Goal: Task Accomplishment & Management: Contribute content

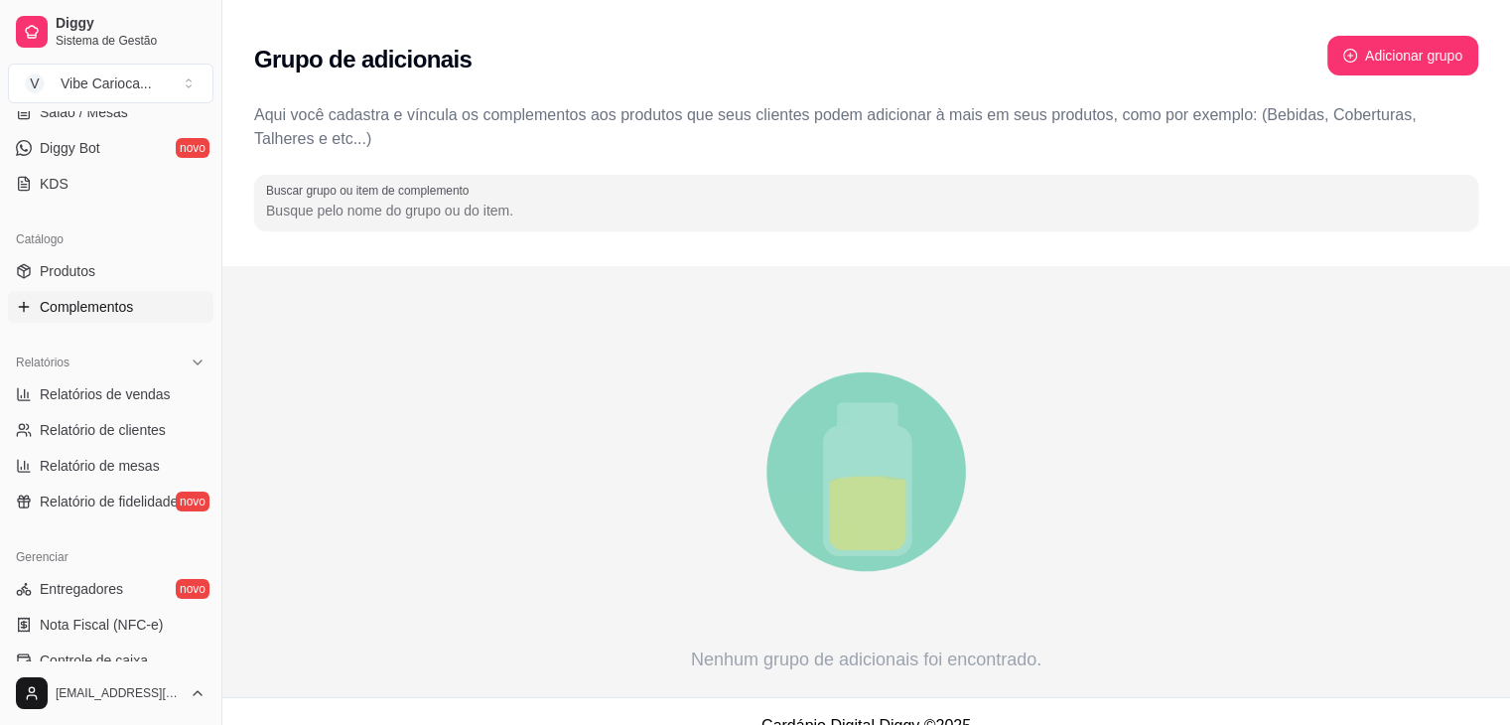
scroll to position [381, 0]
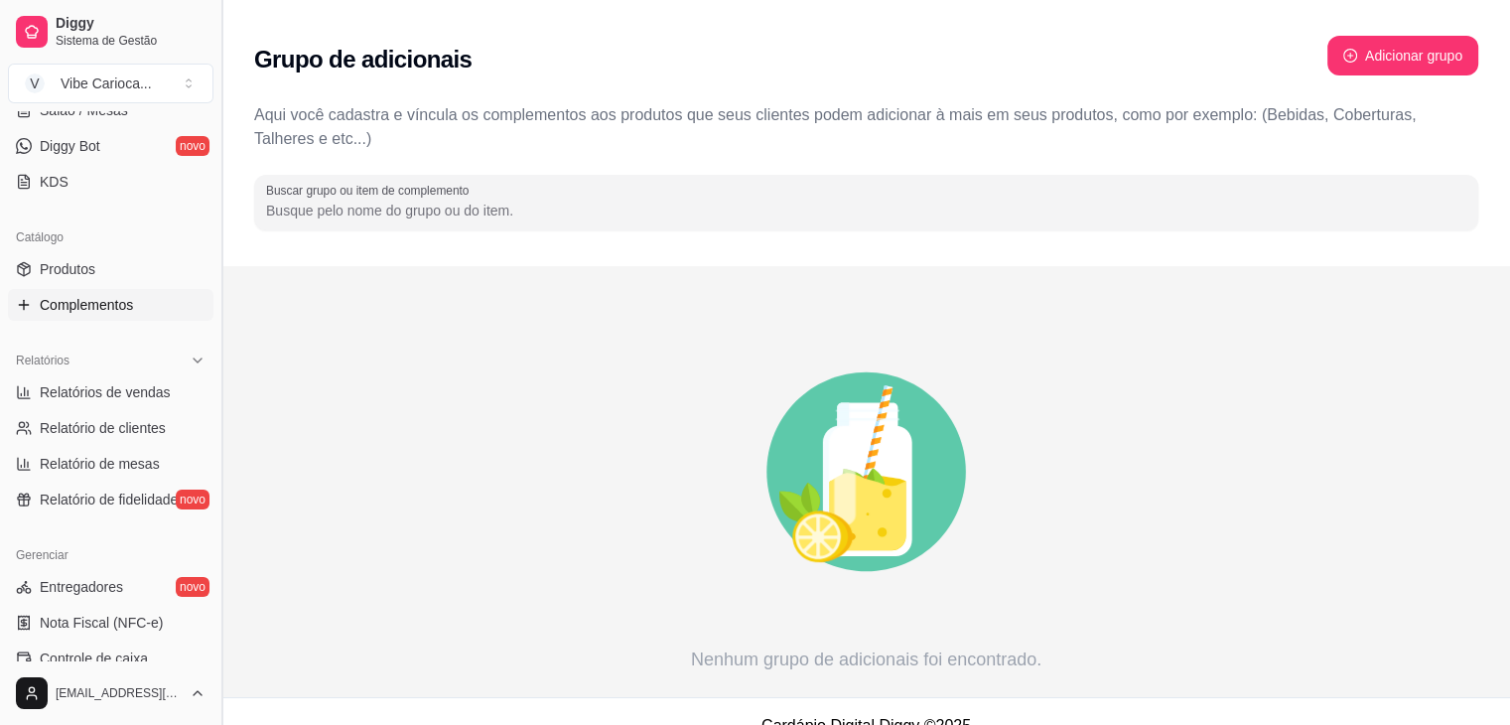
click at [221, 448] on button "Toggle Sidebar" at bounding box center [221, 362] width 16 height 725
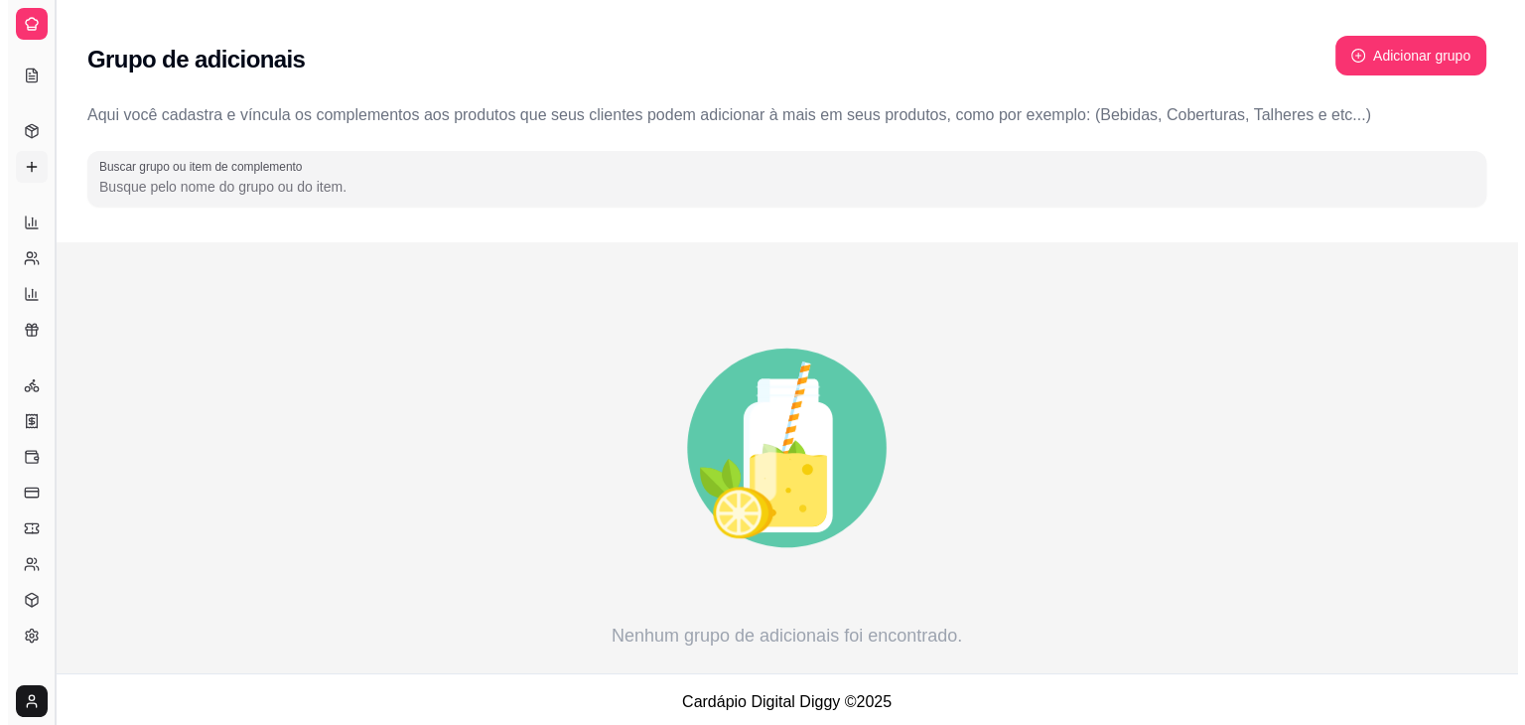
scroll to position [204, 0]
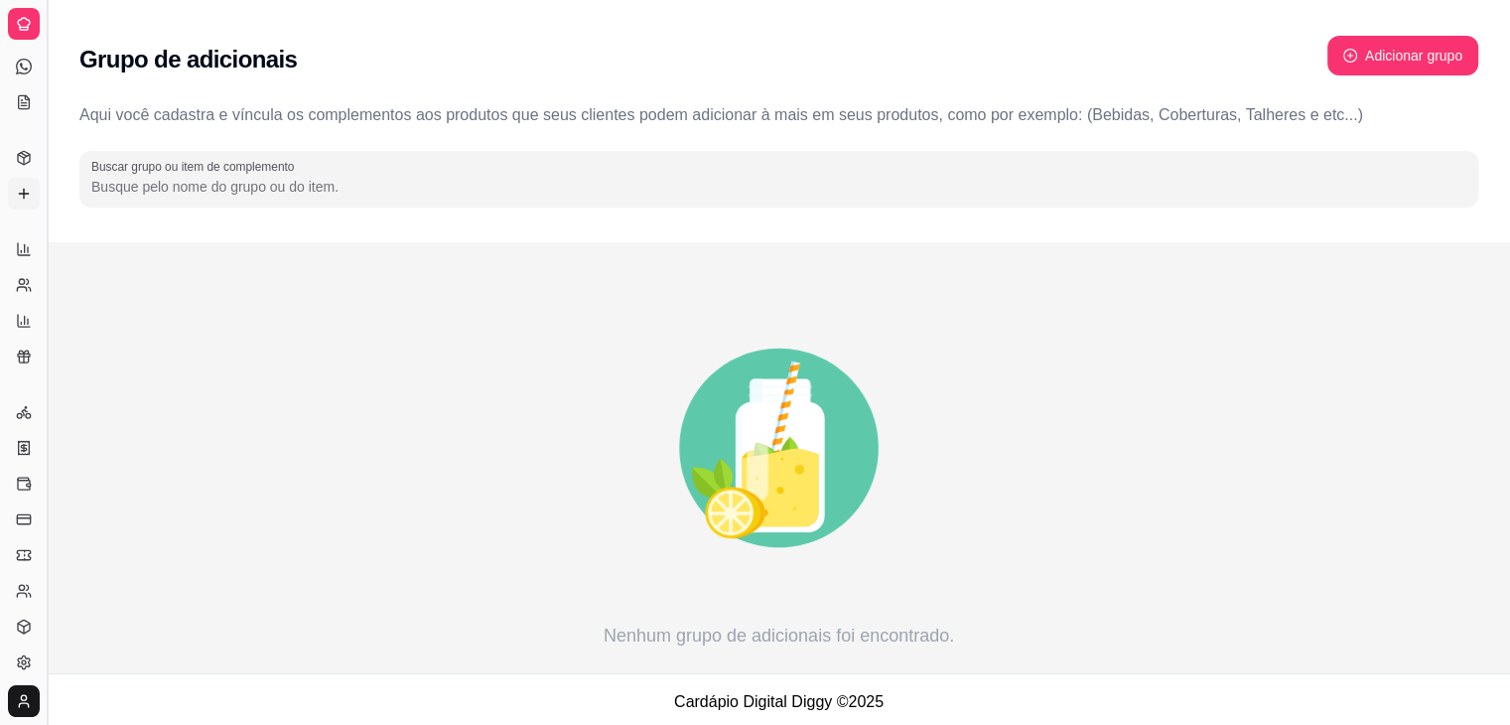
click at [221, 448] on icon "animation" at bounding box center [778, 448] width 1399 height 348
drag, startPoint x: 48, startPoint y: 207, endPoint x: 98, endPoint y: 219, distance: 52.3
click at [98, 219] on div "Diggy Sistema de Gestão V Vibe Carioca ... Loja aberta Período gratuito até 22/…" at bounding box center [755, 365] width 1510 height 730
click at [37, 262] on link "Relatórios de vendas" at bounding box center [24, 249] width 32 height 32
select select "ALL"
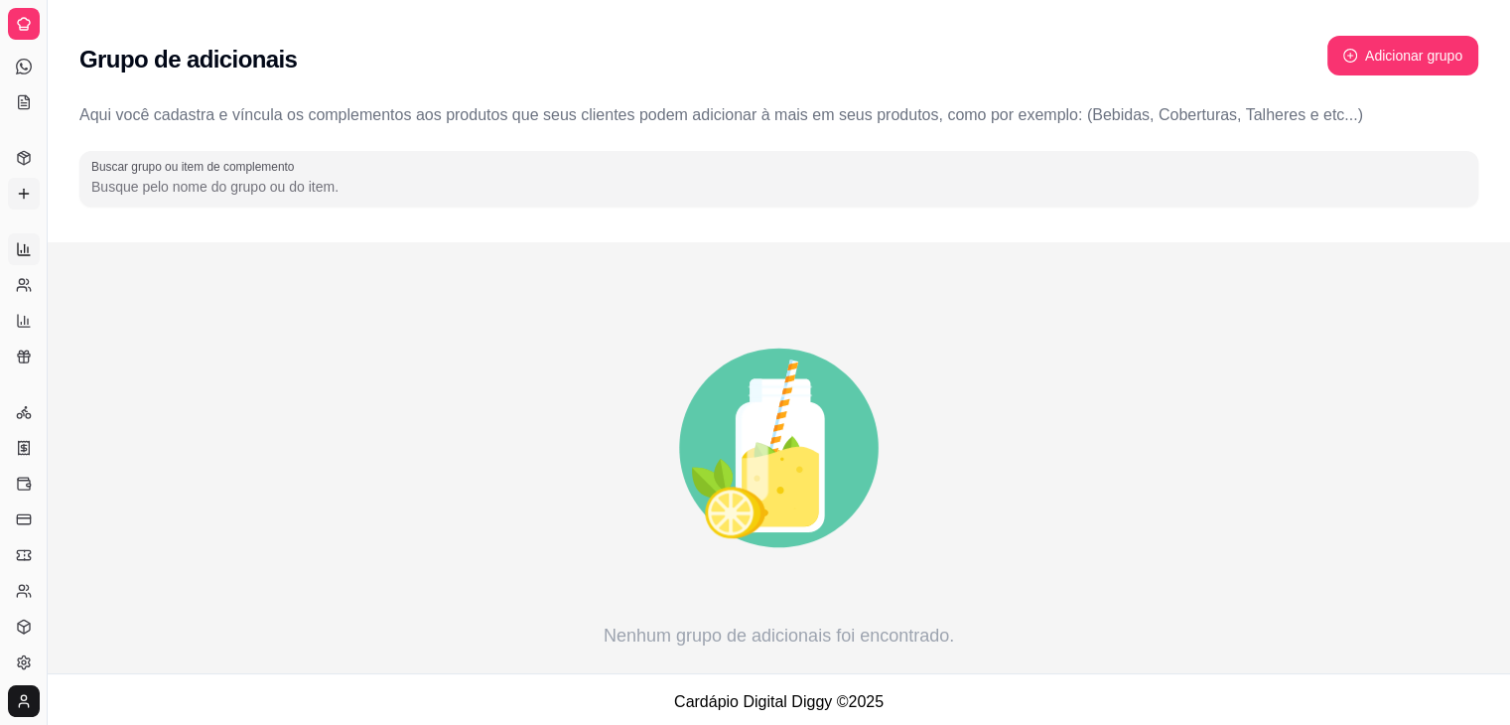
select select "ALL"
select select "0"
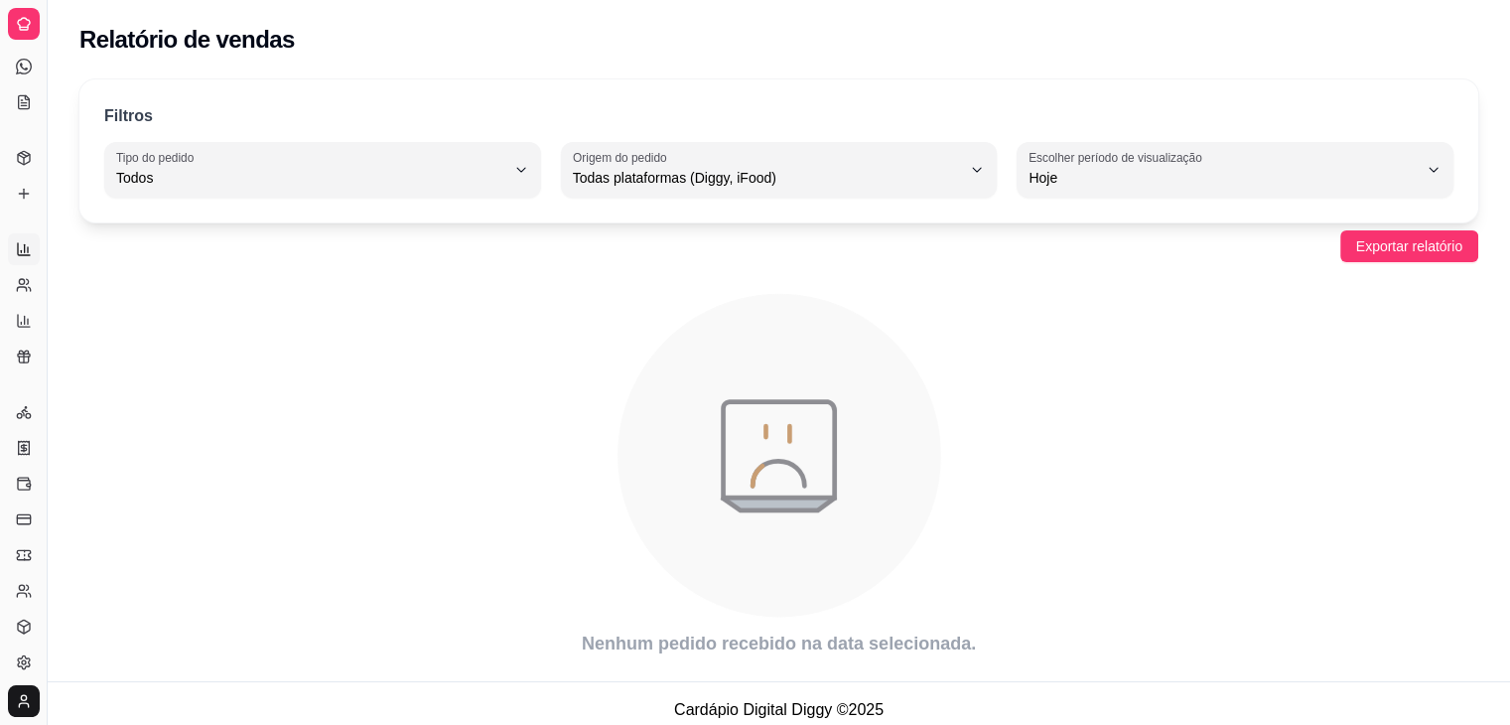
drag, startPoint x: 50, startPoint y: 452, endPoint x: 122, endPoint y: 462, distance: 73.2
click at [122, 462] on div "Diggy Sistema de Gestão V Vibe Carioca ... Loja aberta Período gratuito até 22/…" at bounding box center [755, 369] width 1510 height 738
click at [20, 525] on icon at bounding box center [24, 519] width 16 height 16
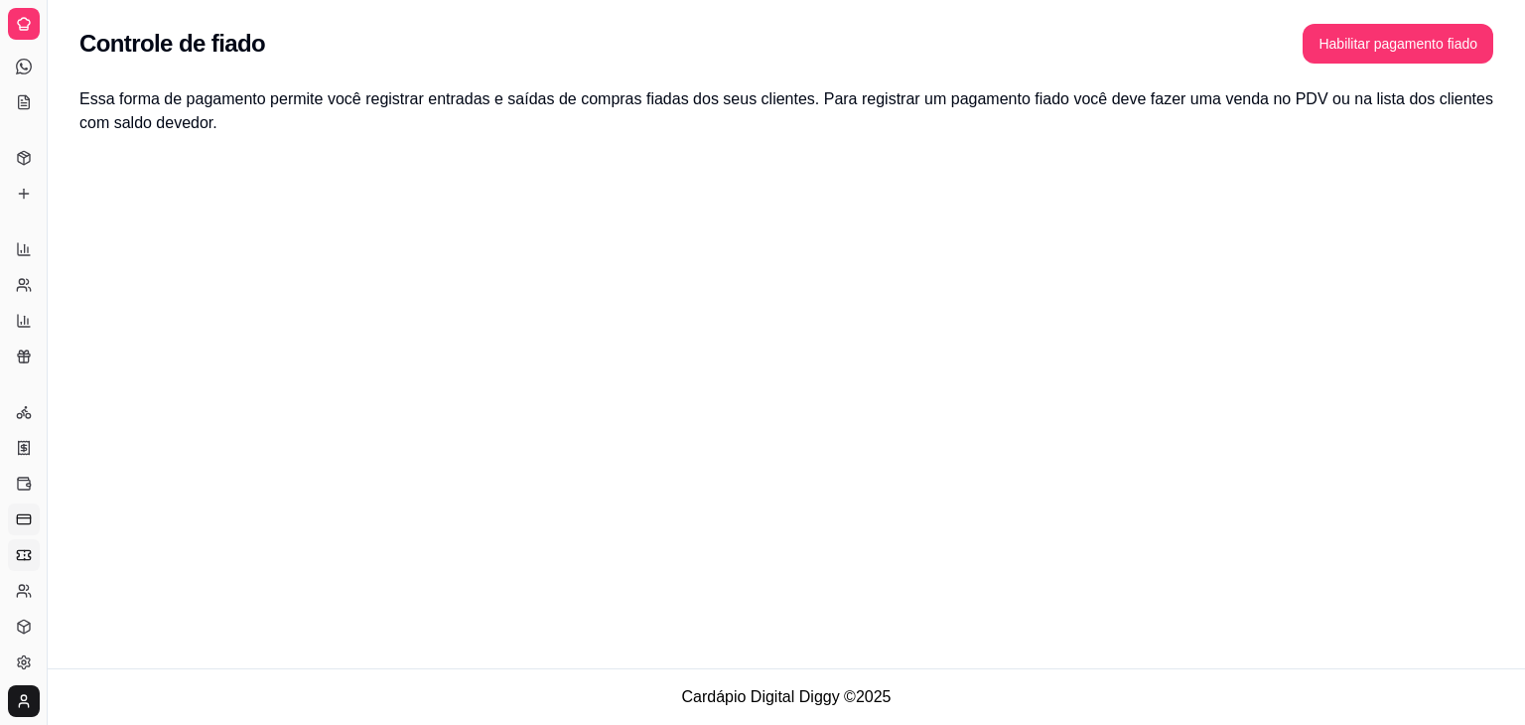
click at [20, 565] on link "Cupons" at bounding box center [24, 555] width 32 height 32
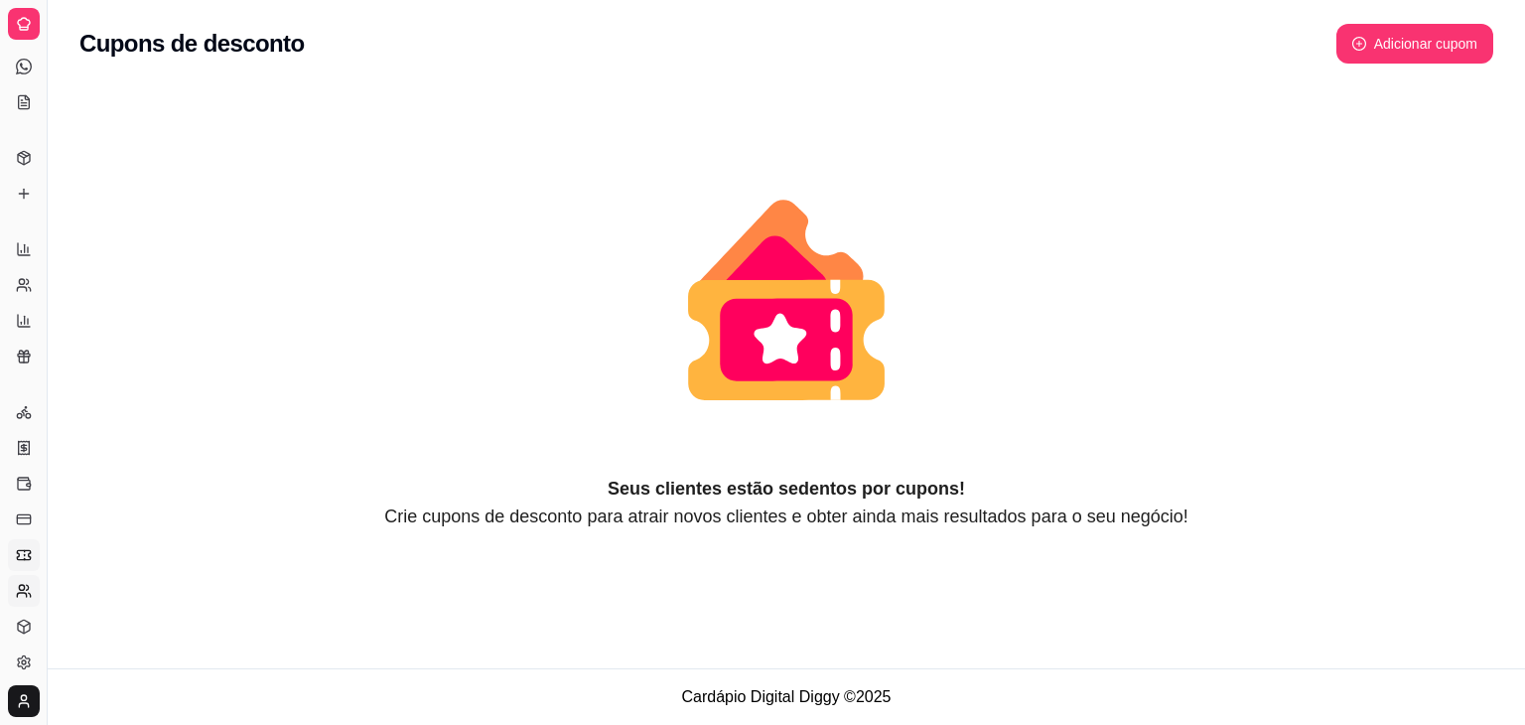
click at [21, 605] on link "Clientes" at bounding box center [24, 591] width 32 height 32
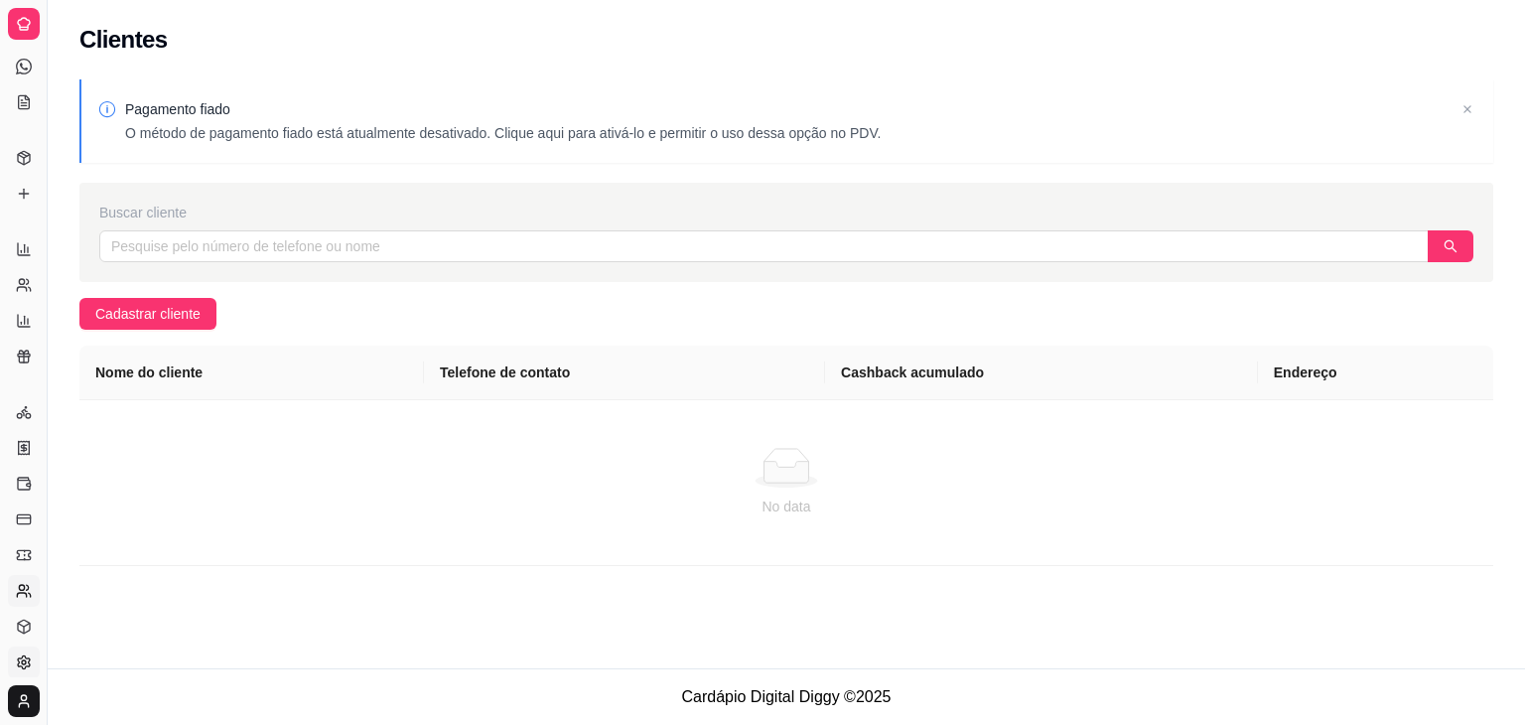
click at [22, 665] on icon at bounding box center [24, 661] width 12 height 13
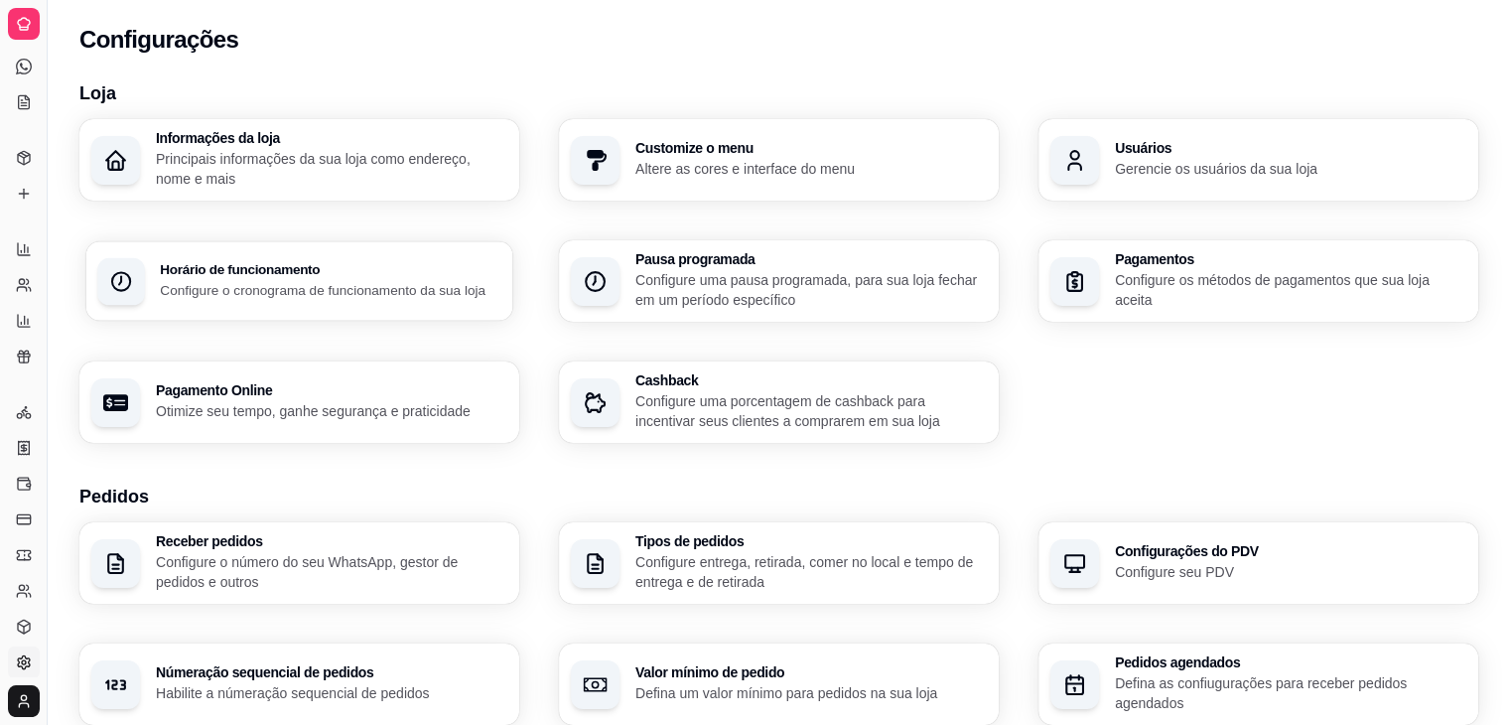
click at [301, 293] on p "Configure o cronograma de funcionamento da sua loja" at bounding box center [330, 289] width 341 height 19
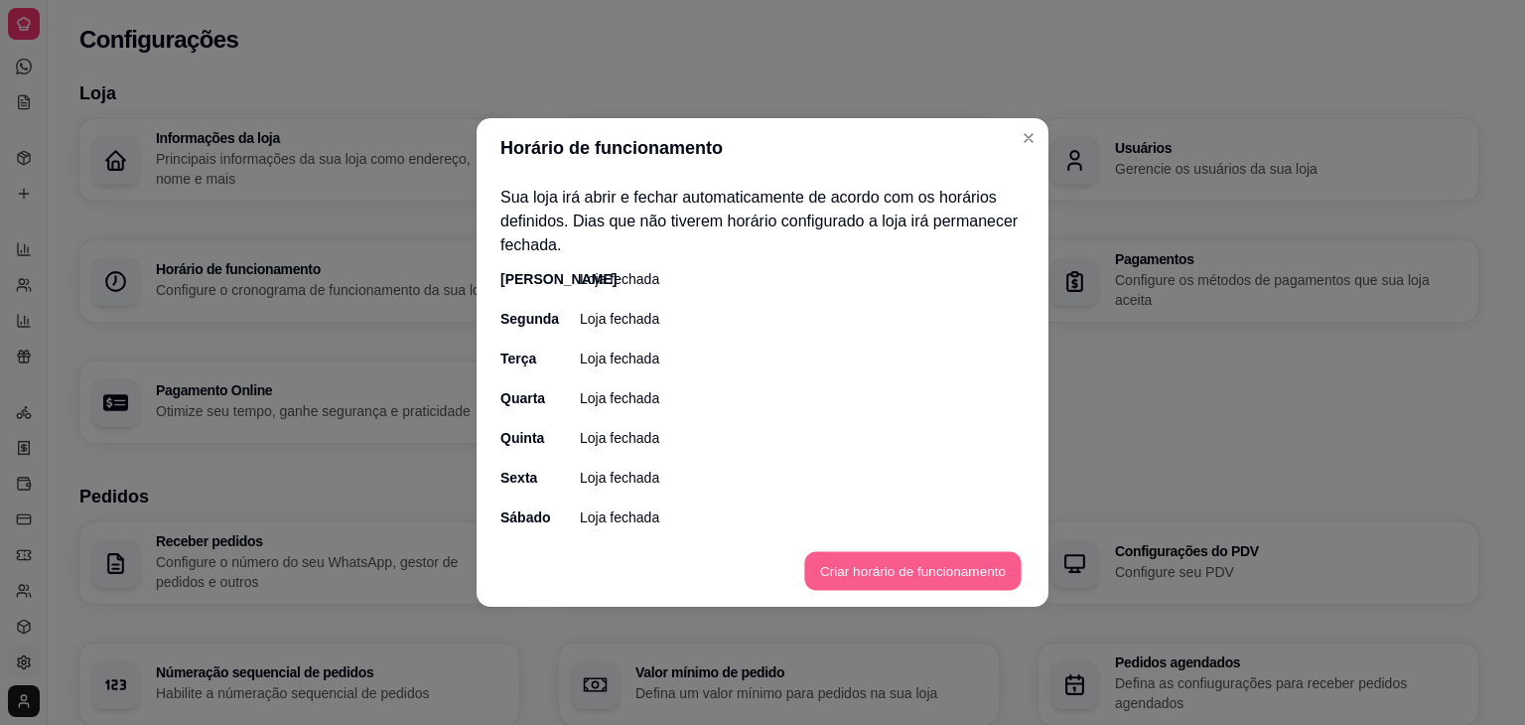
click at [844, 573] on button "Criar horário de funcionamento" at bounding box center [912, 571] width 216 height 39
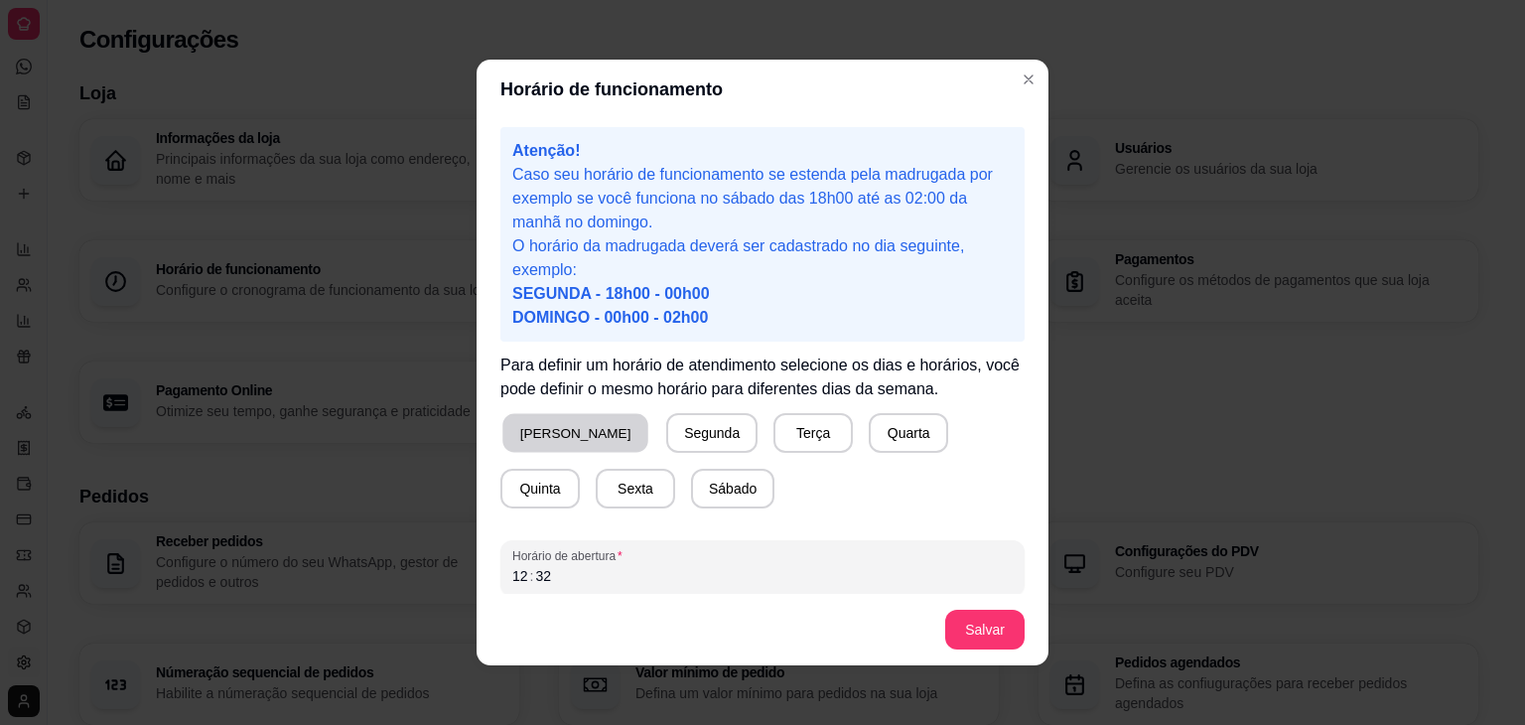
click at [541, 450] on button "[PERSON_NAME]" at bounding box center [575, 433] width 146 height 39
click at [664, 440] on button "Segunda" at bounding box center [708, 433] width 88 height 39
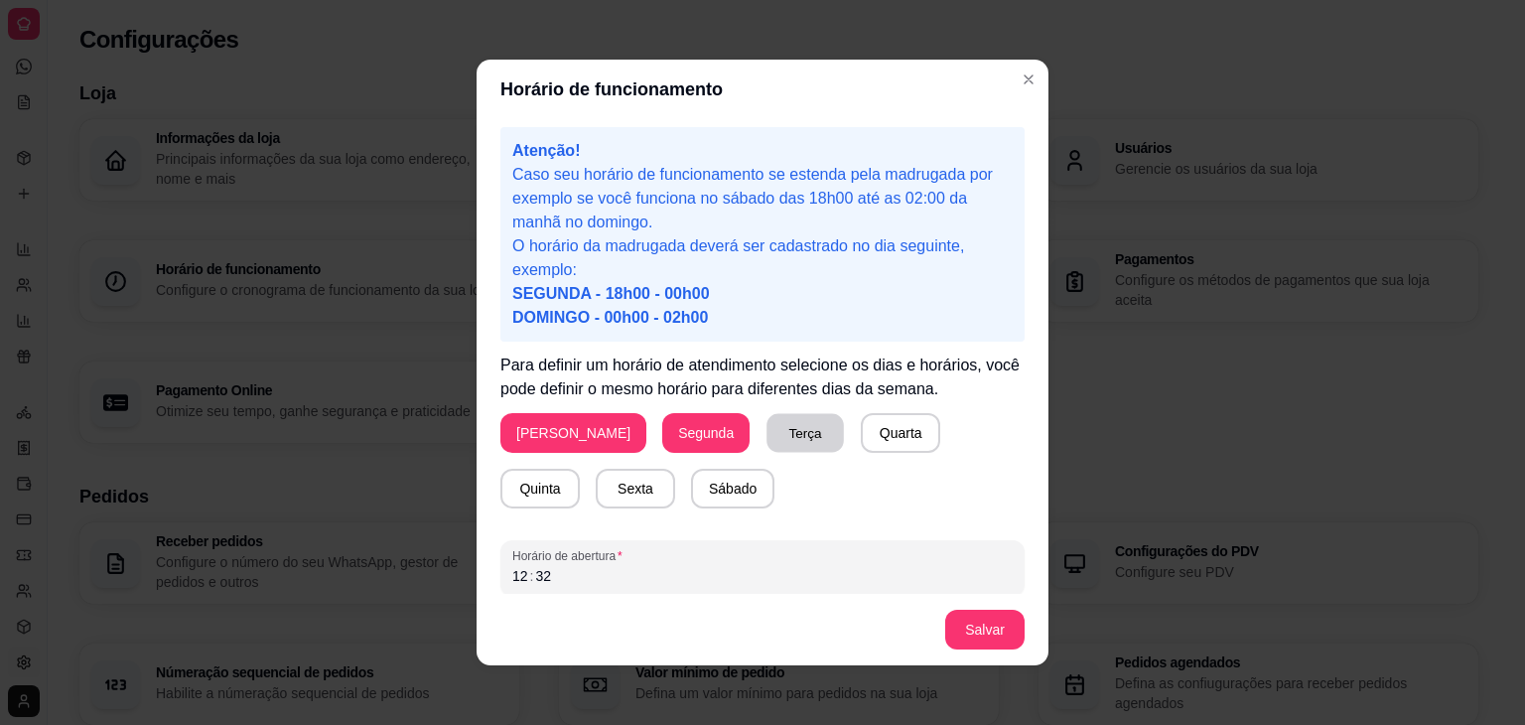
click at [767, 440] on button "Terça" at bounding box center [805, 433] width 77 height 39
click at [862, 440] on button "Quarta" at bounding box center [900, 433] width 77 height 39
click at [579, 470] on button "Quinta" at bounding box center [539, 489] width 77 height 39
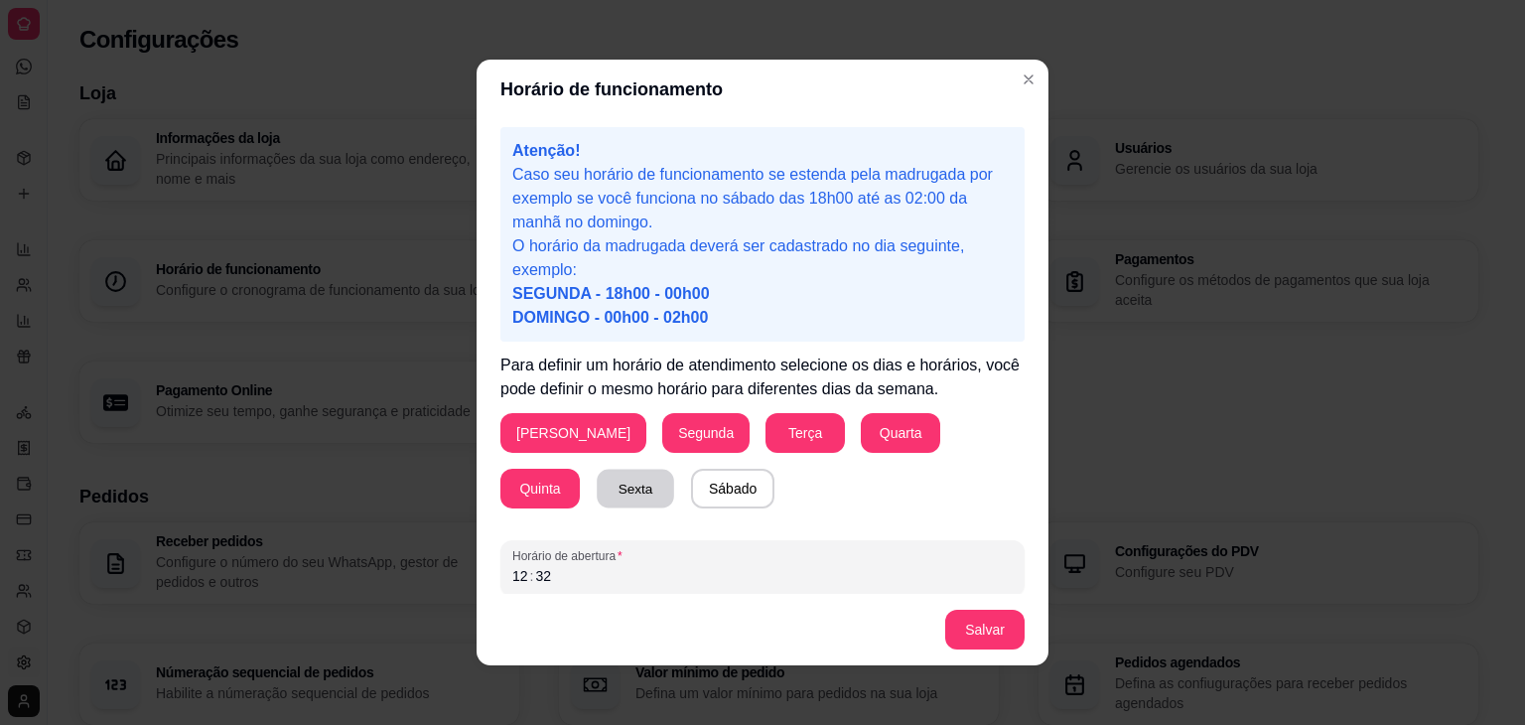
click at [597, 477] on button "Sexta" at bounding box center [635, 489] width 77 height 39
click at [692, 494] on button "Sábado" at bounding box center [732, 489] width 81 height 39
click at [631, 578] on div "12 : 32" at bounding box center [762, 576] width 500 height 24
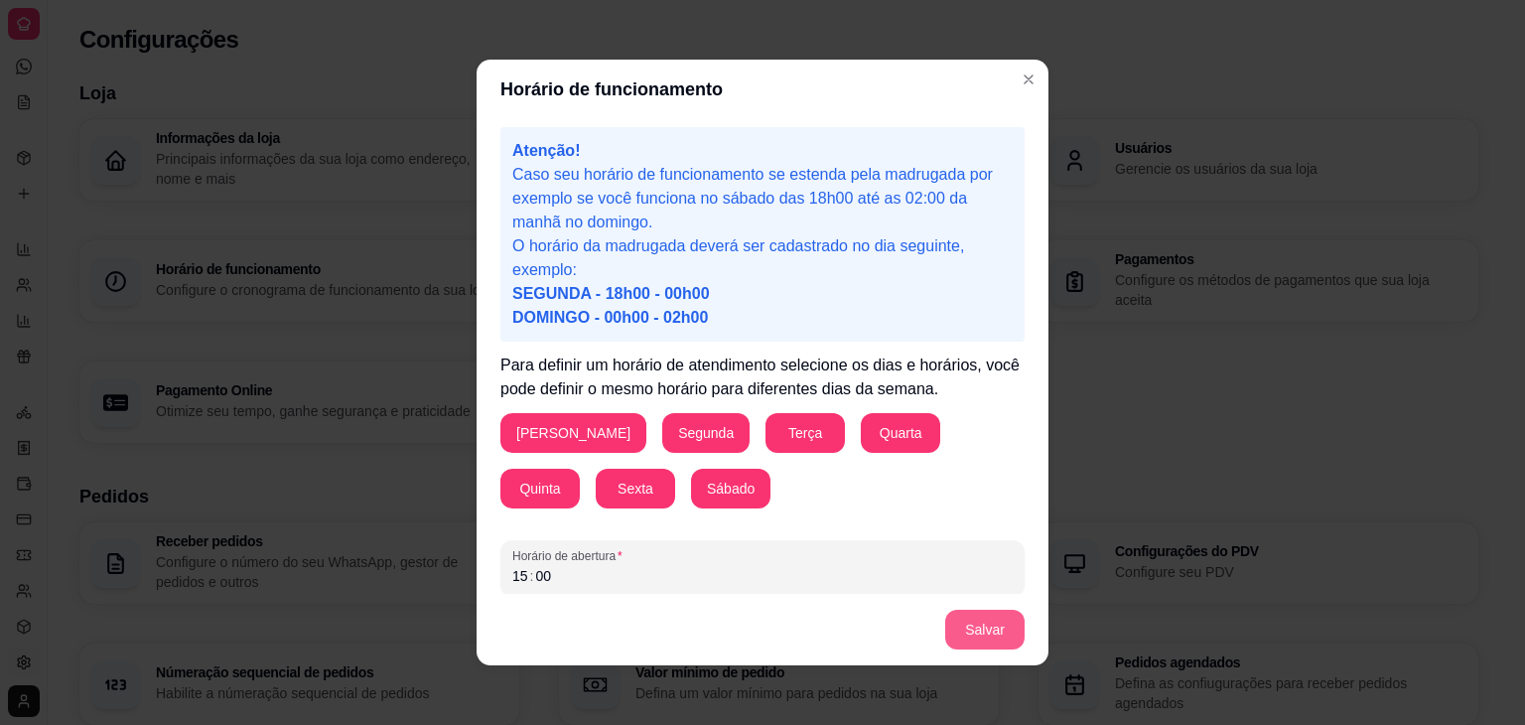
click at [953, 634] on button "Salvar" at bounding box center [984, 630] width 79 height 40
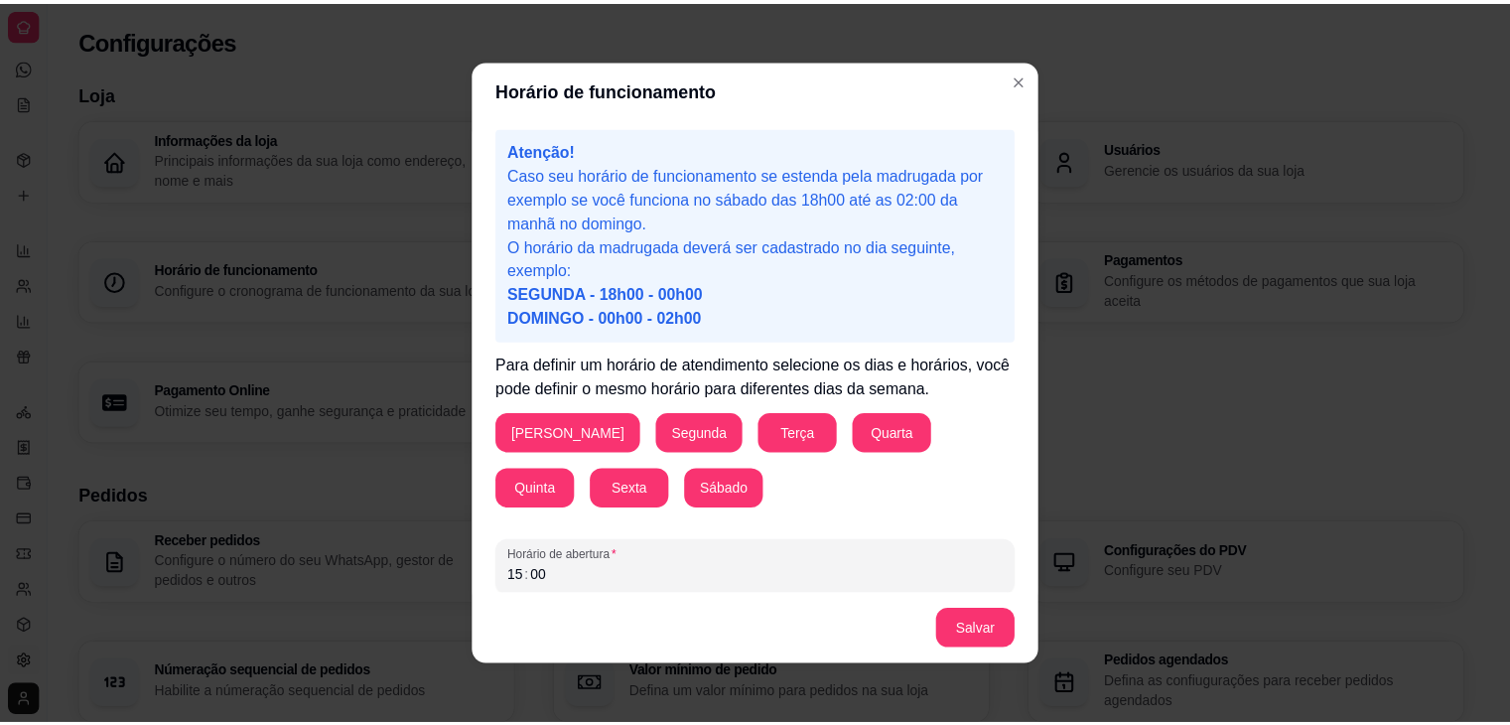
scroll to position [97, 0]
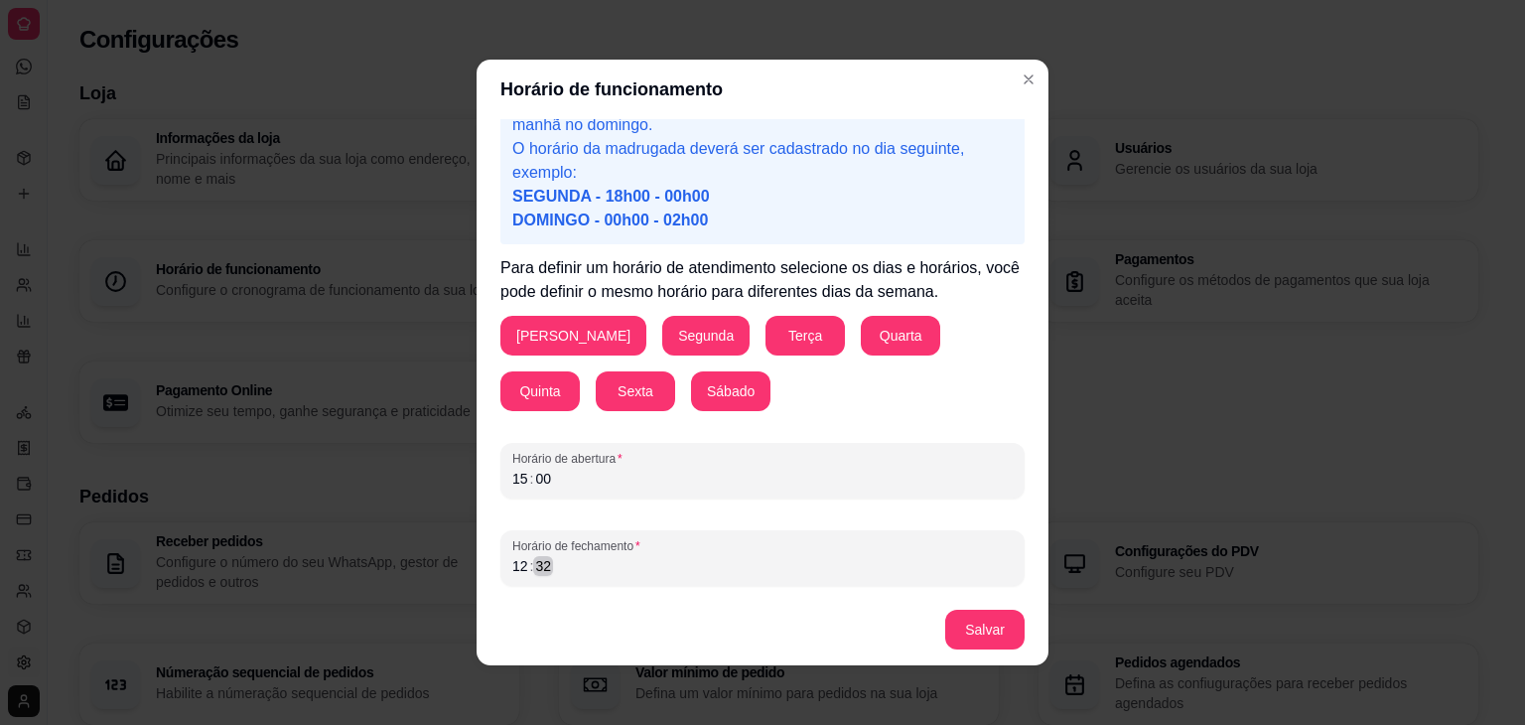
click at [603, 566] on div "12 : 32" at bounding box center [762, 566] width 500 height 24
click at [953, 638] on button "Salvar" at bounding box center [984, 630] width 77 height 39
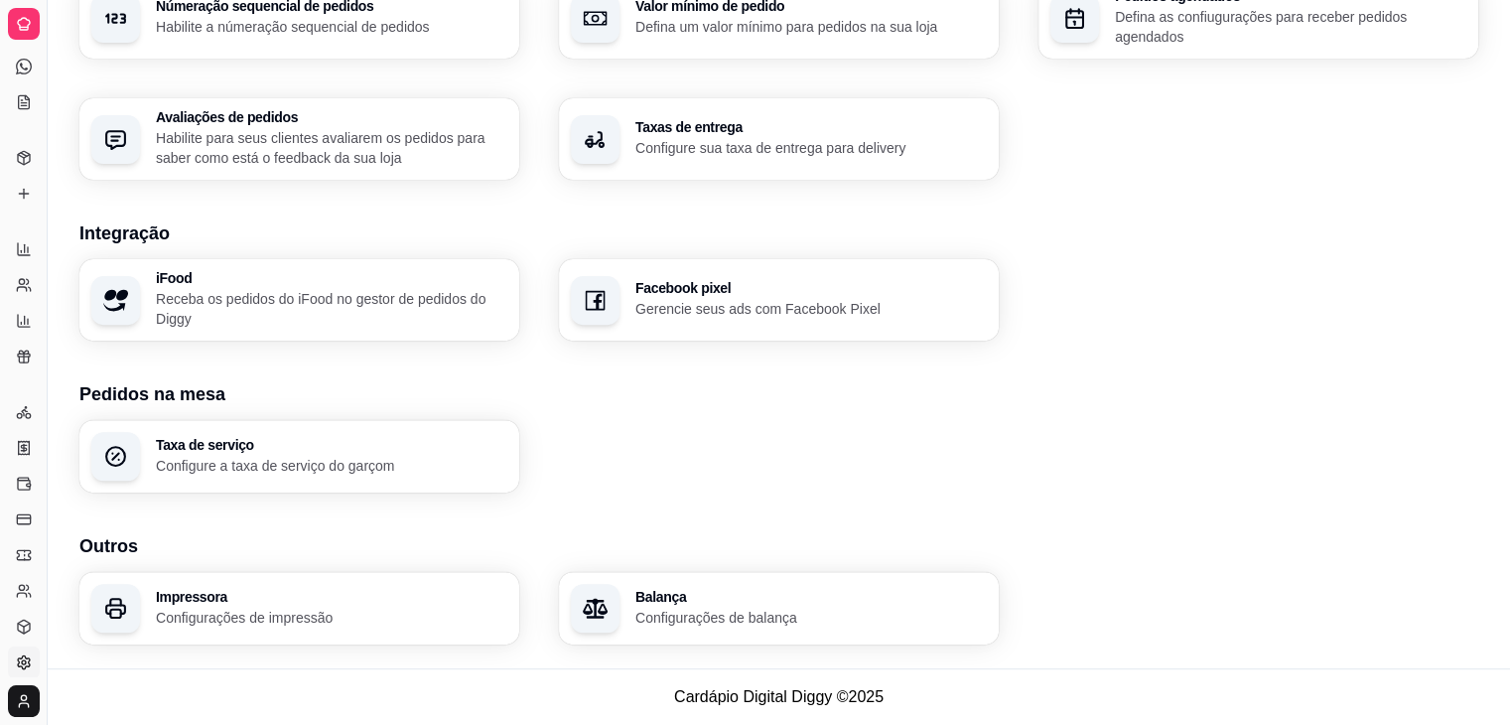
scroll to position [484, 0]
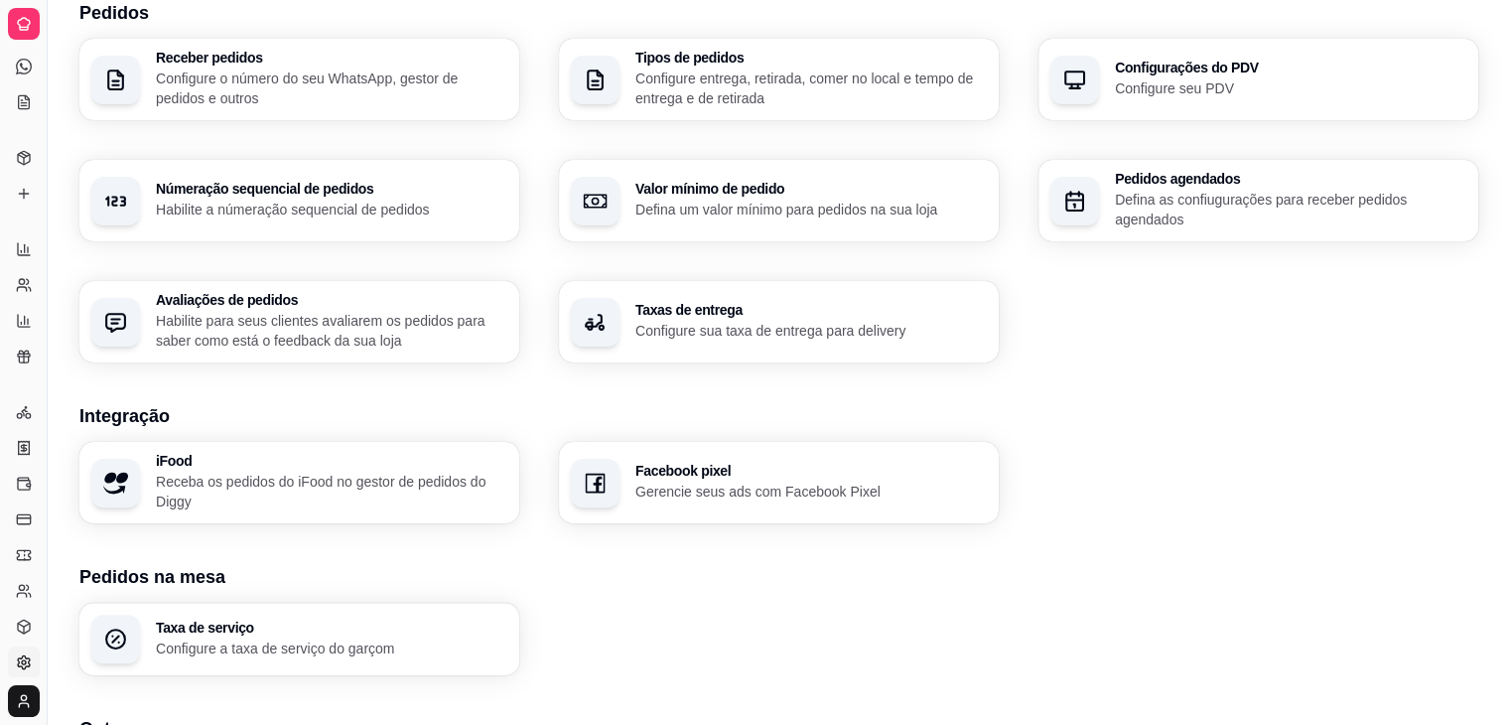
drag, startPoint x: 1500, startPoint y: 506, endPoint x: 1503, endPoint y: 481, distance: 26.0
click at [1503, 481] on div "Loja Informações da loja Principais informações da sua loja como endereço, nome…" at bounding box center [779, 217] width 1463 height 1267
click at [48, 73] on button "Toggle Sidebar" at bounding box center [47, 362] width 16 height 725
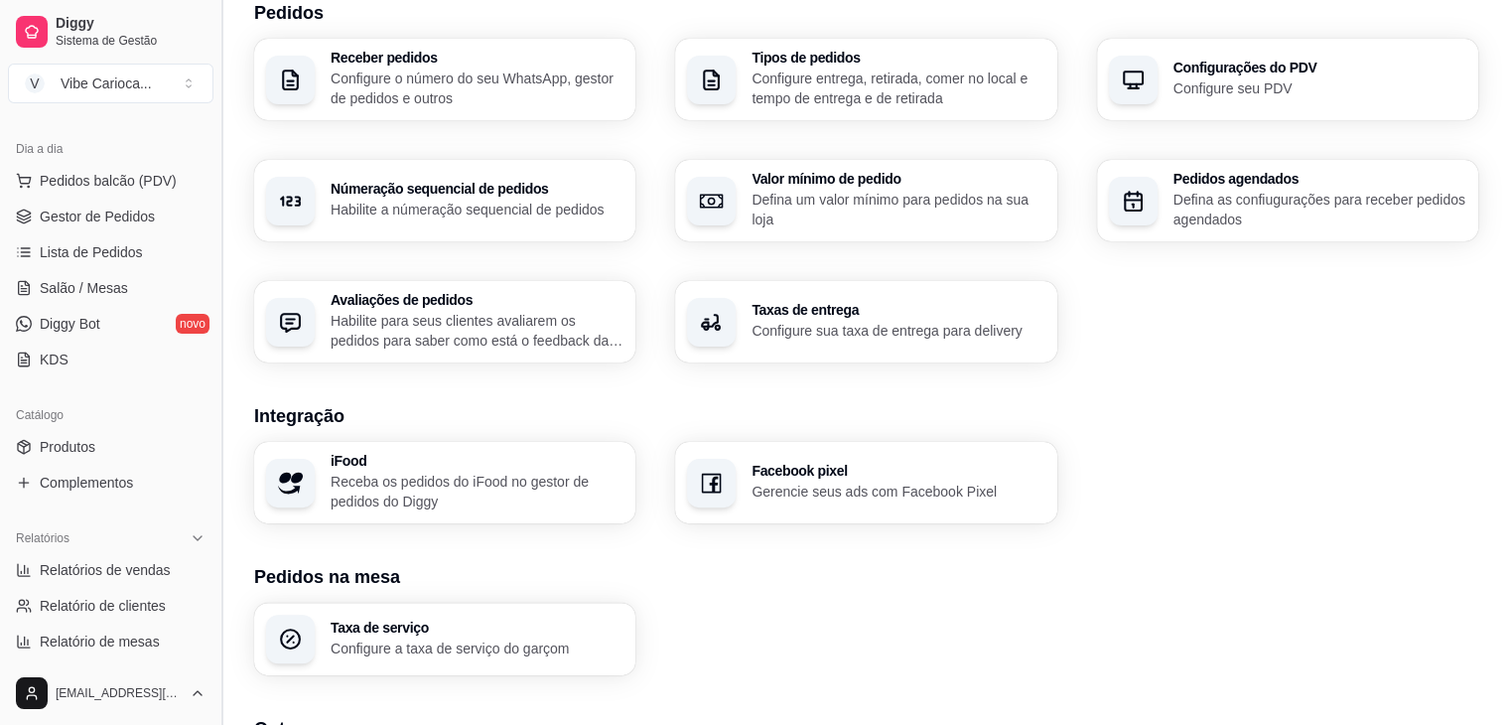
click at [48, 73] on button "V Vibe Carioca ..." at bounding box center [111, 84] width 206 height 40
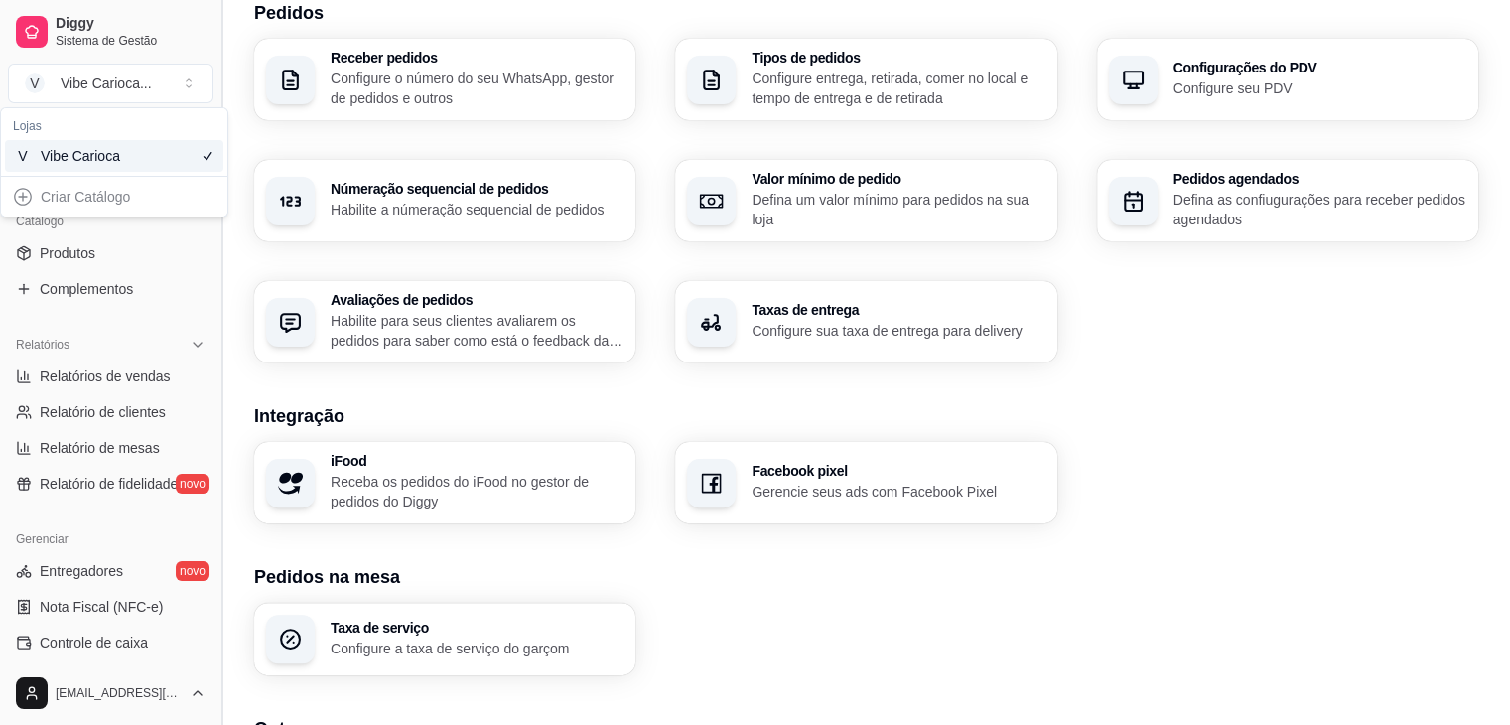
click at [48, 73] on button "V Vibe Carioca ..." at bounding box center [111, 84] width 206 height 40
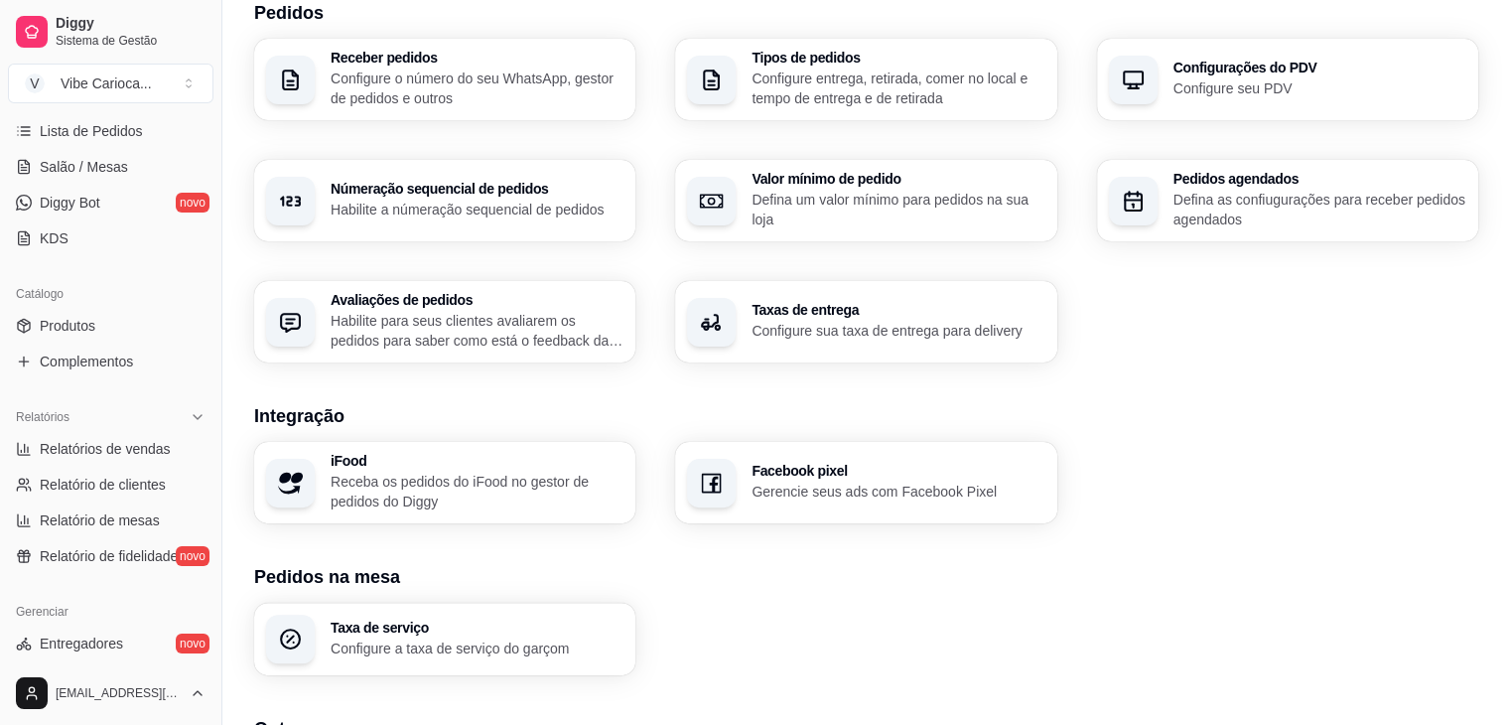
scroll to position [322, 0]
click at [132, 329] on link "Produtos" at bounding box center [111, 329] width 206 height 32
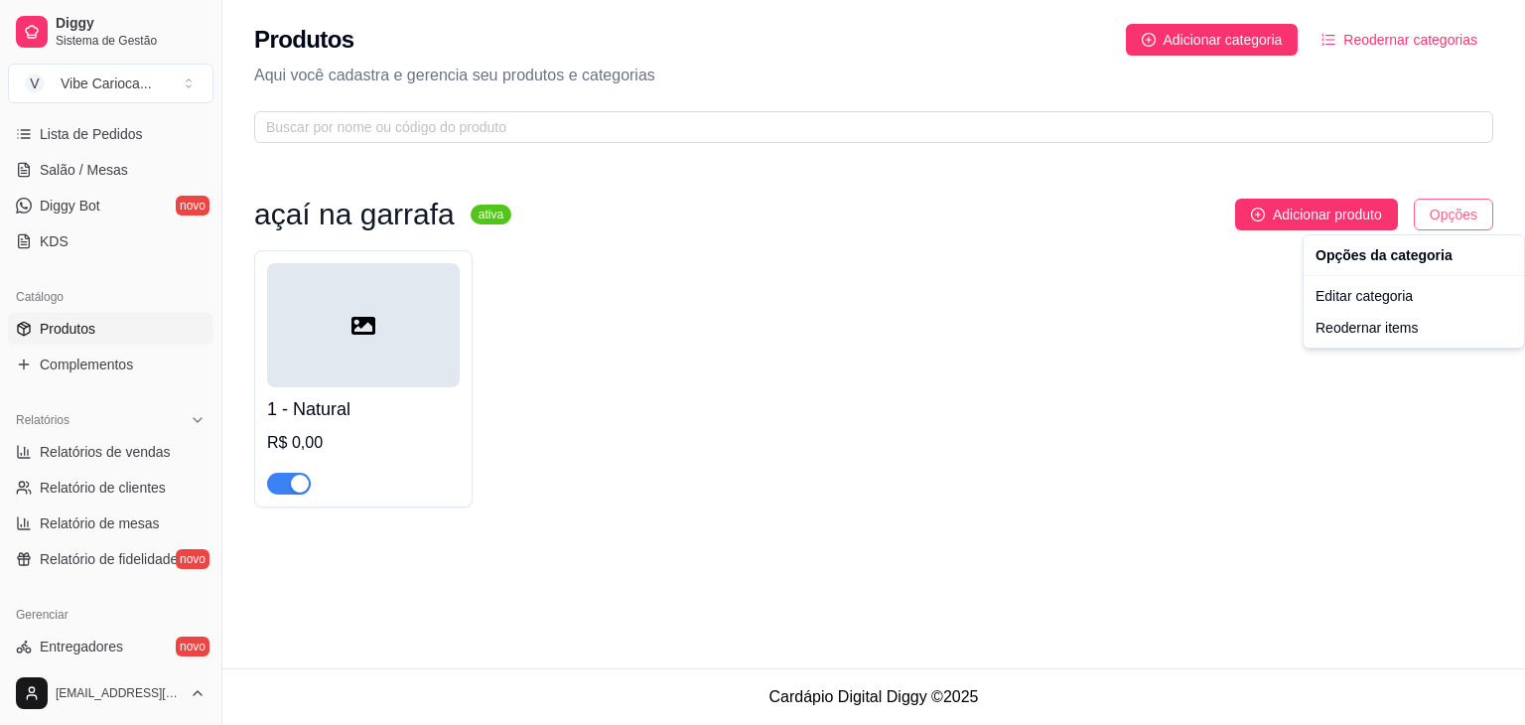
click at [1429, 219] on html "Diggy Sistema de Gestão V Vibe Carioca ... Loja aberta Período gratuito até 22/…" at bounding box center [762, 362] width 1525 height 725
click at [1373, 299] on div "Editar categoria" at bounding box center [1414, 296] width 213 height 32
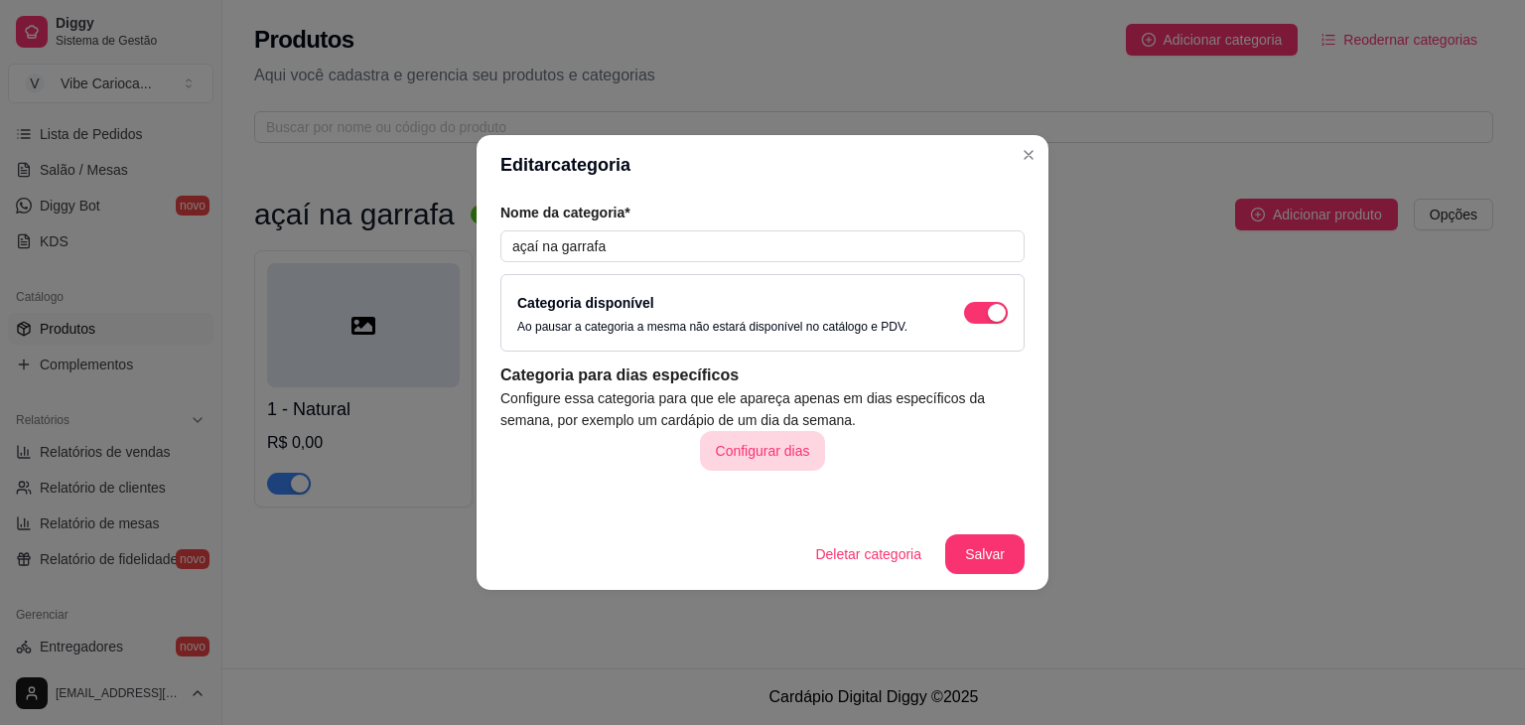
click at [777, 439] on button "Configurar dias" at bounding box center [763, 451] width 126 height 40
click at [985, 557] on button "Salvar" at bounding box center [984, 554] width 77 height 39
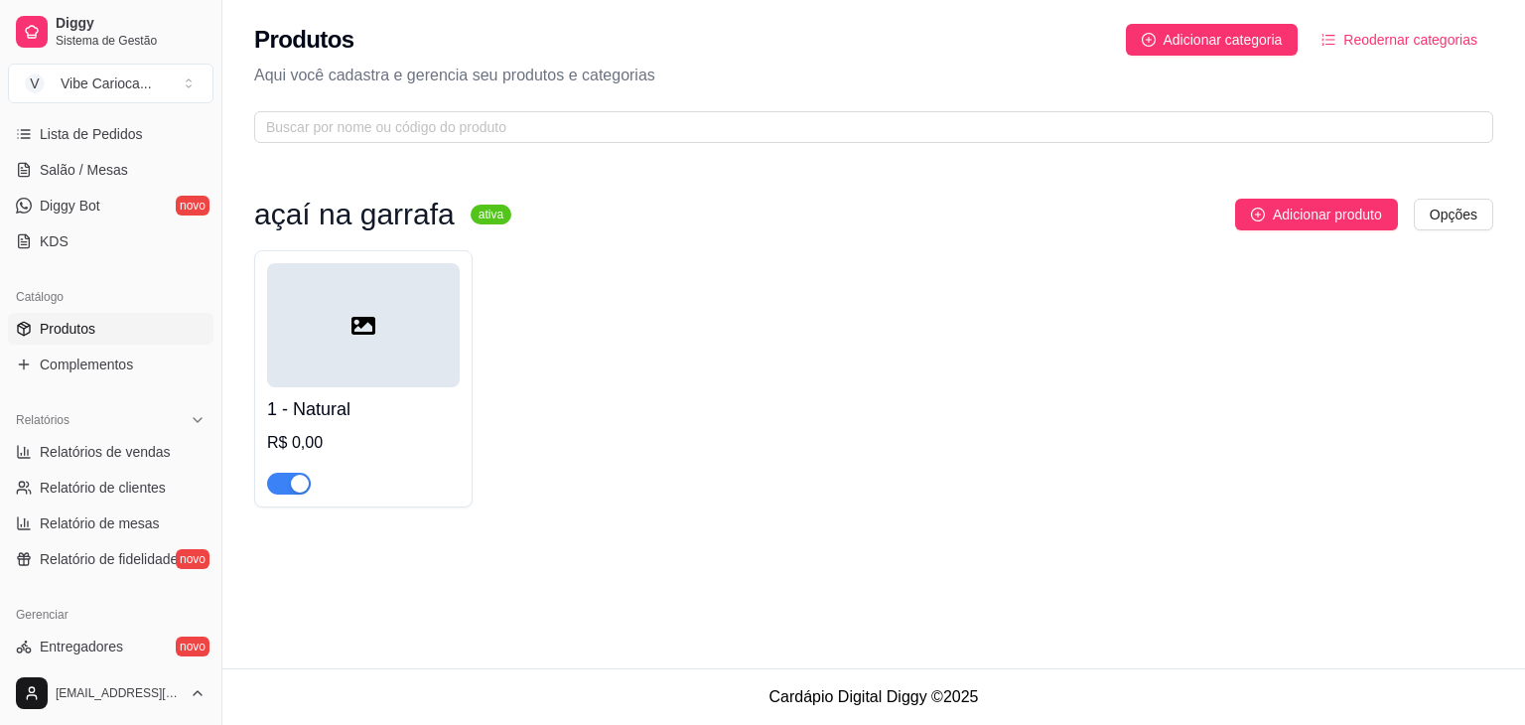
click at [316, 446] on div "R$ 0,00" at bounding box center [363, 443] width 193 height 24
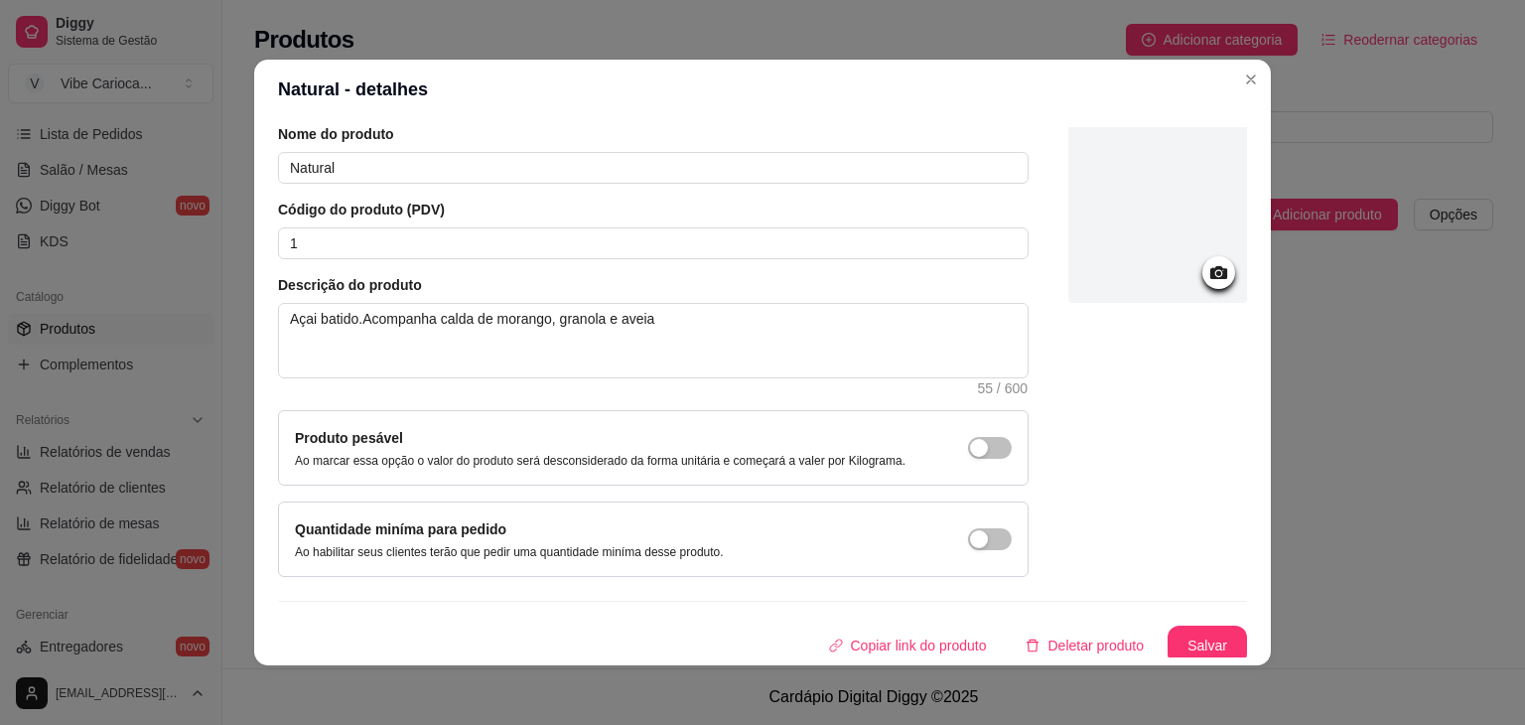
scroll to position [81, 0]
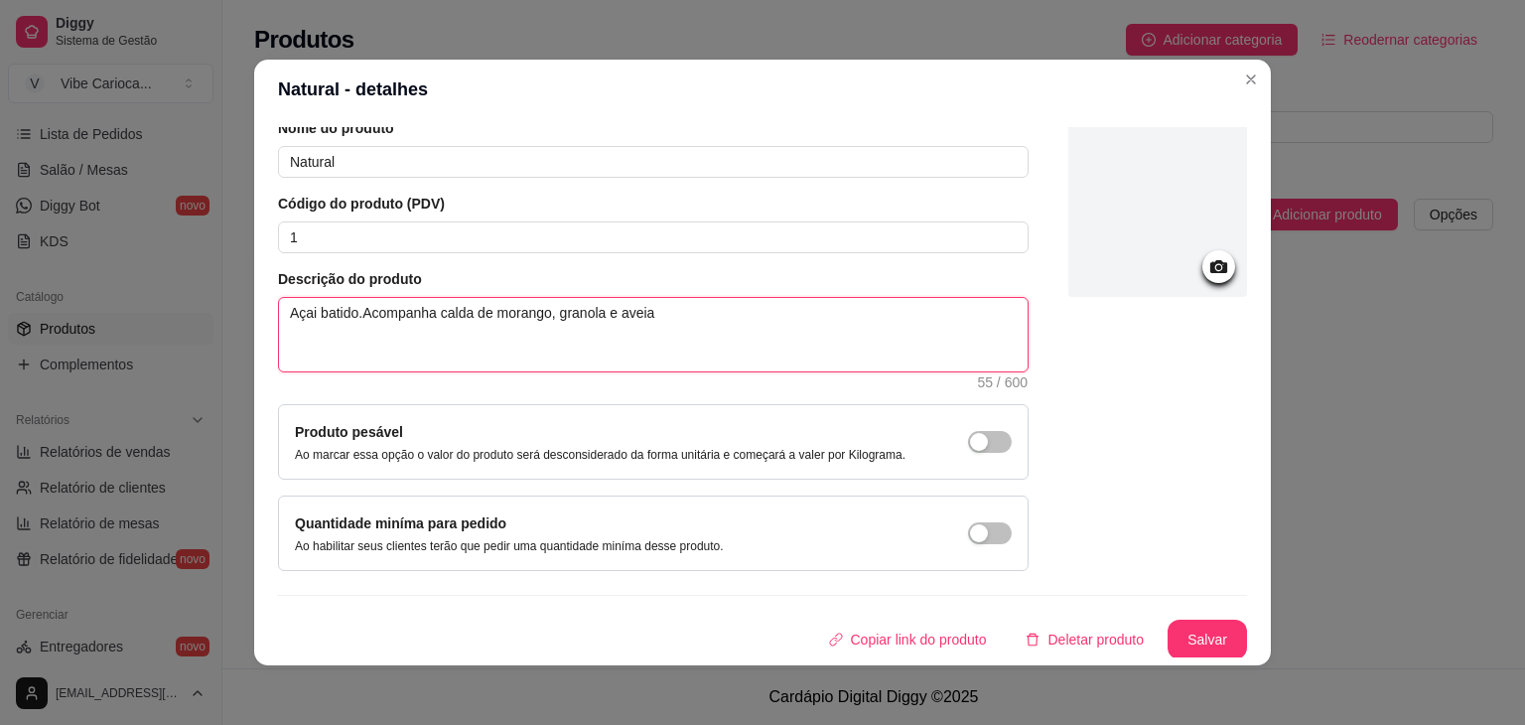
click at [671, 308] on textarea "Açai batido.Acompanha calda de morango, granola e aveia" at bounding box center [653, 334] width 749 height 73
type textarea "Açai batido.Acompanha calda de morango, granola e aveia"
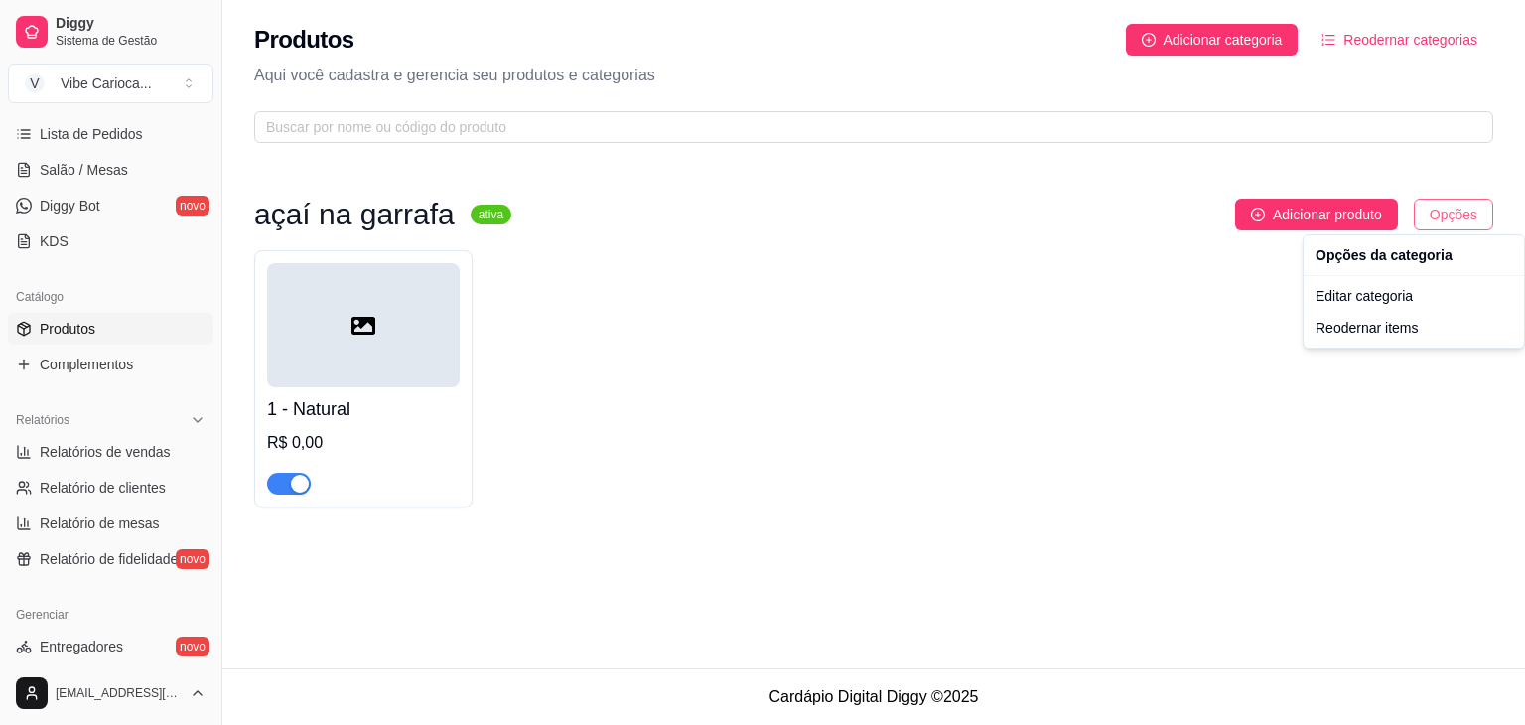
click at [1458, 212] on html "Diggy Sistema de Gestão V Vibe Carioca ... Loja aberta Período gratuito até 22/…" at bounding box center [762, 362] width 1525 height 725
click at [1390, 299] on div "Editar categoria" at bounding box center [1414, 296] width 213 height 32
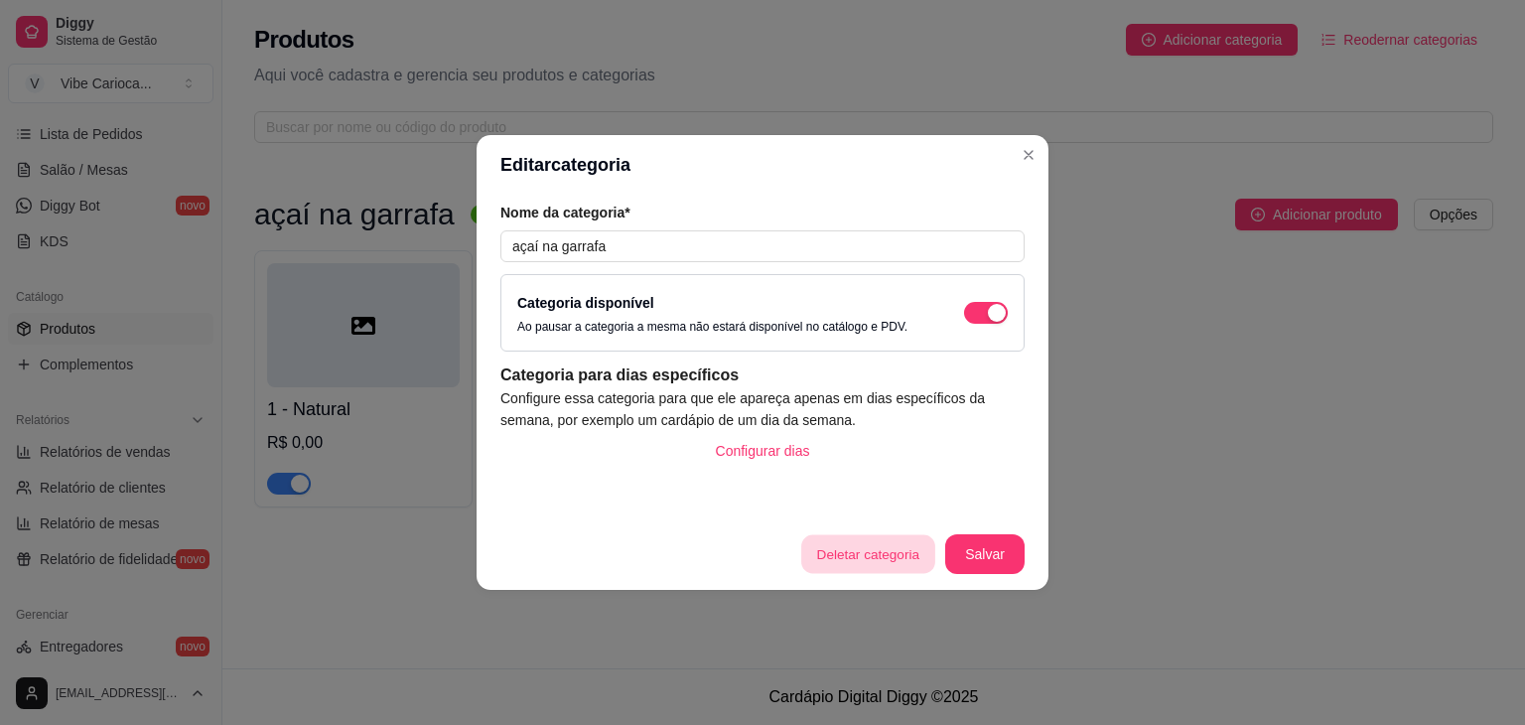
click at [837, 553] on button "Deletar categoria" at bounding box center [867, 554] width 133 height 39
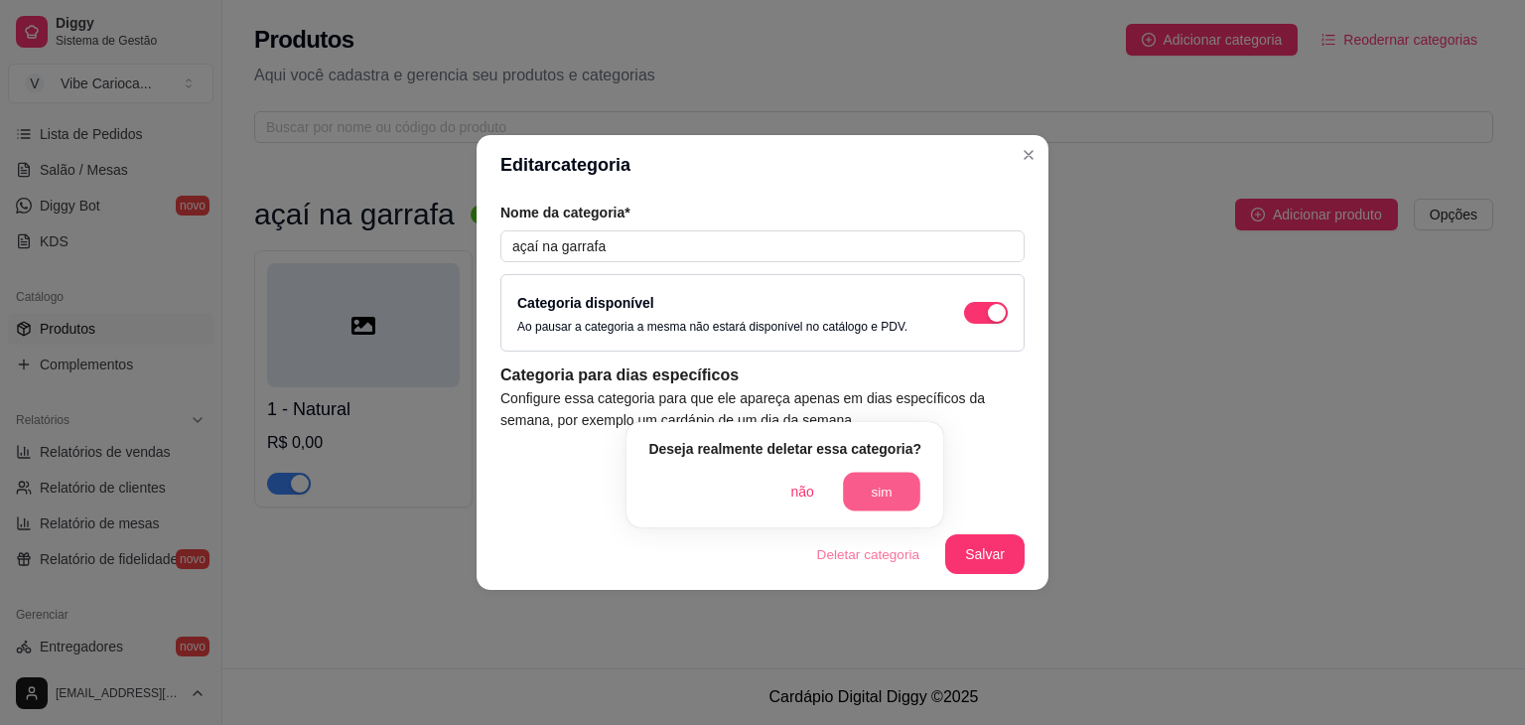
click at [860, 504] on button "sim" at bounding box center [881, 492] width 77 height 39
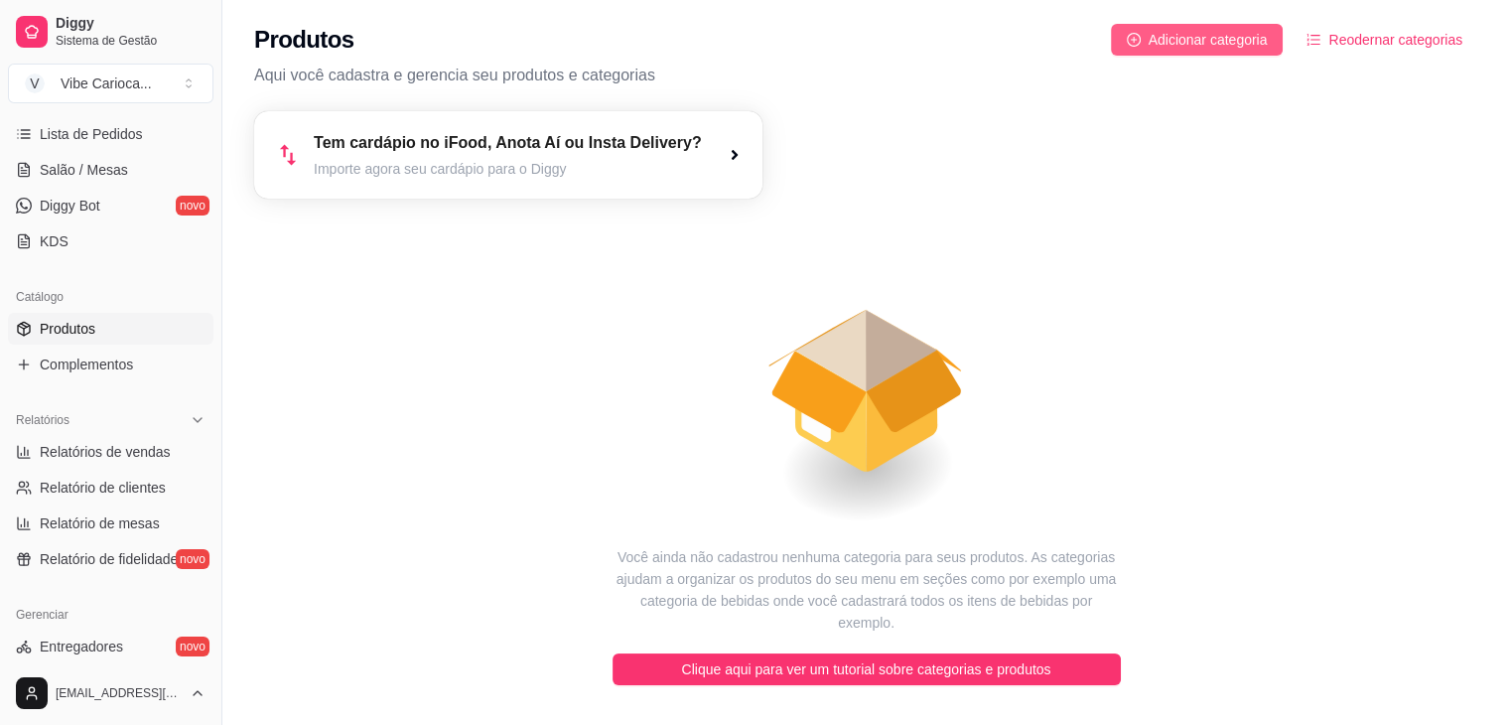
click at [1248, 46] on span "Adicionar categoria" at bounding box center [1208, 40] width 119 height 22
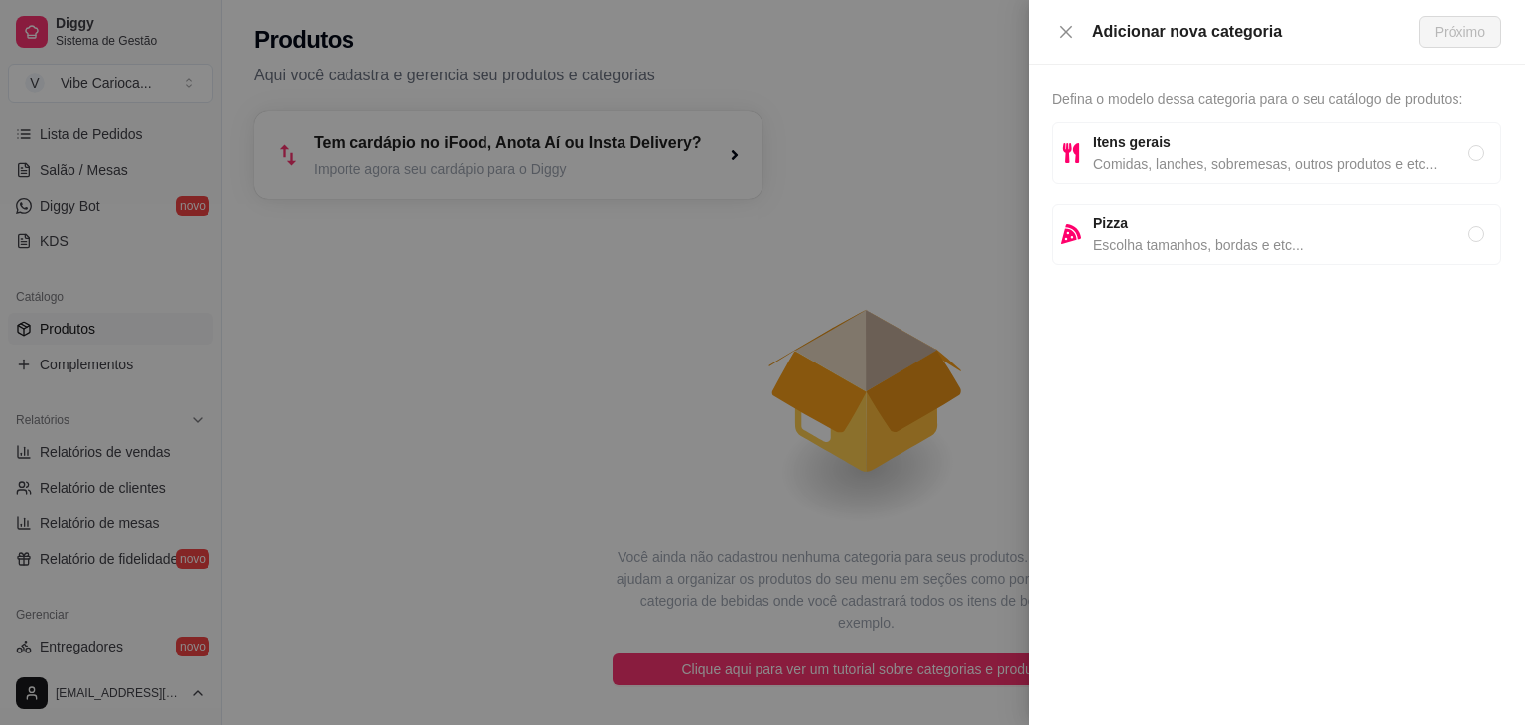
click at [1157, 146] on strong "Itens gerais" at bounding box center [1131, 142] width 77 height 16
radio input "true"
click at [1458, 31] on span "Próximo" at bounding box center [1460, 32] width 51 height 22
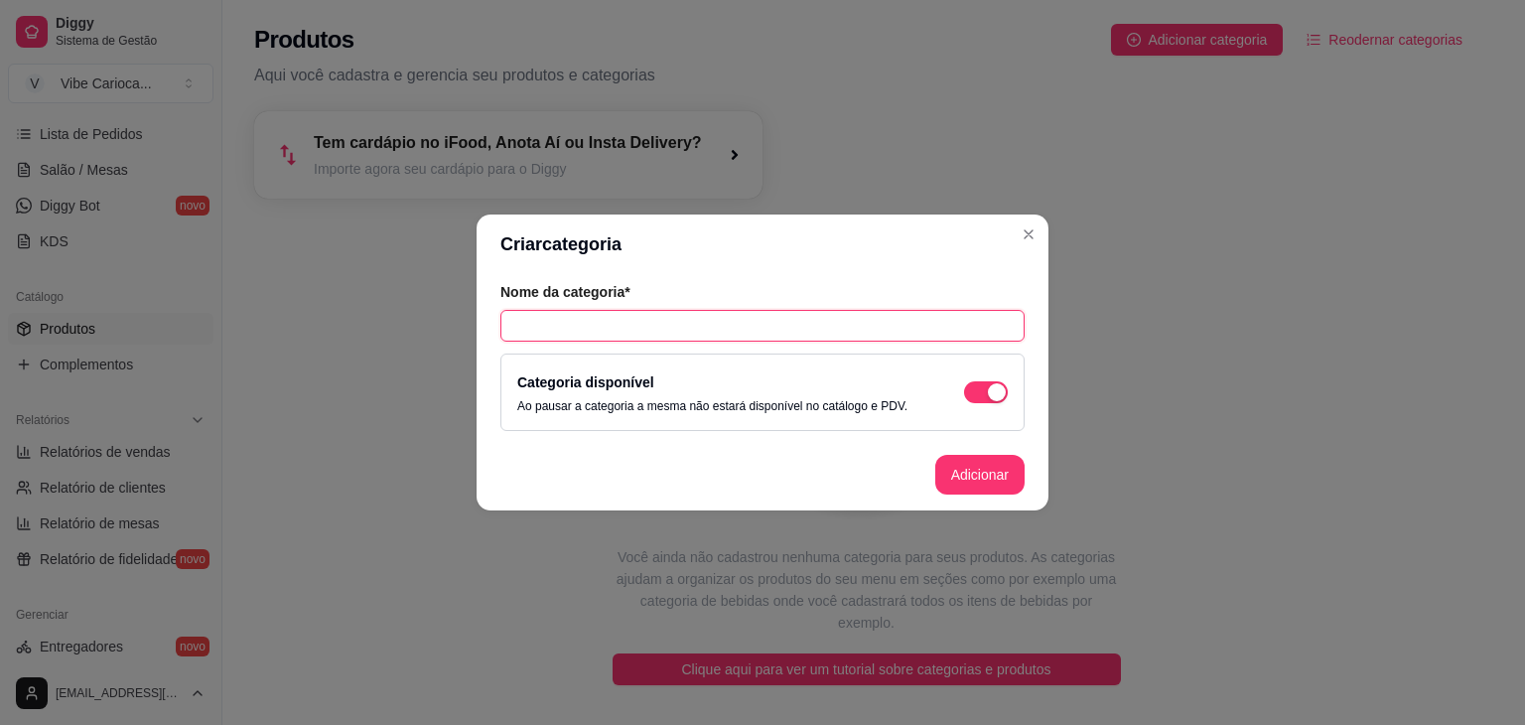
click at [758, 326] on input "text" at bounding box center [762, 326] width 524 height 32
type input "Açai na garrafa"
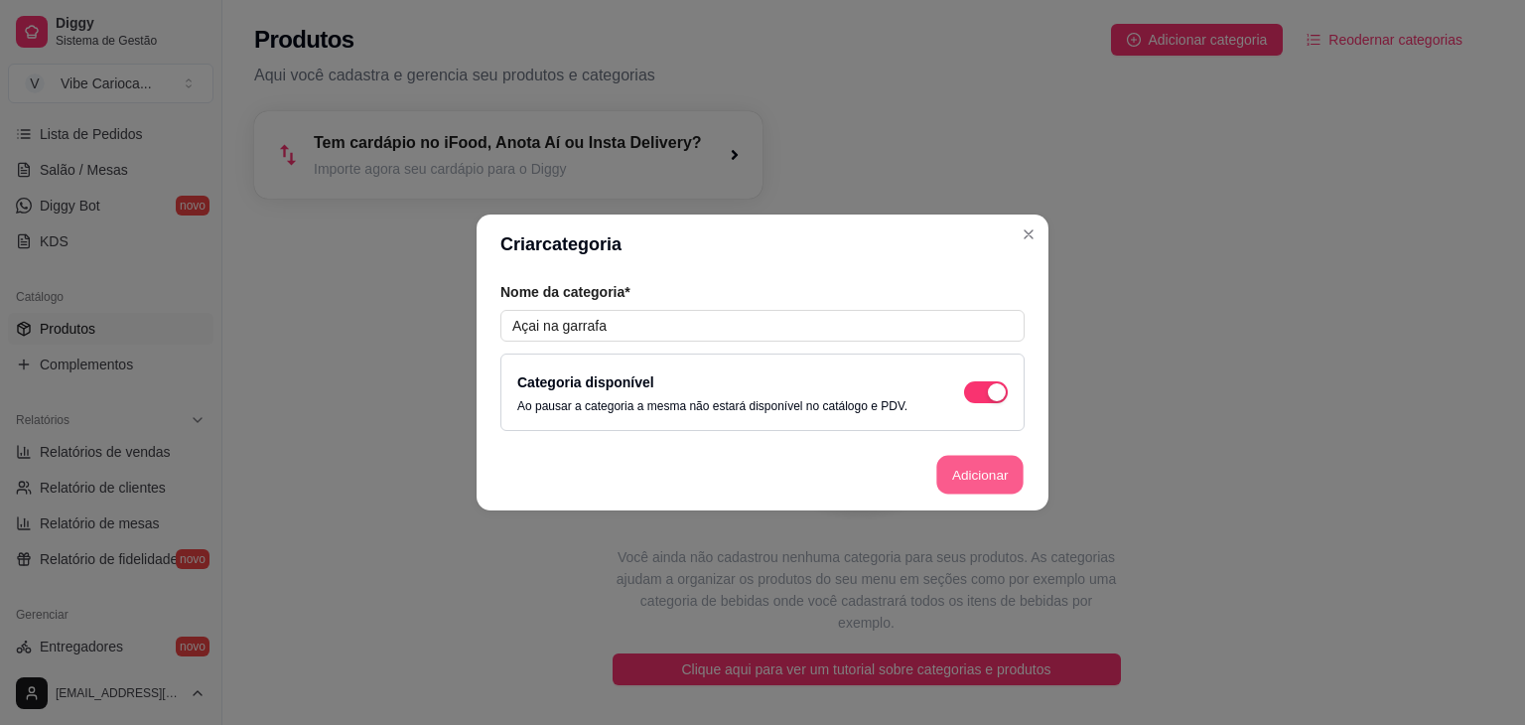
click at [960, 469] on button "Adicionar" at bounding box center [979, 475] width 87 height 39
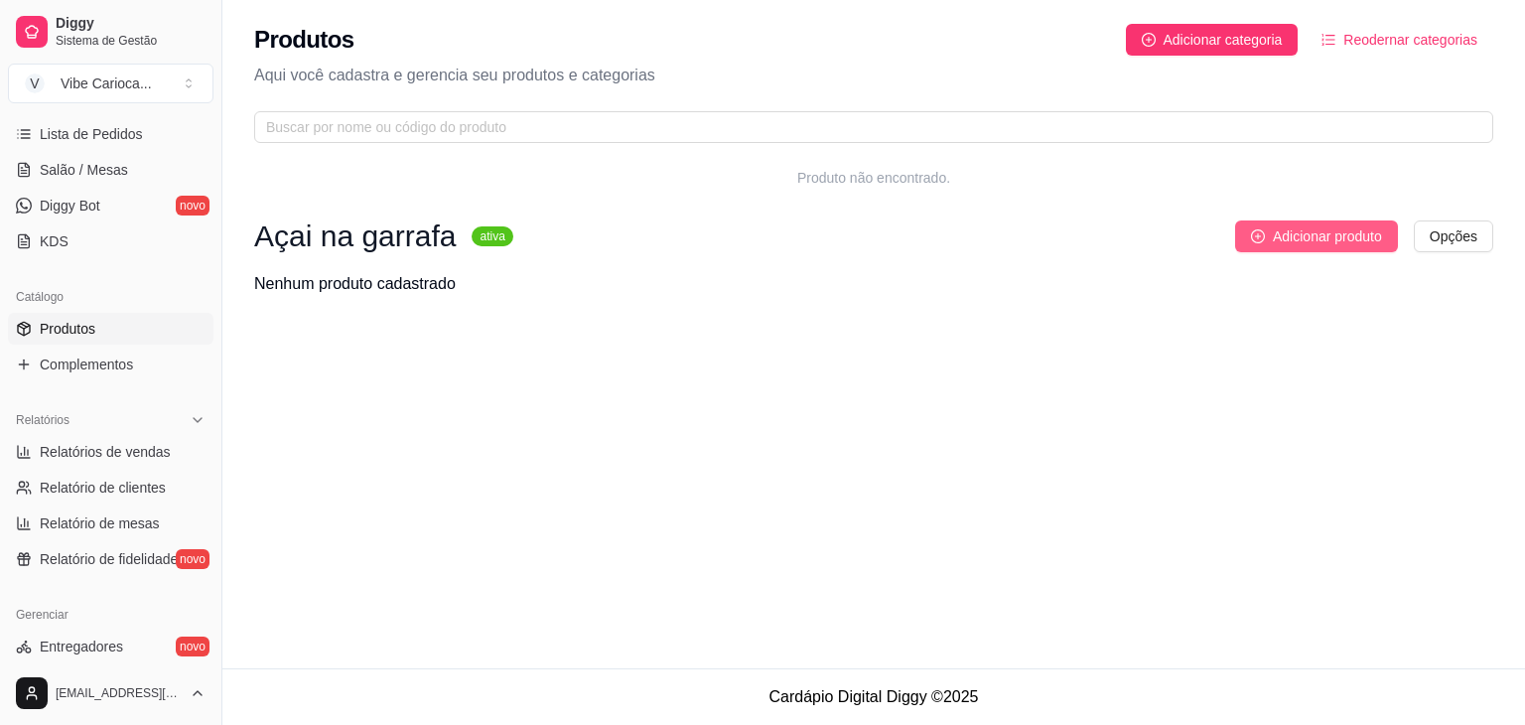
click at [1351, 233] on span "Adicionar produto" at bounding box center [1327, 236] width 109 height 22
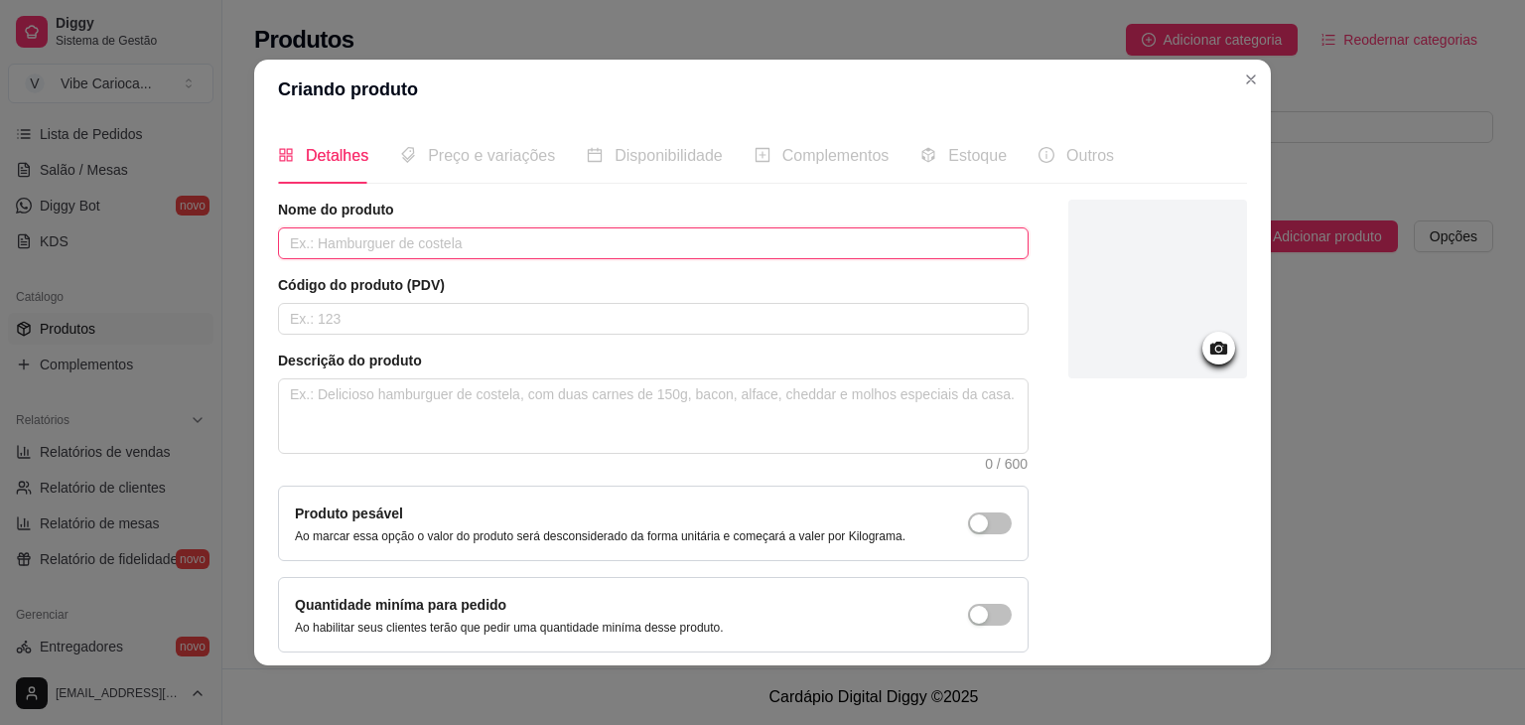
click at [541, 240] on input "text" at bounding box center [653, 243] width 751 height 32
type input "Morango"
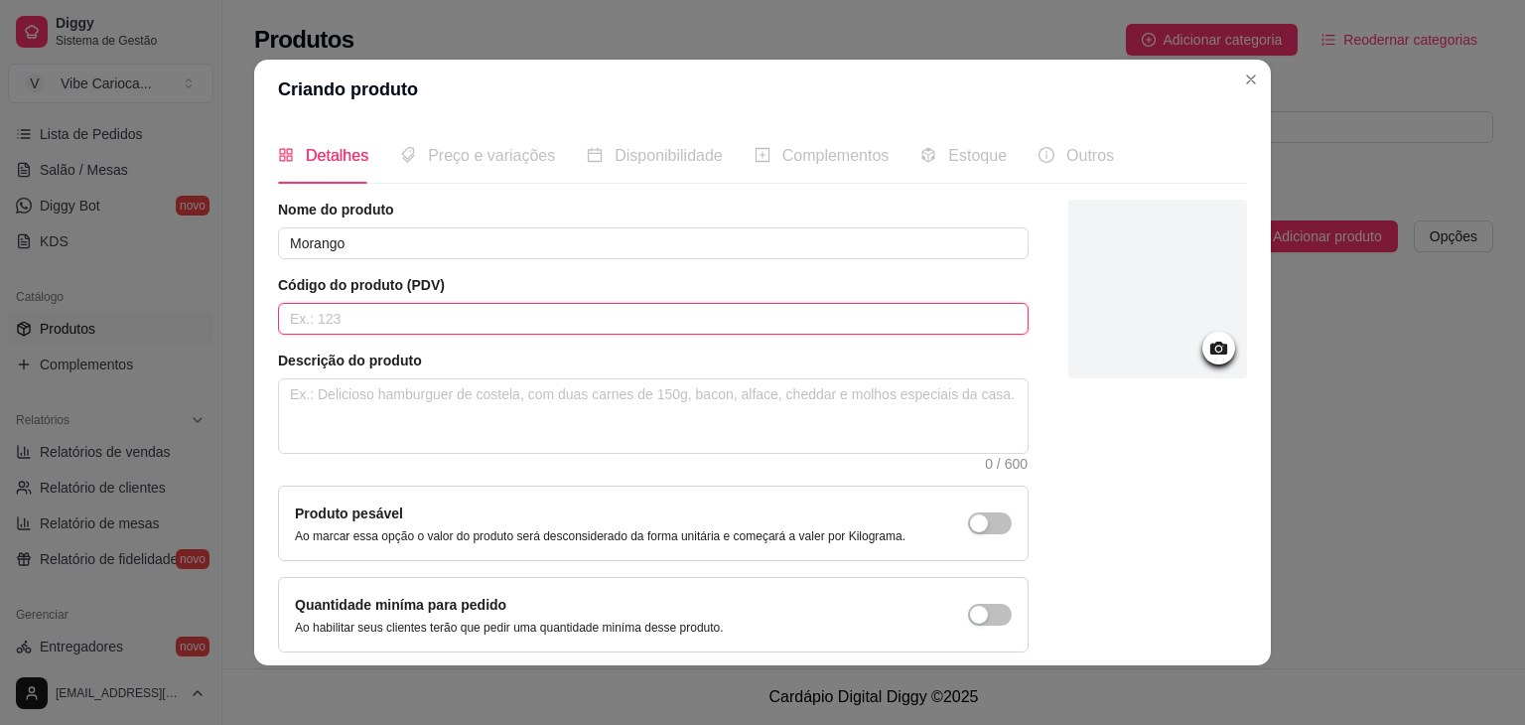
click at [437, 326] on input "text" at bounding box center [653, 319] width 751 height 32
type input "1"
click at [372, 397] on textarea at bounding box center [653, 415] width 749 height 73
type textarea "A"
type textarea "Aç"
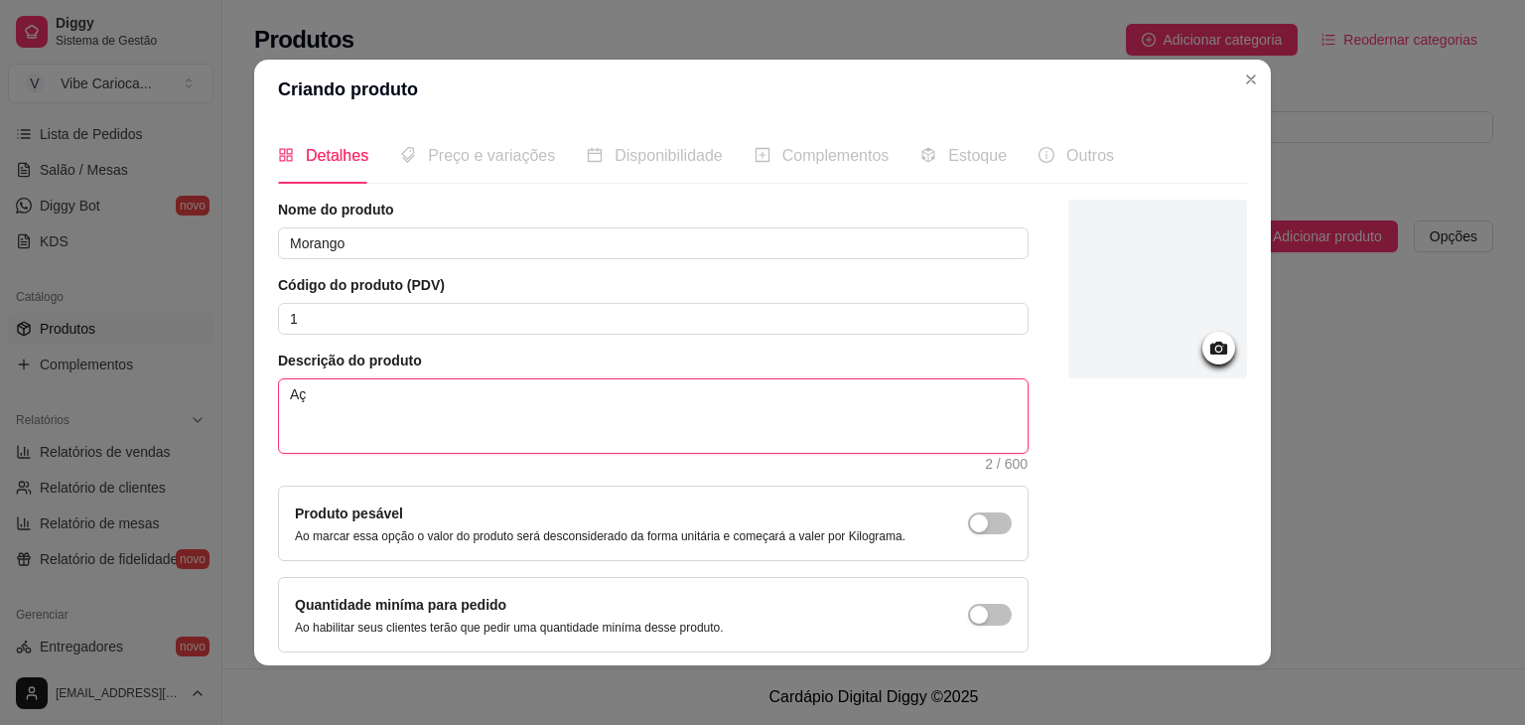
type textarea "Aça"
type textarea "Açai"
type textarea "Açai b"
type textarea "Açai ba"
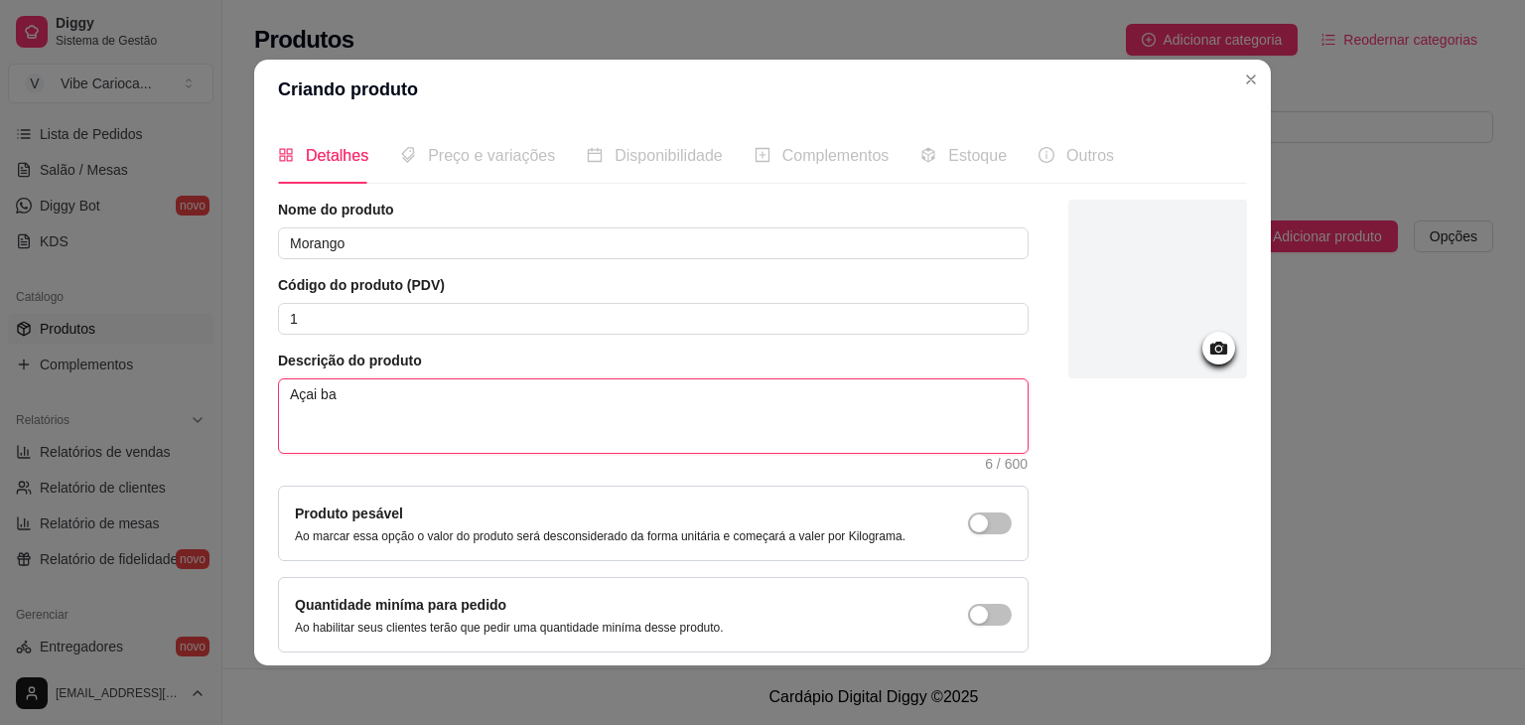
type textarea "Açai bat"
type textarea "Açai bati"
type textarea "Açai batid"
type textarea "Açai batido"
type textarea "Açai batido."
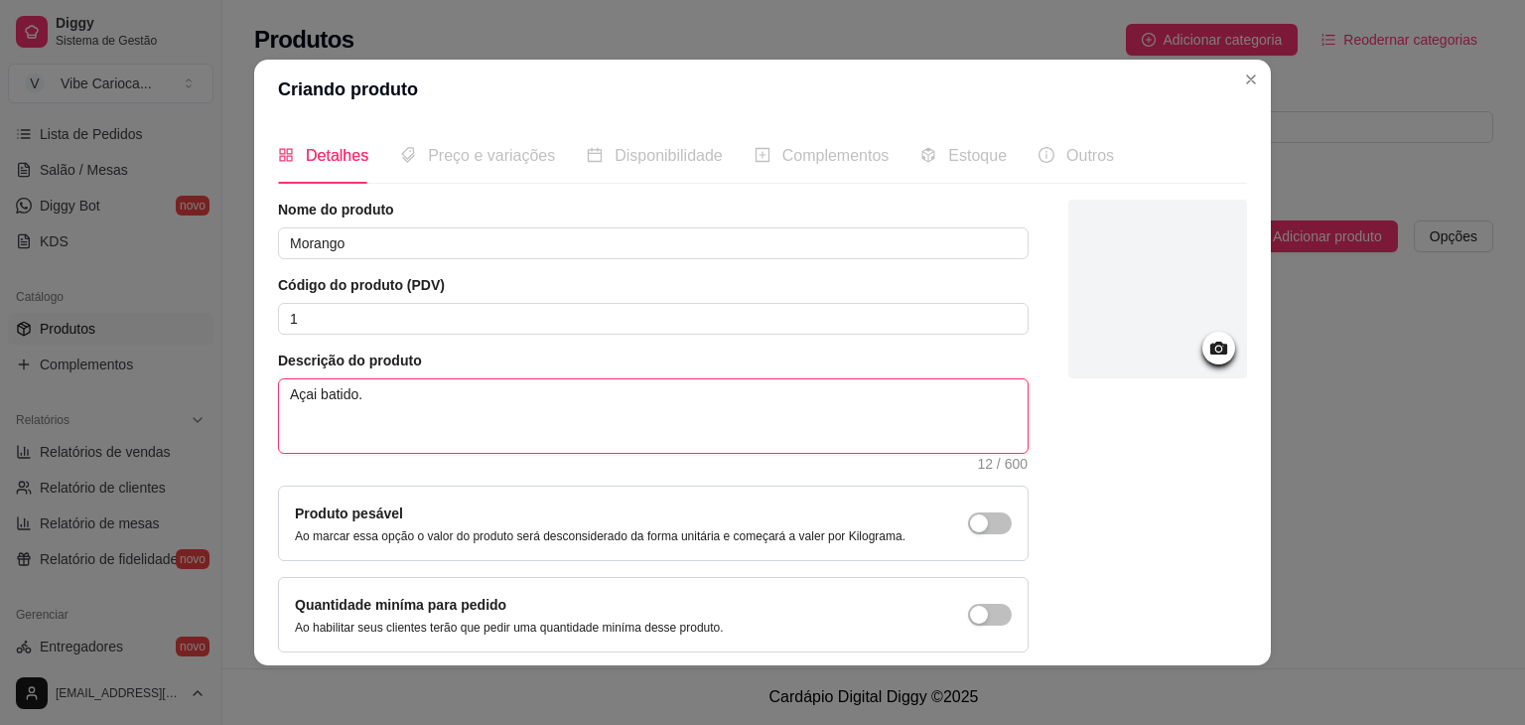
type textarea "Açai batido.A"
type textarea "Açai [DOMAIN_NAME]"
type textarea "Açai batido.Acom"
type textarea "Açai batido.Acomp"
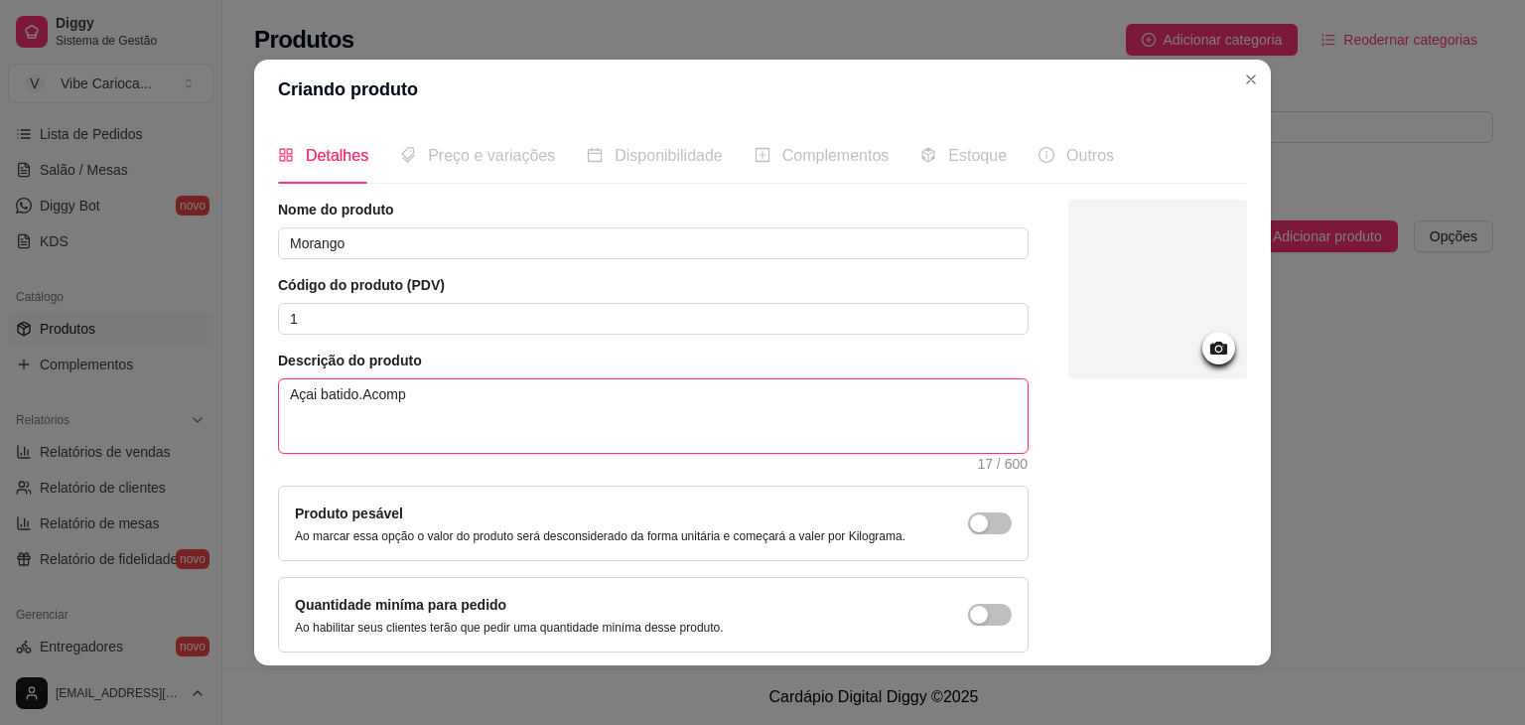
type textarea "Açai batido.Acompa"
type textarea "Açai batido.Acompan"
type textarea "Açai batido.Acompanh"
type textarea "Açai batido.Acompanha"
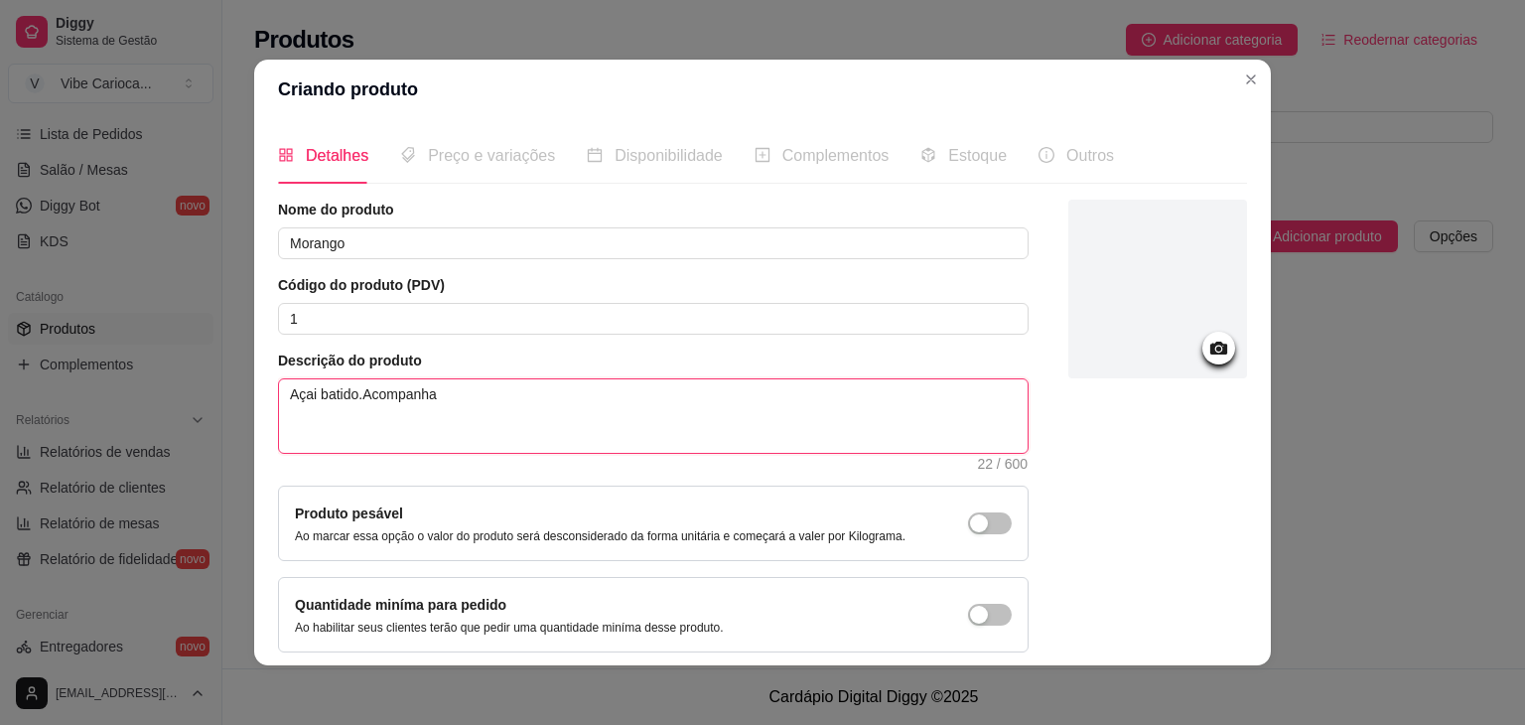
type textarea "Açai batido.Acompanha c"
type textarea "Açai batido.Acompanha ca"
type textarea "Açai batido.Acompanha cal"
type textarea "Açai batido.Acompanha cald"
type textarea "Açai batido.Acompanha calda"
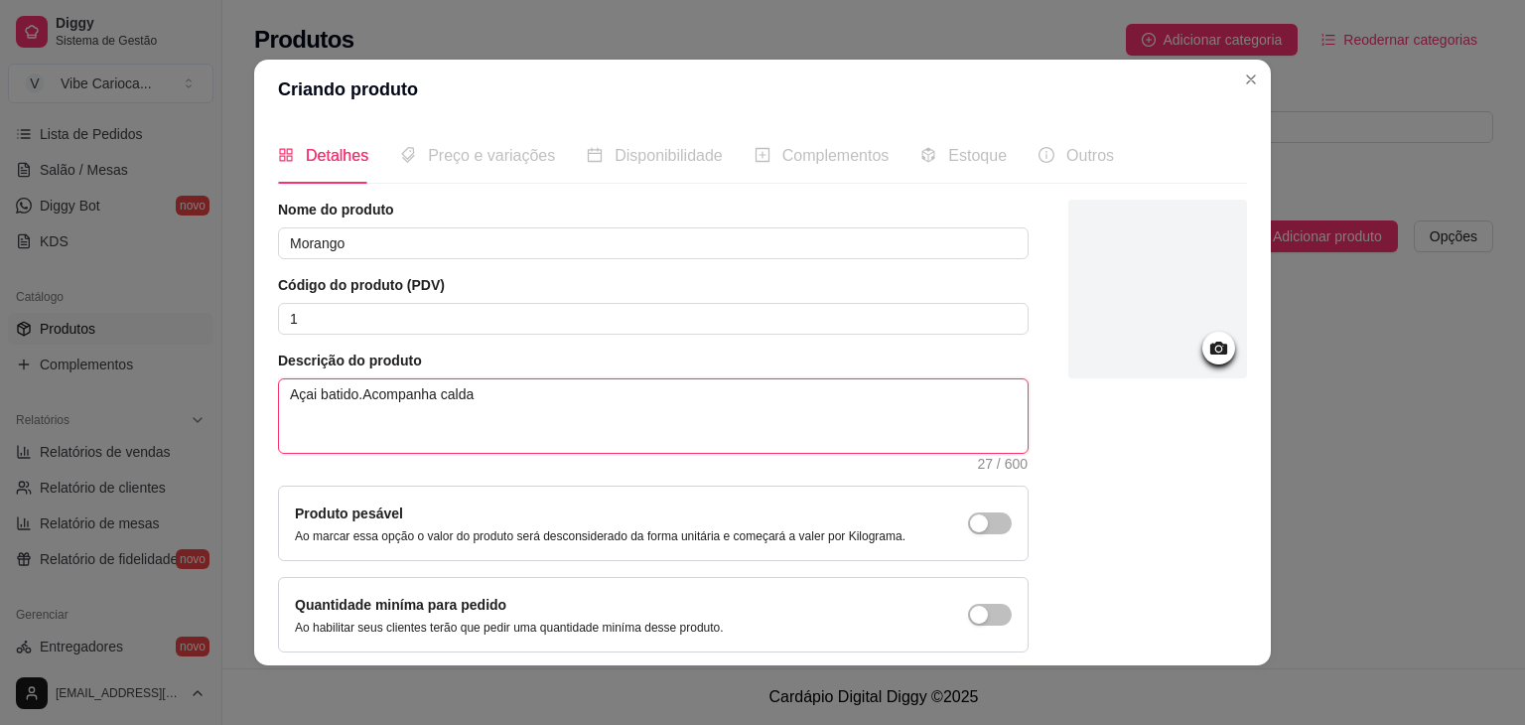
type textarea "Açai batido.Acompanha calda"
type textarea "Açai batido.Acompanha calda d"
type textarea "Açai batido.Acompanha calda de"
type textarea "Açai batido.Acompanha calda de m"
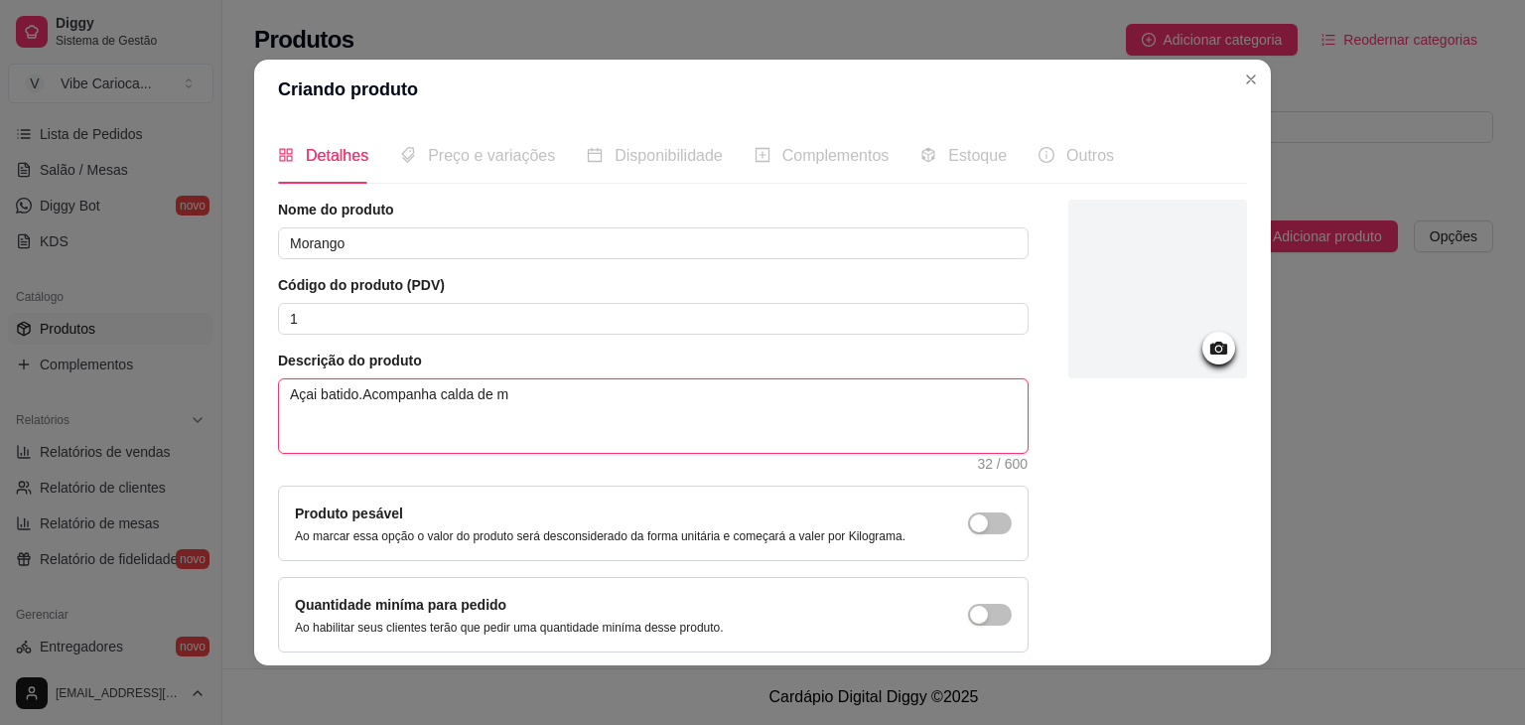
type textarea "Açai batido.Acompanha calda de mo"
type textarea "Açai batido.Acompanha calda de mor"
type textarea "Açai batido.Acompanha calda de mora"
type textarea "Açai batido.Acompanha calda de moran"
type textarea "Açai batido.Acompanha calda de morang"
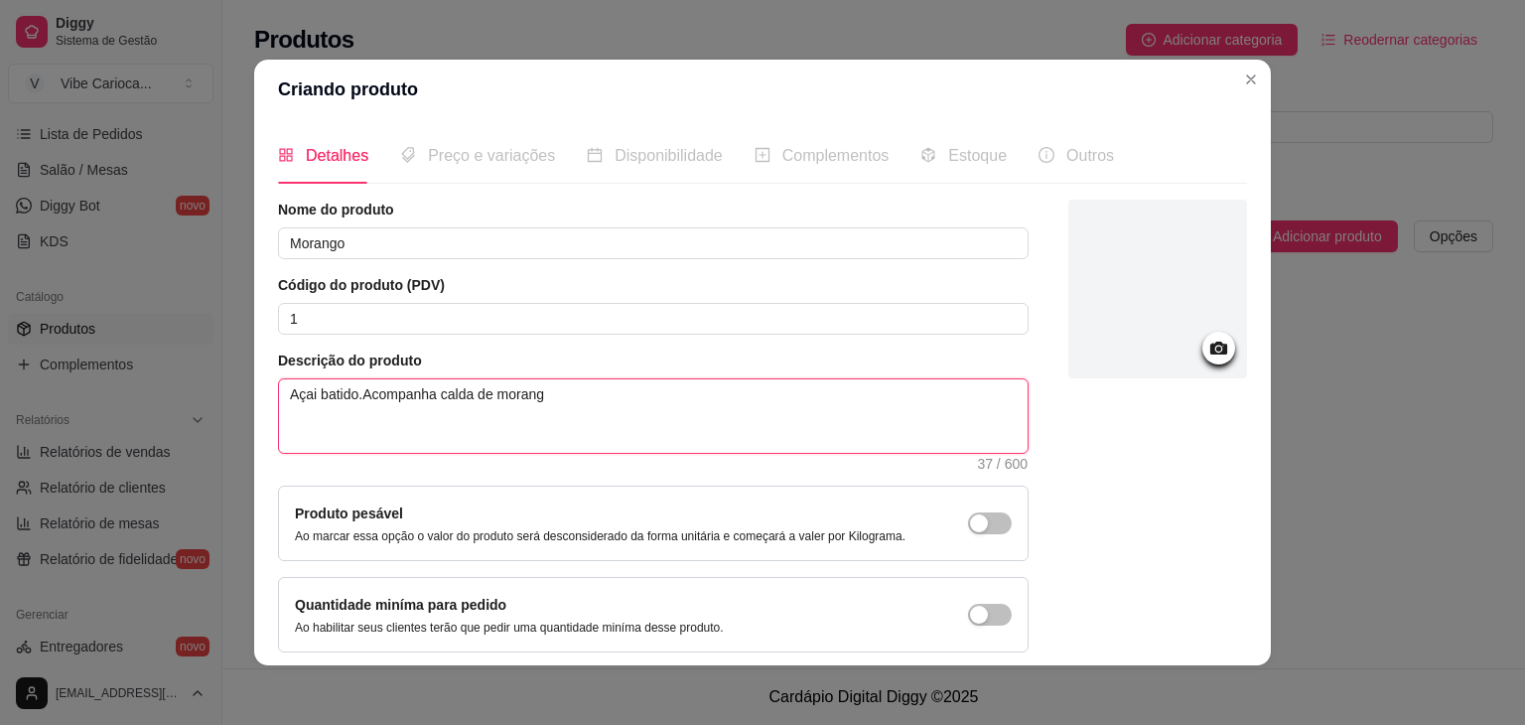
type textarea "Açai batido.Acompanha calda de morango"
type textarea "Açai batido.Acompanha calda de morang"
type textarea "Açai batido.Acompanha calda de moran"
type textarea "Açai batido.Acompanha calda de morang"
type textarea "Açai batido.Acompanha calda de morango"
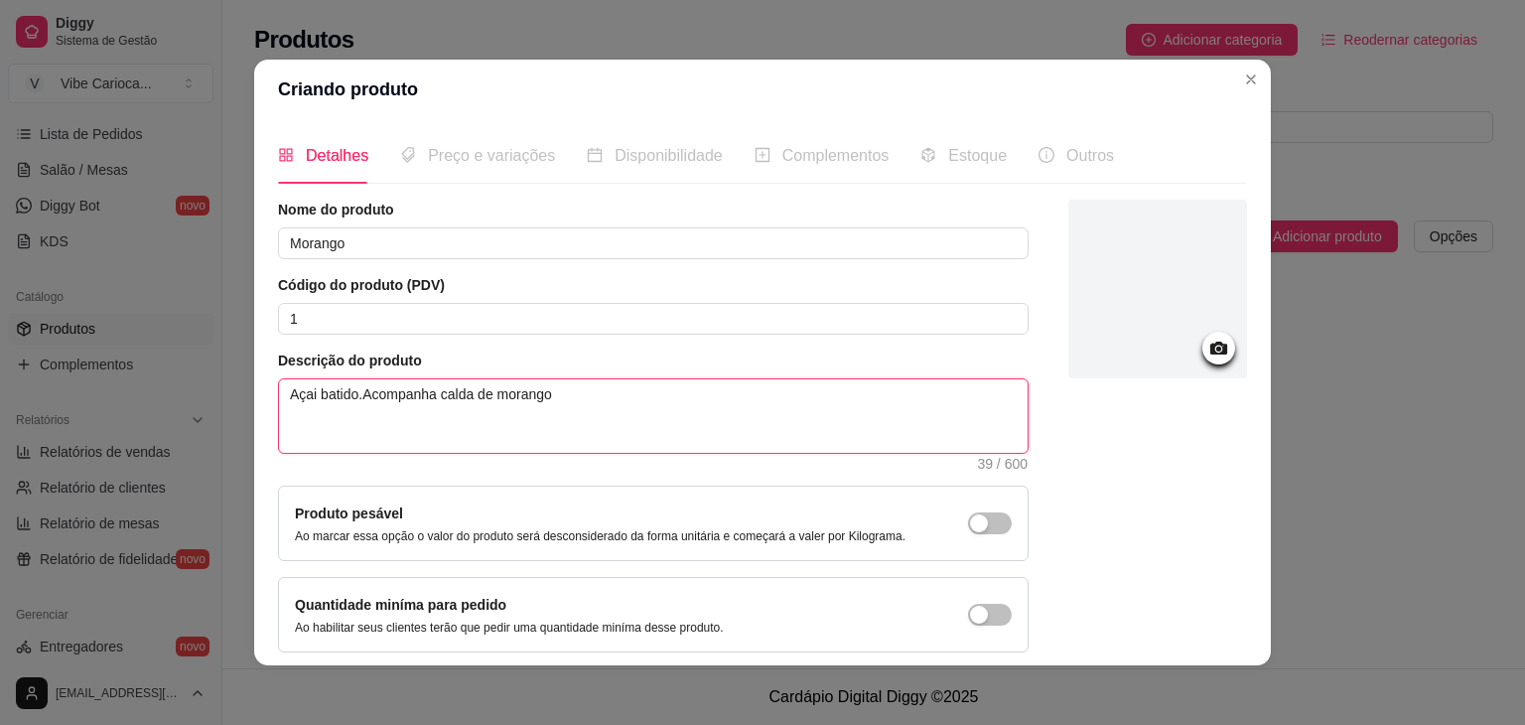
type textarea "Açai batido.Acompanha calda de morango,"
type textarea "Açai batido.Acompanha calda de morango, g"
type textarea "Açai batido.Acompanha calda de morango, gr"
type textarea "Açai batido.Acompanha calda de morango, gra"
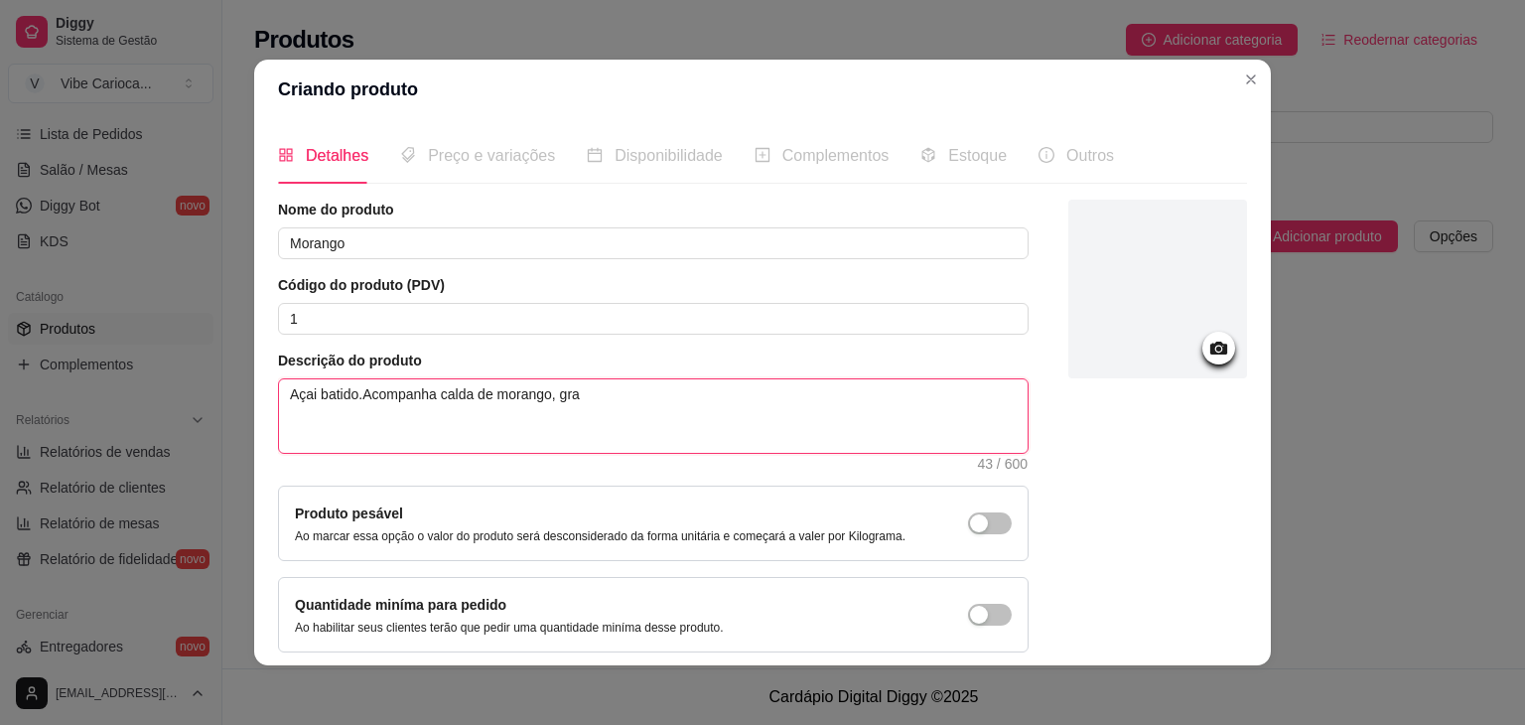
type textarea "Açai batido.Acompanha calda de morango, gran"
type textarea "Açai batido.Acompanha calda de morango, grano"
type textarea "Açai batido.Acompanha calda de morango, granol"
type textarea "Açai batido.Acompanha calda de morango, granola"
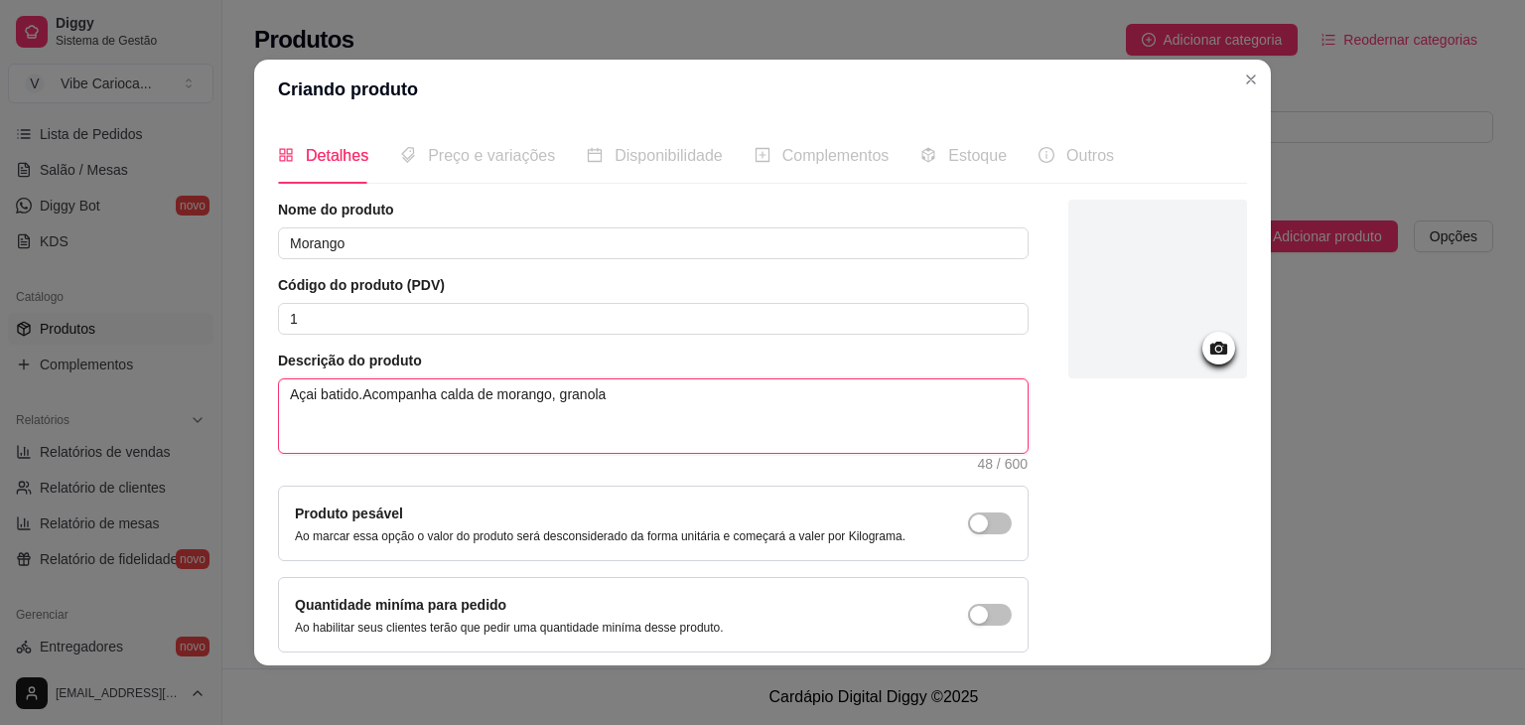
type textarea "Açai batido.Acompanha calda de morango, granola e"
type textarea "Açai batido.Acompanha calda de morango, granola e a"
type textarea "Açai batido.Acompanha calda de morango, granola e av"
type textarea "Açai batido.Acompanha calda de morango, granola e ave"
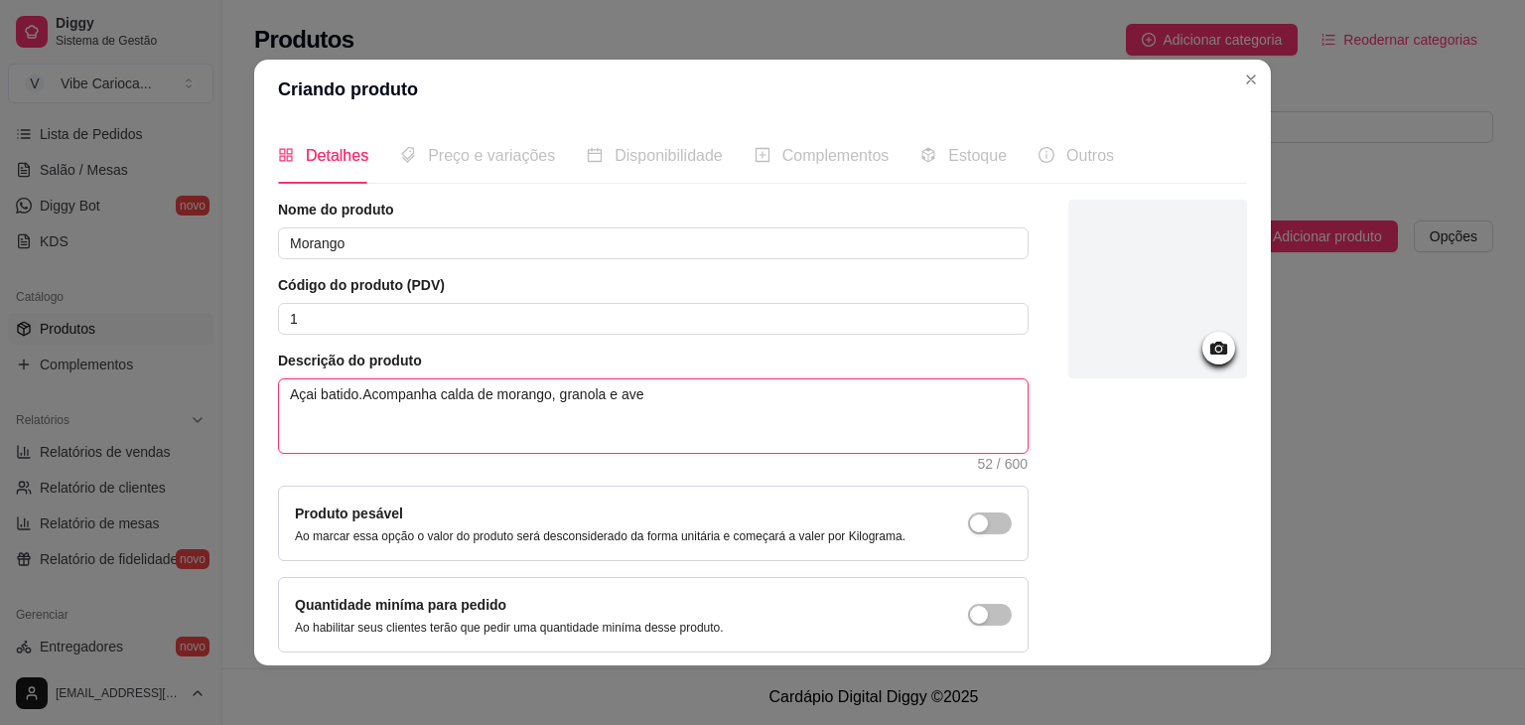
type textarea "Açai batido.Acompanha calda de morango, granola e avei"
type textarea "Açai batido.Acompanha calda de morango, granola e aveia"
type textarea "Açai batido.Acompanha calda de morango, granola e aveia."
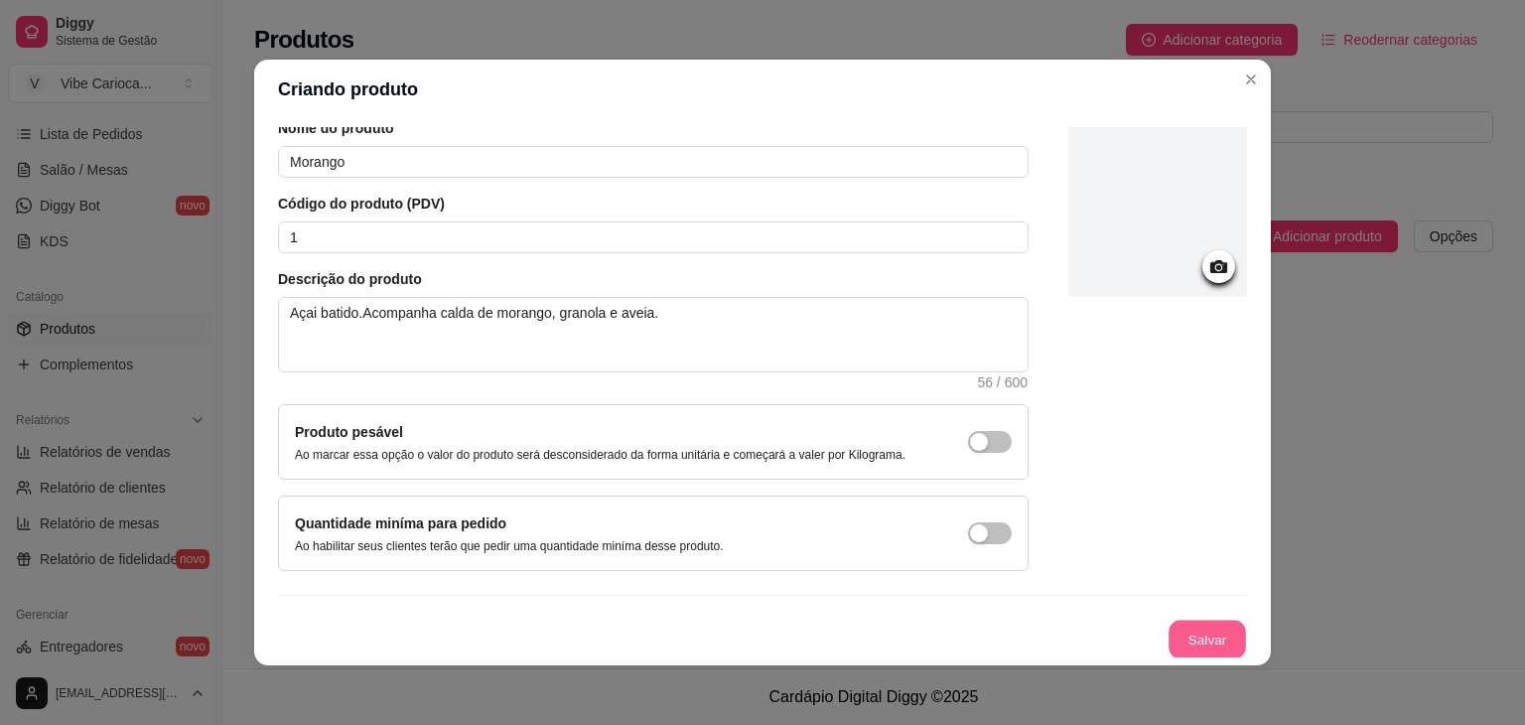
click at [1177, 634] on button "Salvar" at bounding box center [1207, 640] width 77 height 39
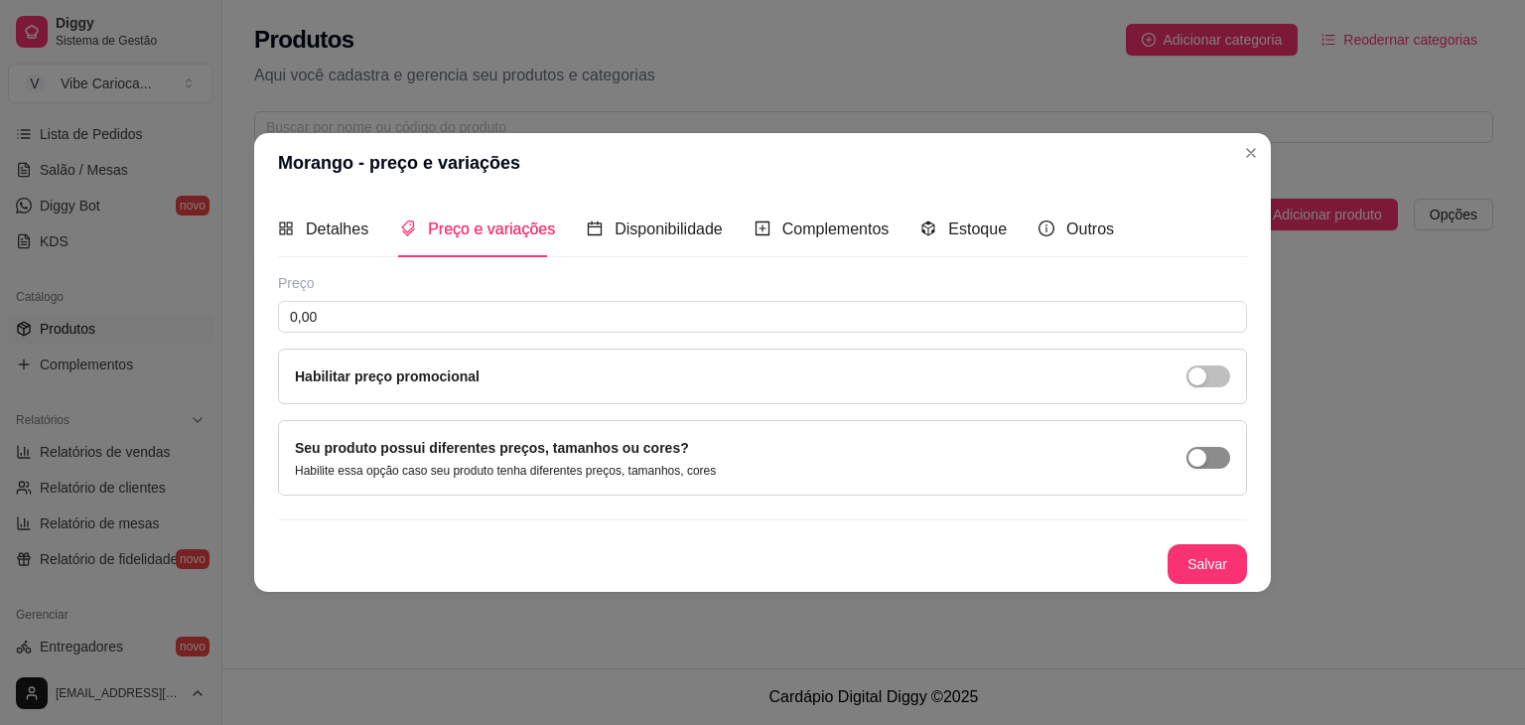
click at [1203, 454] on div "button" at bounding box center [1198, 458] width 18 height 18
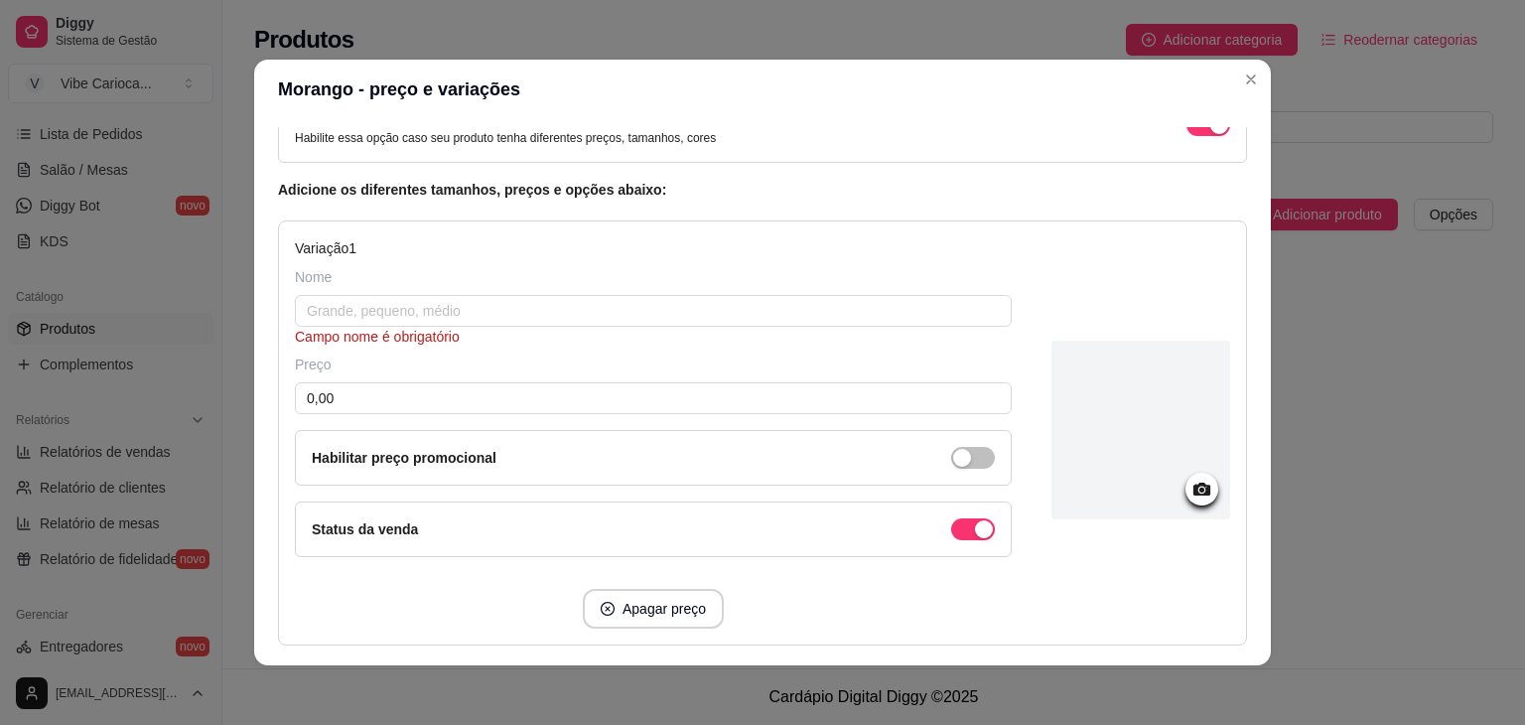
scroll to position [131, 0]
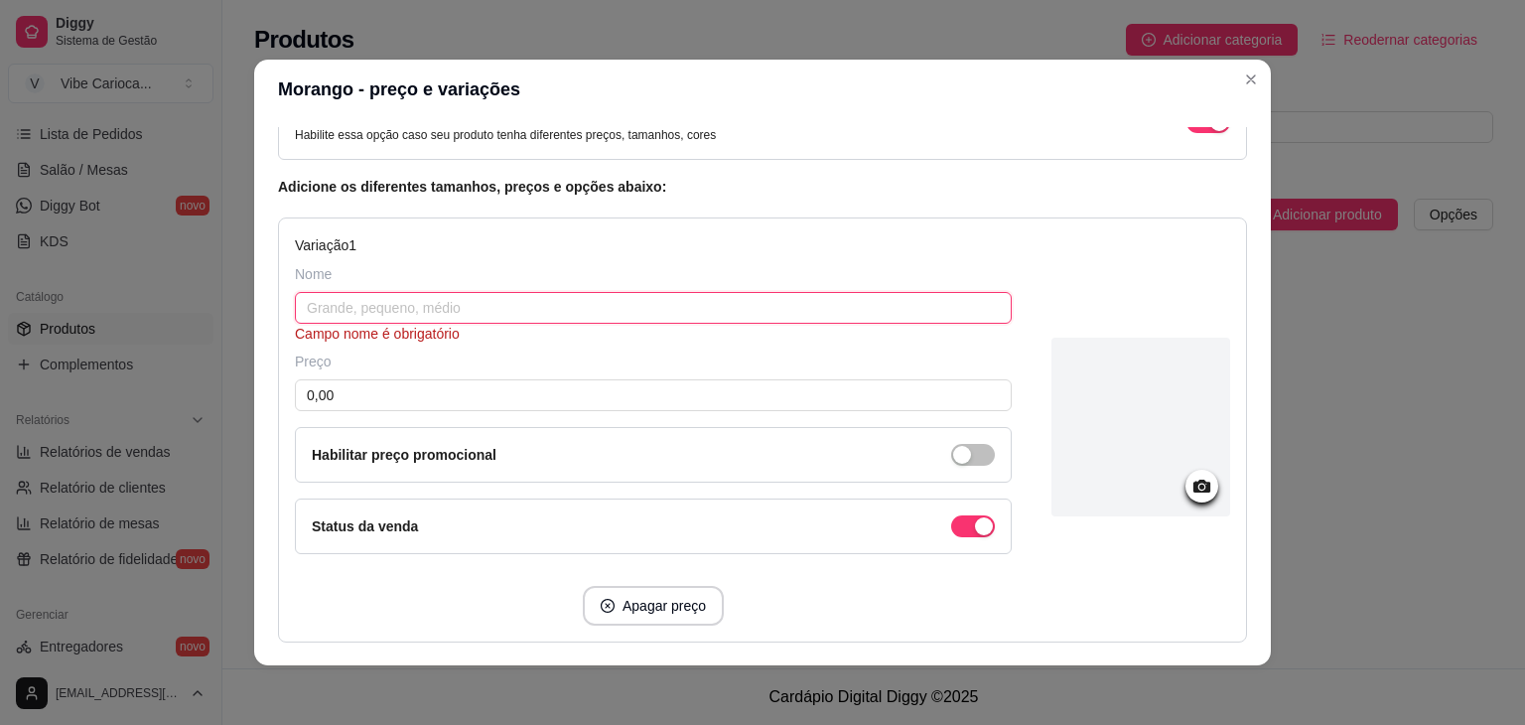
click at [397, 304] on input "text" at bounding box center [653, 308] width 717 height 32
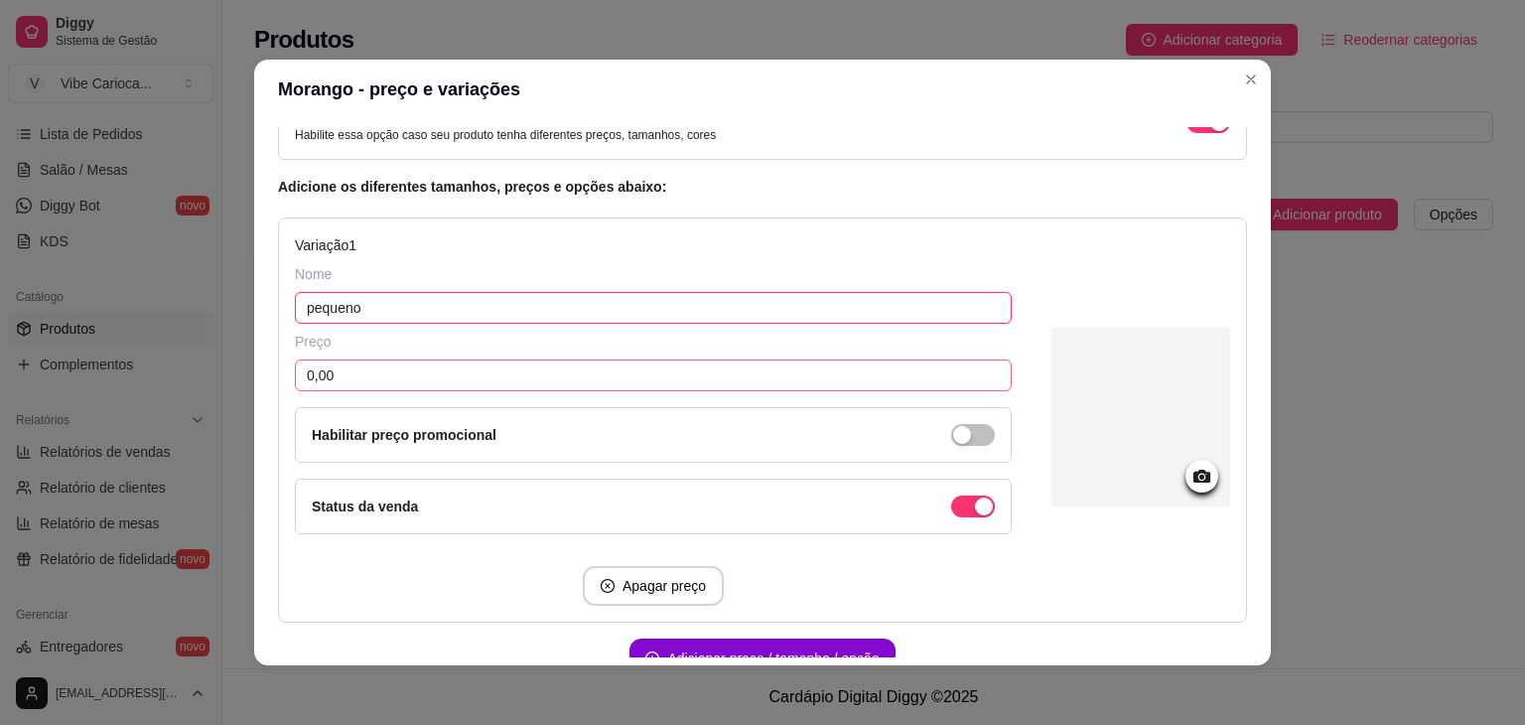
type input "pequeno"
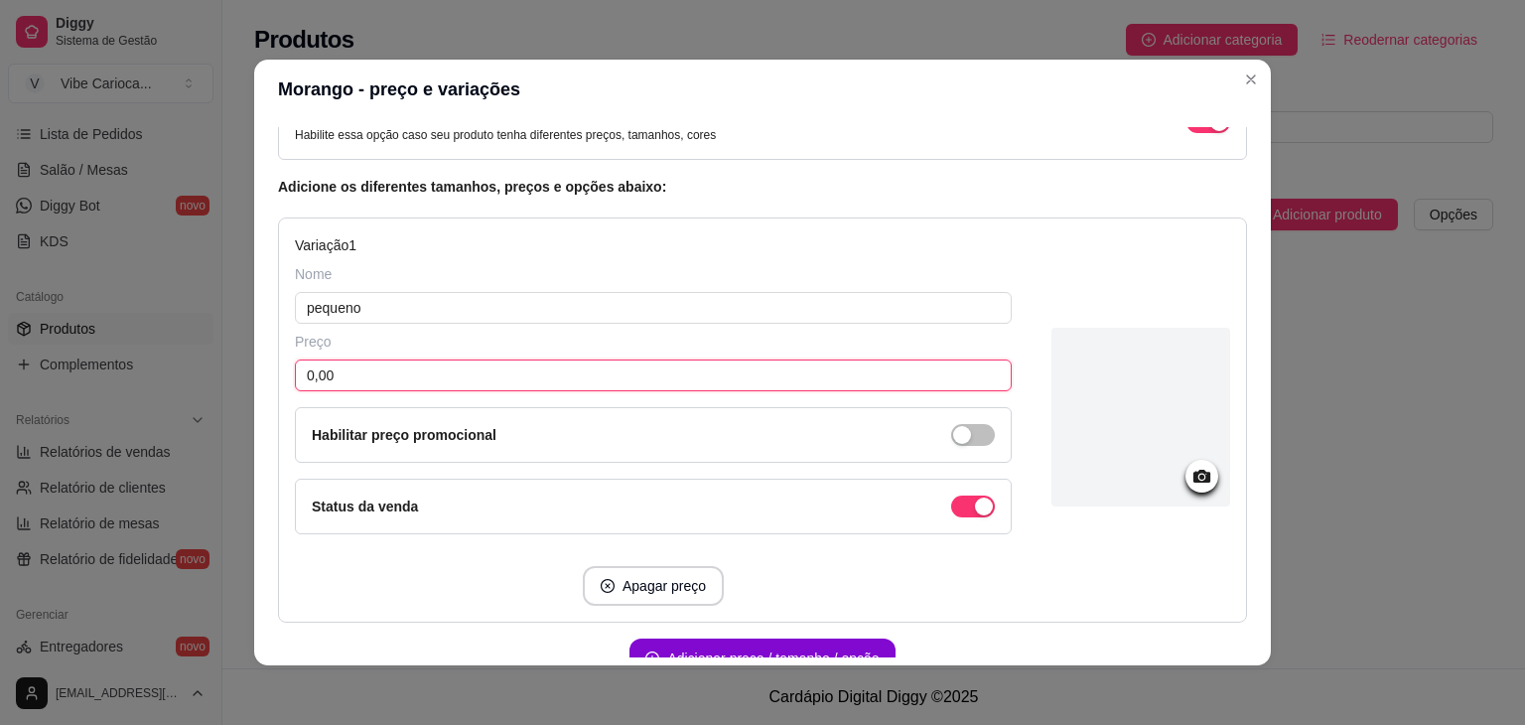
click at [350, 373] on input "0,00" at bounding box center [653, 375] width 717 height 32
type input "14,00"
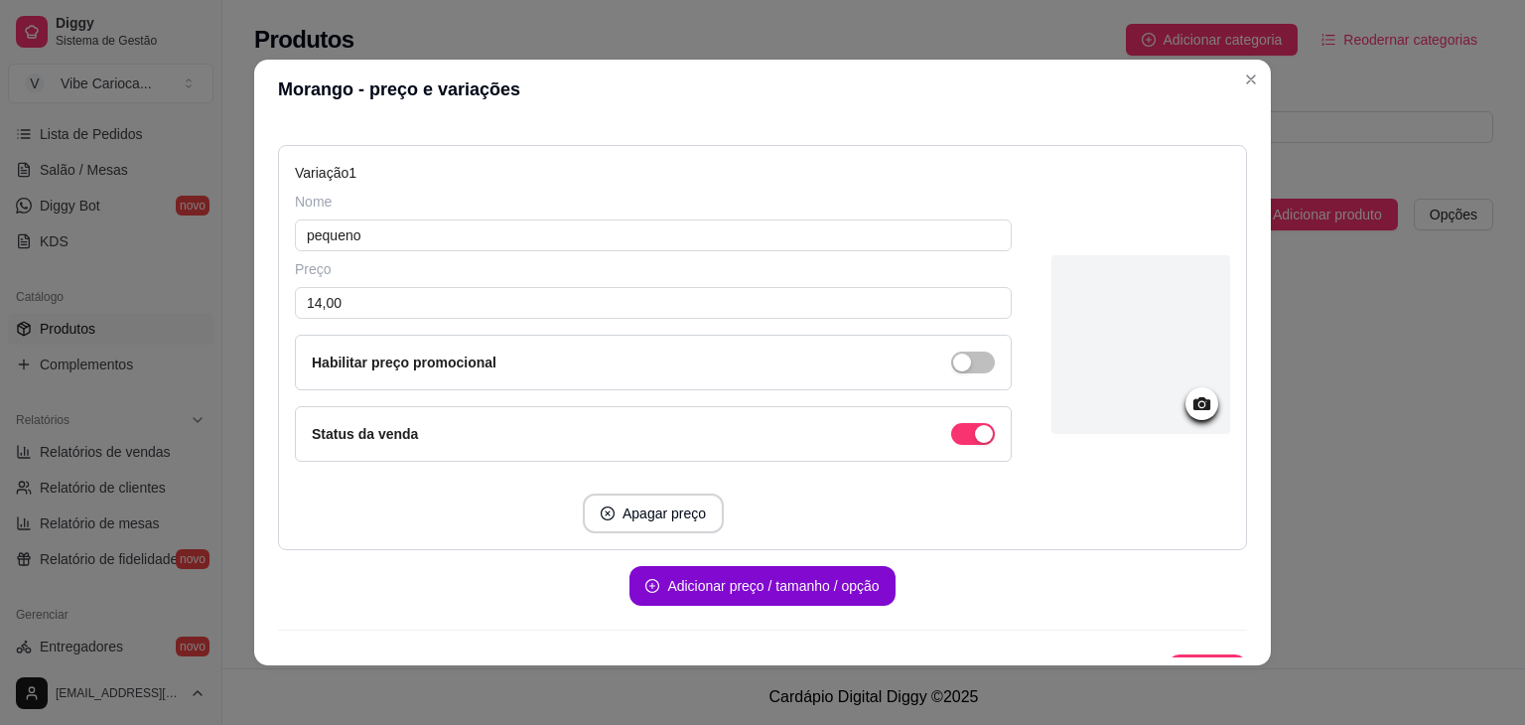
scroll to position [238, 0]
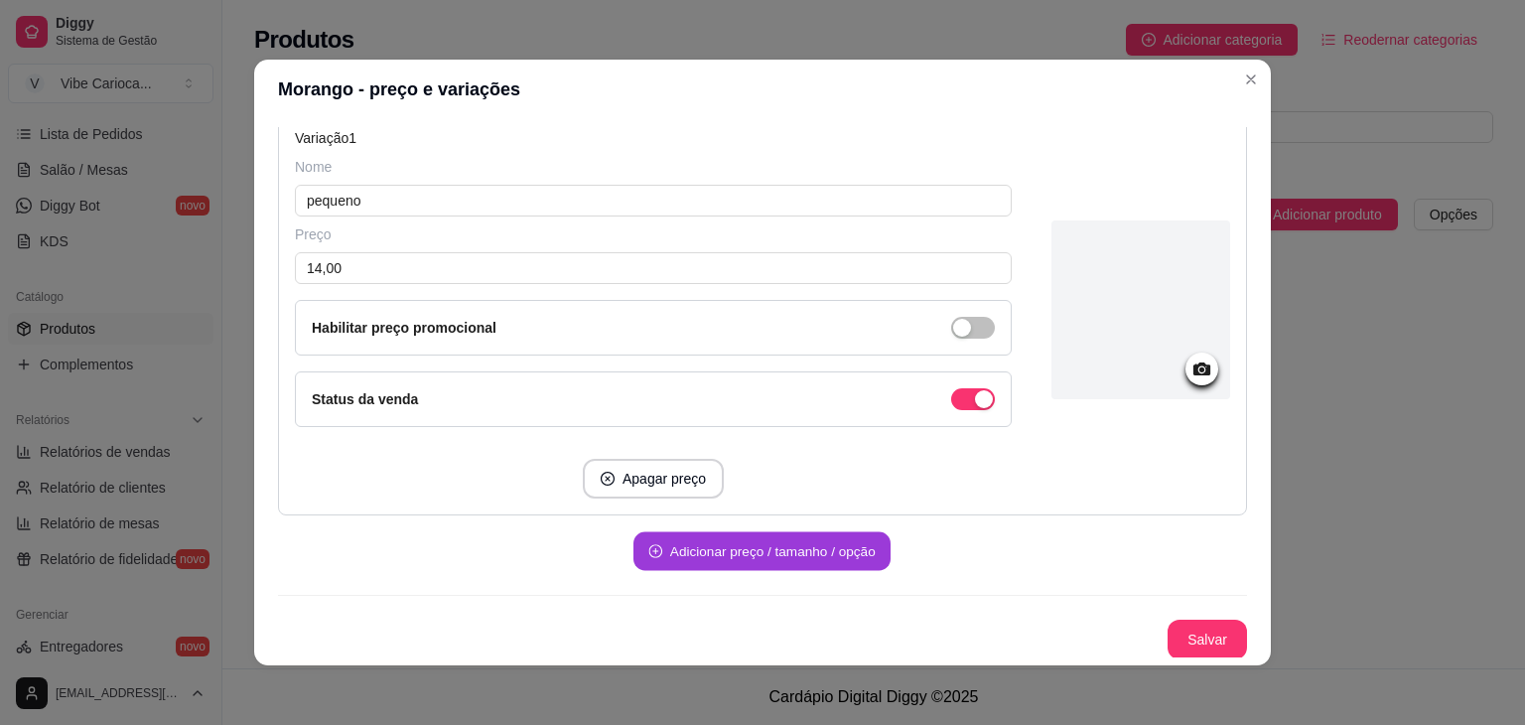
click at [654, 555] on button "Adicionar preço / tamanho / opção" at bounding box center [762, 551] width 257 height 39
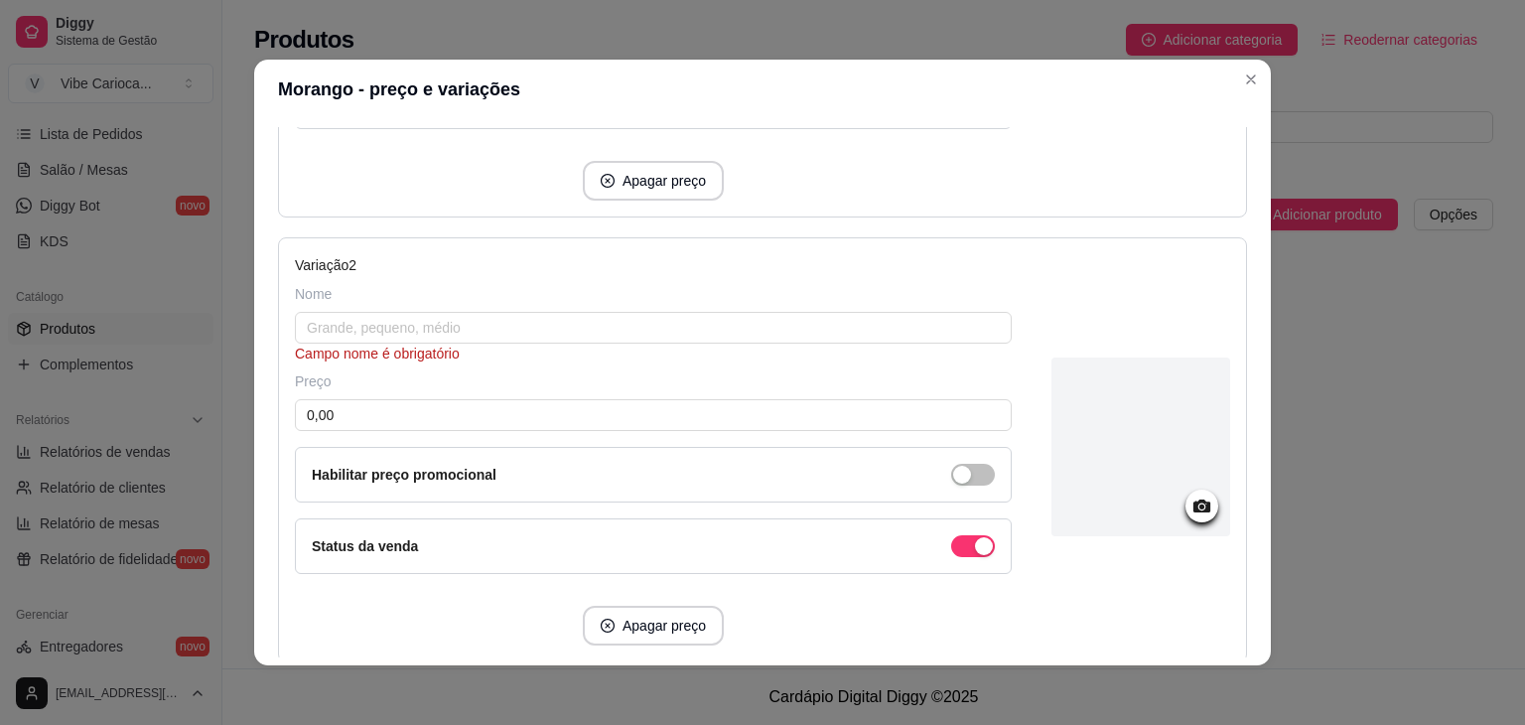
scroll to position [585, 0]
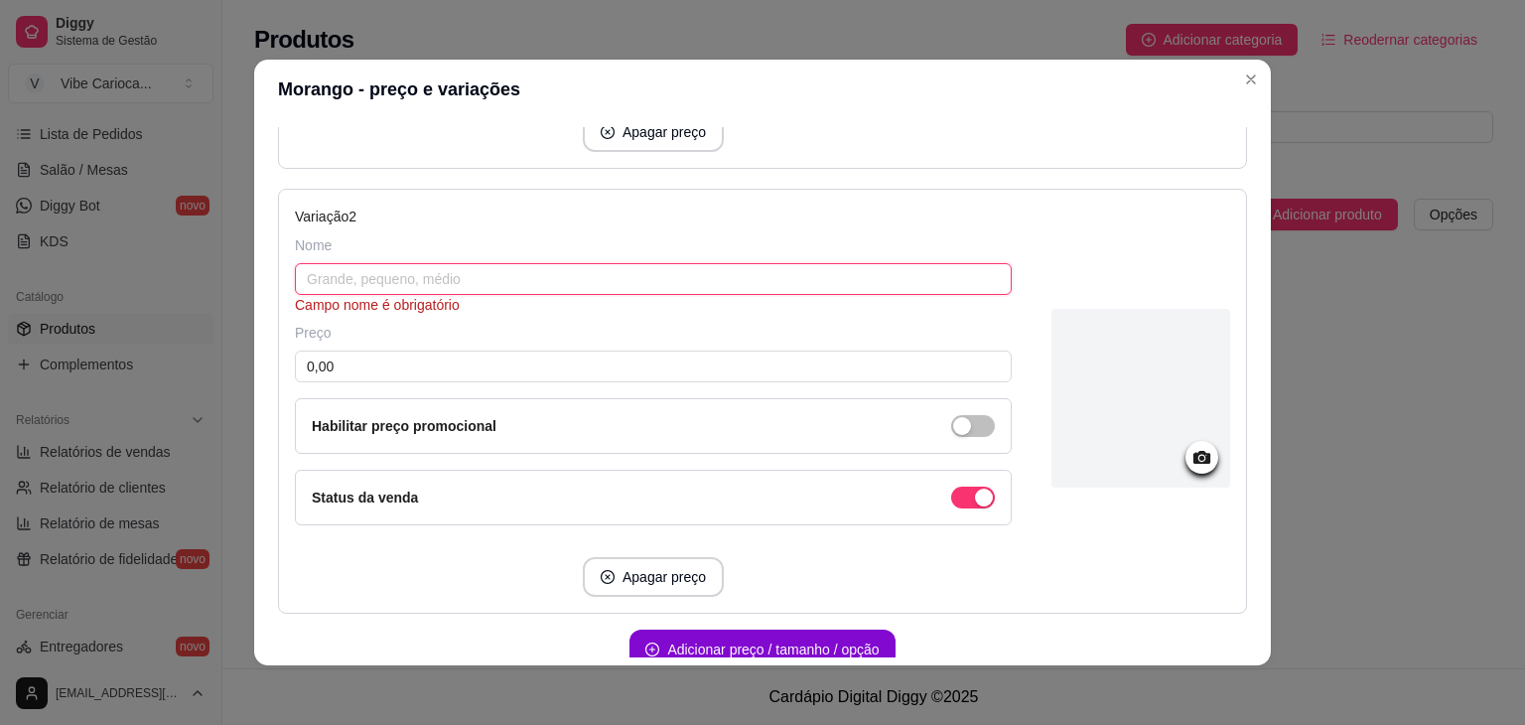
click at [676, 271] on input "text" at bounding box center [653, 279] width 717 height 32
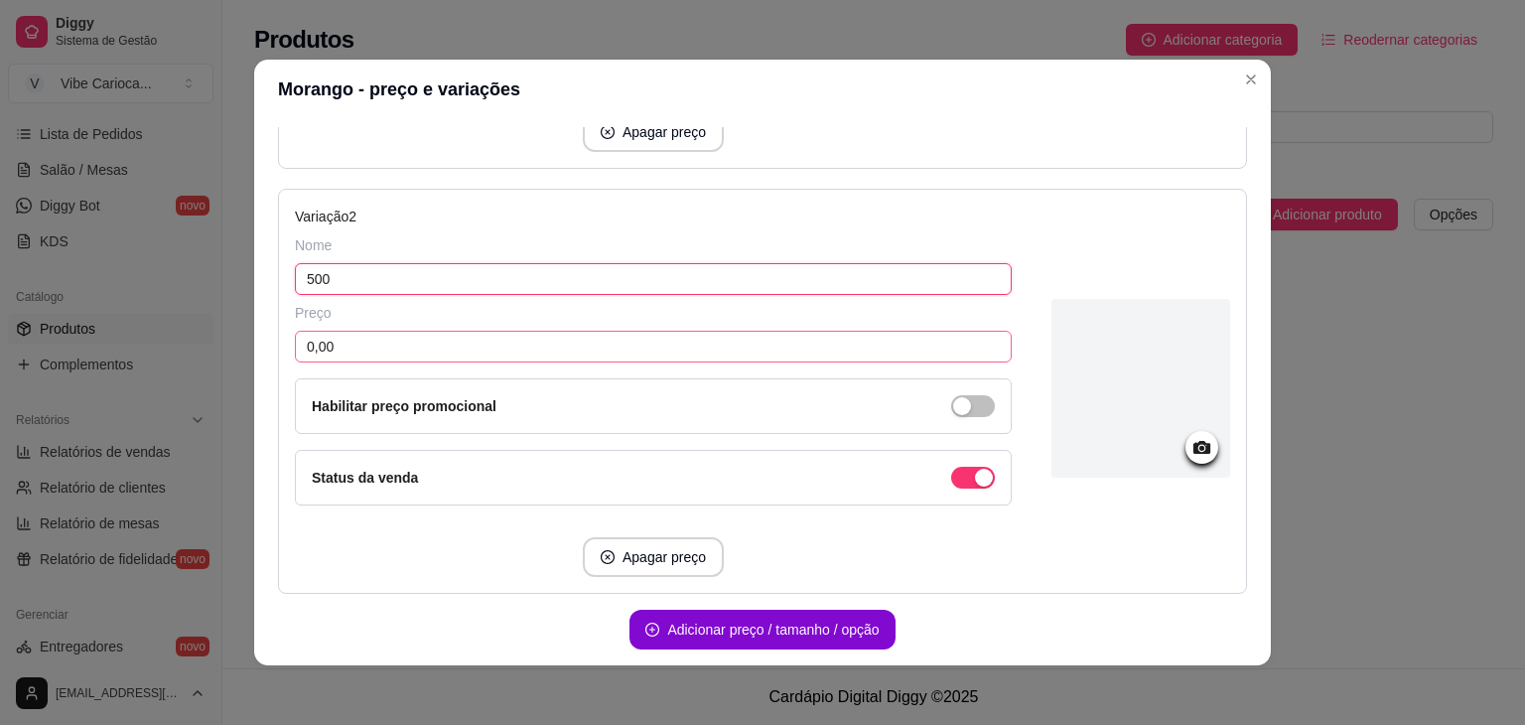
type input "500"
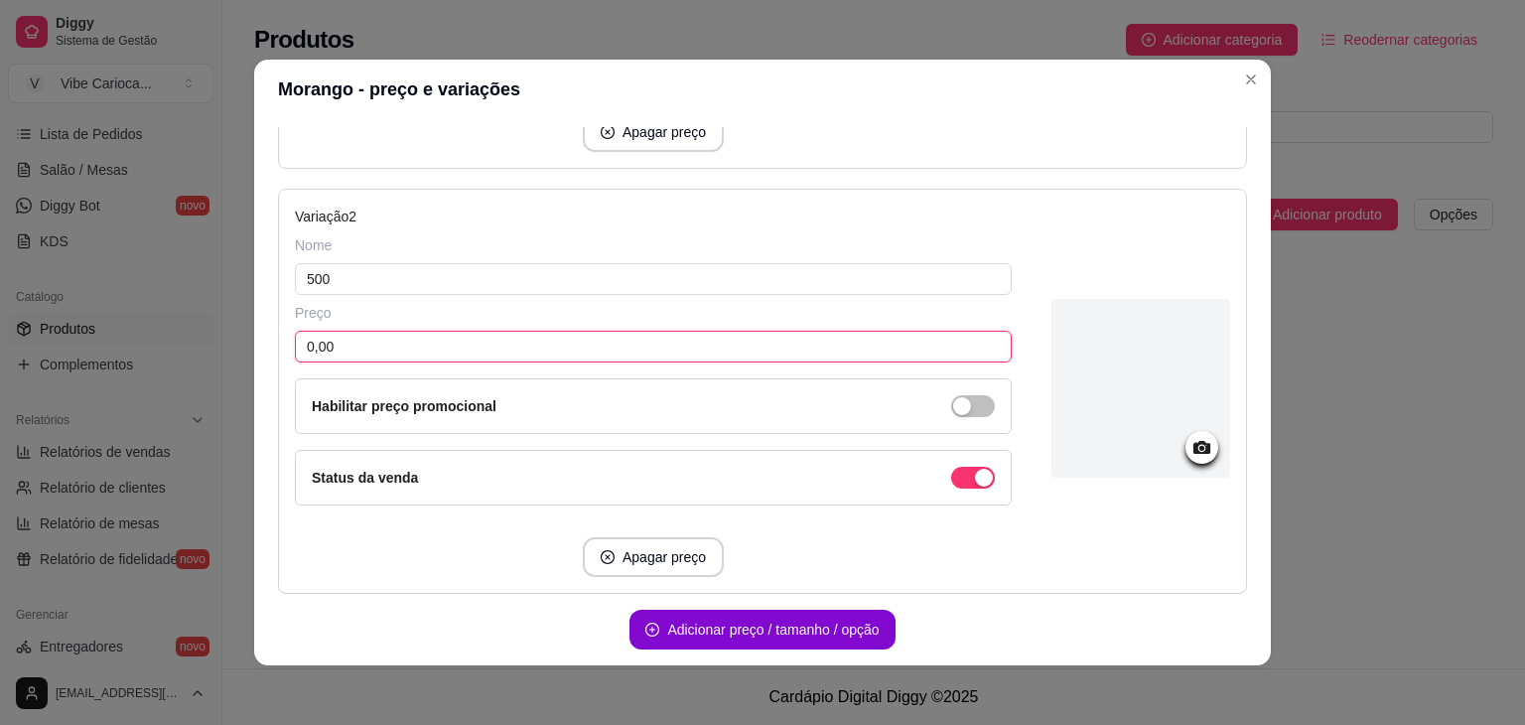
click at [456, 341] on input "0,00" at bounding box center [653, 347] width 717 height 32
type input "18,00"
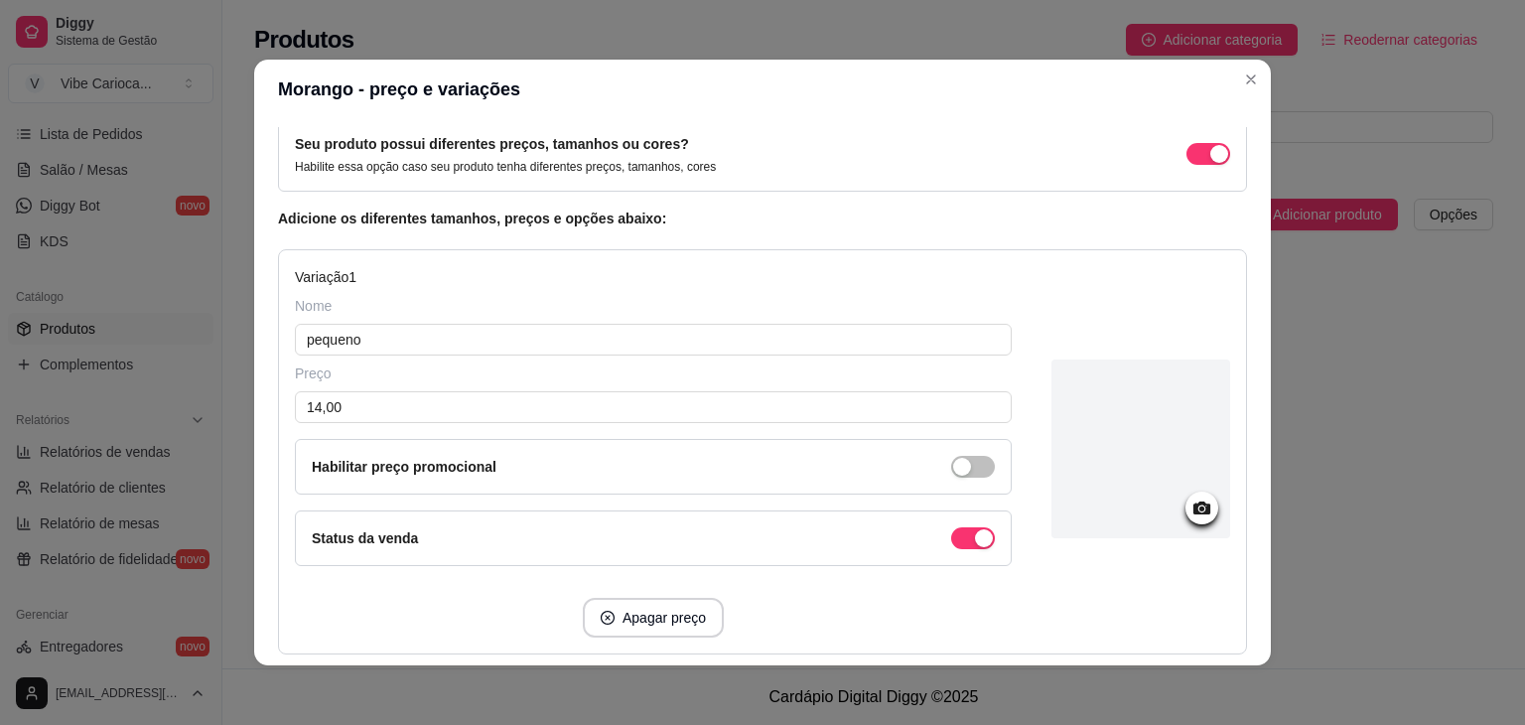
scroll to position [99, 0]
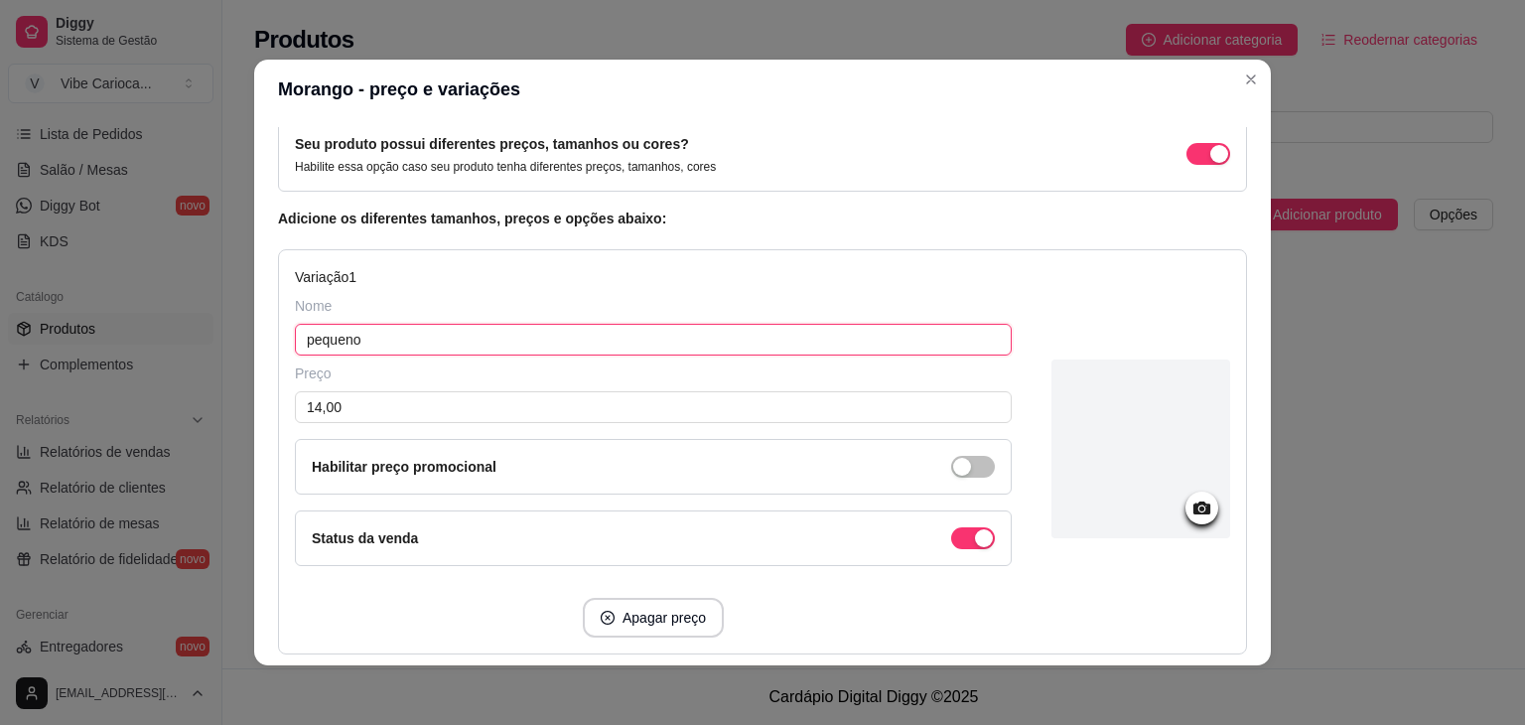
click at [376, 331] on input "pequeno" at bounding box center [653, 340] width 717 height 32
type input "p"
type input "300"
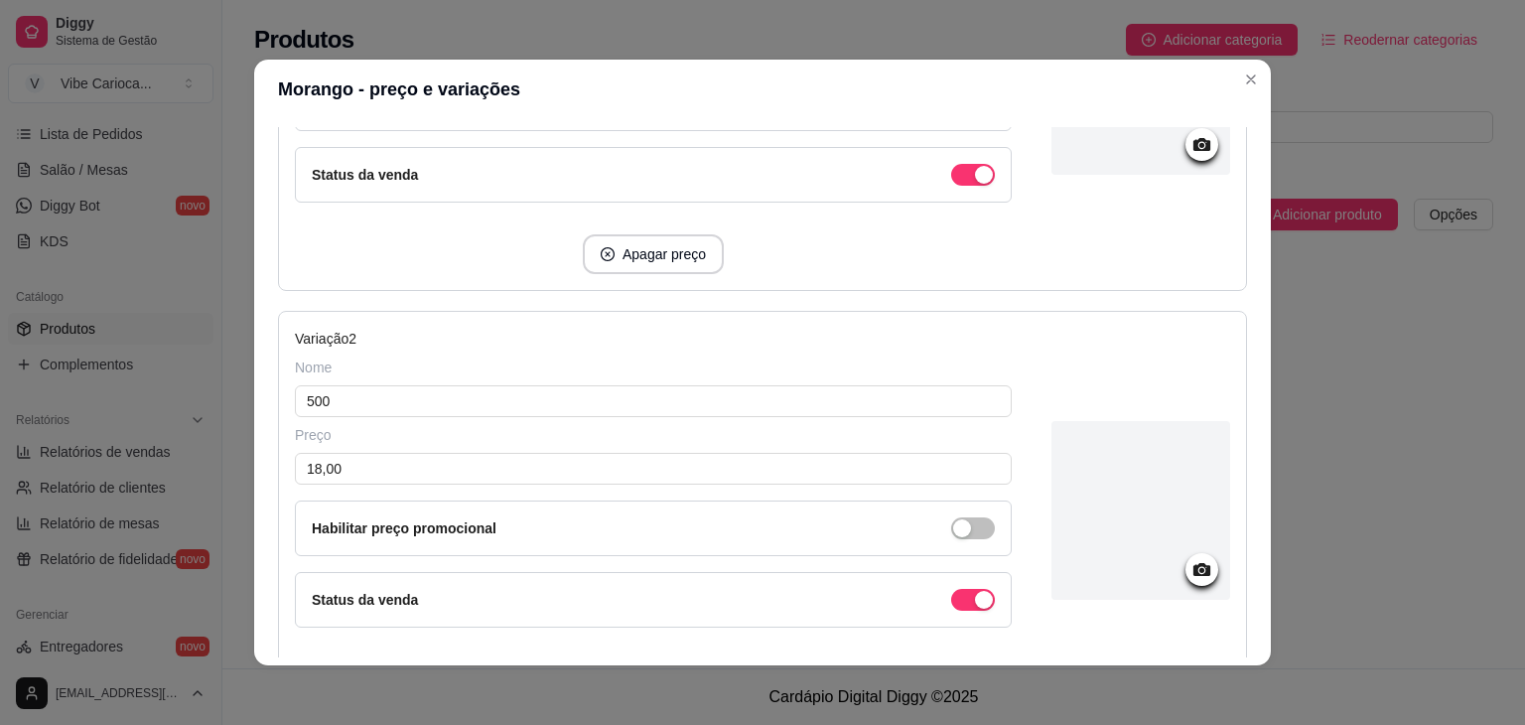
scroll to position [660, 0]
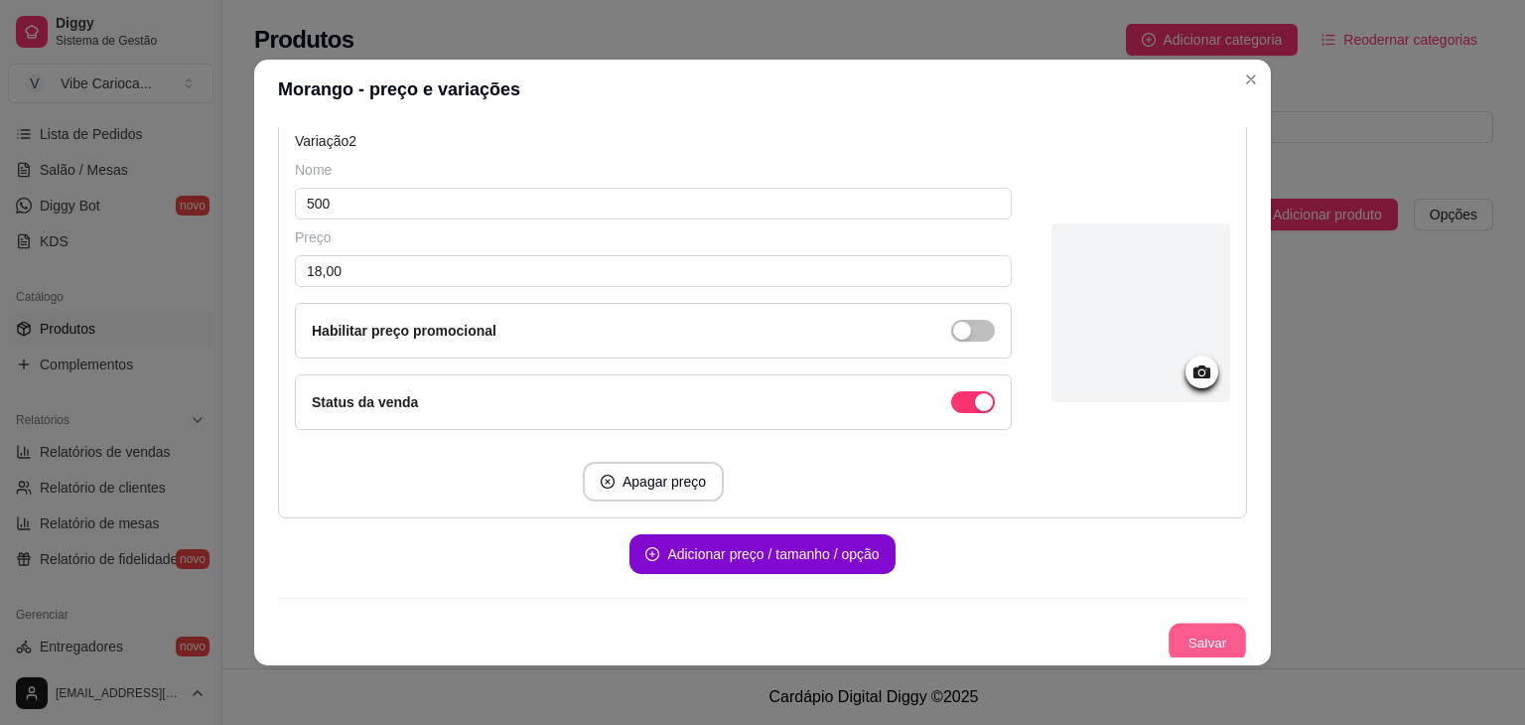
click at [1174, 639] on button "Salvar" at bounding box center [1207, 643] width 77 height 39
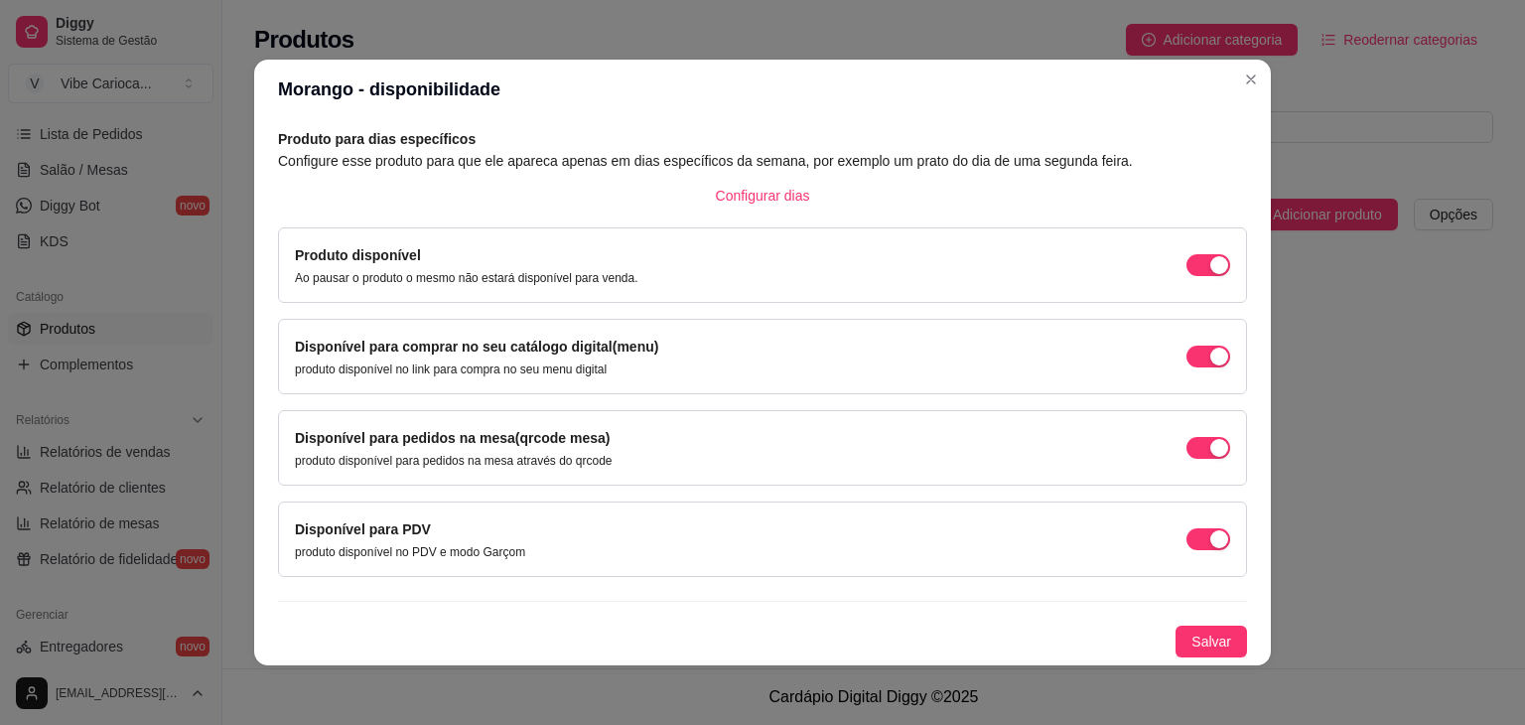
scroll to position [89, 0]
click at [1192, 639] on span "Salvar" at bounding box center [1212, 644] width 40 height 22
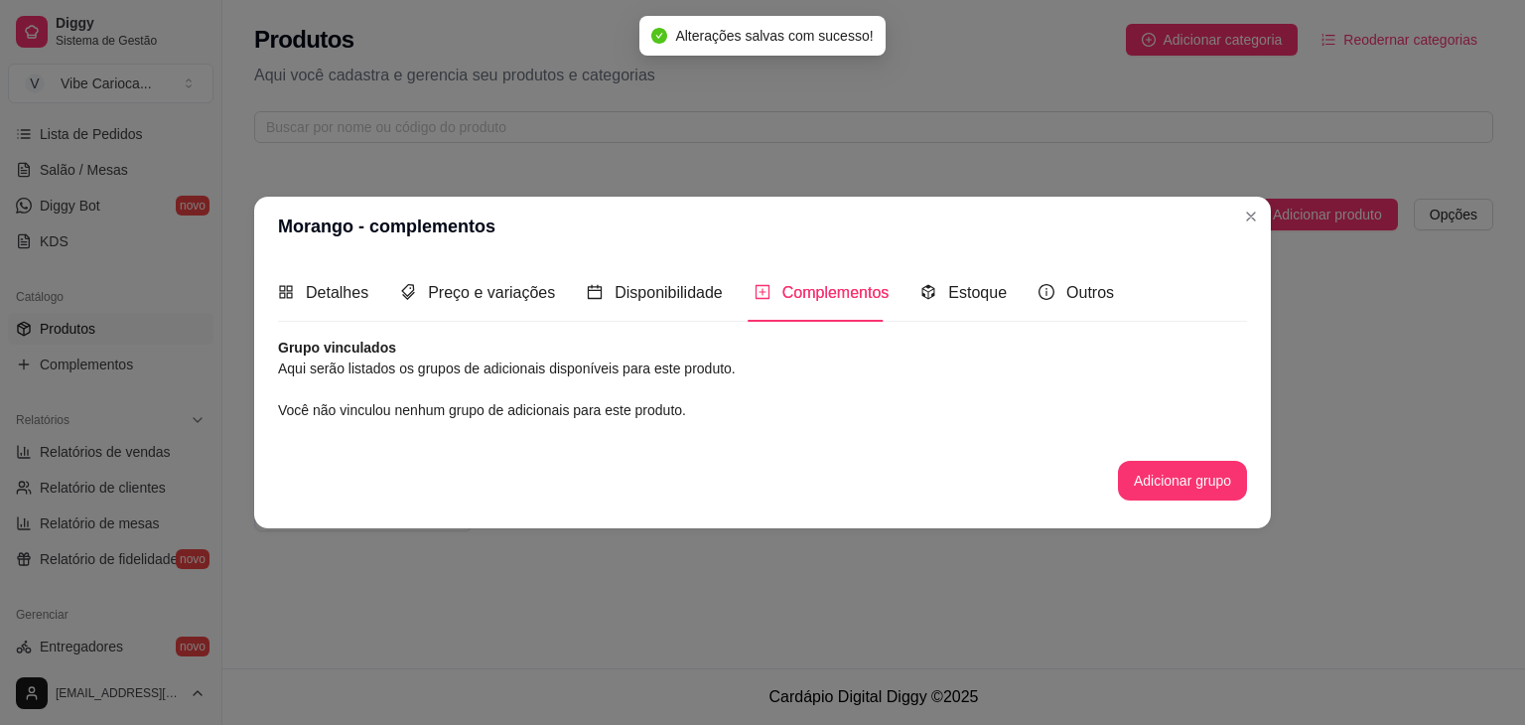
scroll to position [0, 0]
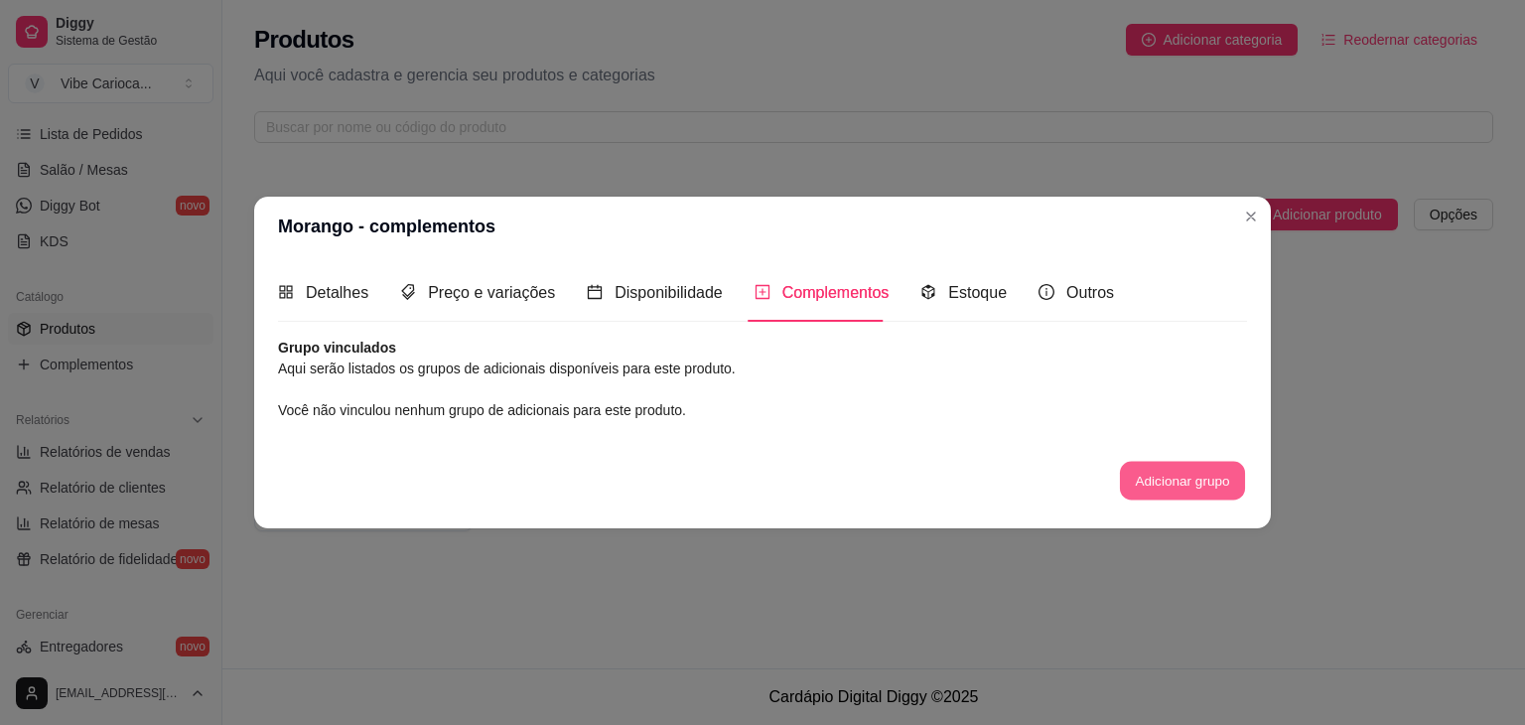
click at [1210, 483] on button "Adicionar grupo" at bounding box center [1182, 480] width 125 height 39
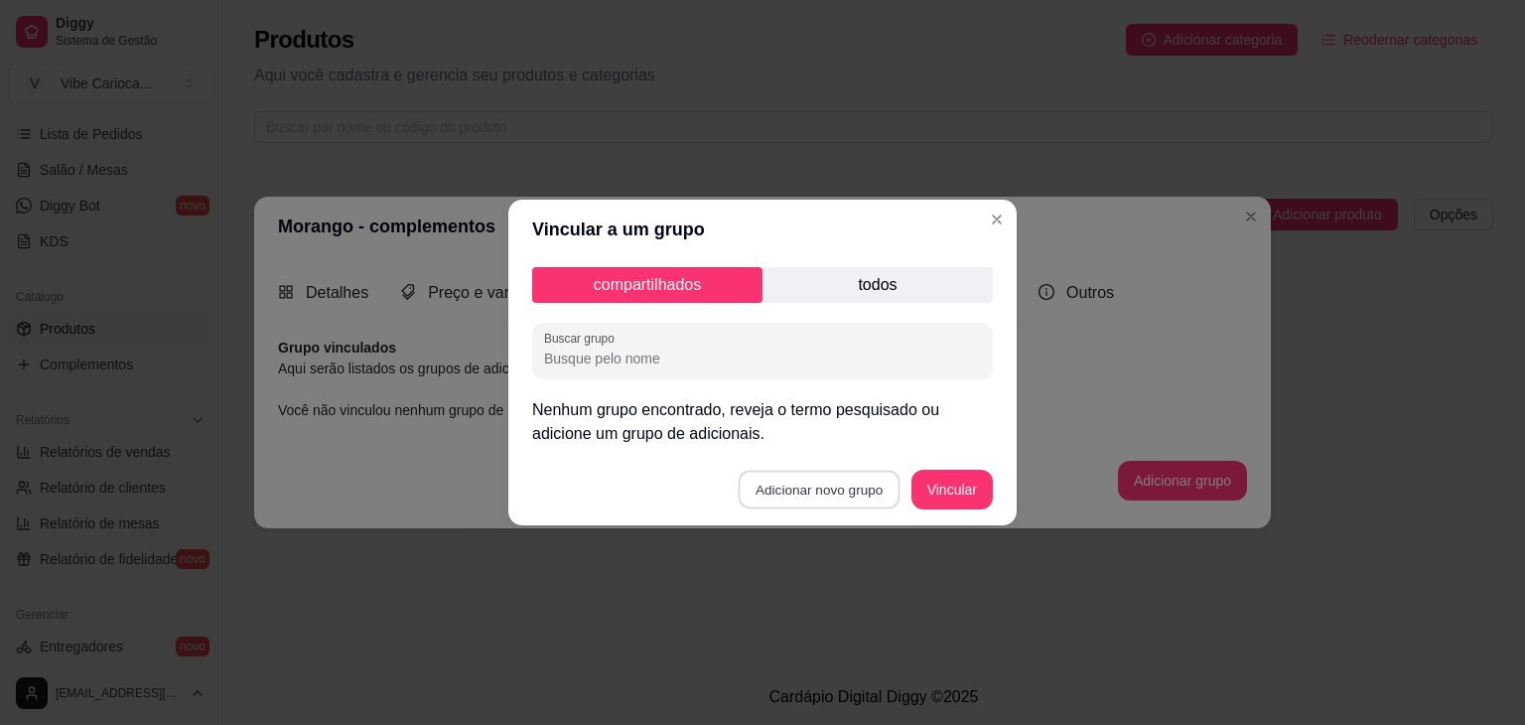
click at [777, 493] on button "Adicionar novo grupo" at bounding box center [820, 490] width 162 height 39
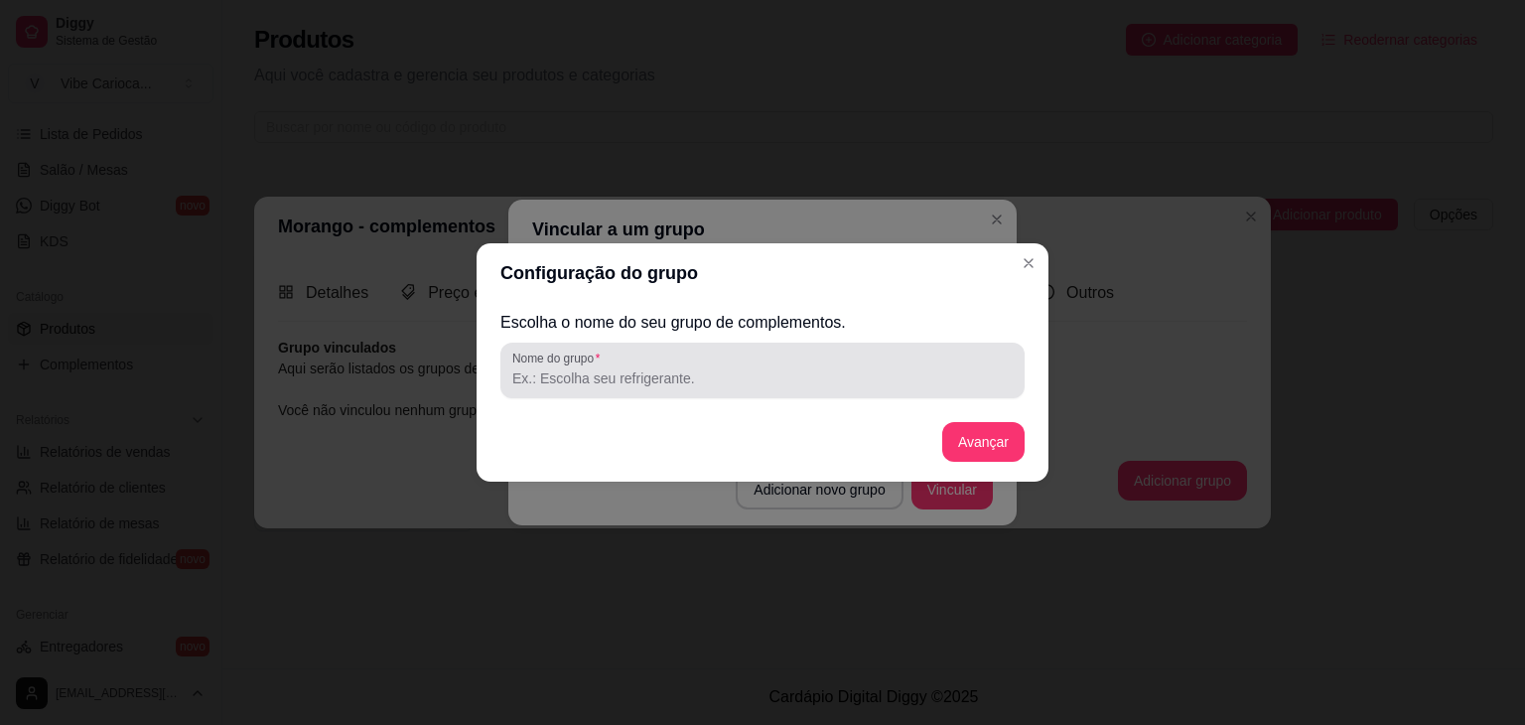
click at [686, 366] on div at bounding box center [762, 371] width 500 height 40
drag, startPoint x: 686, startPoint y: 366, endPoint x: 519, endPoint y: 381, distance: 167.5
click at [519, 381] on div "adicionais" at bounding box center [762, 371] width 500 height 40
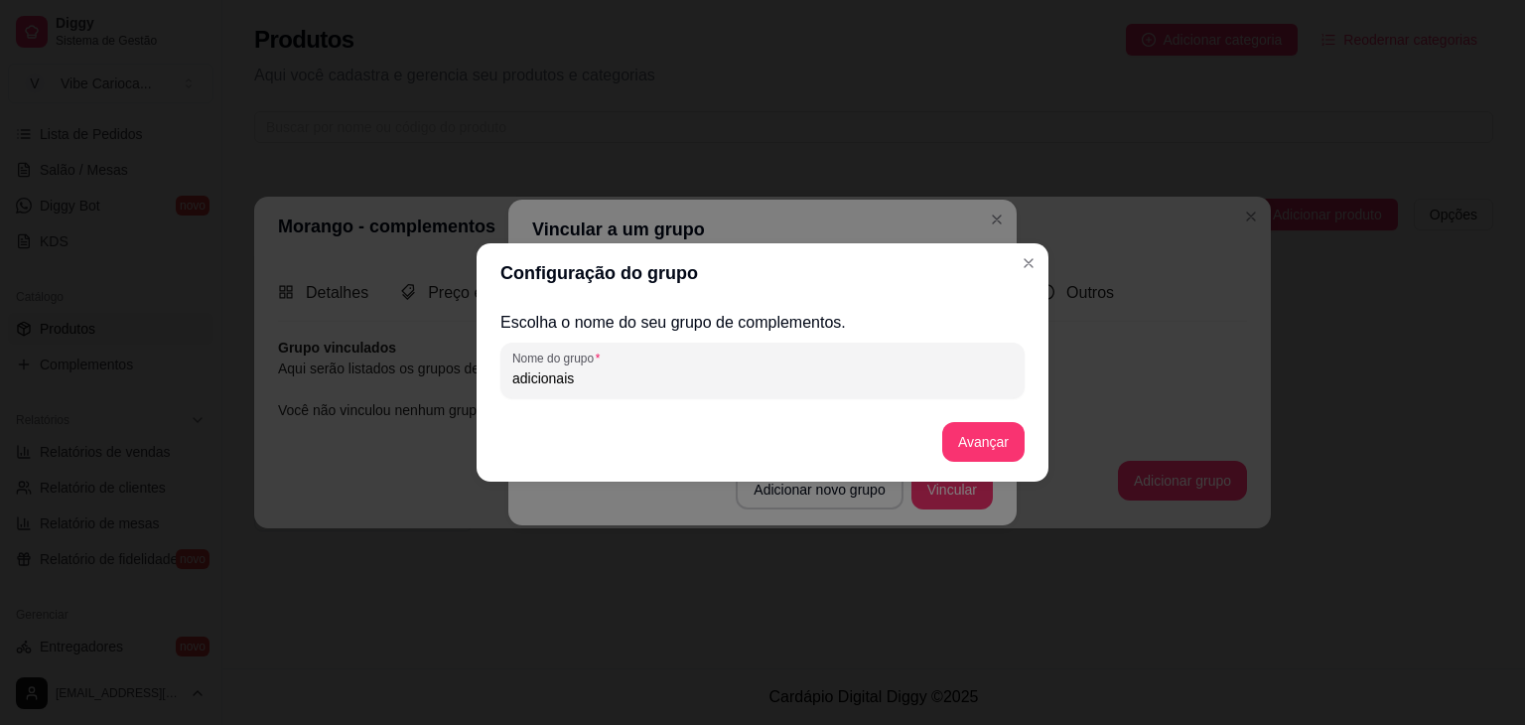
click at [519, 381] on input "adicionais" at bounding box center [762, 378] width 500 height 20
type input "Adicionais"
click at [961, 442] on button "Avançar" at bounding box center [983, 442] width 80 height 39
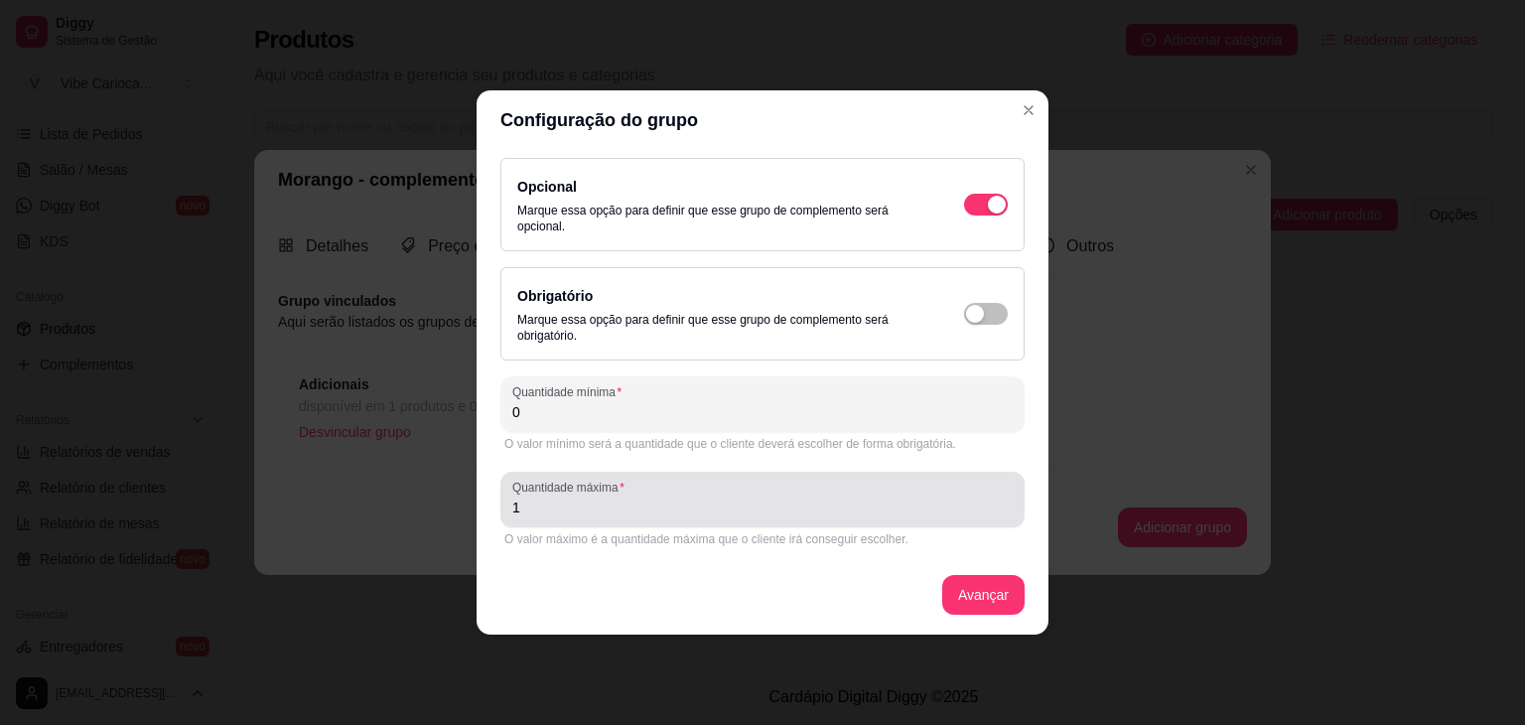
click at [627, 519] on div "Quantidade máxima 1" at bounding box center [762, 500] width 524 height 56
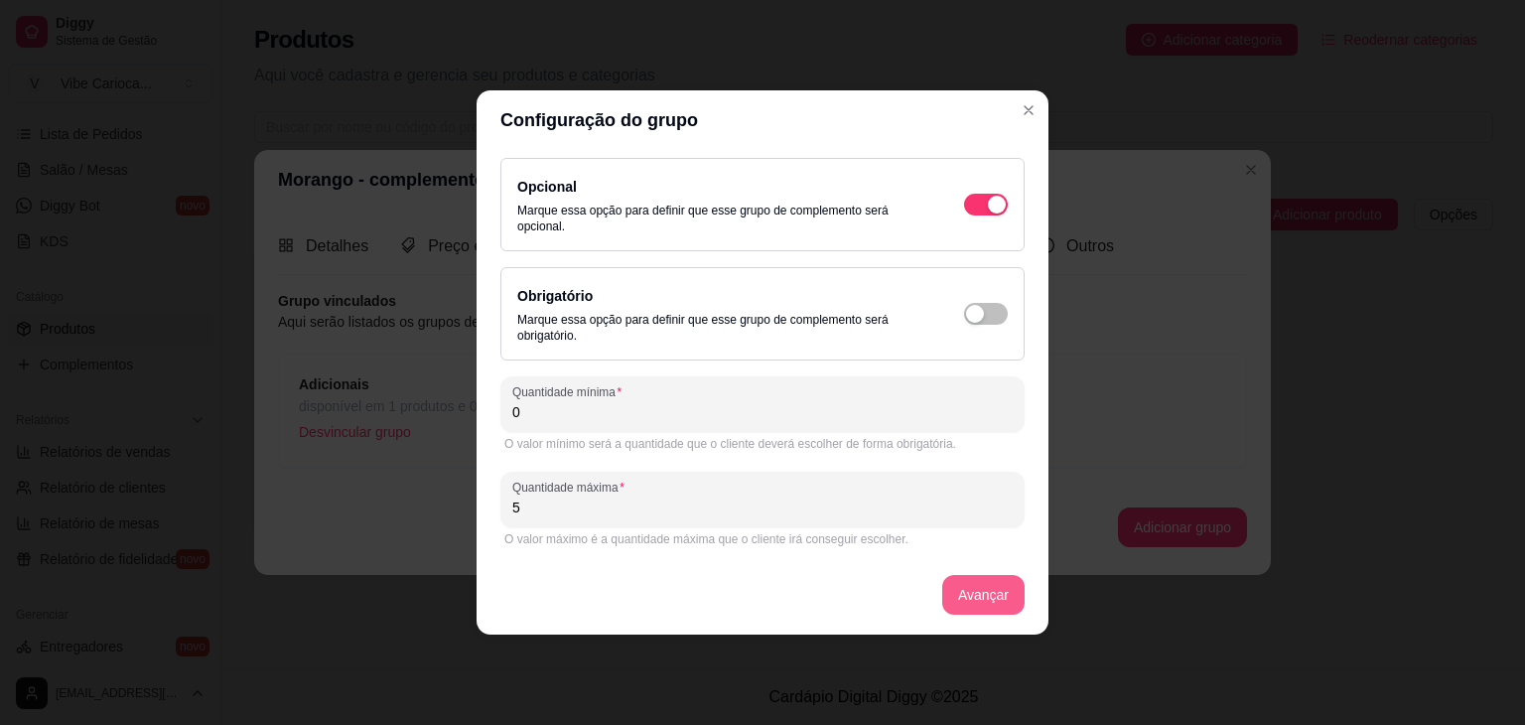
type input "5"
click at [980, 585] on button "Avançar" at bounding box center [983, 595] width 80 height 39
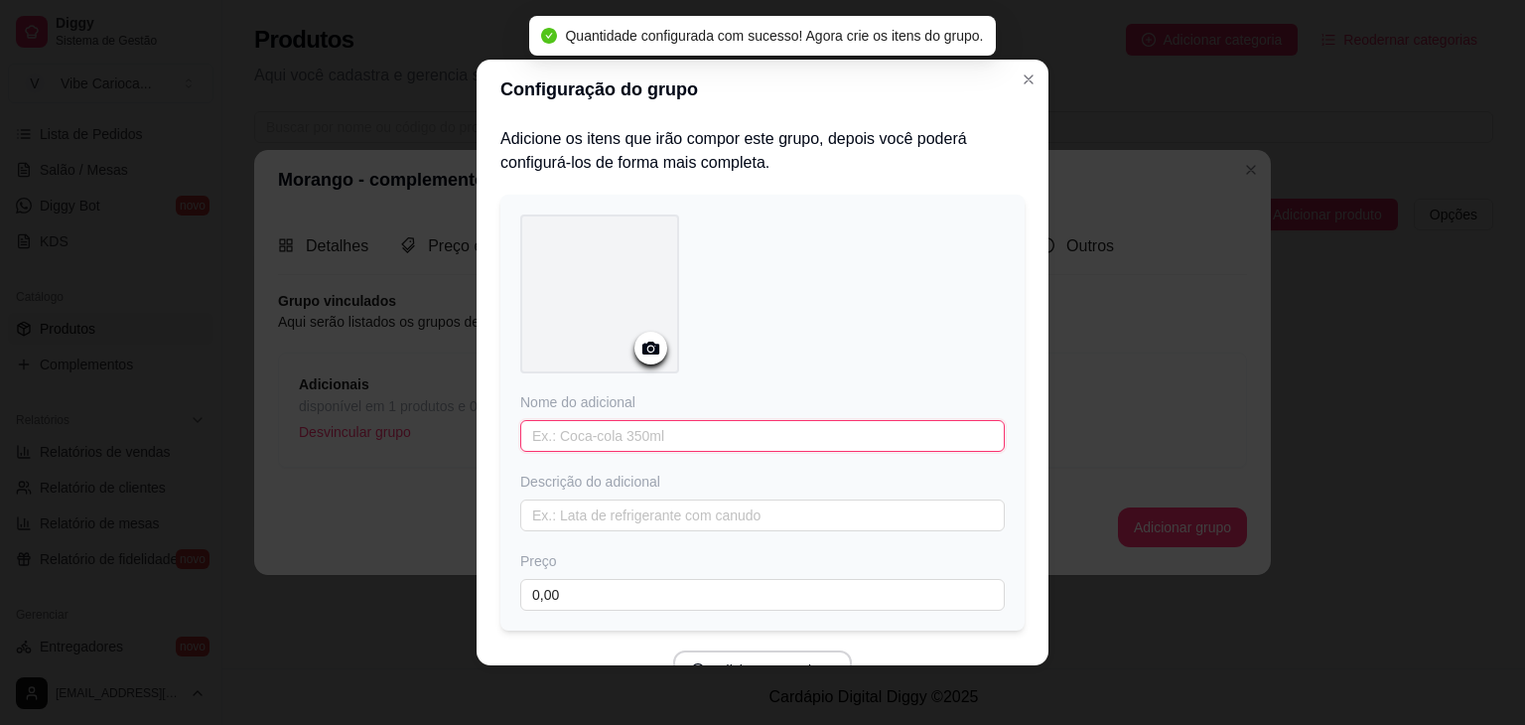
click at [648, 430] on input "text" at bounding box center [762, 436] width 485 height 32
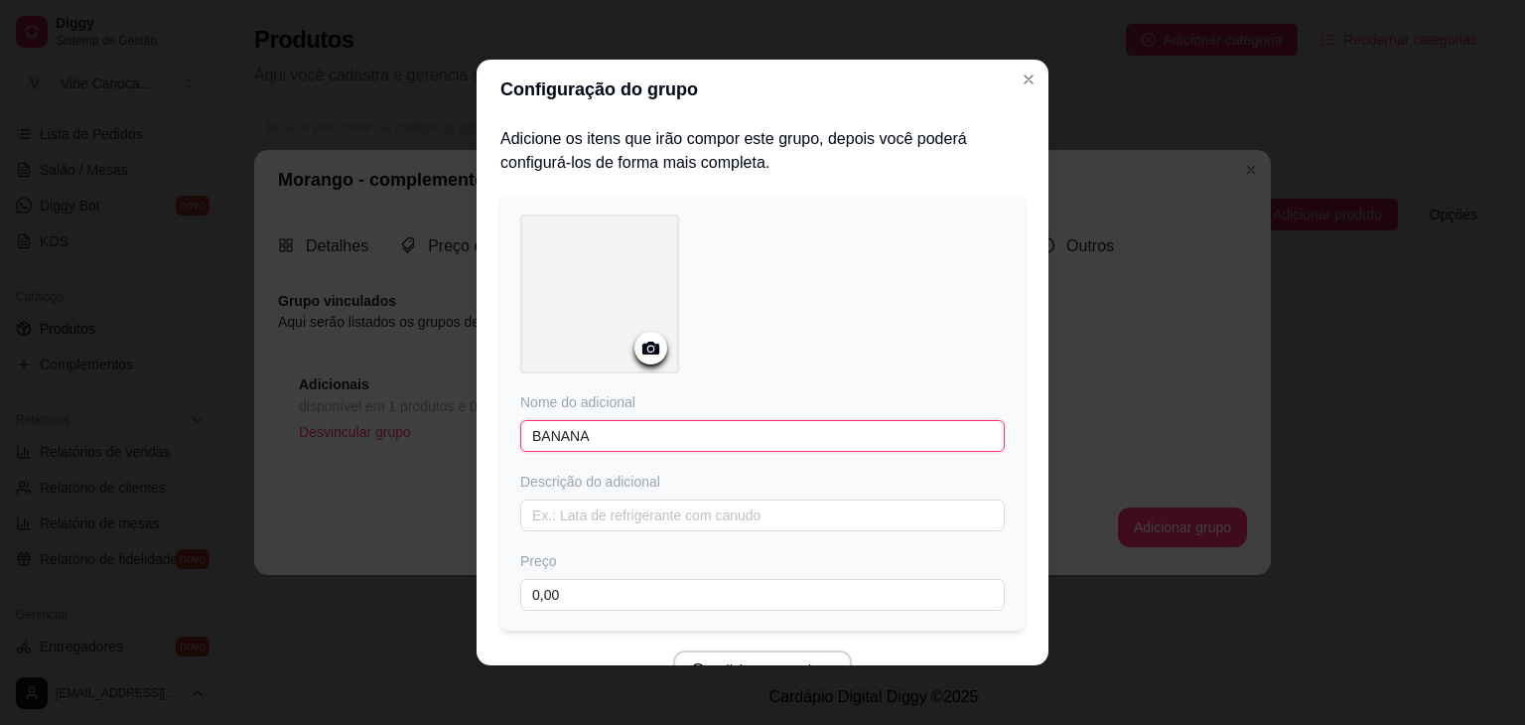
type input "BANANA"
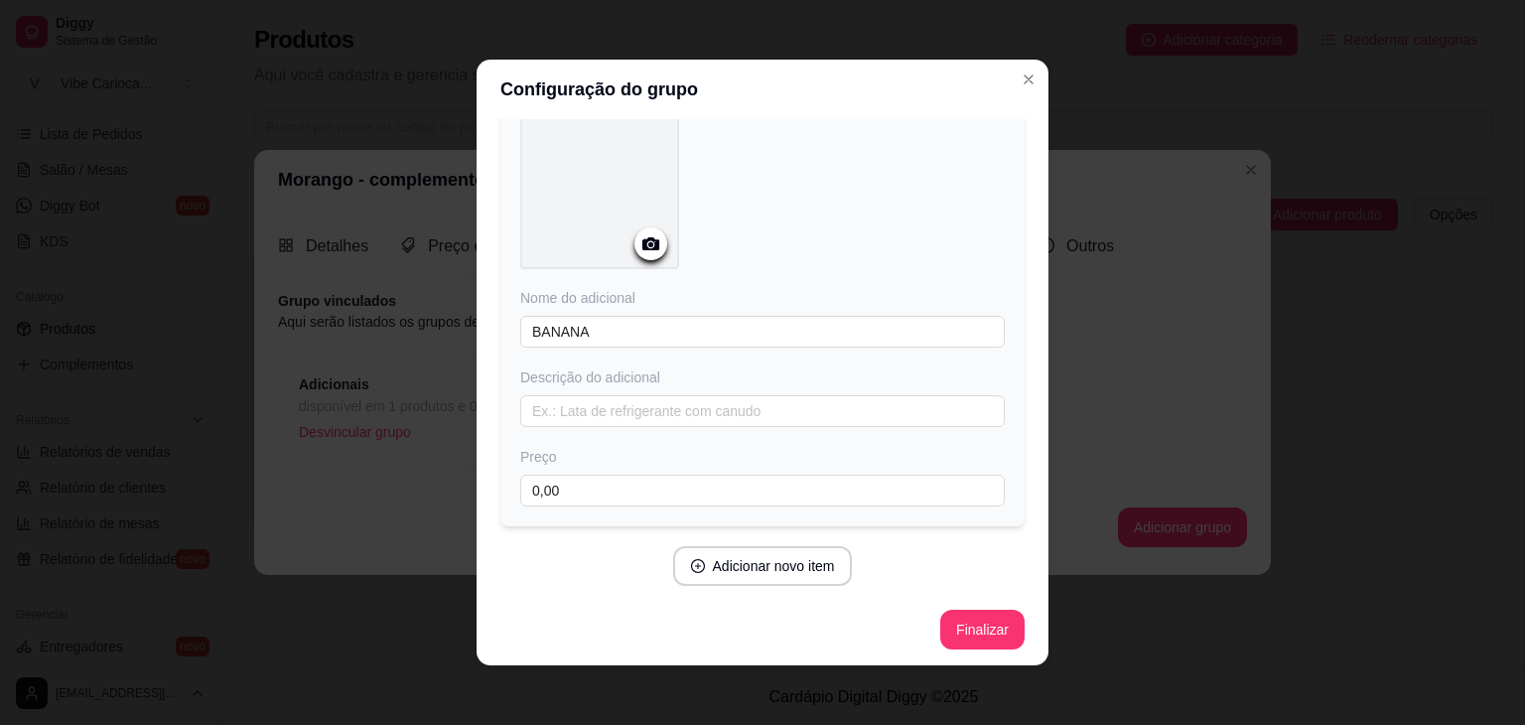
scroll to position [106, 0]
click at [637, 490] on input "0,00" at bounding box center [762, 489] width 485 height 32
type input "3,00"
click at [794, 569] on button "Adicionar novo item" at bounding box center [762, 564] width 175 height 39
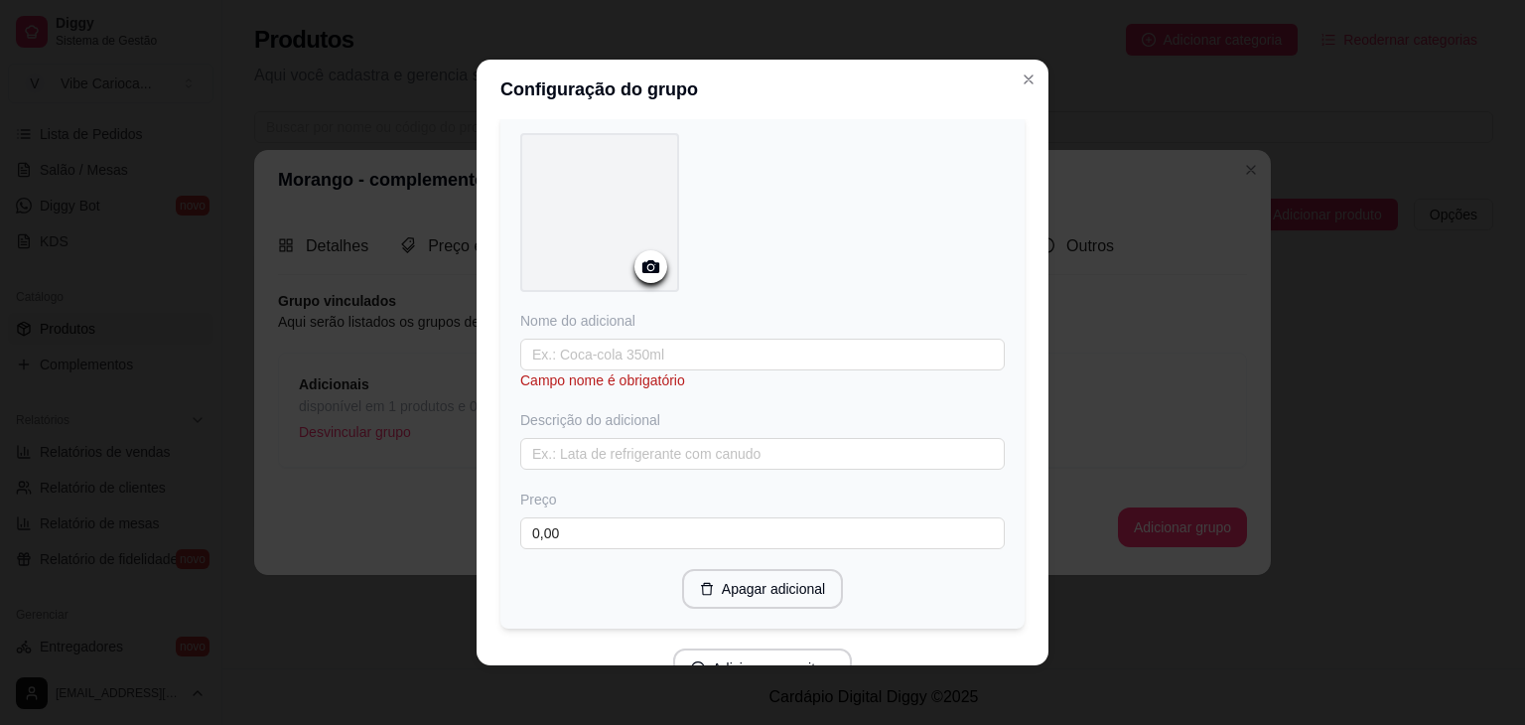
scroll to position [611, 0]
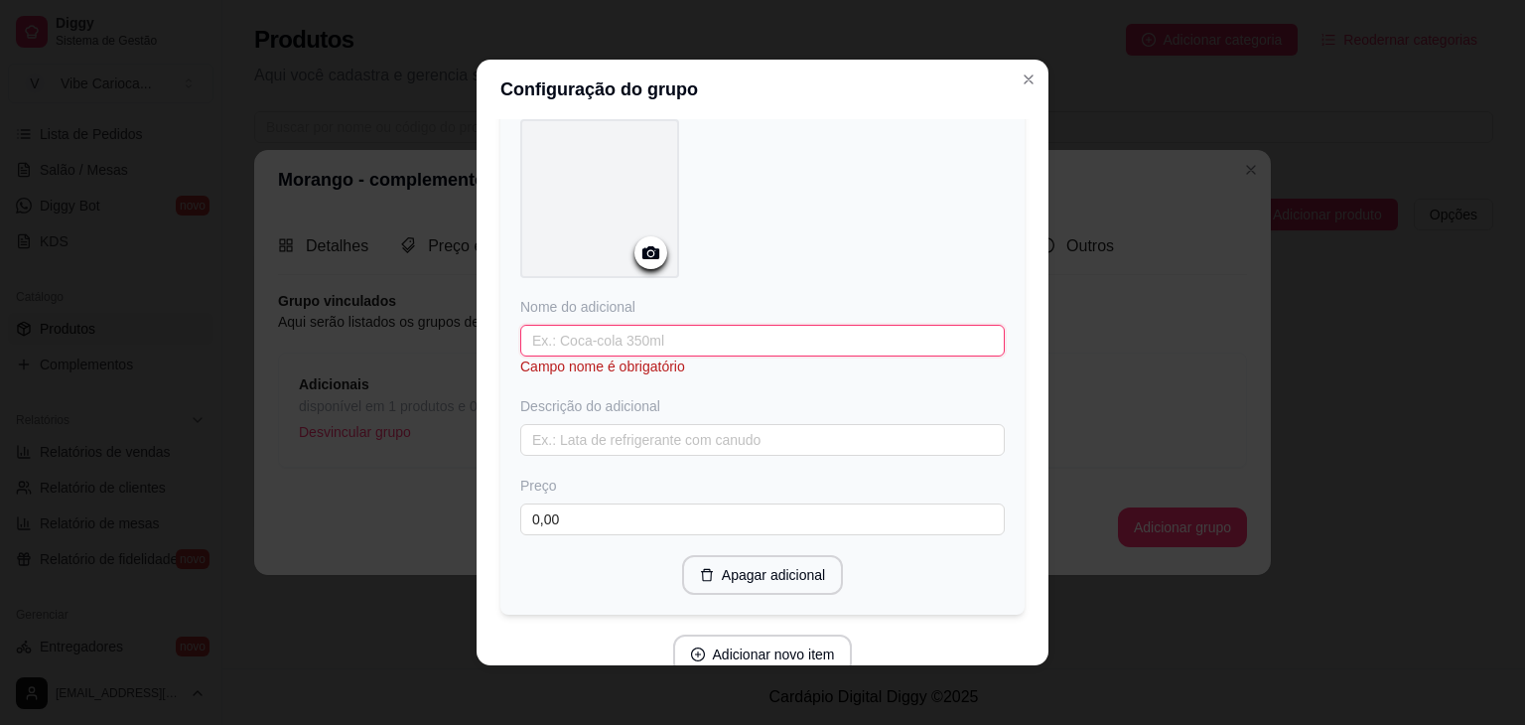
click at [779, 333] on input "text" at bounding box center [762, 341] width 485 height 32
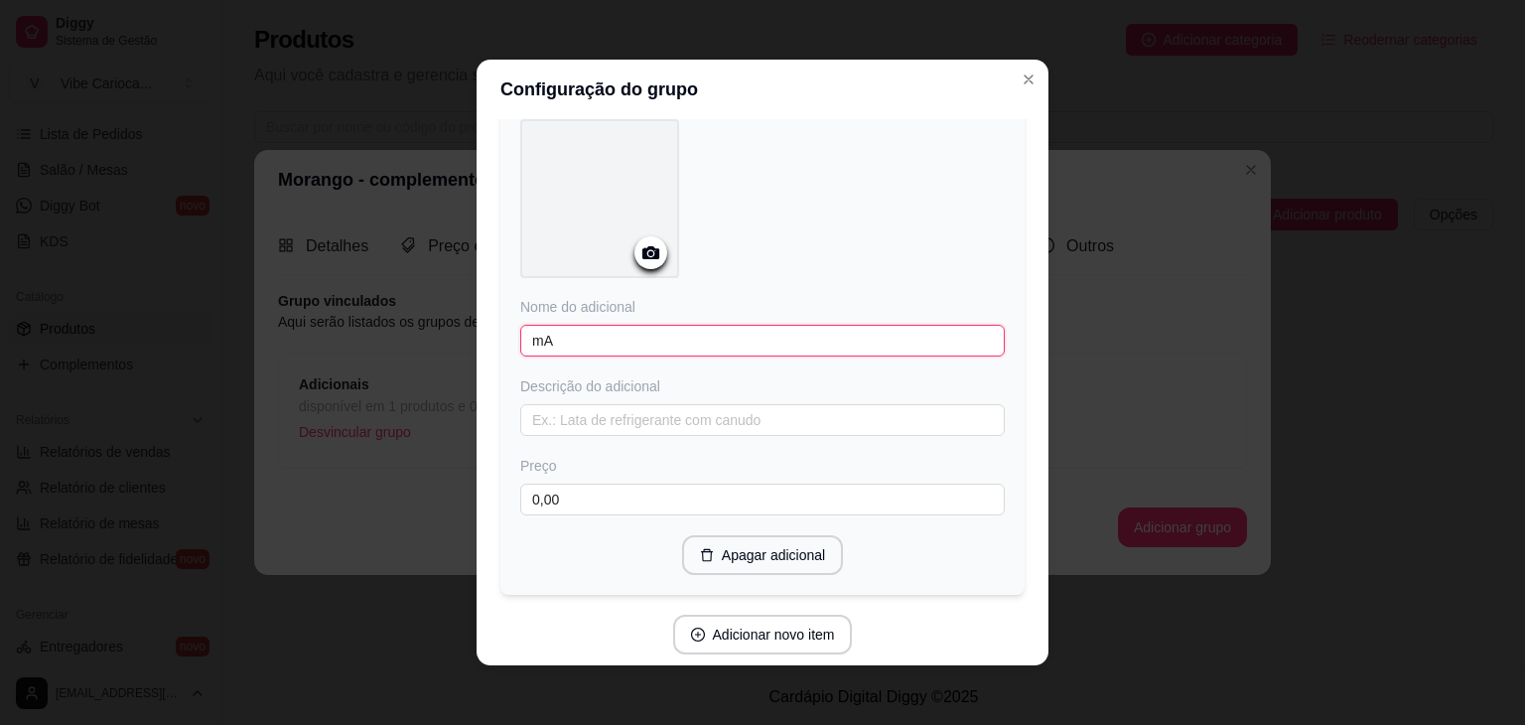
type input "m"
type input "Manga"
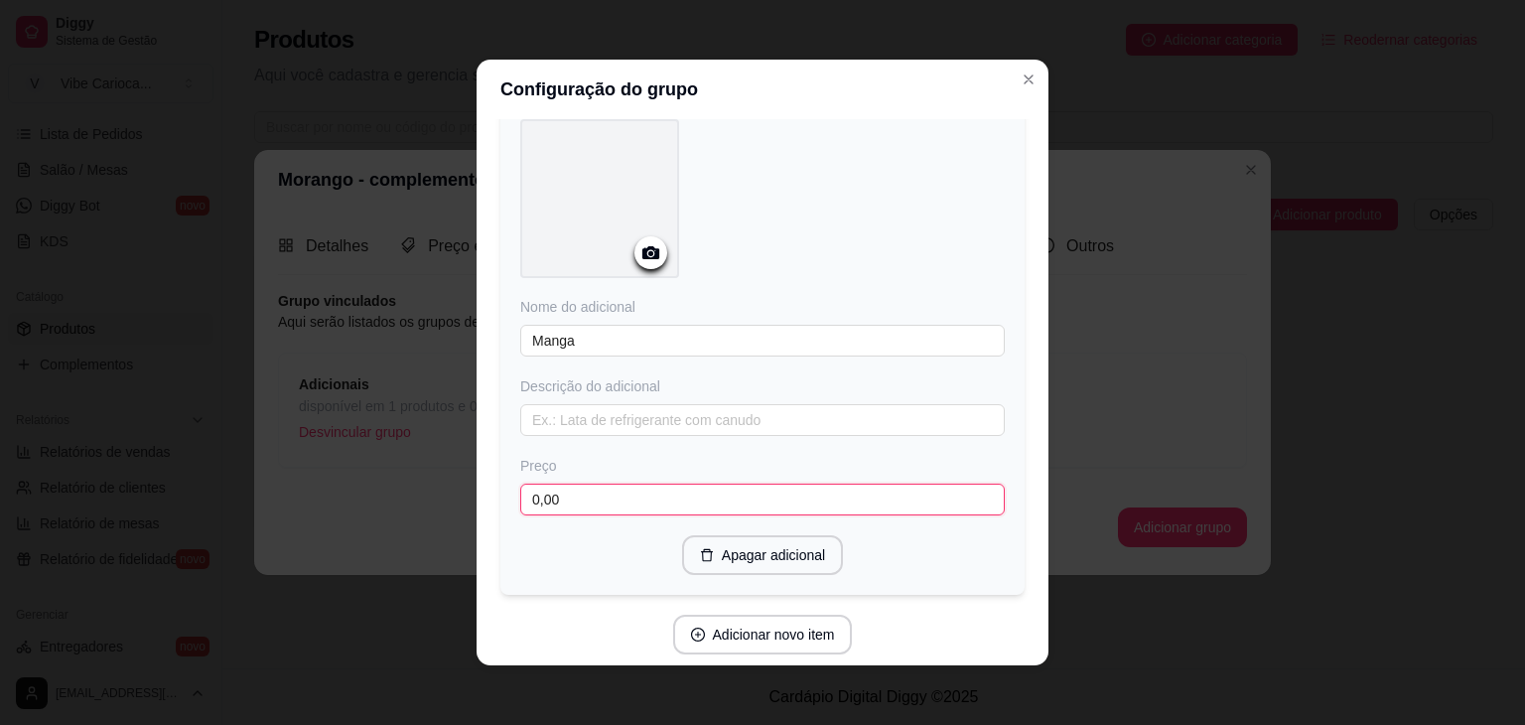
click at [640, 498] on input "0,00" at bounding box center [762, 500] width 485 height 32
type input "3,00"
click at [811, 629] on button "Adicionar novo item" at bounding box center [762, 635] width 175 height 39
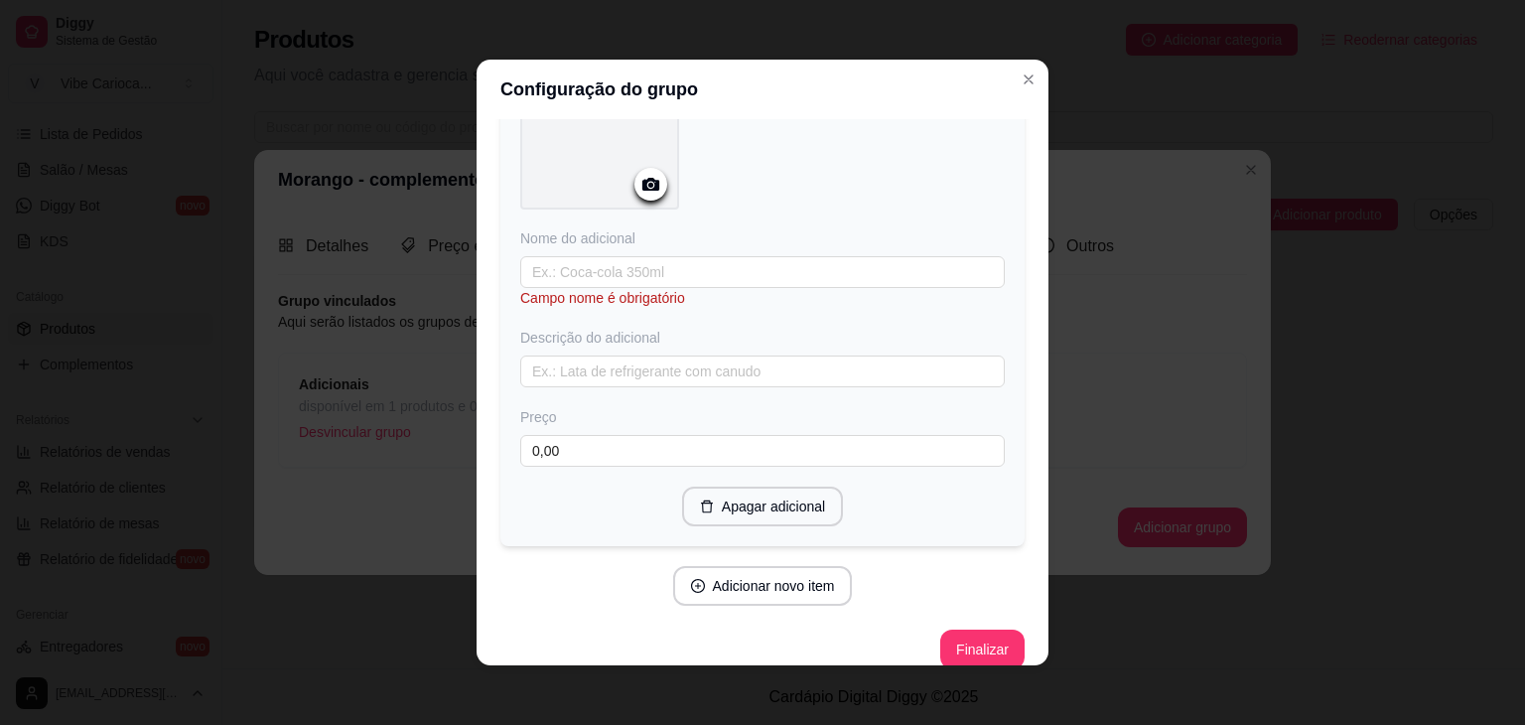
scroll to position [1211, 0]
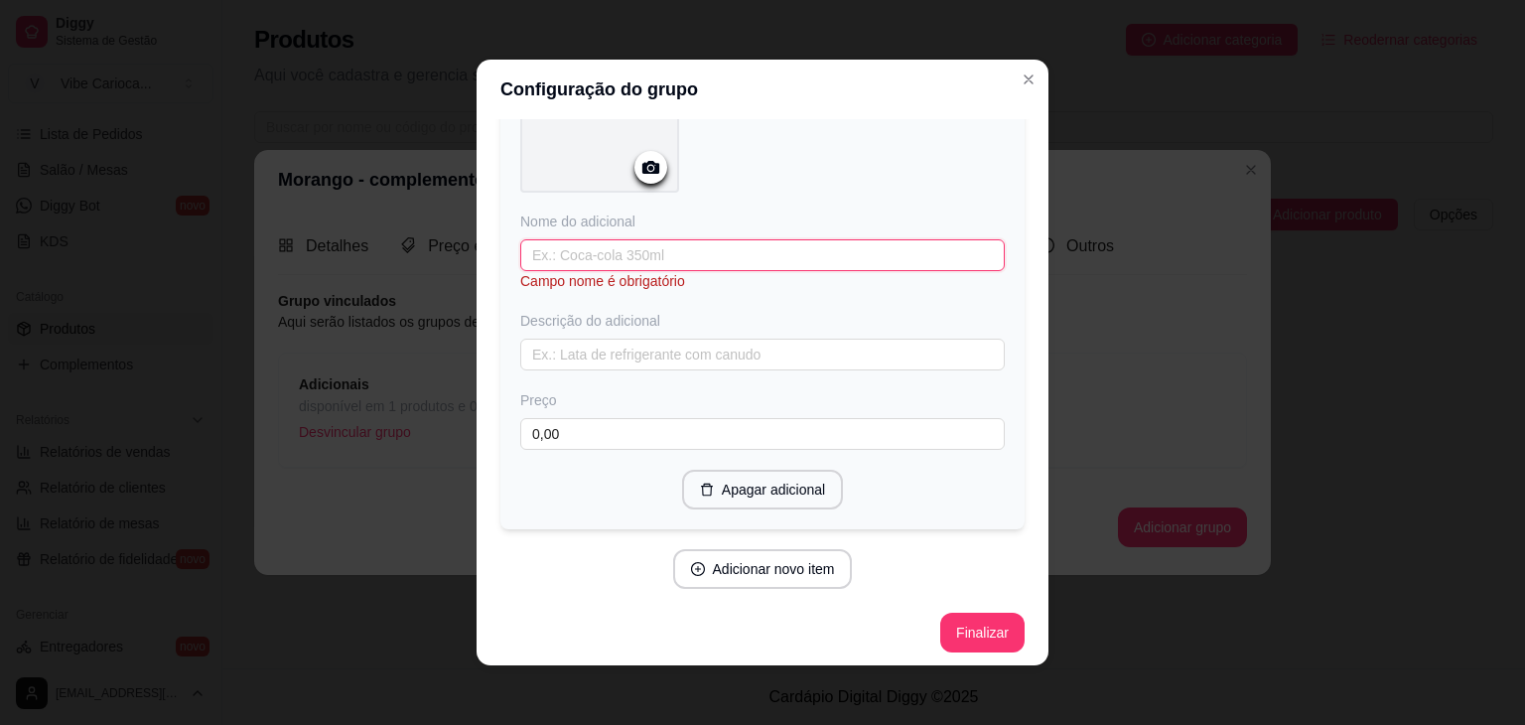
click at [707, 254] on input "text" at bounding box center [762, 255] width 485 height 32
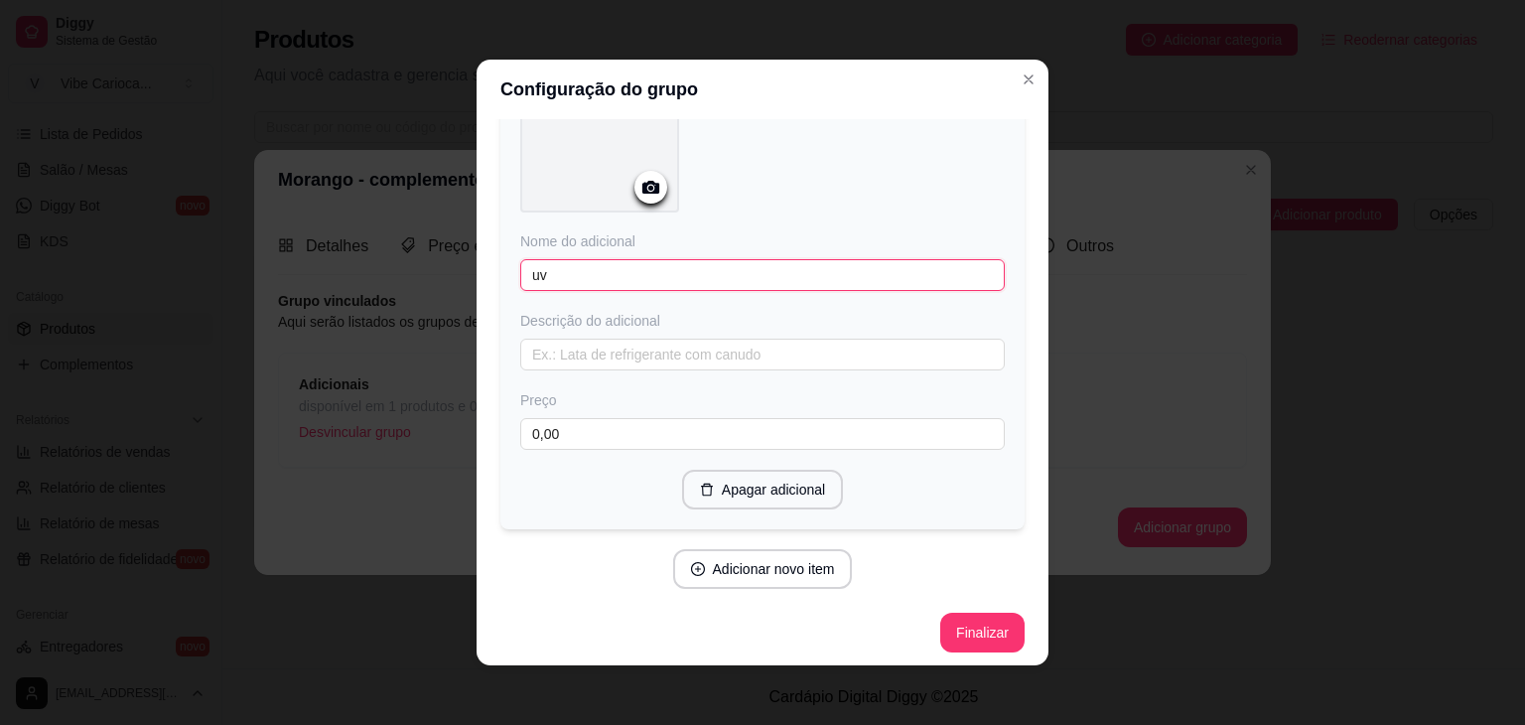
type input "u"
type input "Uva"
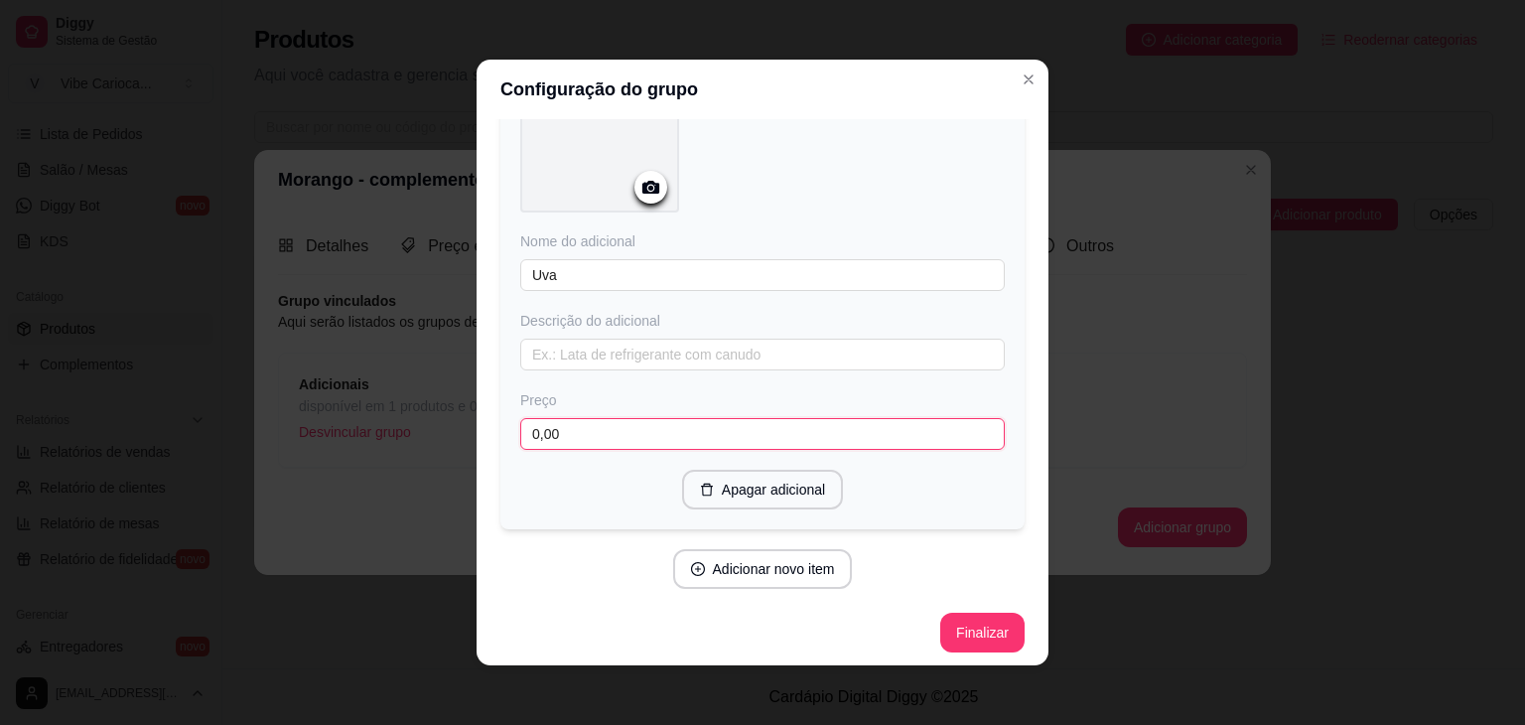
click at [636, 435] on input "0,00" at bounding box center [762, 434] width 485 height 32
type input "3,00"
click at [786, 562] on button "Adicionar novo item" at bounding box center [762, 569] width 175 height 39
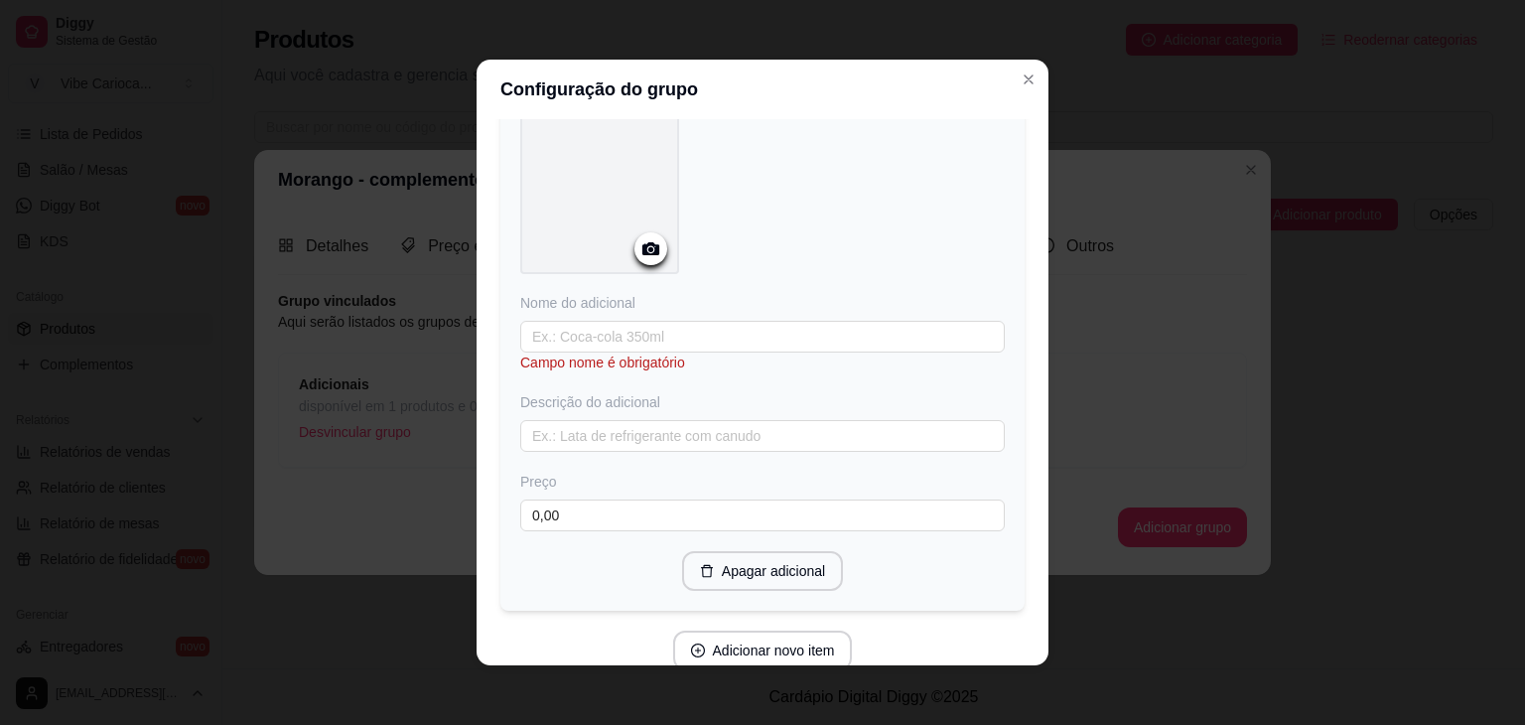
scroll to position [1648, 0]
click at [718, 325] on input "text" at bounding box center [762, 334] width 485 height 32
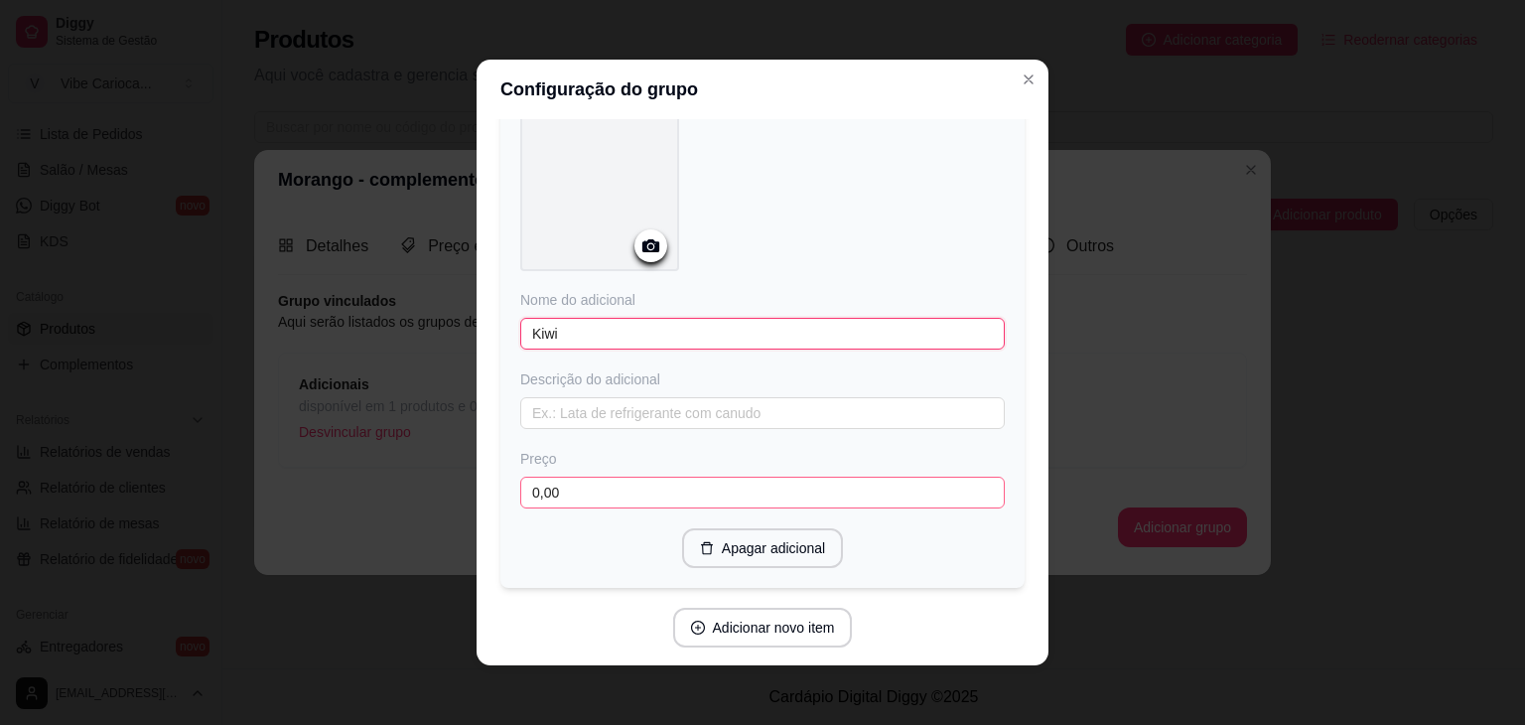
type input "Kiwi"
click at [559, 477] on input "0,00" at bounding box center [762, 493] width 485 height 32
type input "3,00"
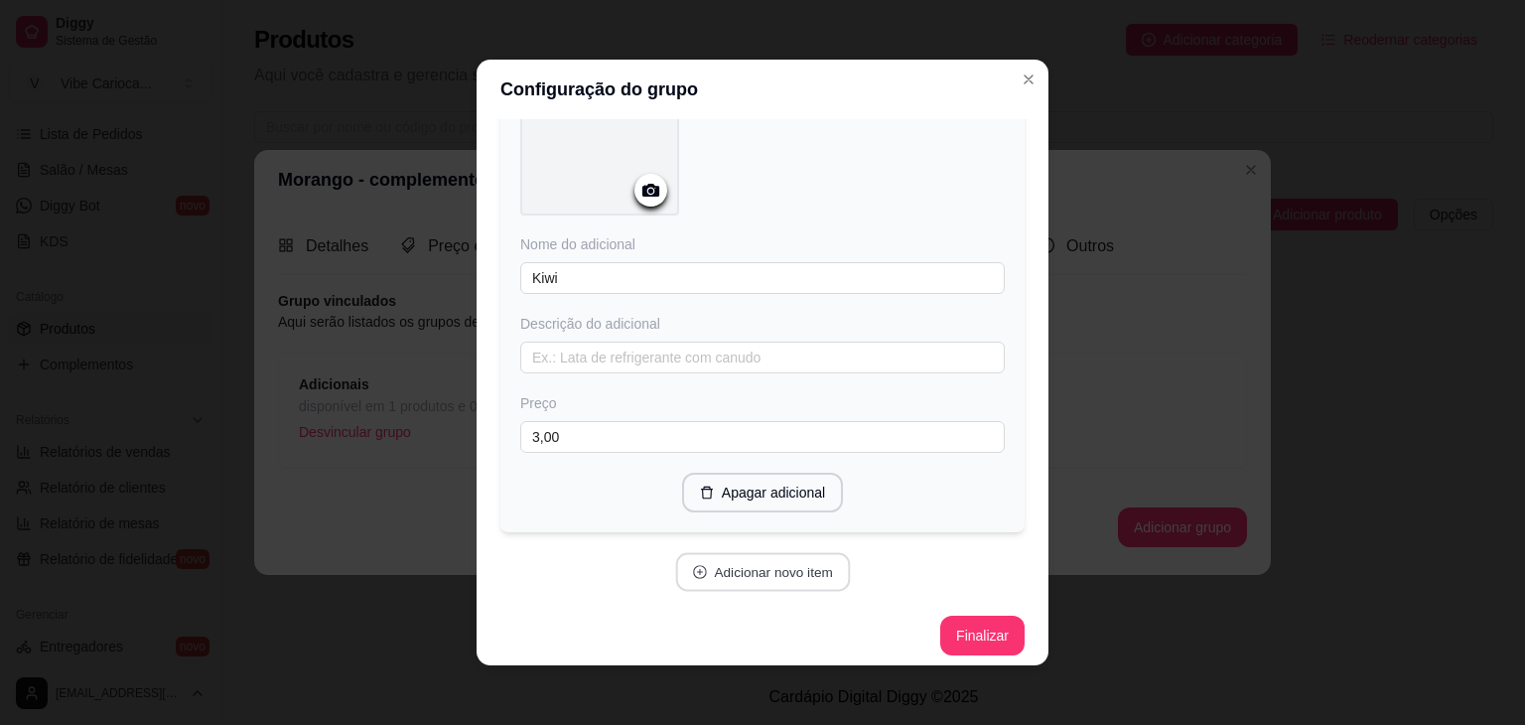
click at [779, 557] on button "Adicionar novo item" at bounding box center [762, 572] width 175 height 39
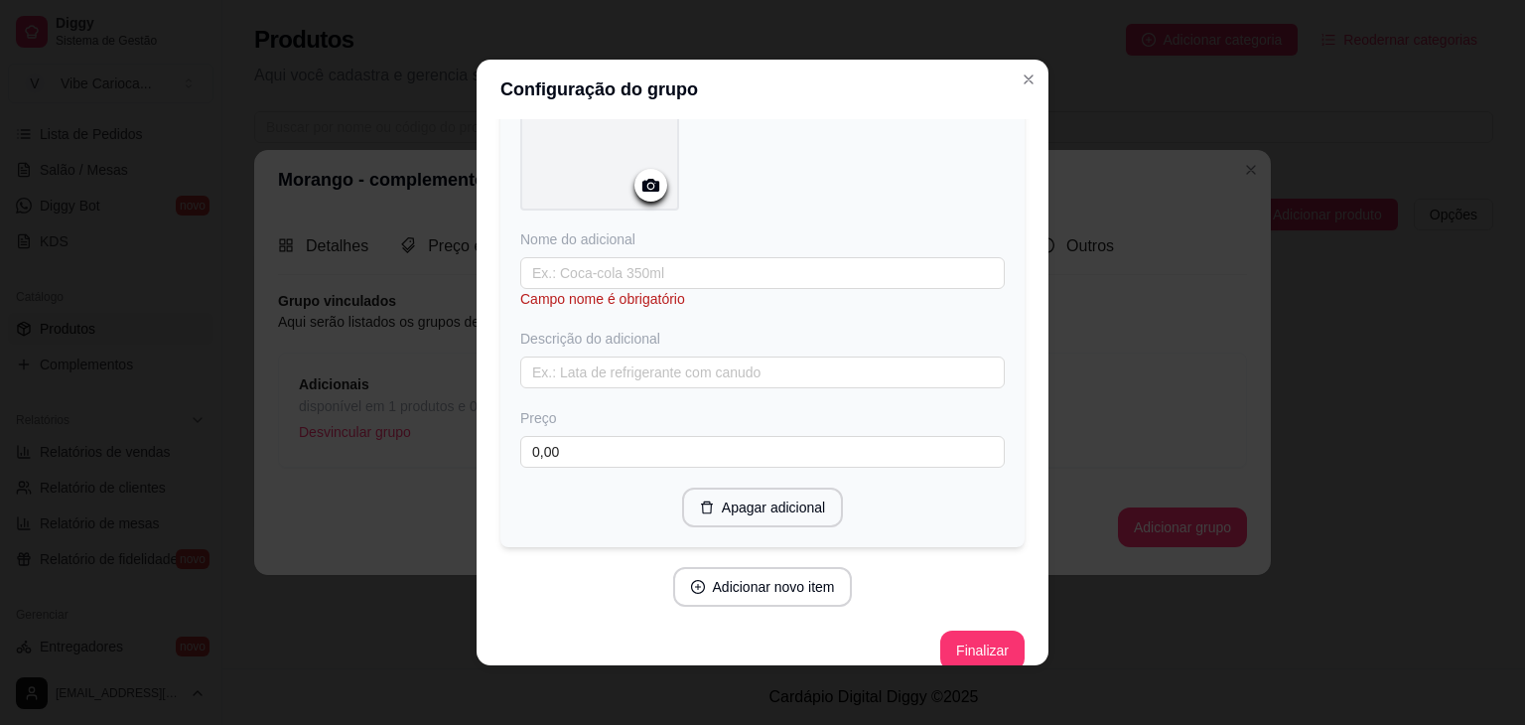
scroll to position [2236, 0]
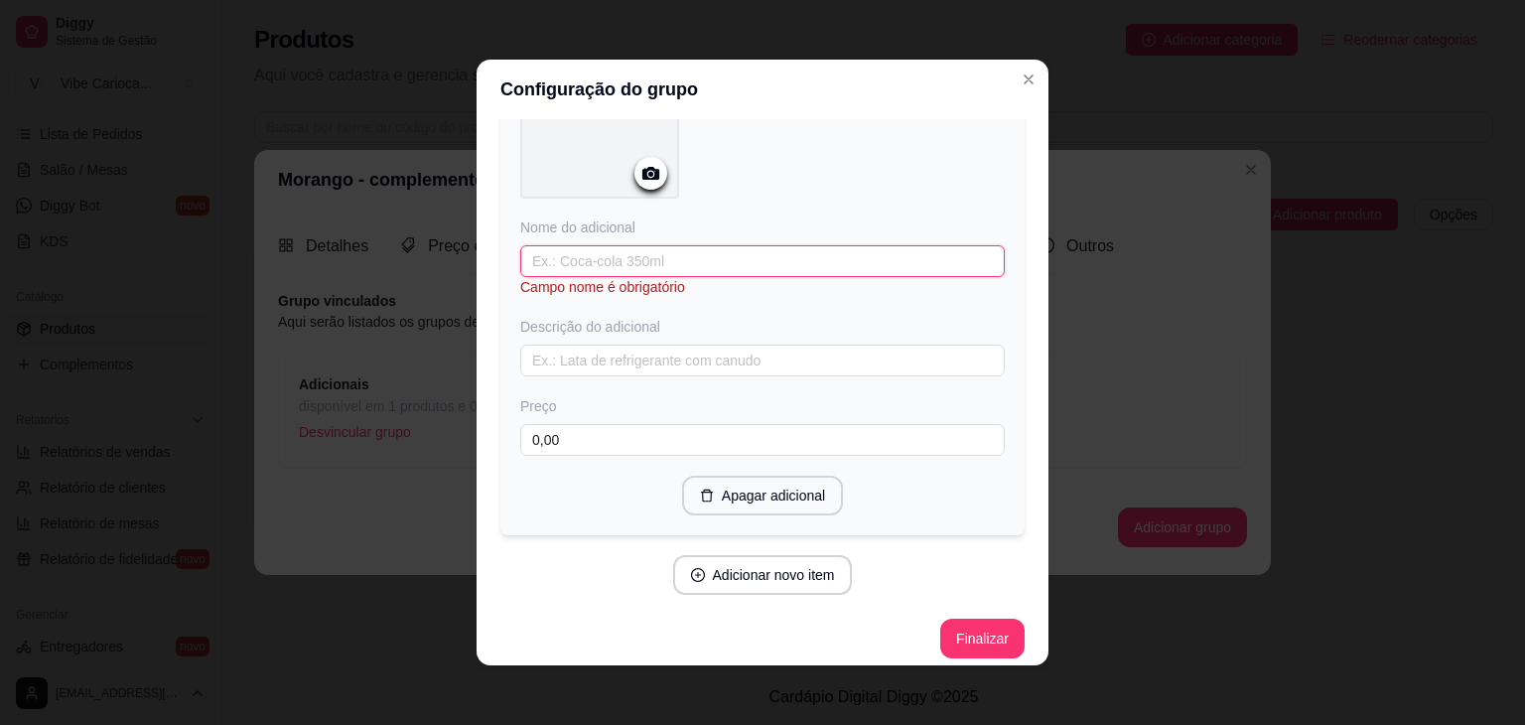
click at [782, 251] on input "text" at bounding box center [762, 261] width 485 height 32
type input "l"
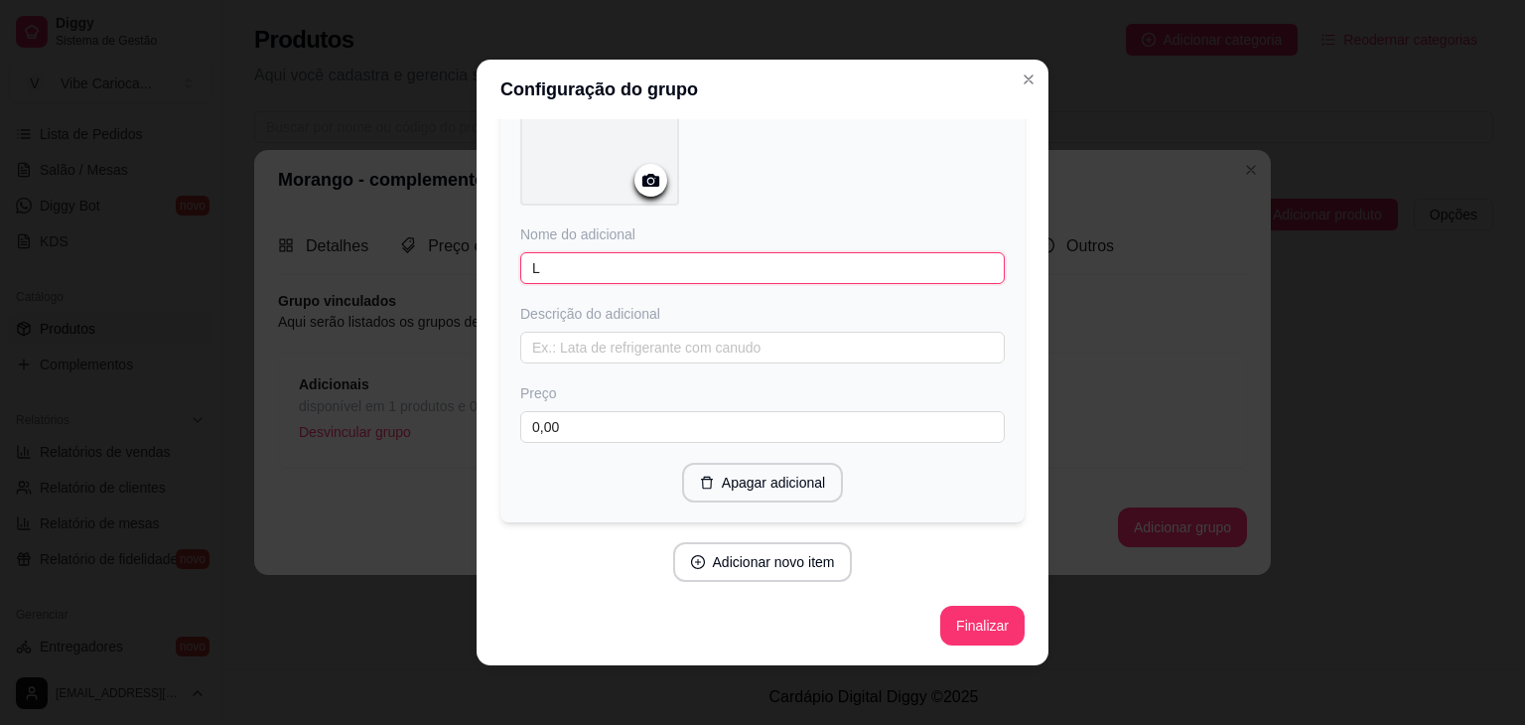
scroll to position [2216, 0]
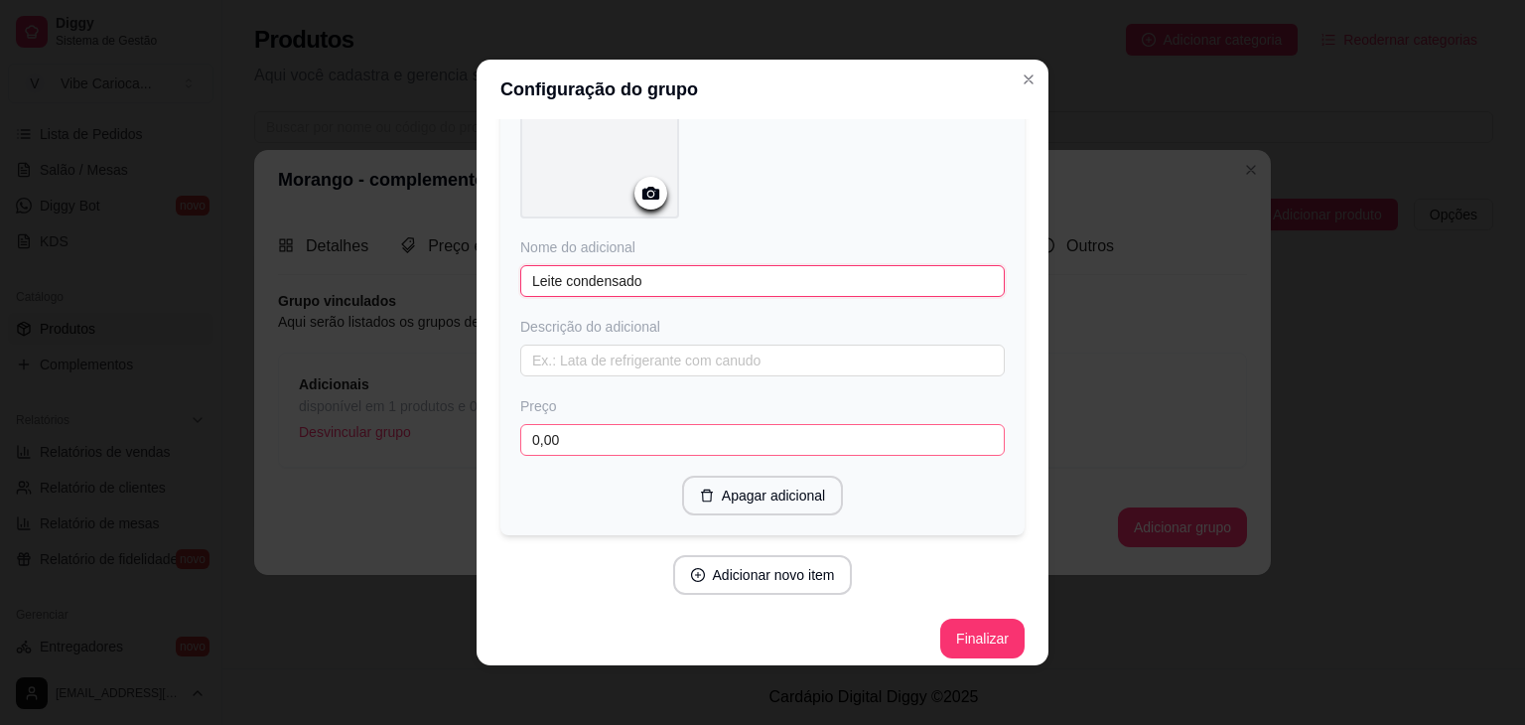
type input "Leite condensado"
click at [597, 427] on input "0,00" at bounding box center [762, 440] width 485 height 32
type input "4,00"
click at [782, 563] on button "Adicionar novo item" at bounding box center [762, 575] width 175 height 39
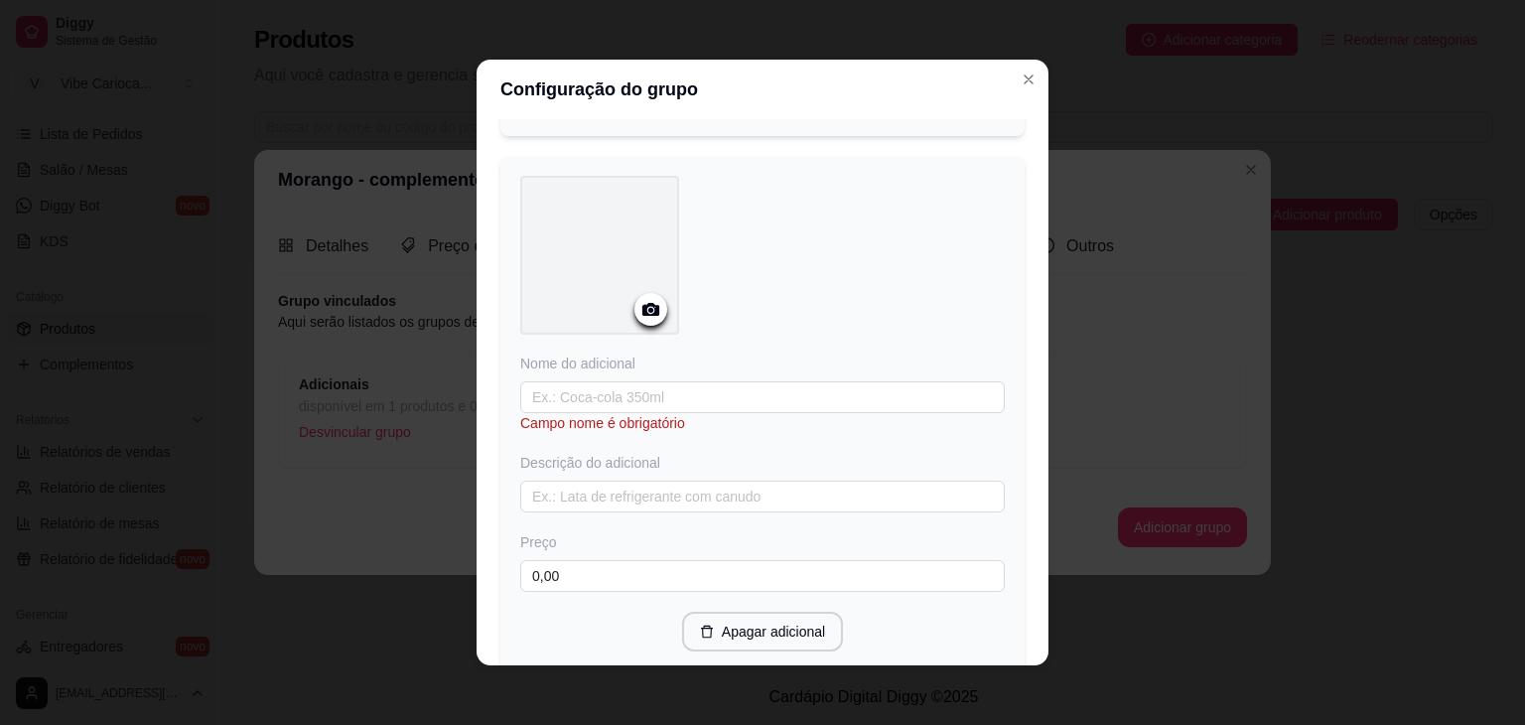
scroll to position [2749, 0]
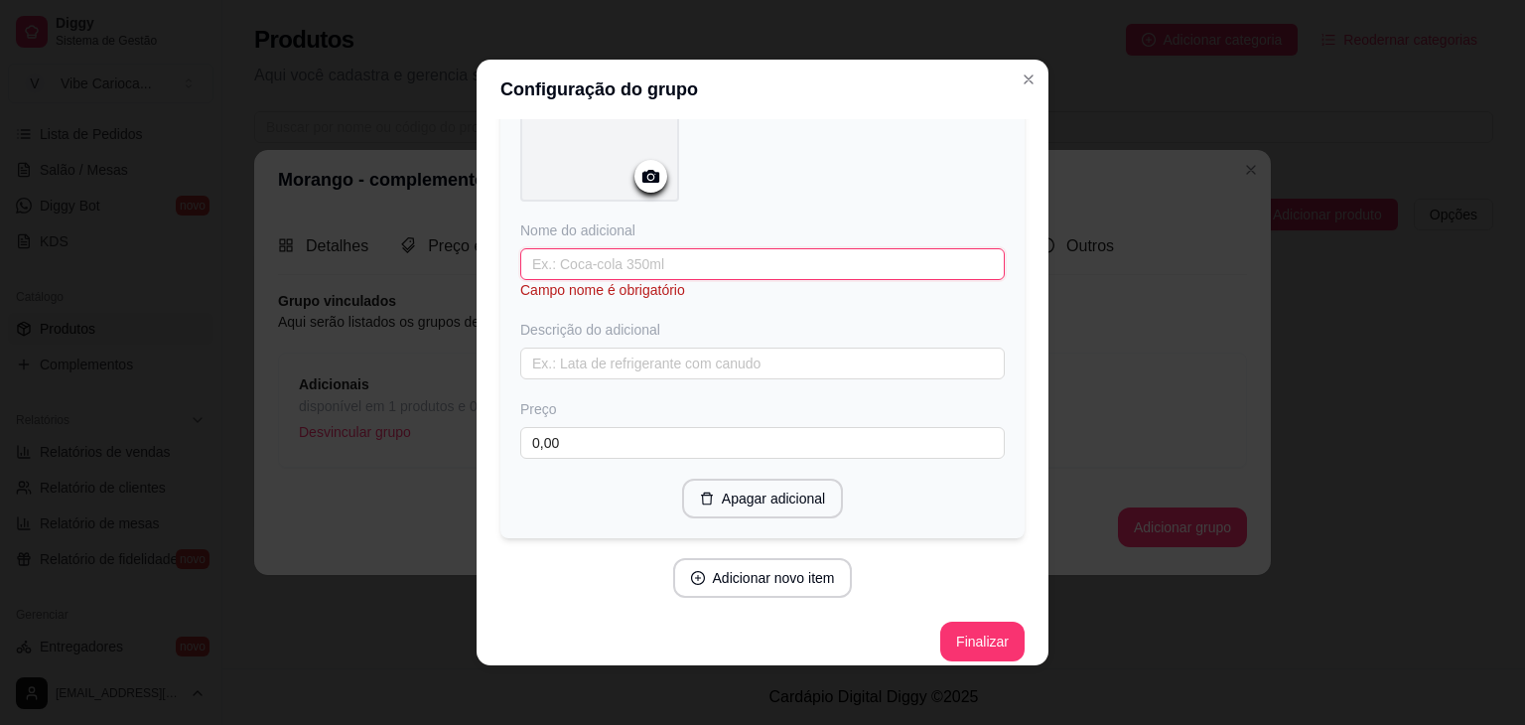
click at [750, 258] on input "text" at bounding box center [762, 264] width 485 height 32
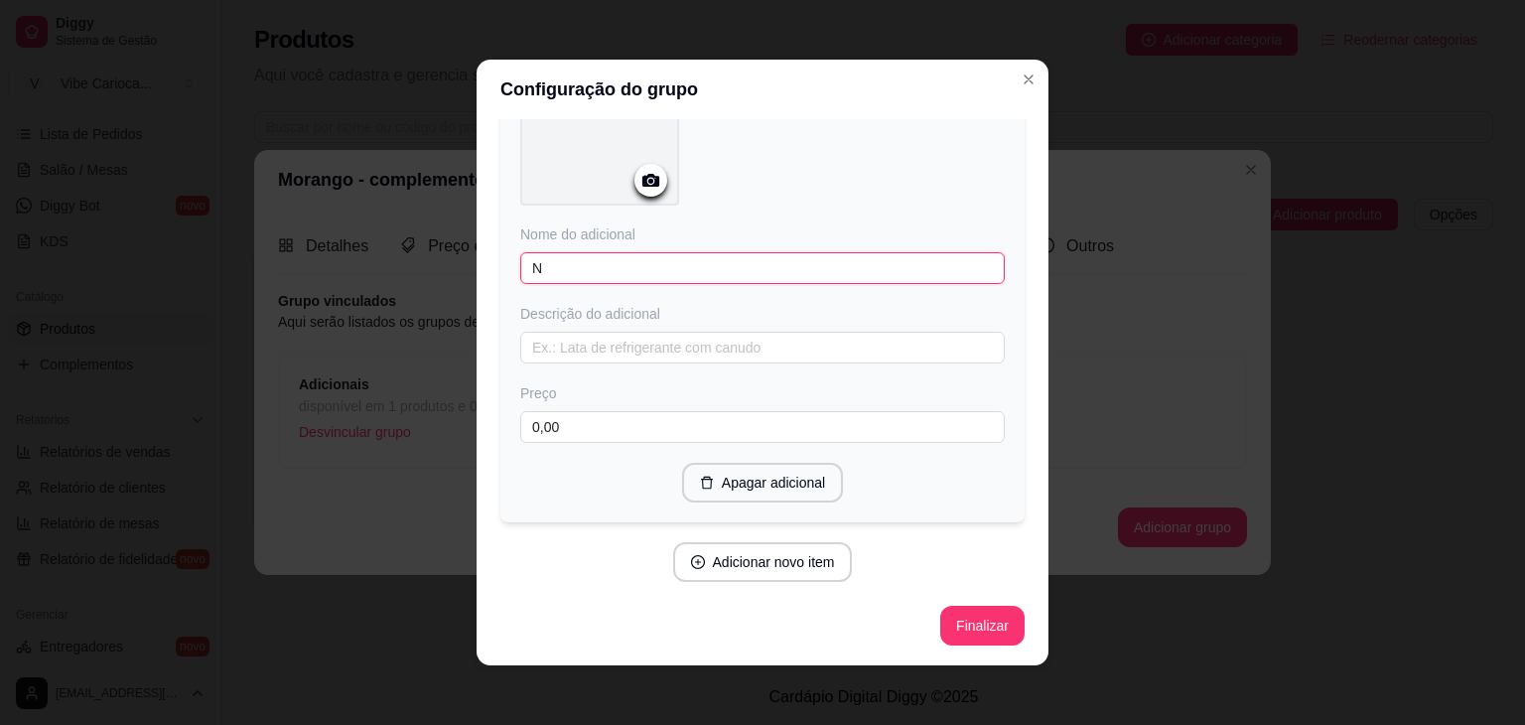
scroll to position [2729, 0]
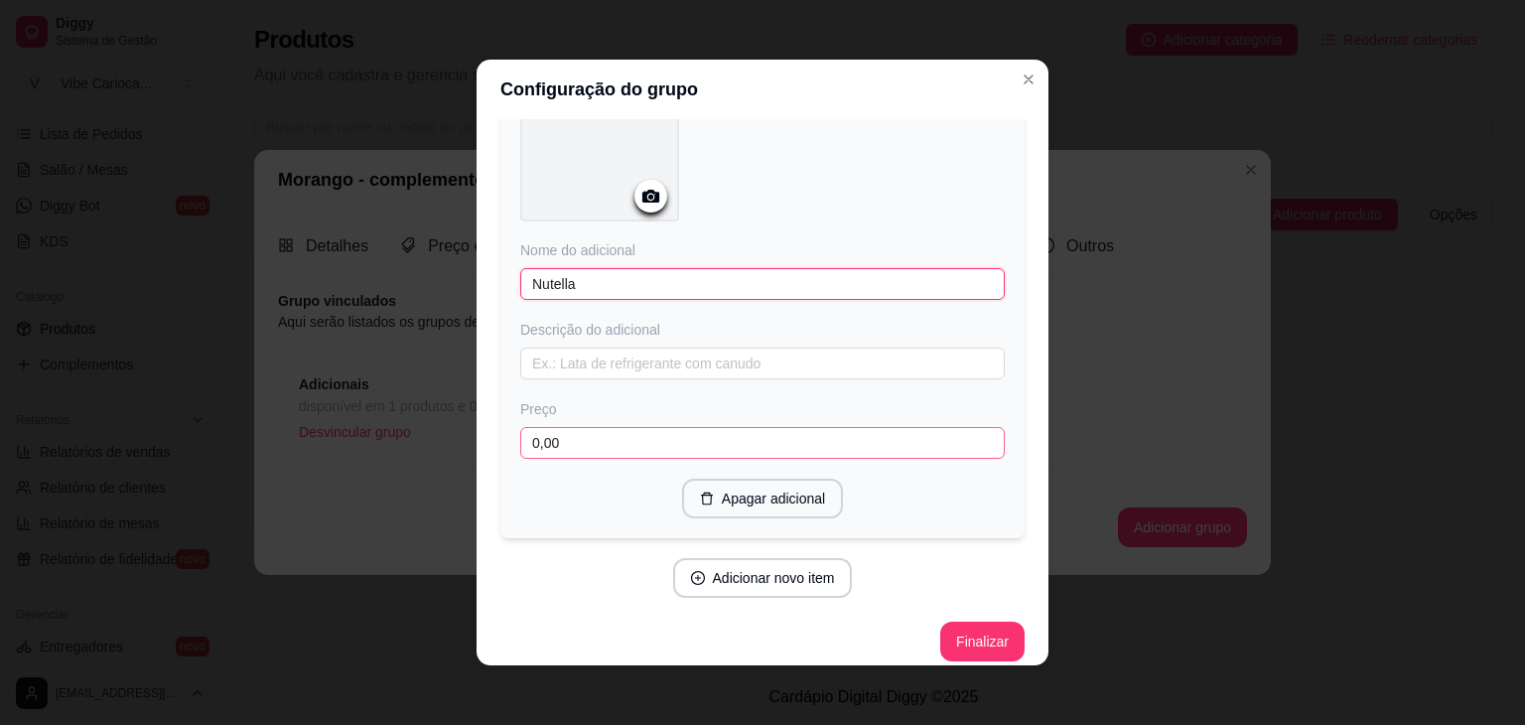
type input "Nutella"
click at [611, 427] on input "0,00" at bounding box center [762, 443] width 485 height 32
type input "5,00"
click at [741, 558] on button "Adicionar novo item" at bounding box center [763, 578] width 180 height 40
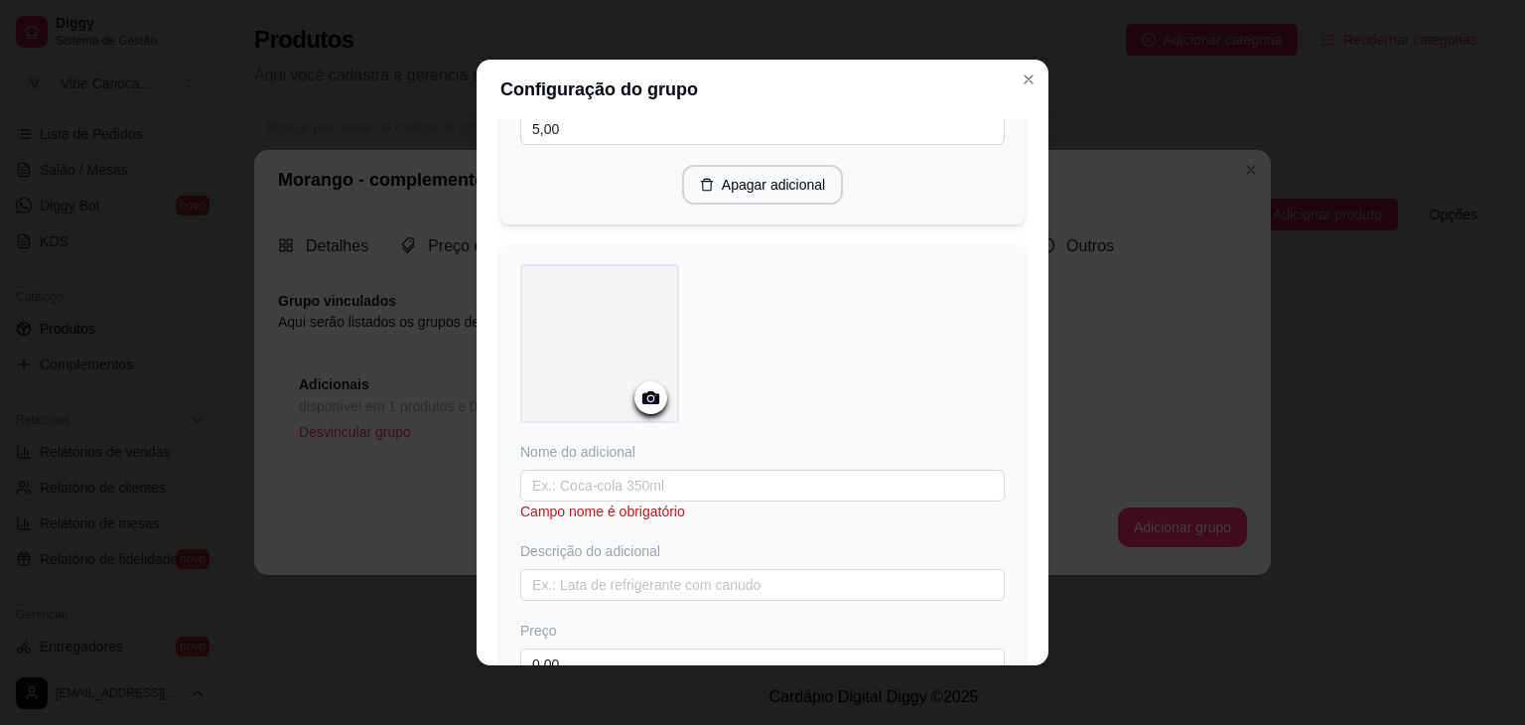
scroll to position [3262, 0]
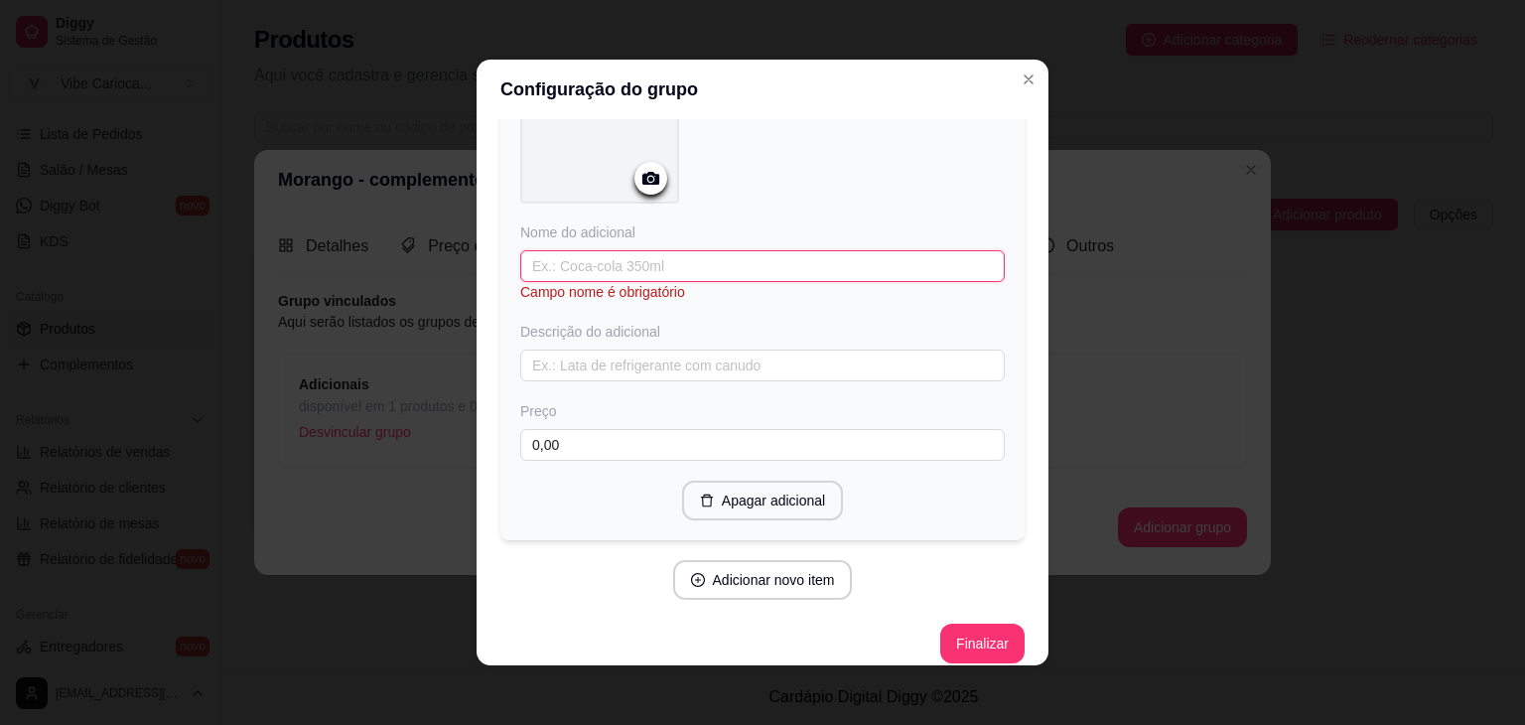
click at [708, 250] on input "text" at bounding box center [762, 266] width 485 height 32
type input "Morango"
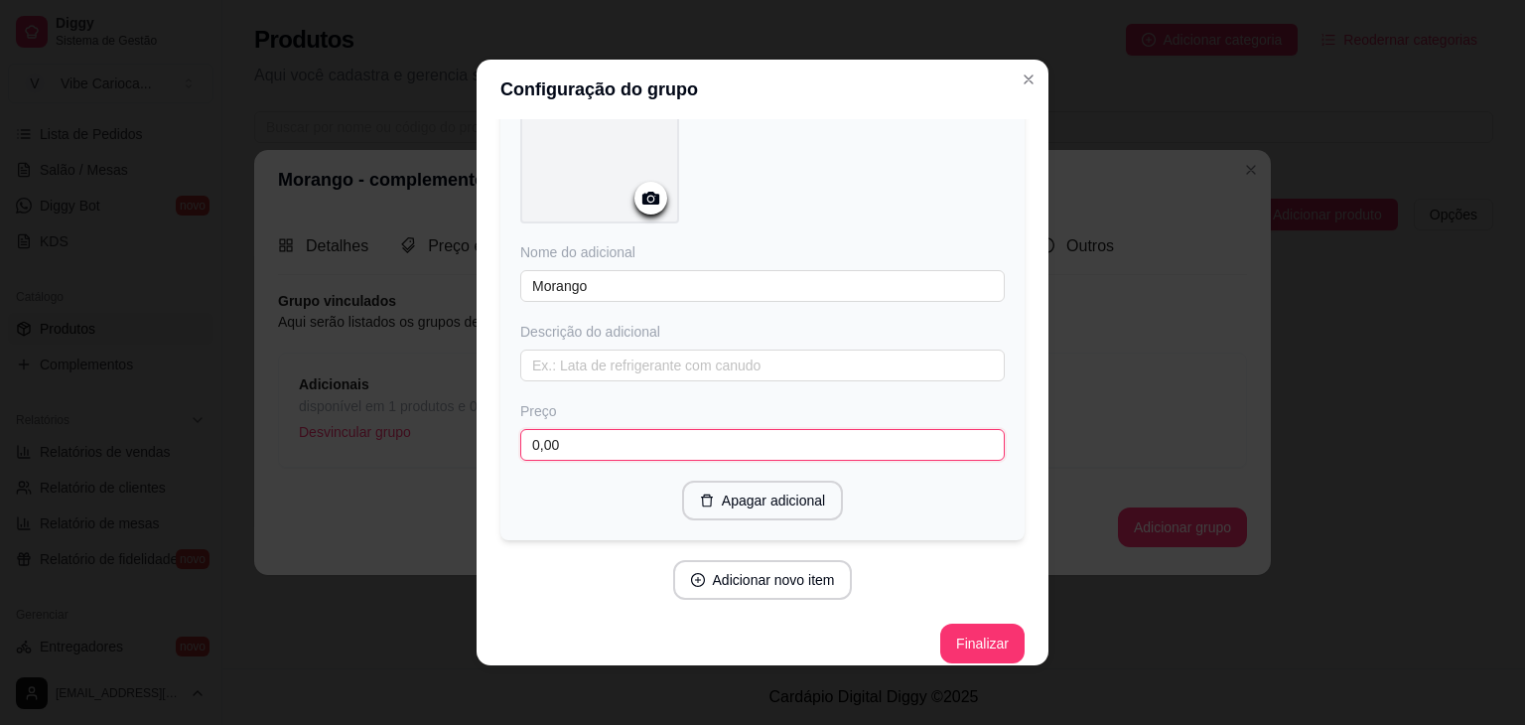
click at [610, 429] on input "0,00" at bounding box center [762, 445] width 485 height 32
type input "5,00"
click at [752, 561] on button "Adicionar novo item" at bounding box center [762, 580] width 175 height 39
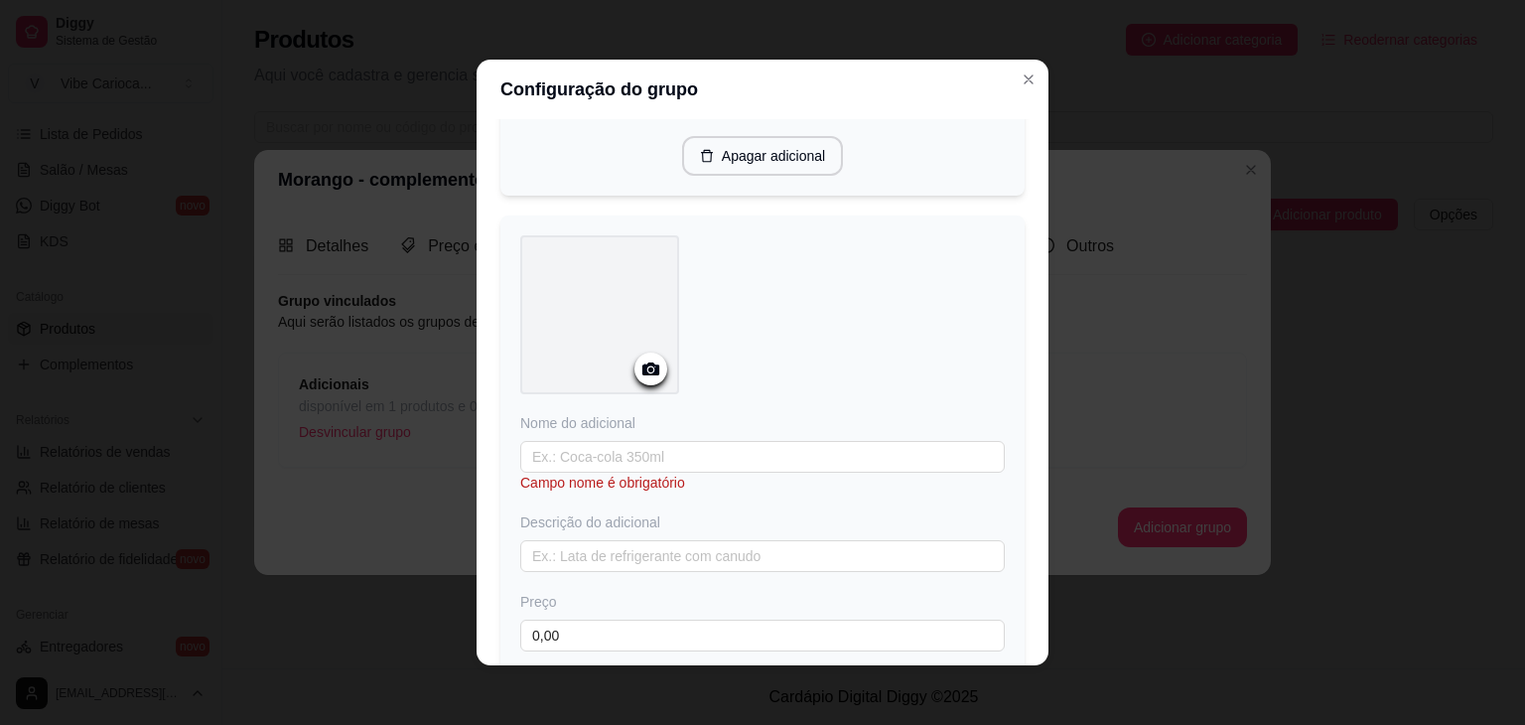
scroll to position [3774, 0]
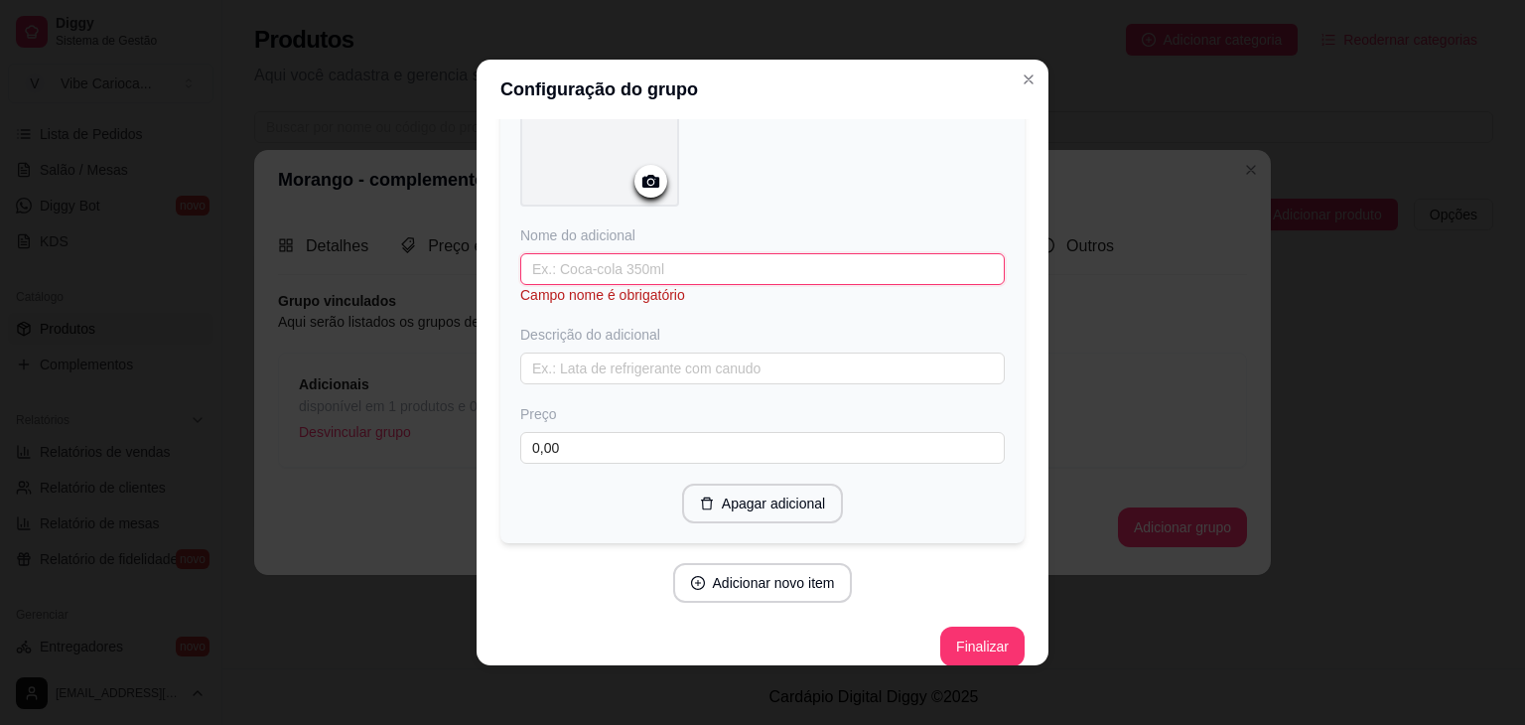
click at [711, 253] on input "text" at bounding box center [762, 269] width 485 height 32
type input "V"
type input "Ovomaltine"
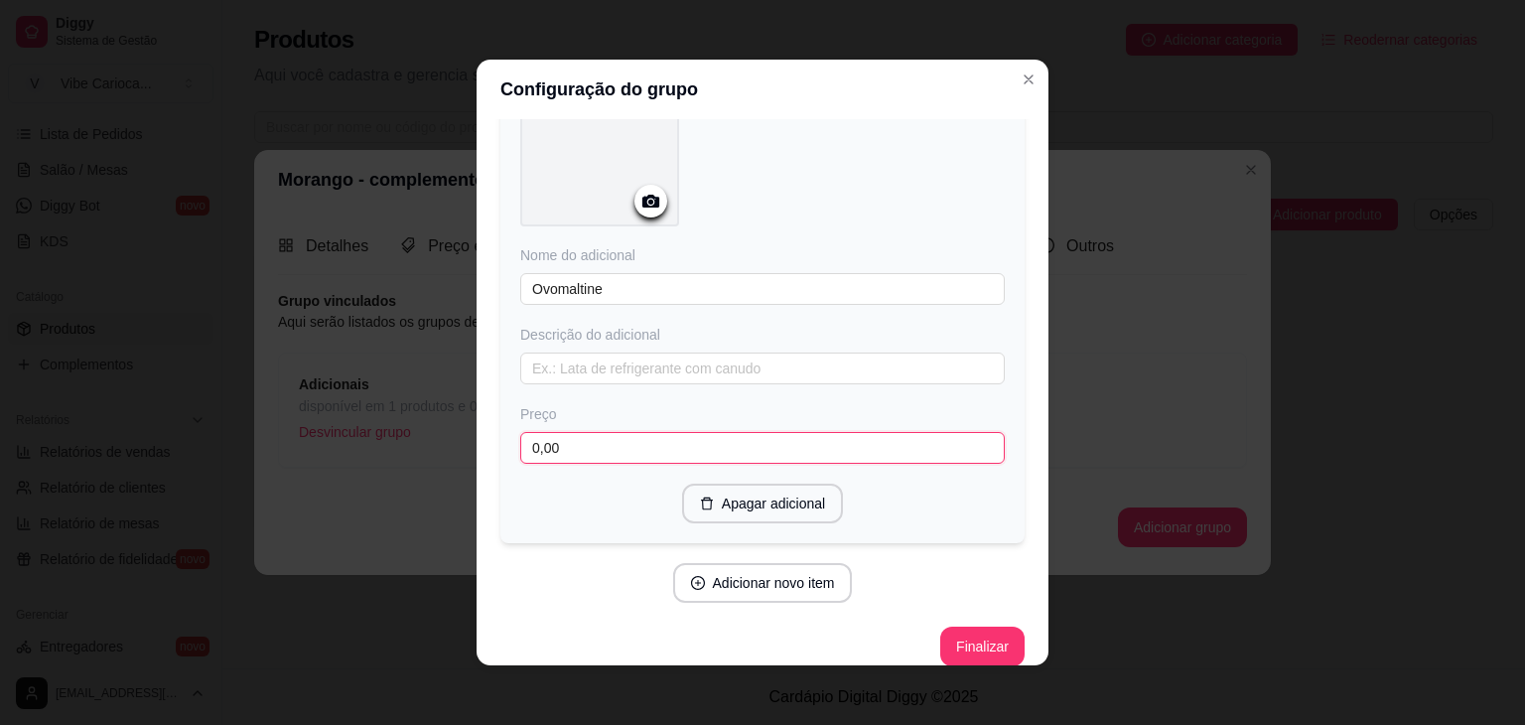
click at [584, 432] on input "0,00" at bounding box center [762, 448] width 485 height 32
type input "5,00"
click at [747, 564] on button "Adicionar novo item" at bounding box center [762, 583] width 175 height 39
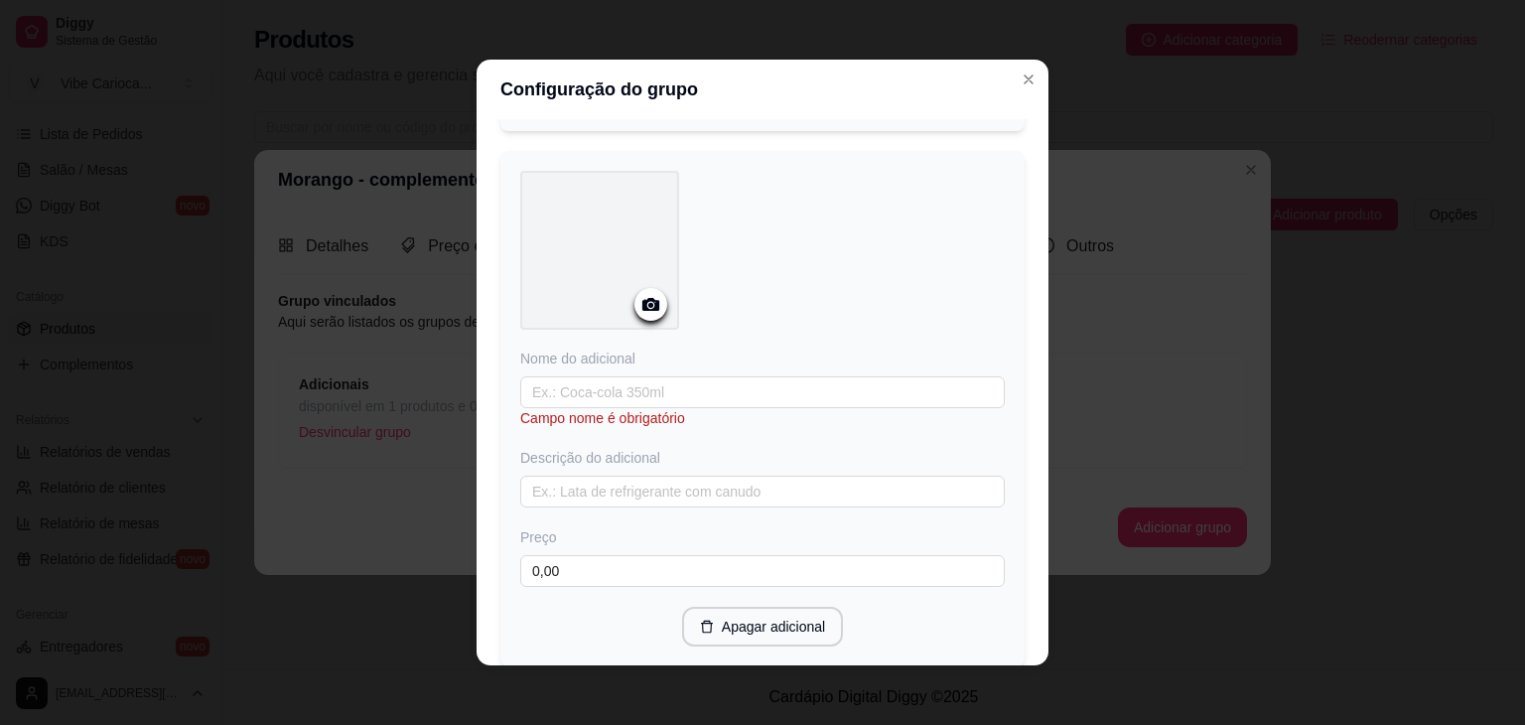
scroll to position [4273, 0]
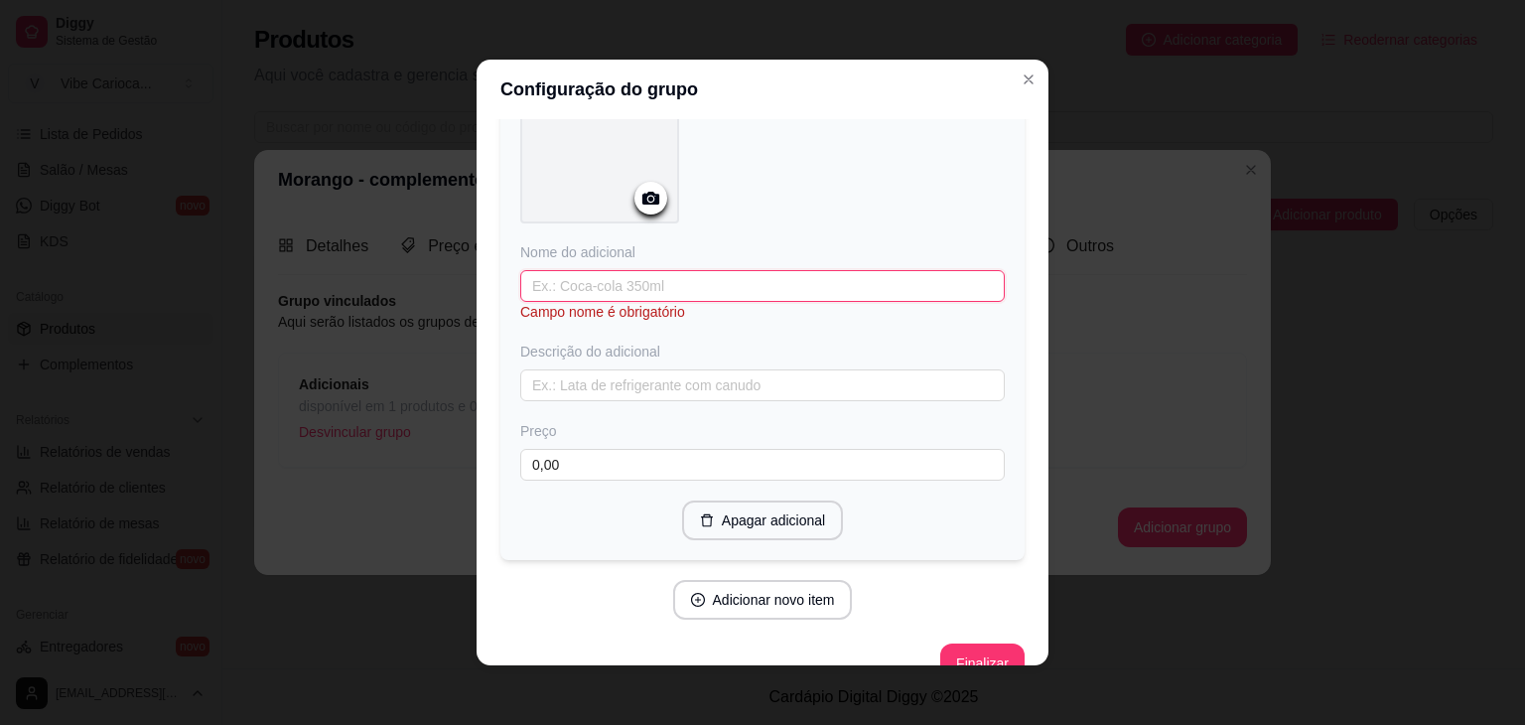
click at [771, 270] on input "text" at bounding box center [762, 286] width 485 height 32
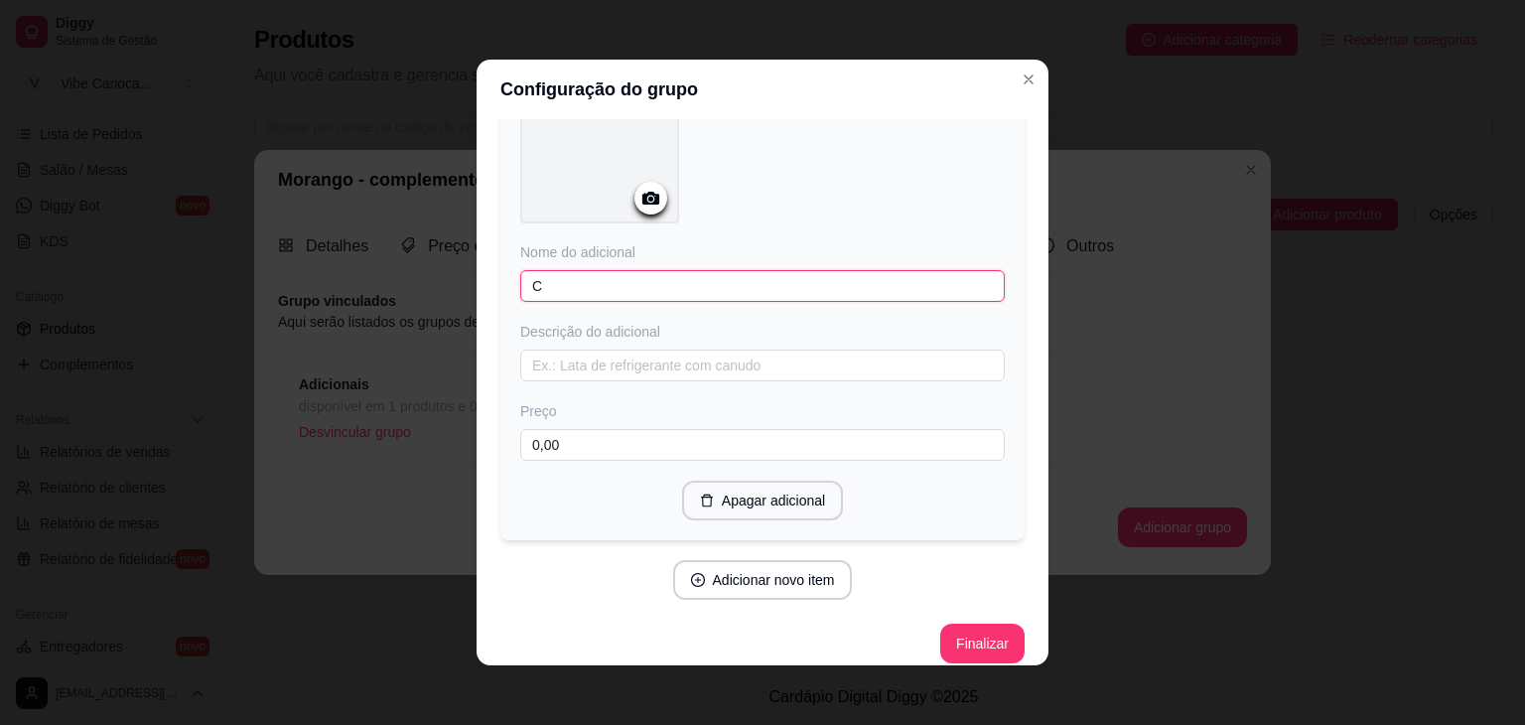
scroll to position [4268, 0]
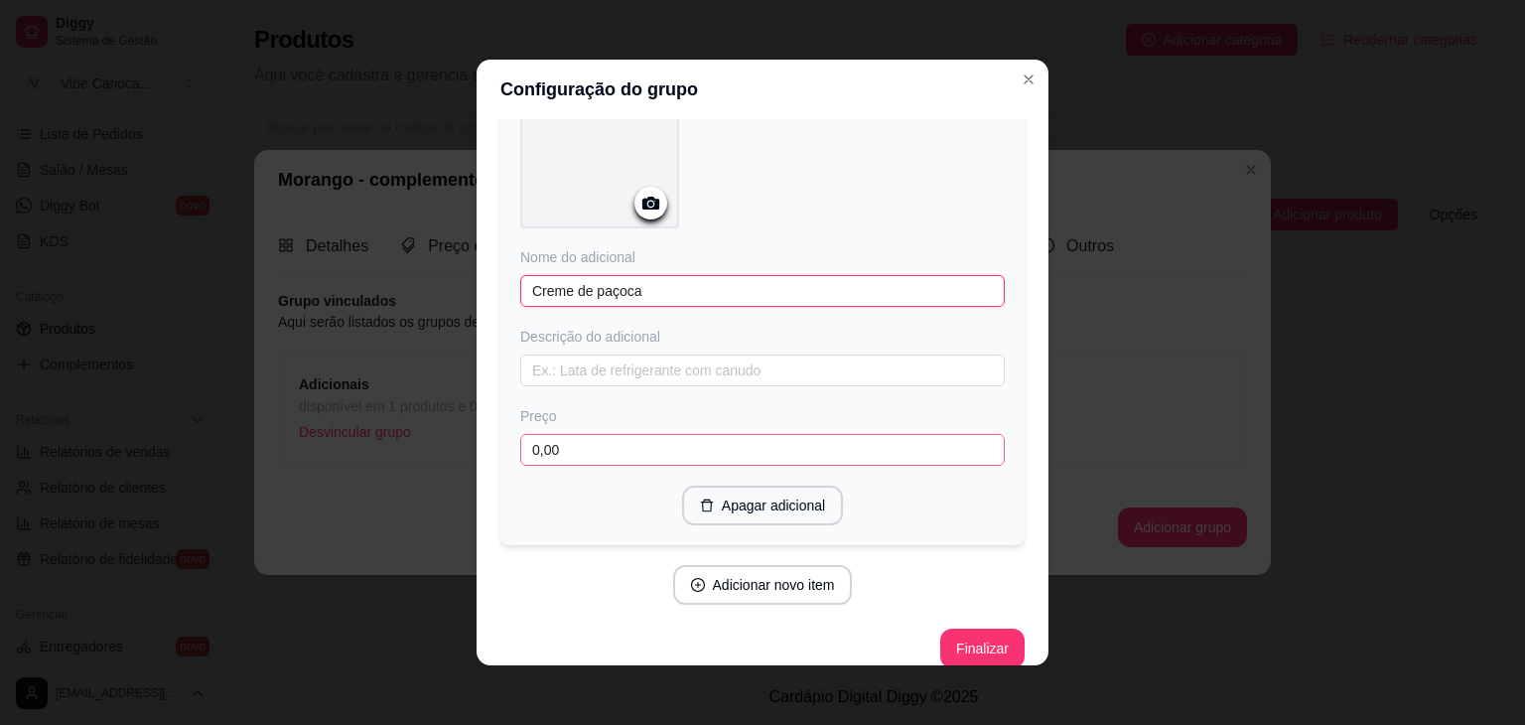
type input "Creme de paçoca"
click at [630, 434] on input "0,00" at bounding box center [762, 450] width 485 height 32
type input "5,00"
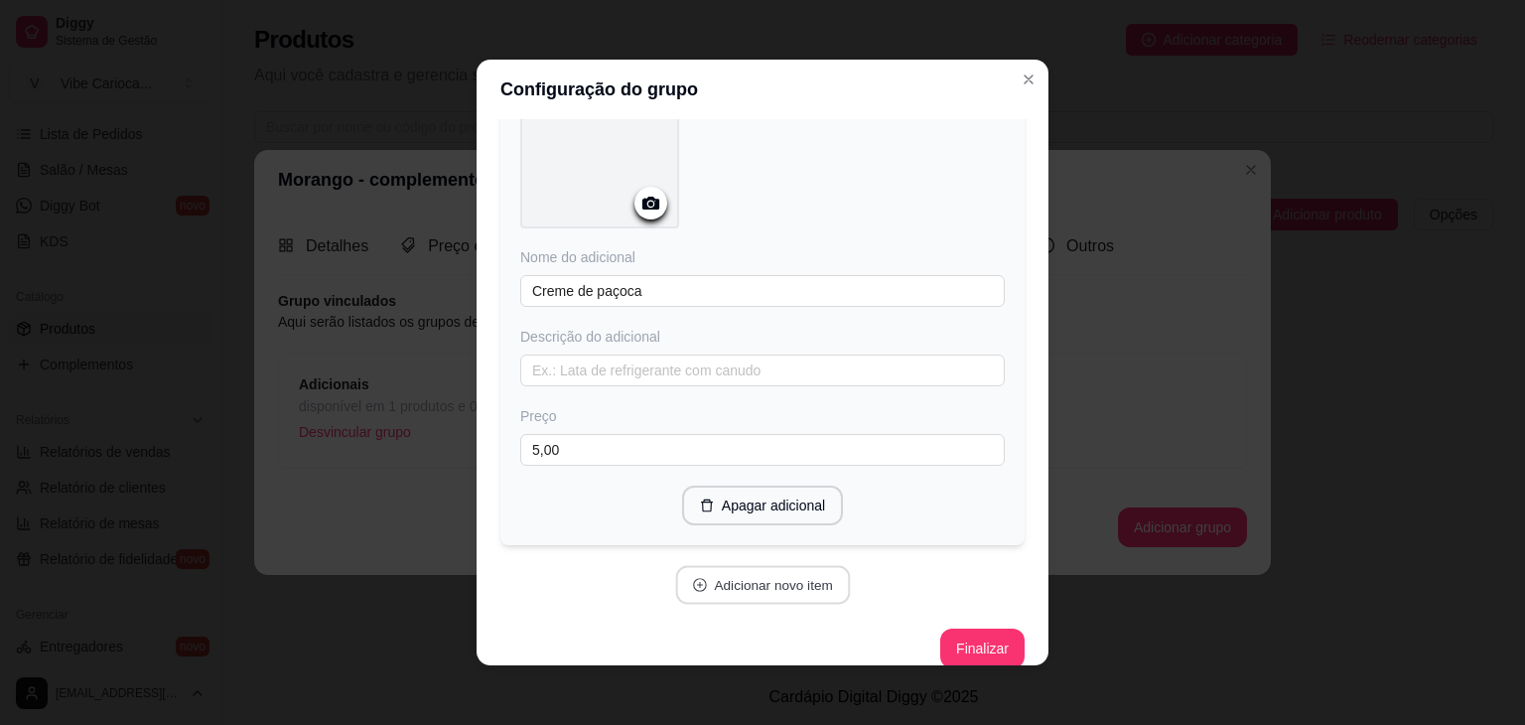
click at [754, 567] on button "Adicionar novo item" at bounding box center [762, 585] width 175 height 39
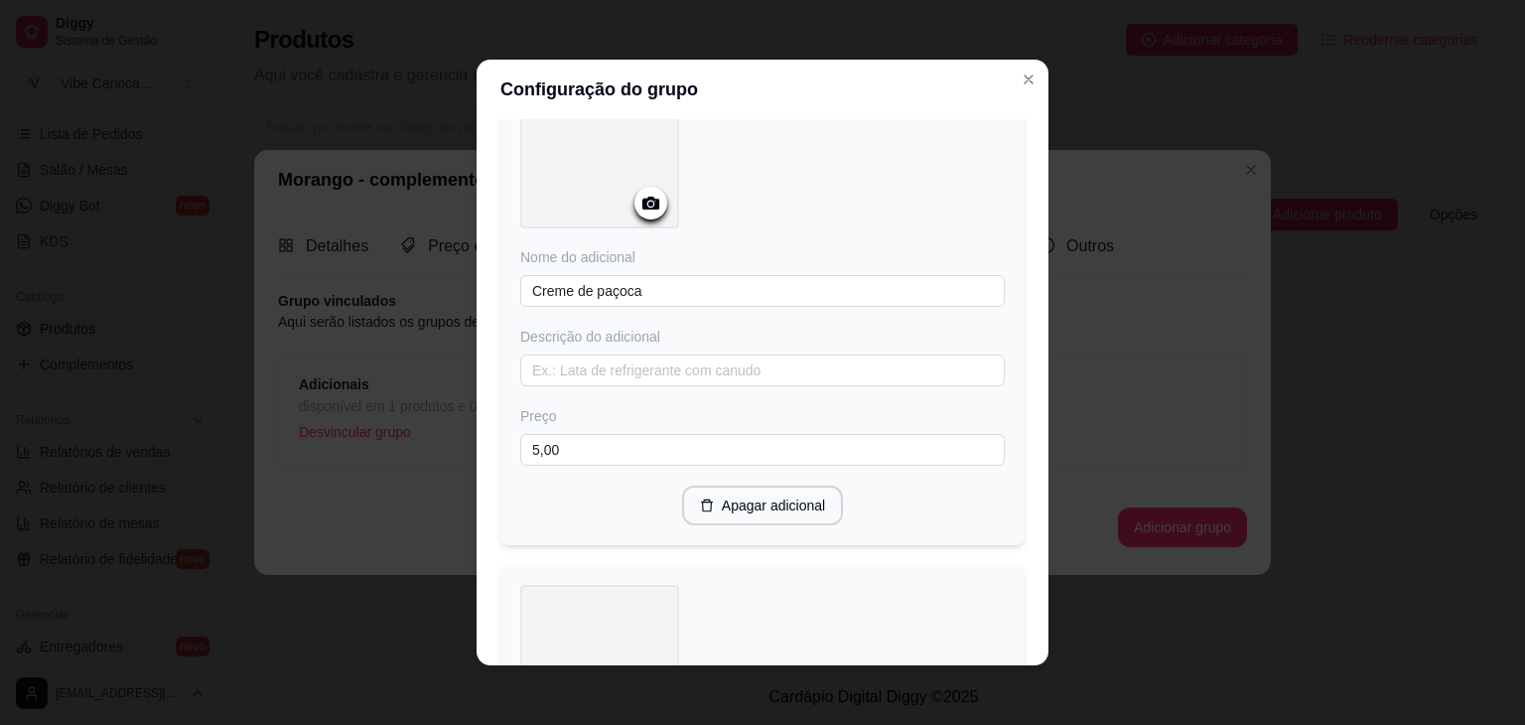
scroll to position [4800, 0]
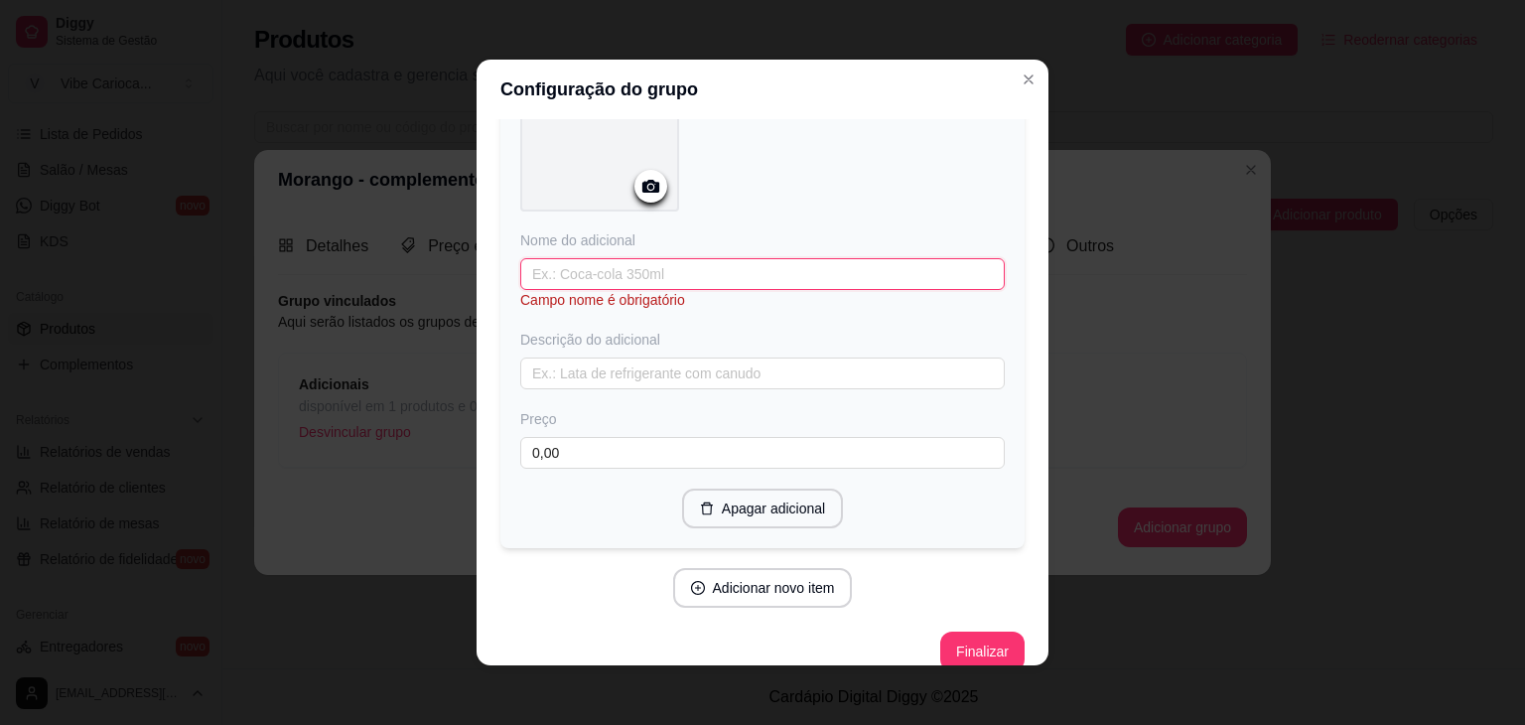
click at [721, 258] on input "text" at bounding box center [762, 274] width 485 height 32
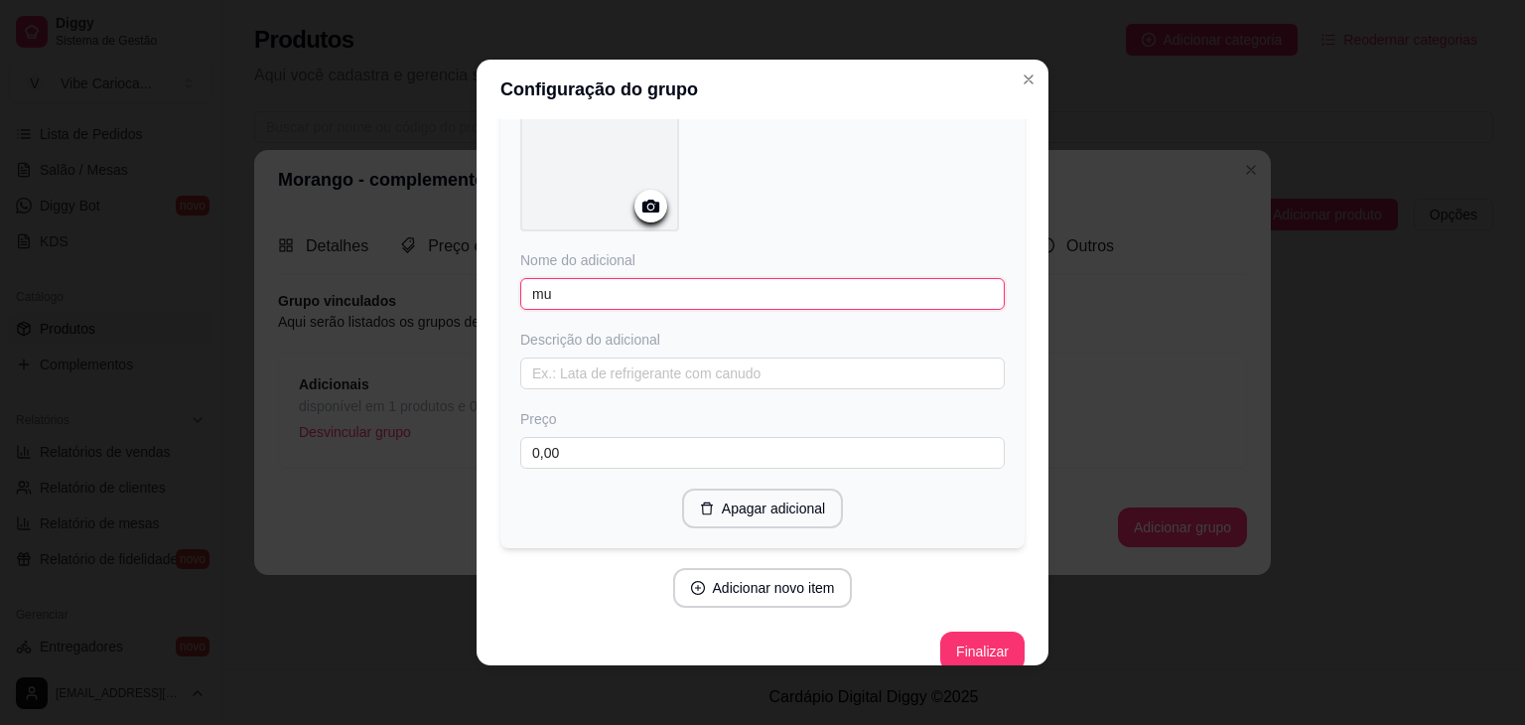
type input "m"
type input "Musse de maracuja"
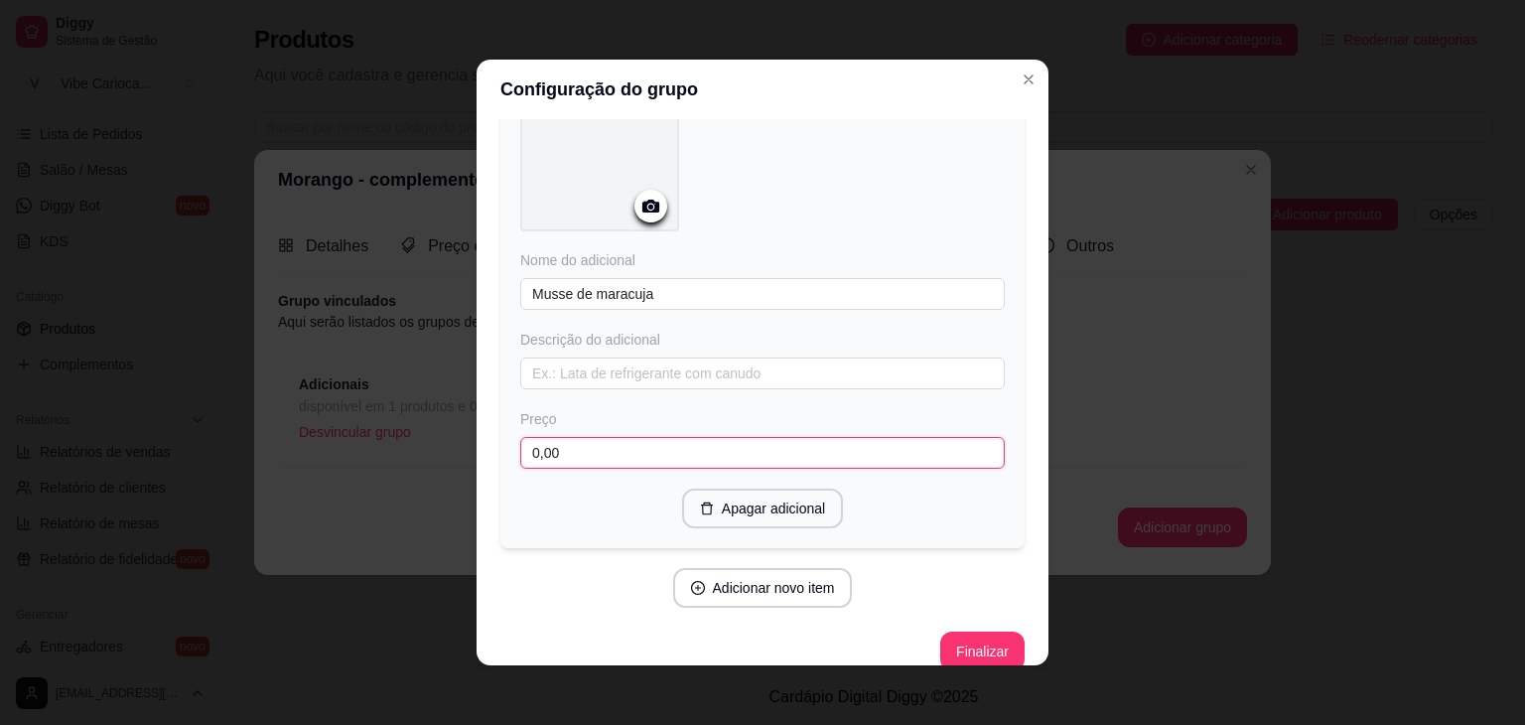
click at [605, 437] on input "0,00" at bounding box center [762, 453] width 485 height 32
type input "5,00"
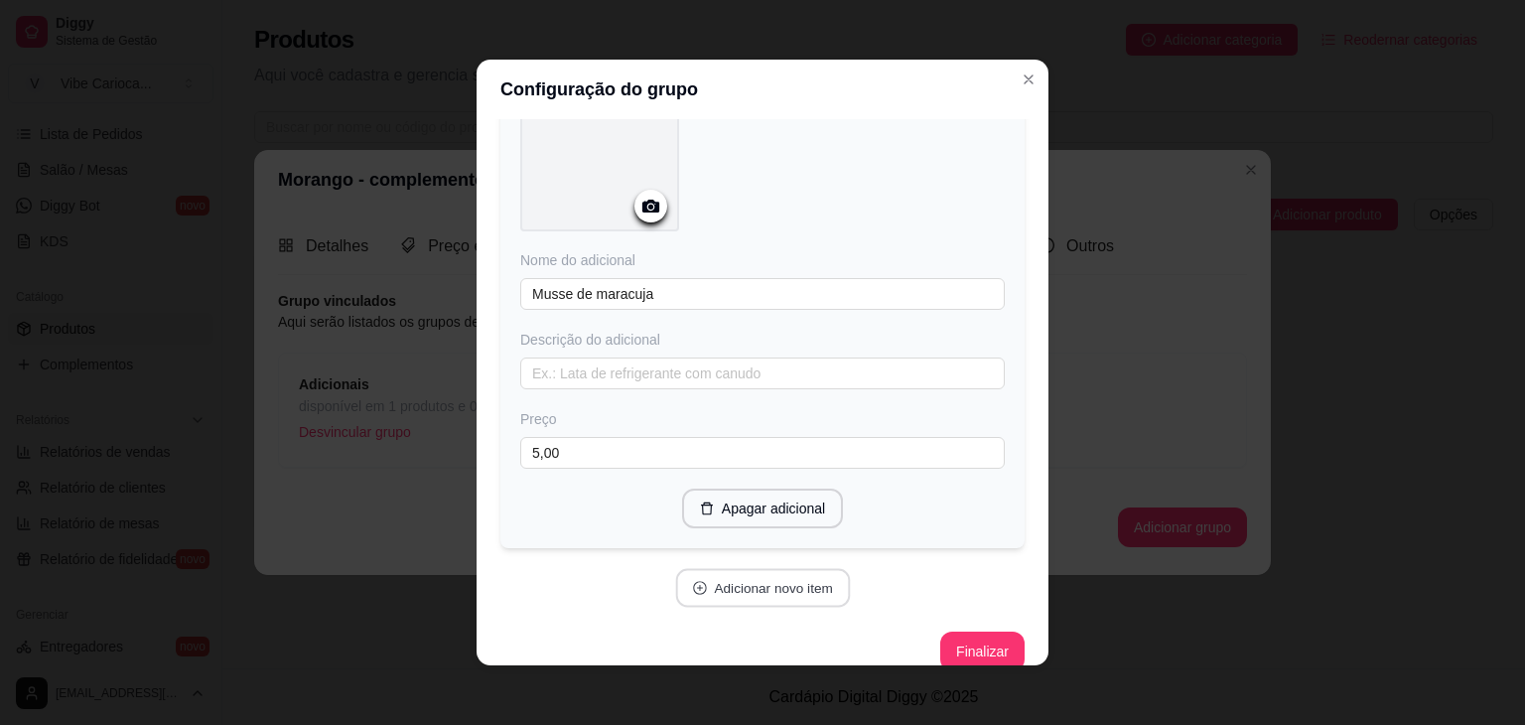
click at [744, 569] on button "Adicionar novo item" at bounding box center [762, 588] width 175 height 39
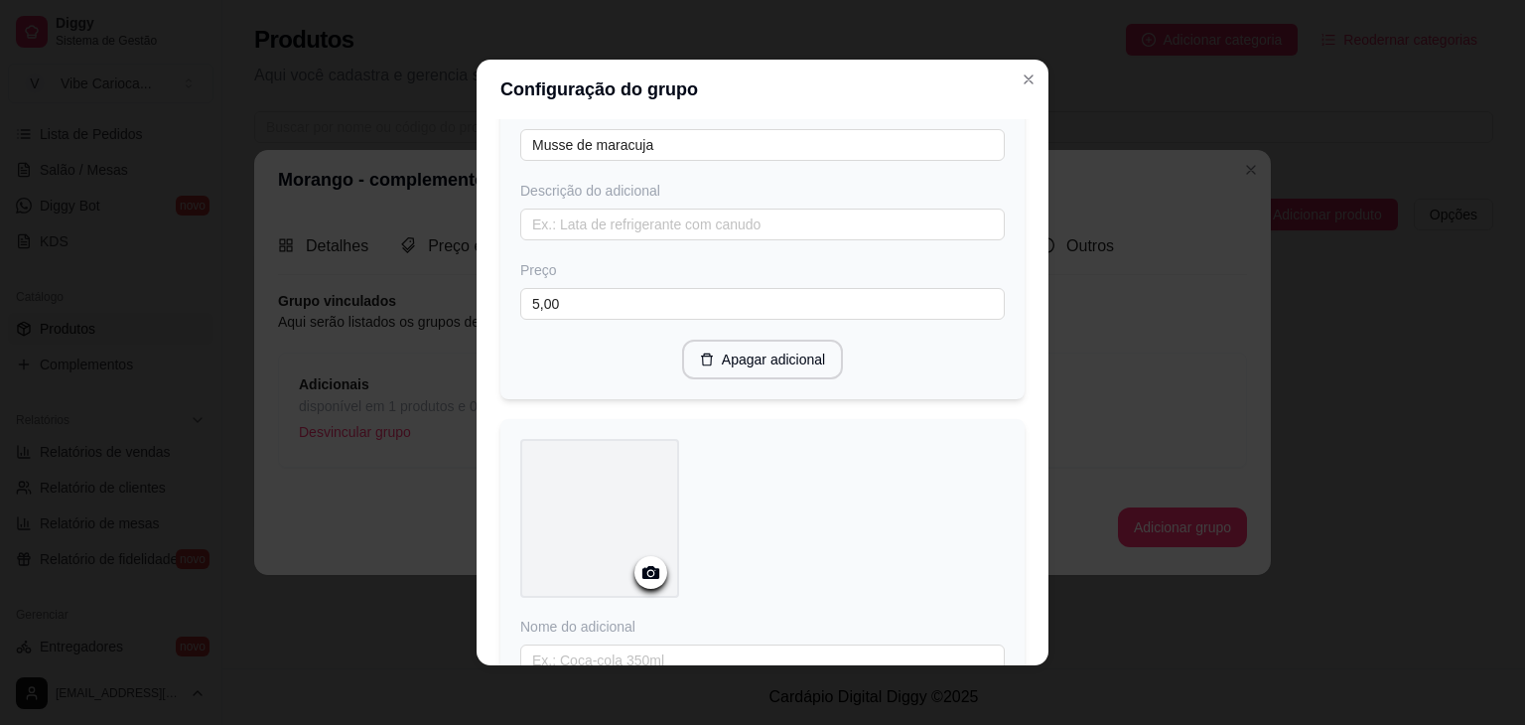
scroll to position [5314, 0]
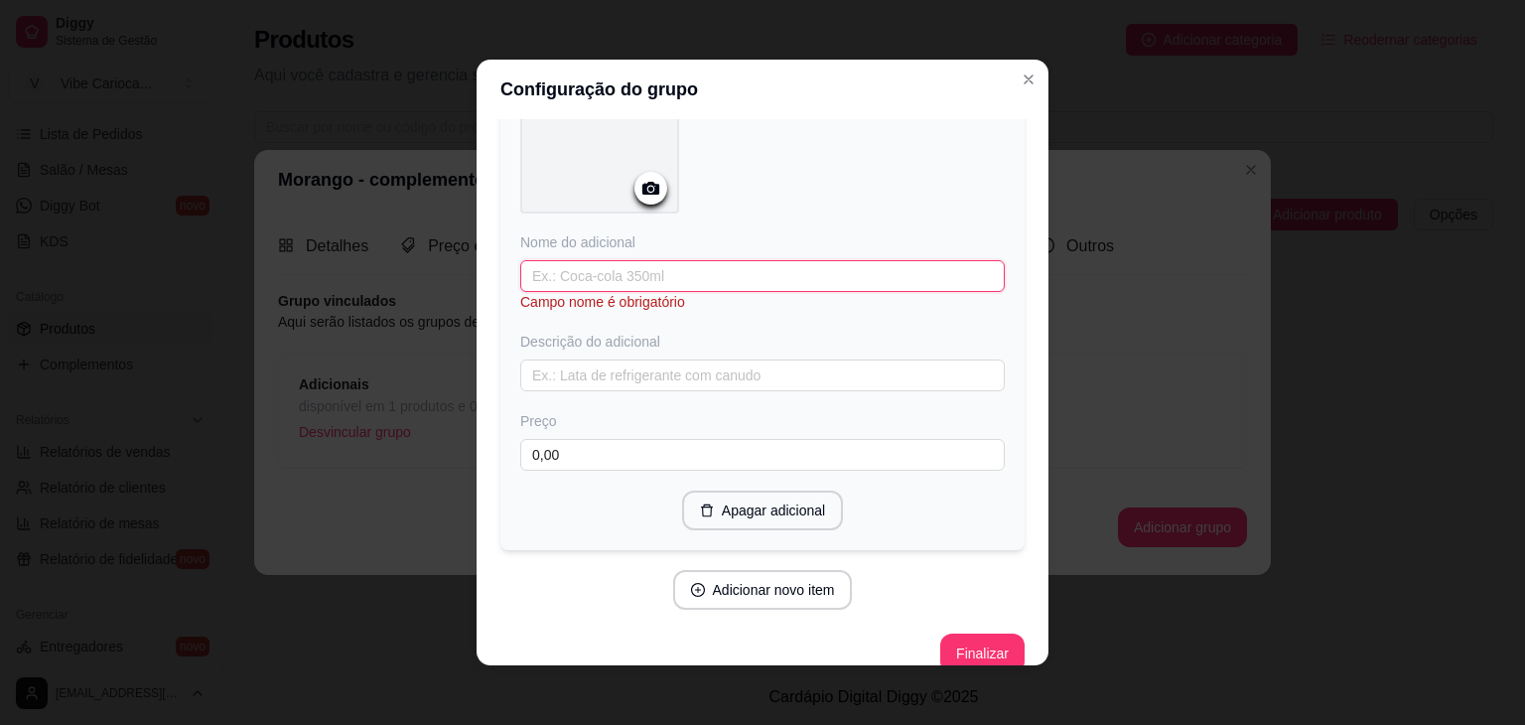
click at [735, 260] on input "text" at bounding box center [762, 276] width 485 height 32
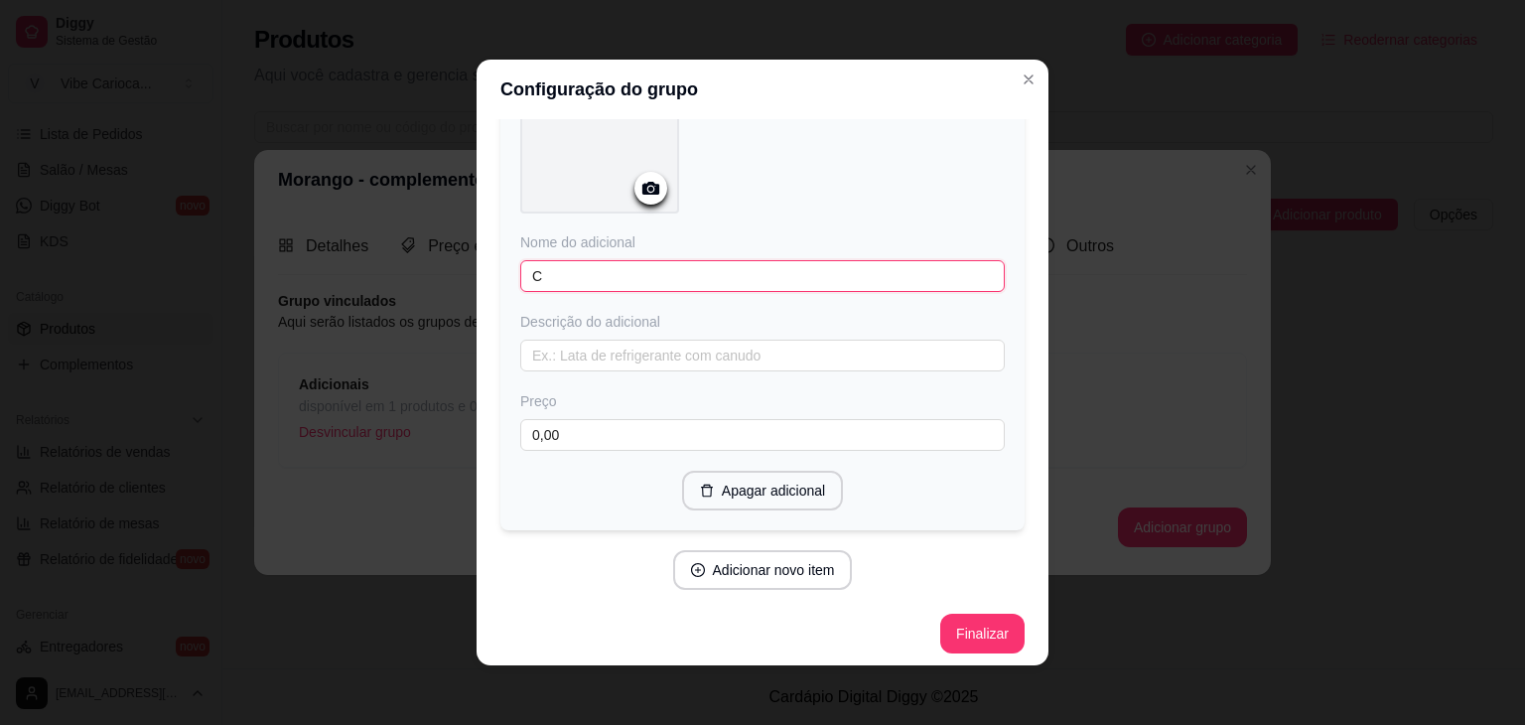
scroll to position [5294, 0]
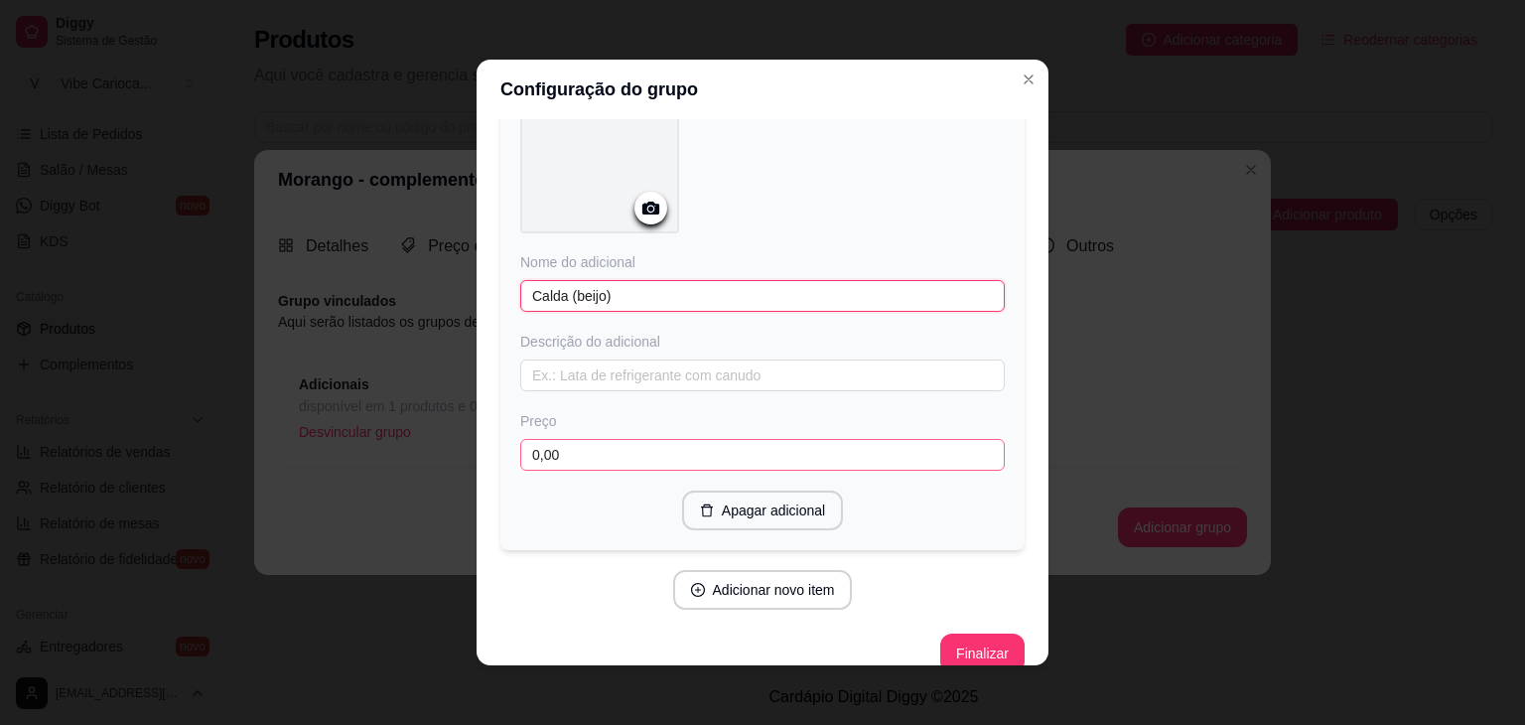
type input "Calda (beijo)"
click at [581, 439] on input "0,00" at bounding box center [762, 455] width 485 height 32
type input "3,00"
click at [688, 571] on button "Adicionar novo item" at bounding box center [762, 590] width 175 height 39
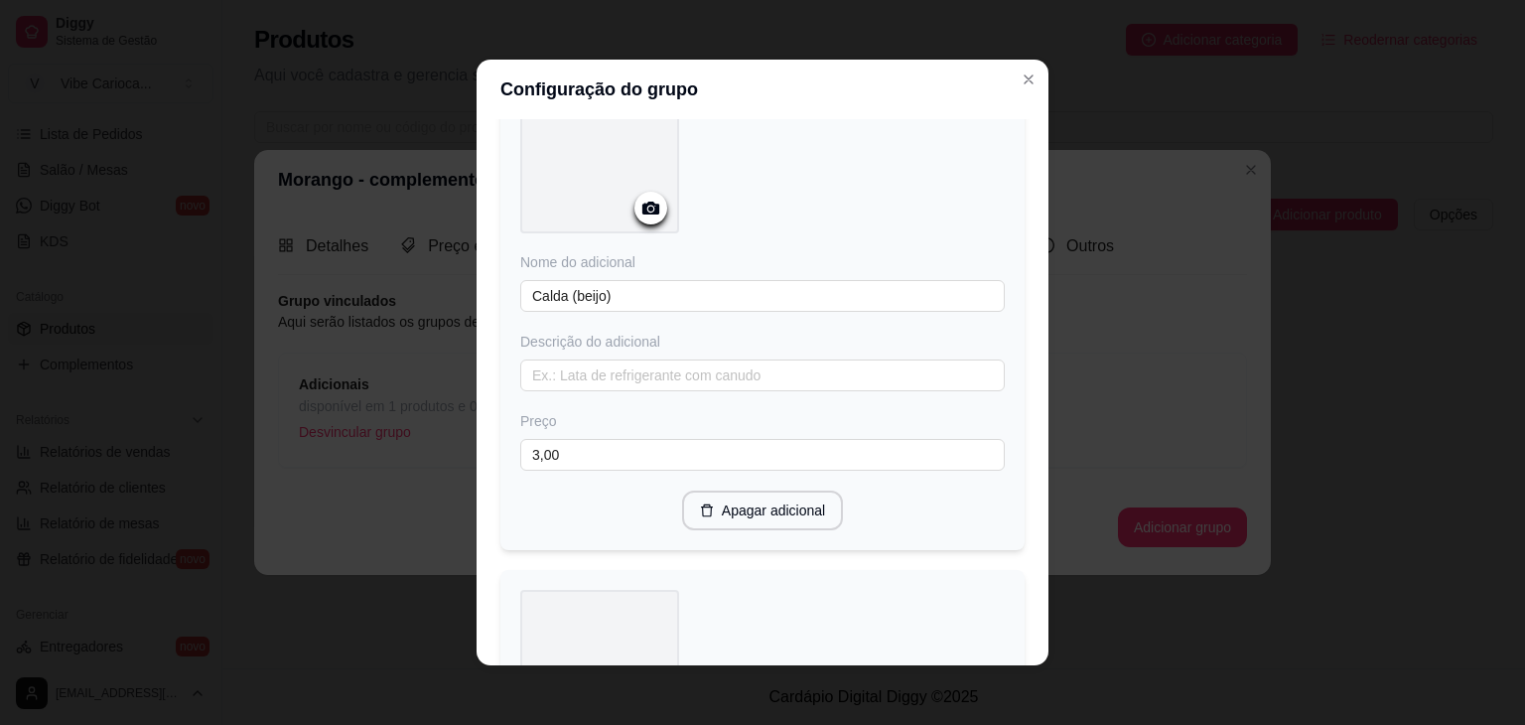
scroll to position [5826, 0]
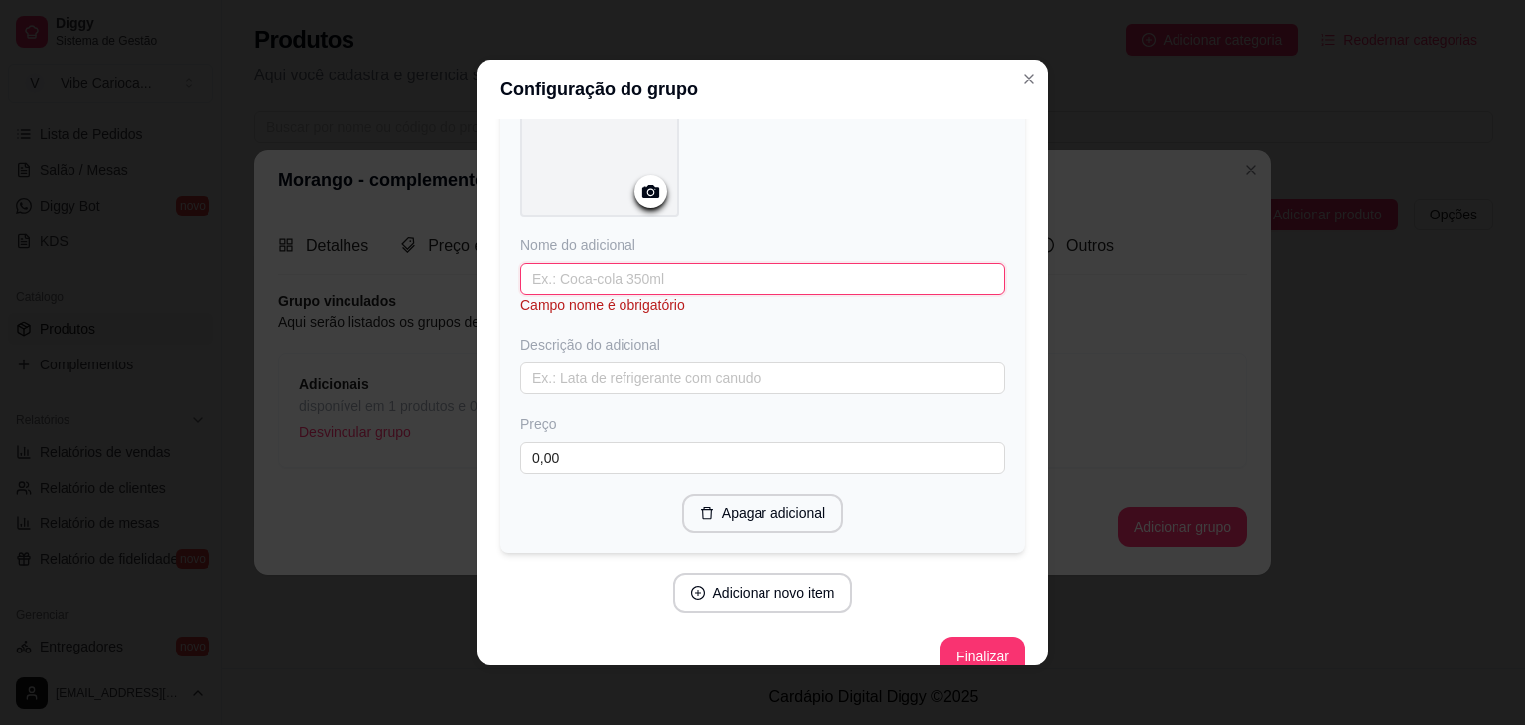
click at [699, 263] on input "text" at bounding box center [762, 279] width 485 height 32
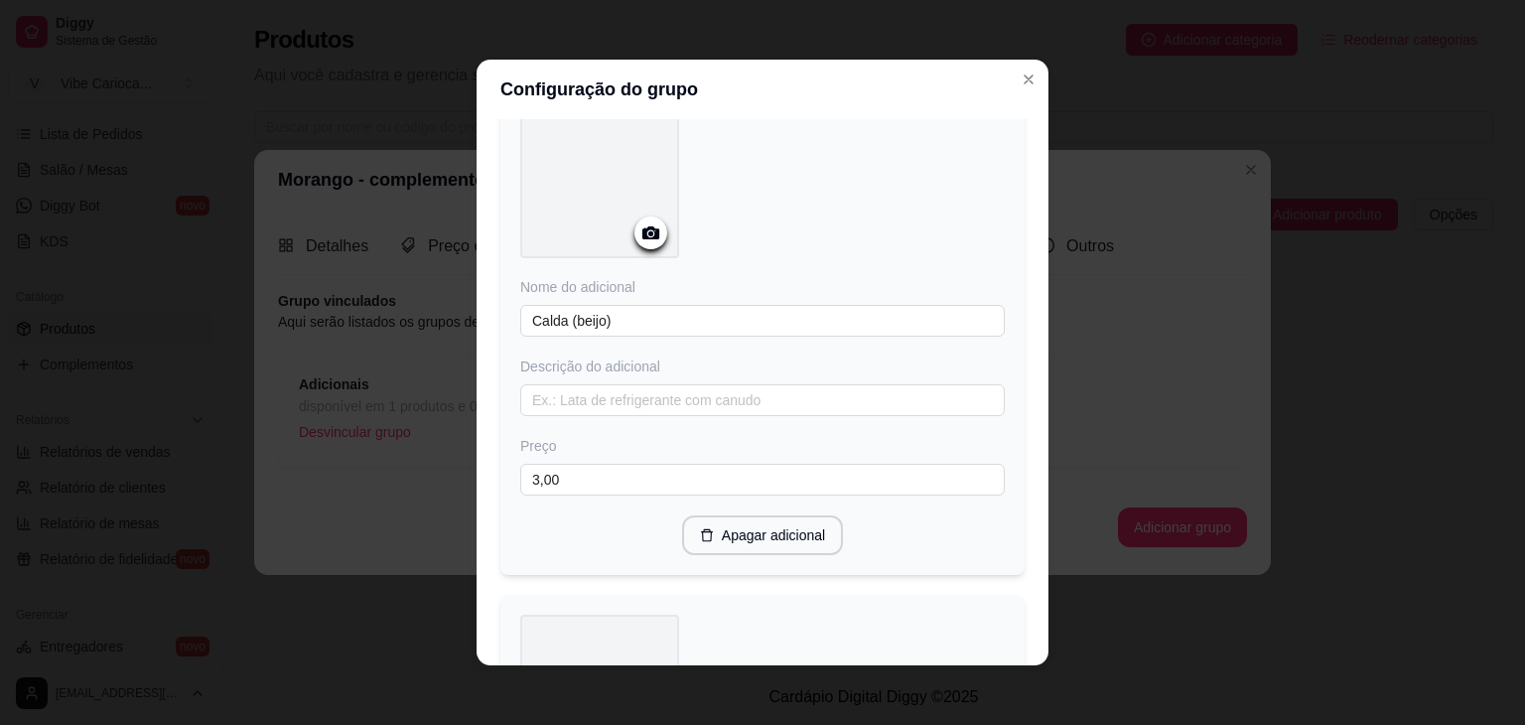
scroll to position [5249, 0]
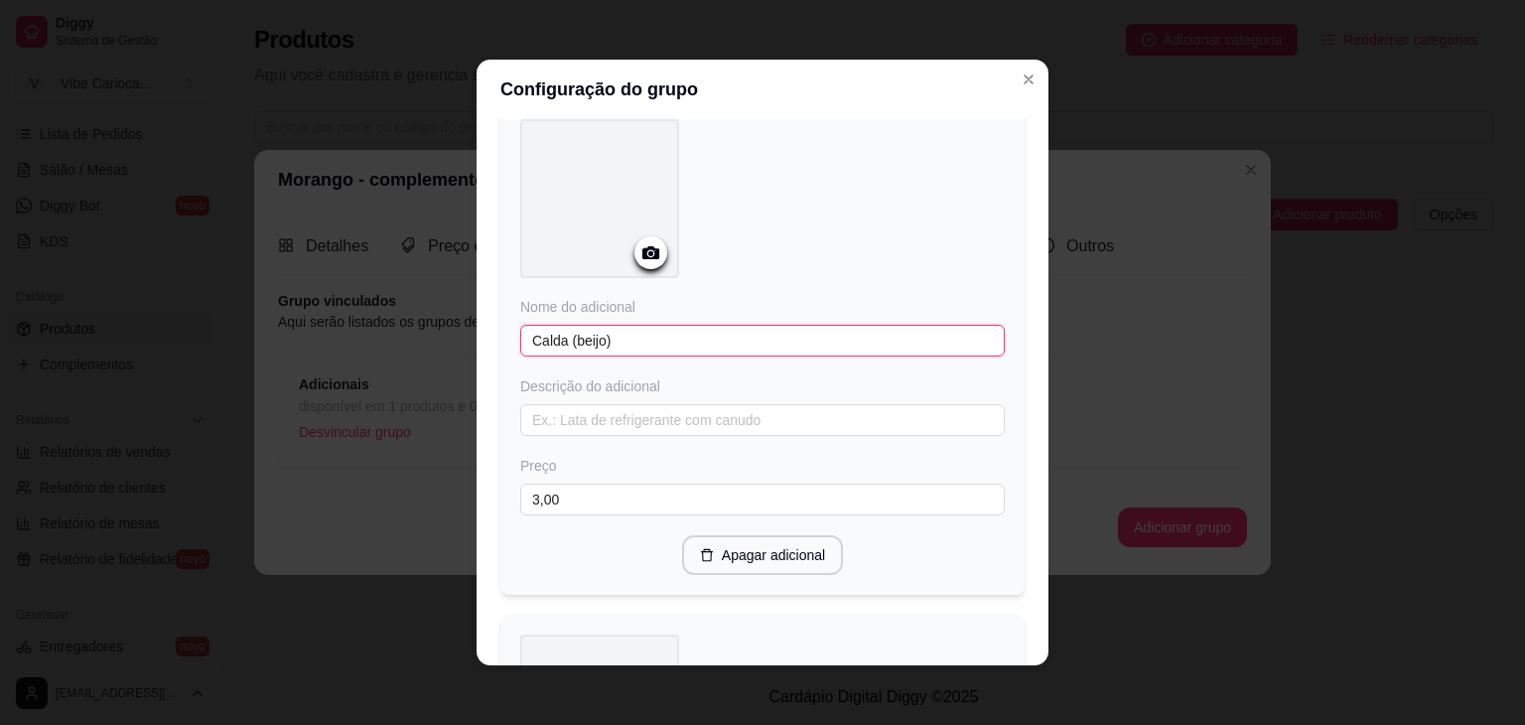
click at [559, 325] on input "Calda (beijo)" at bounding box center [762, 341] width 485 height 32
type input "Calda fini (beijo)"
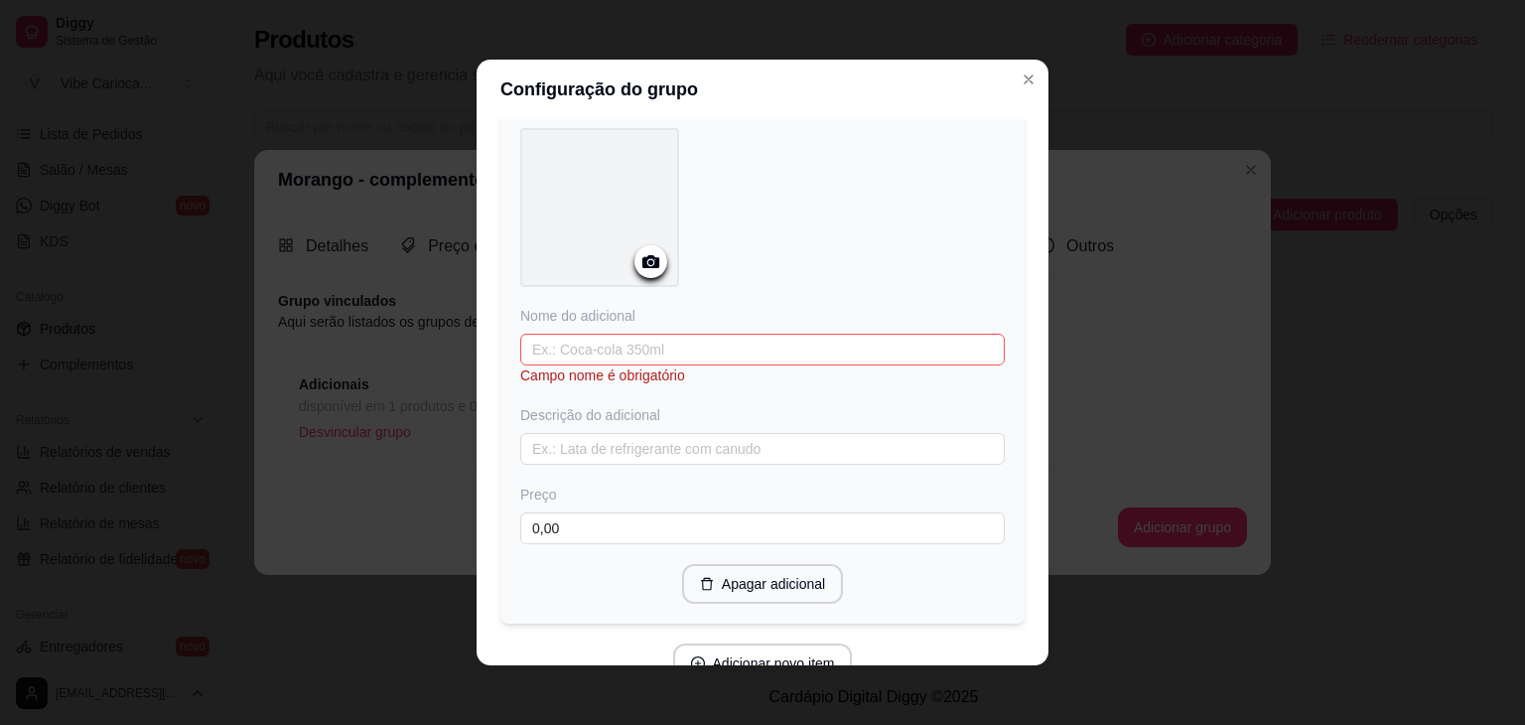
scroll to position [5826, 0]
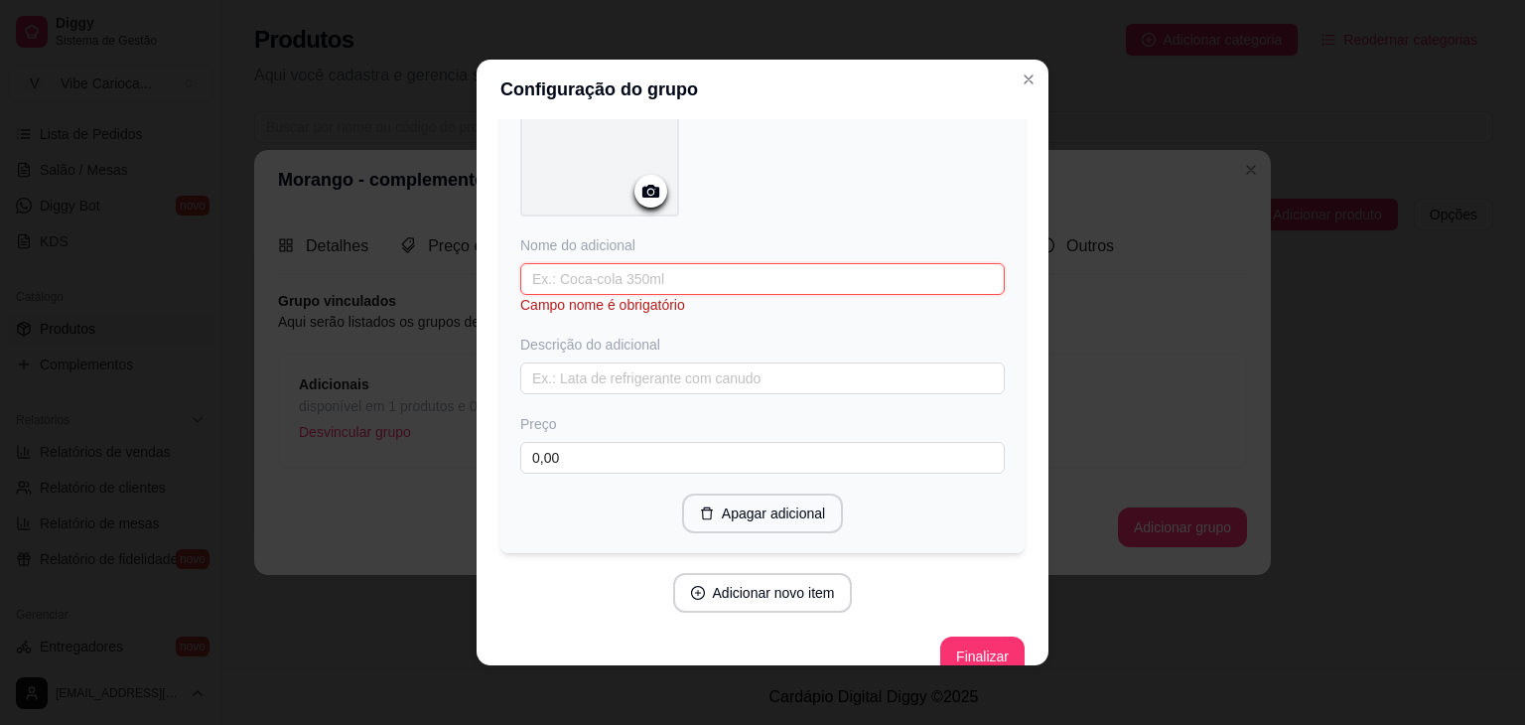
click at [733, 263] on input "text" at bounding box center [762, 279] width 485 height 32
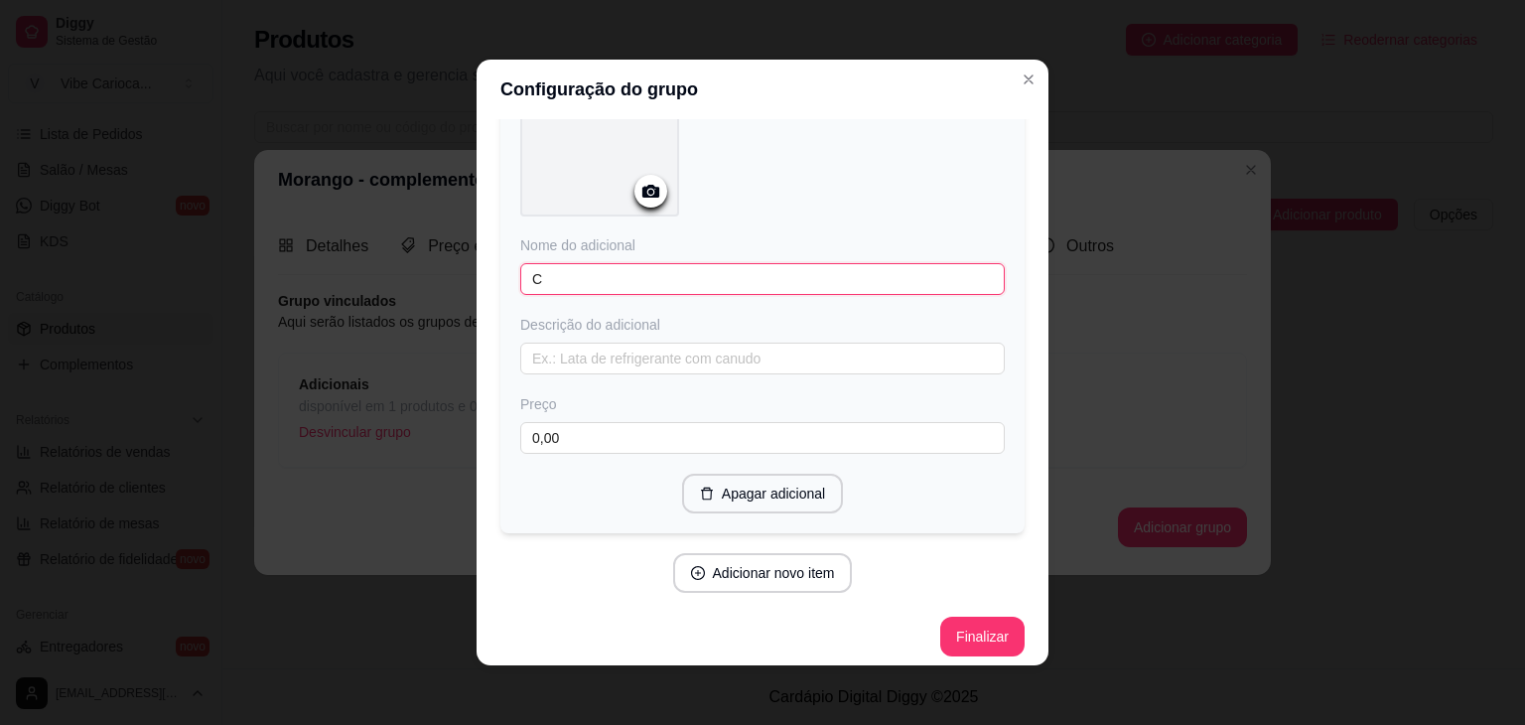
scroll to position [5806, 0]
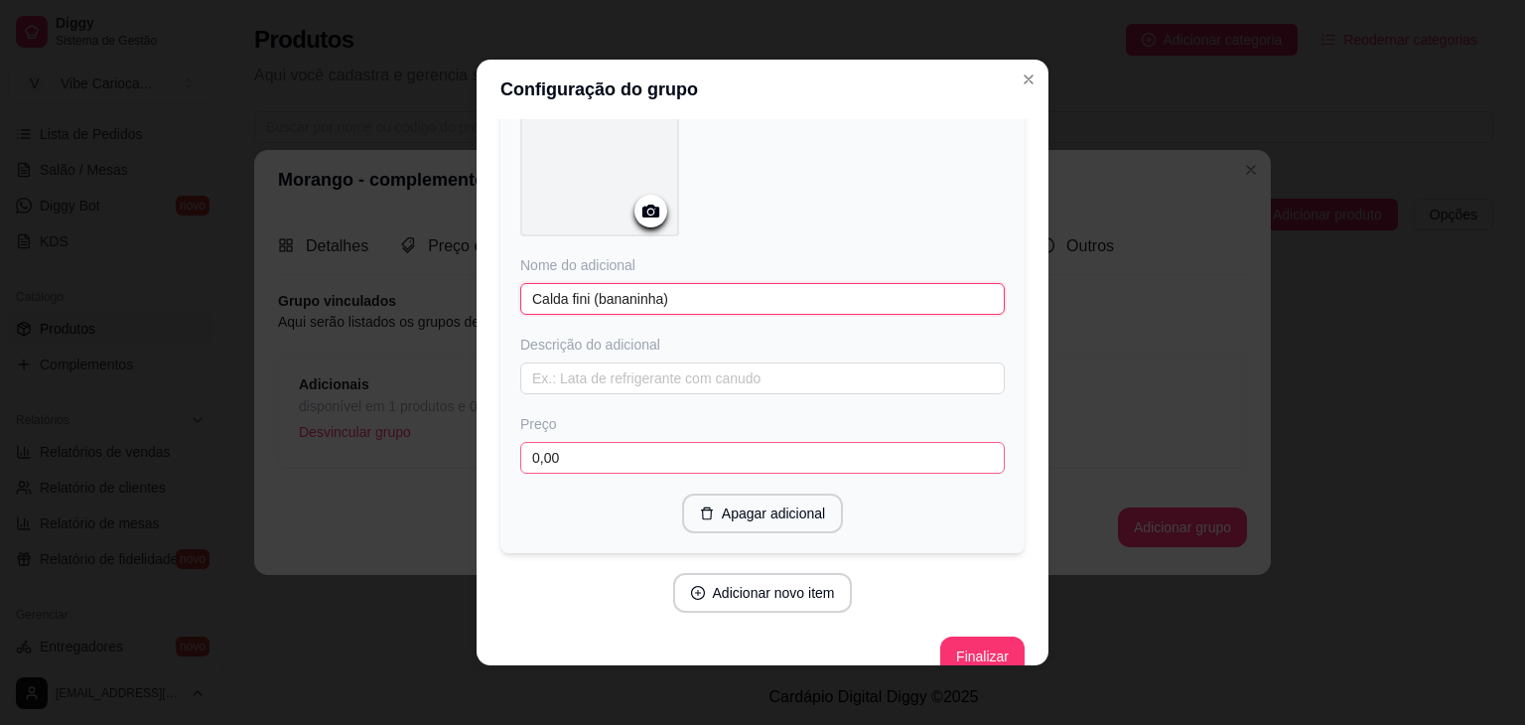
type input "Calda fini (bananinha)"
click at [604, 442] on input "0,00" at bounding box center [762, 458] width 485 height 32
type input "3,00"
click at [786, 574] on button "Adicionar novo item" at bounding box center [762, 593] width 175 height 39
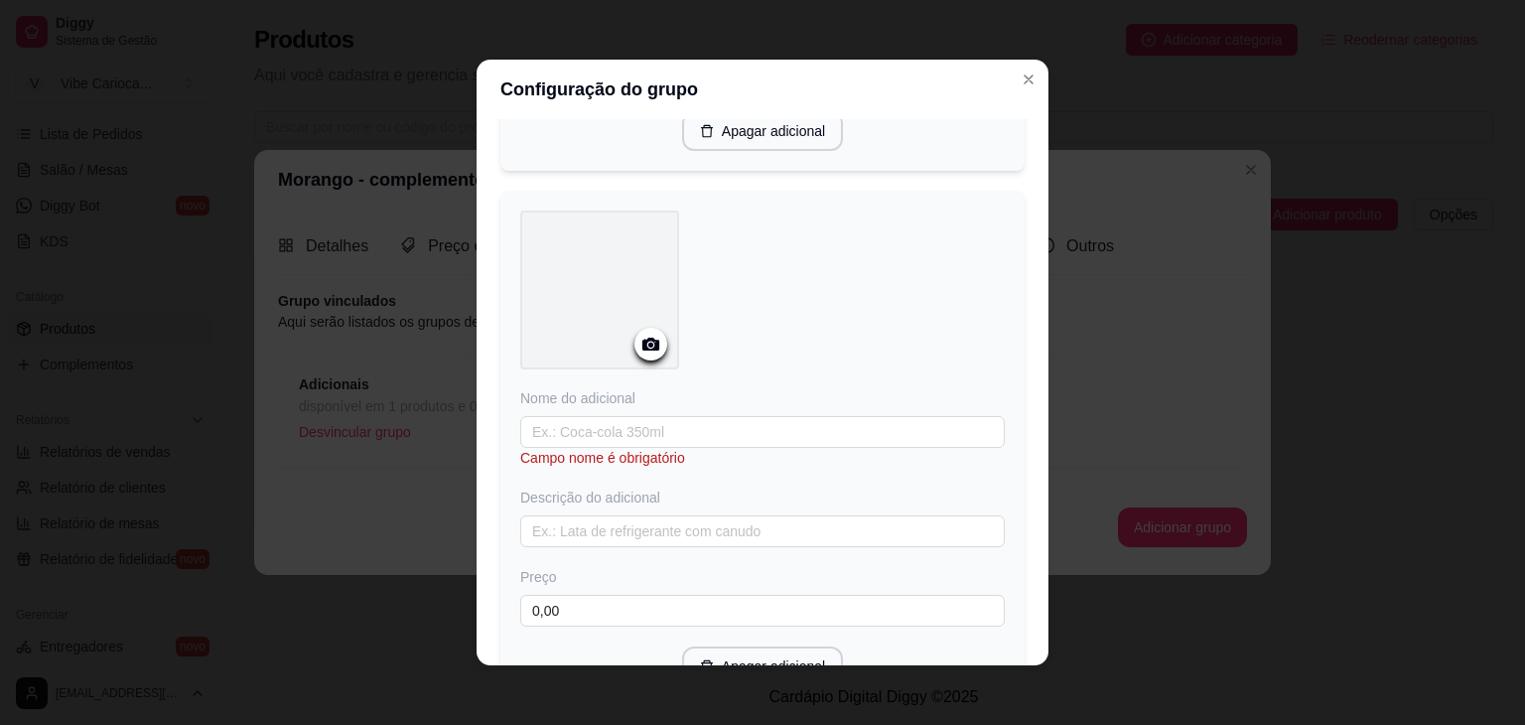
scroll to position [6339, 0]
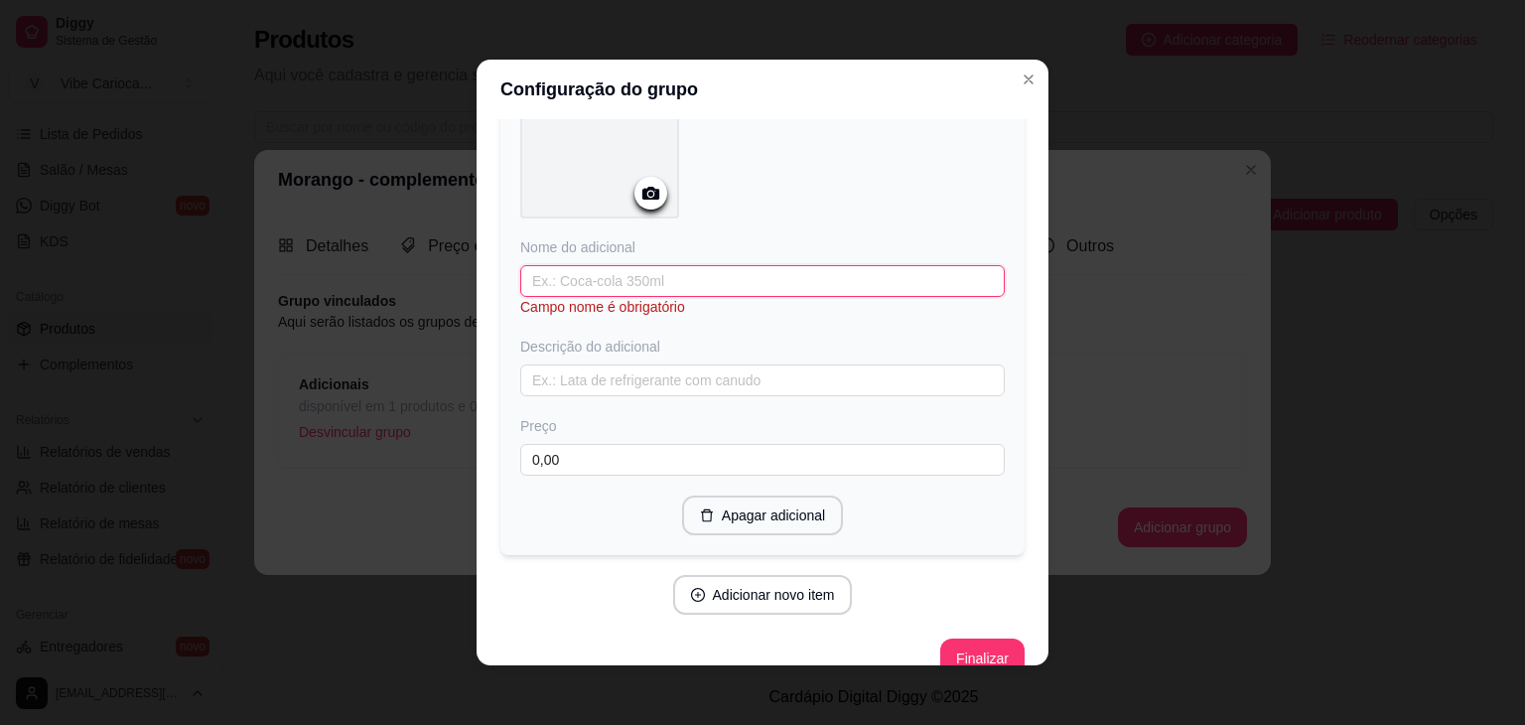
click at [614, 265] on input "text" at bounding box center [762, 281] width 485 height 32
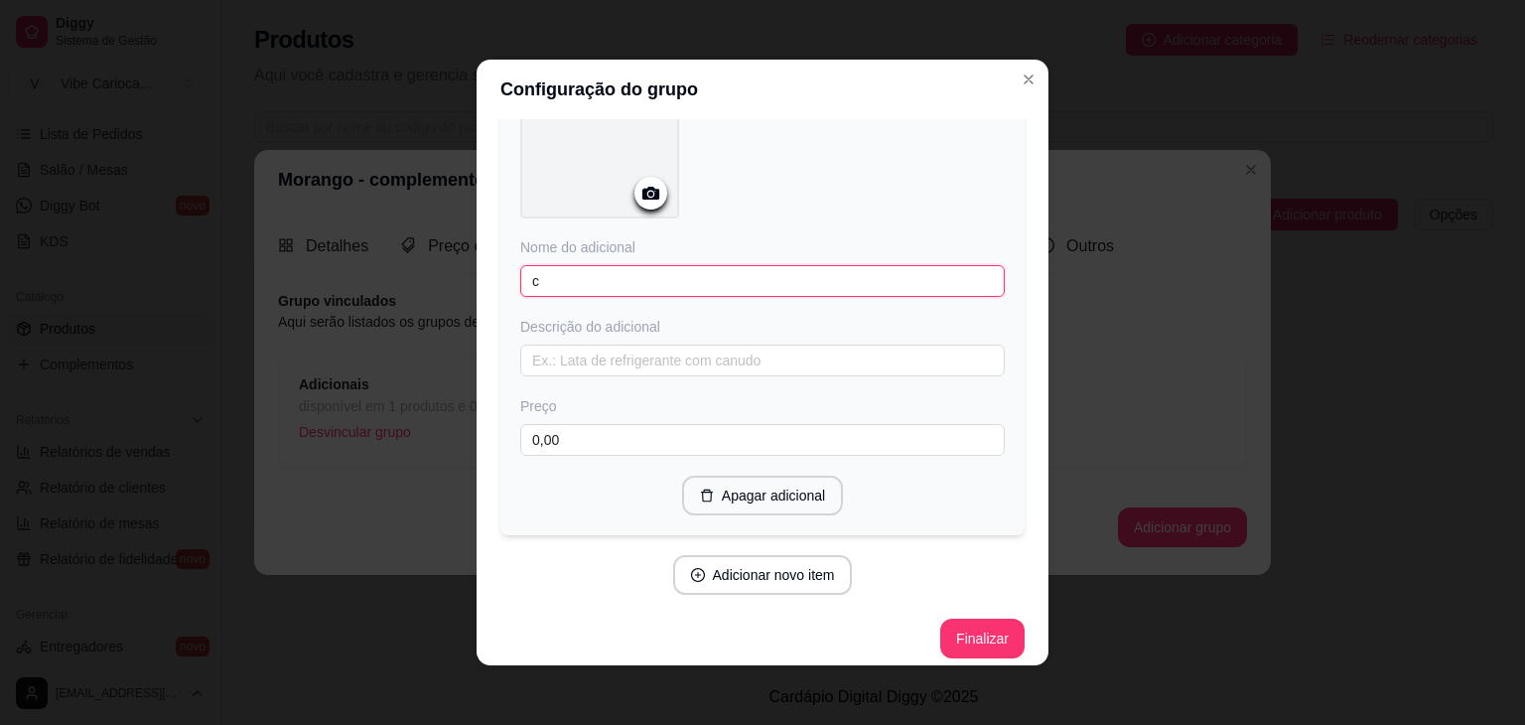
scroll to position [6320, 0]
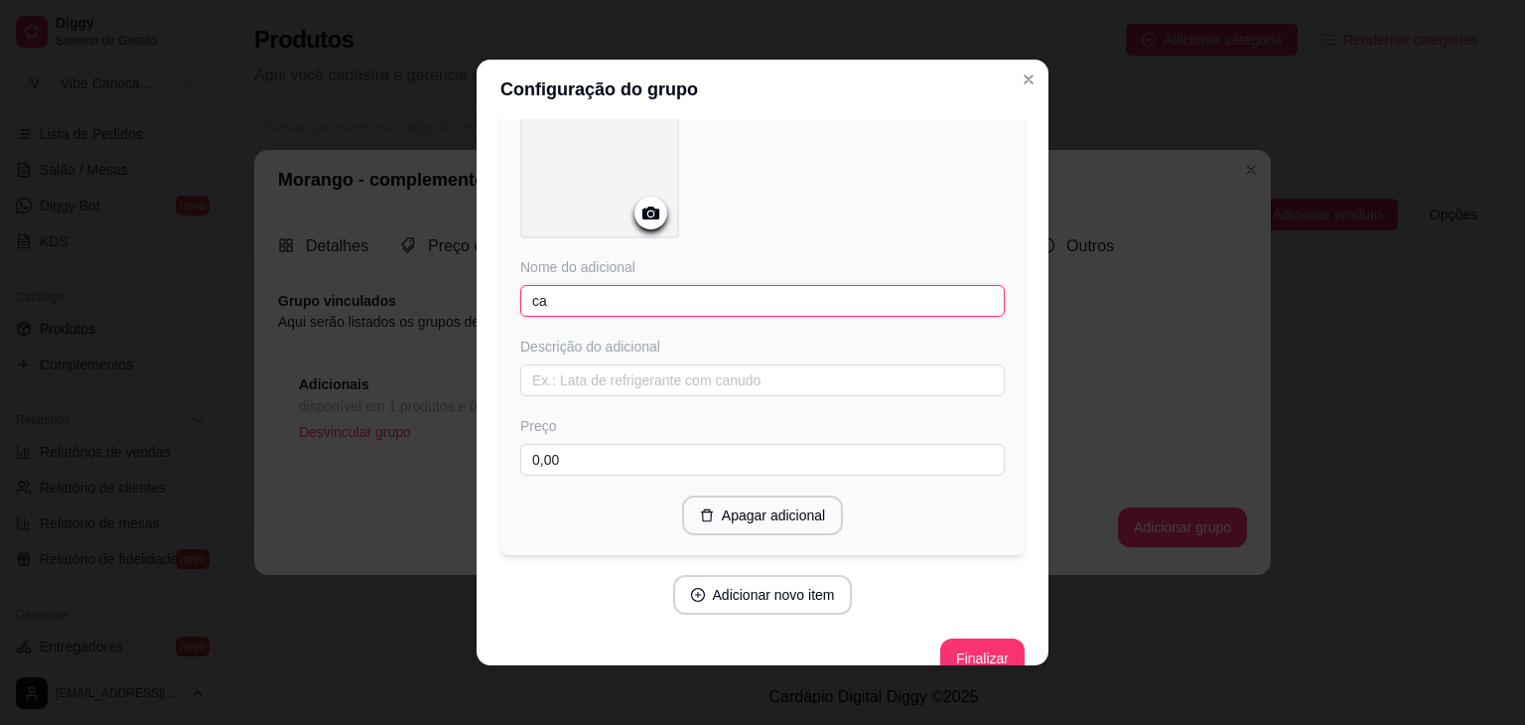
type input "c"
type input "Calda fini(dentadura)"
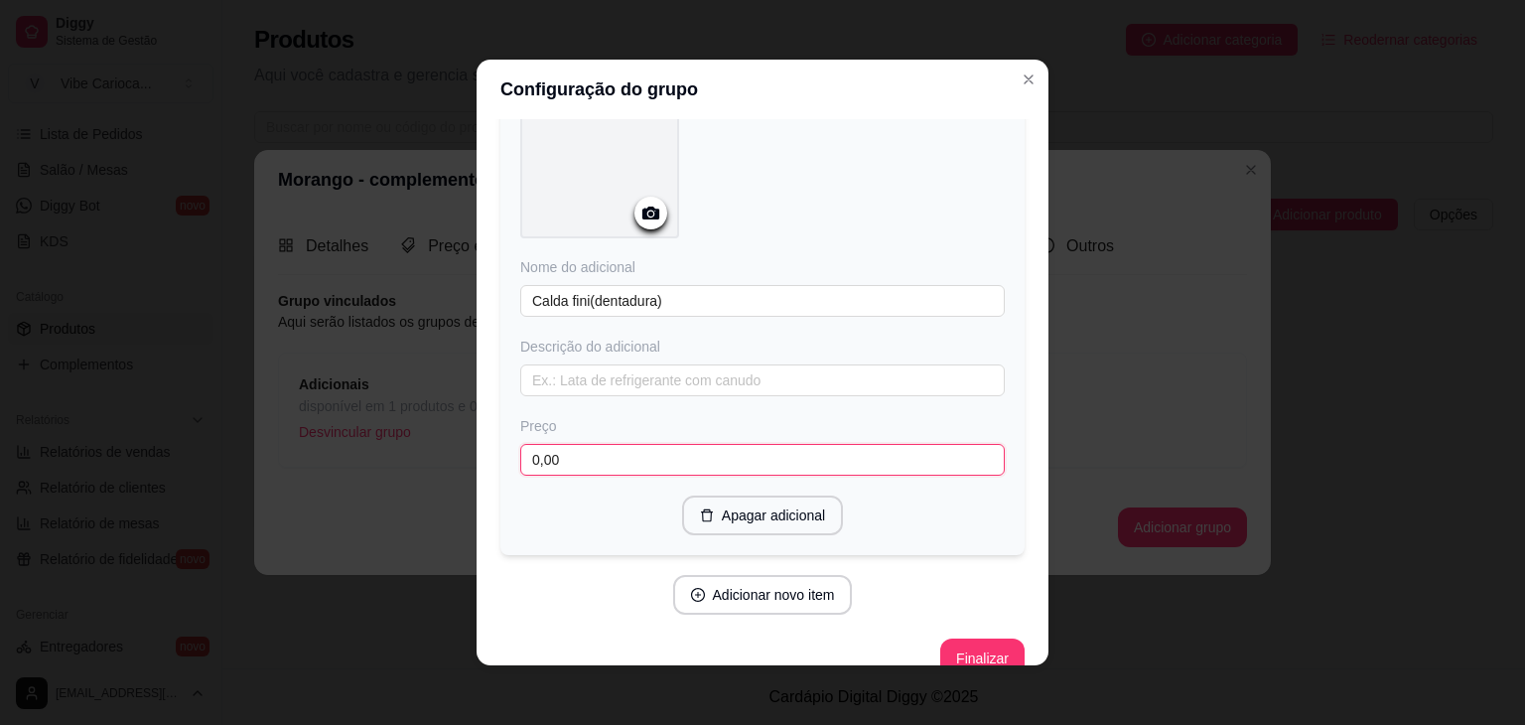
click at [551, 444] on input "0,00" at bounding box center [762, 460] width 485 height 32
type input "3,00"
click at [984, 640] on button "Finalizar" at bounding box center [981, 659] width 81 height 39
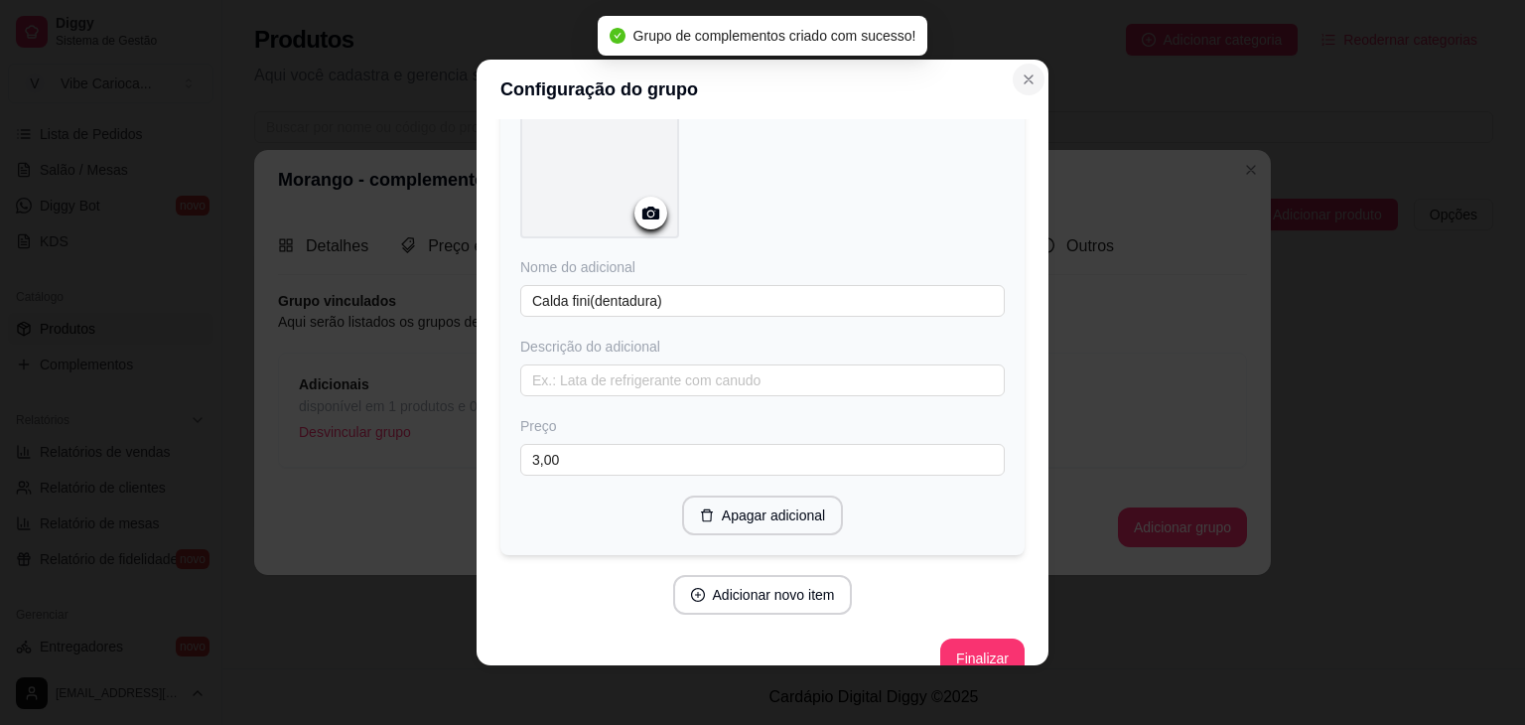
click at [1021, 75] on icon "Close" at bounding box center [1029, 79] width 16 height 16
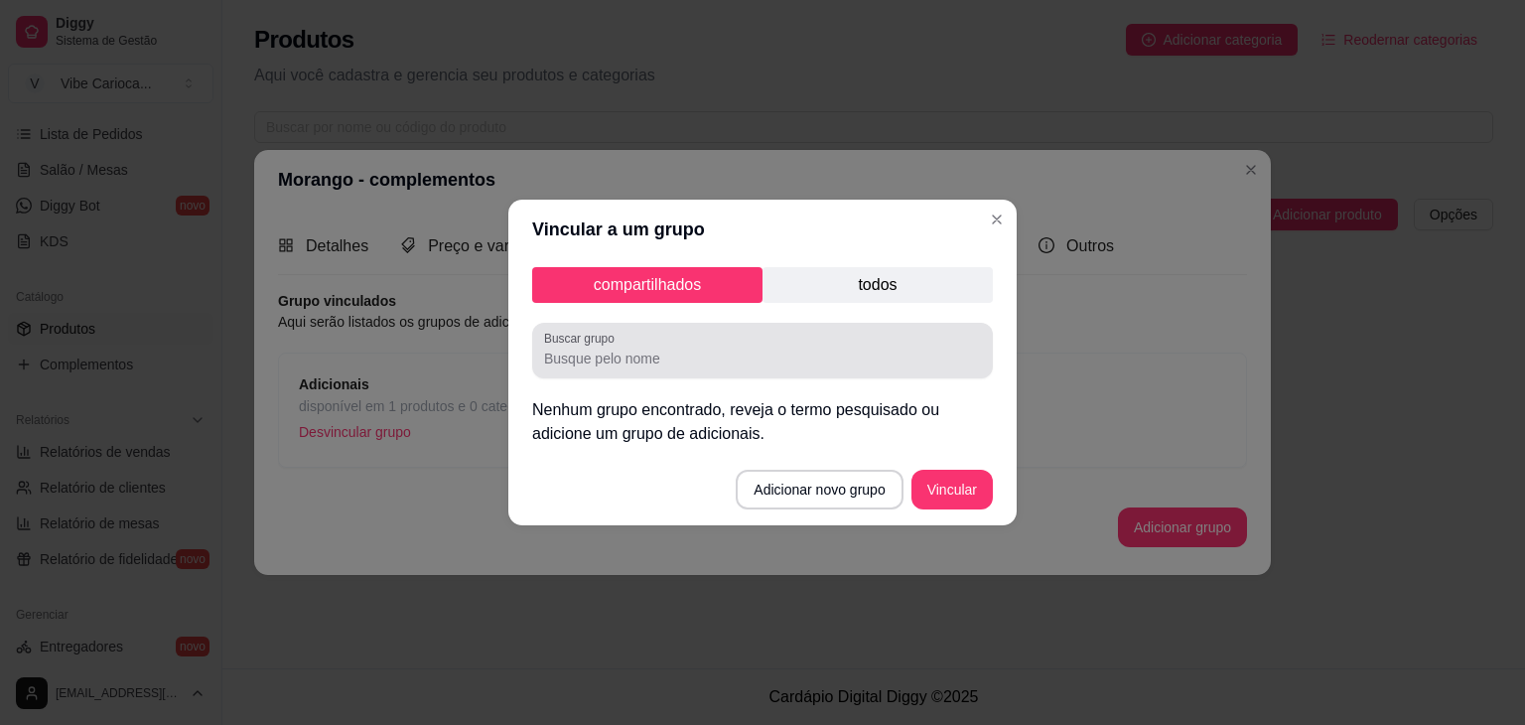
click at [798, 362] on input "Buscar grupo" at bounding box center [762, 359] width 437 height 20
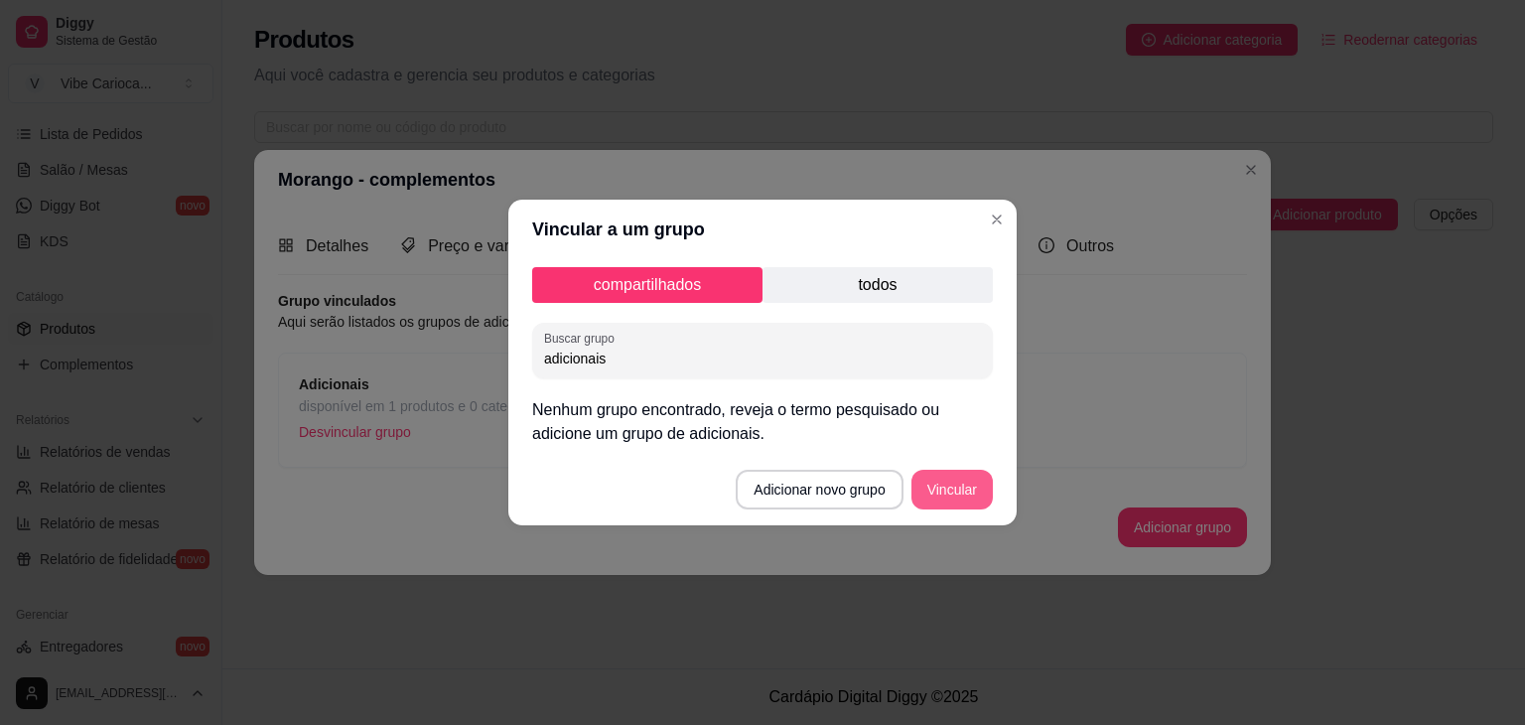
type input "adicionais"
click at [937, 496] on button "Vincular" at bounding box center [952, 490] width 79 height 39
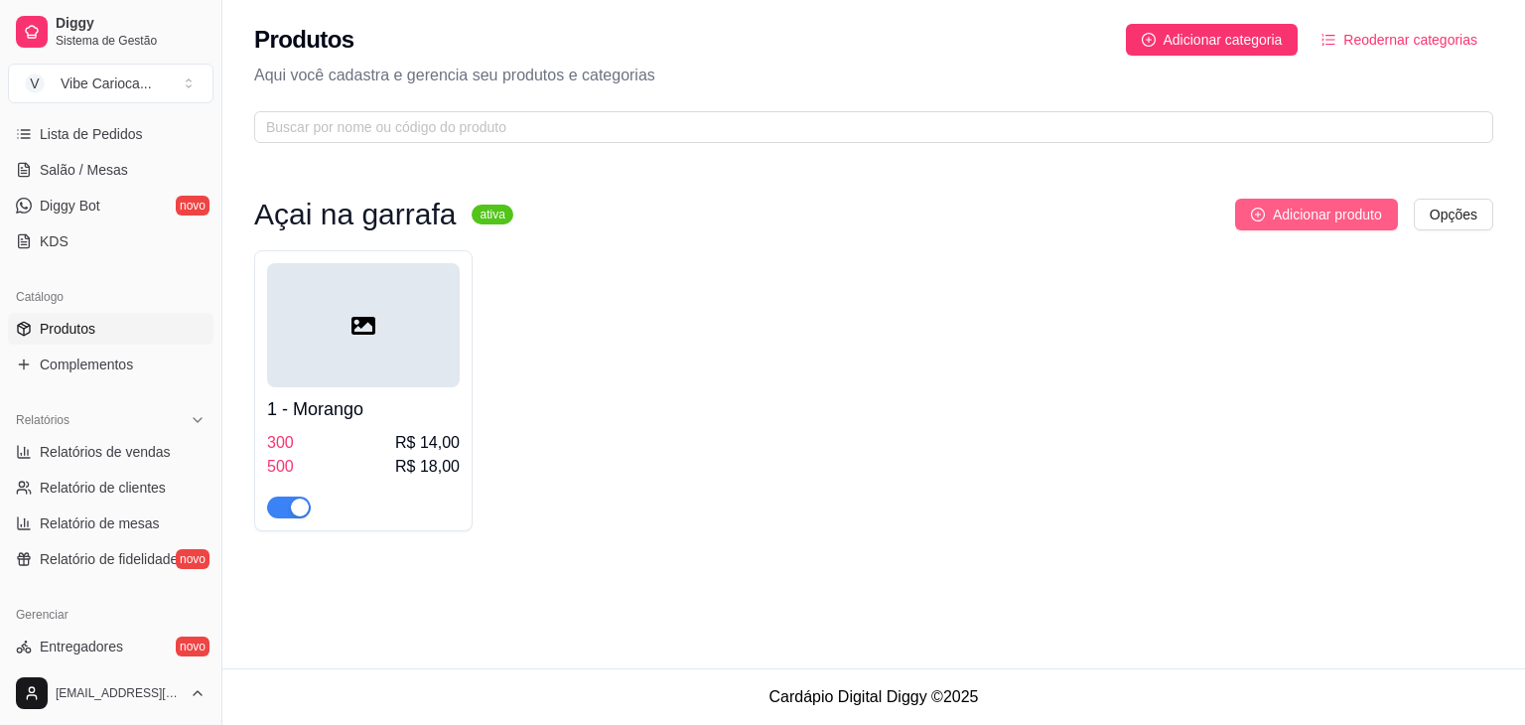
click at [1349, 214] on span "Adicionar produto" at bounding box center [1327, 215] width 109 height 22
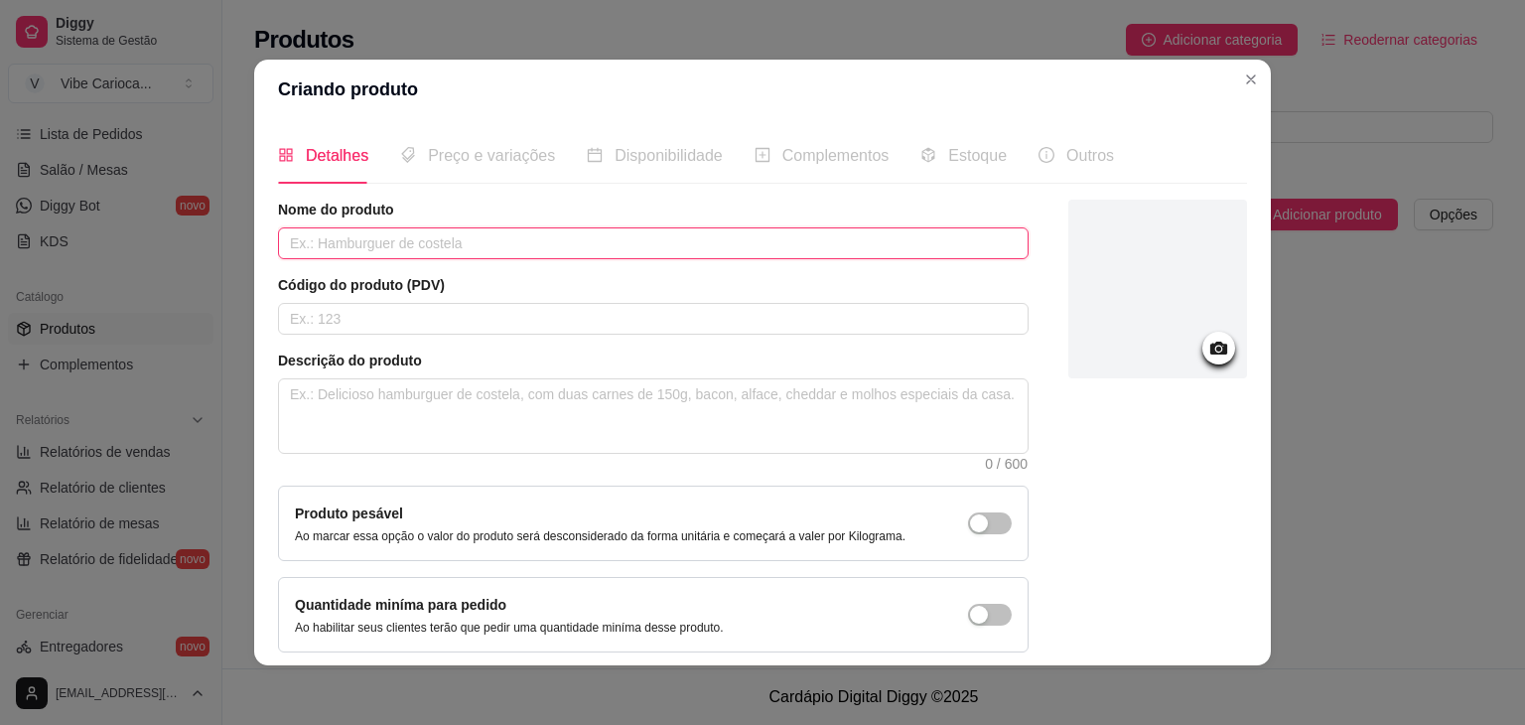
click at [510, 244] on input "text" at bounding box center [653, 243] width 751 height 32
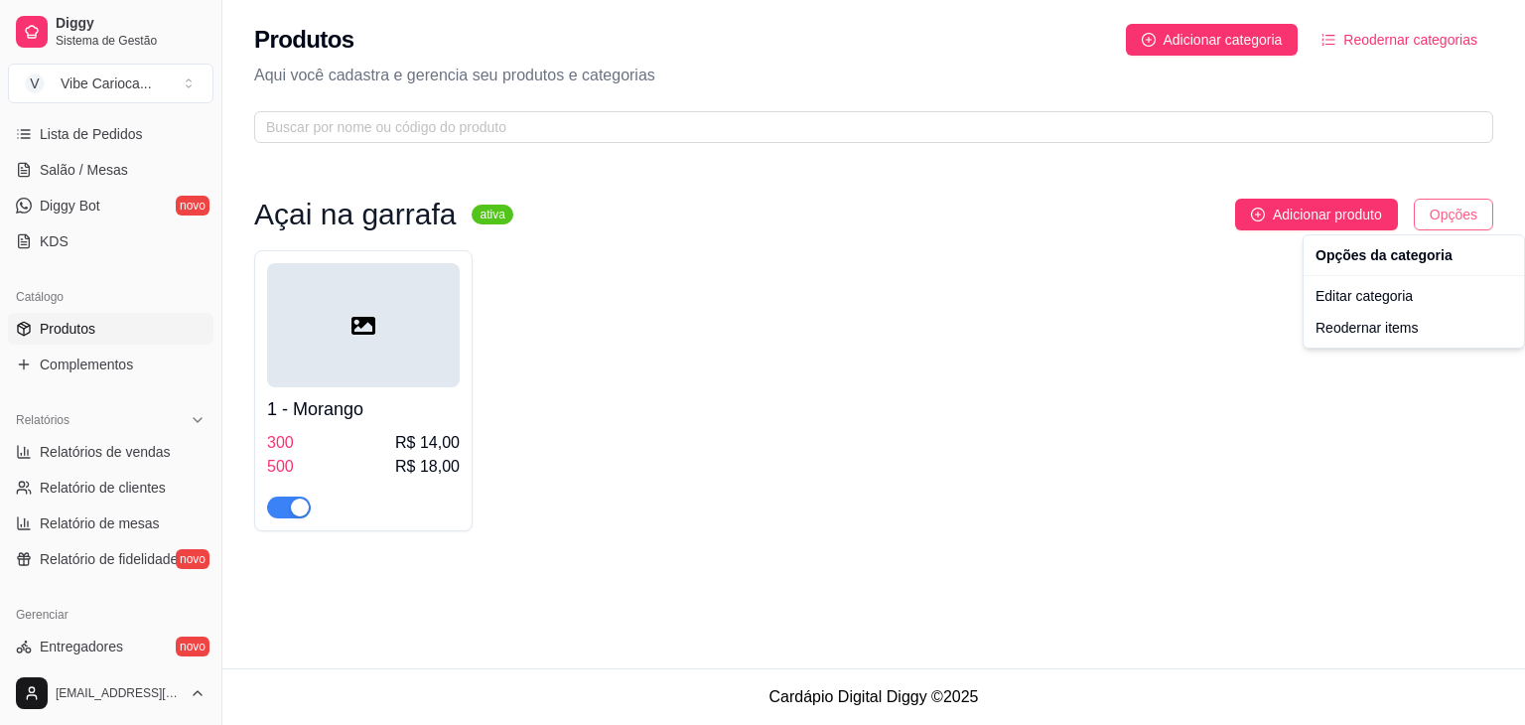
click at [1454, 208] on html "Diggy Sistema de Gestão V Vibe Carioca ... Loja aberta Período gratuito até 22/…" at bounding box center [762, 362] width 1525 height 725
click at [1378, 302] on div "Editar categoria" at bounding box center [1414, 296] width 213 height 32
click at [1469, 215] on html "Diggy Sistema de Gestão V Vibe Carioca ... Loja aberta Período gratuito até 22/…" at bounding box center [762, 362] width 1525 height 725
click at [1398, 331] on div "Reodernar items" at bounding box center [1414, 328] width 213 height 32
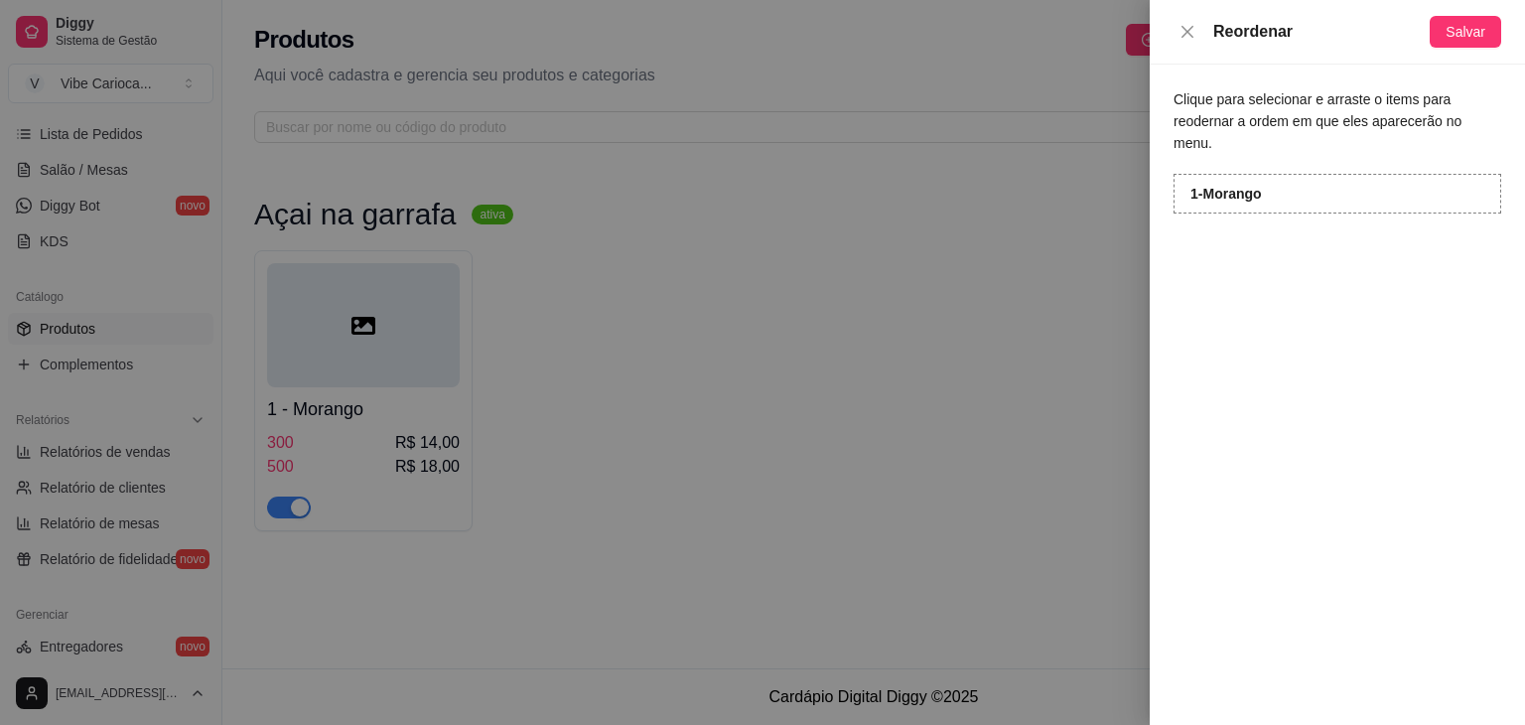
click at [1240, 186] on strong "1 - Morango" at bounding box center [1226, 194] width 71 height 16
click at [1205, 186] on strong "1 - Morango" at bounding box center [1226, 194] width 71 height 16
click at [1181, 24] on icon "close" at bounding box center [1188, 32] width 16 height 16
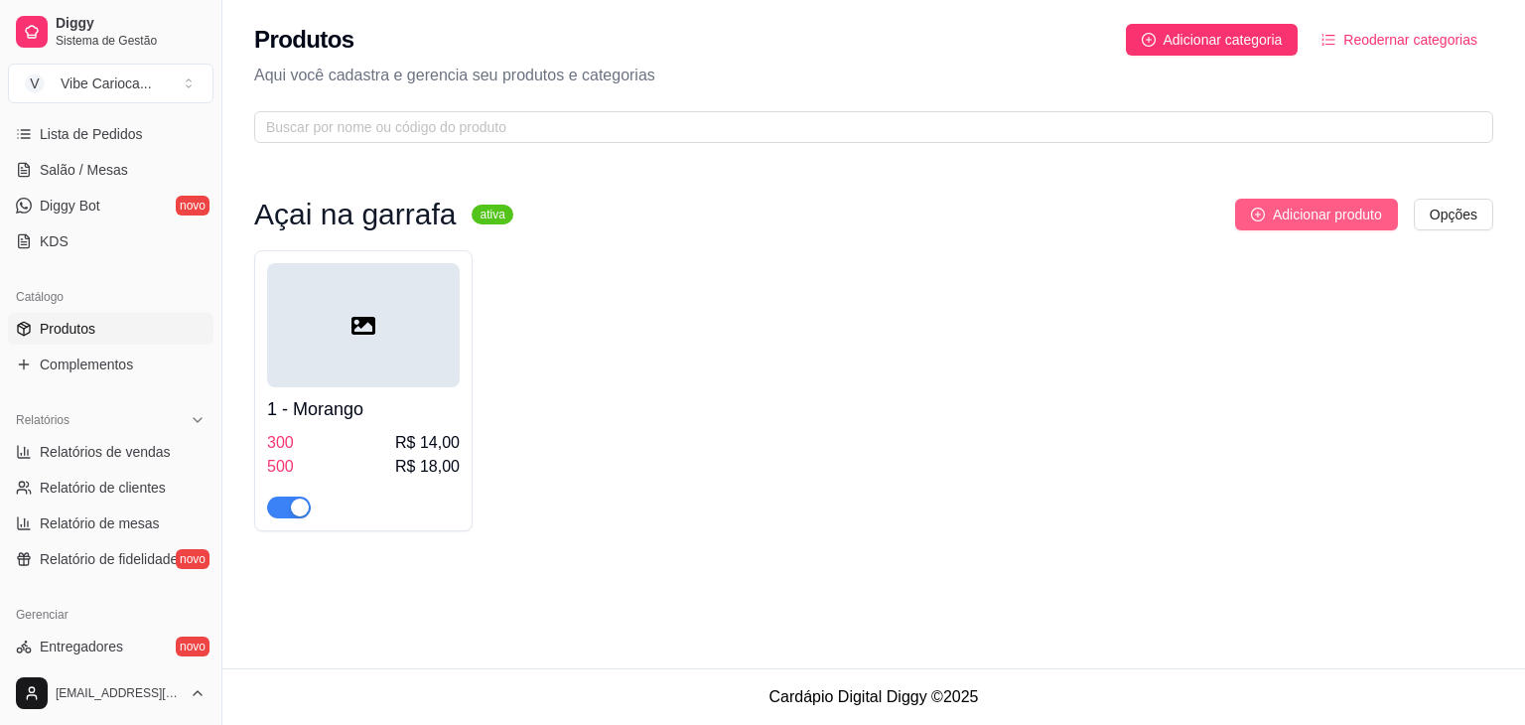
click at [1323, 208] on span "Adicionar produto" at bounding box center [1327, 215] width 109 height 22
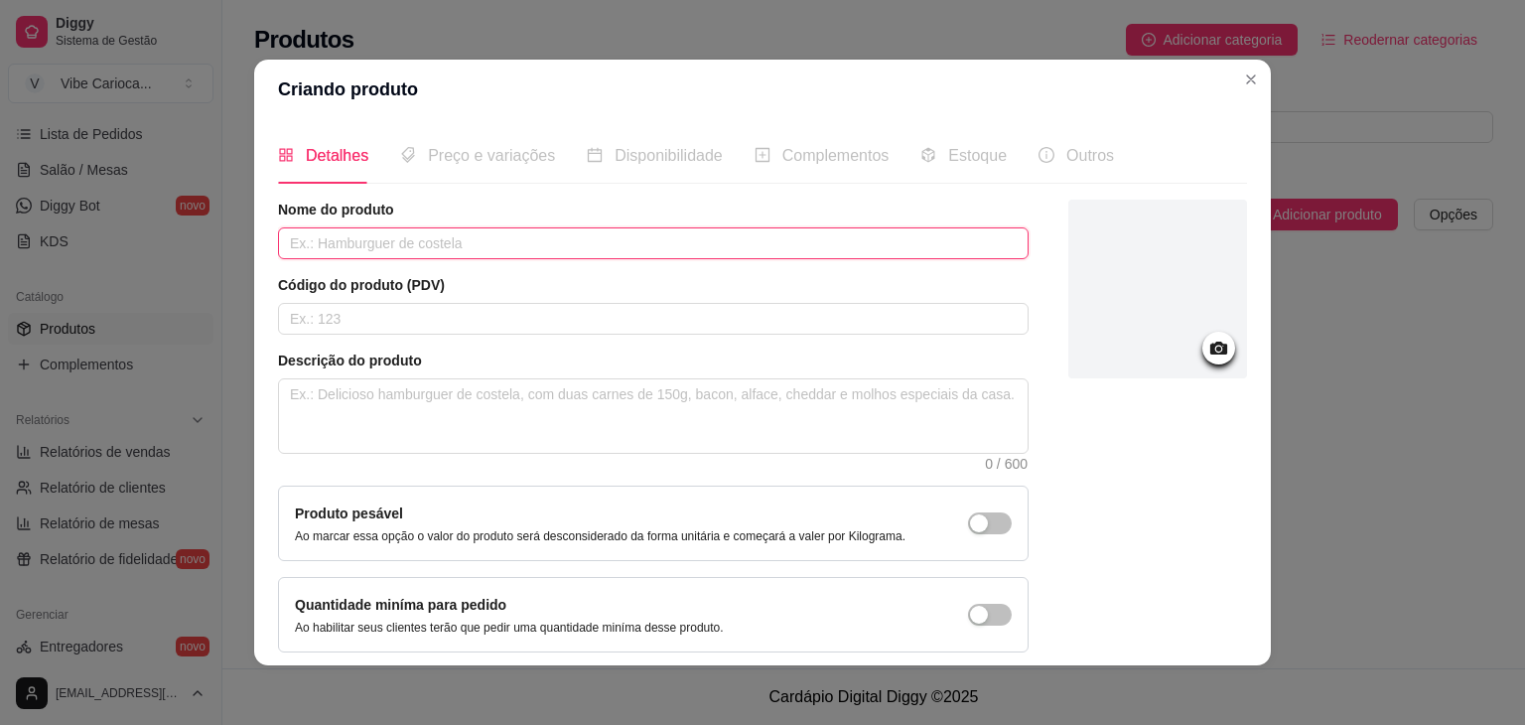
click at [443, 247] on input "text" at bounding box center [653, 243] width 751 height 32
type input "Natural"
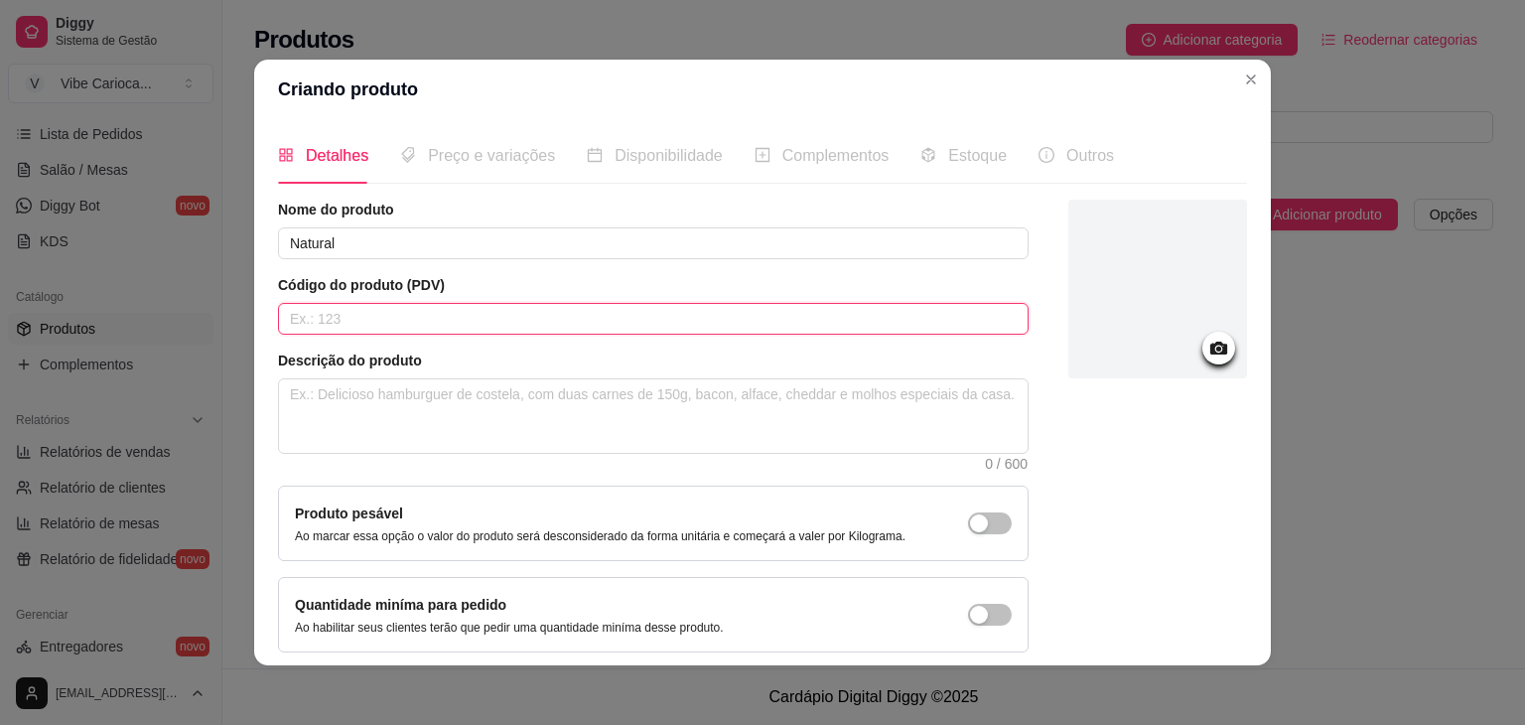
click at [421, 315] on input "text" at bounding box center [653, 319] width 751 height 32
type input "2"
click at [390, 398] on textarea at bounding box center [653, 415] width 749 height 73
type textarea "A"
type textarea "Ac"
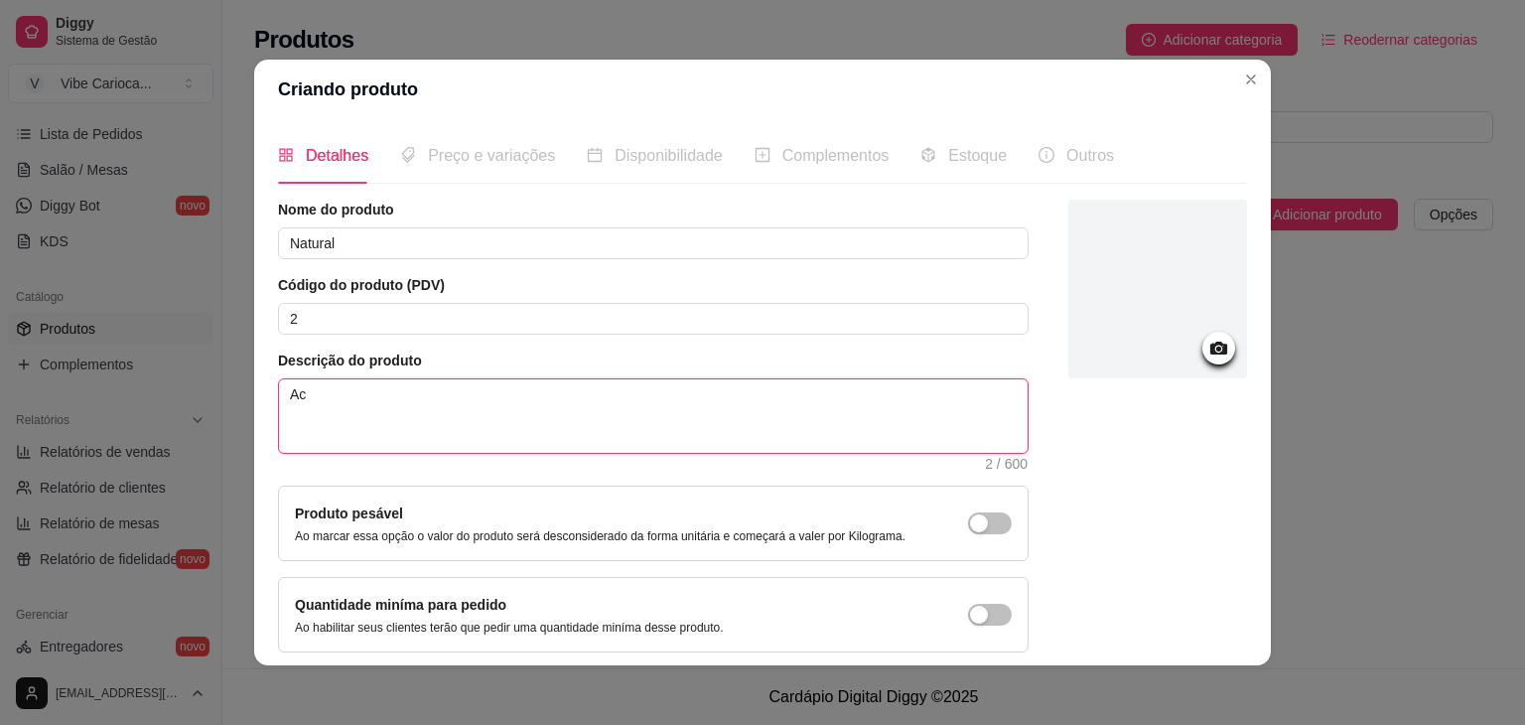
type textarea "Aco"
type textarea "Acom"
type textarea "Acomp"
type textarea "Acompa"
type textarea "Acompan"
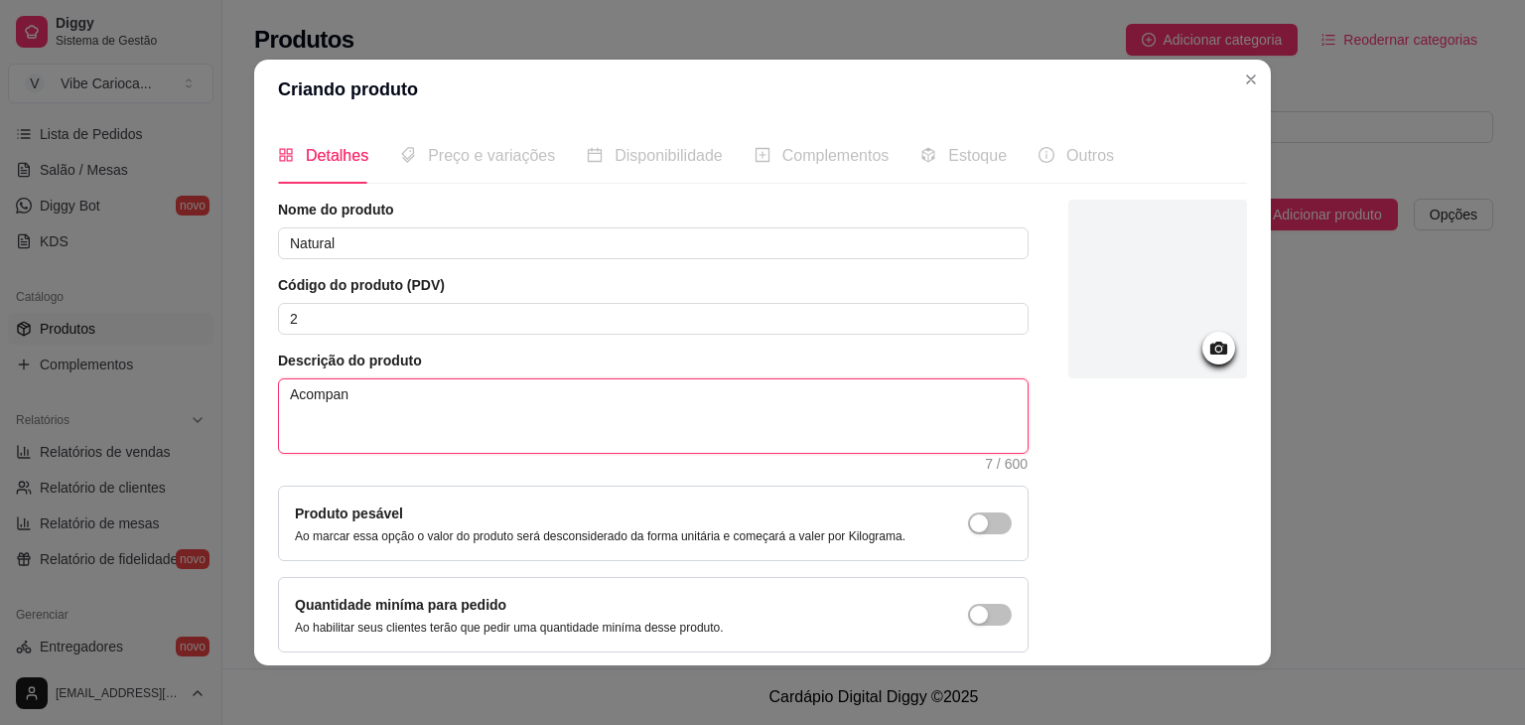
type textarea "Acompanh"
type textarea "Acompanha"
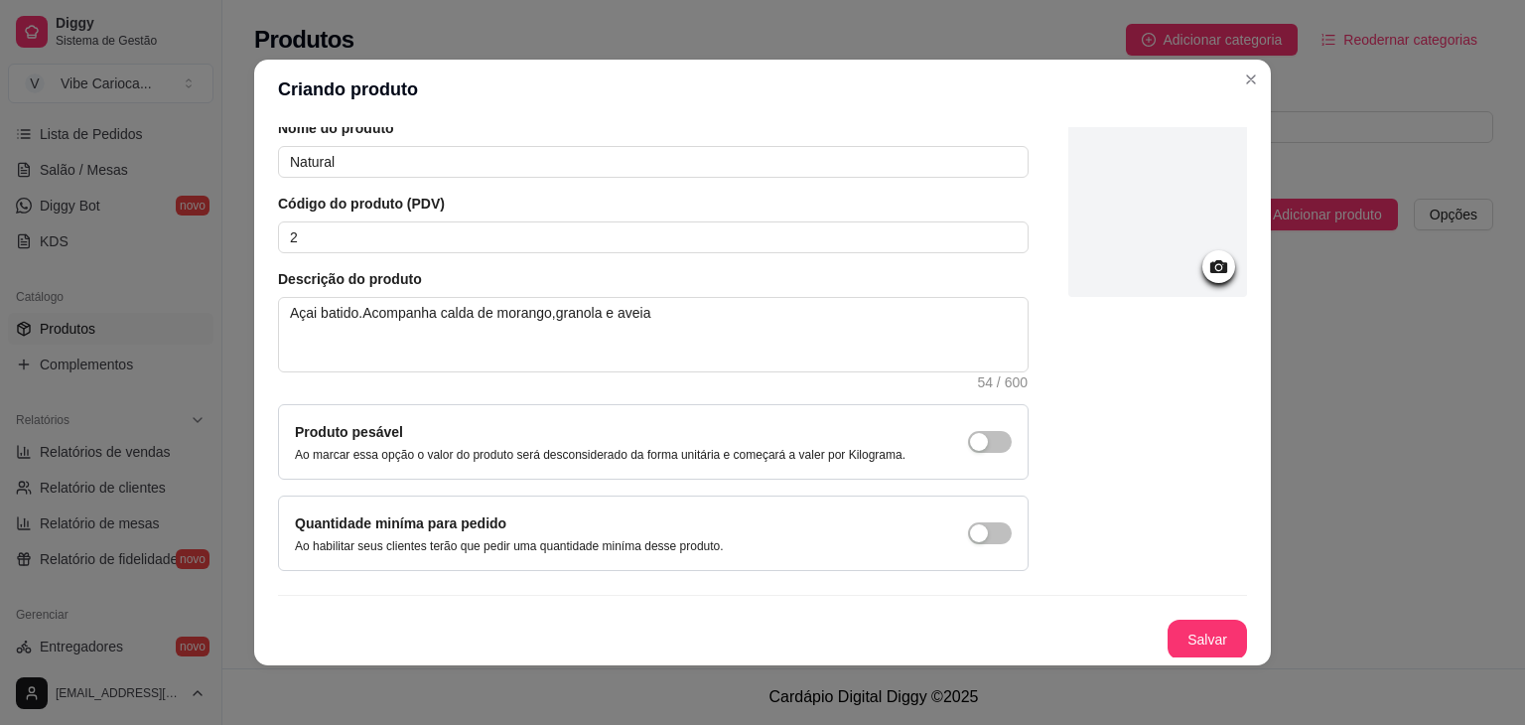
scroll to position [0, 0]
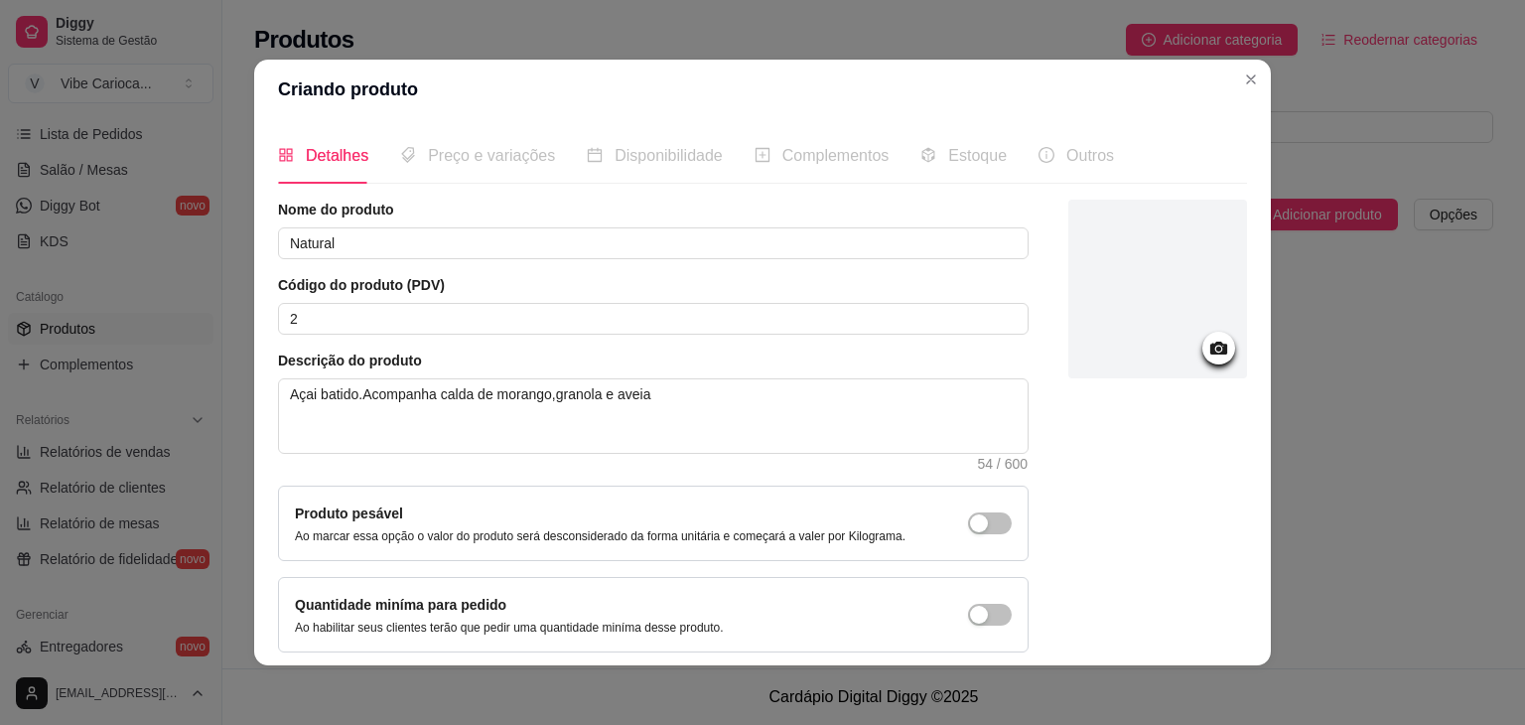
click at [462, 171] on div "Preço e variações" at bounding box center [477, 155] width 155 height 57
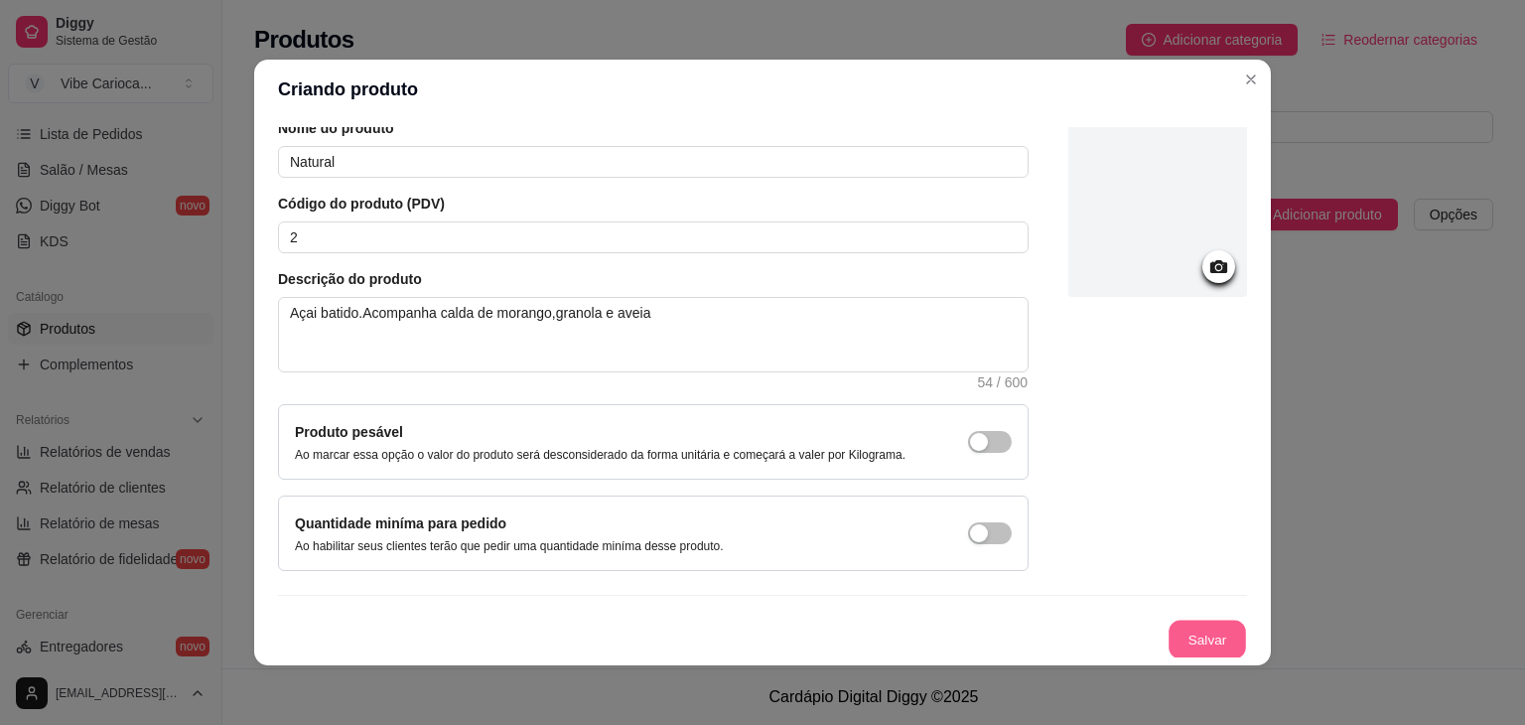
click at [1199, 631] on button "Salvar" at bounding box center [1207, 640] width 77 height 39
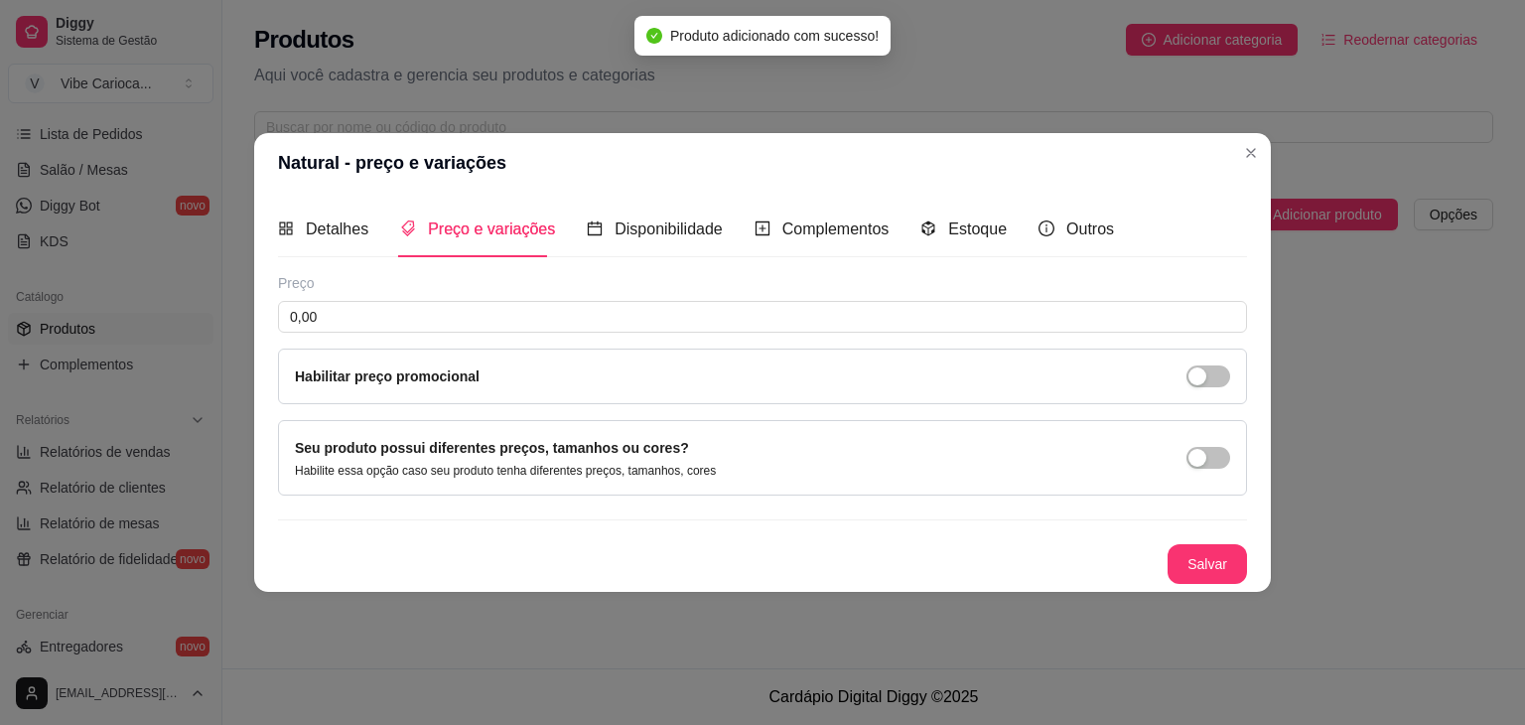
scroll to position [0, 0]
click at [450, 302] on input "0,00" at bounding box center [762, 317] width 969 height 32
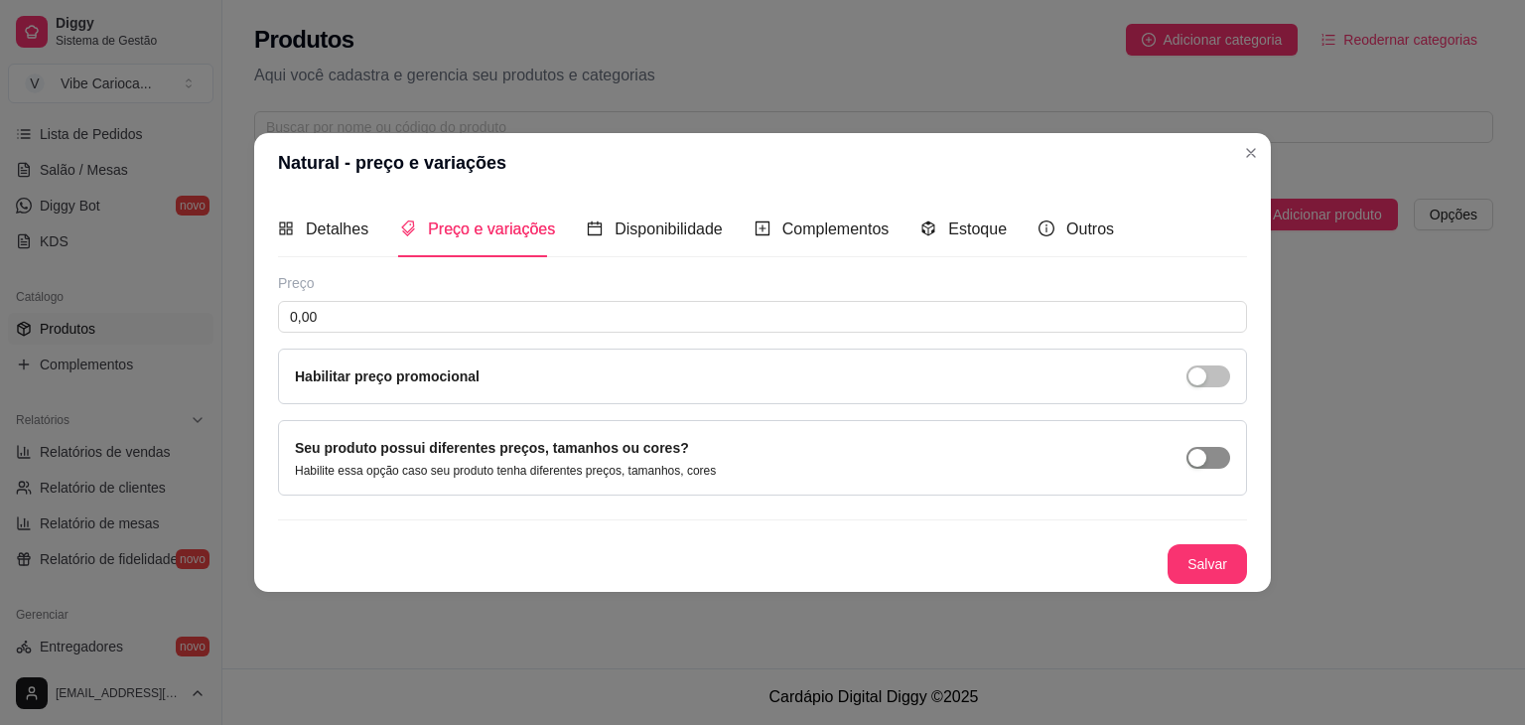
click at [1208, 459] on button "button" at bounding box center [1209, 458] width 44 height 22
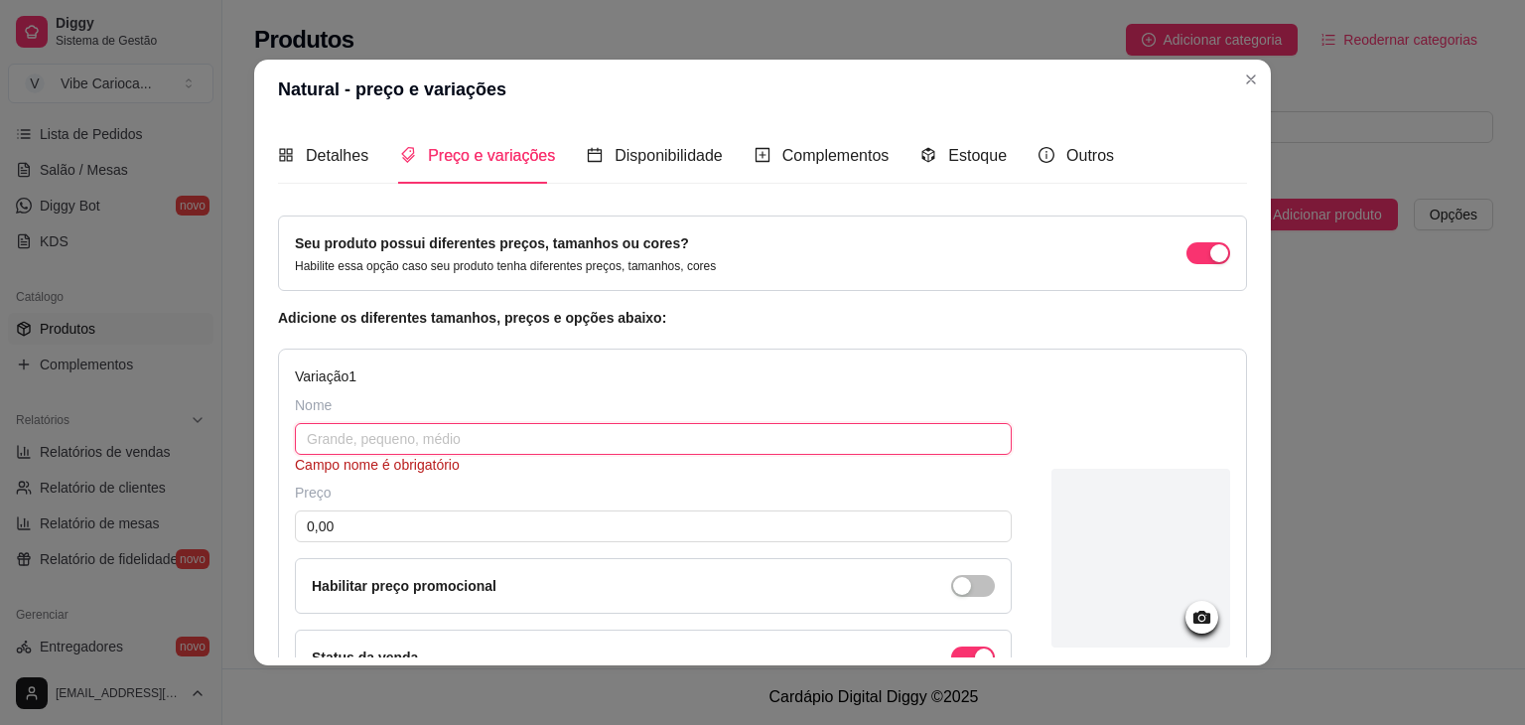
click at [544, 446] on input "text" at bounding box center [653, 439] width 717 height 32
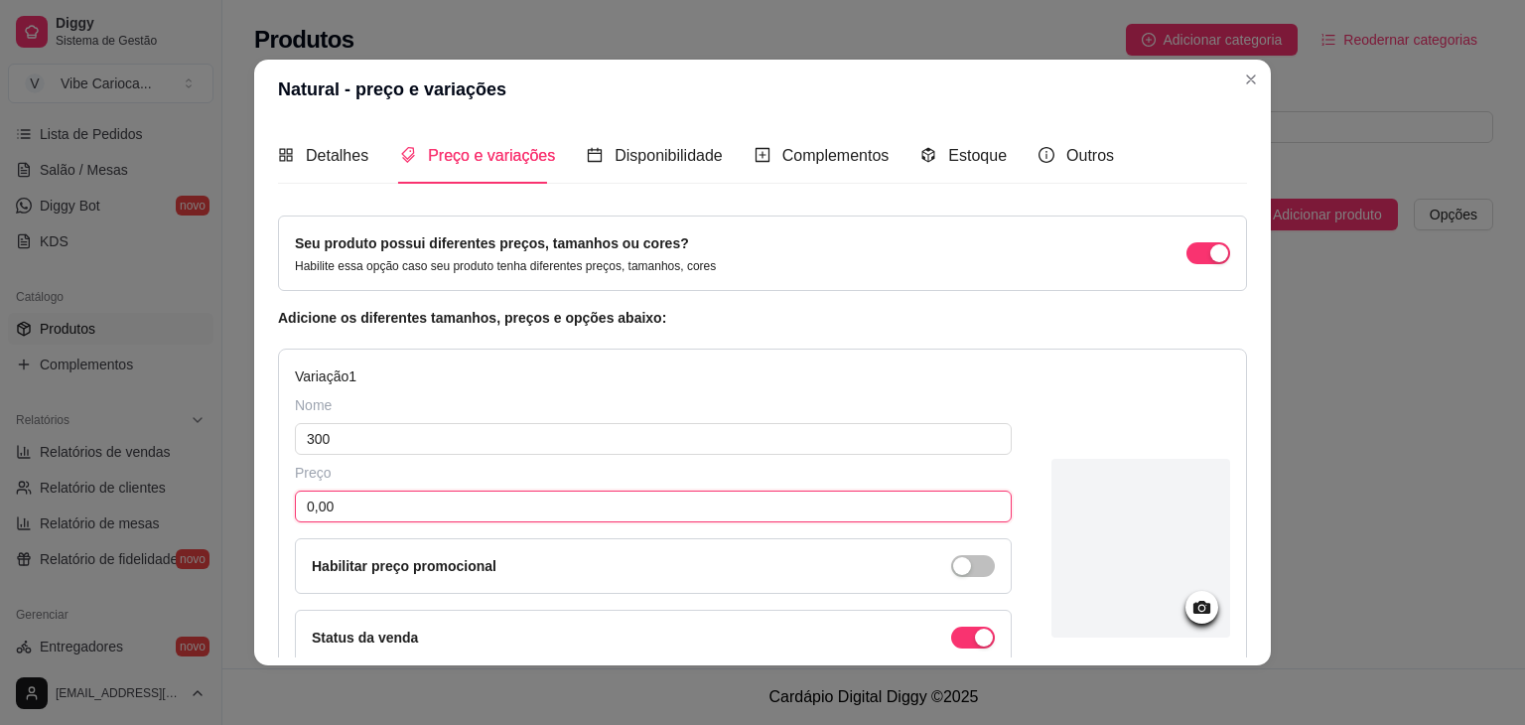
click at [473, 513] on input "0,00" at bounding box center [653, 507] width 717 height 32
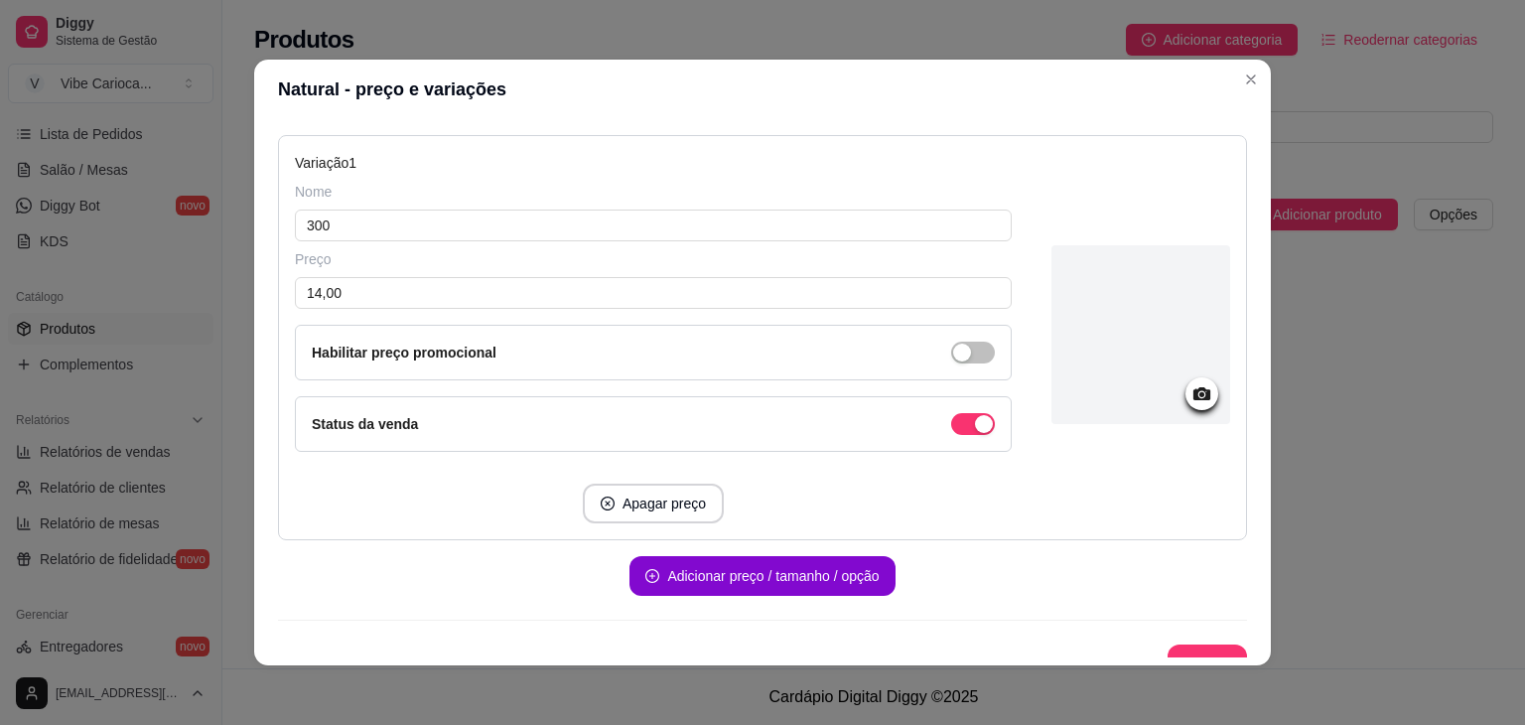
scroll to position [236, 0]
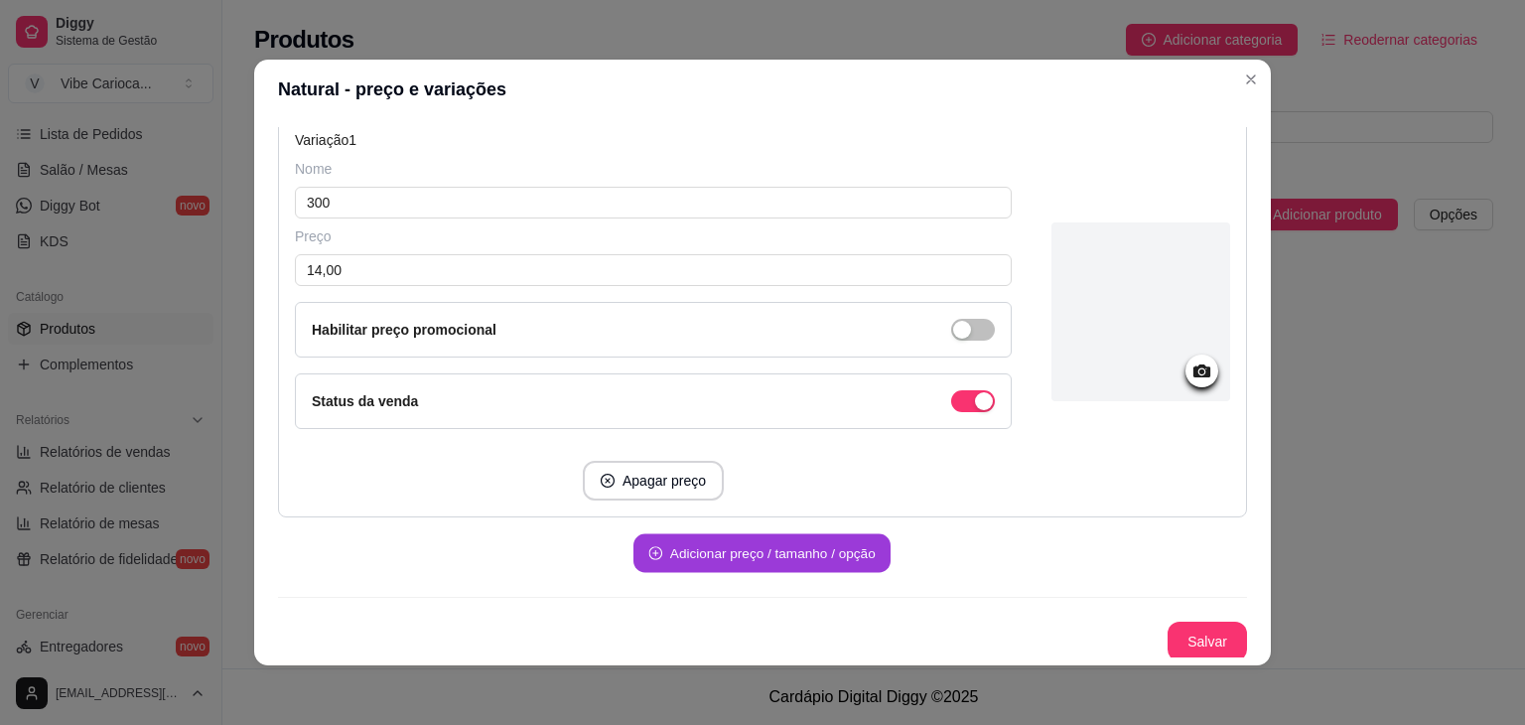
click at [818, 546] on button "Adicionar preço / tamanho / opção" at bounding box center [762, 553] width 257 height 39
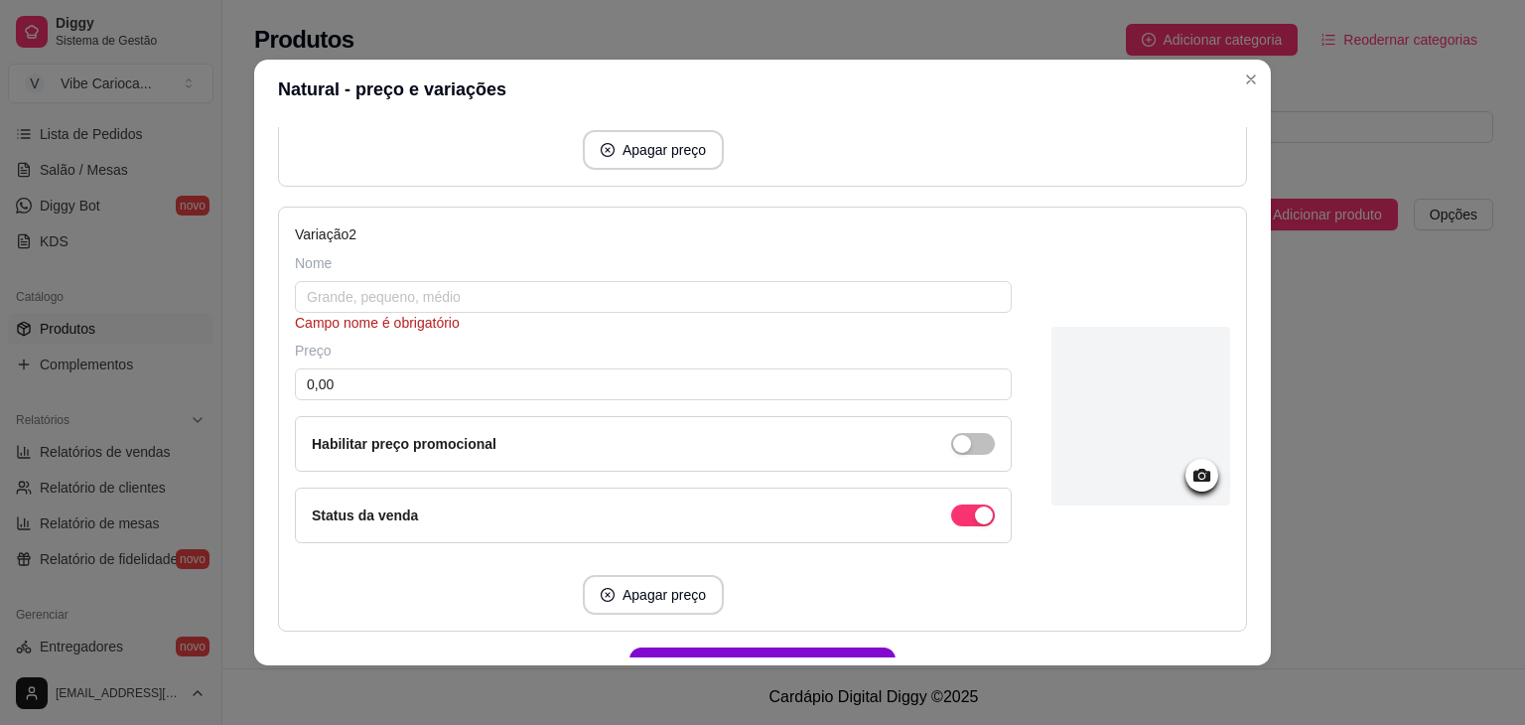
scroll to position [585, 0]
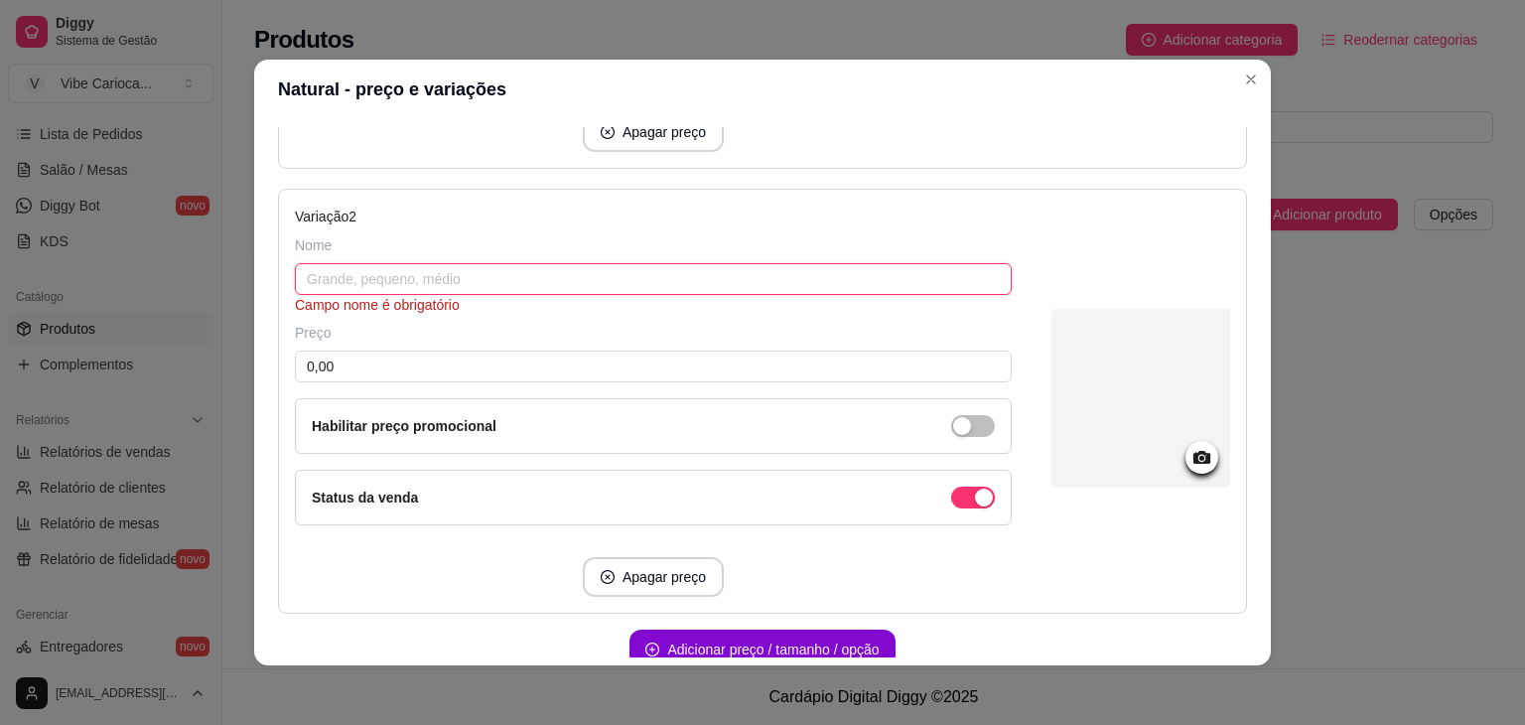
click at [547, 269] on input "text" at bounding box center [653, 279] width 717 height 32
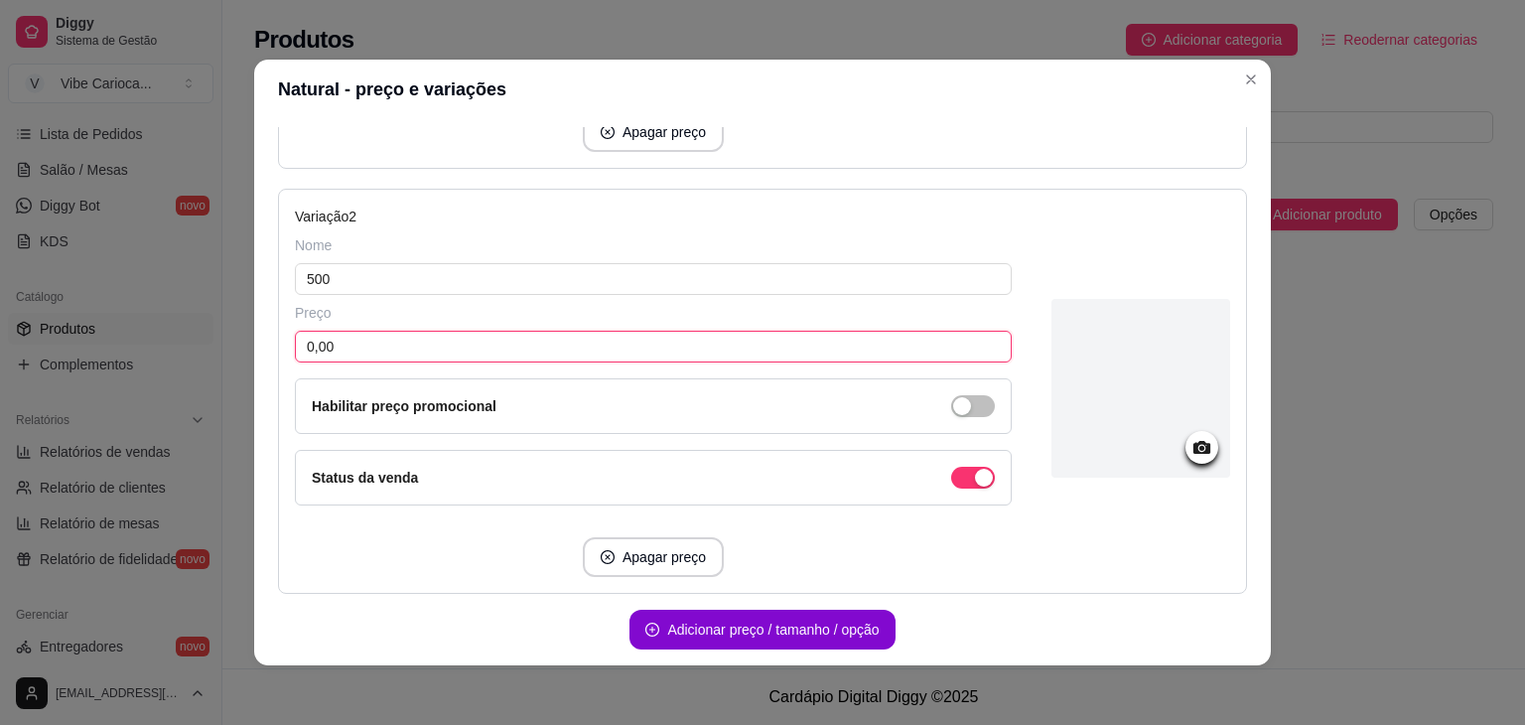
click at [769, 352] on input "0,00" at bounding box center [653, 347] width 717 height 32
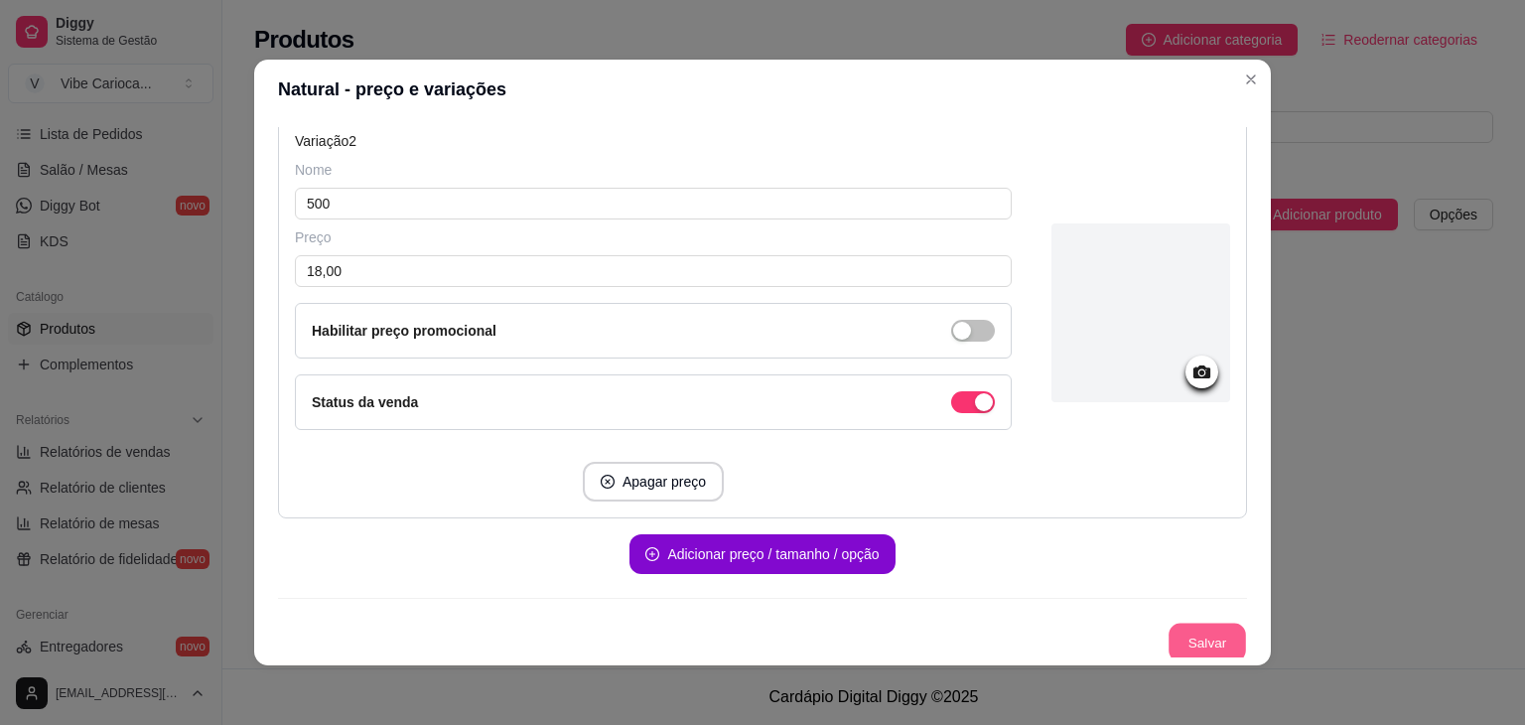
click at [1169, 635] on button "Salvar" at bounding box center [1207, 643] width 77 height 39
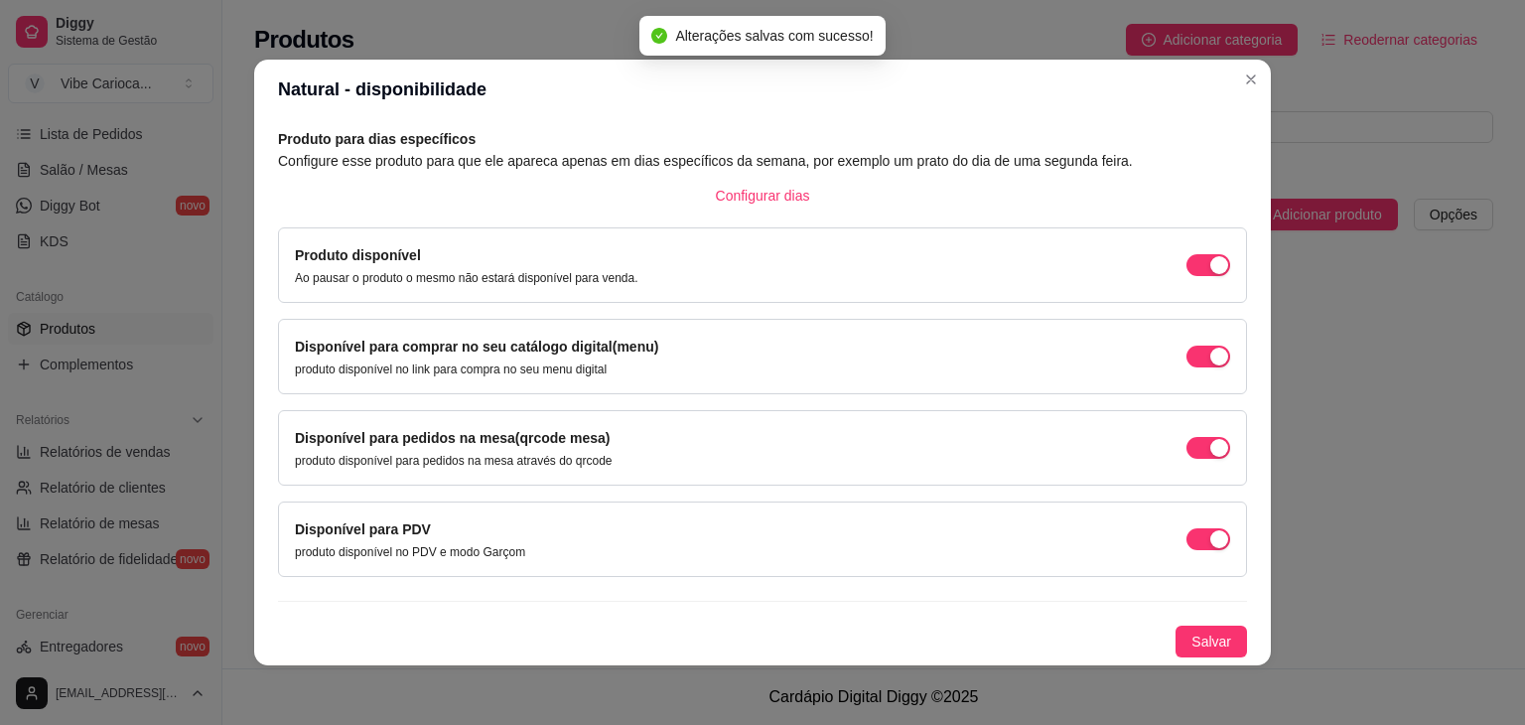
scroll to position [89, 0]
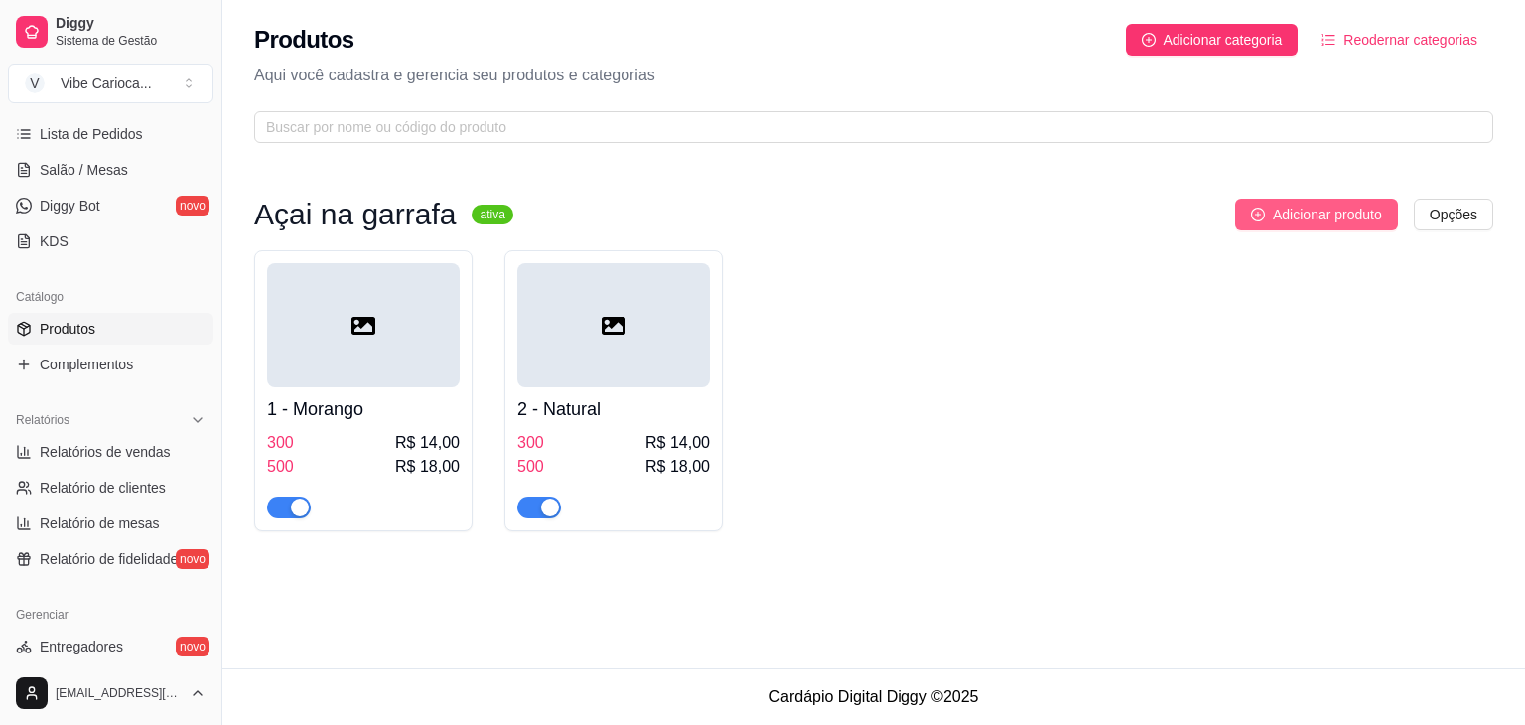
click at [1286, 212] on span "Adicionar produto" at bounding box center [1327, 215] width 109 height 22
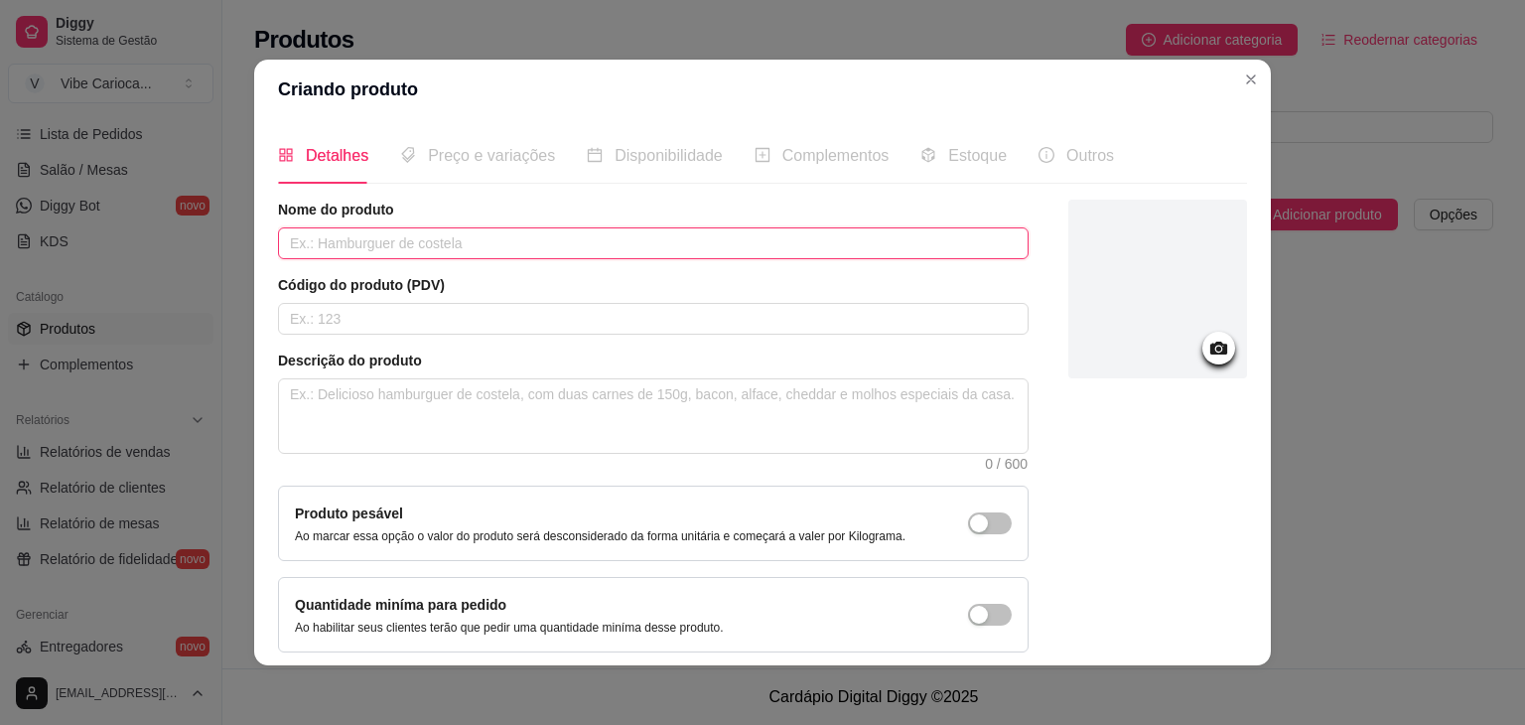
click at [463, 251] on input "text" at bounding box center [653, 243] width 751 height 32
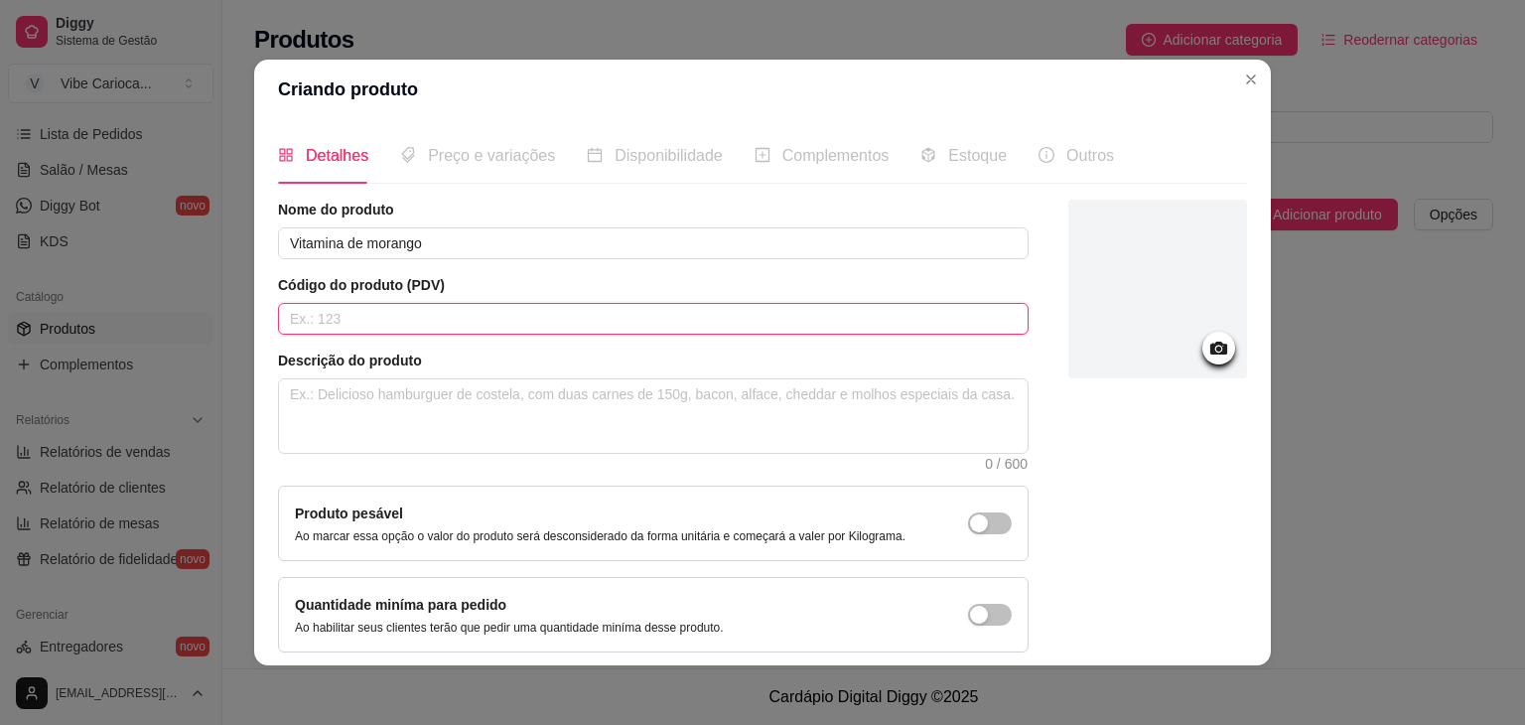
click at [395, 314] on input "text" at bounding box center [653, 319] width 751 height 32
click at [344, 413] on textarea at bounding box center [653, 415] width 749 height 73
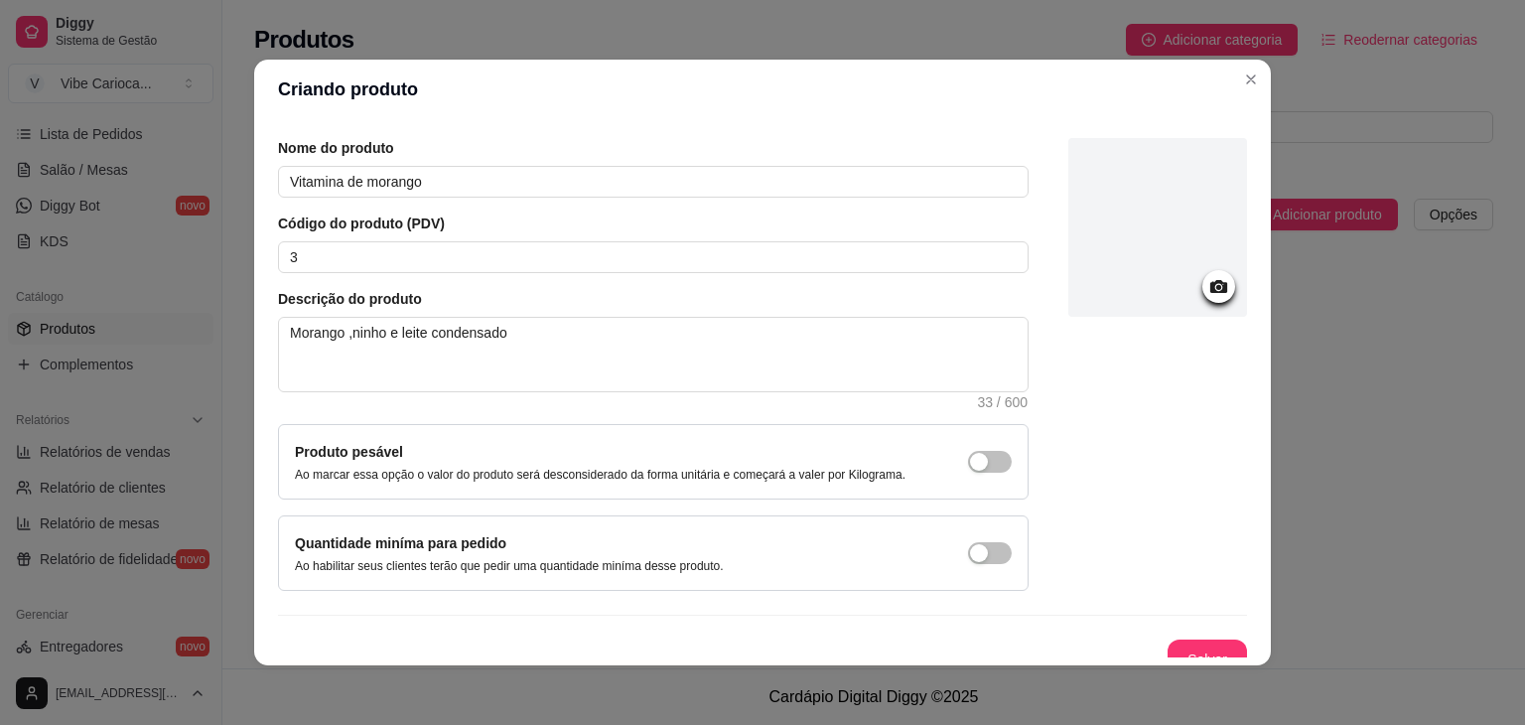
scroll to position [81, 0]
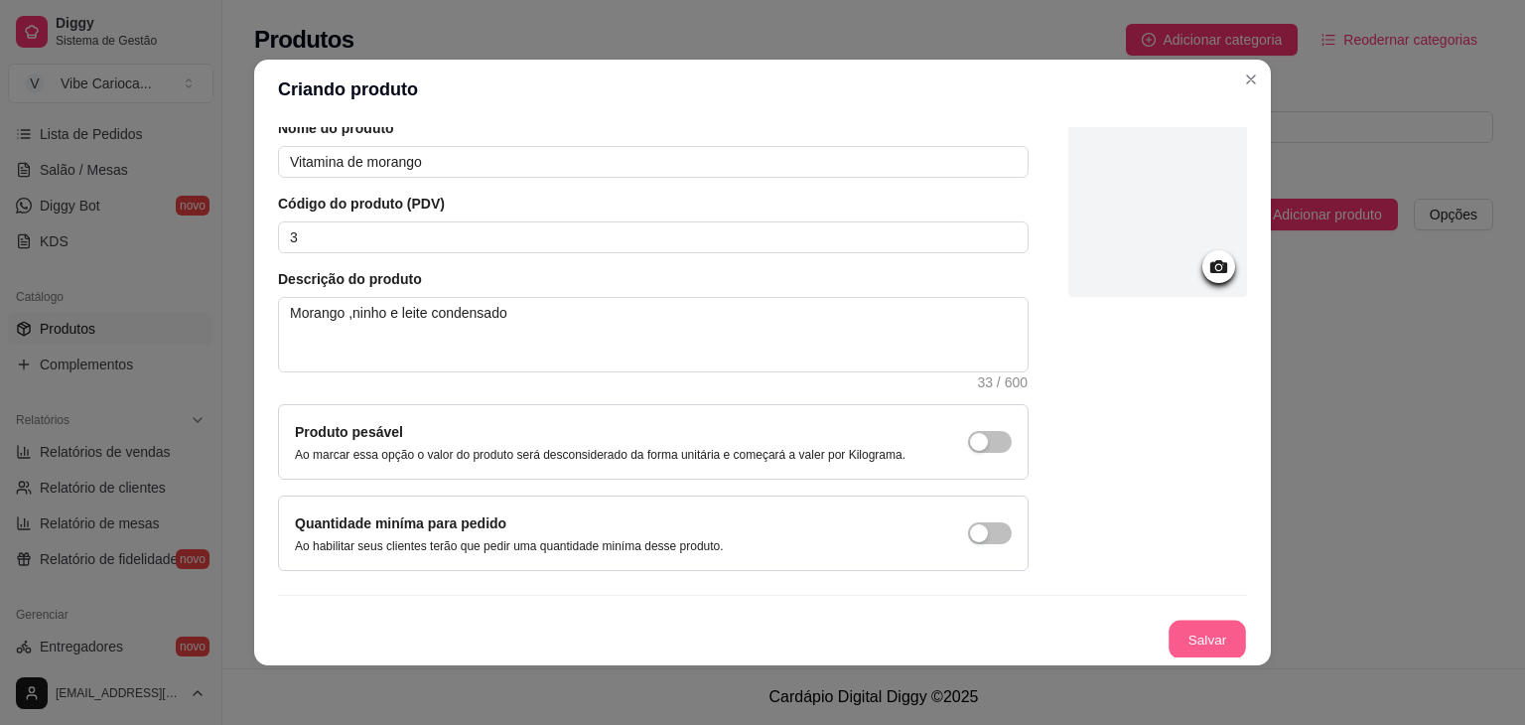
click at [1191, 633] on button "Salvar" at bounding box center [1207, 640] width 77 height 39
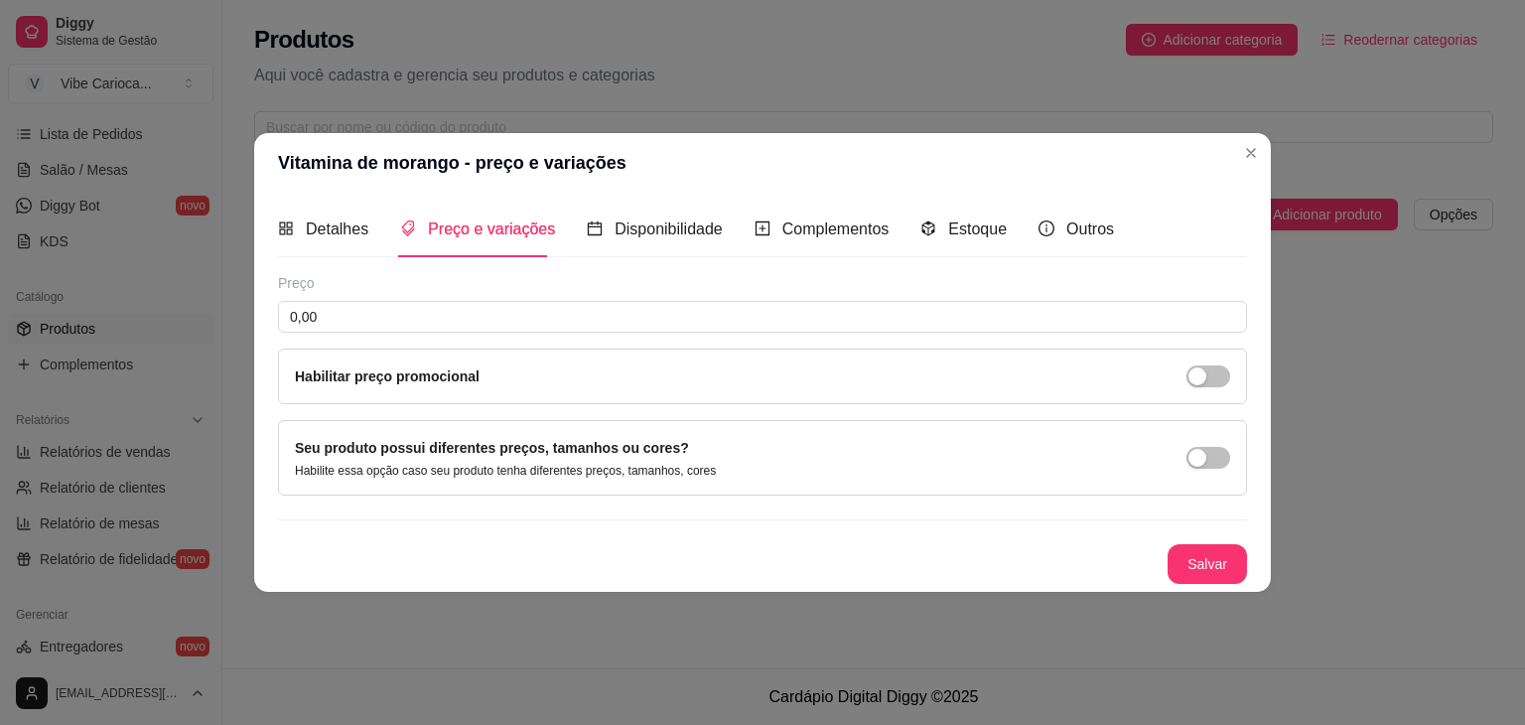
scroll to position [0, 0]
click at [417, 310] on input "0,00" at bounding box center [762, 317] width 969 height 32
click at [1208, 458] on button "button" at bounding box center [1209, 458] width 44 height 22
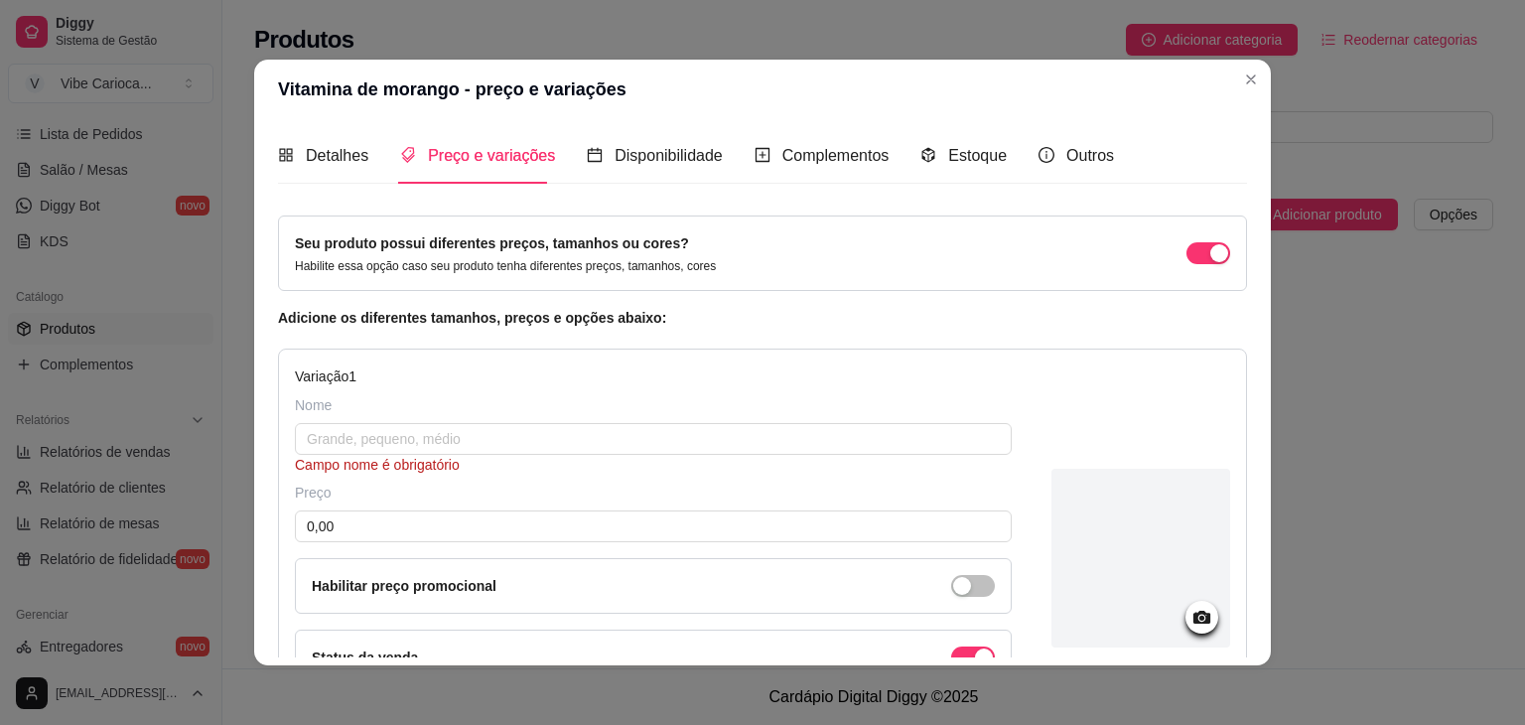
click at [414, 455] on div "Campo nome é obrigatório" at bounding box center [653, 465] width 717 height 20
click at [414, 442] on input "text" at bounding box center [653, 439] width 717 height 32
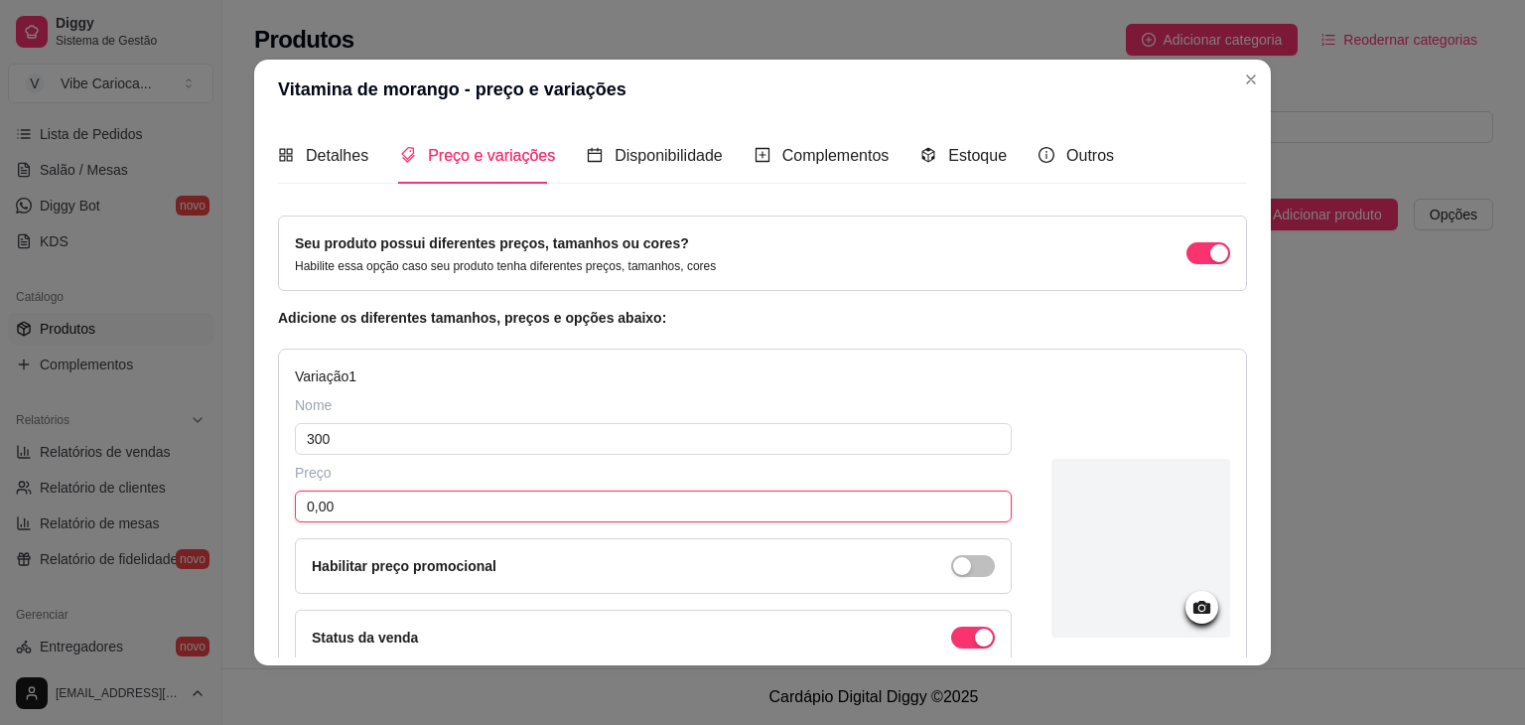
click at [389, 508] on input "0,00" at bounding box center [653, 507] width 717 height 32
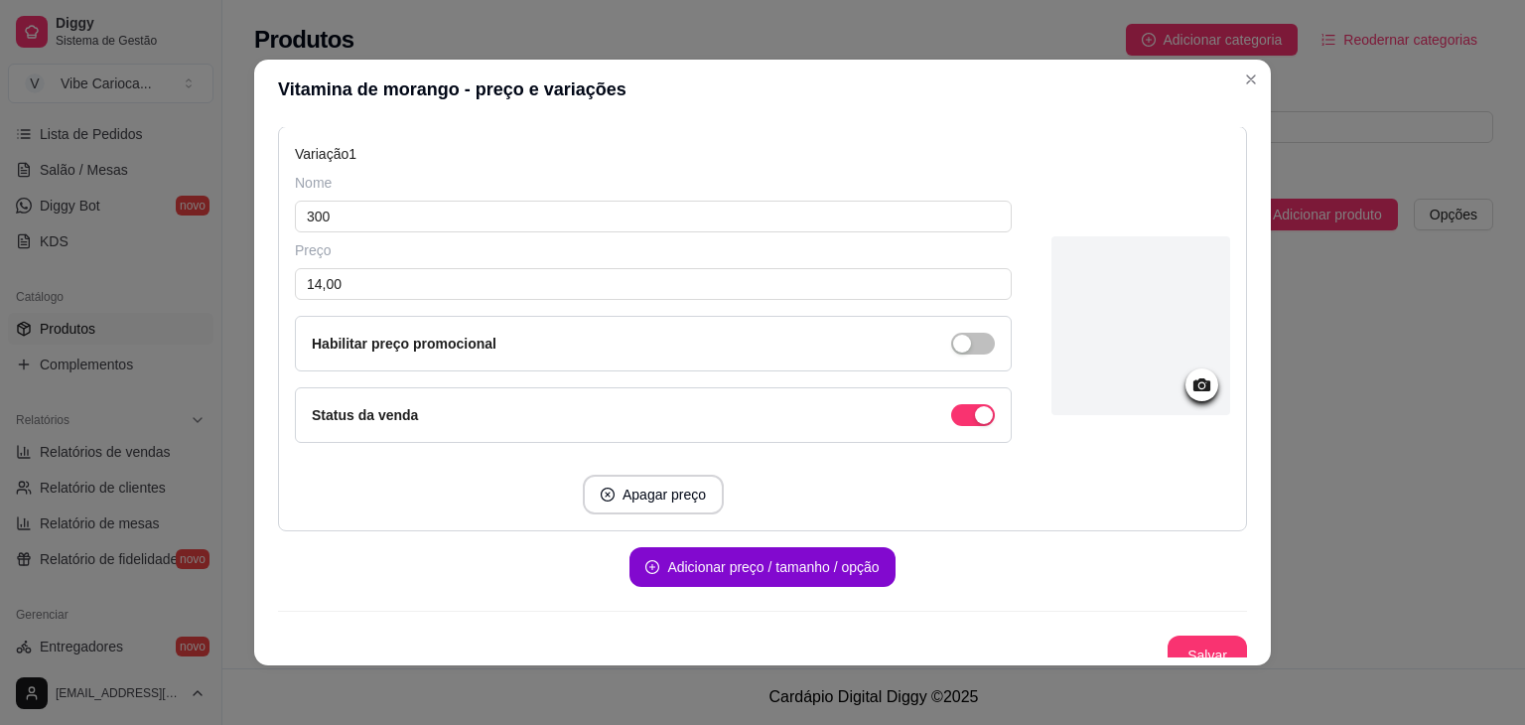
scroll to position [218, 0]
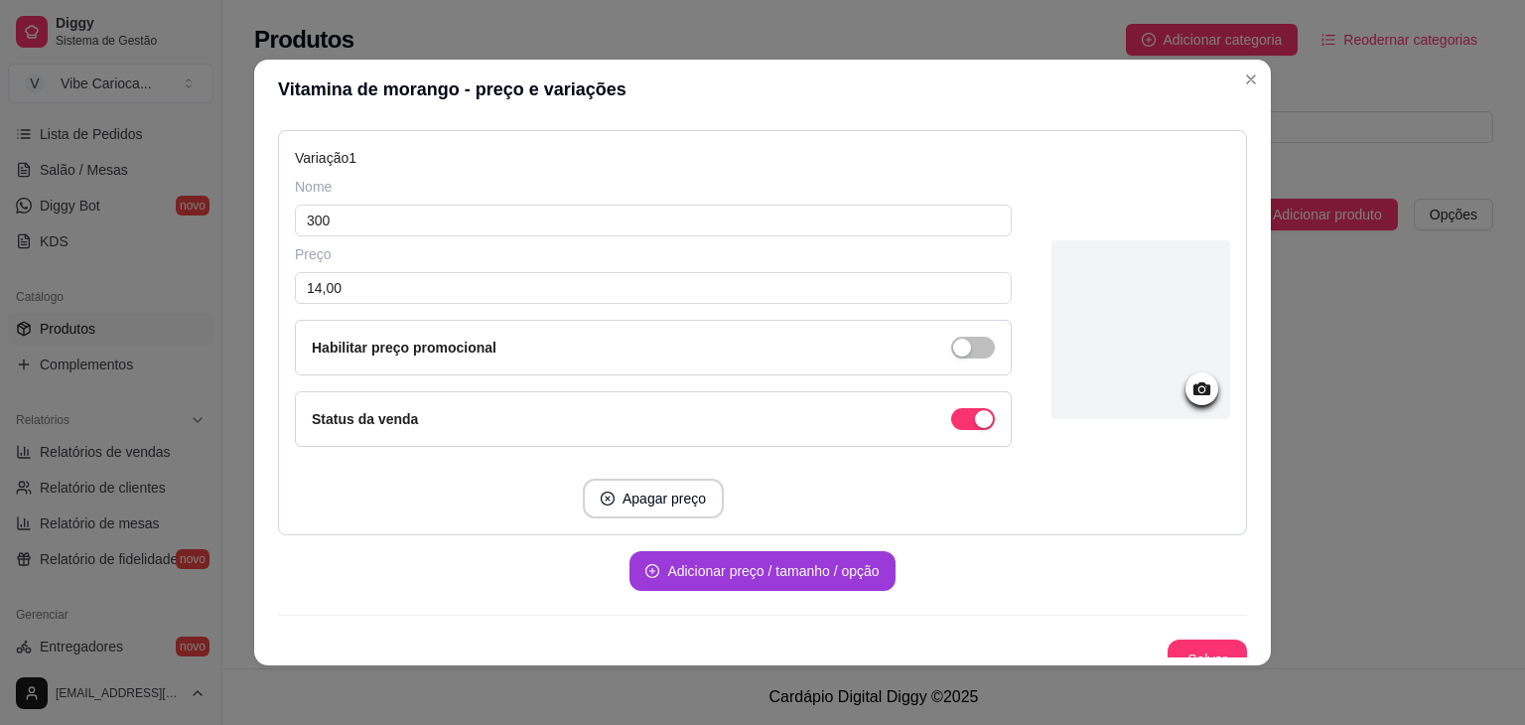
click at [790, 571] on button "Adicionar preço / tamanho / opção" at bounding box center [762, 571] width 265 height 40
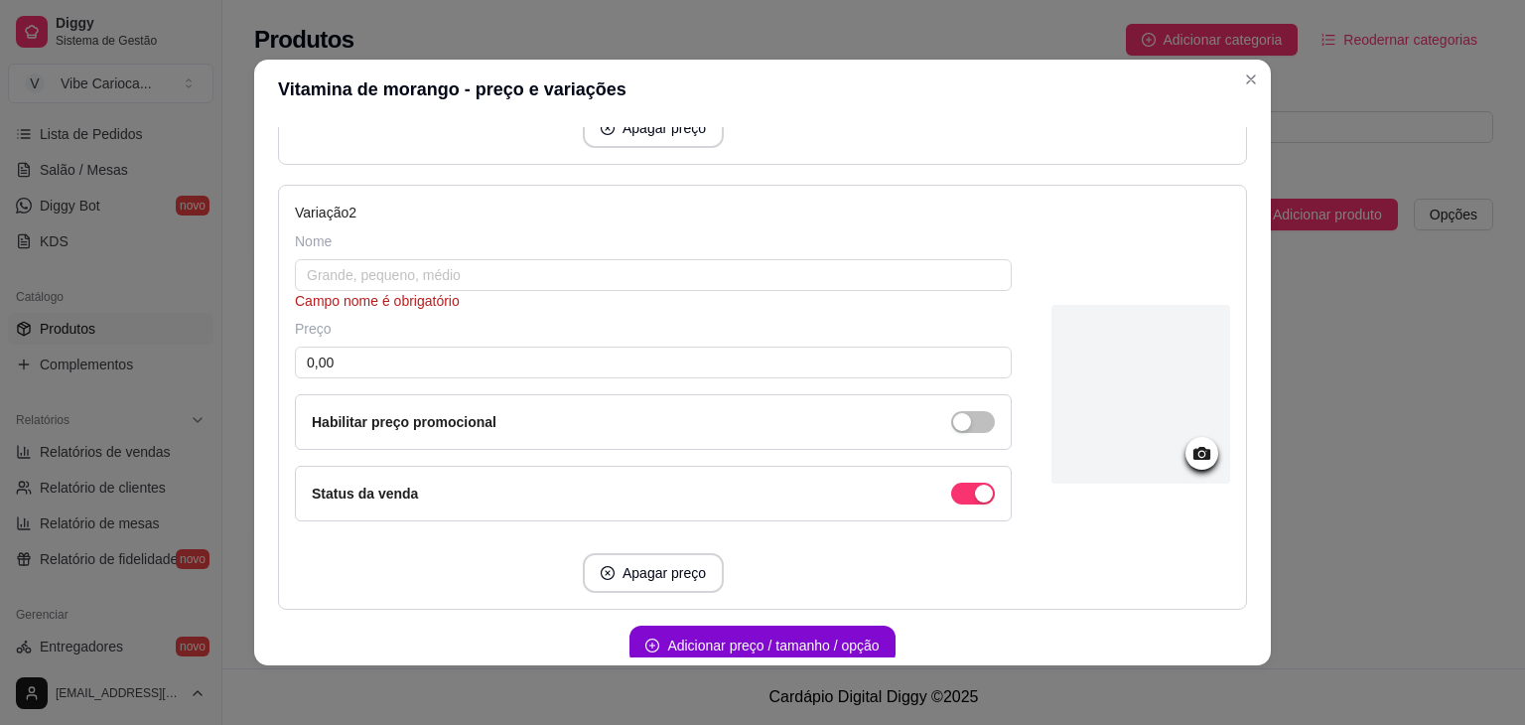
scroll to position [588, 0]
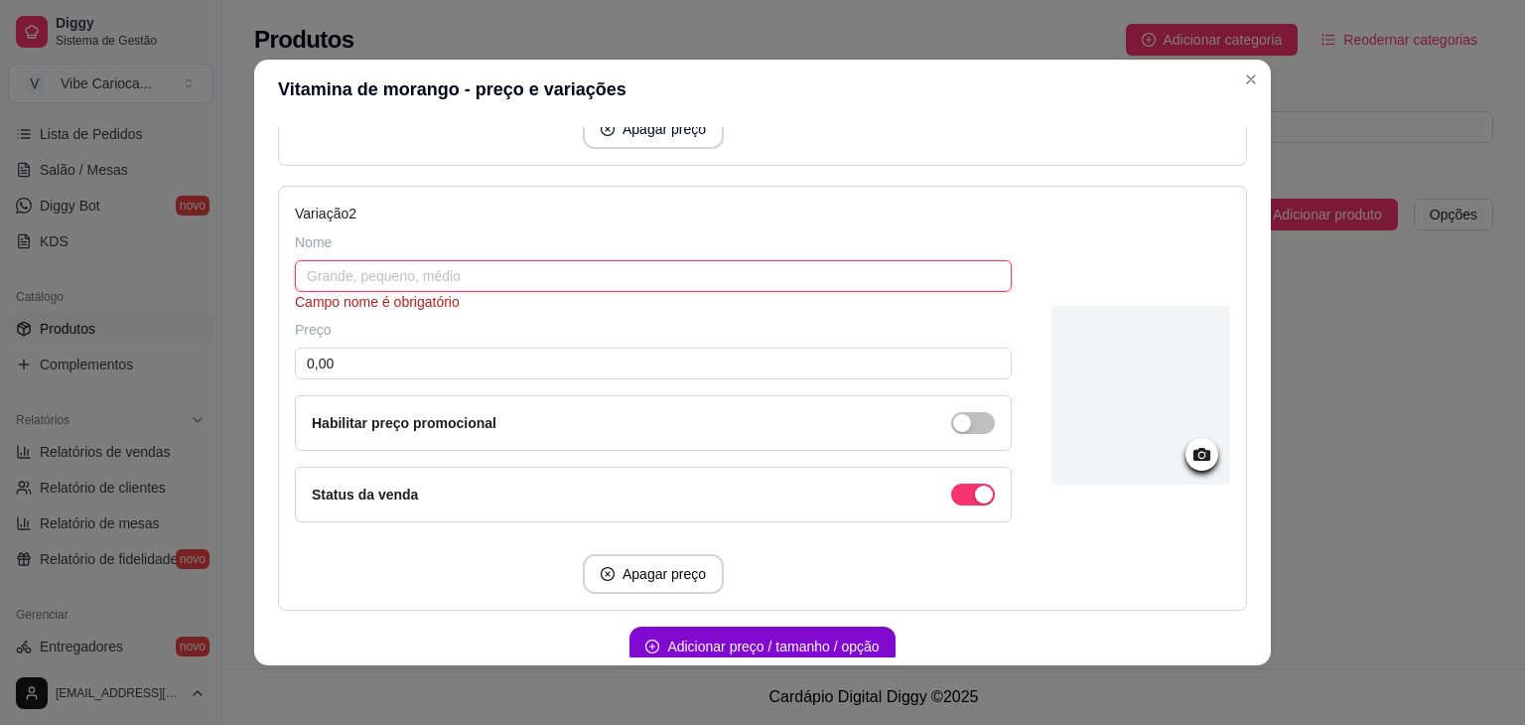
click at [659, 267] on input "text" at bounding box center [653, 276] width 717 height 32
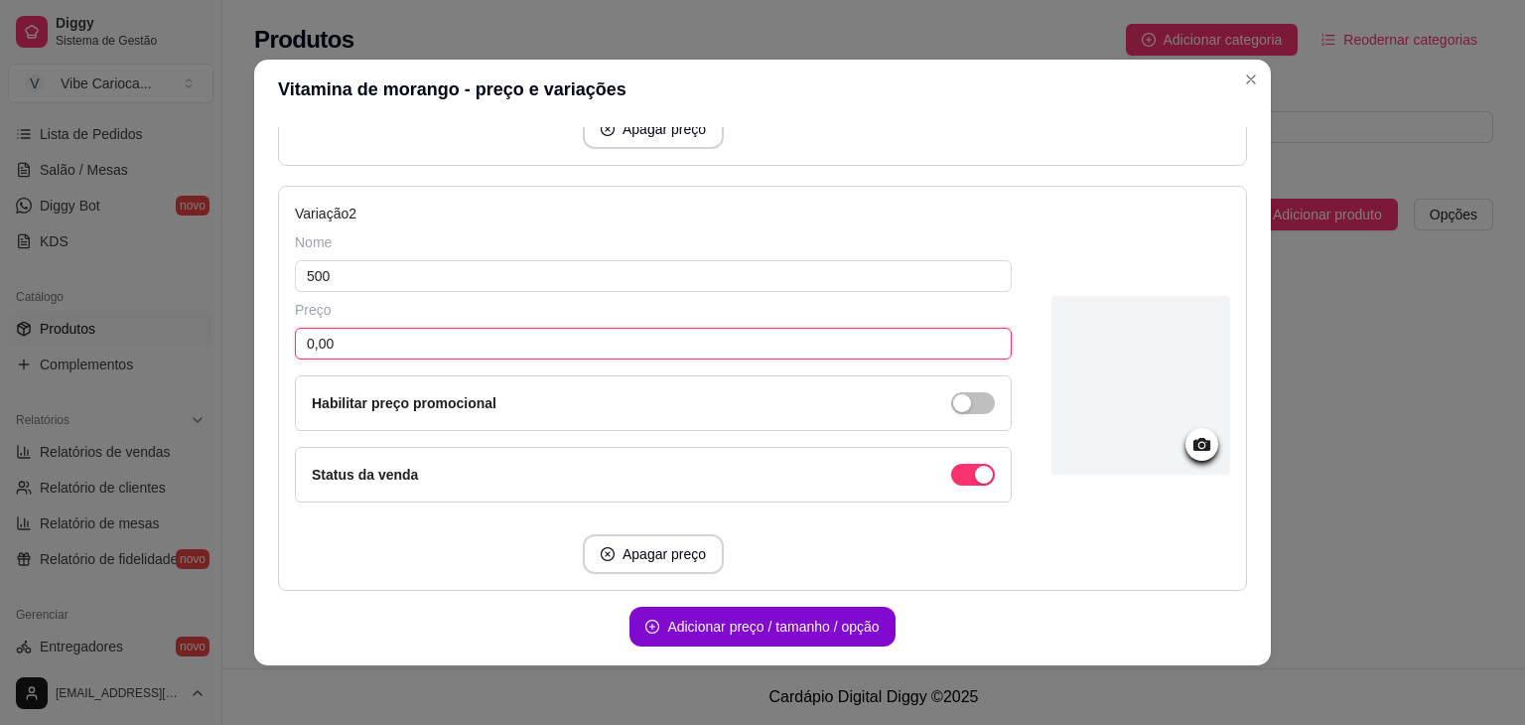
click at [469, 339] on input "0,00" at bounding box center [653, 344] width 717 height 32
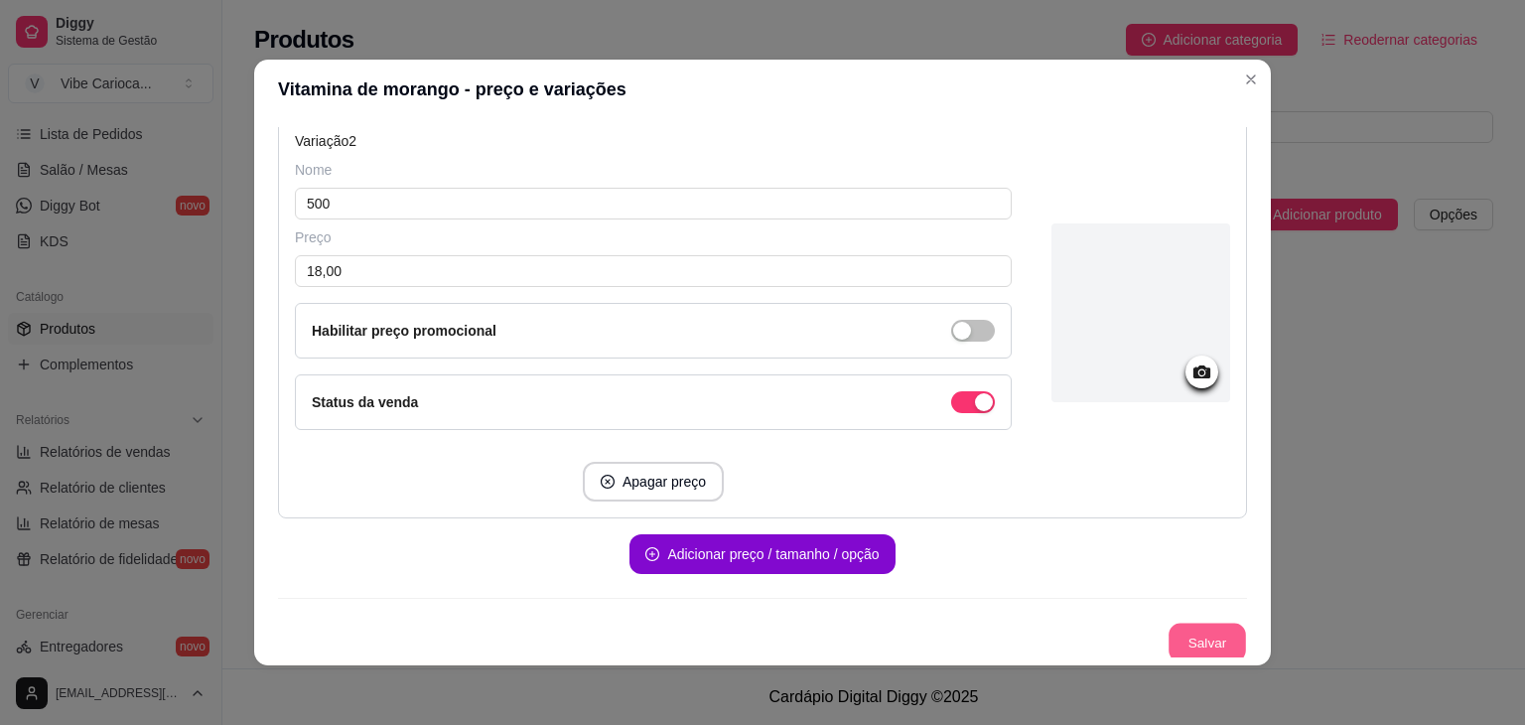
click at [1193, 627] on button "Salvar" at bounding box center [1207, 643] width 77 height 39
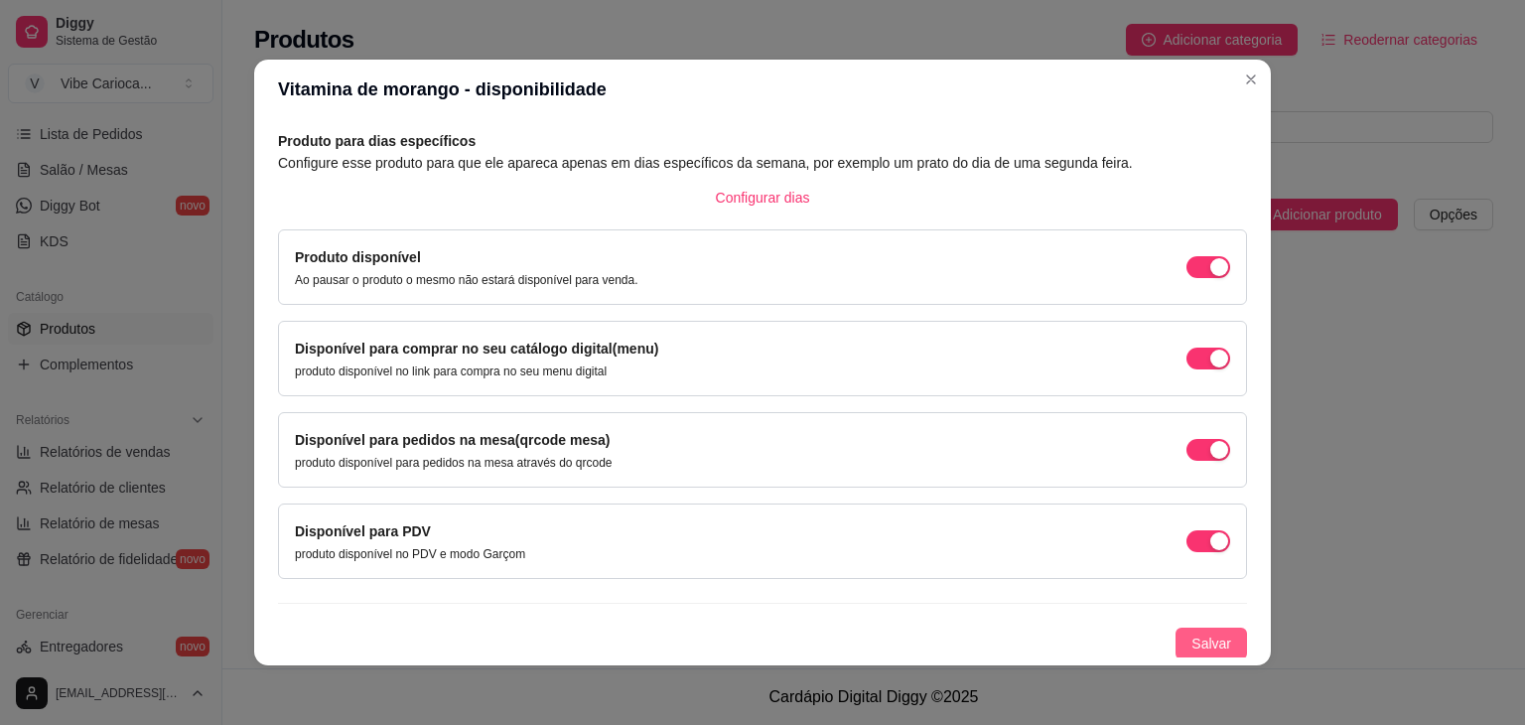
click at [1176, 642] on button "Salvar" at bounding box center [1211, 644] width 71 height 32
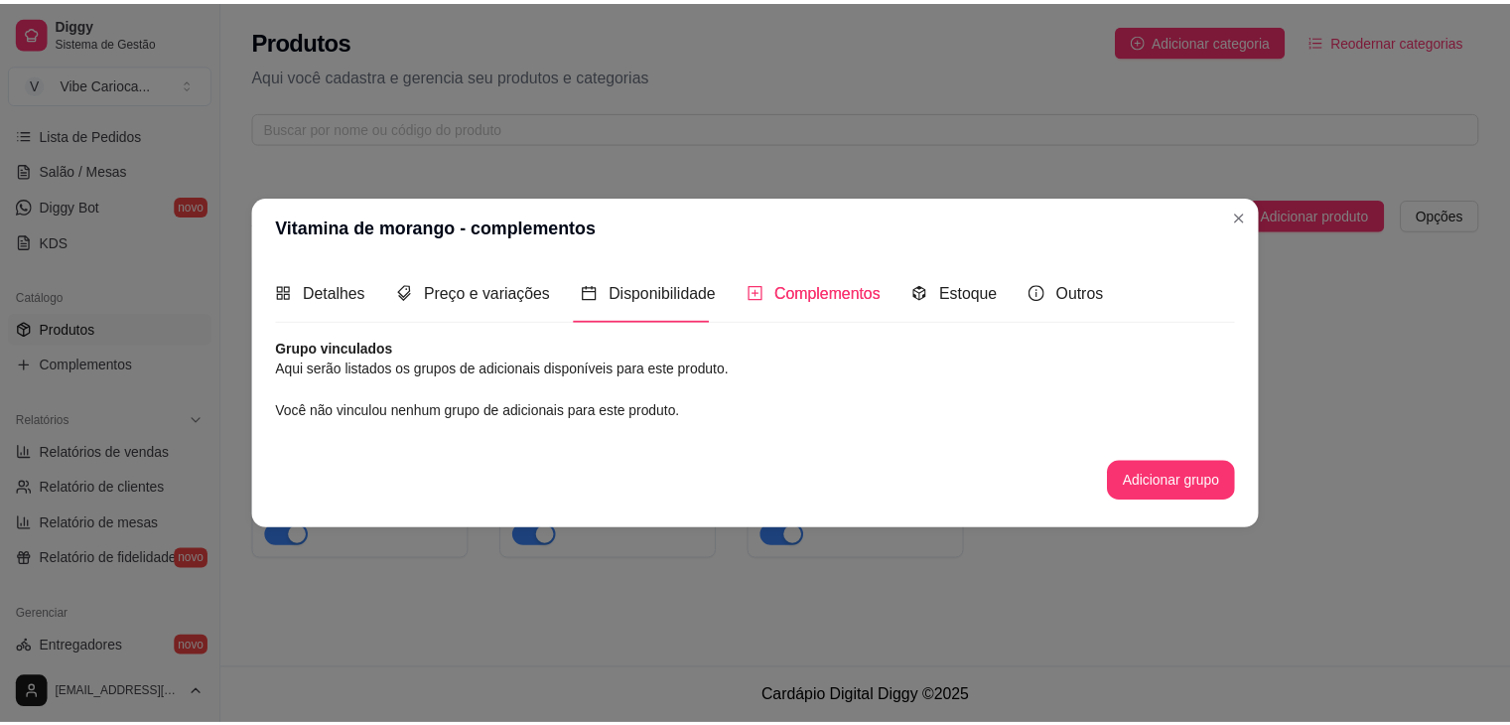
scroll to position [0, 0]
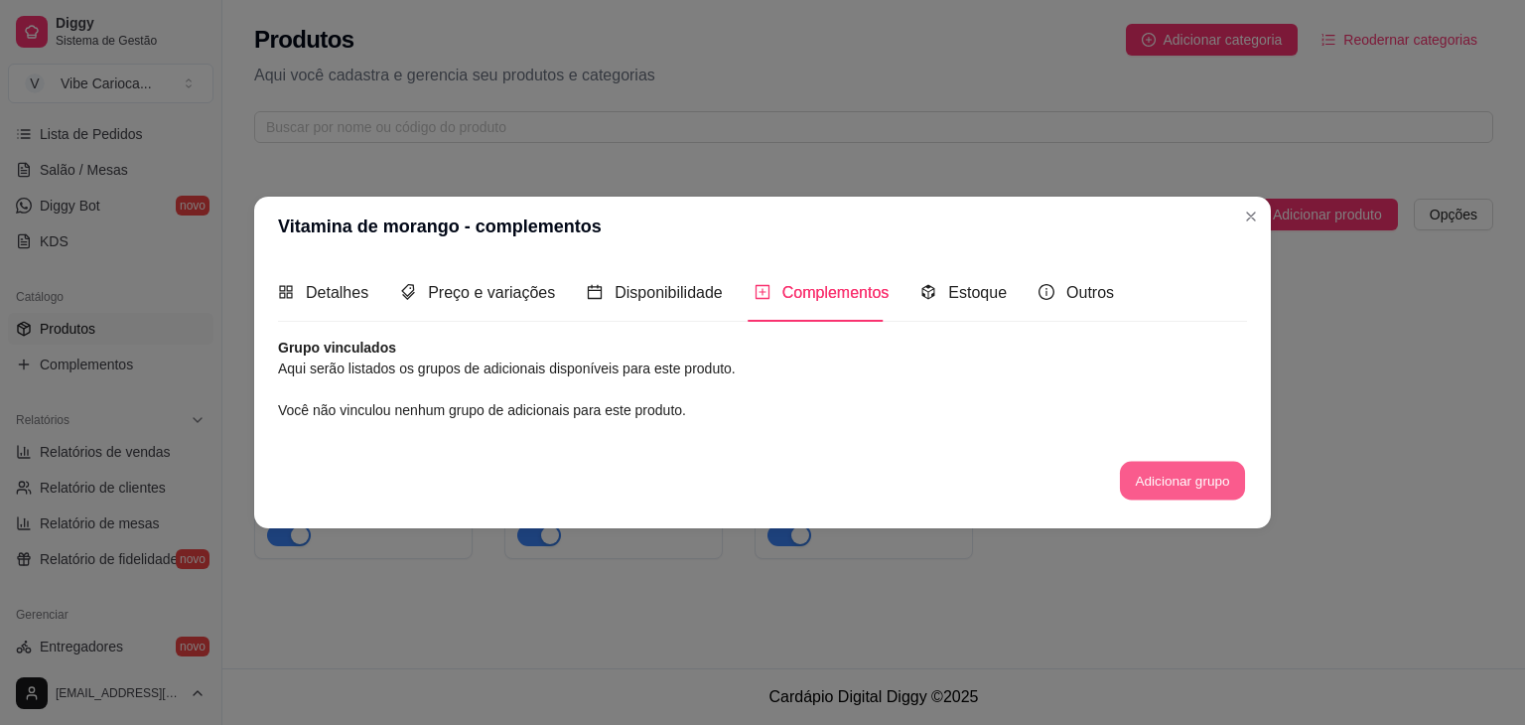
click at [1198, 478] on button "Adicionar grupo" at bounding box center [1182, 480] width 125 height 39
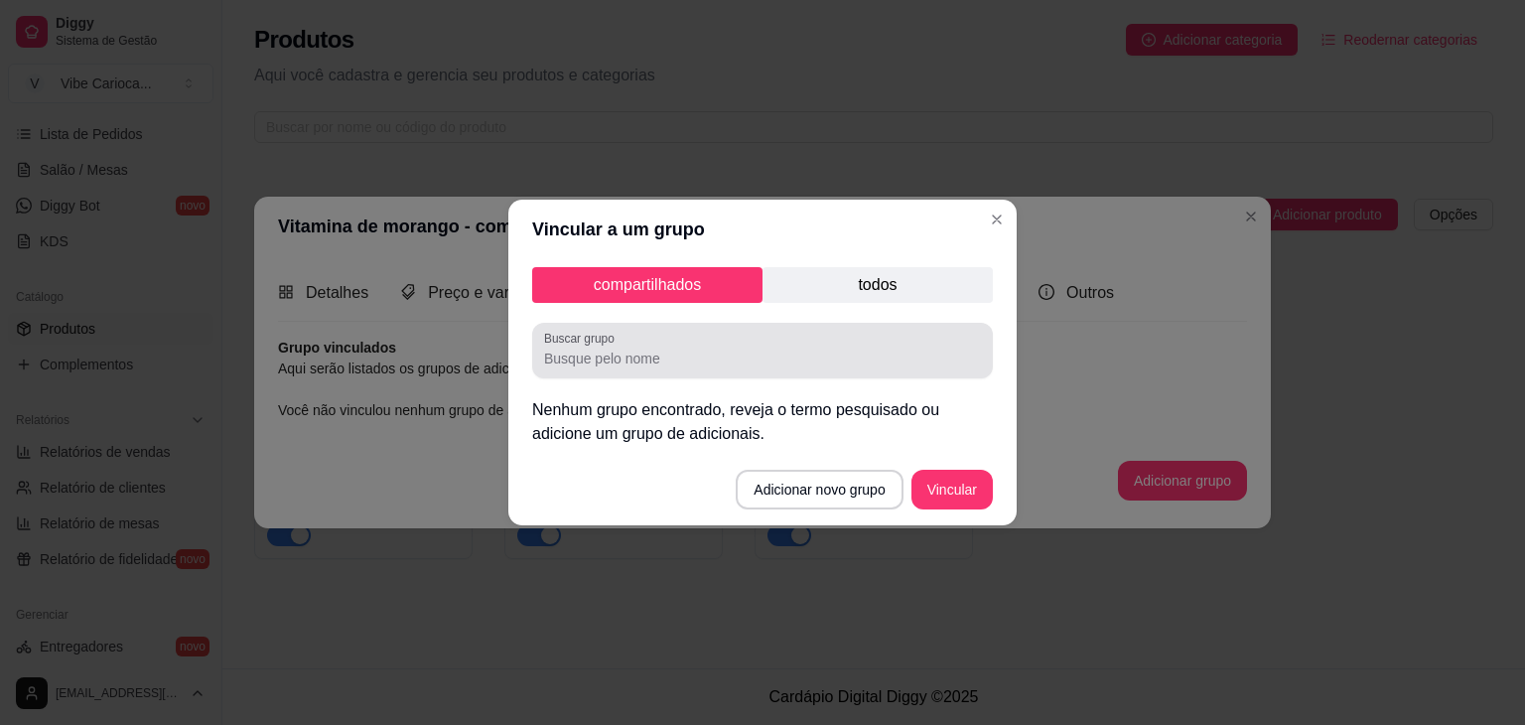
click at [828, 372] on div "Buscar grupo" at bounding box center [762, 351] width 461 height 56
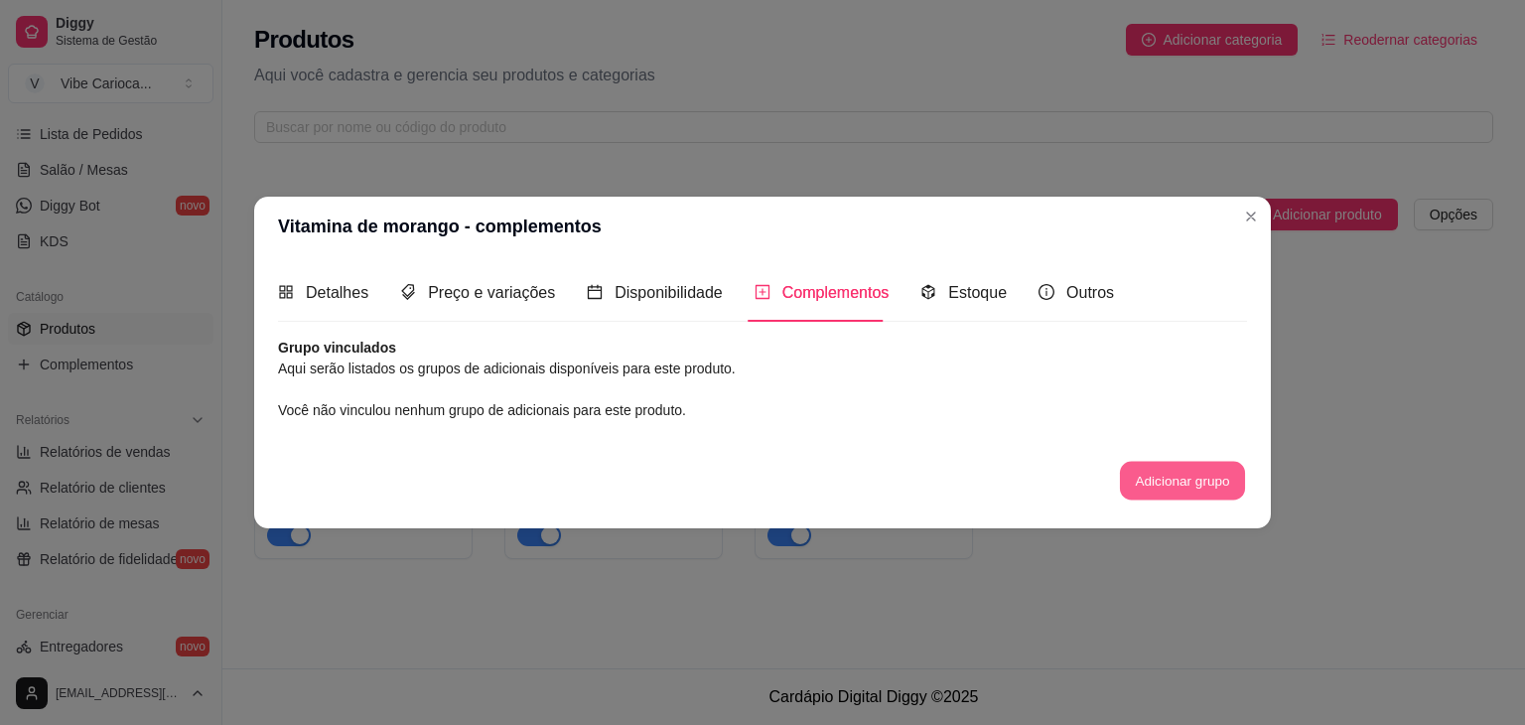
click at [1140, 480] on button "Adicionar grupo" at bounding box center [1182, 480] width 125 height 39
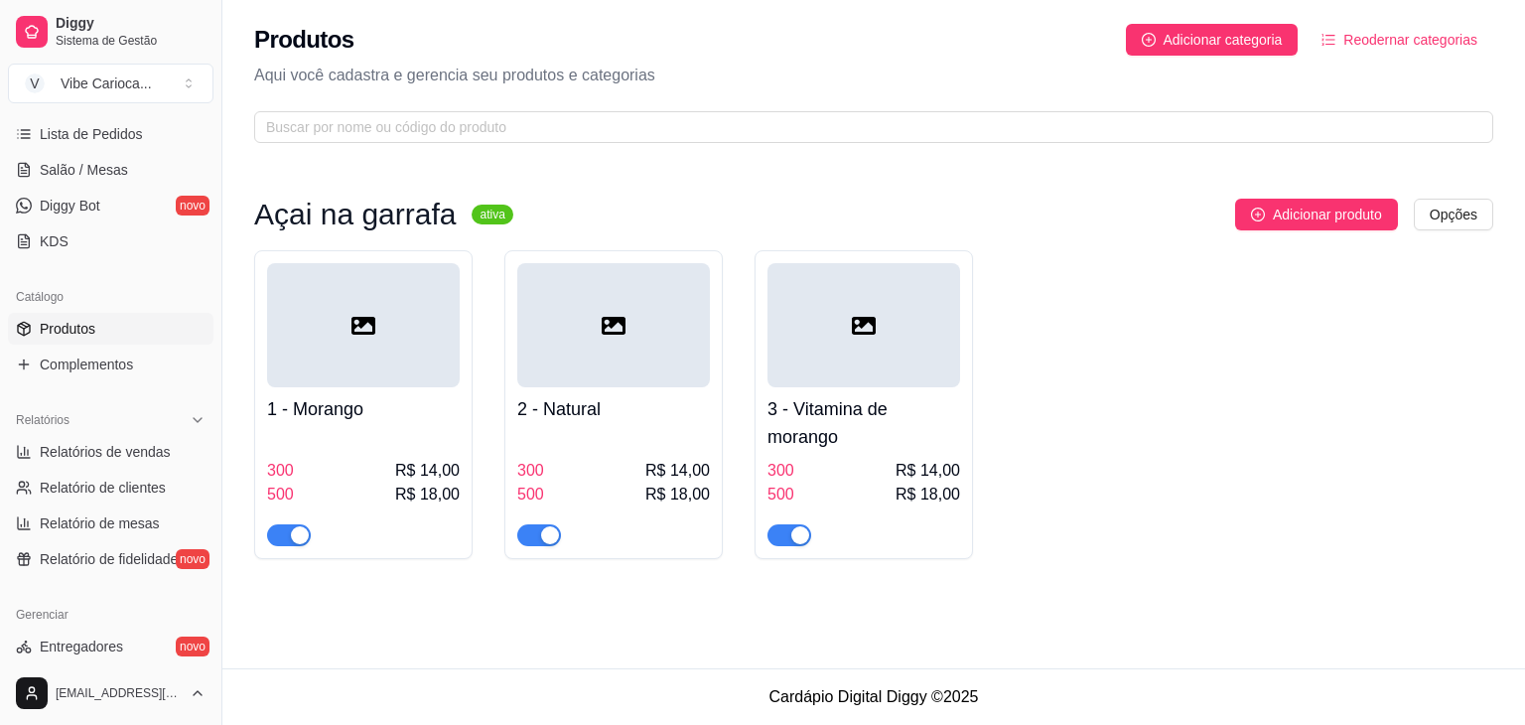
click at [914, 345] on div at bounding box center [864, 325] width 193 height 124
click at [119, 361] on span "Complementos" at bounding box center [86, 365] width 93 height 20
click at [1453, 223] on html "Diggy Sistema de Gestão V Vibe Carioca ... Loja aberta Período gratuito até 22/…" at bounding box center [762, 362] width 1525 height 725
click at [1390, 321] on div "Reodernar items" at bounding box center [1414, 328] width 213 height 32
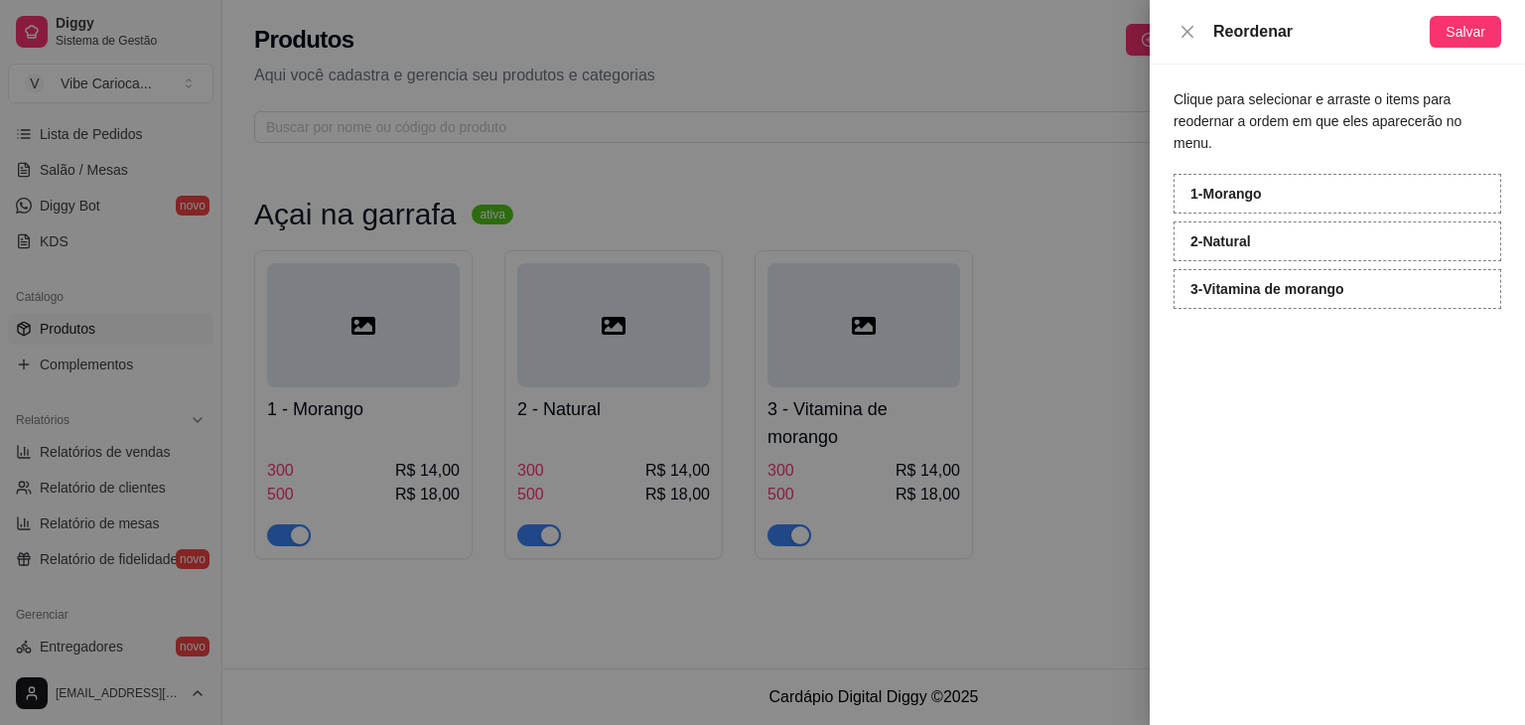
click at [1251, 233] on strong "2 - Natural" at bounding box center [1221, 241] width 61 height 16
click at [1105, 232] on div at bounding box center [762, 362] width 1525 height 725
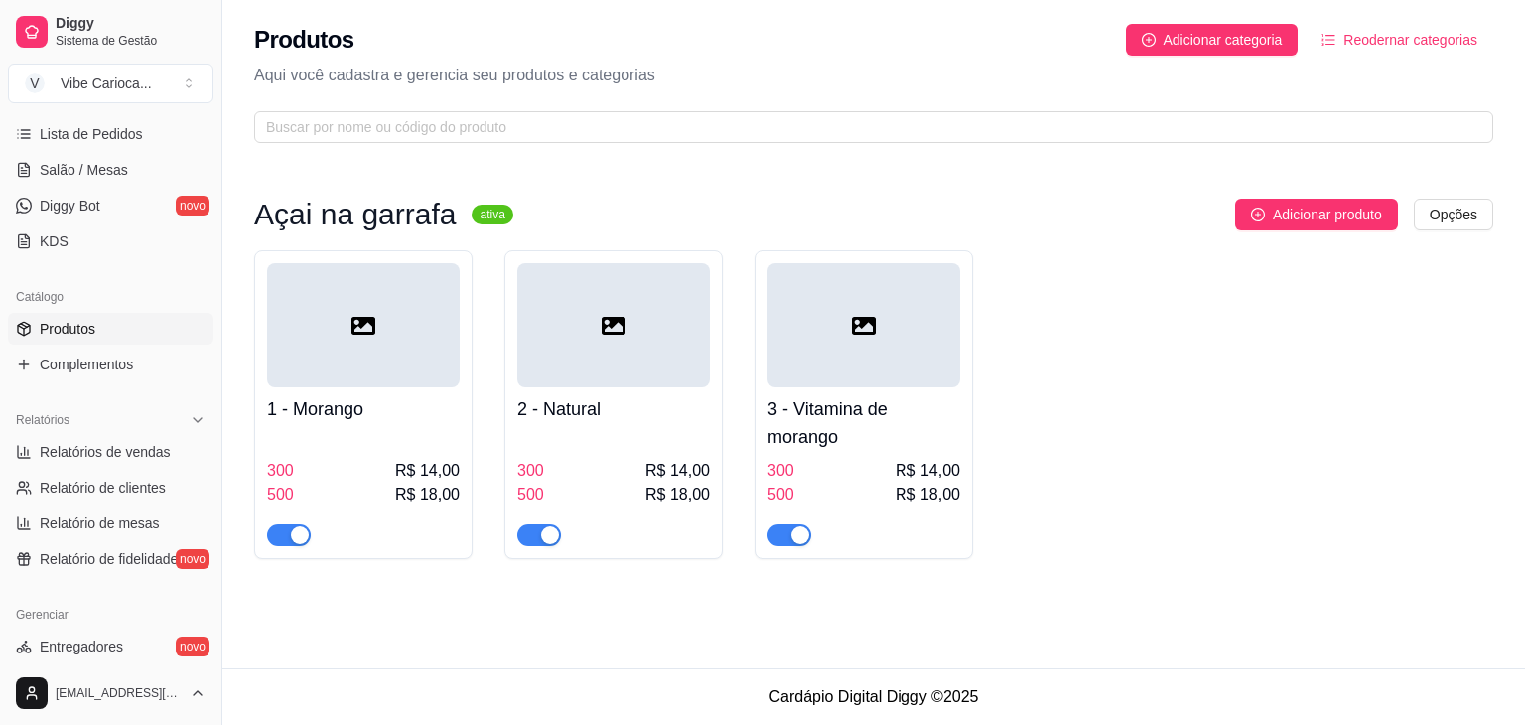
click at [545, 349] on div at bounding box center [613, 325] width 193 height 124
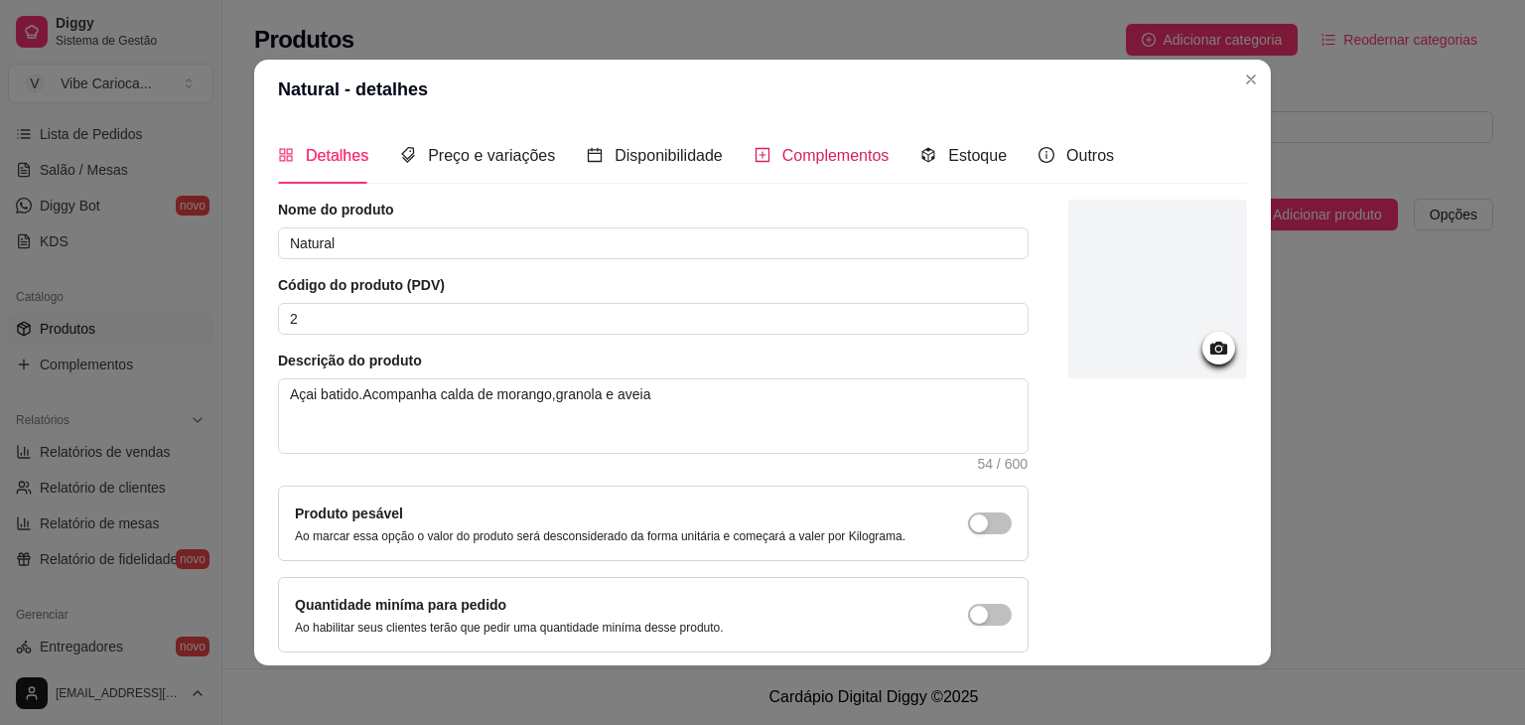
click at [791, 160] on span "Complementos" at bounding box center [835, 155] width 107 height 17
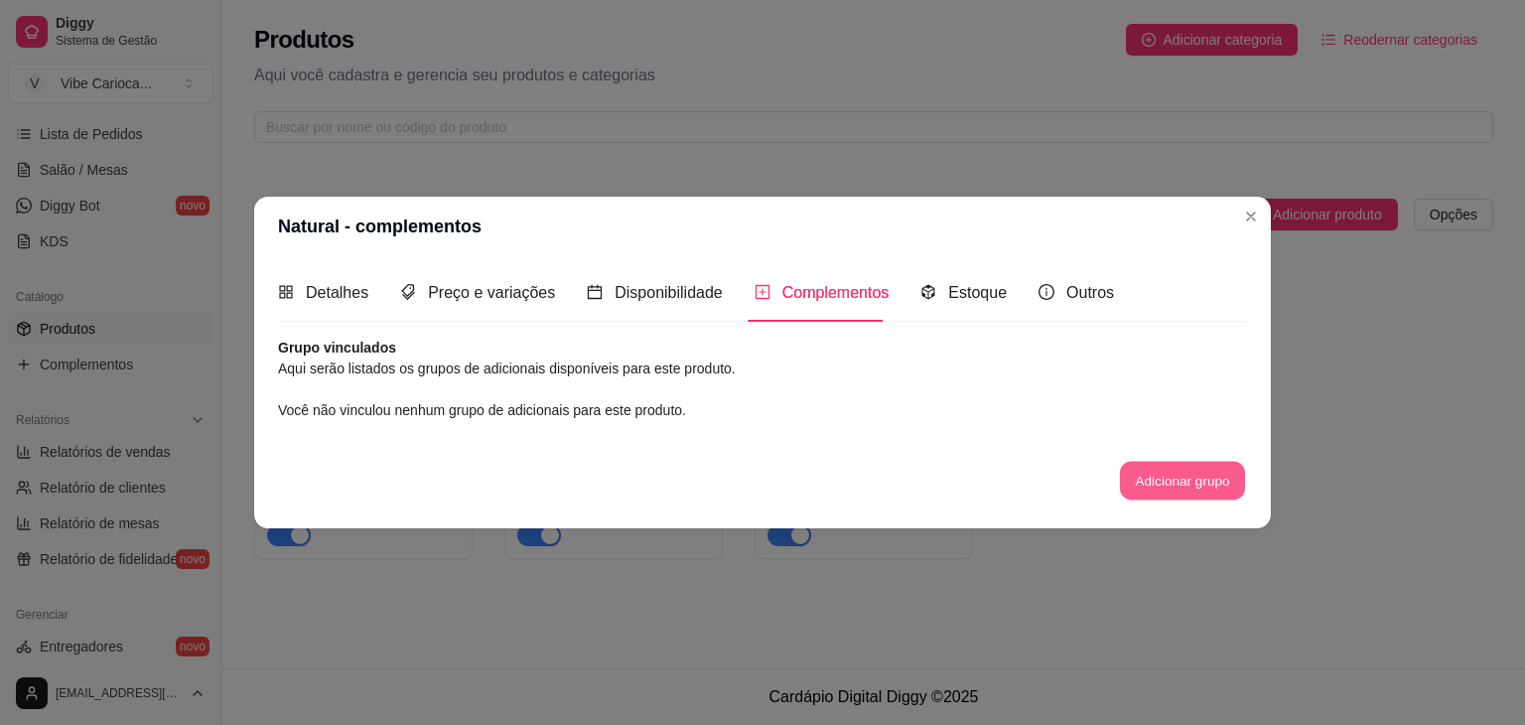
click at [1132, 484] on button "Adicionar grupo" at bounding box center [1182, 480] width 125 height 39
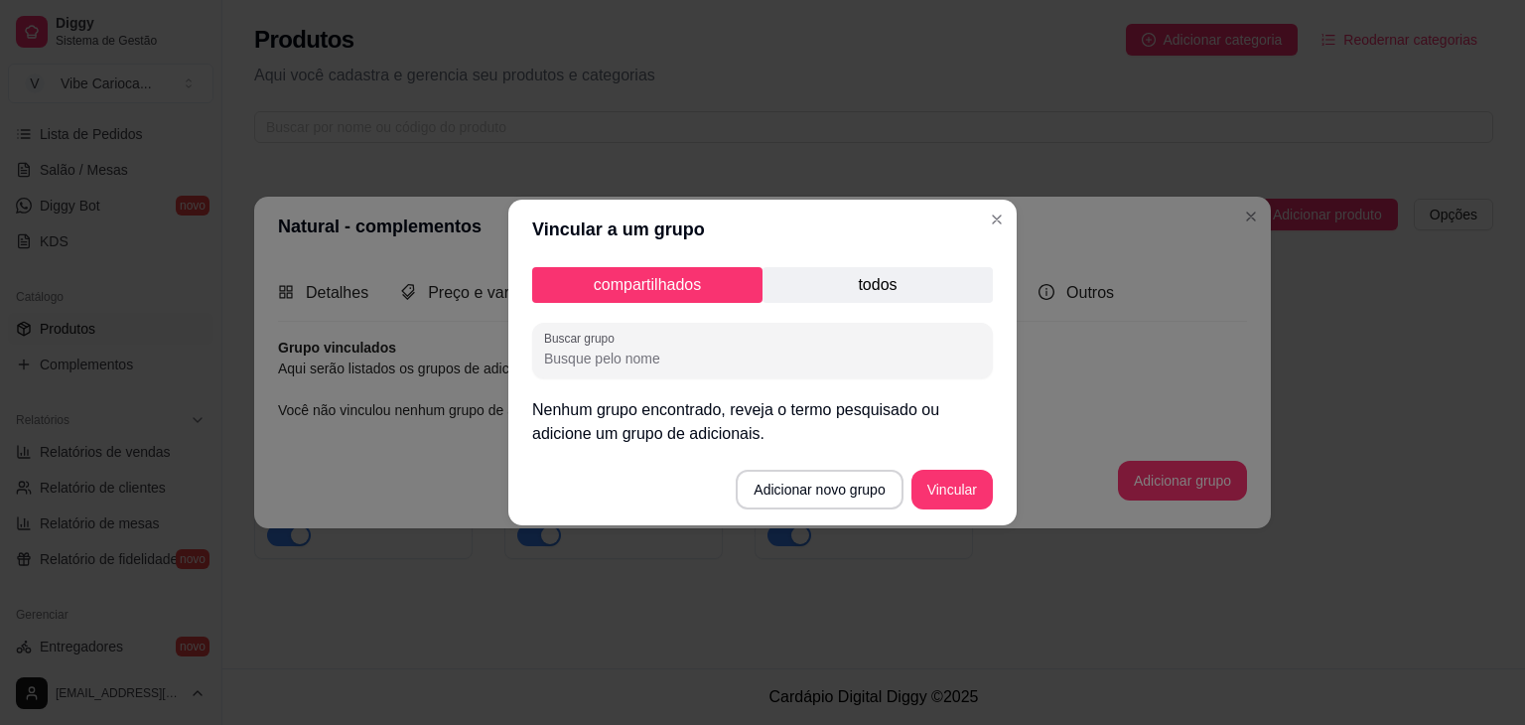
click at [813, 291] on p "todos" at bounding box center [878, 285] width 230 height 36
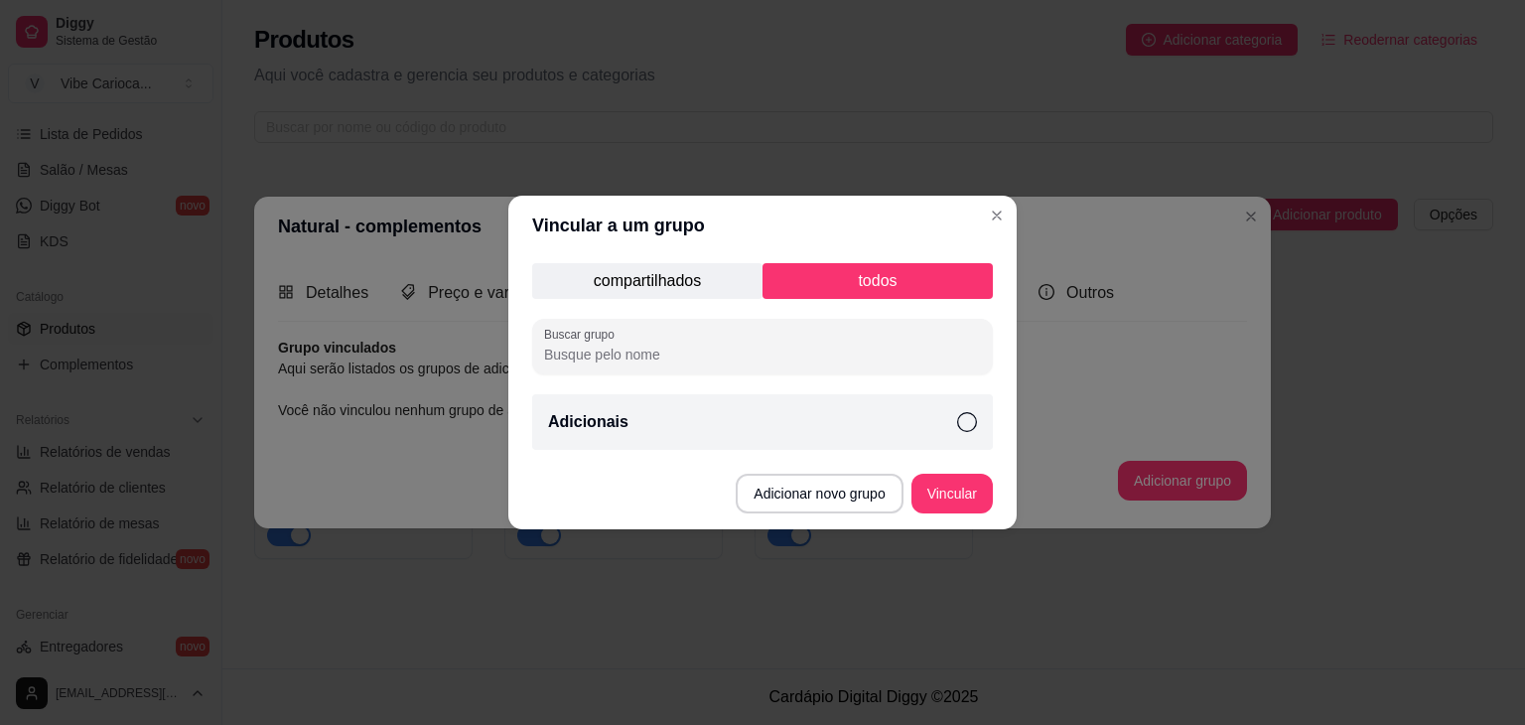
click at [967, 423] on icon at bounding box center [967, 422] width 20 height 20
click at [944, 490] on button "Vincular" at bounding box center [952, 494] width 79 height 39
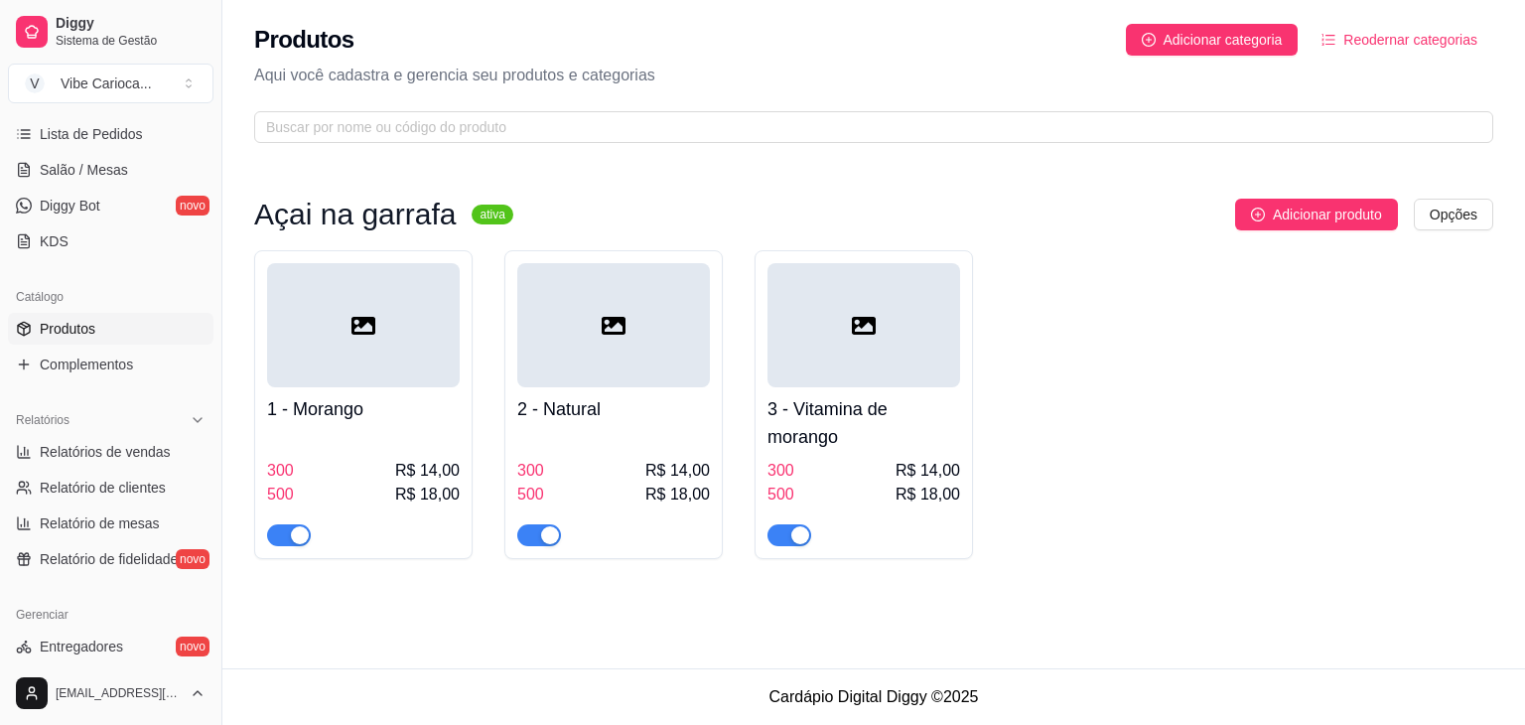
click at [393, 364] on div at bounding box center [363, 325] width 193 height 124
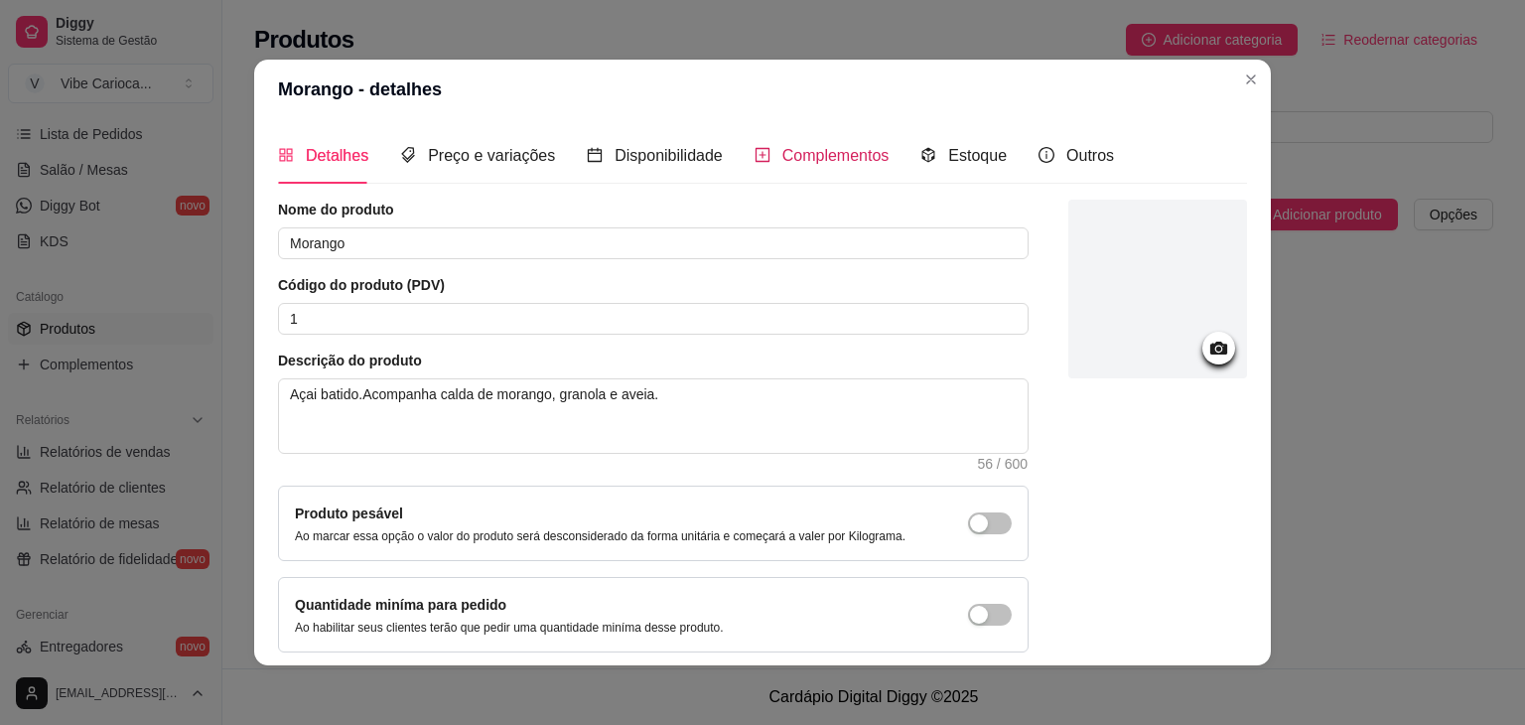
click at [856, 153] on span "Complementos" at bounding box center [835, 155] width 107 height 17
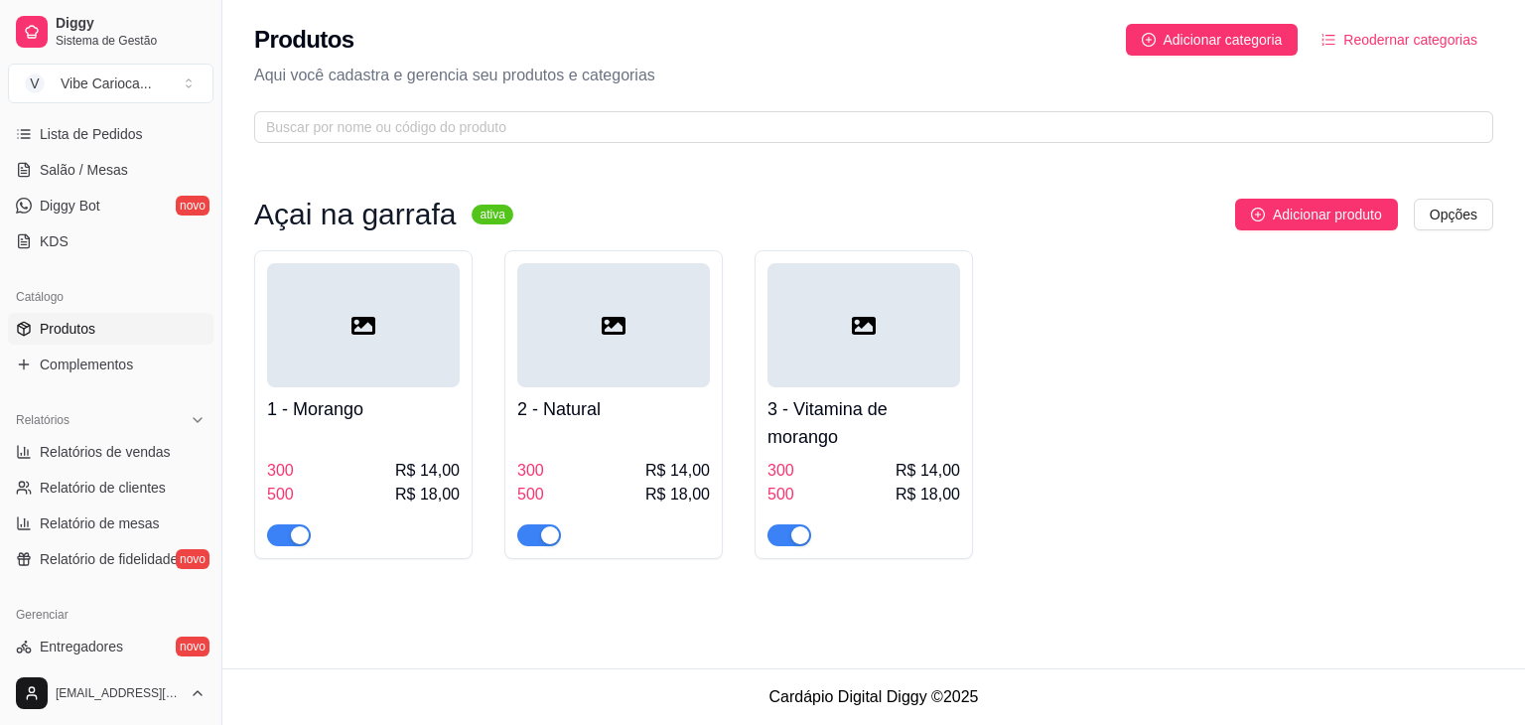
click at [781, 379] on div at bounding box center [864, 325] width 193 height 124
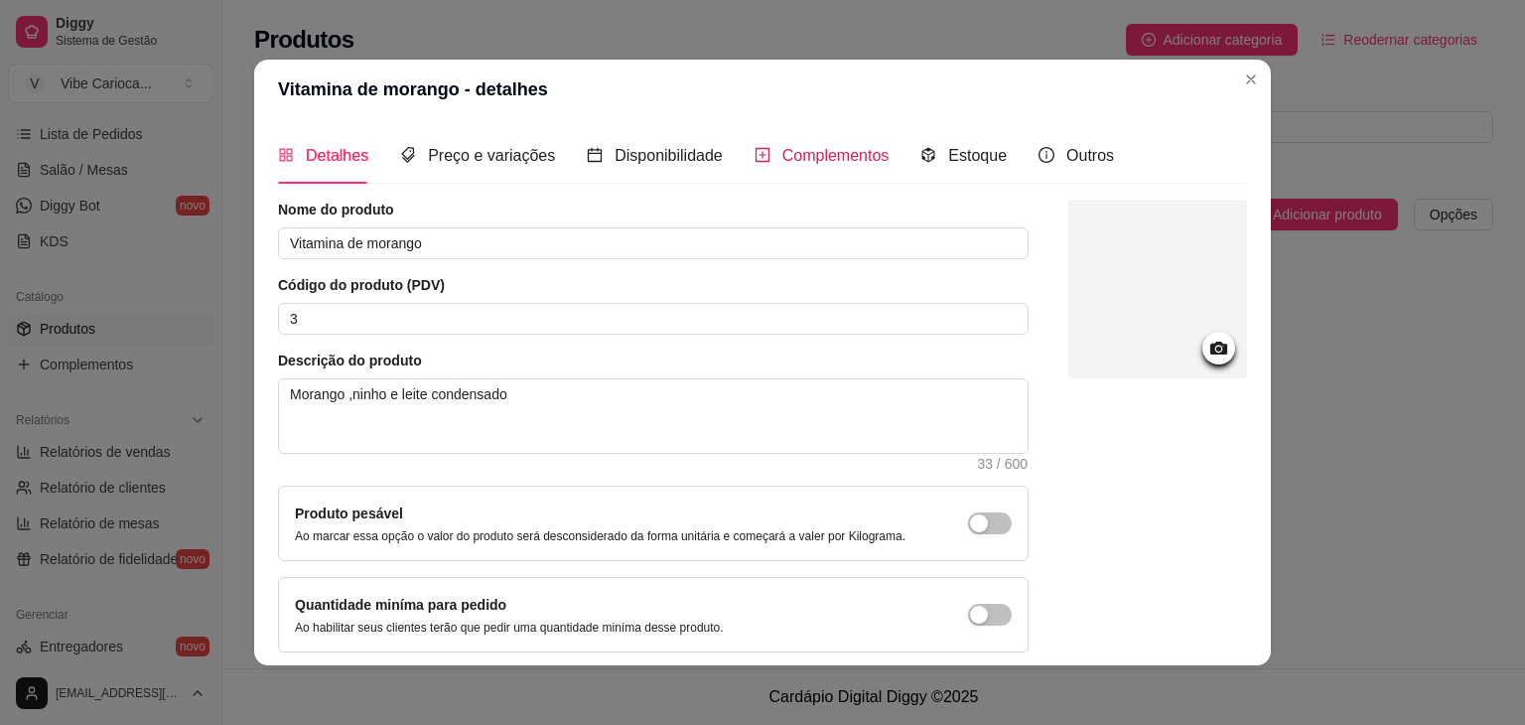
click at [838, 150] on span "Complementos" at bounding box center [835, 155] width 107 height 17
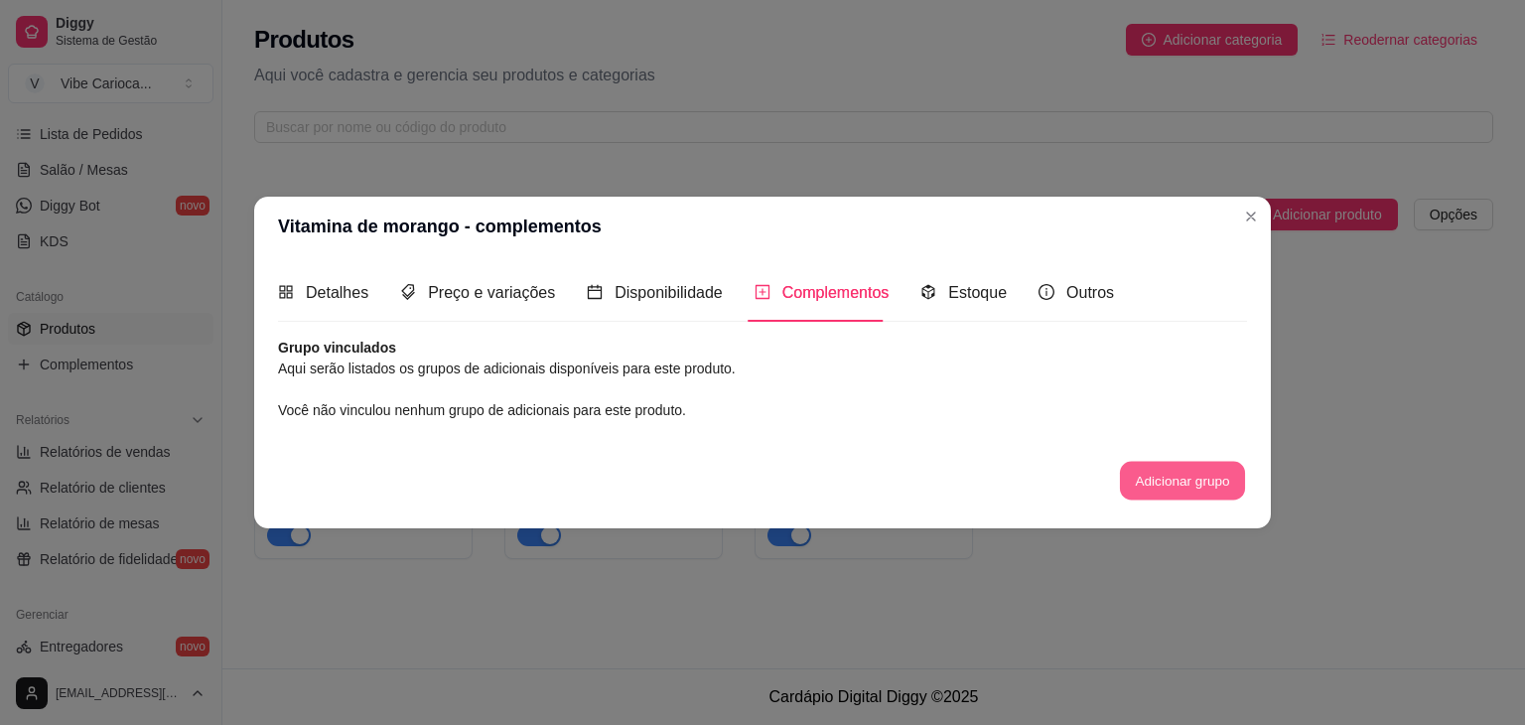
click at [1172, 484] on button "Adicionar grupo" at bounding box center [1182, 480] width 125 height 39
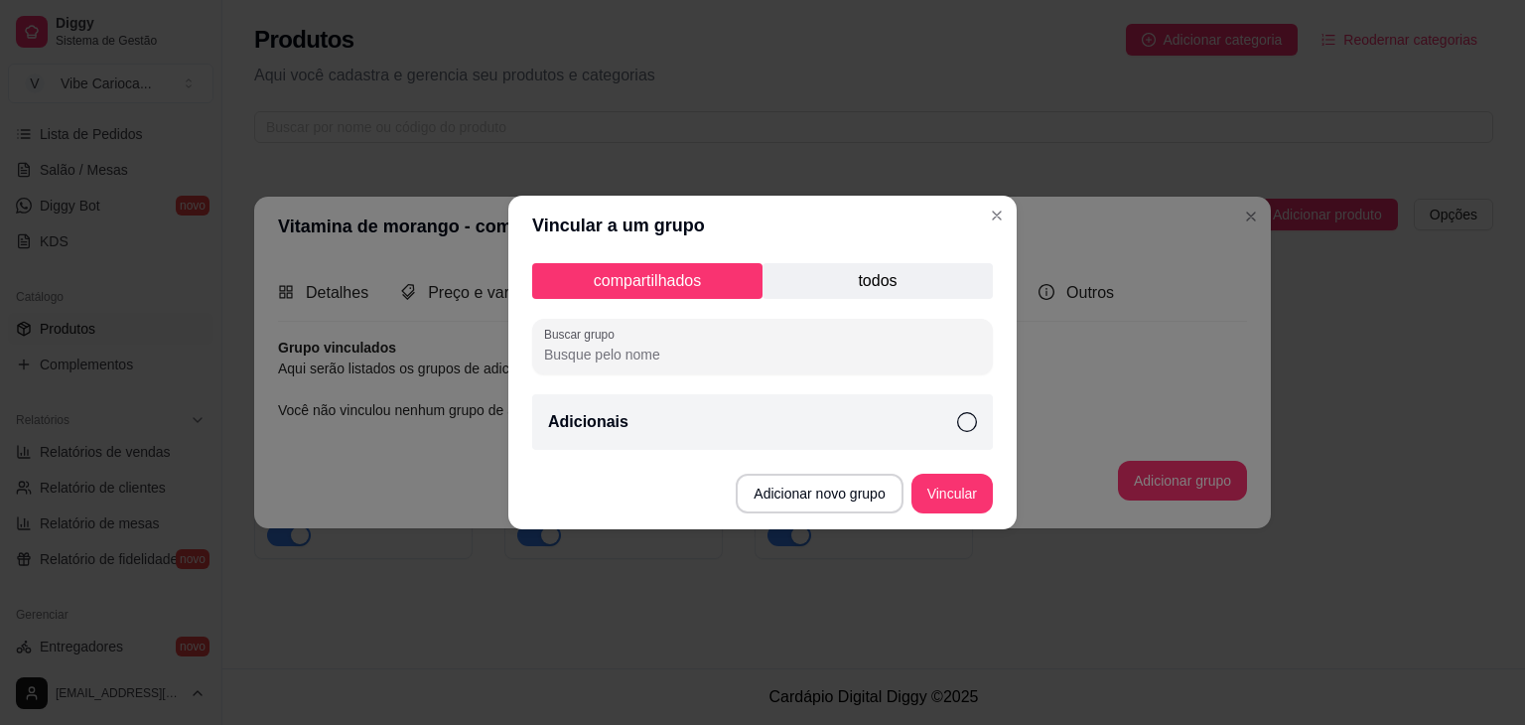
click at [931, 436] on div "Adicionais" at bounding box center [762, 422] width 461 height 56
click at [945, 482] on button "Vincular" at bounding box center [952, 494] width 79 height 39
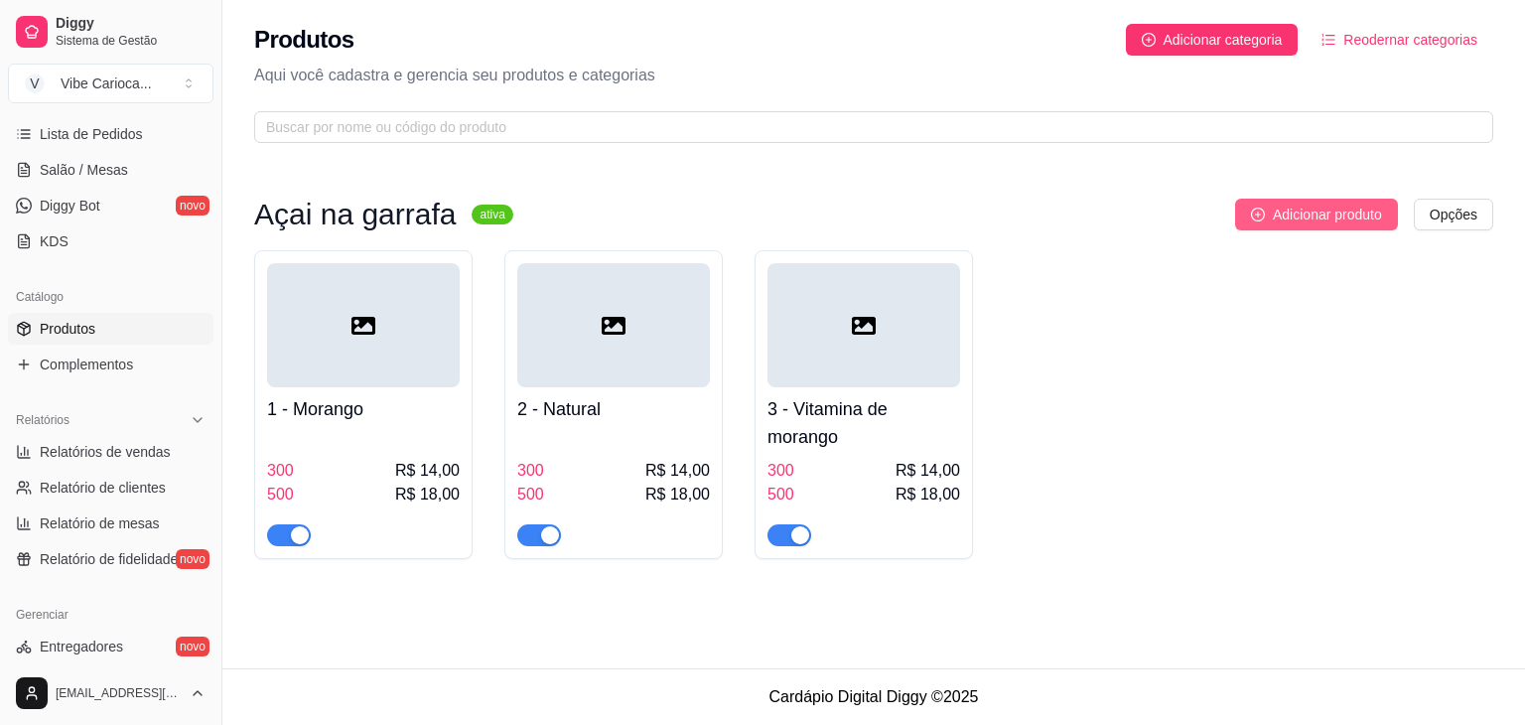
click at [1298, 216] on span "Adicionar produto" at bounding box center [1327, 215] width 109 height 22
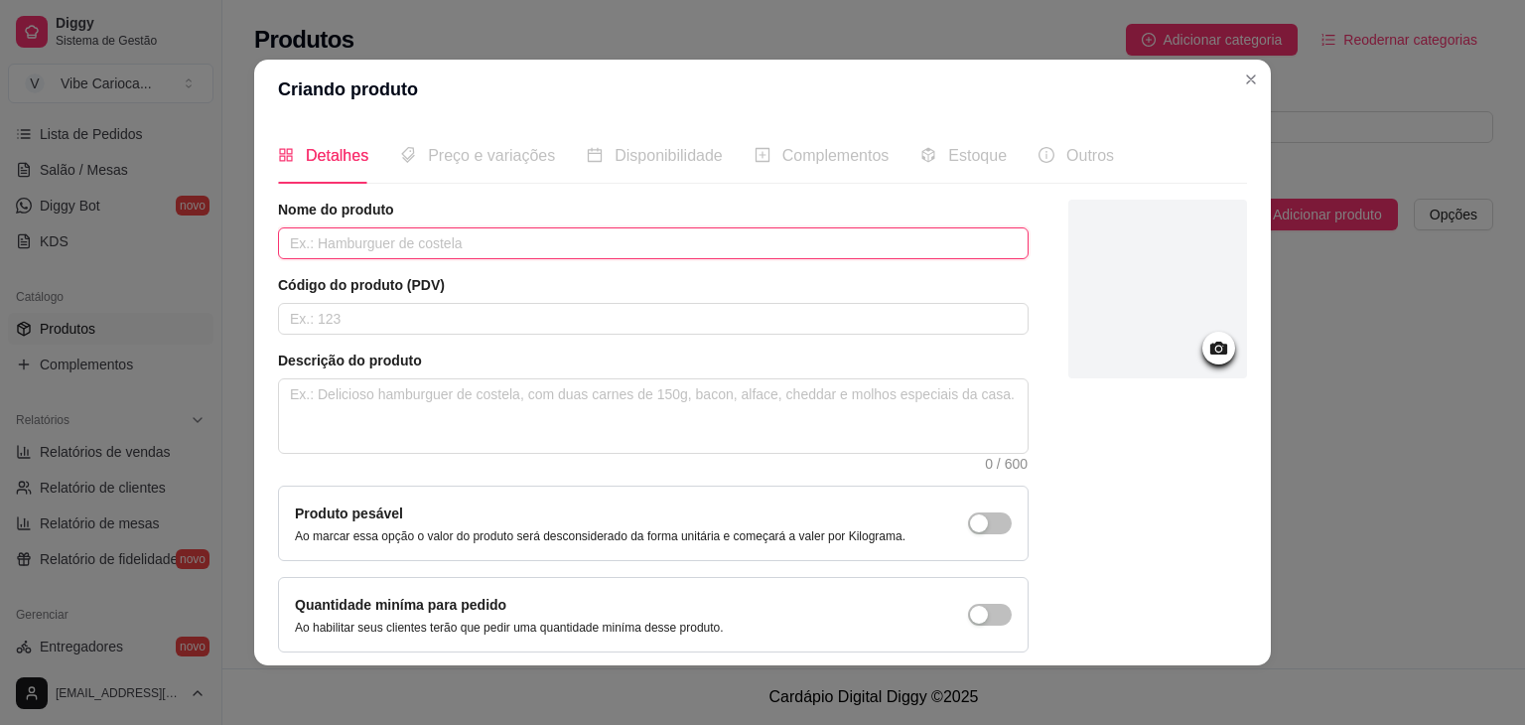
click at [553, 234] on input "text" at bounding box center [653, 243] width 751 height 32
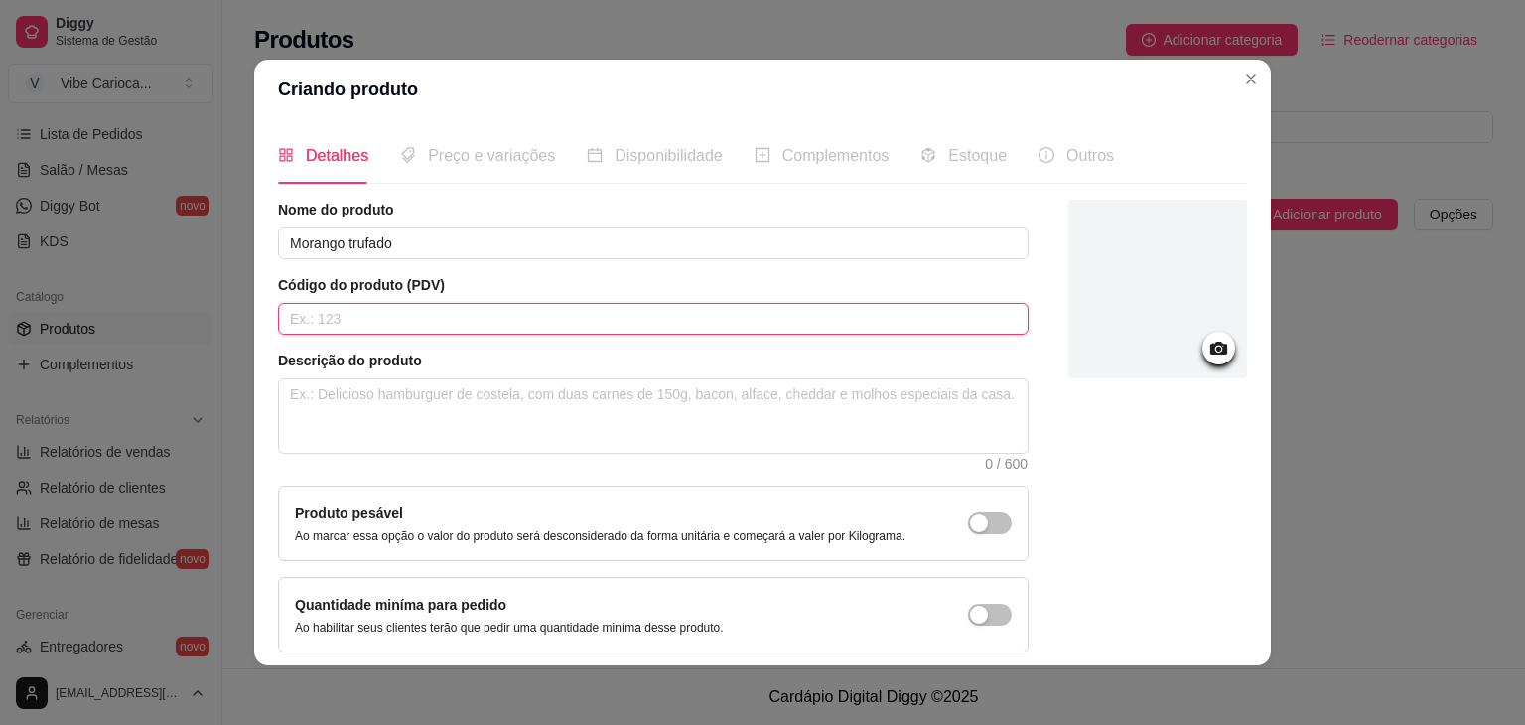
click at [342, 315] on input "text" at bounding box center [653, 319] width 751 height 32
click at [349, 390] on textarea at bounding box center [653, 415] width 749 height 73
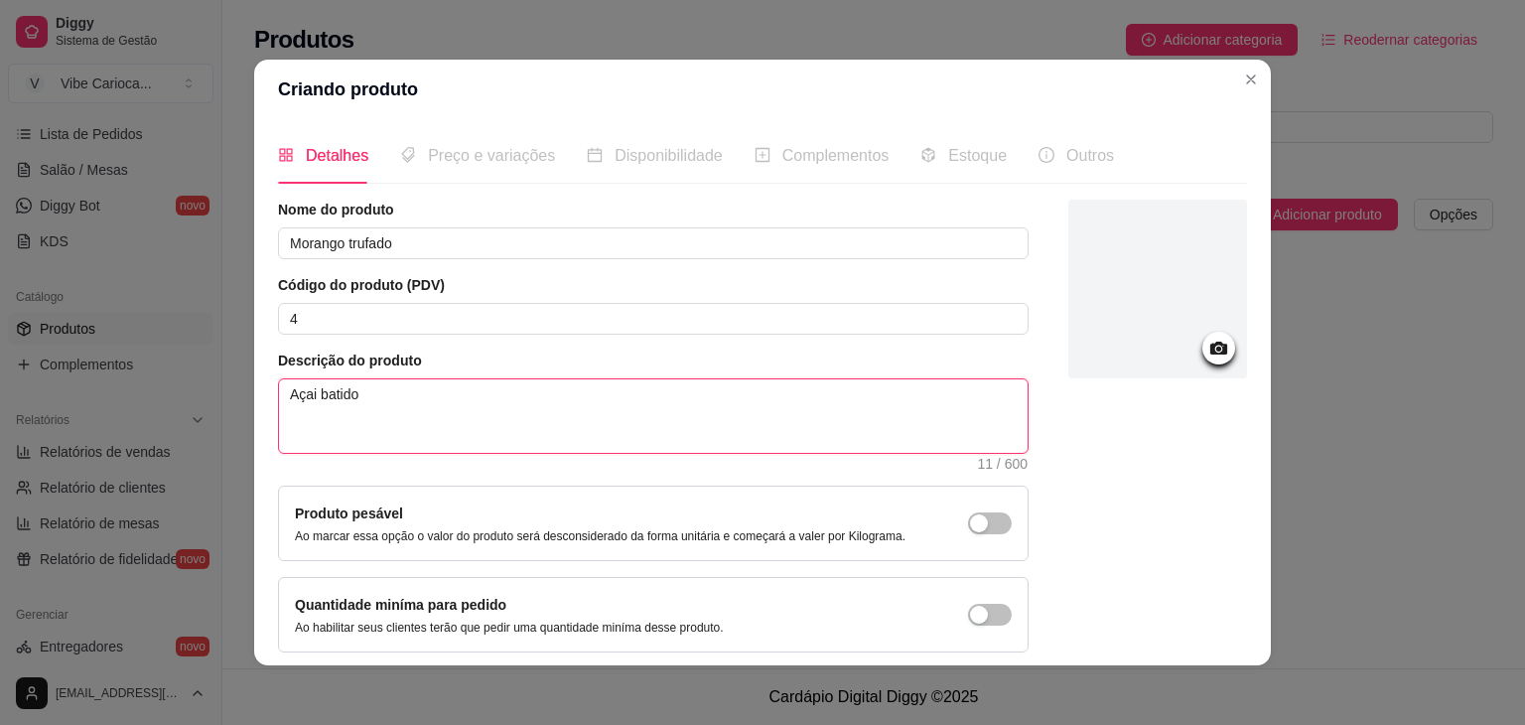
click at [339, 390] on textarea "Açai batido" at bounding box center [653, 415] width 749 height 73
click at [358, 389] on textarea "Açai batido" at bounding box center [653, 415] width 749 height 73
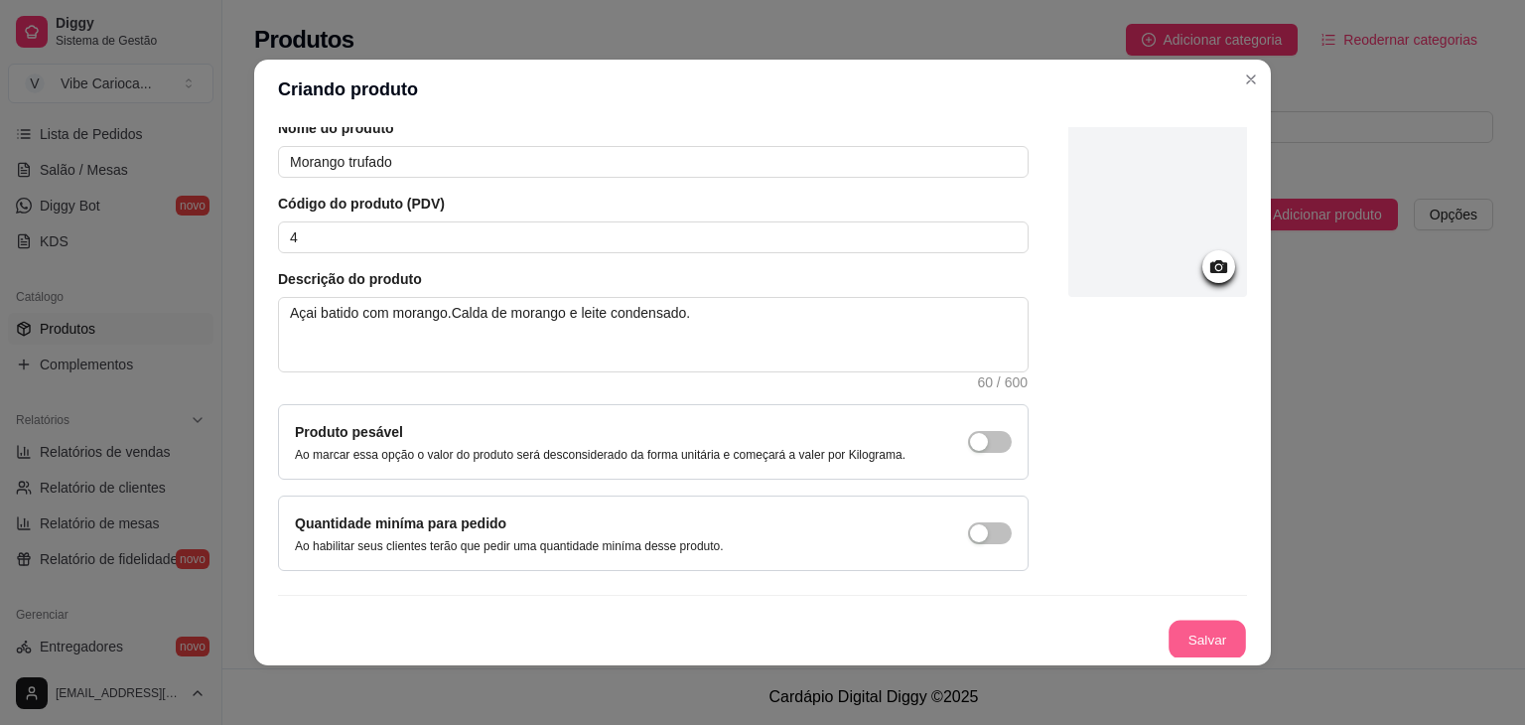
click at [1187, 640] on button "Salvar" at bounding box center [1207, 640] width 77 height 39
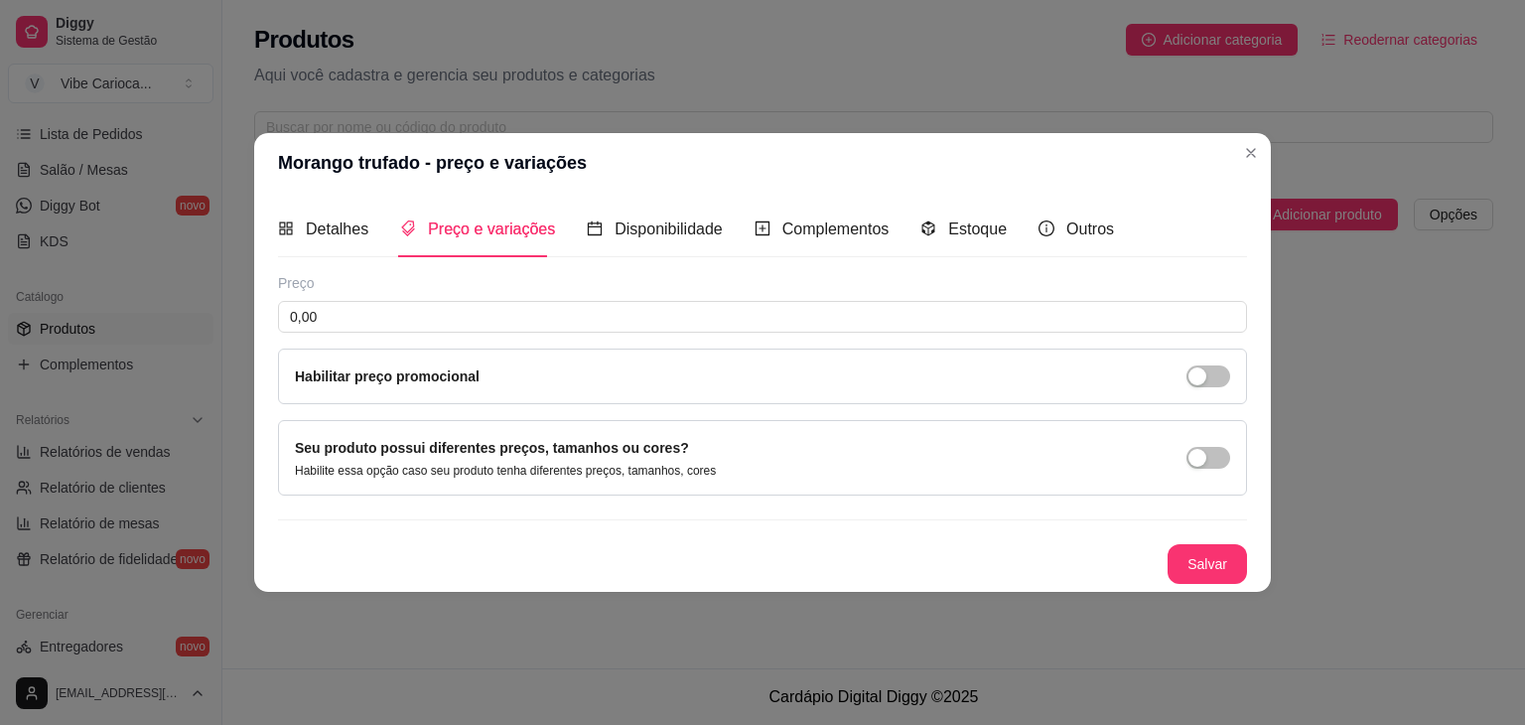
click at [816, 437] on div "Seu produto possui diferentes preços, tamanhos ou cores? Habilite essa opção ca…" at bounding box center [762, 458] width 935 height 42
click at [1208, 462] on button "button" at bounding box center [1209, 458] width 44 height 22
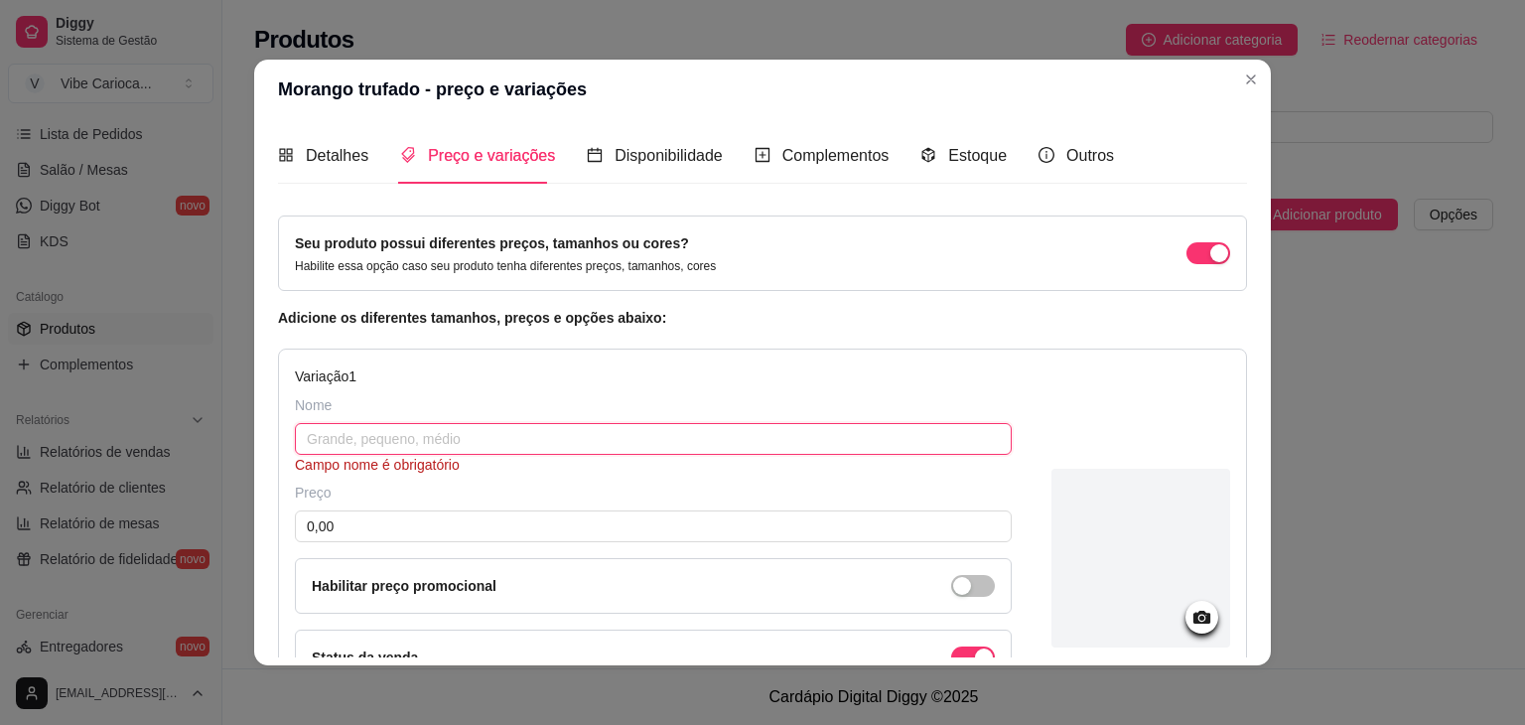
click at [395, 438] on input "text" at bounding box center [653, 439] width 717 height 32
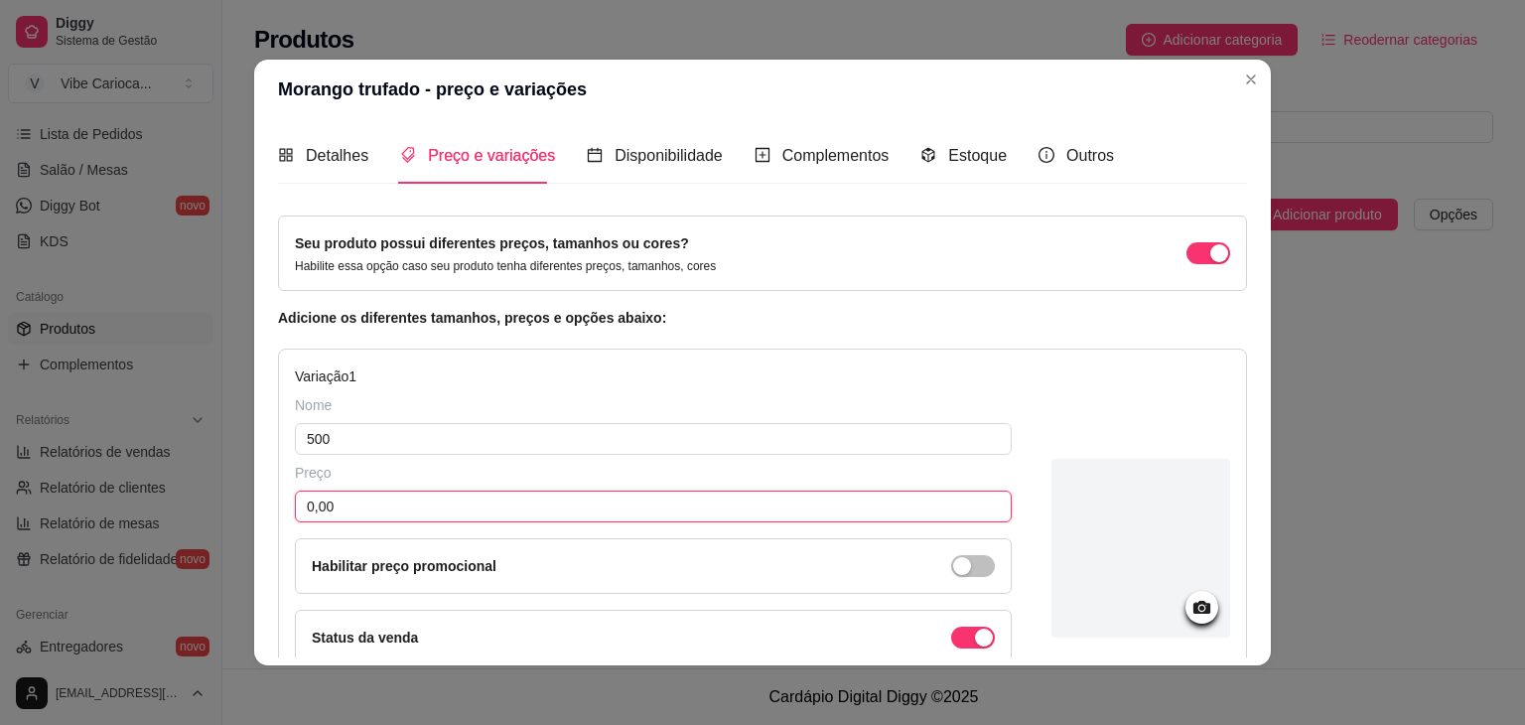
click at [365, 498] on input "0,00" at bounding box center [653, 507] width 717 height 32
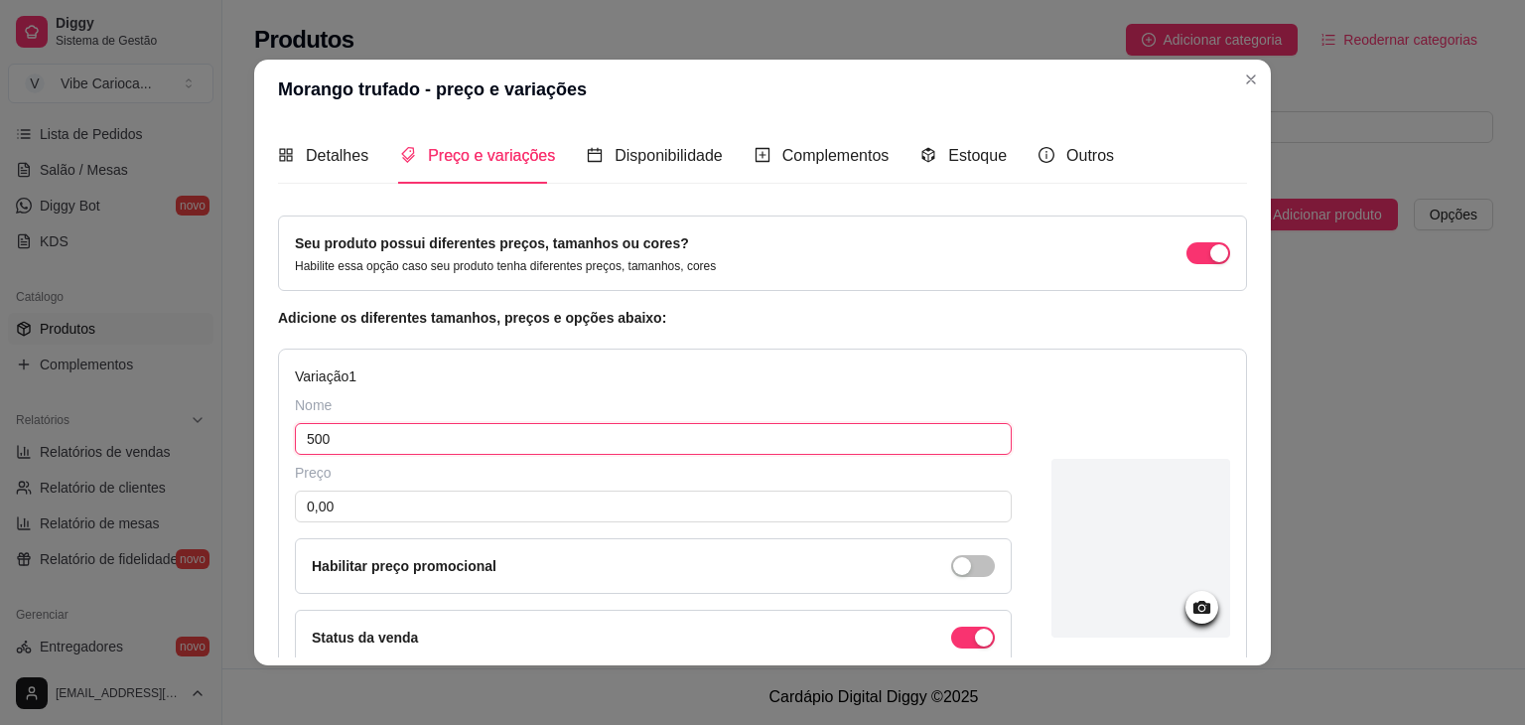
click at [369, 430] on input "500" at bounding box center [653, 439] width 717 height 32
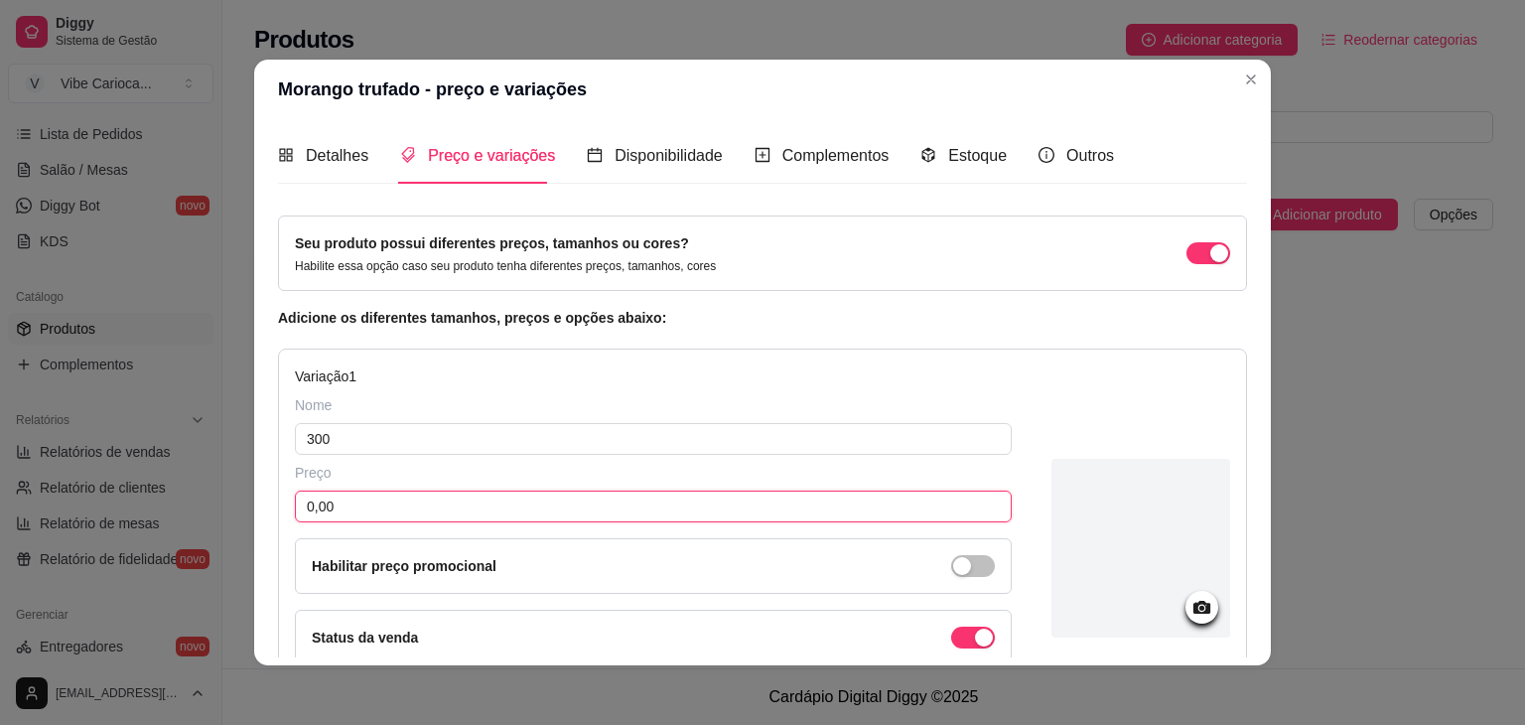
click at [366, 498] on input "0,00" at bounding box center [653, 507] width 717 height 32
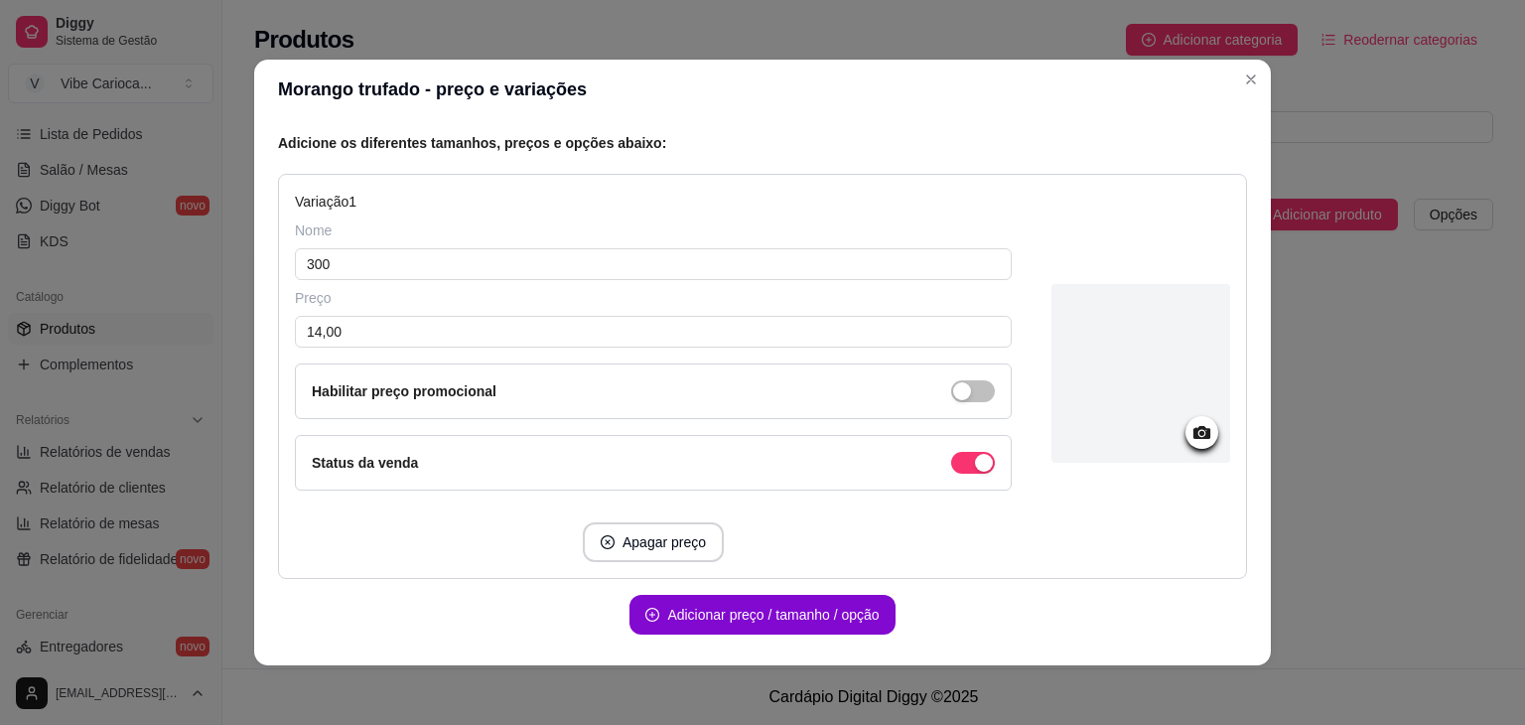
scroll to position [238, 0]
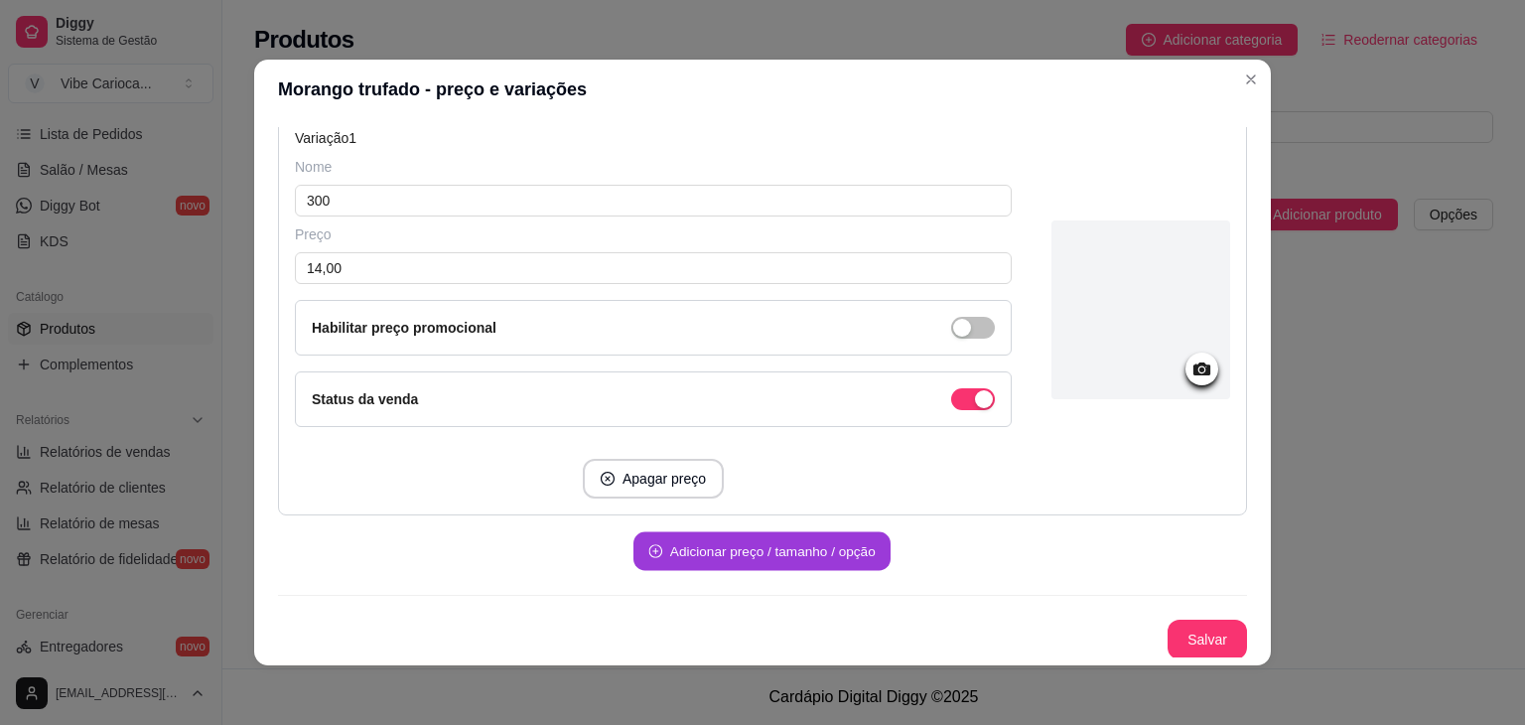
click at [810, 561] on button "Adicionar preço / tamanho / opção" at bounding box center [762, 551] width 257 height 39
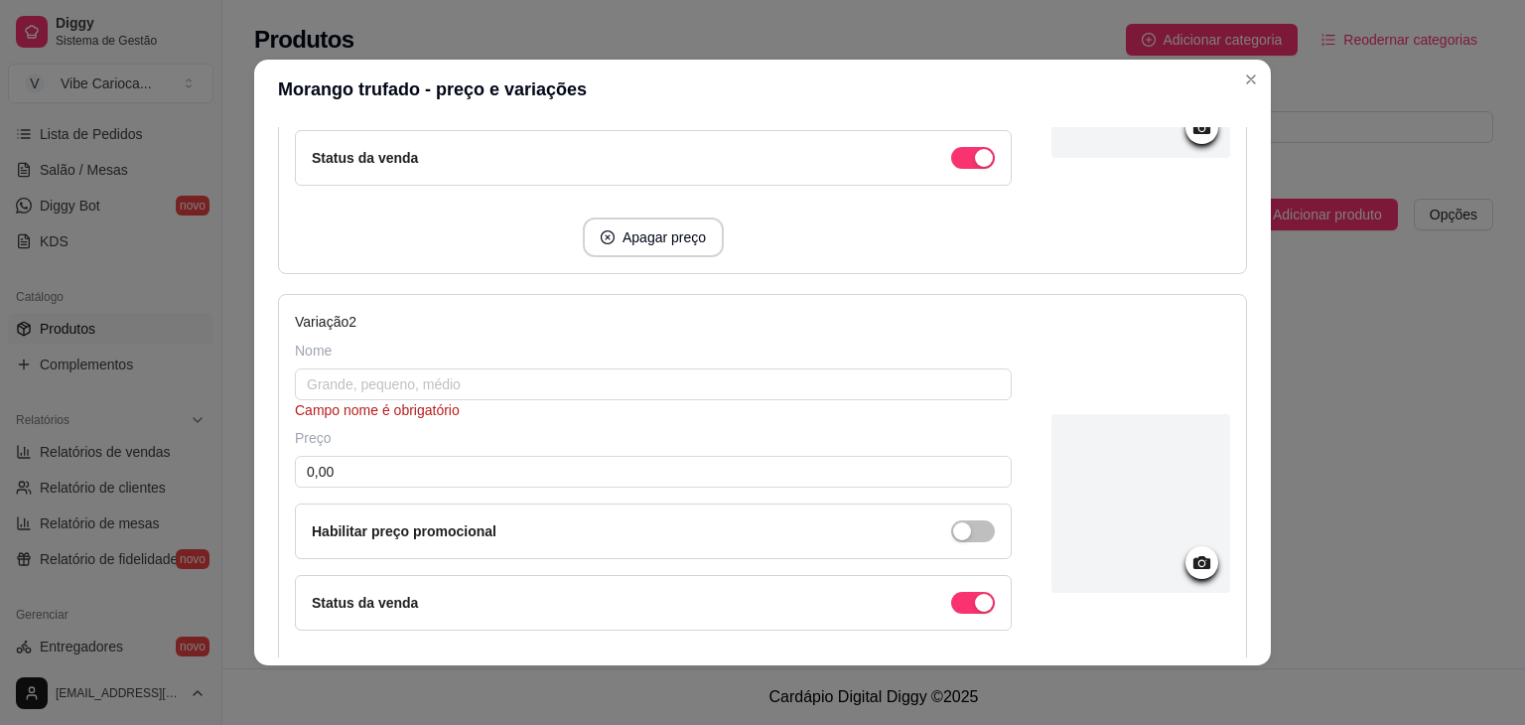
scroll to position [476, 0]
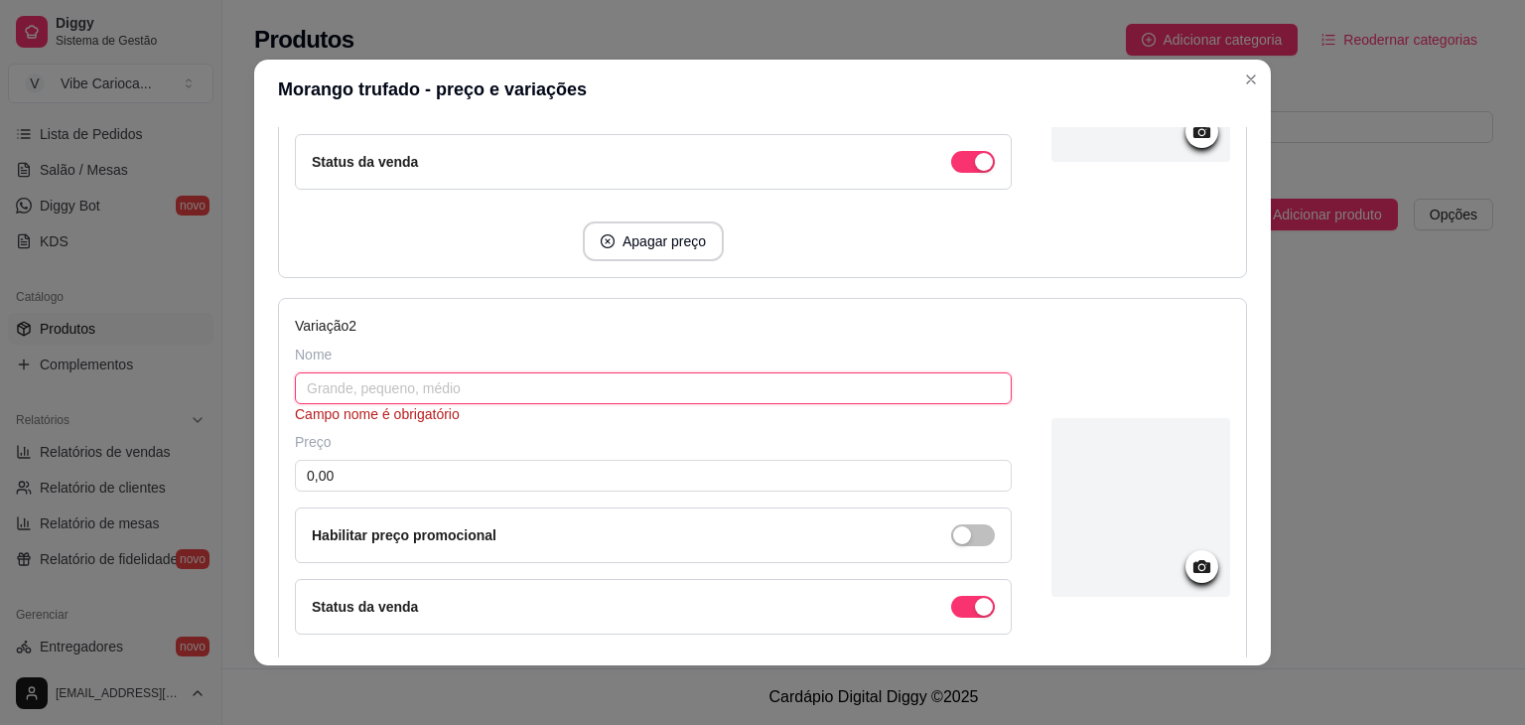
click at [620, 386] on input "text" at bounding box center [653, 388] width 717 height 32
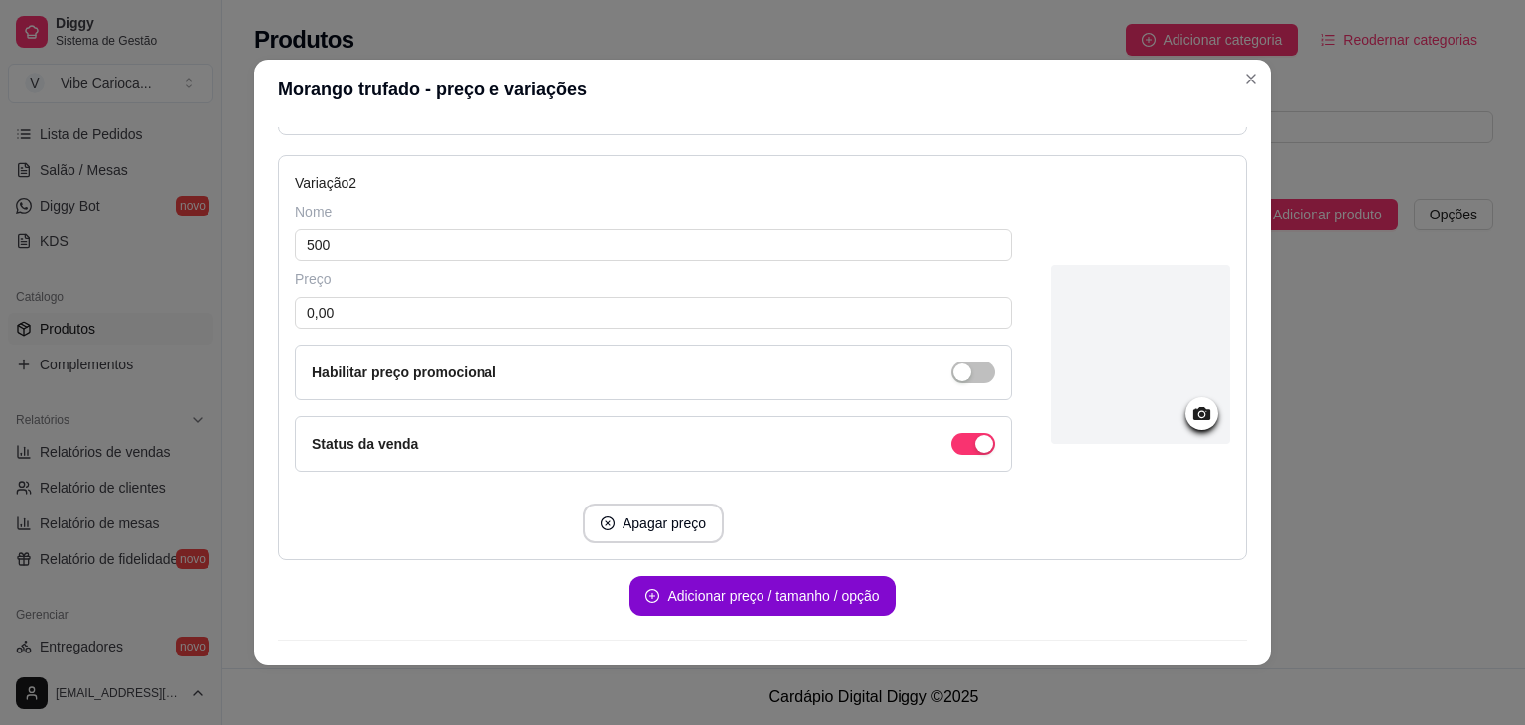
scroll to position [636, 0]
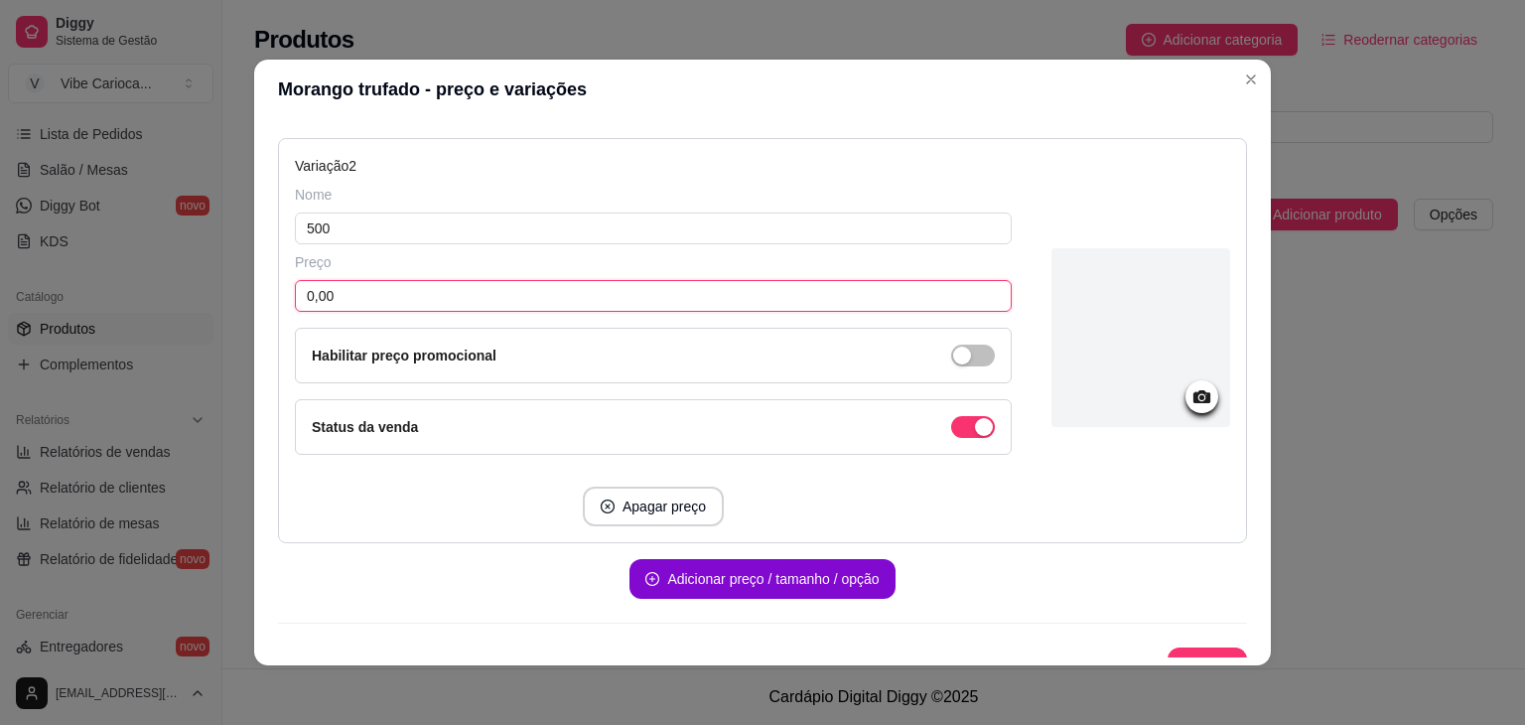
click at [373, 289] on input "0,00" at bounding box center [653, 296] width 717 height 32
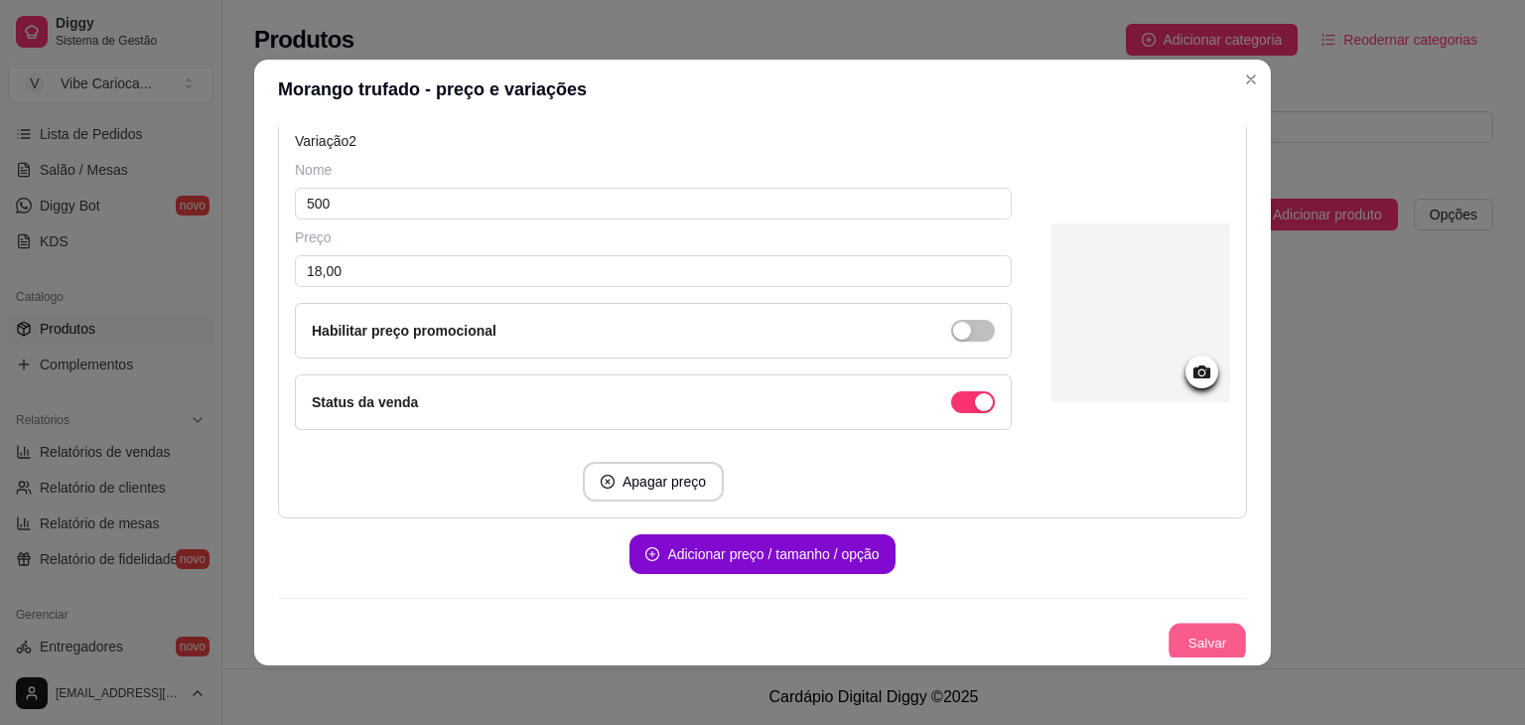
click at [1183, 637] on button "Salvar" at bounding box center [1207, 643] width 77 height 39
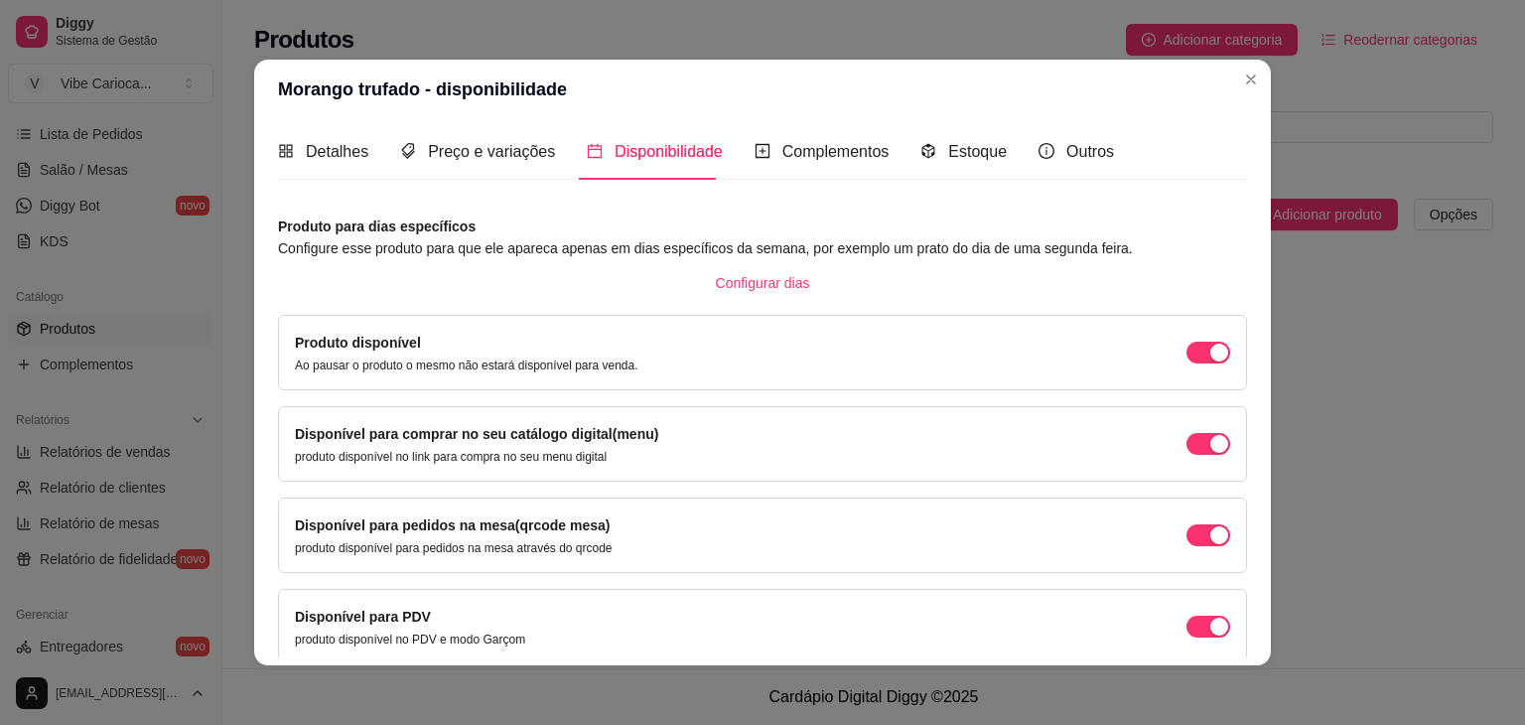
scroll to position [0, 0]
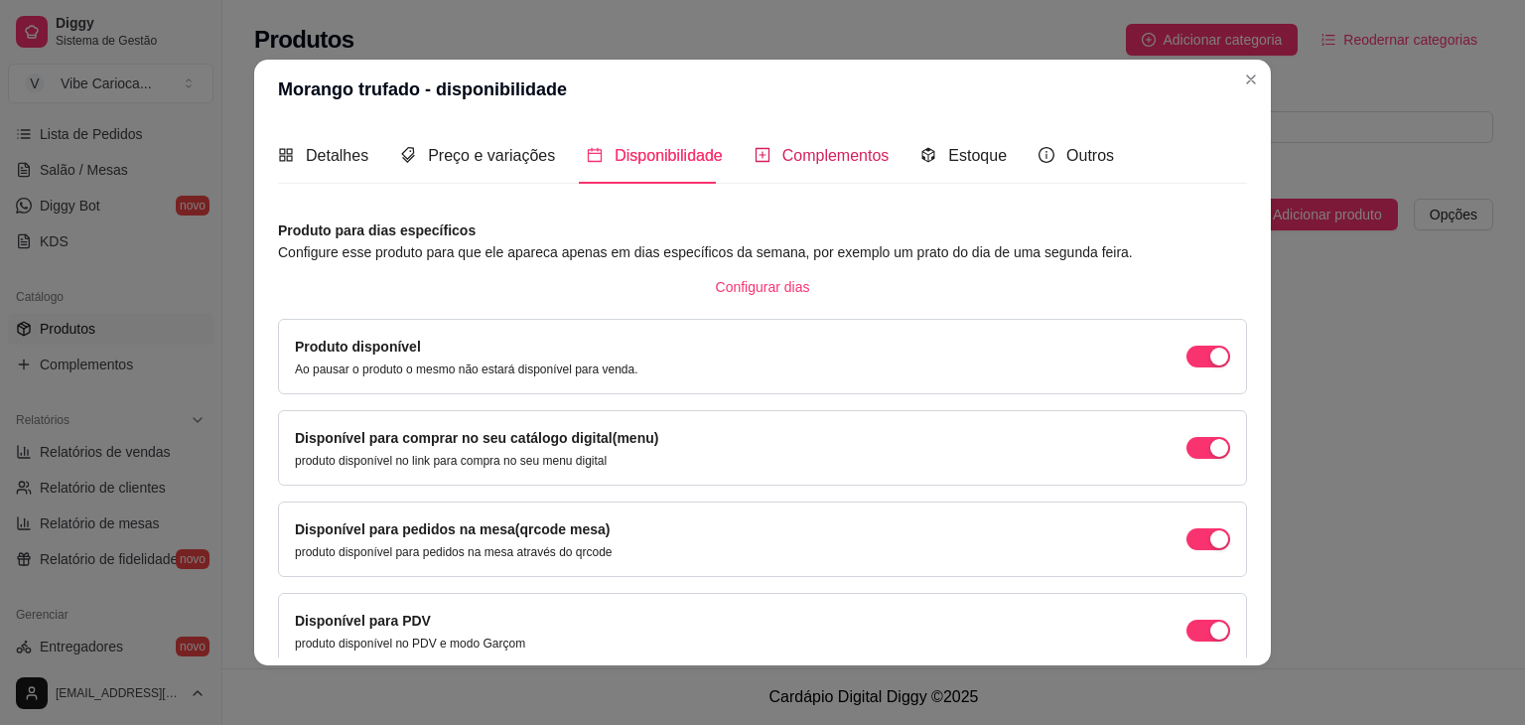
click at [782, 151] on span "Complementos" at bounding box center [835, 155] width 107 height 17
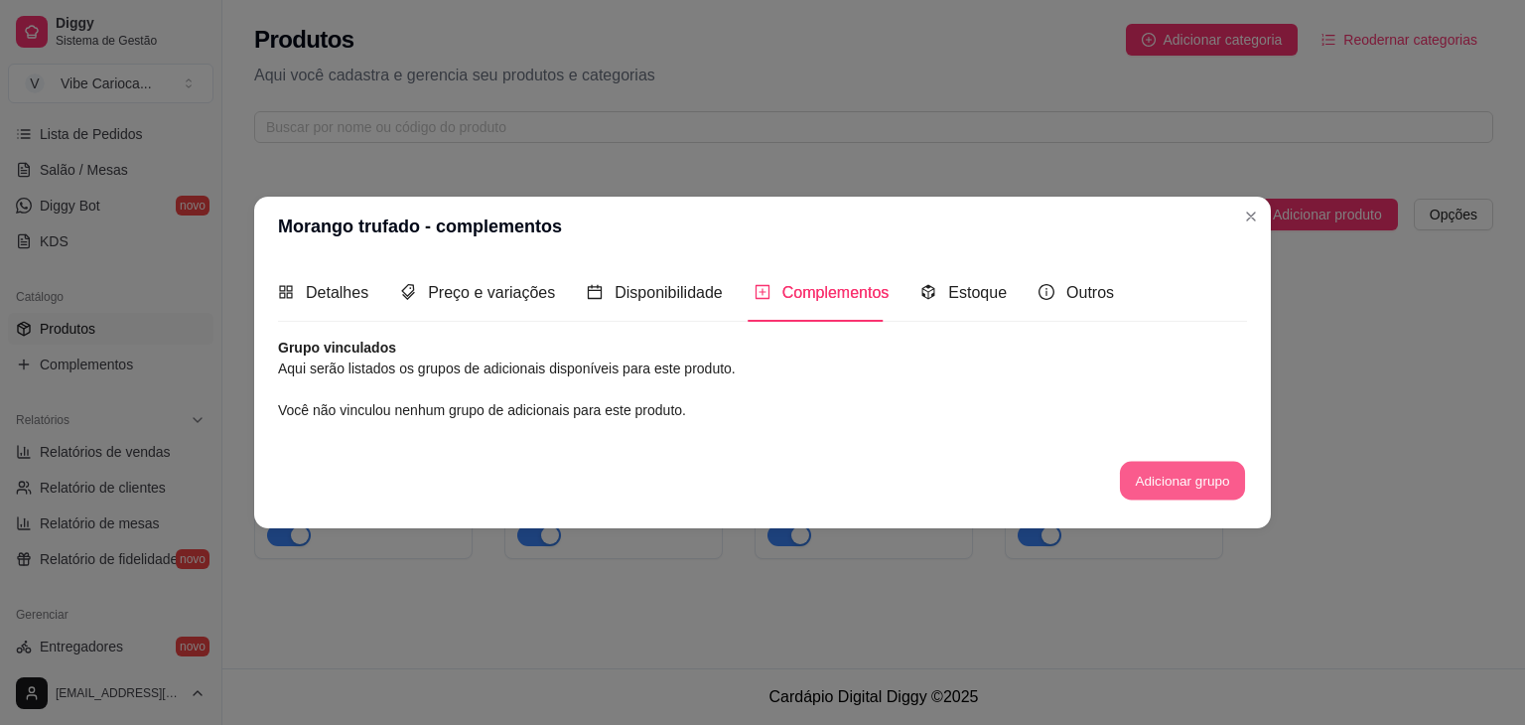
click at [1166, 471] on button "Adicionar grupo" at bounding box center [1182, 480] width 125 height 39
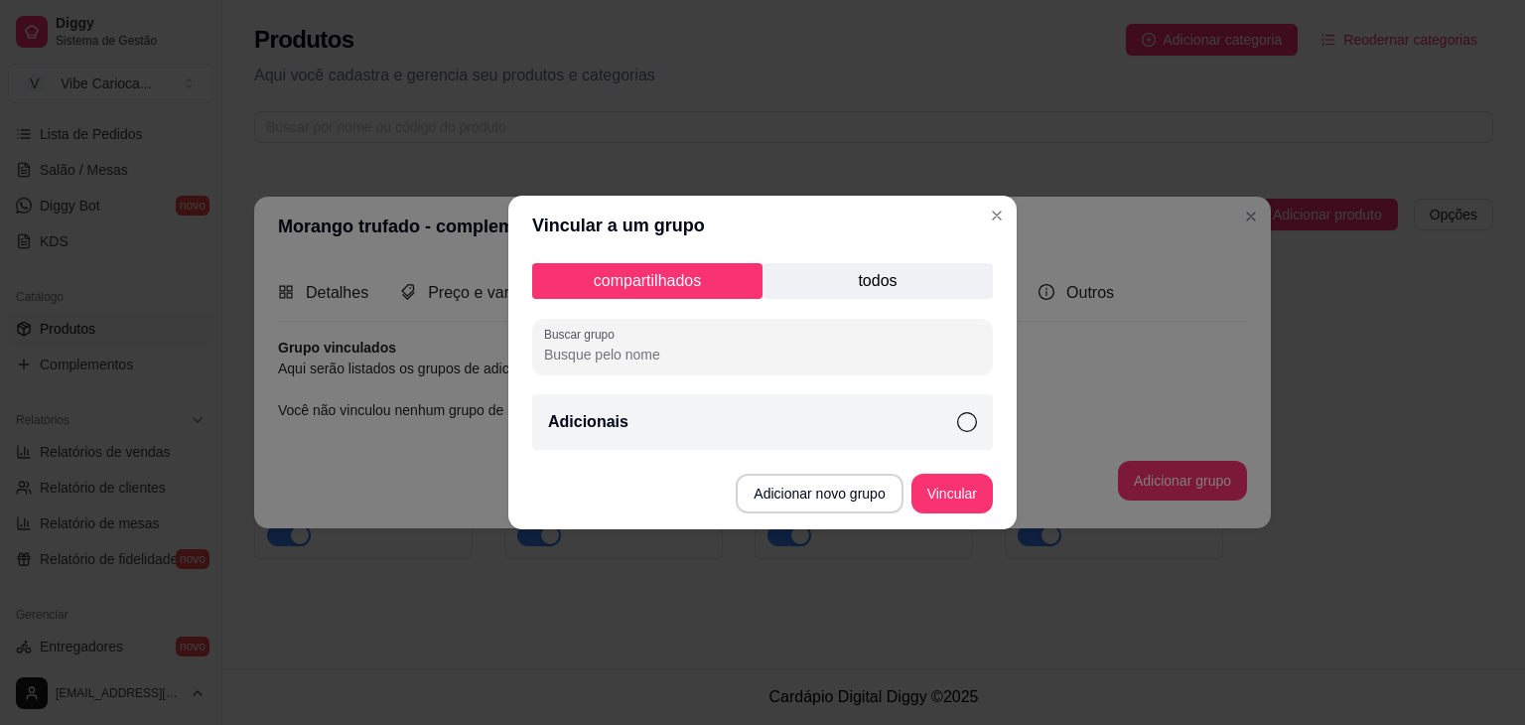
click at [948, 415] on div "Adicionais" at bounding box center [762, 422] width 461 height 56
click at [957, 499] on button "Vincular" at bounding box center [952, 494] width 79 height 39
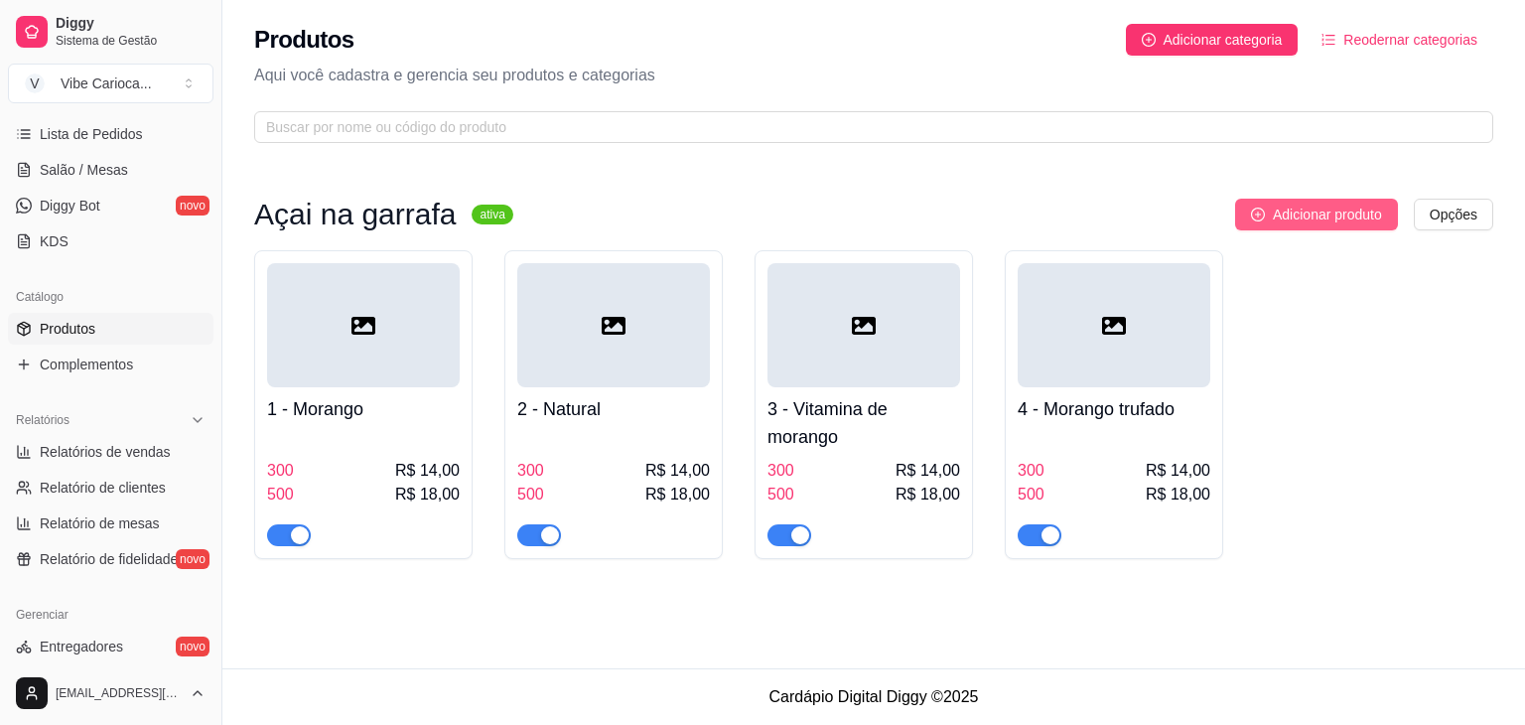
click at [1299, 206] on span "Adicionar produto" at bounding box center [1327, 215] width 109 height 22
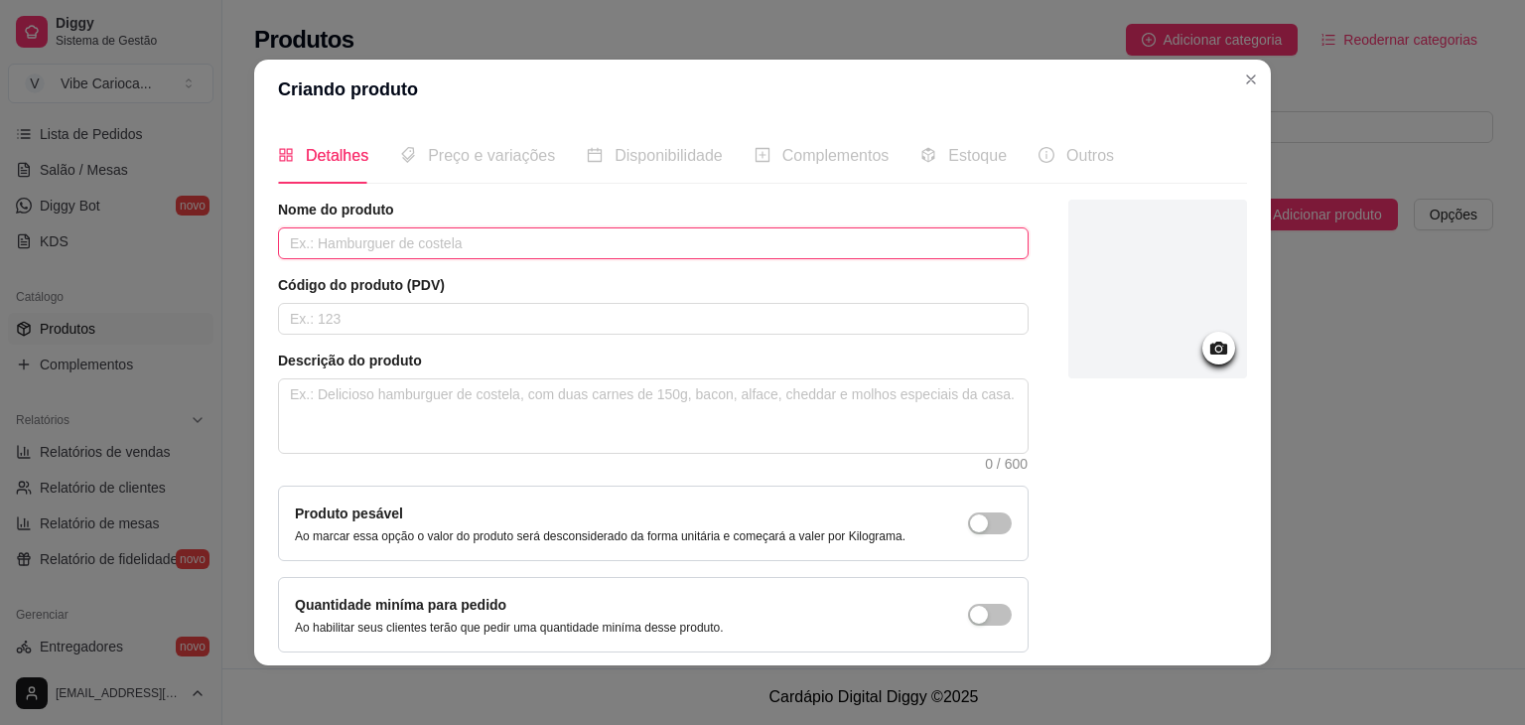
click at [417, 247] on input "text" at bounding box center [653, 243] width 751 height 32
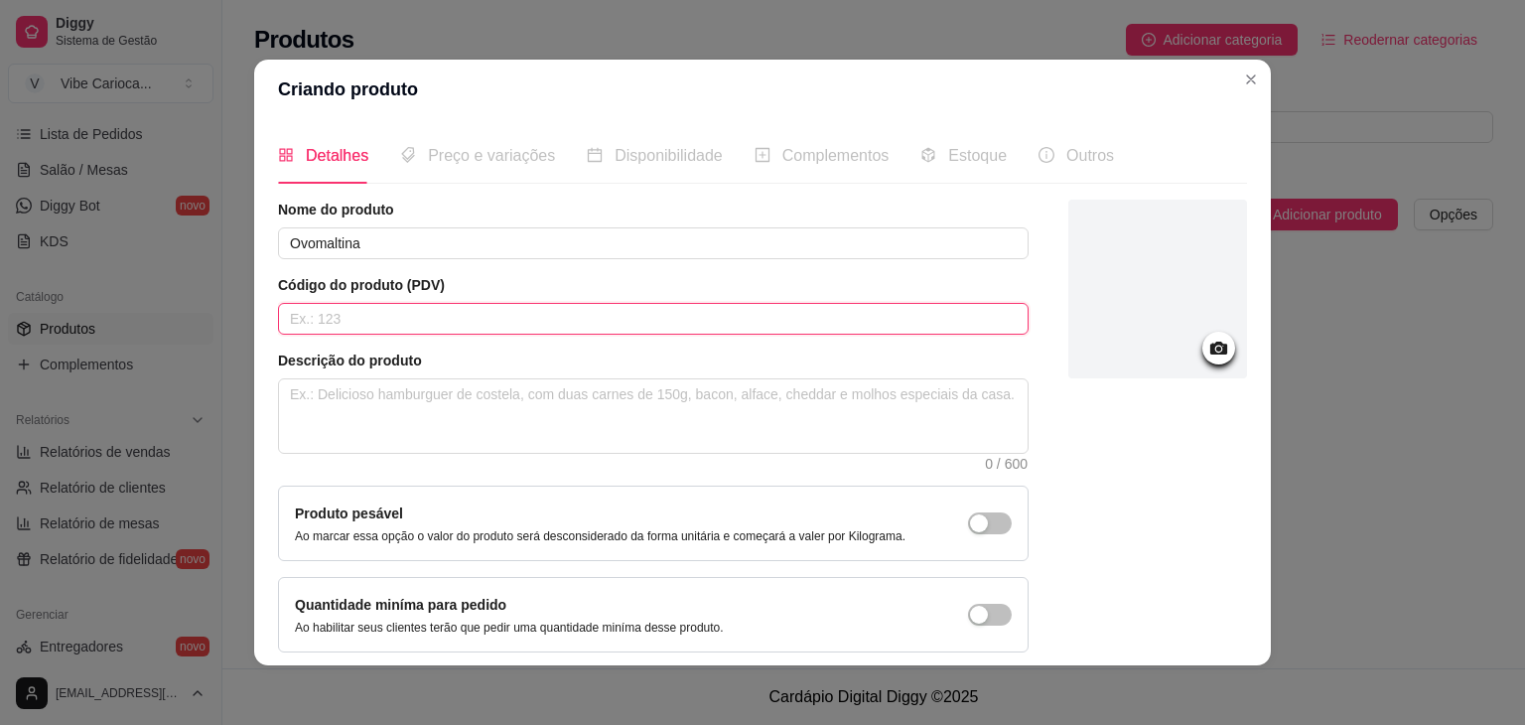
click at [330, 306] on input "text" at bounding box center [653, 319] width 751 height 32
click at [326, 392] on textarea at bounding box center [653, 415] width 749 height 73
paste textarea "Açai batido"
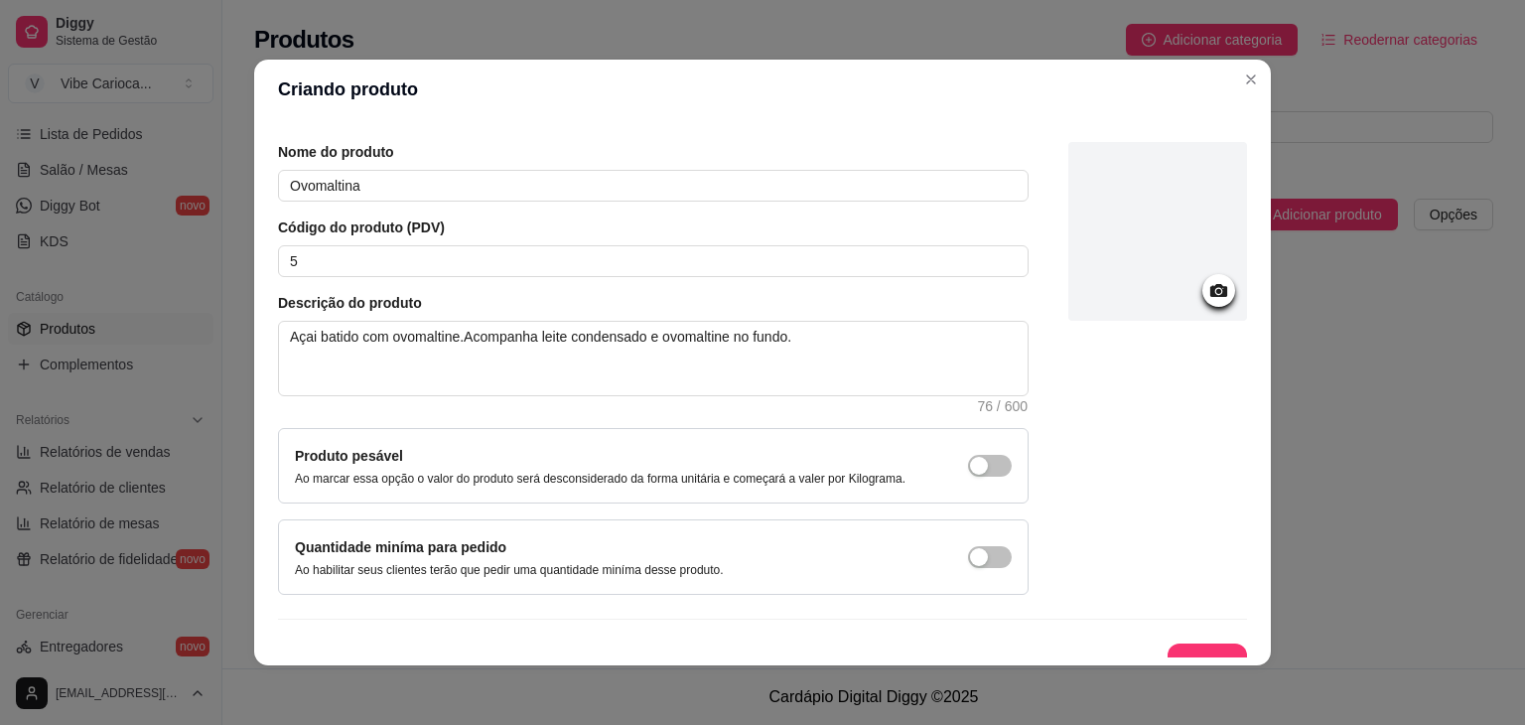
scroll to position [81, 0]
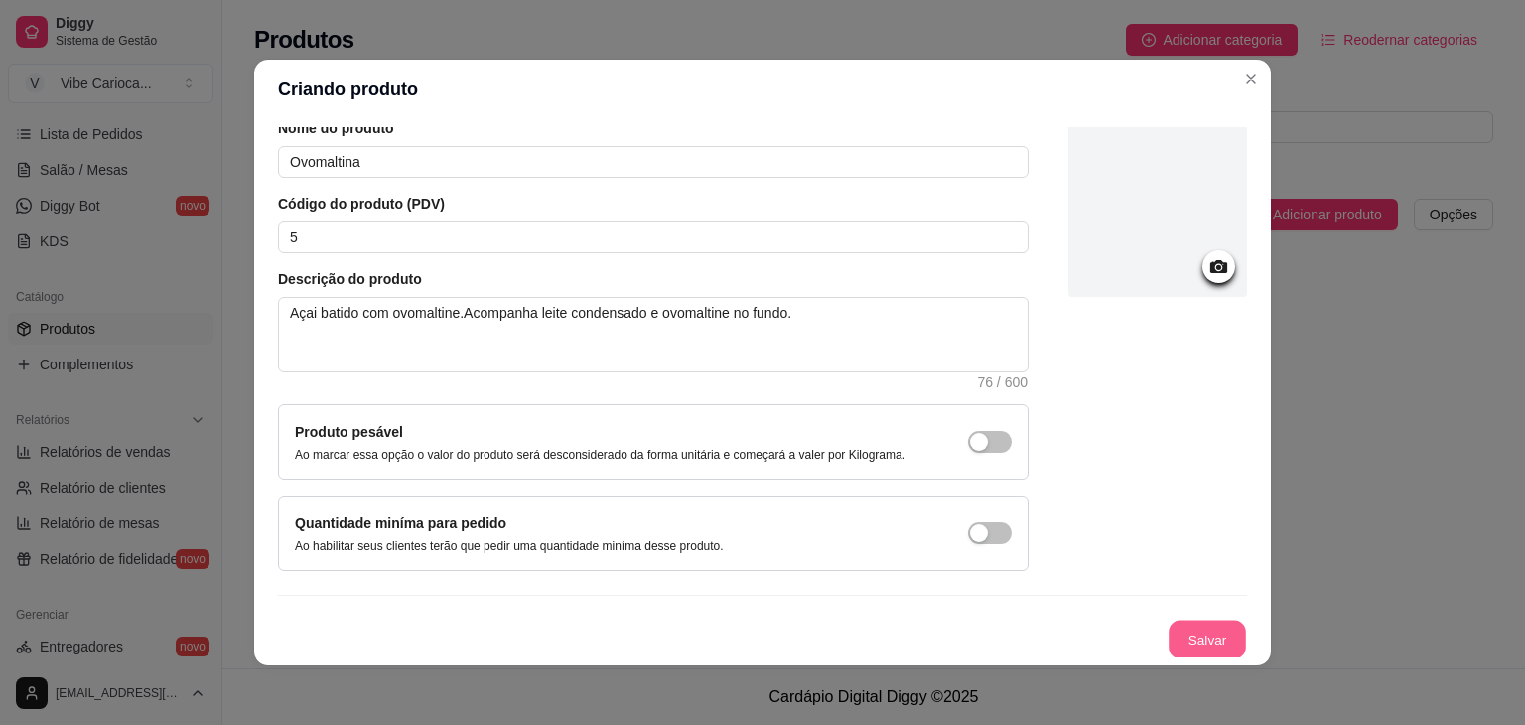
click at [1184, 644] on button "Salvar" at bounding box center [1207, 640] width 77 height 39
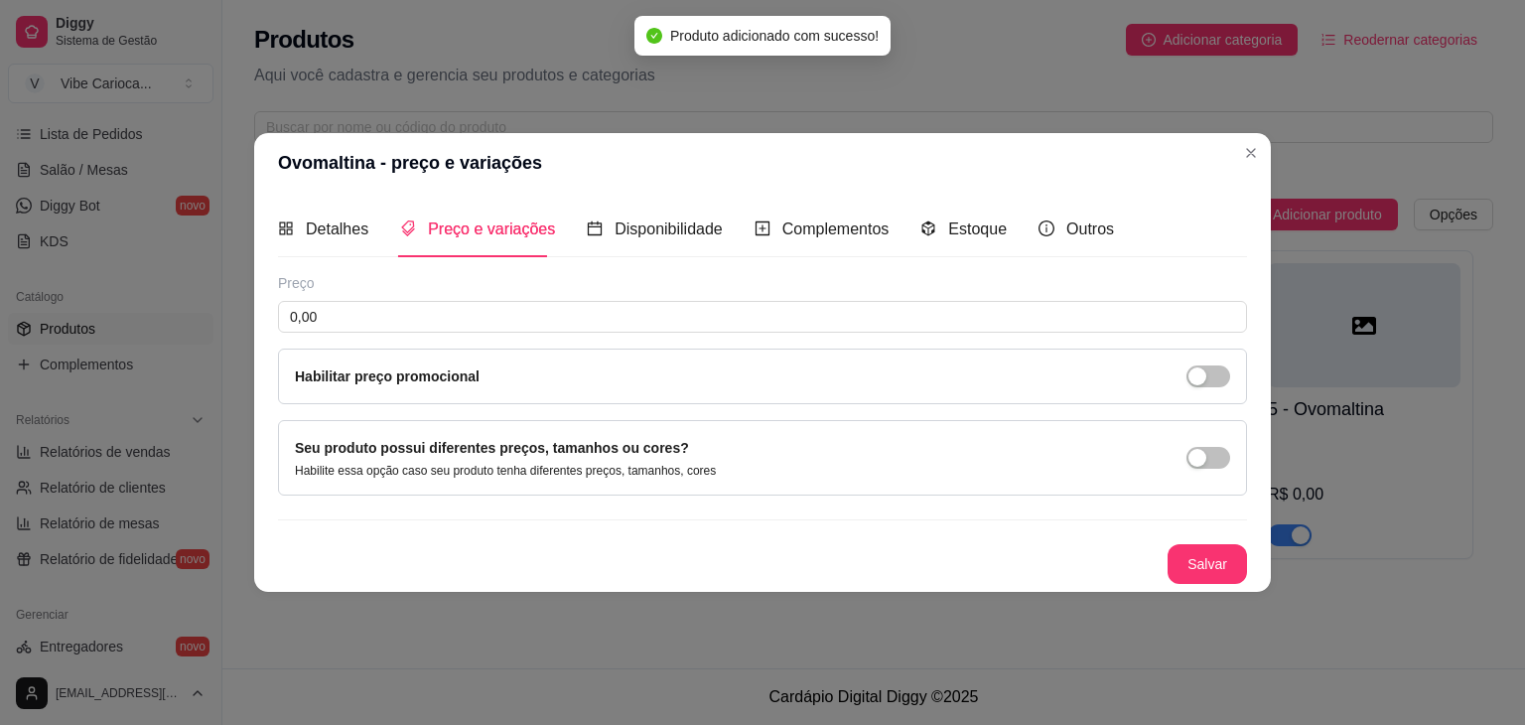
scroll to position [0, 0]
click at [806, 225] on span "Complementos" at bounding box center [835, 228] width 107 height 17
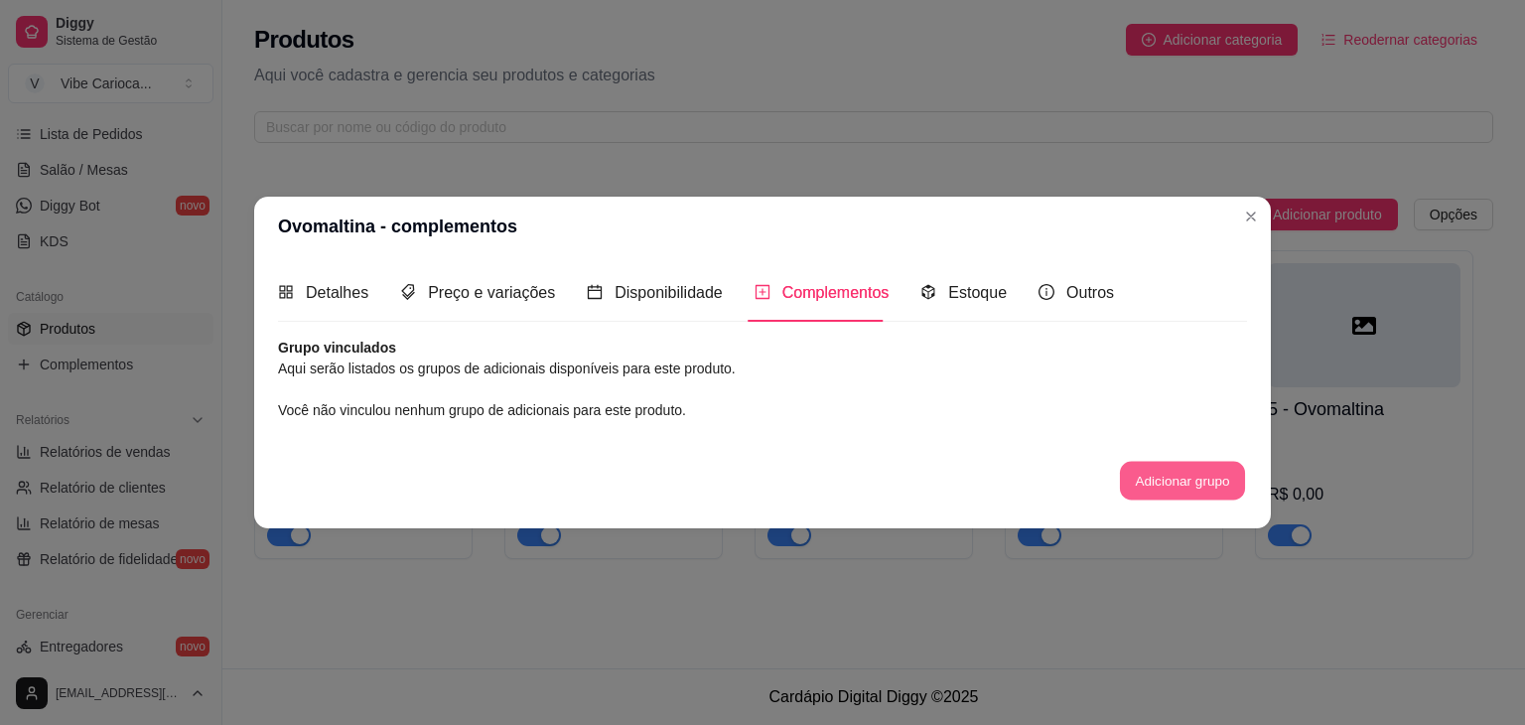
click at [1172, 490] on button "Adicionar grupo" at bounding box center [1182, 480] width 125 height 39
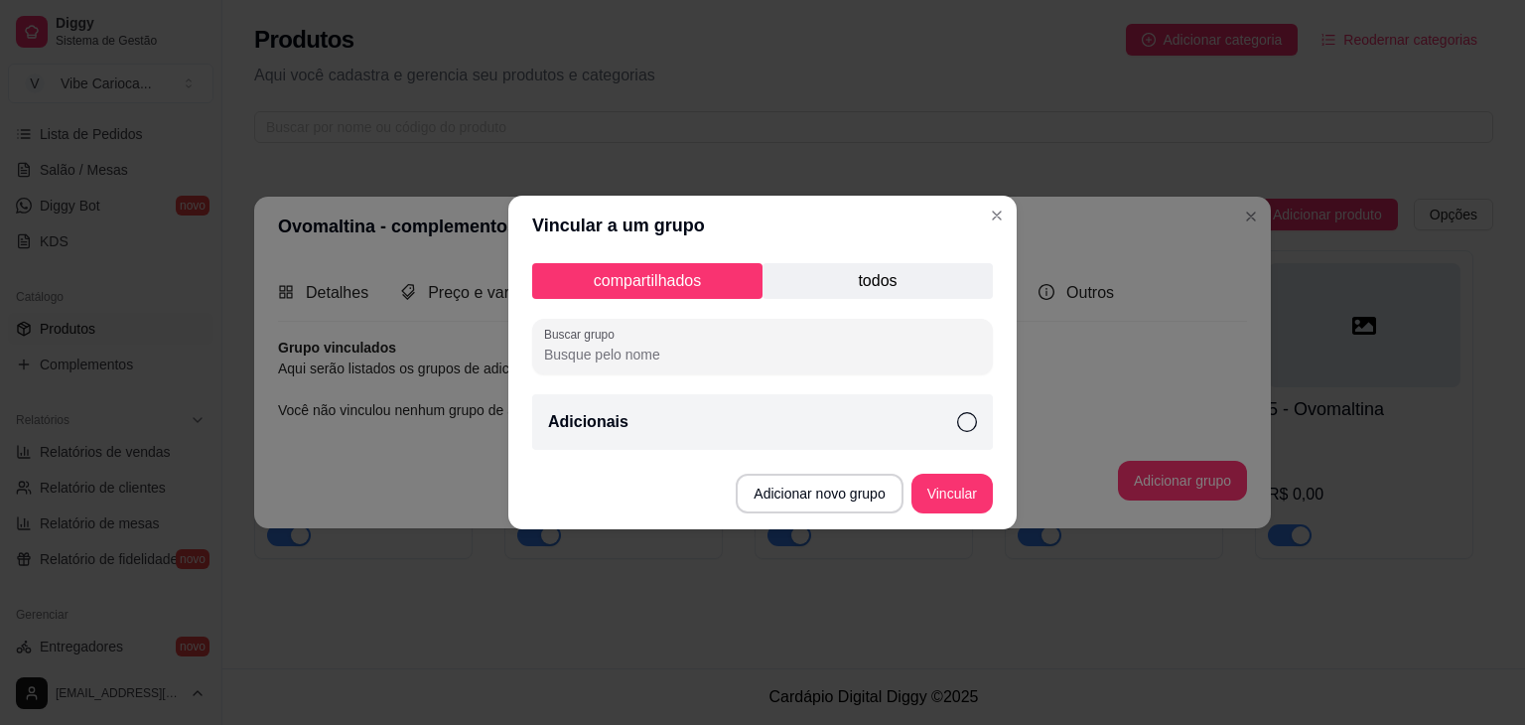
click at [975, 414] on icon at bounding box center [967, 422] width 20 height 20
click at [956, 489] on button "Vincular" at bounding box center [952, 494] width 79 height 39
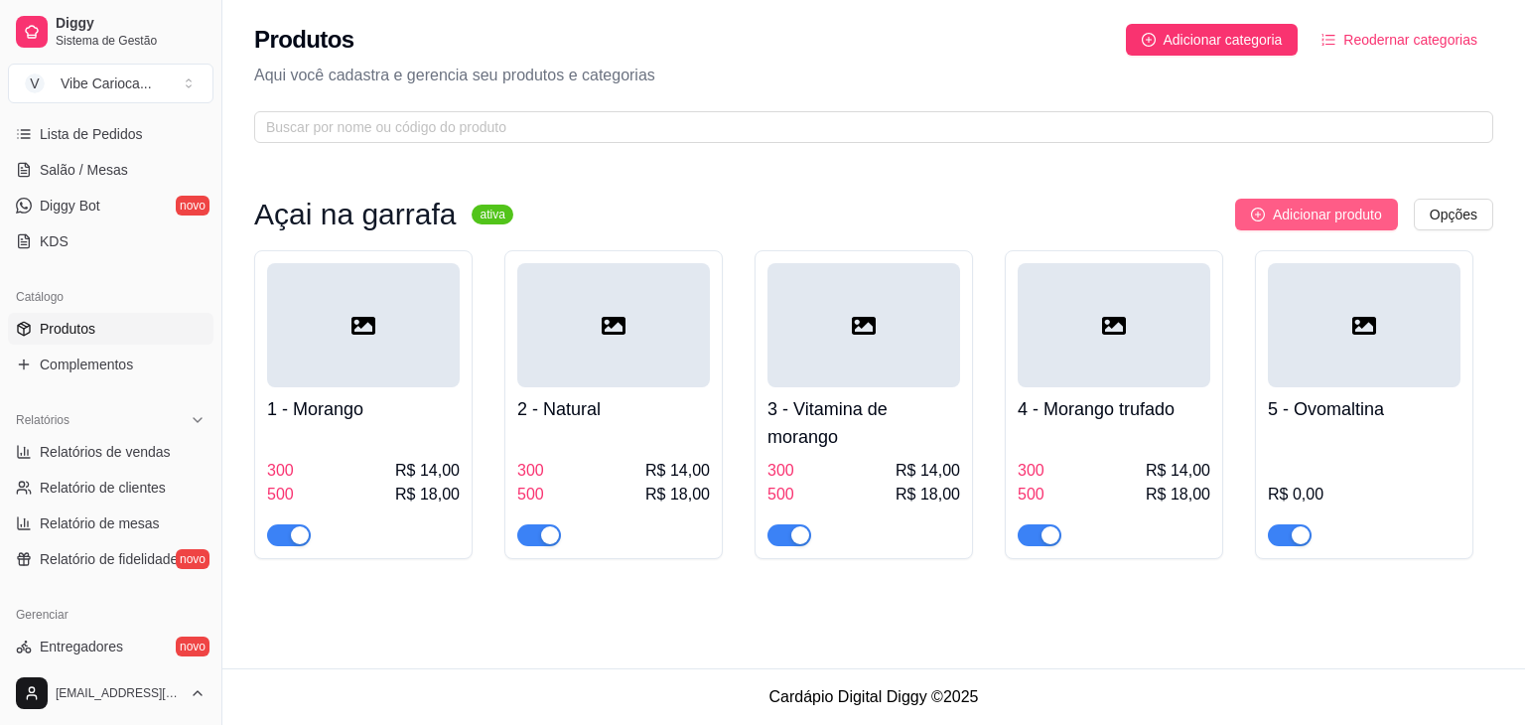
click at [1356, 208] on span "Adicionar produto" at bounding box center [1327, 215] width 109 height 22
click at [1358, 362] on div at bounding box center [1364, 325] width 193 height 124
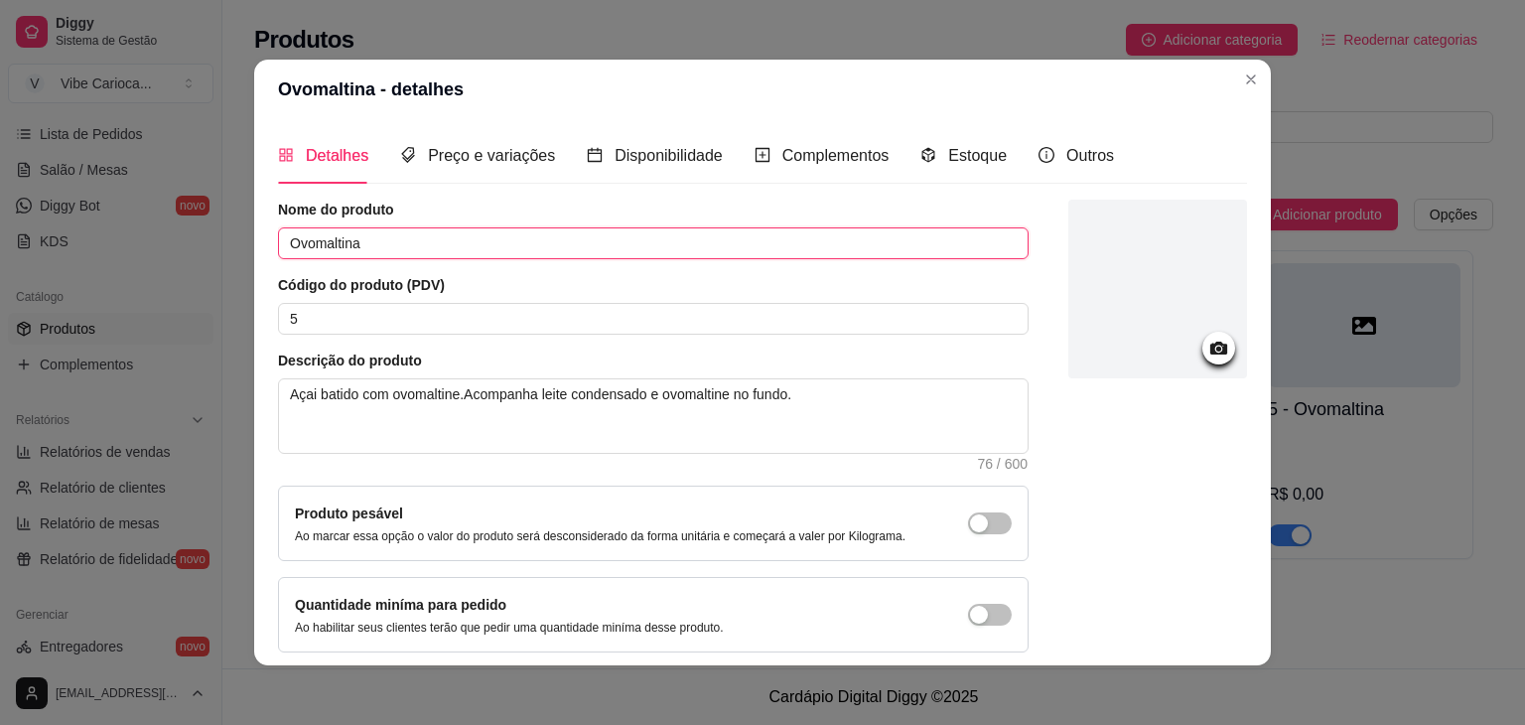
click at [394, 227] on input "Ovomaltina" at bounding box center [653, 243] width 751 height 32
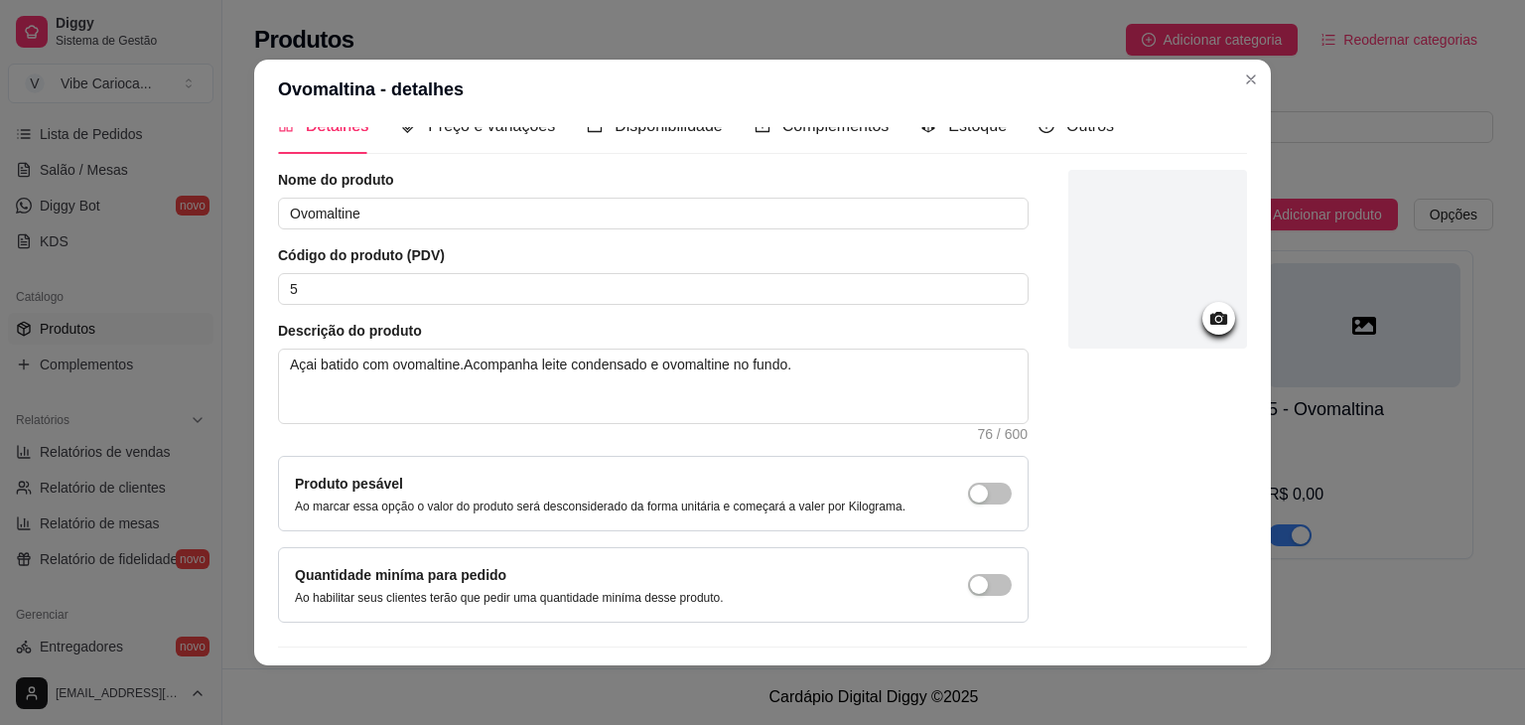
scroll to position [81, 0]
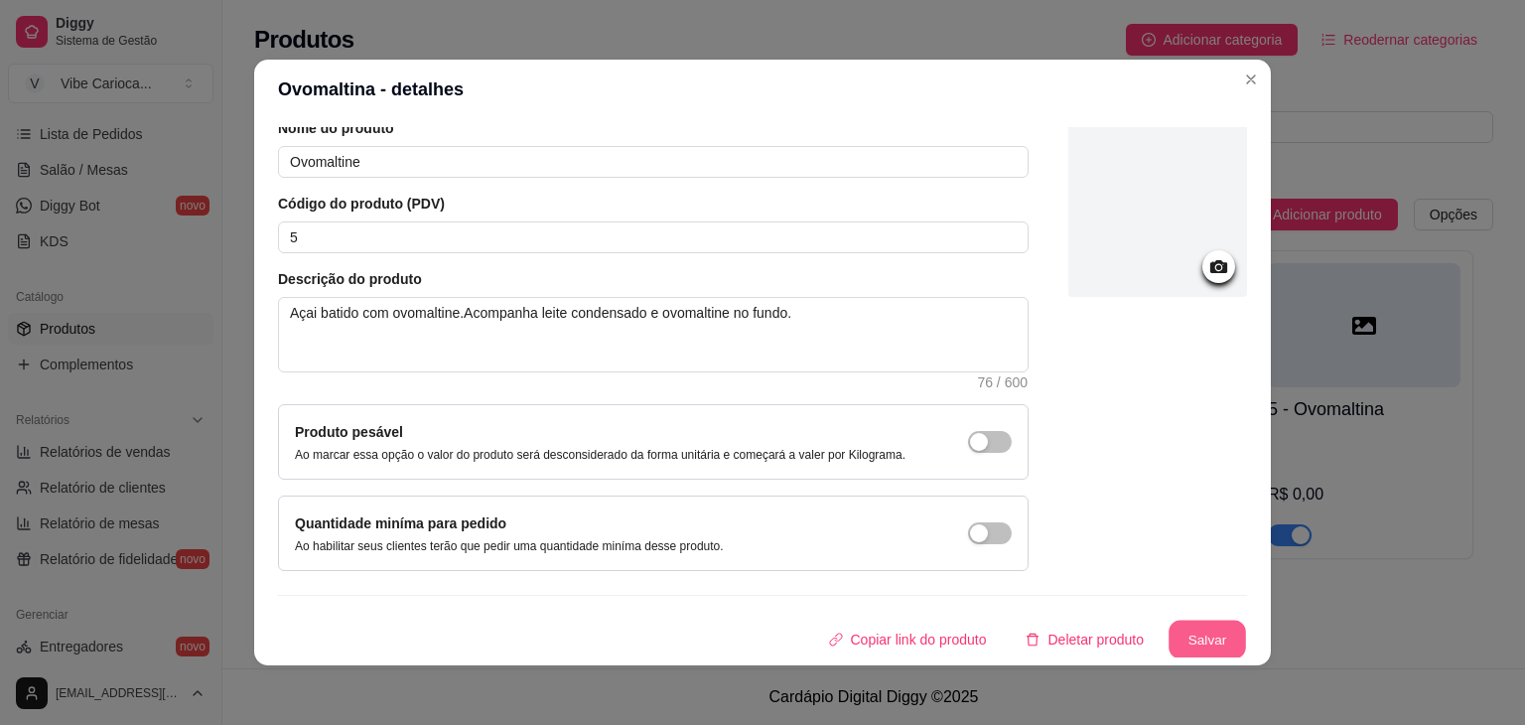
click at [1194, 644] on button "Salvar" at bounding box center [1207, 640] width 77 height 39
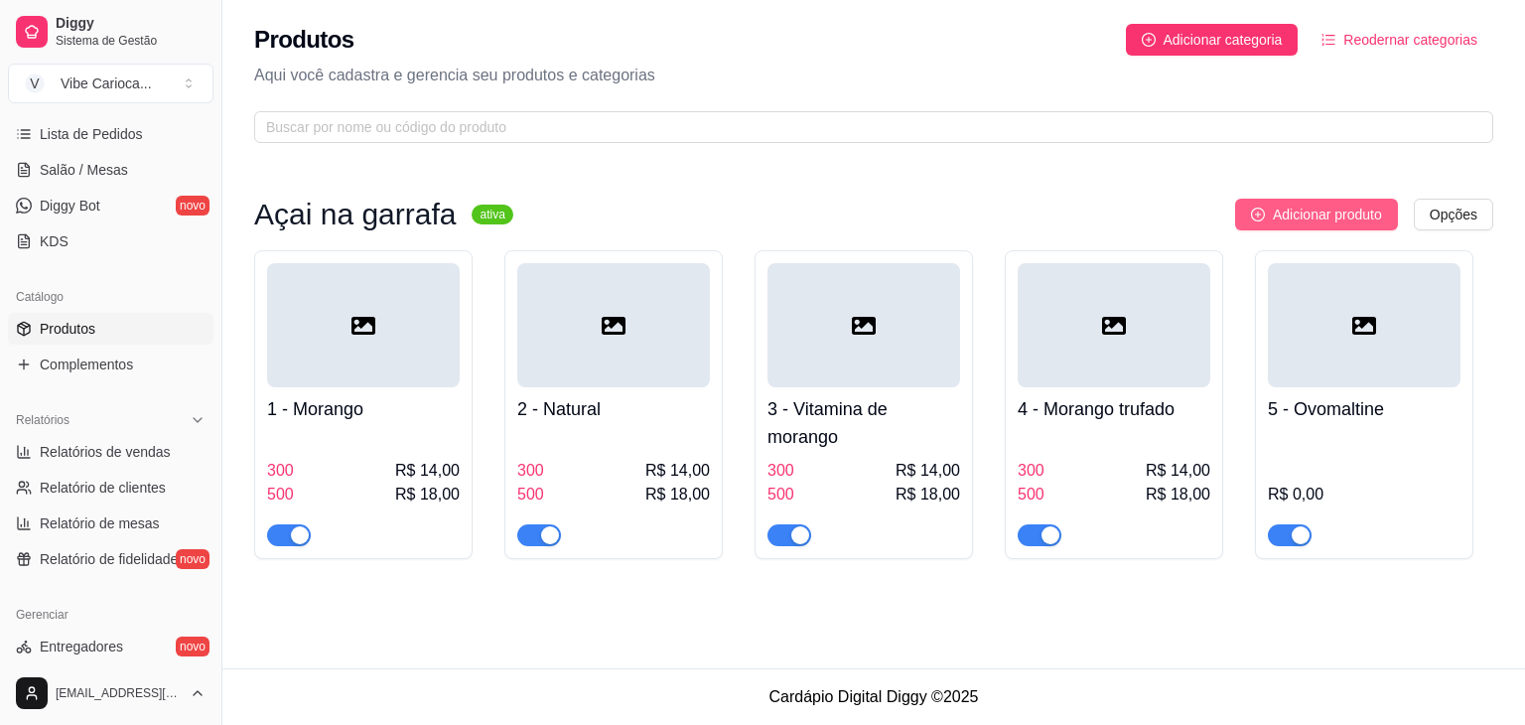
click at [1290, 215] on span "Adicionar produto" at bounding box center [1327, 215] width 109 height 22
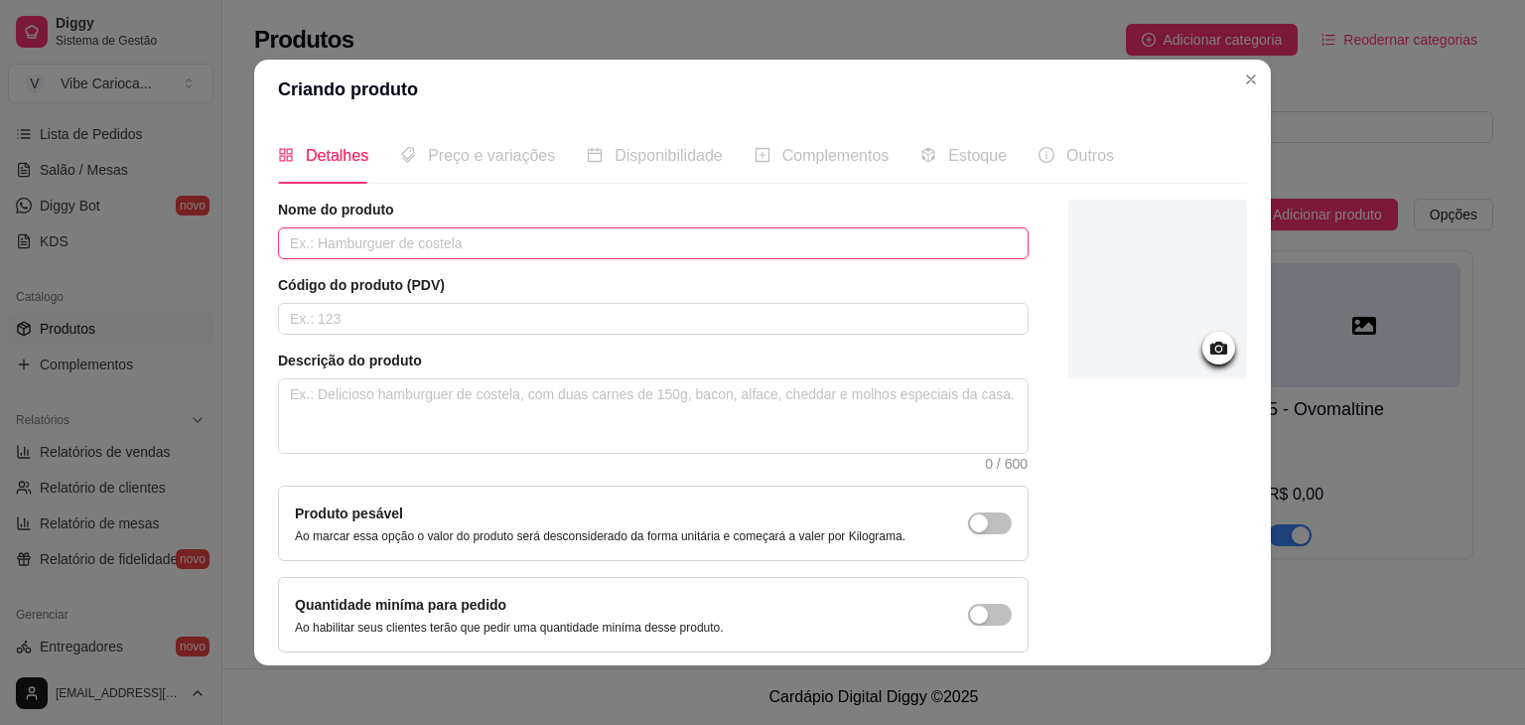
click at [478, 229] on input "text" at bounding box center [653, 243] width 751 height 32
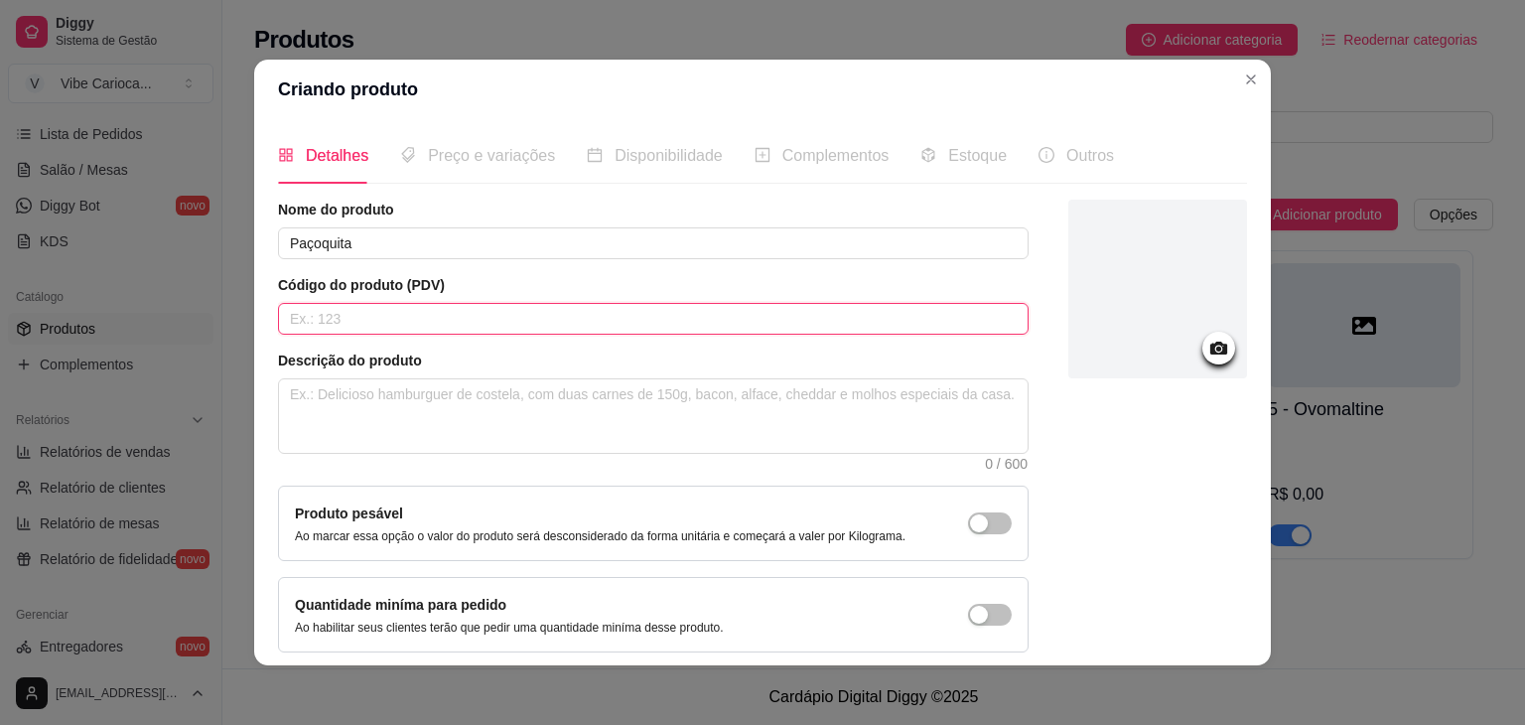
click at [415, 315] on input "text" at bounding box center [653, 319] width 751 height 32
click at [398, 392] on textarea at bounding box center [653, 415] width 749 height 73
paste textarea "Açai batido"
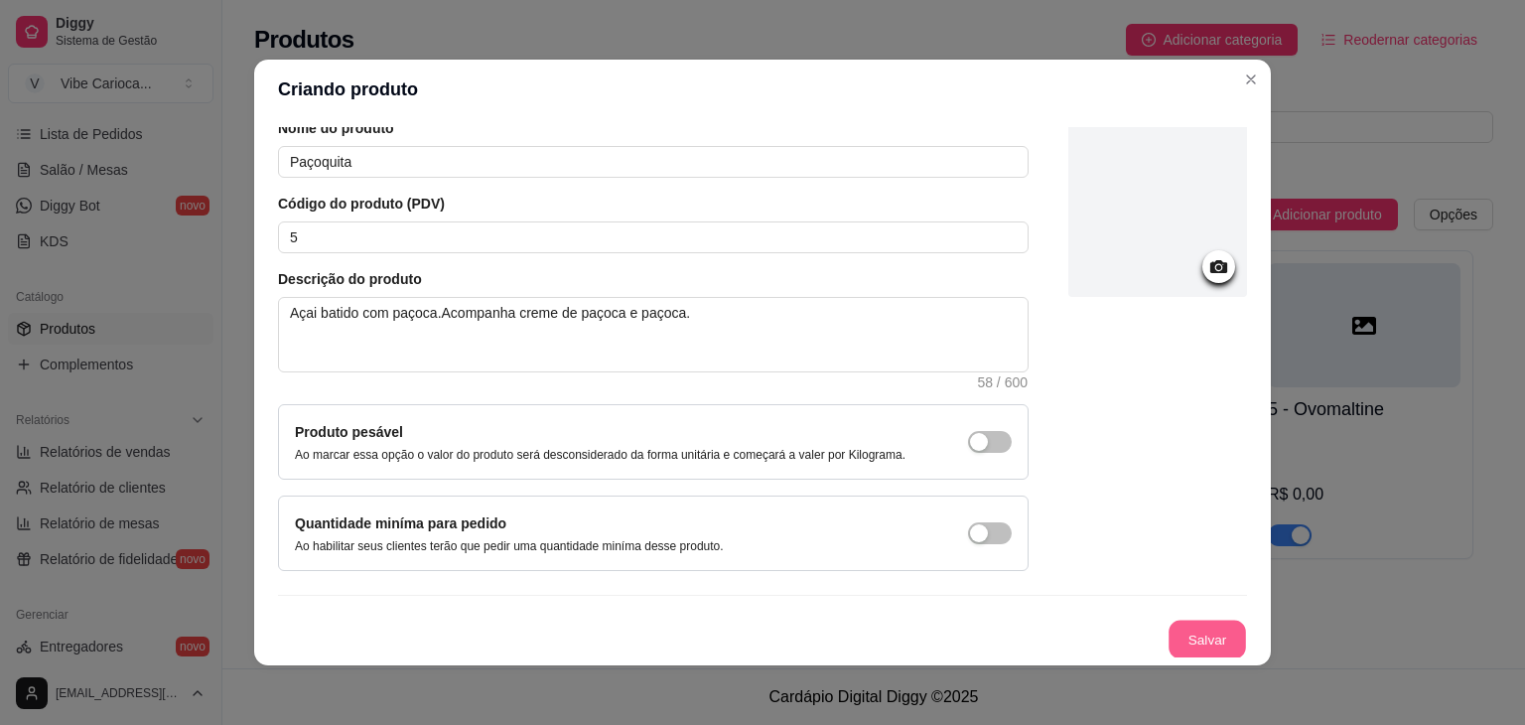
click at [1197, 635] on button "Salvar" at bounding box center [1207, 640] width 77 height 39
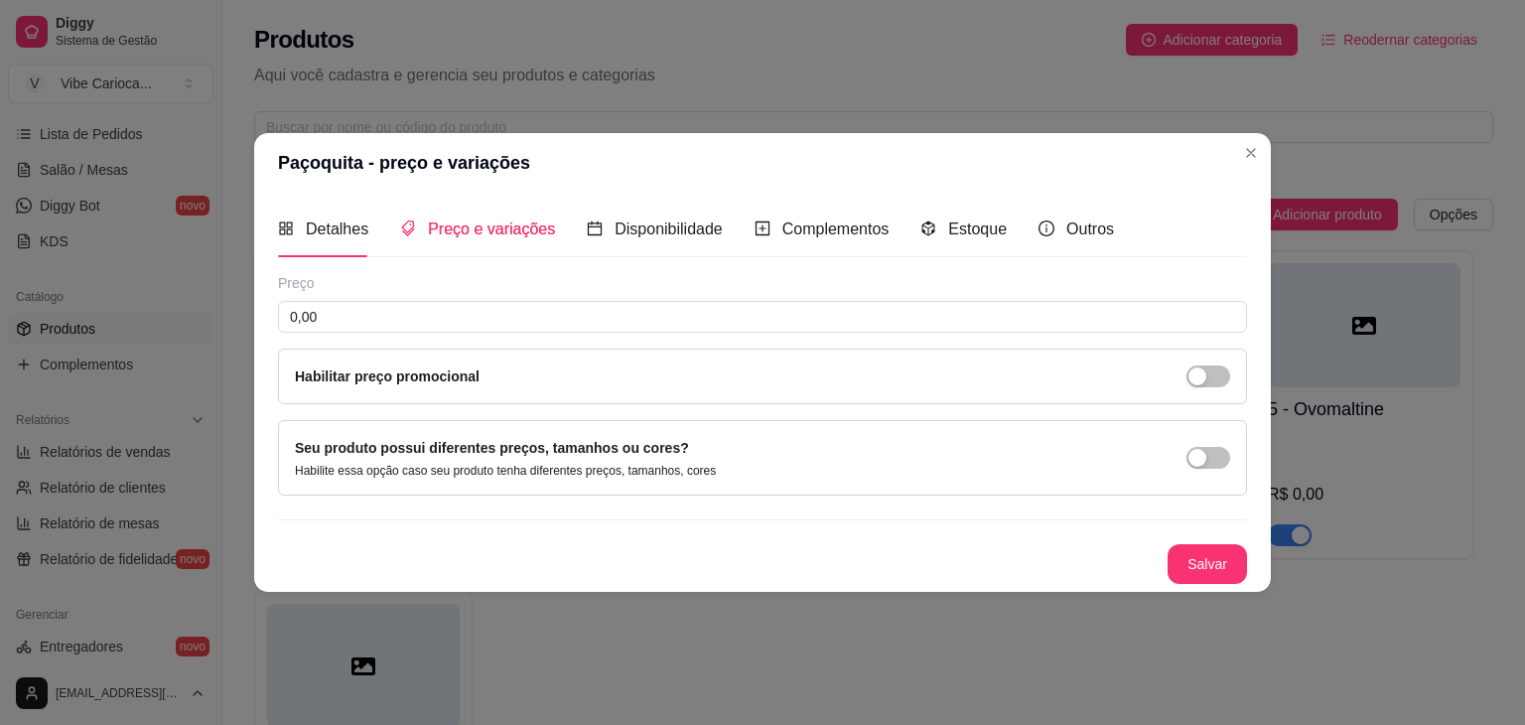
scroll to position [0, 0]
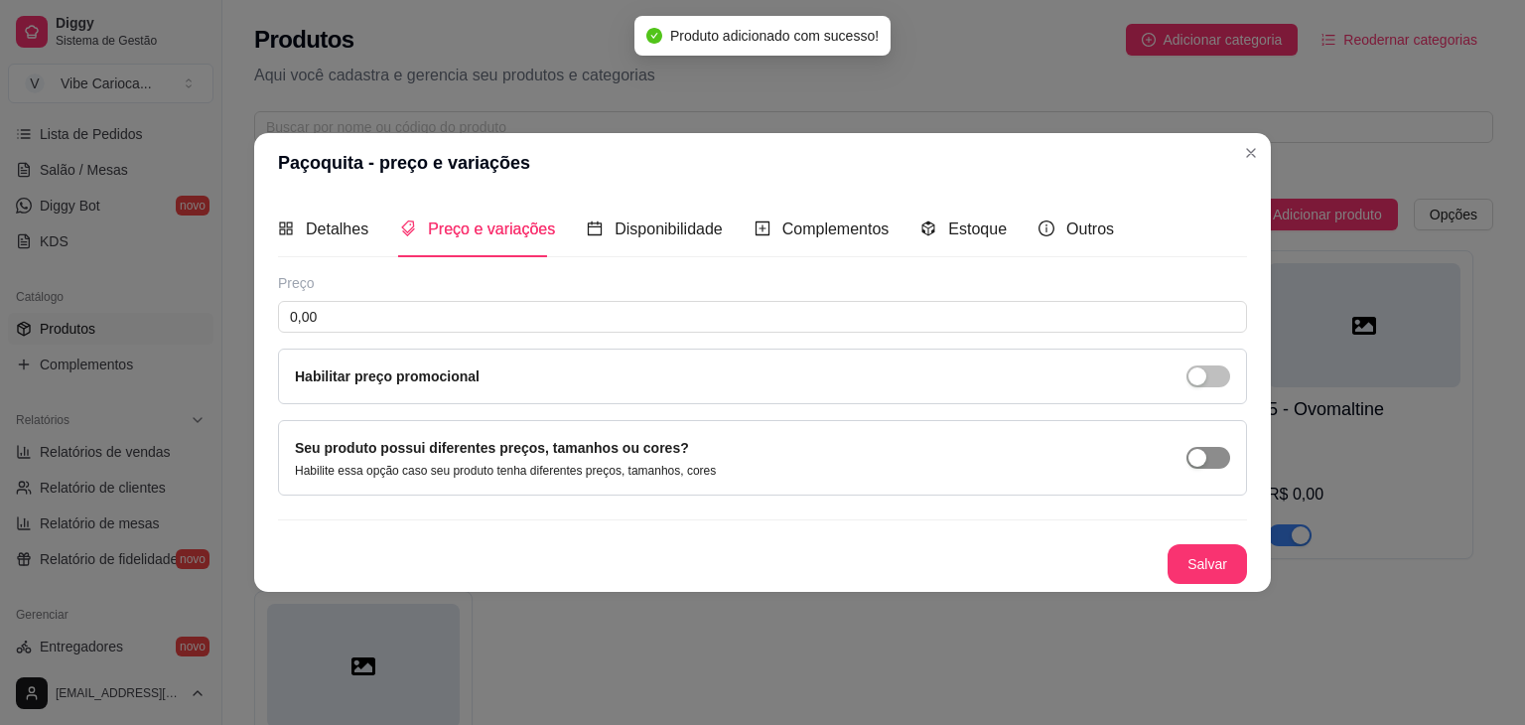
click at [1204, 456] on div "button" at bounding box center [1198, 458] width 18 height 18
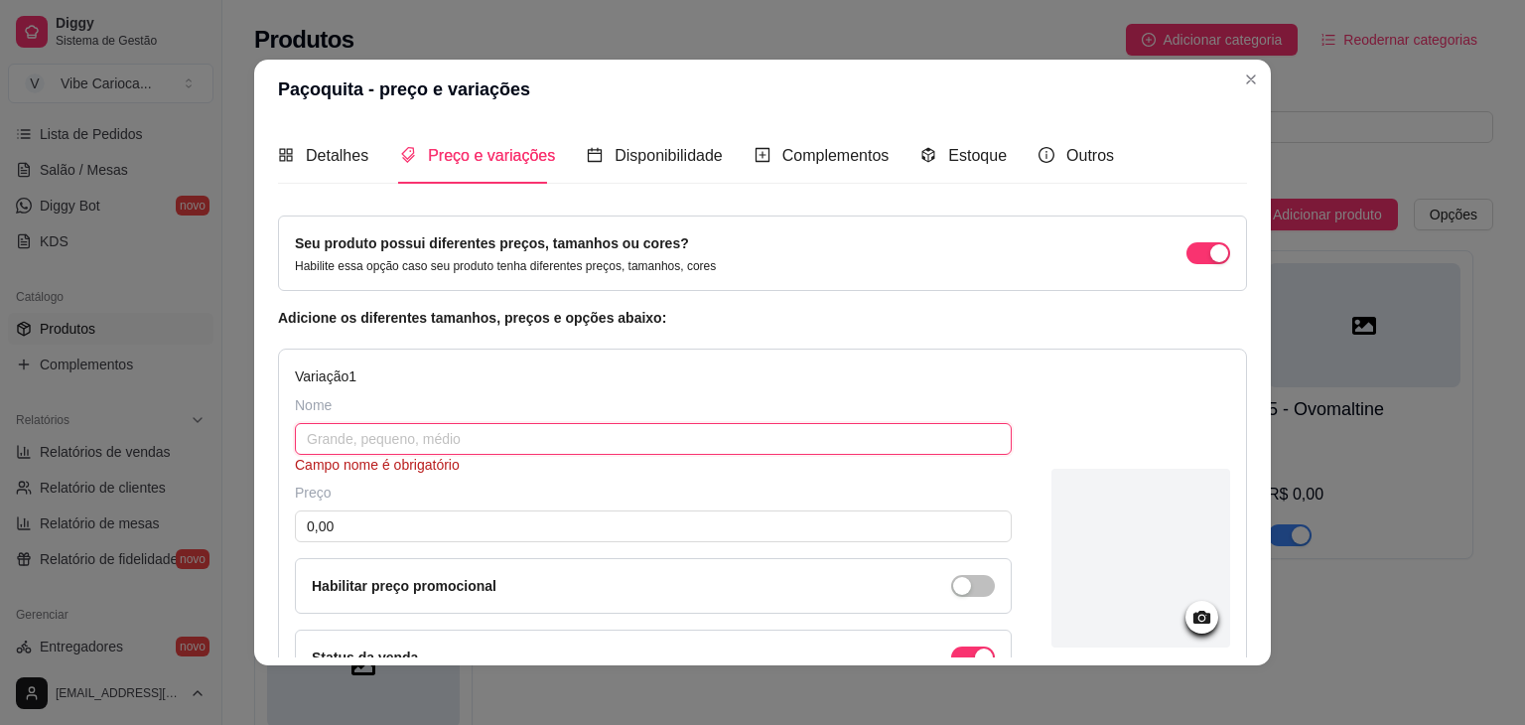
click at [522, 437] on input "text" at bounding box center [653, 439] width 717 height 32
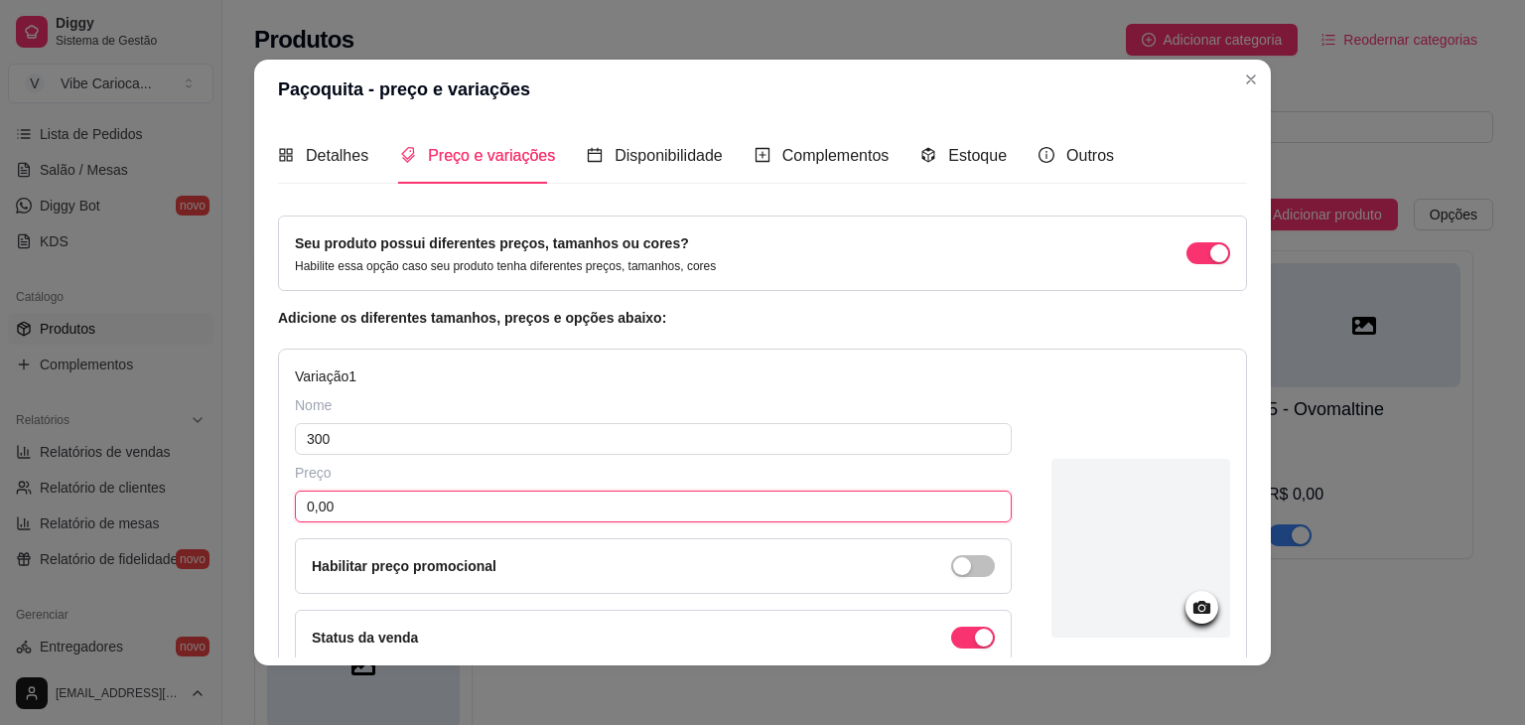
click at [452, 511] on input "0,00" at bounding box center [653, 507] width 717 height 32
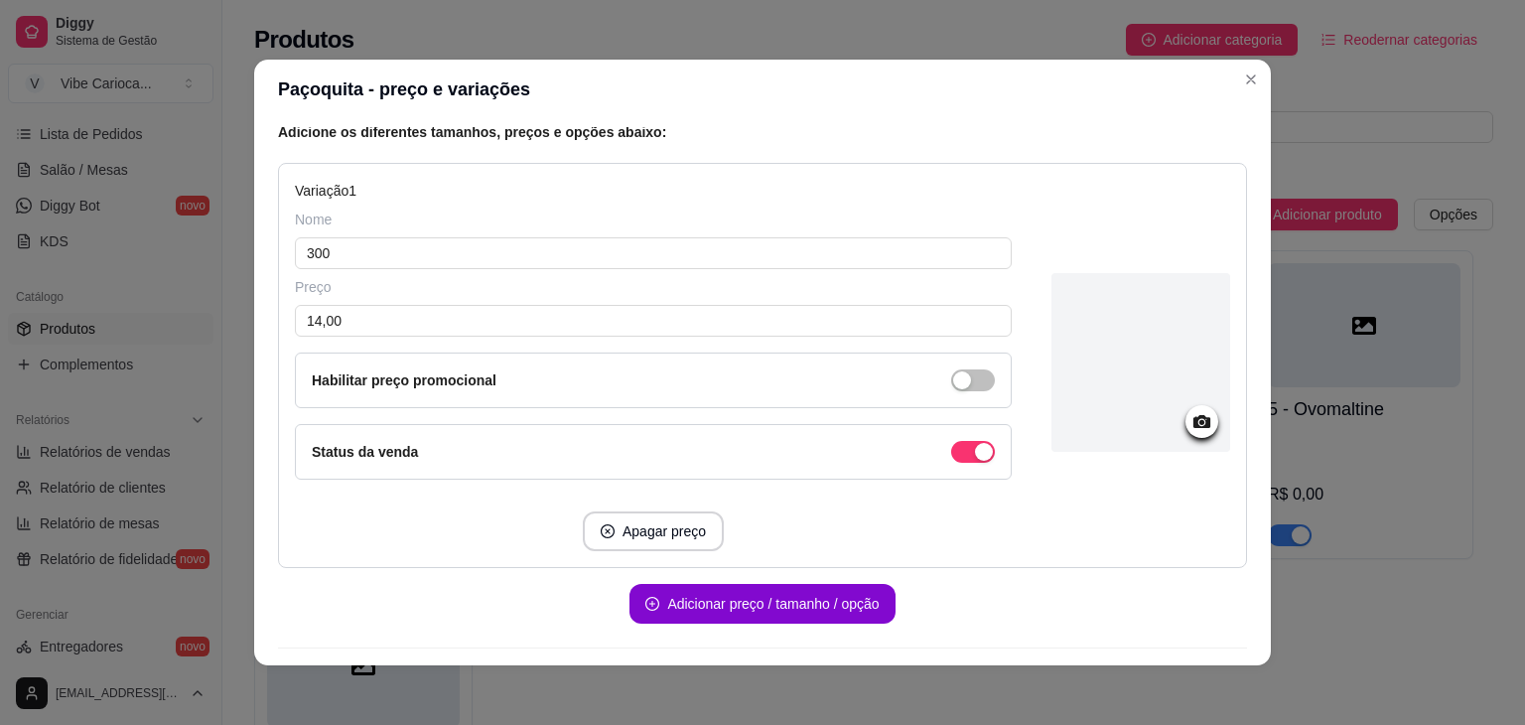
scroll to position [238, 0]
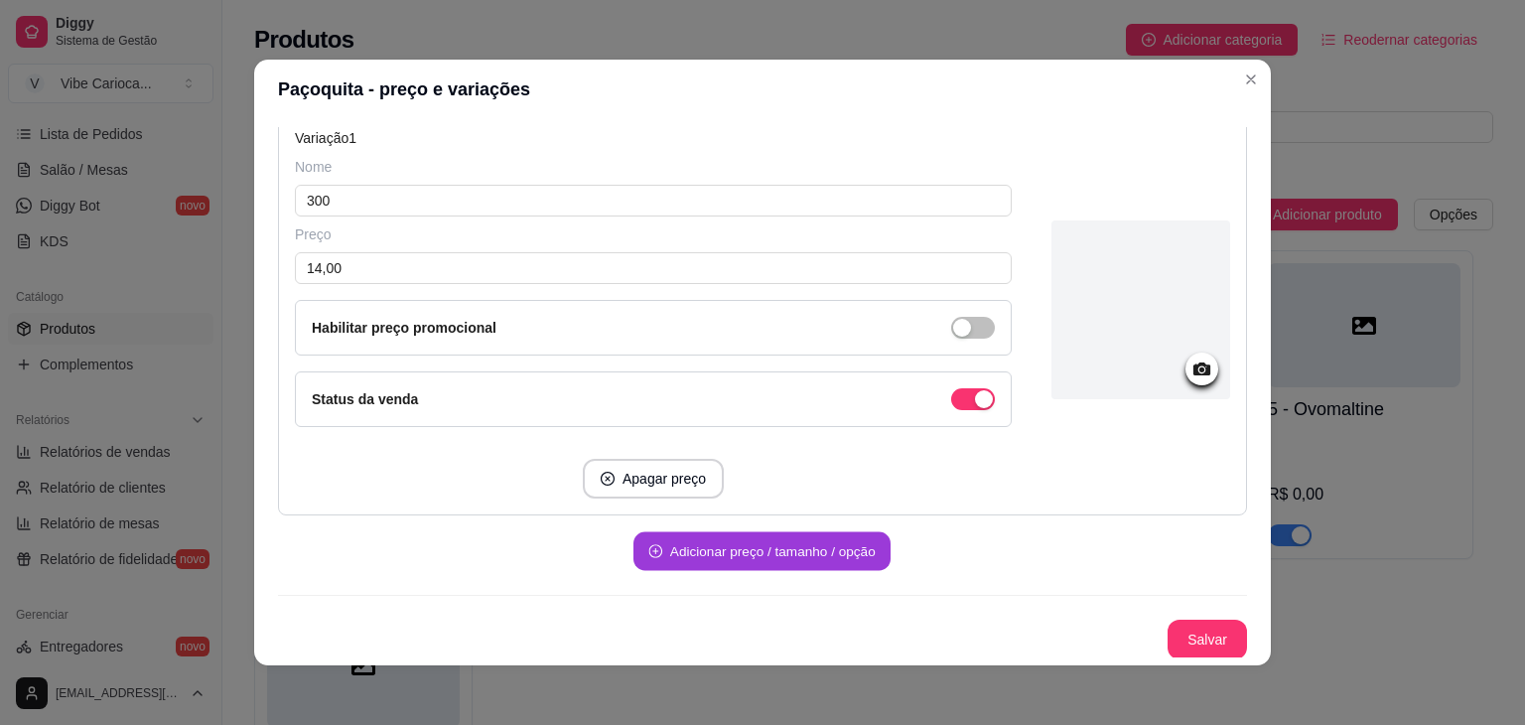
click at [755, 545] on button "Adicionar preço / tamanho / opção" at bounding box center [762, 551] width 257 height 39
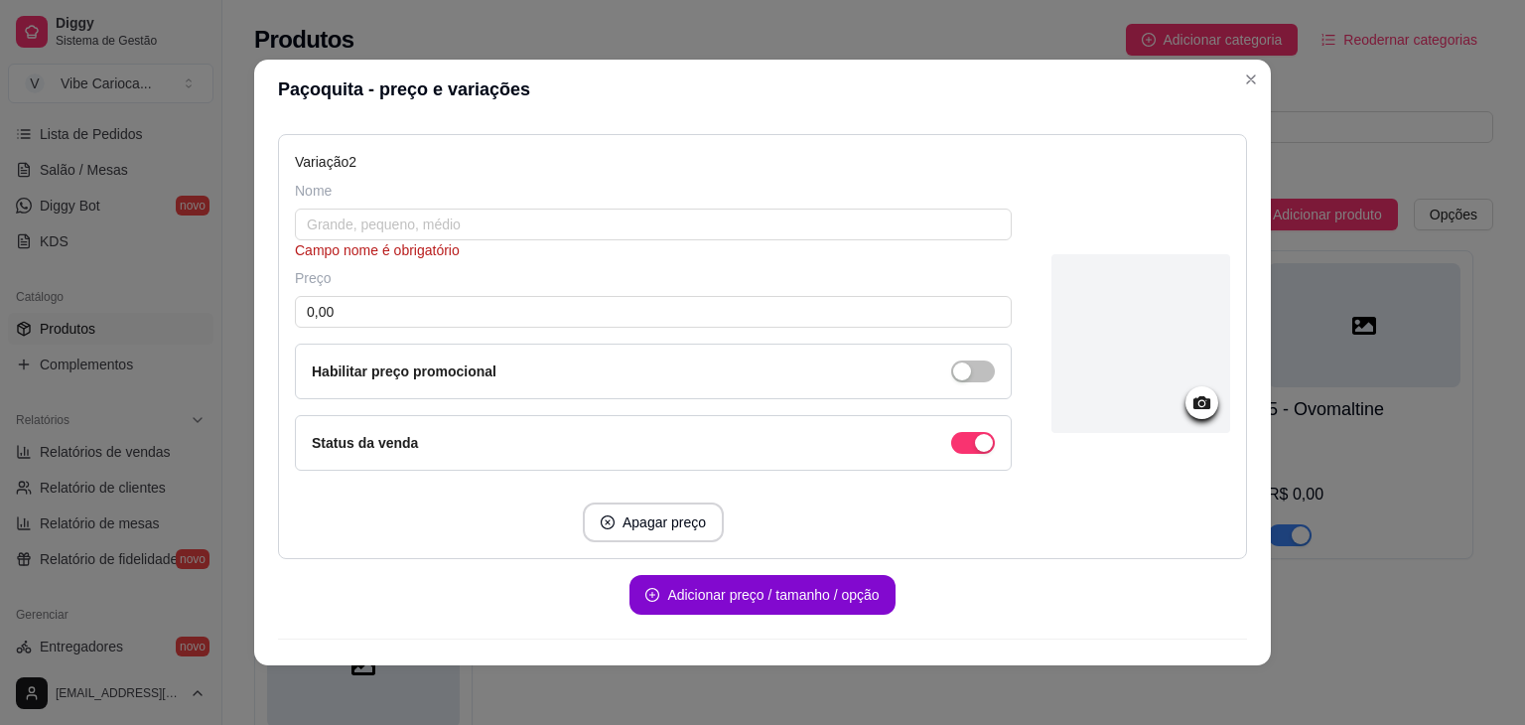
scroll to position [641, 0]
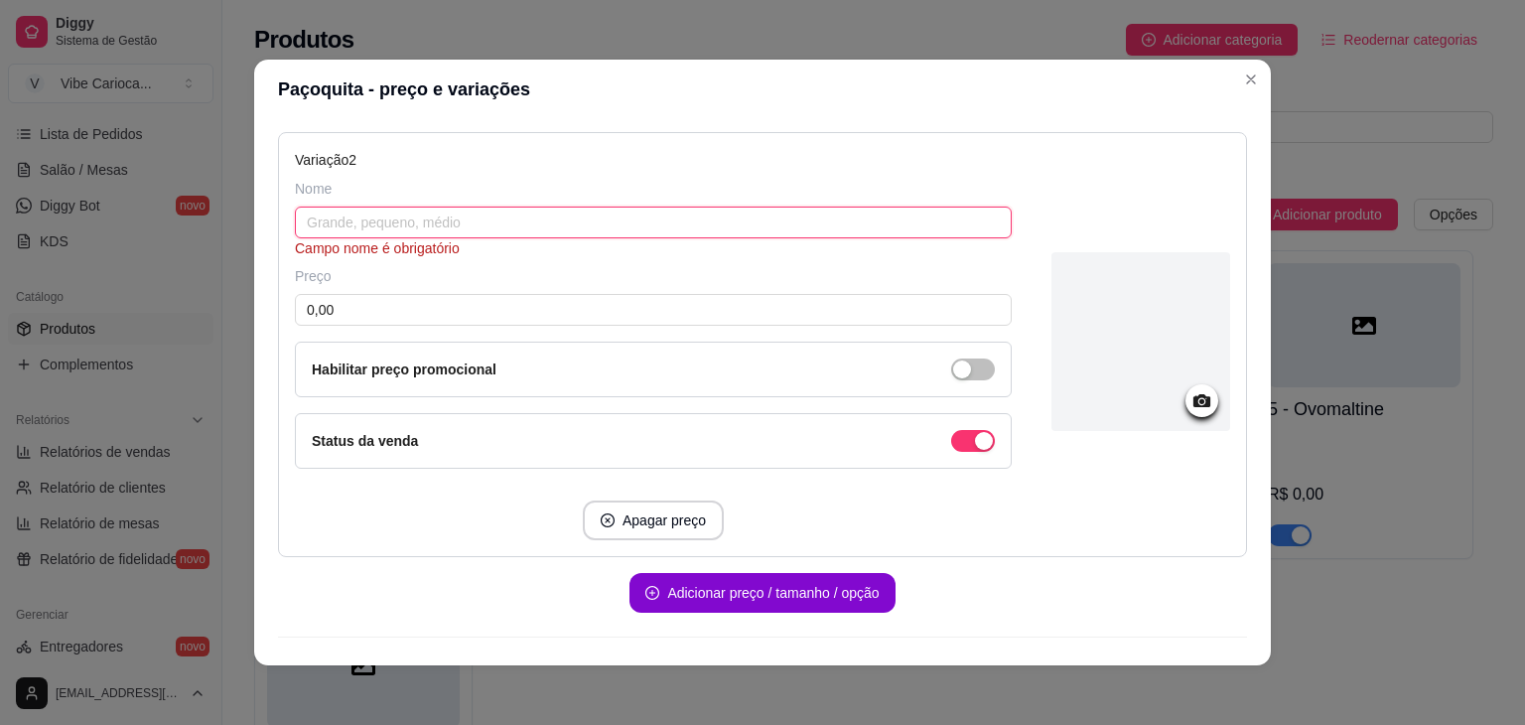
click at [555, 219] on input "text" at bounding box center [653, 223] width 717 height 32
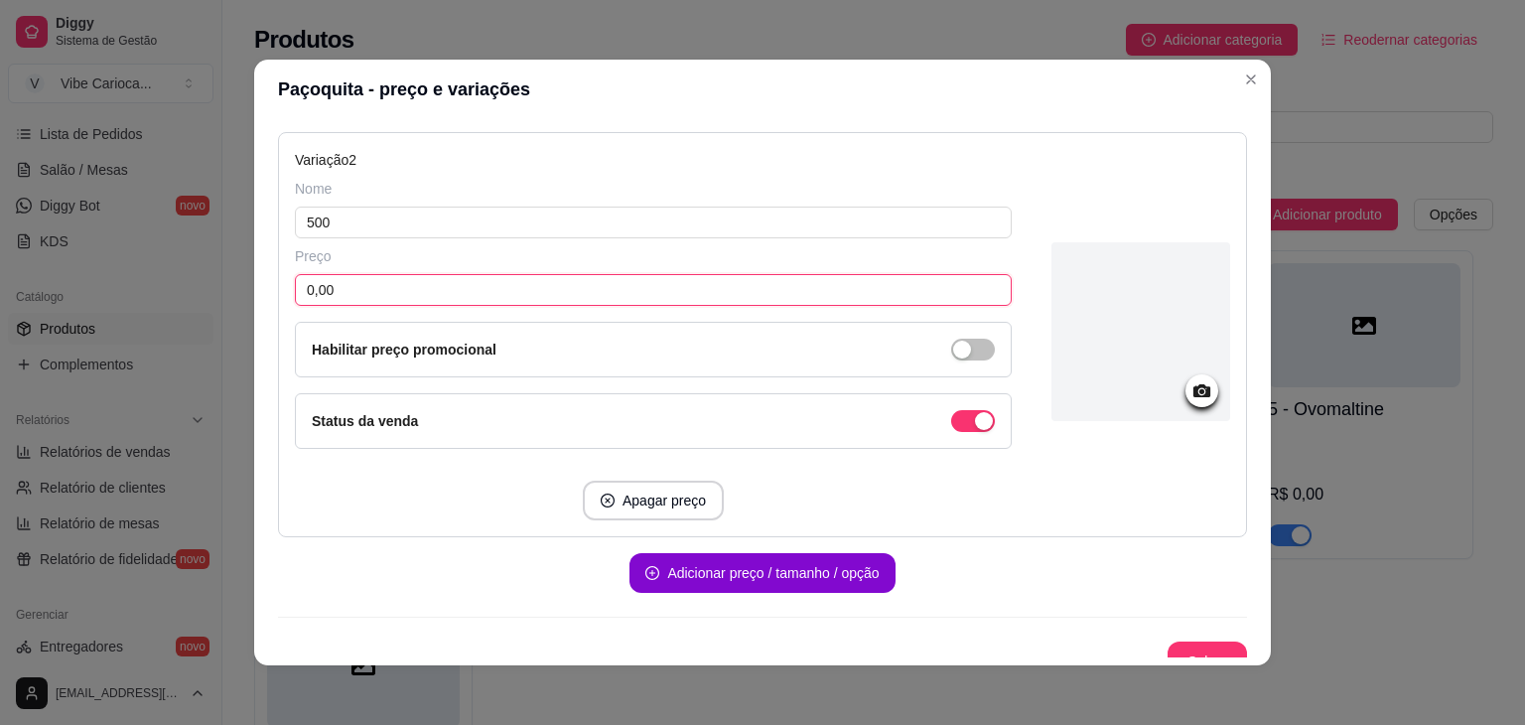
click at [489, 296] on input "0,00" at bounding box center [653, 290] width 717 height 32
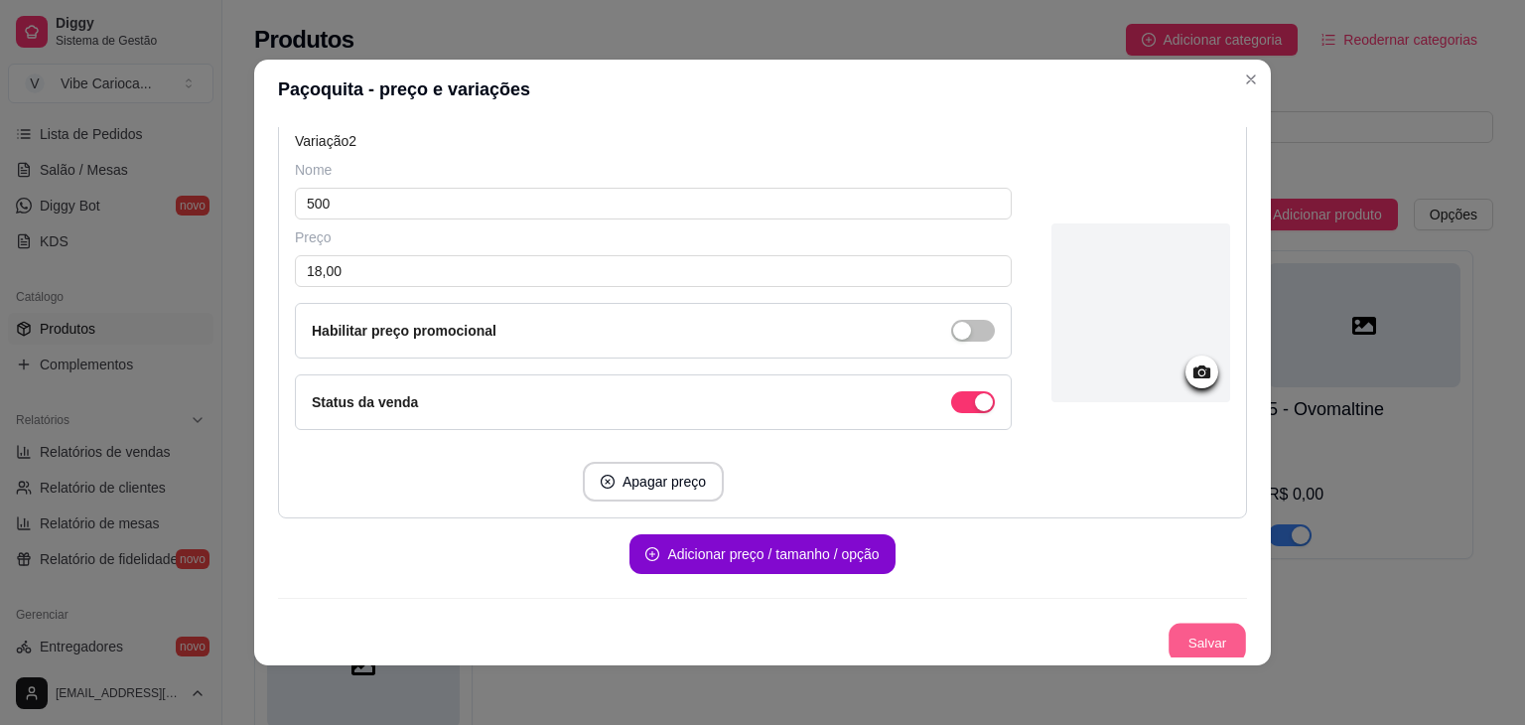
click at [1196, 641] on button "Salvar" at bounding box center [1207, 643] width 77 height 39
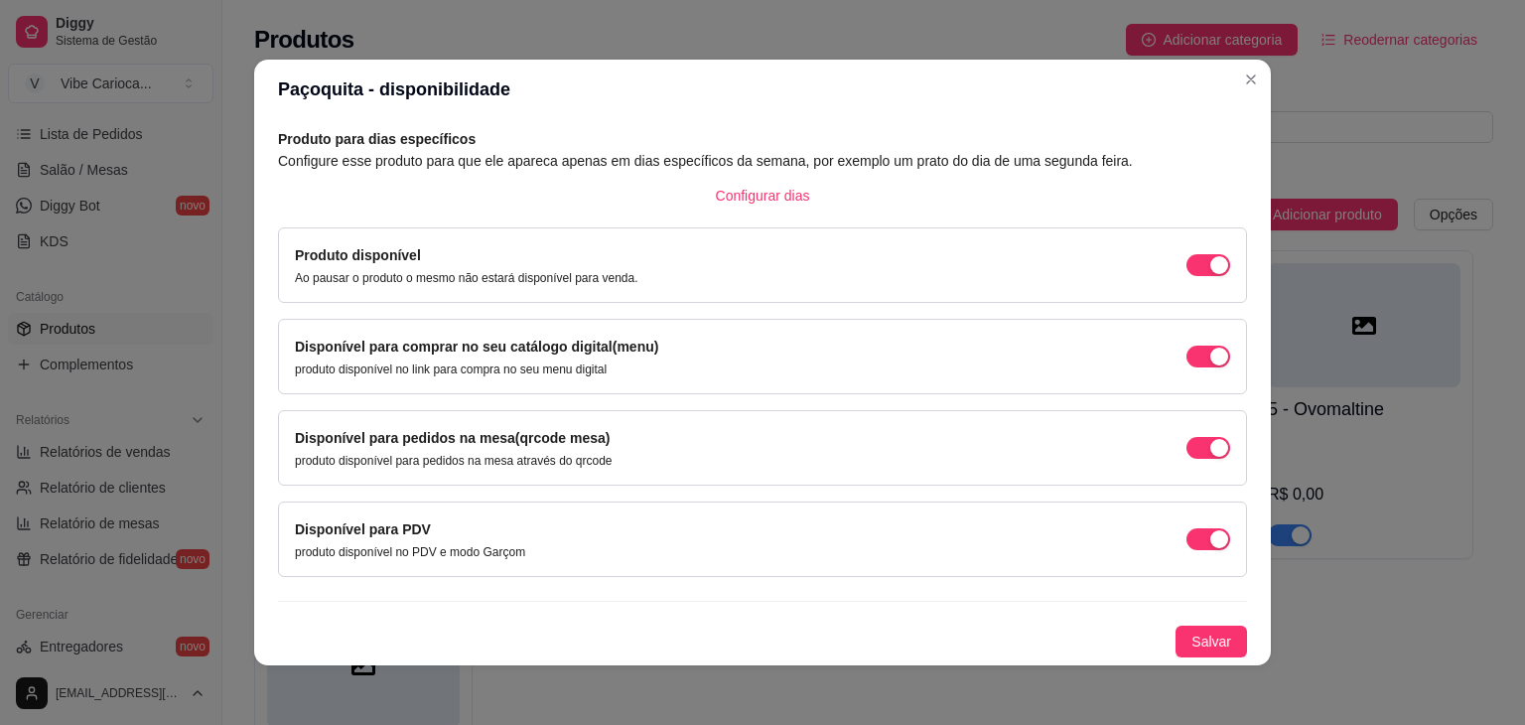
scroll to position [89, 0]
click at [1198, 641] on span "Salvar" at bounding box center [1212, 644] width 40 height 22
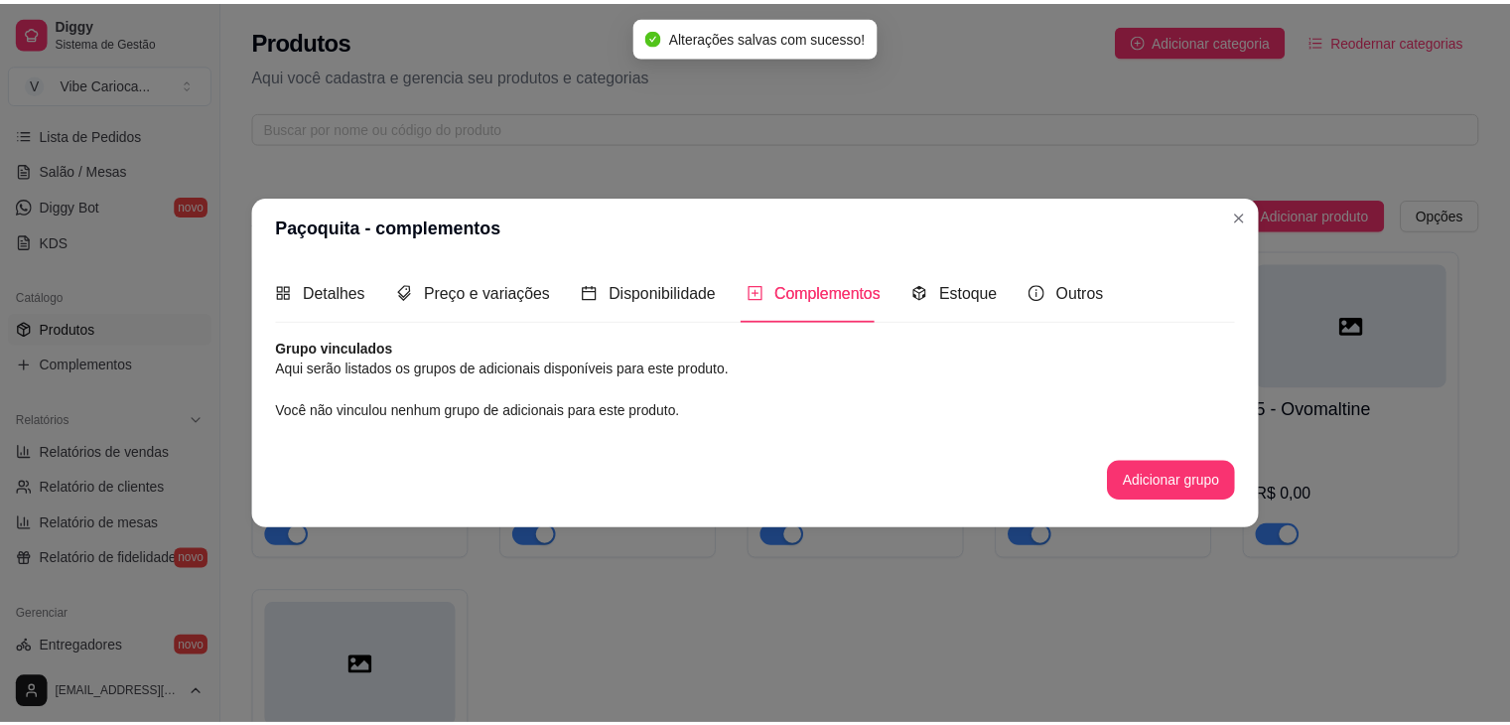
scroll to position [0, 0]
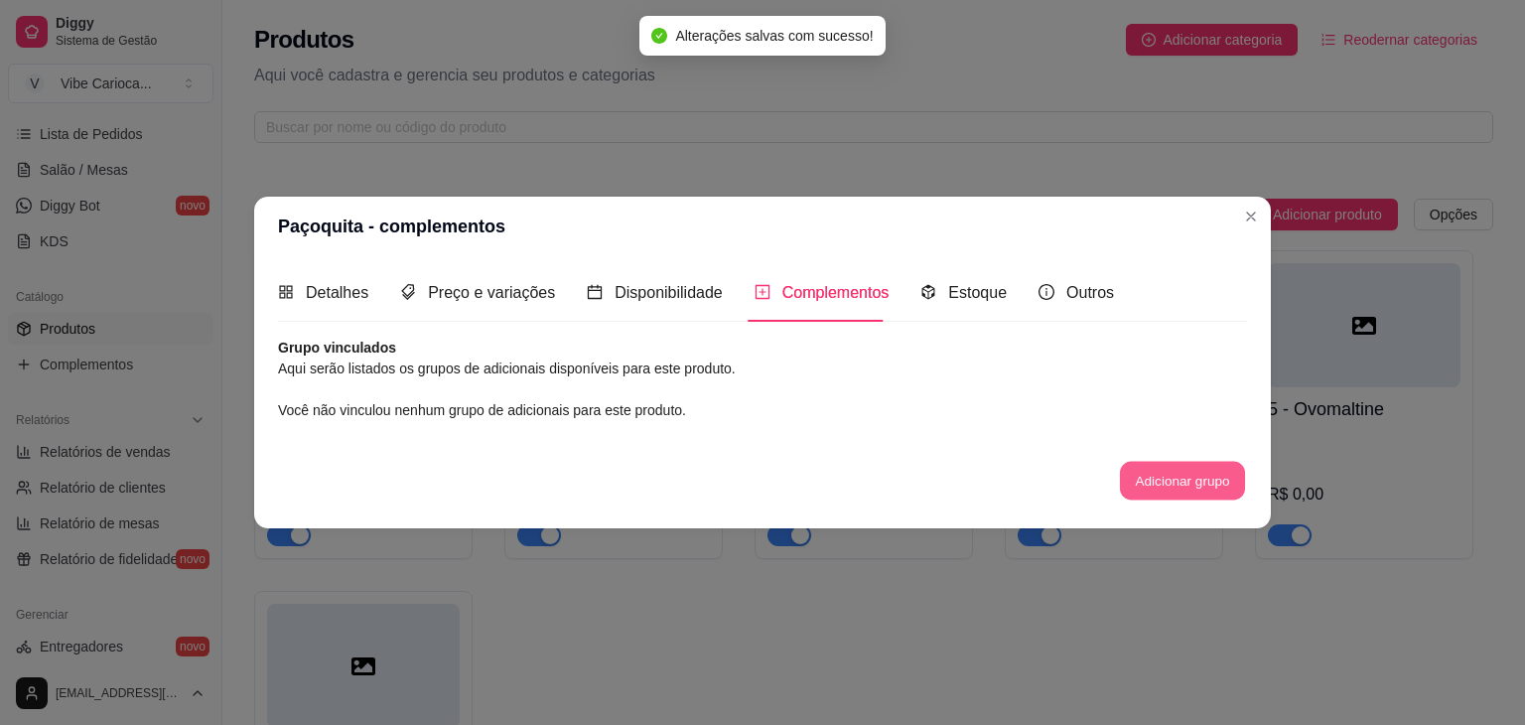
click at [1179, 486] on button "Adicionar grupo" at bounding box center [1182, 480] width 125 height 39
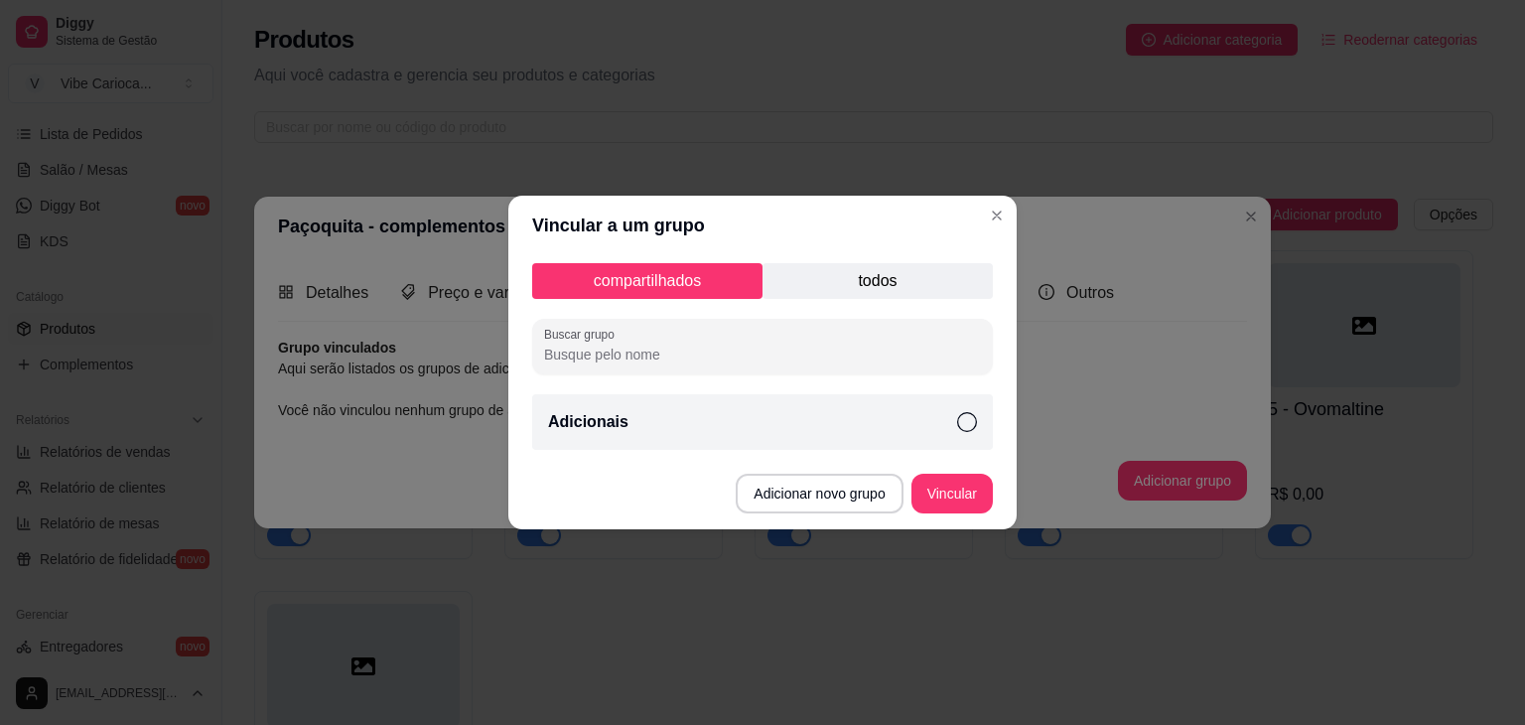
click at [961, 419] on icon at bounding box center [967, 422] width 20 height 20
click at [965, 495] on button "Vincular" at bounding box center [952, 494] width 81 height 40
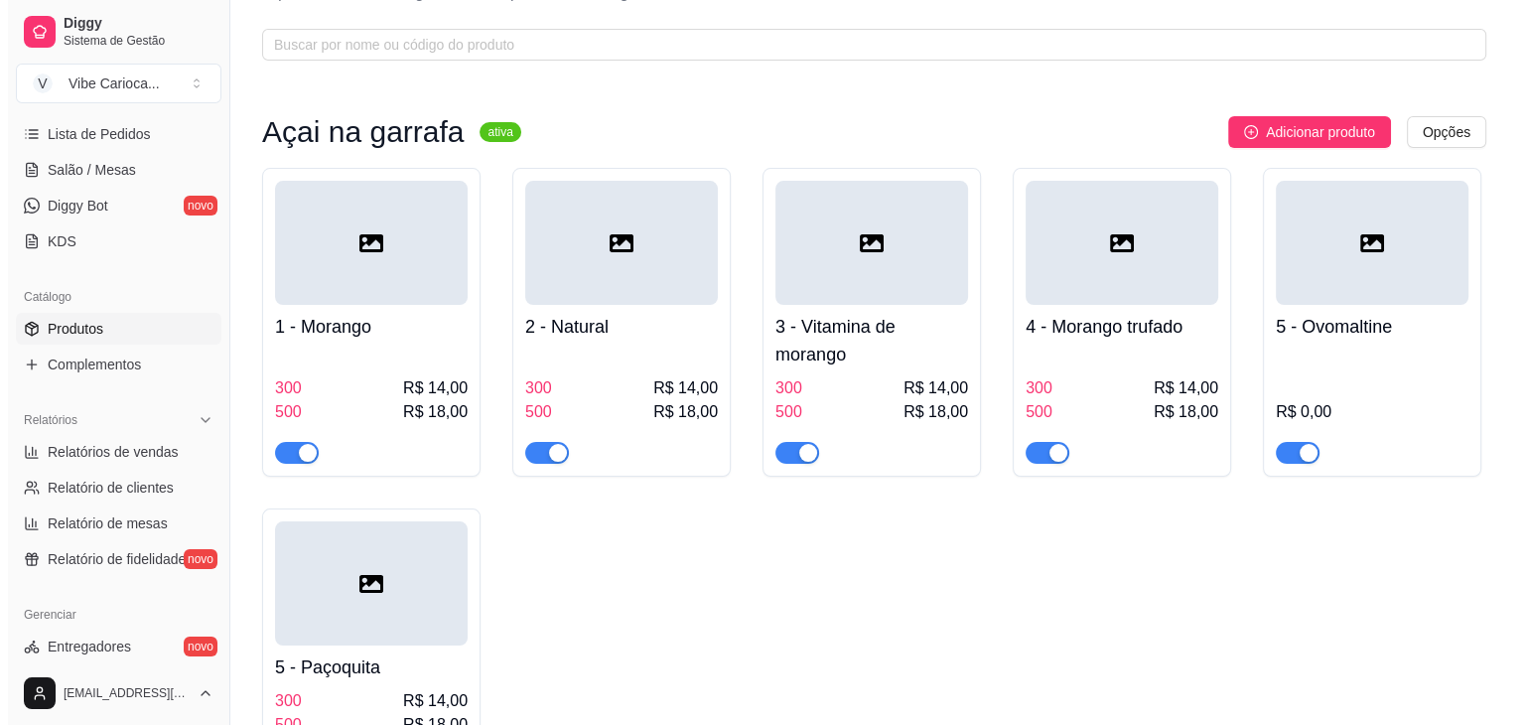
scroll to position [81, 0]
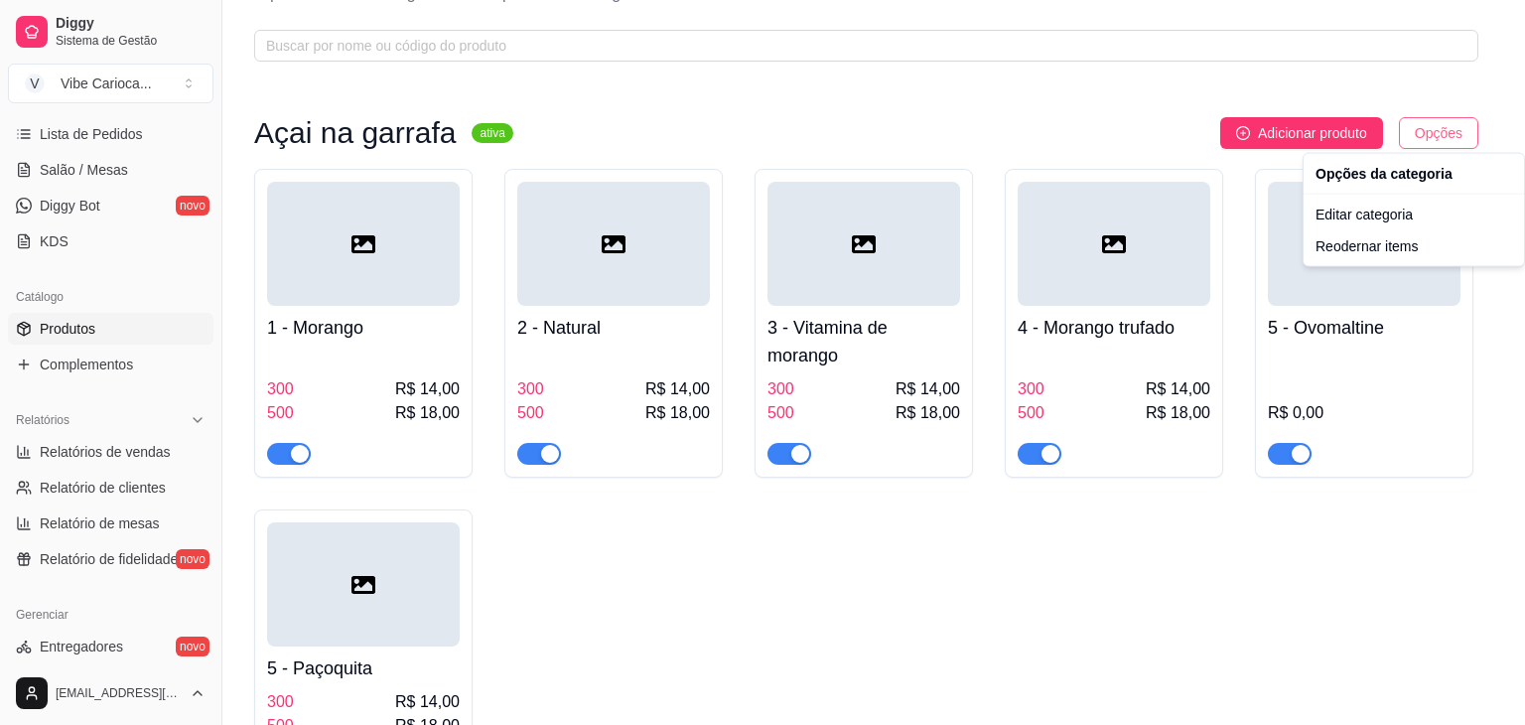
click at [1430, 128] on html "Diggy Sistema de Gestão V Vibe Carioca ... Loja aberta Período gratuito até 22/…" at bounding box center [762, 281] width 1525 height 725
click at [1353, 243] on div "Reodernar items" at bounding box center [1414, 246] width 213 height 32
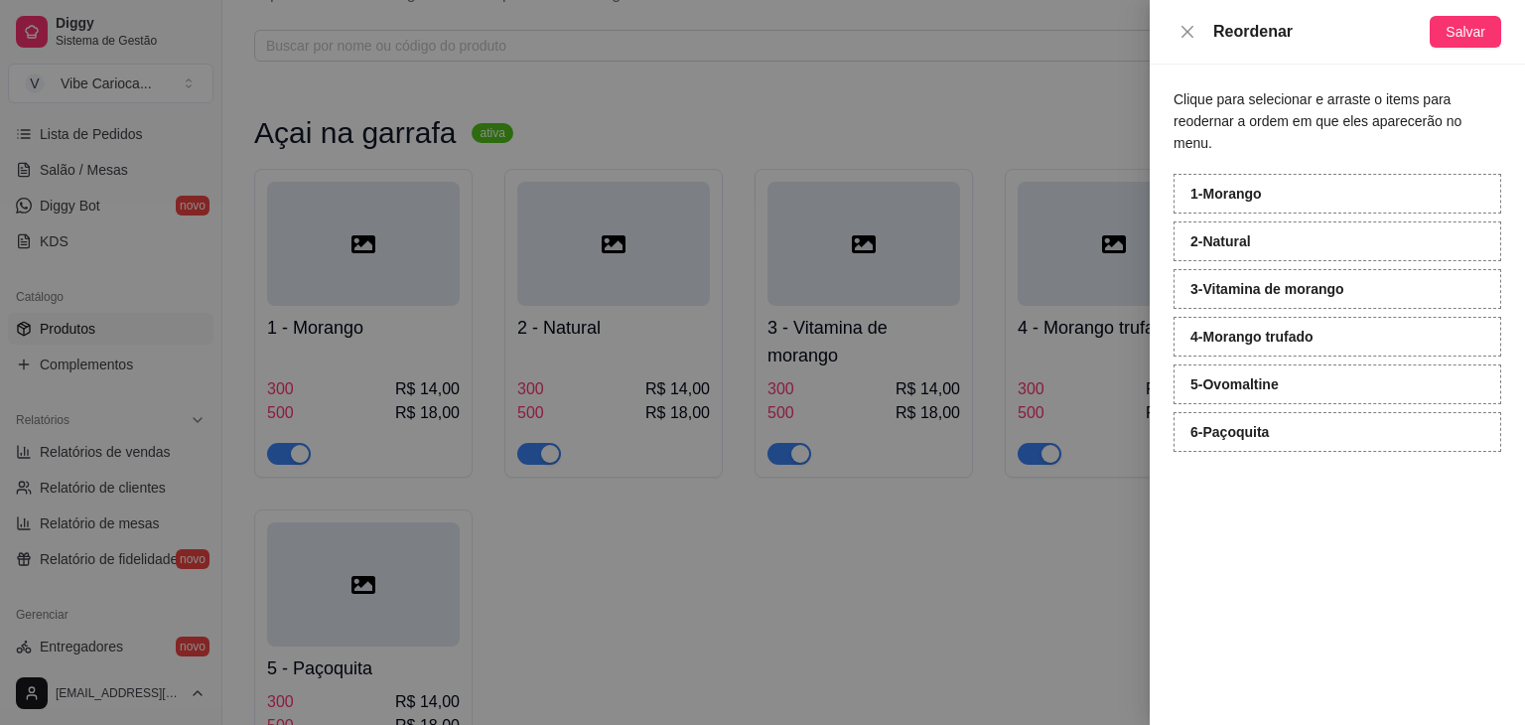
click at [1243, 371] on div "5 - Ovomaltine" at bounding box center [1338, 384] width 328 height 40
click at [1083, 553] on div at bounding box center [762, 362] width 1525 height 725
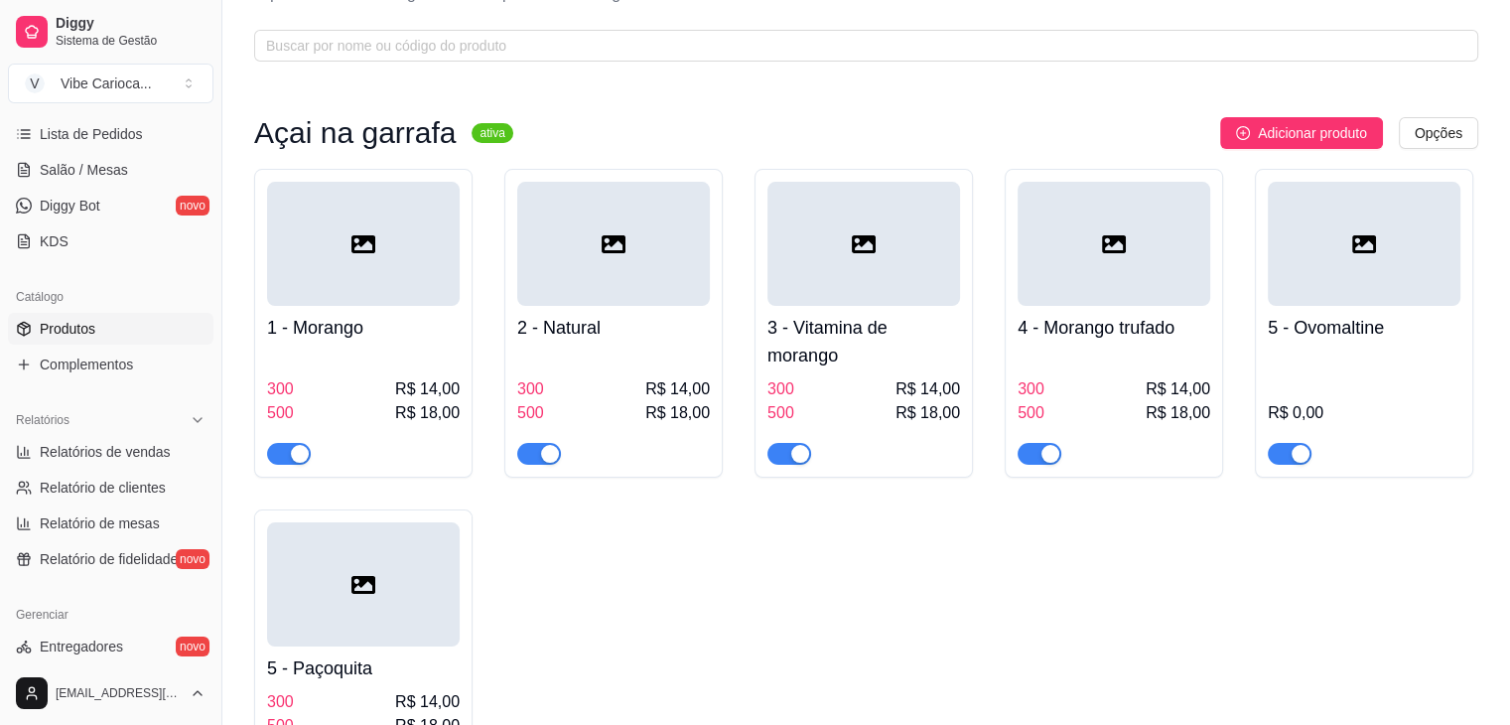
click at [1373, 254] on icon at bounding box center [1364, 244] width 24 height 24
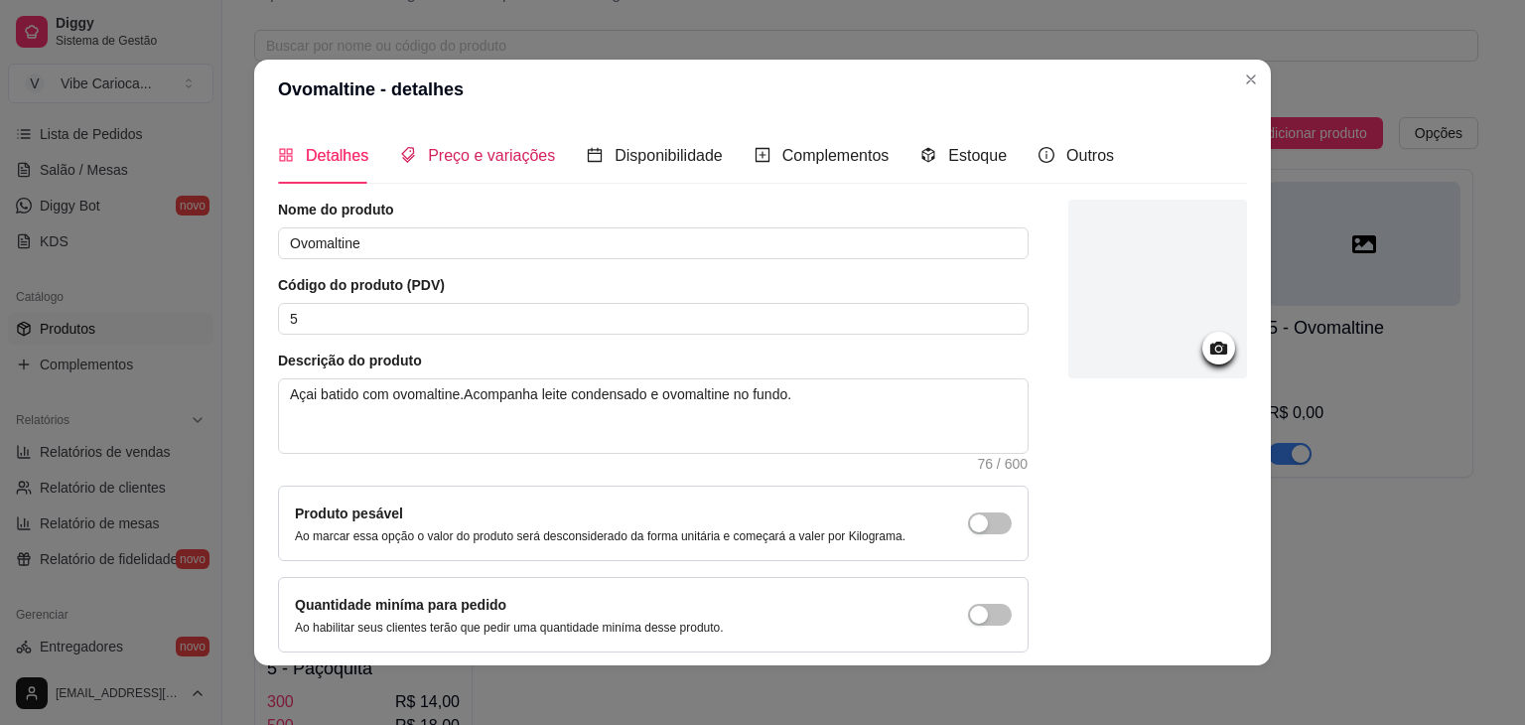
click at [480, 160] on span "Preço e variações" at bounding box center [491, 155] width 127 height 17
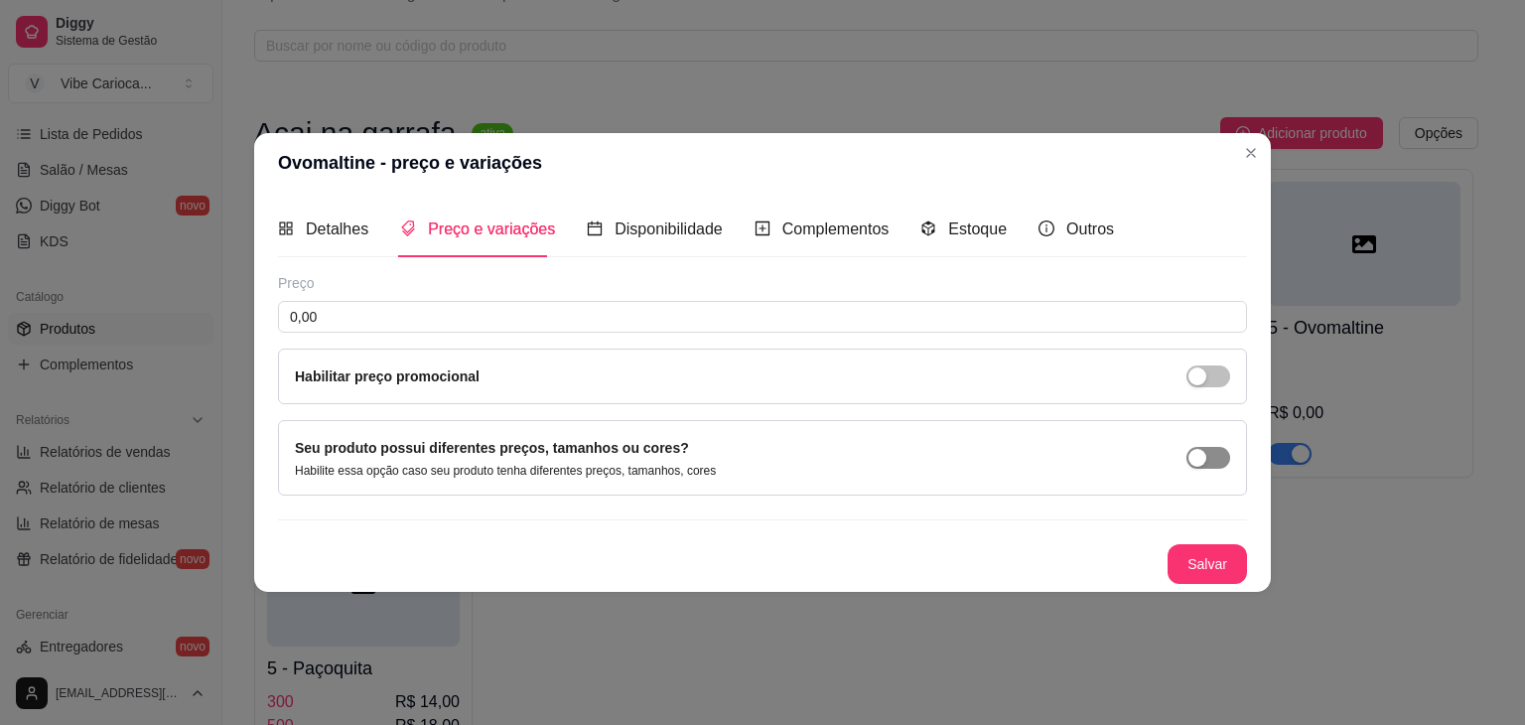
click at [1202, 455] on div "button" at bounding box center [1198, 458] width 18 height 18
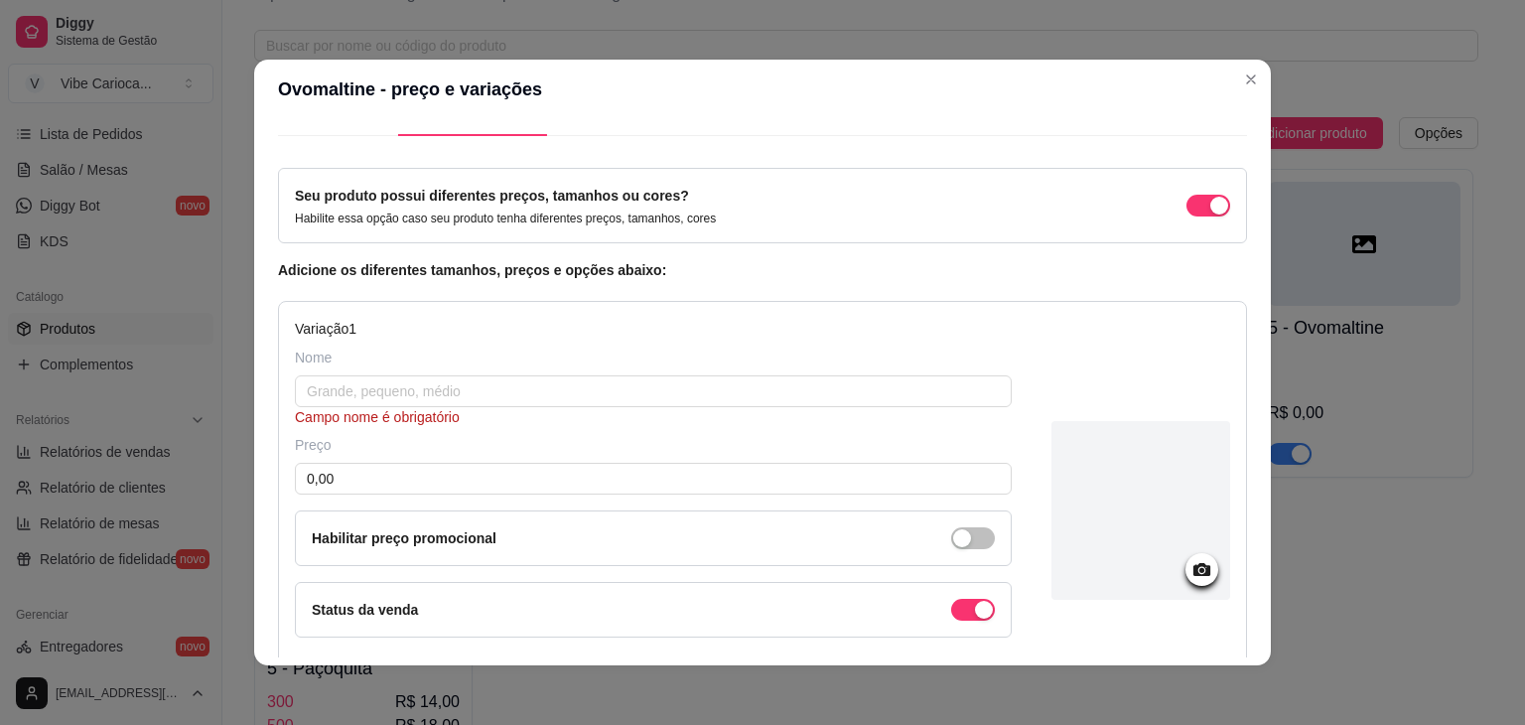
scroll to position [42, 0]
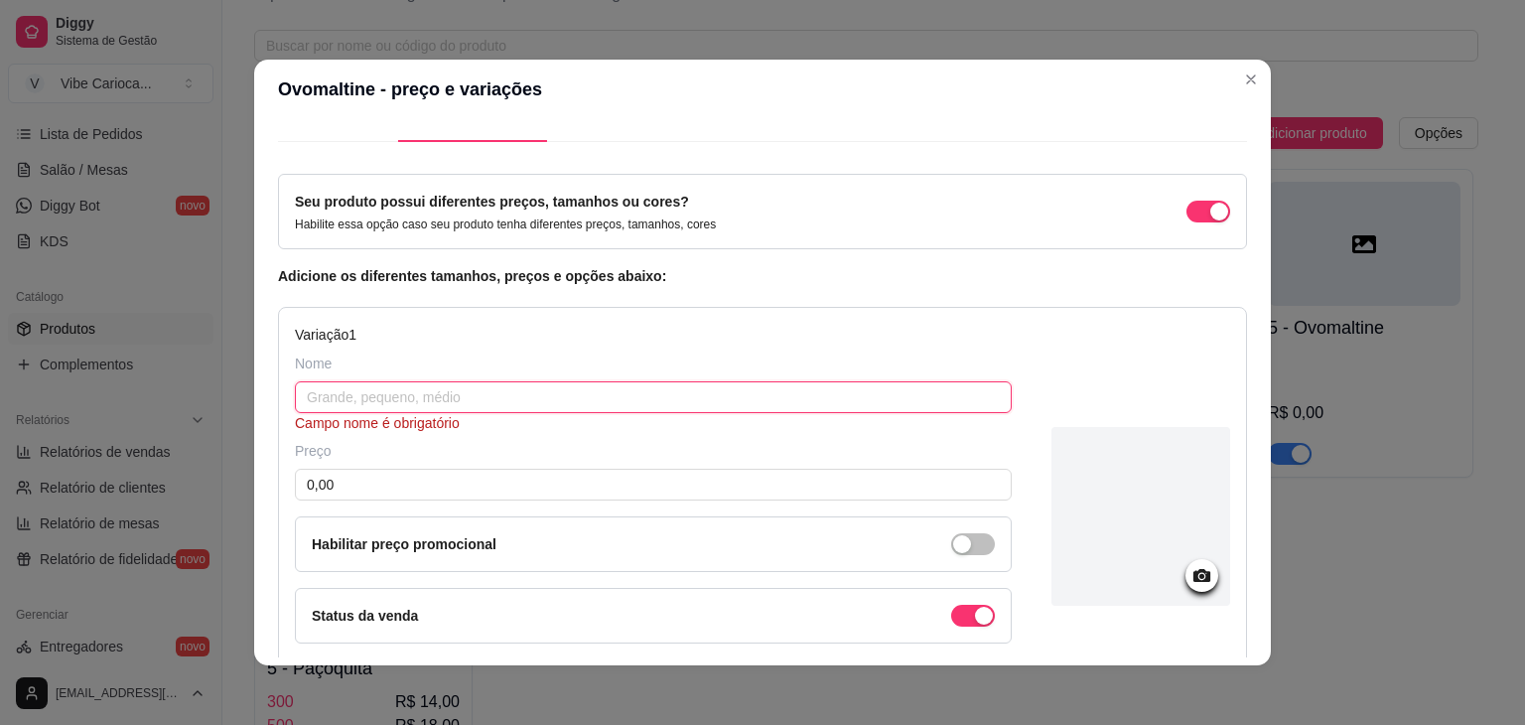
click at [402, 396] on input "text" at bounding box center [653, 397] width 717 height 32
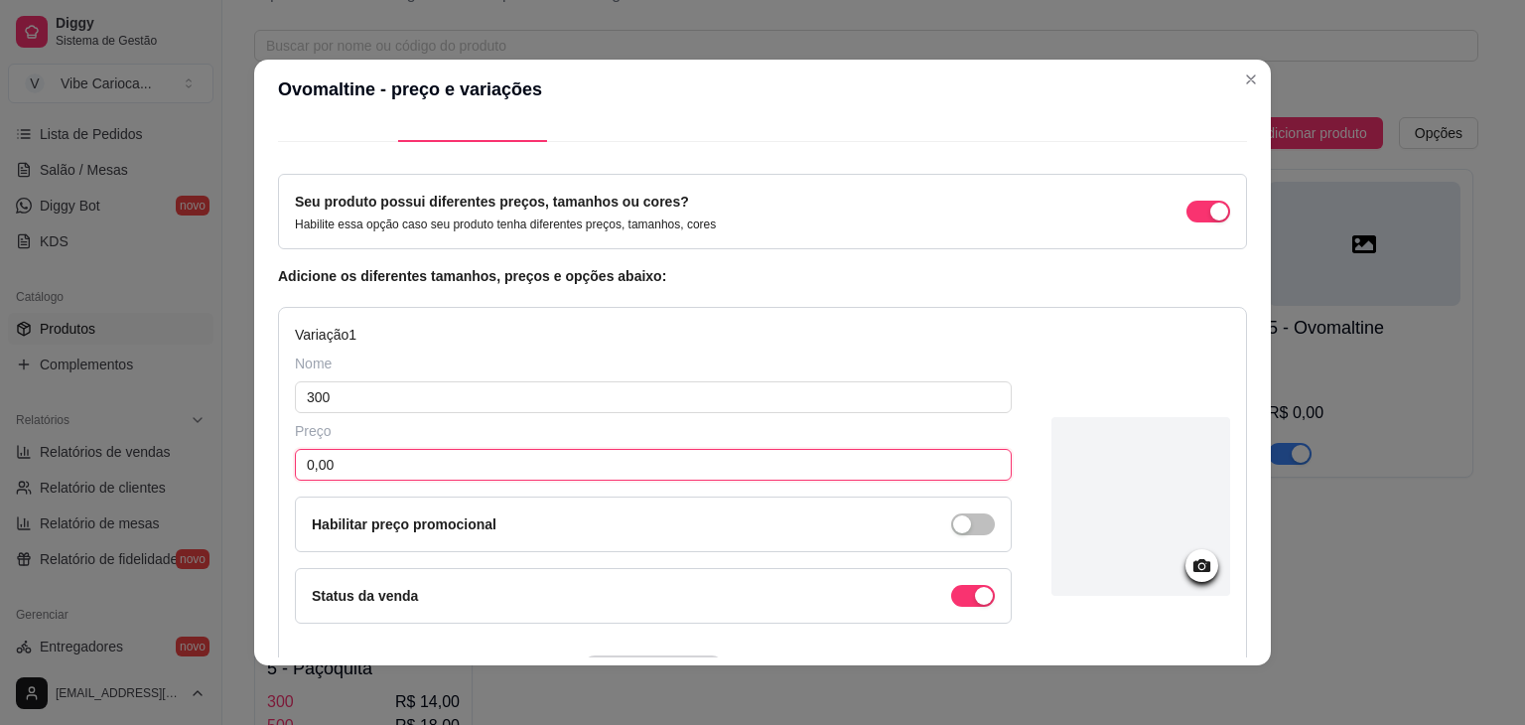
click at [362, 461] on input "0,00" at bounding box center [653, 465] width 717 height 32
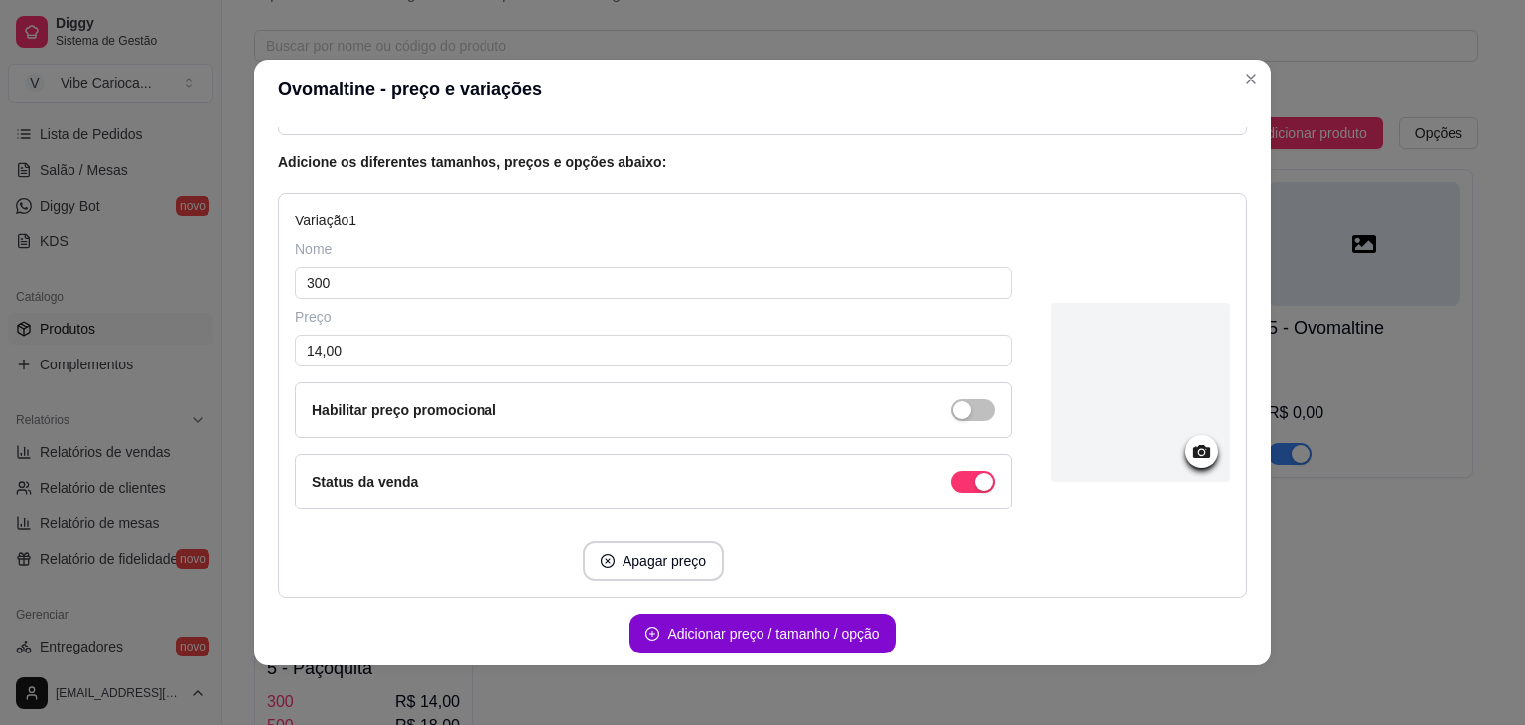
scroll to position [238, 0]
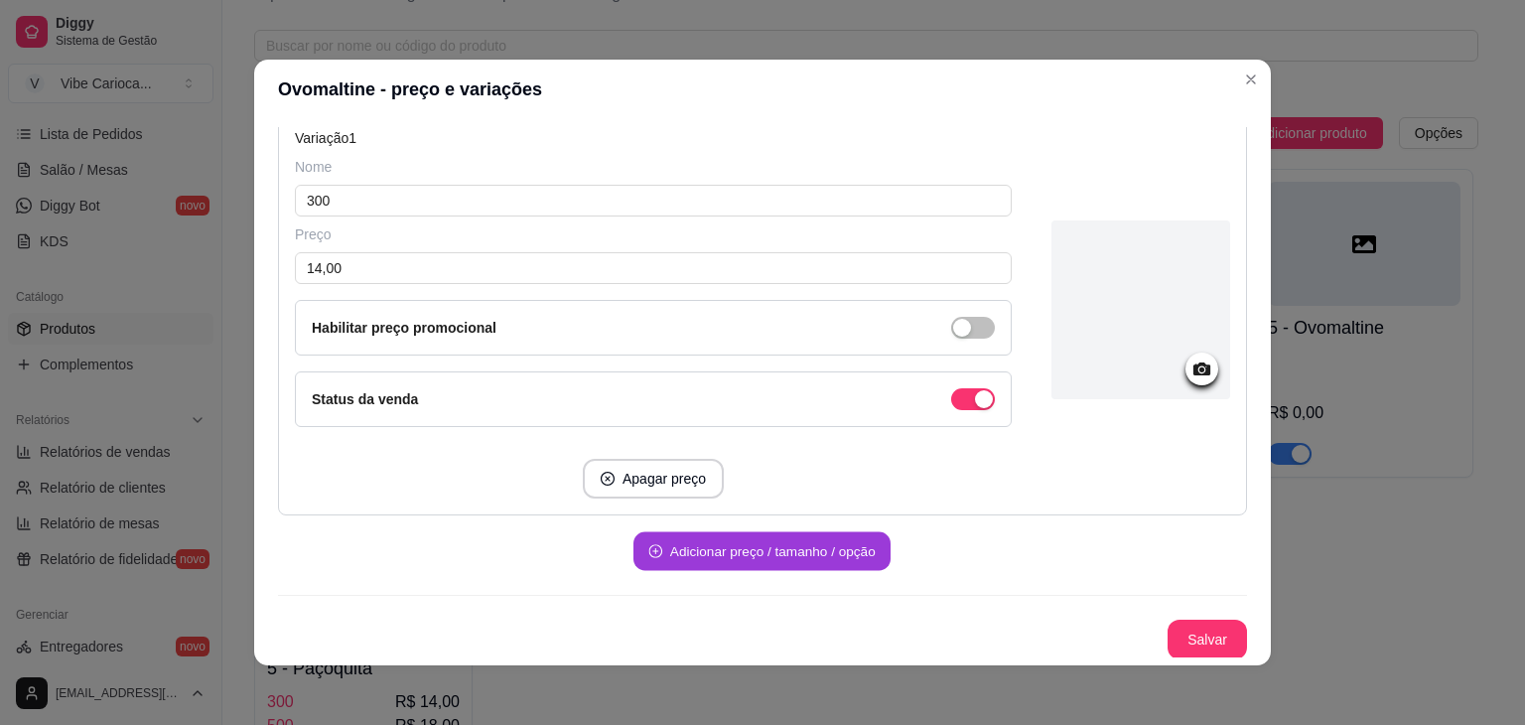
click at [707, 543] on button "Adicionar preço / tamanho / opção" at bounding box center [762, 551] width 257 height 39
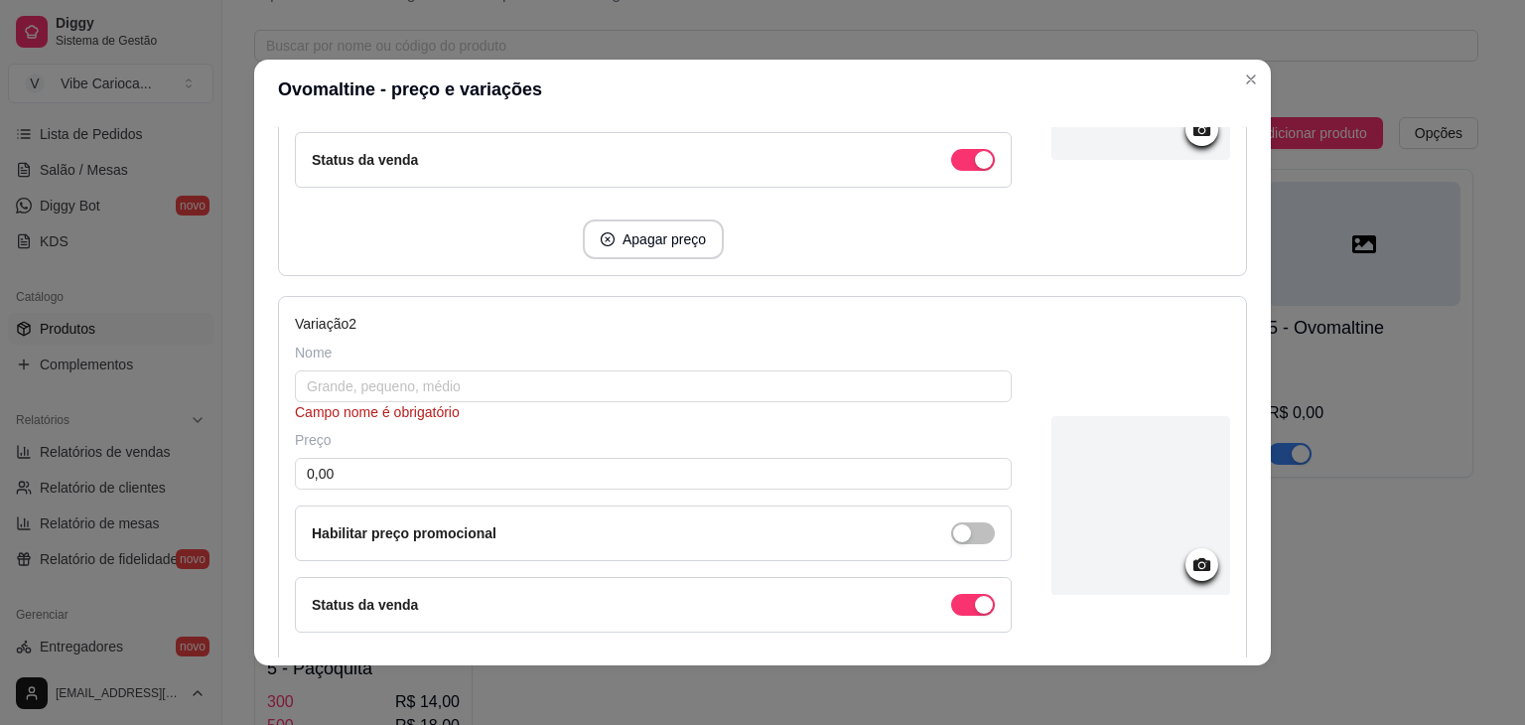
scroll to position [536, 0]
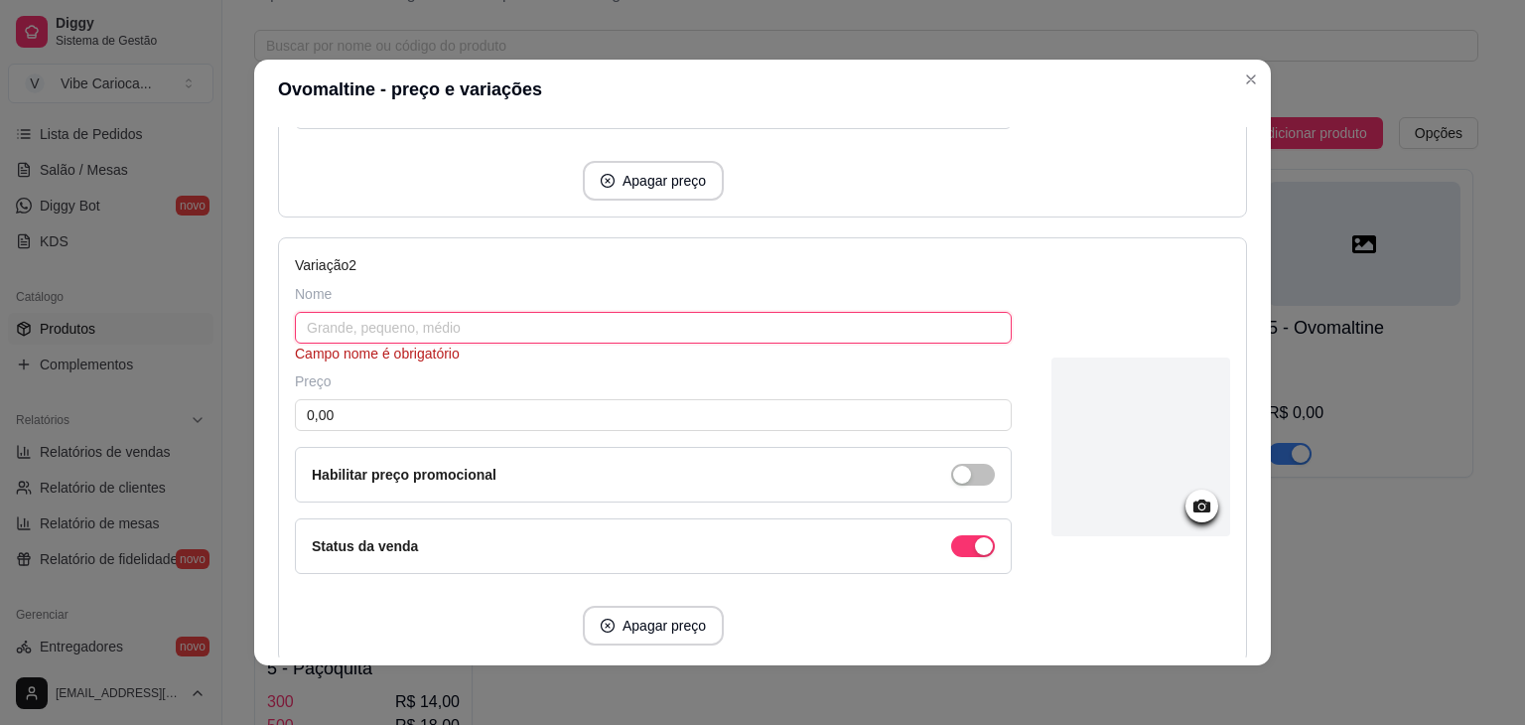
click at [717, 328] on input "text" at bounding box center [653, 328] width 717 height 32
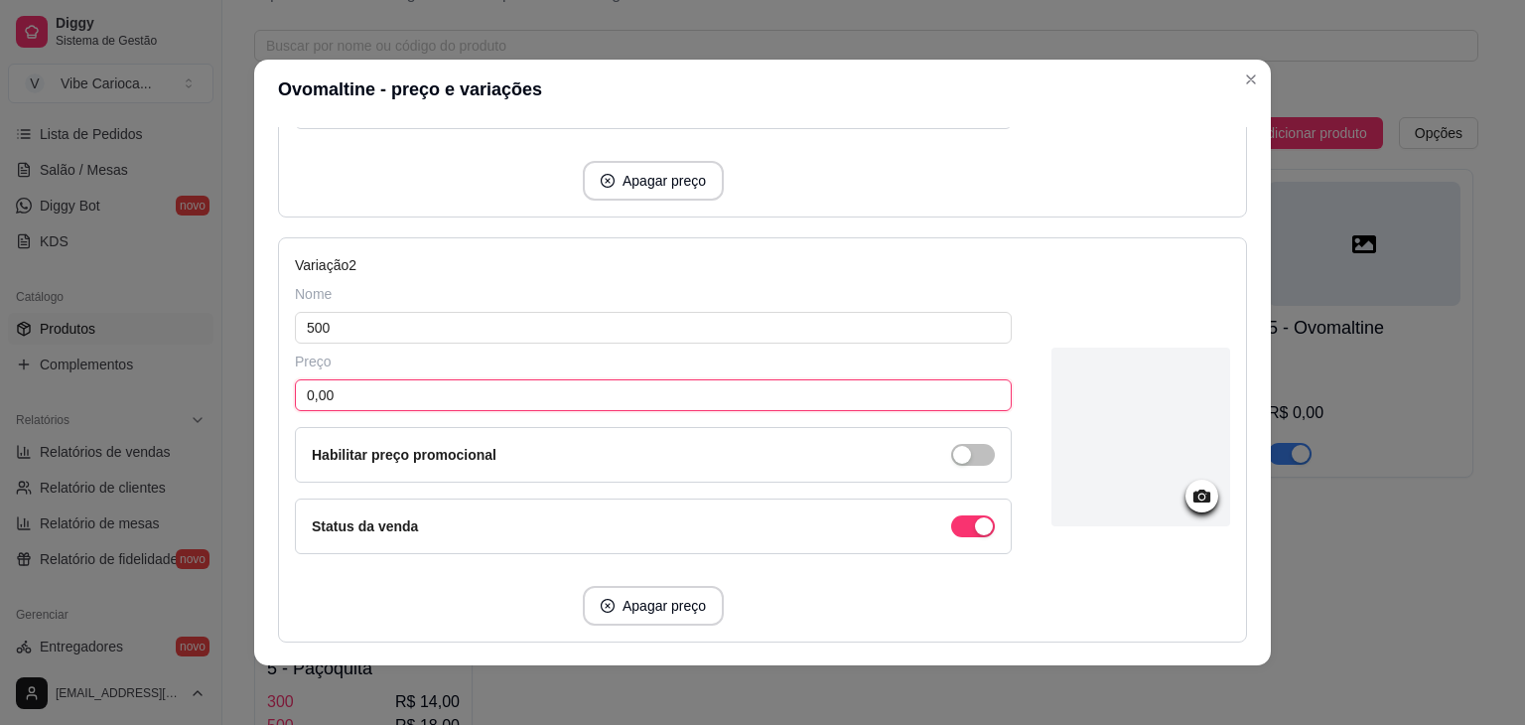
click at [598, 397] on input "0,00" at bounding box center [653, 395] width 717 height 32
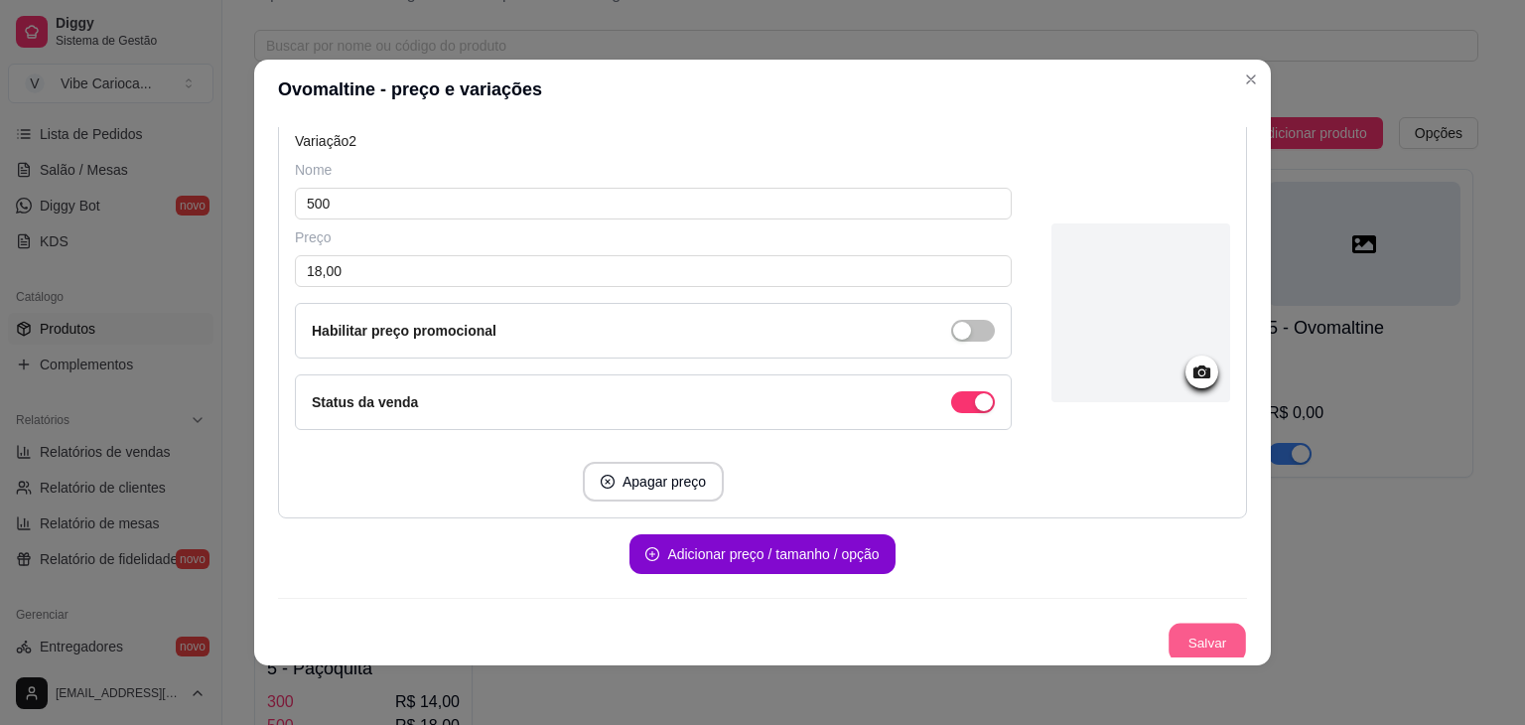
click at [1192, 633] on button "Salvar" at bounding box center [1207, 643] width 77 height 39
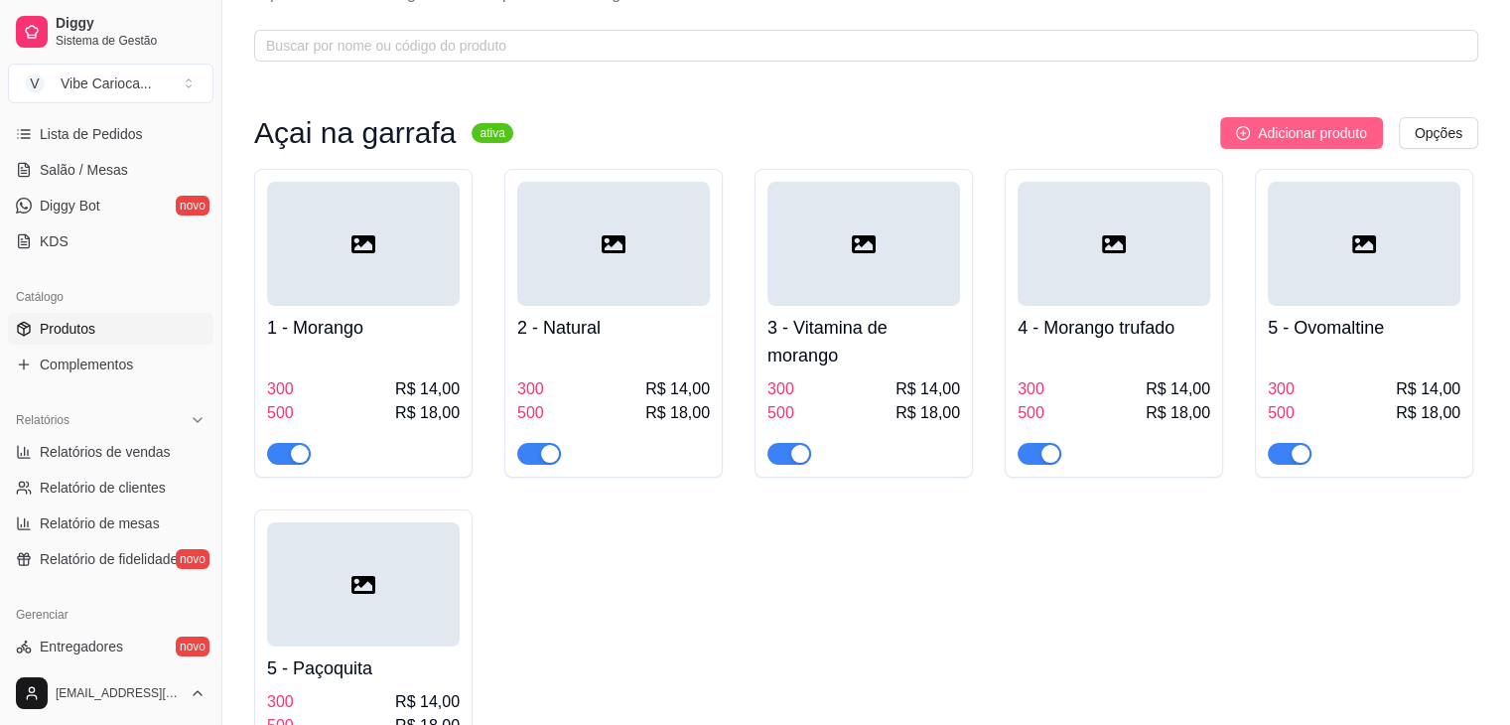
click at [1356, 140] on span "Adicionar produto" at bounding box center [1312, 133] width 109 height 22
click at [338, 570] on div at bounding box center [363, 584] width 193 height 124
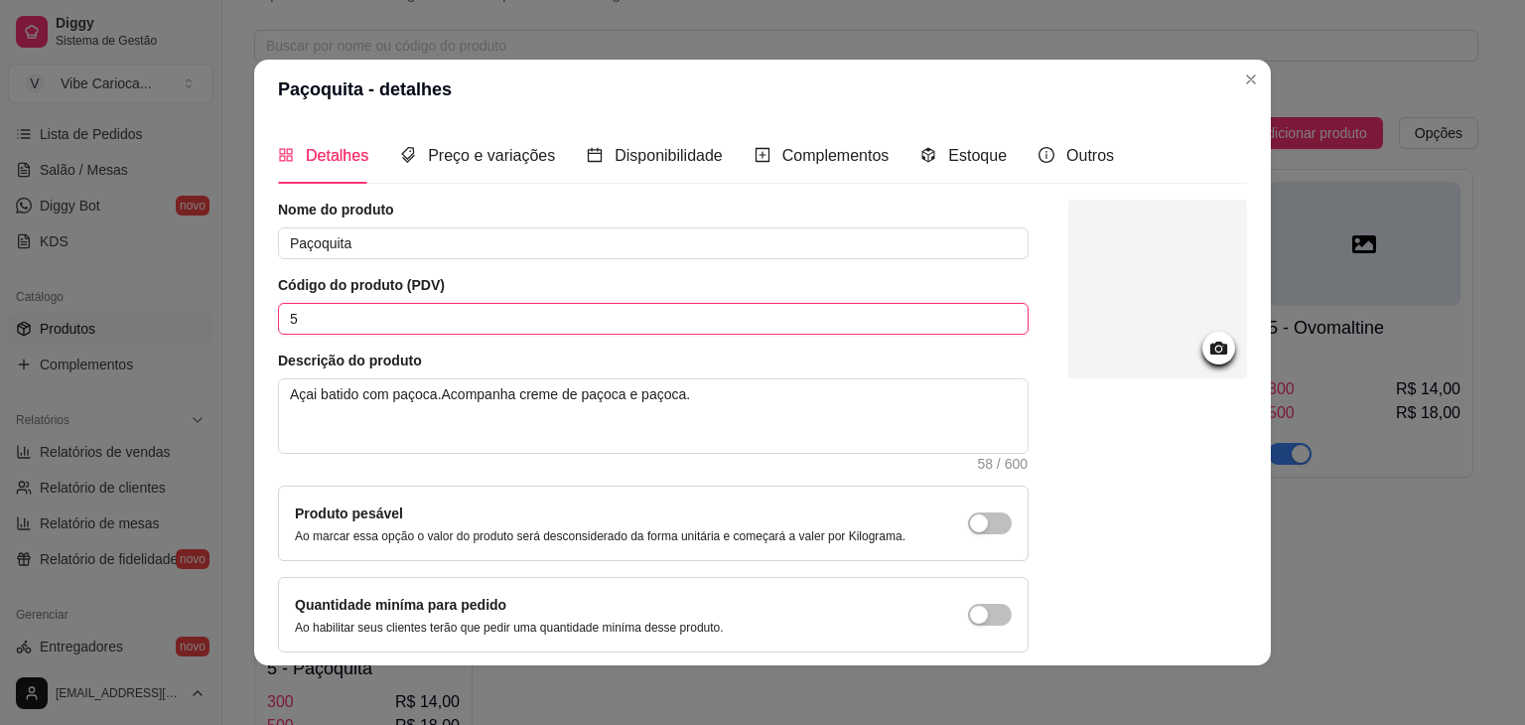
click at [356, 309] on input "5" at bounding box center [653, 319] width 751 height 32
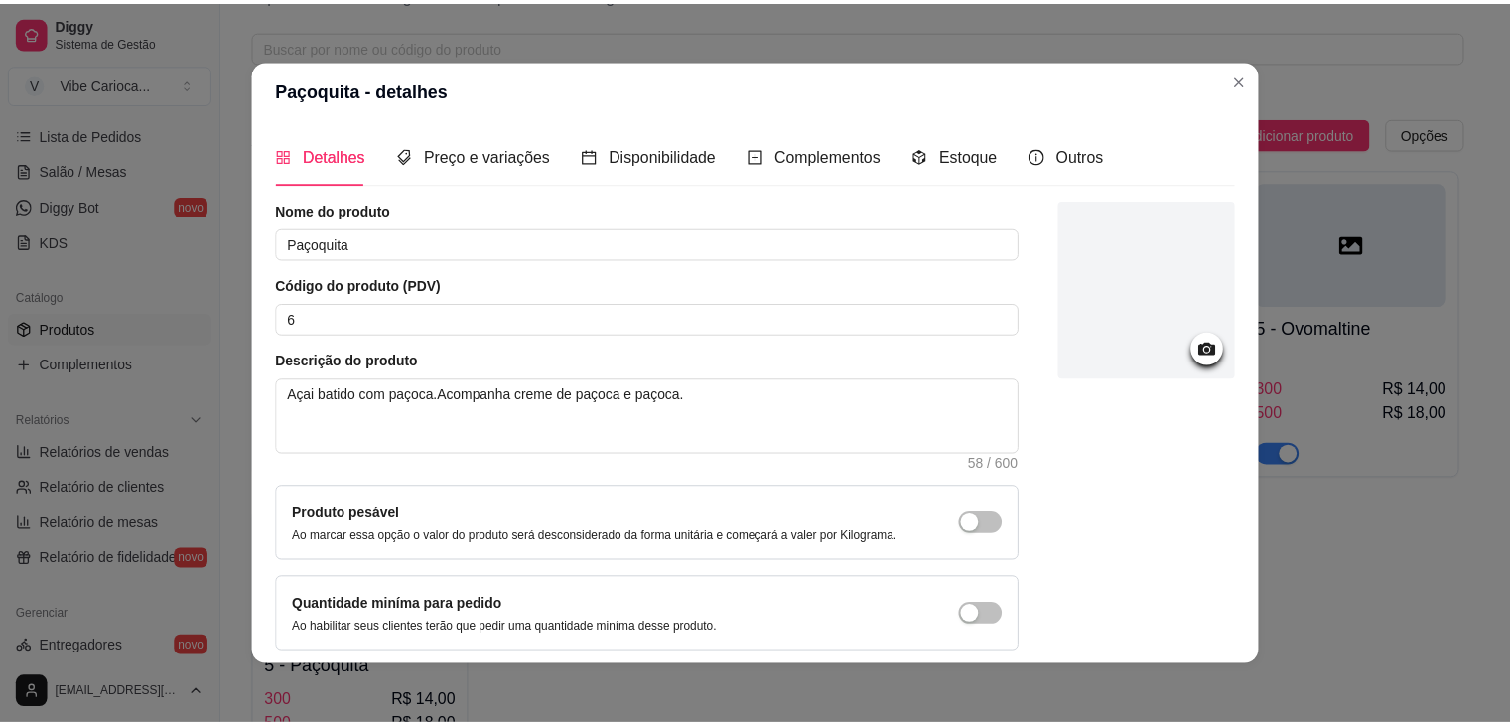
scroll to position [81, 0]
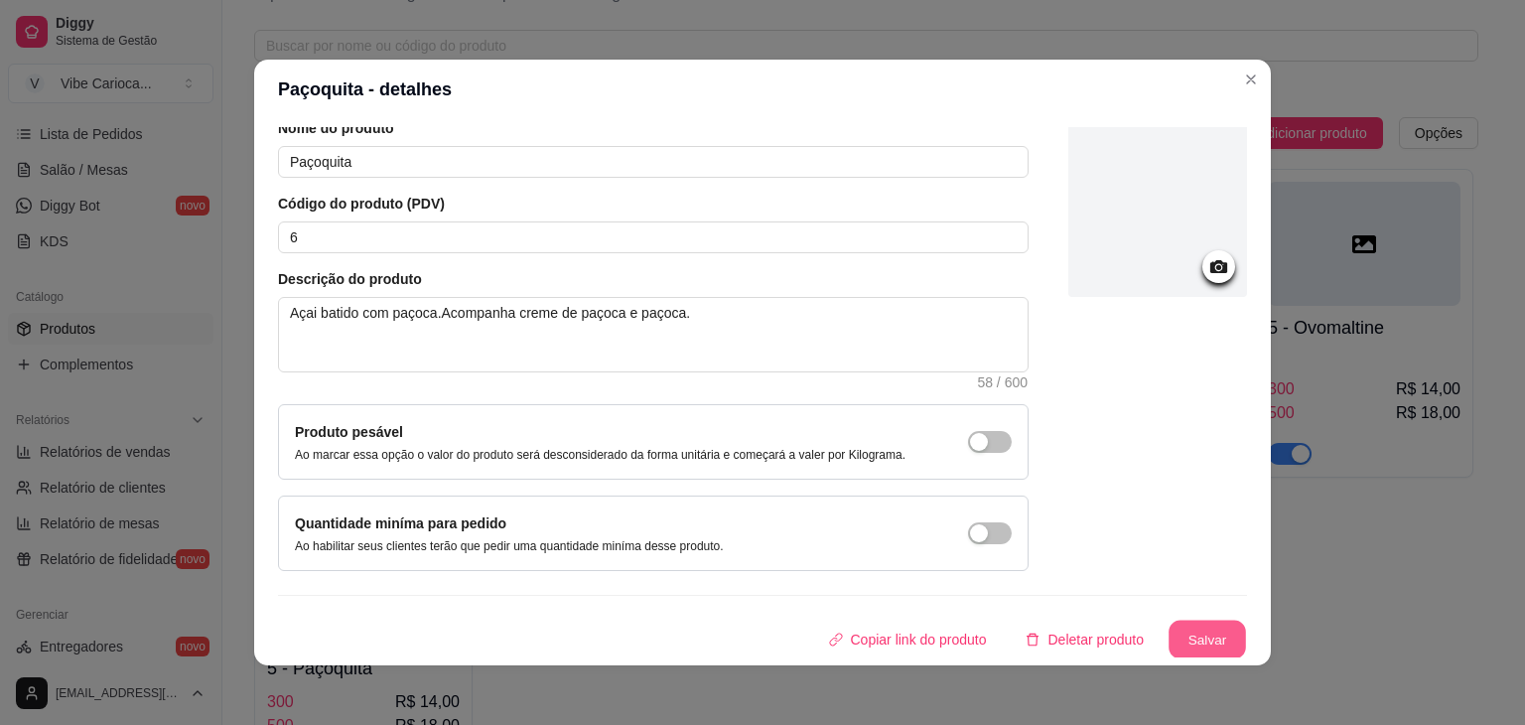
click at [1200, 640] on button "Salvar" at bounding box center [1207, 640] width 77 height 39
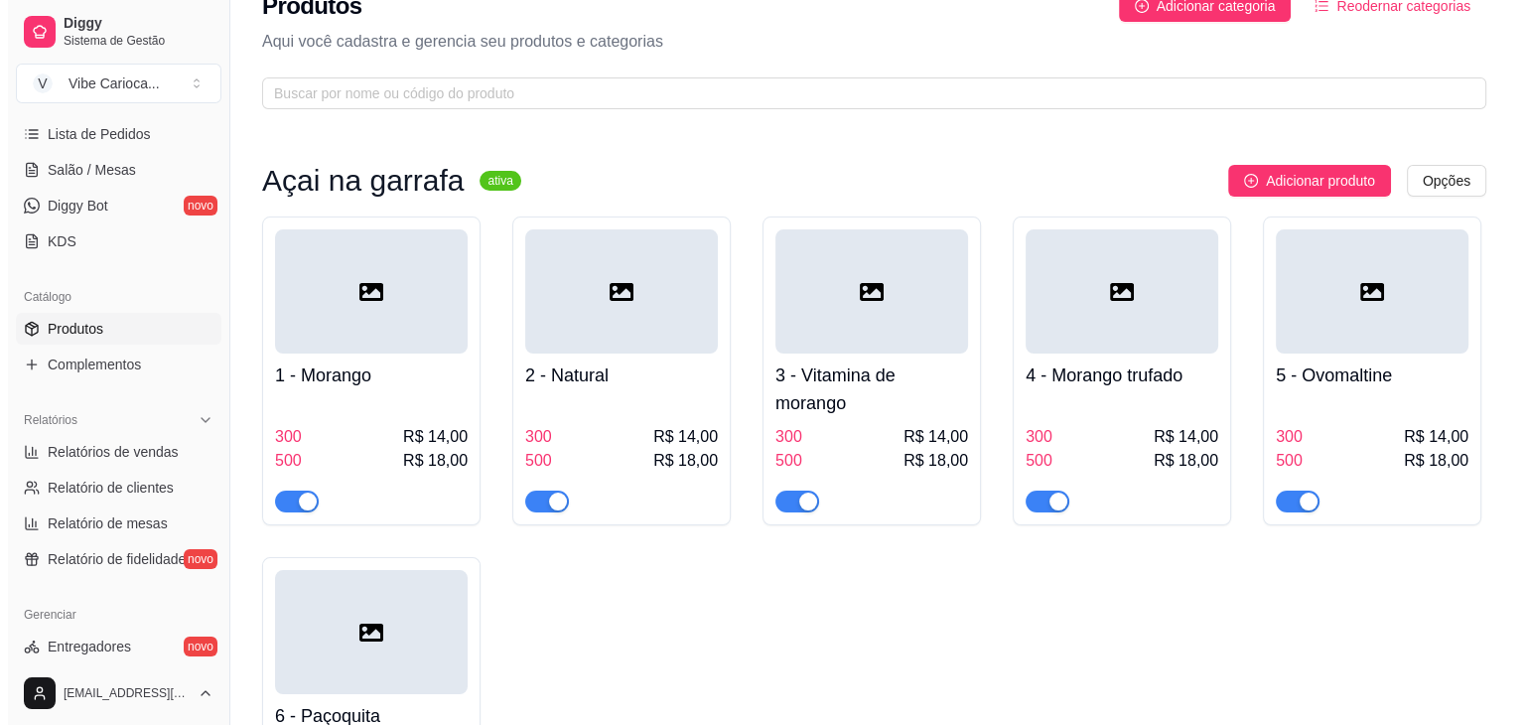
scroll to position [0, 0]
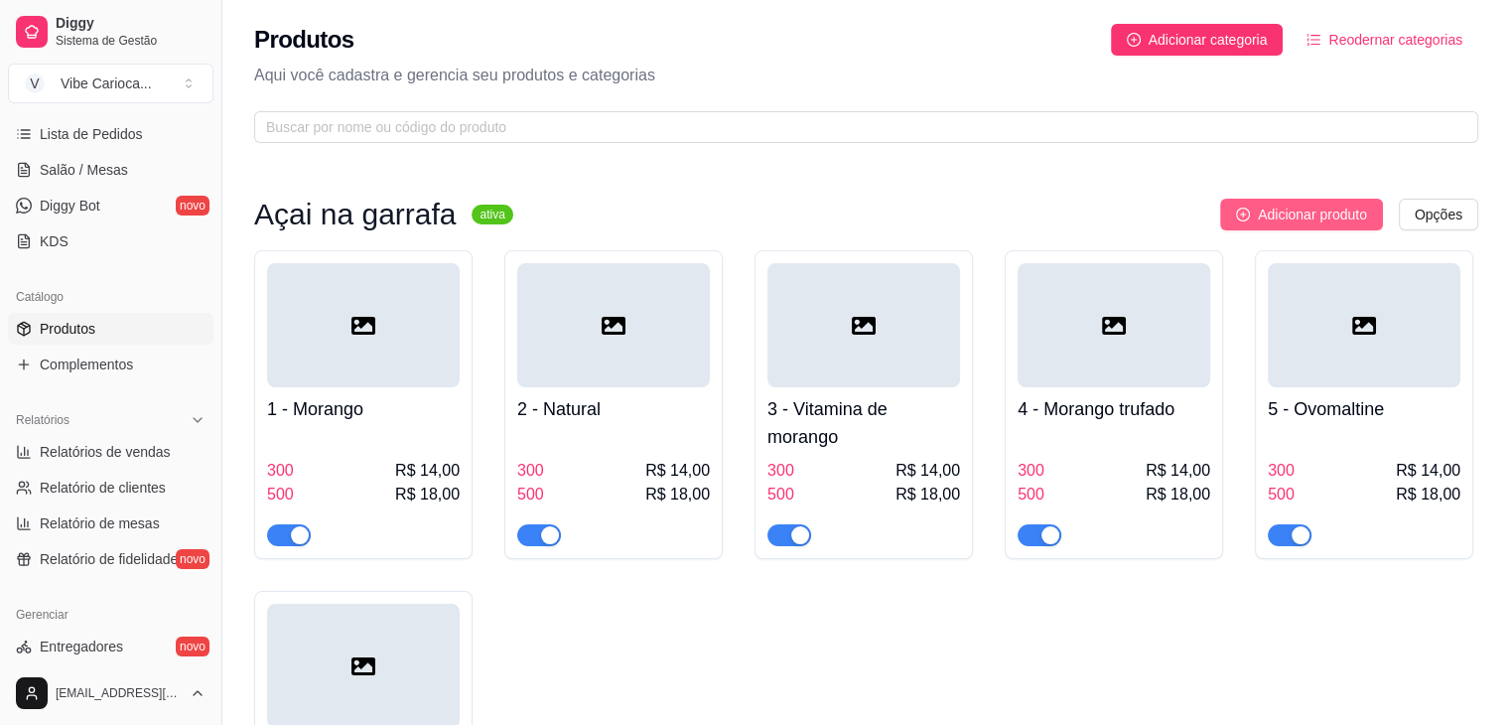
click at [1301, 213] on span "Adicionar produto" at bounding box center [1312, 215] width 109 height 22
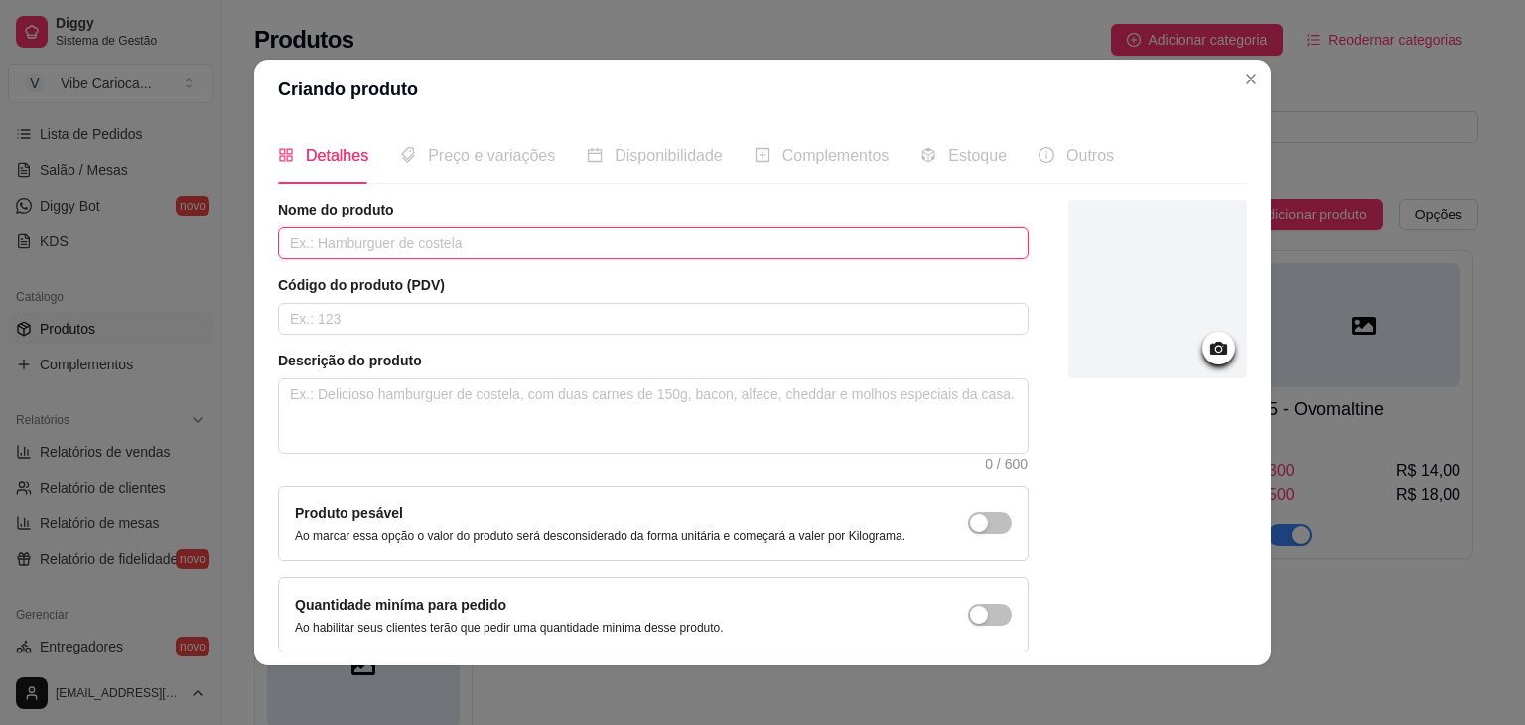
click at [312, 237] on input "text" at bounding box center [653, 243] width 751 height 32
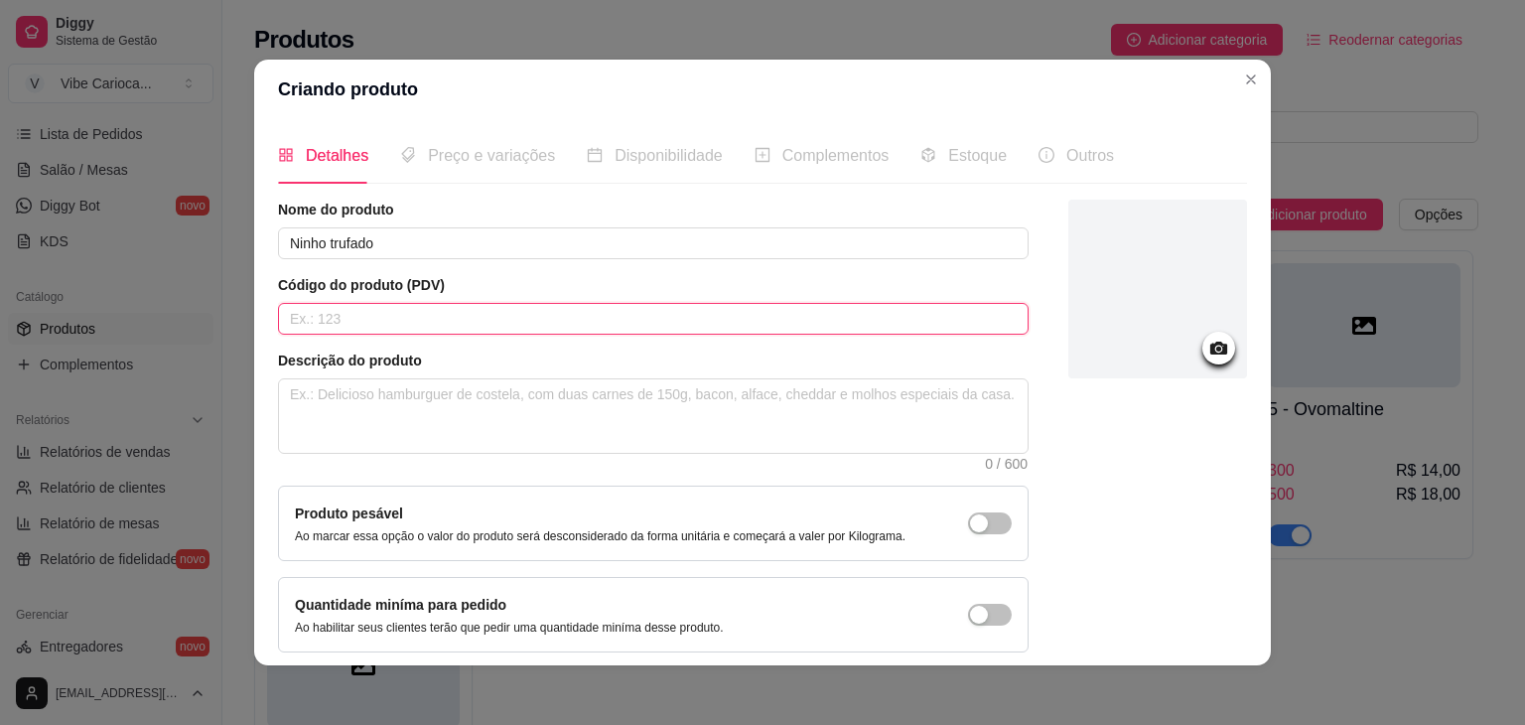
click at [347, 313] on input "text" at bounding box center [653, 319] width 751 height 32
click at [381, 408] on textarea at bounding box center [653, 415] width 749 height 73
paste textarea "Açai batido"
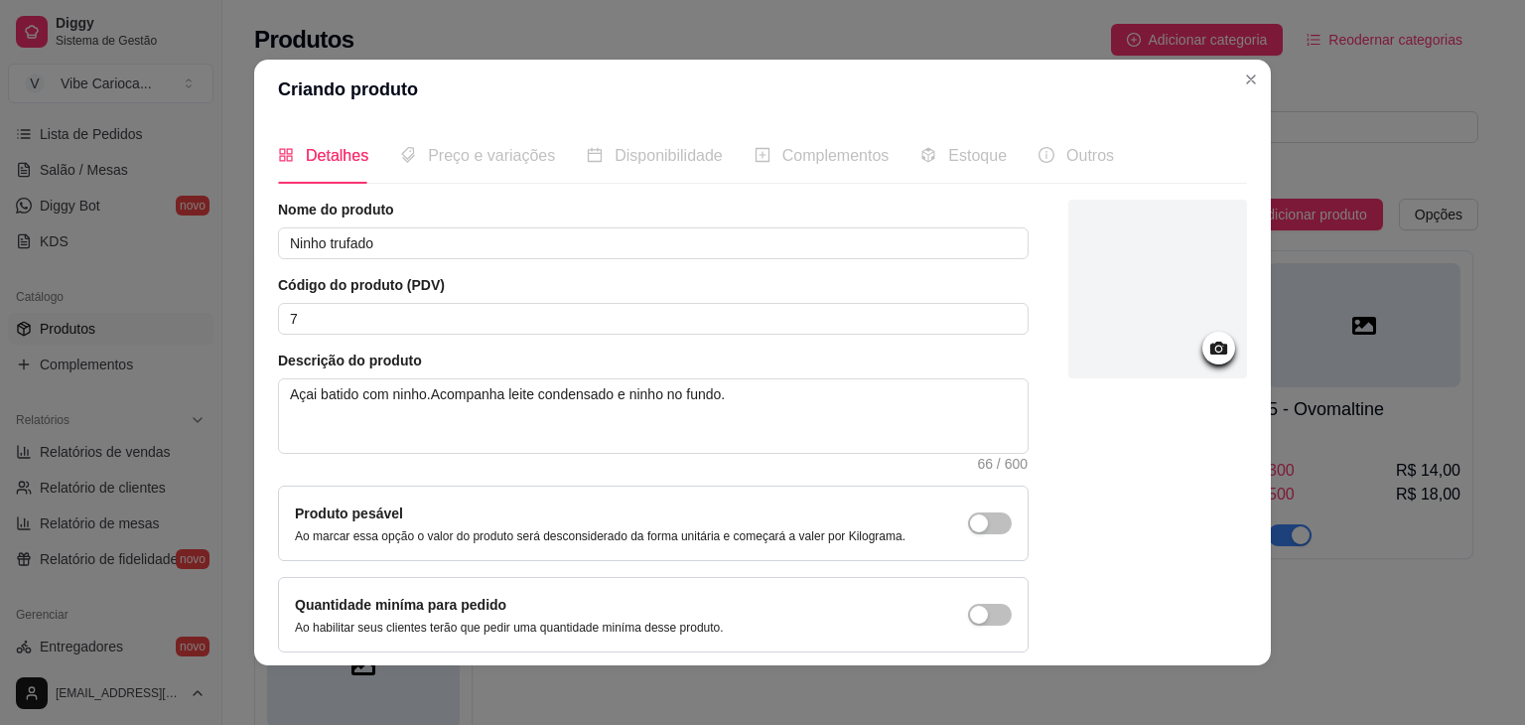
scroll to position [81, 0]
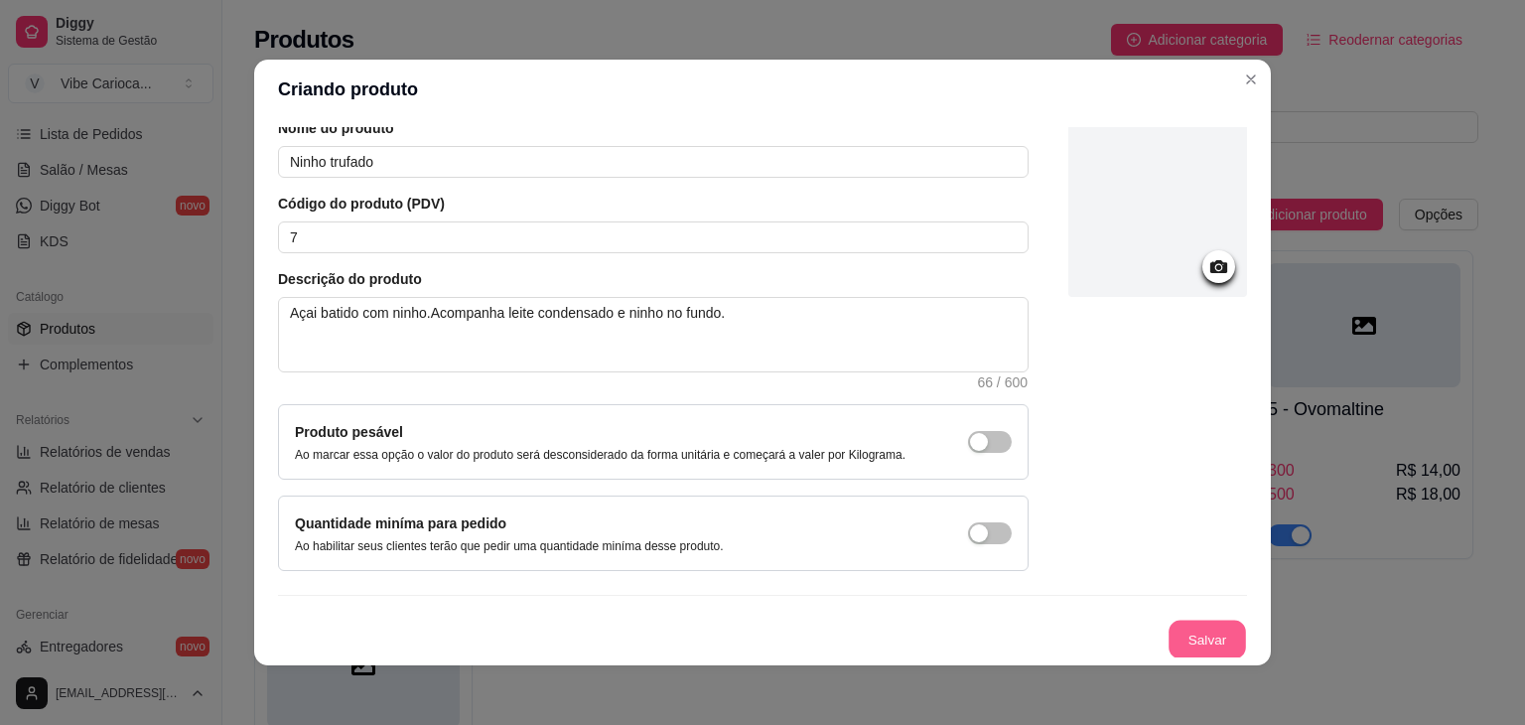
click at [1180, 636] on button "Salvar" at bounding box center [1207, 640] width 77 height 39
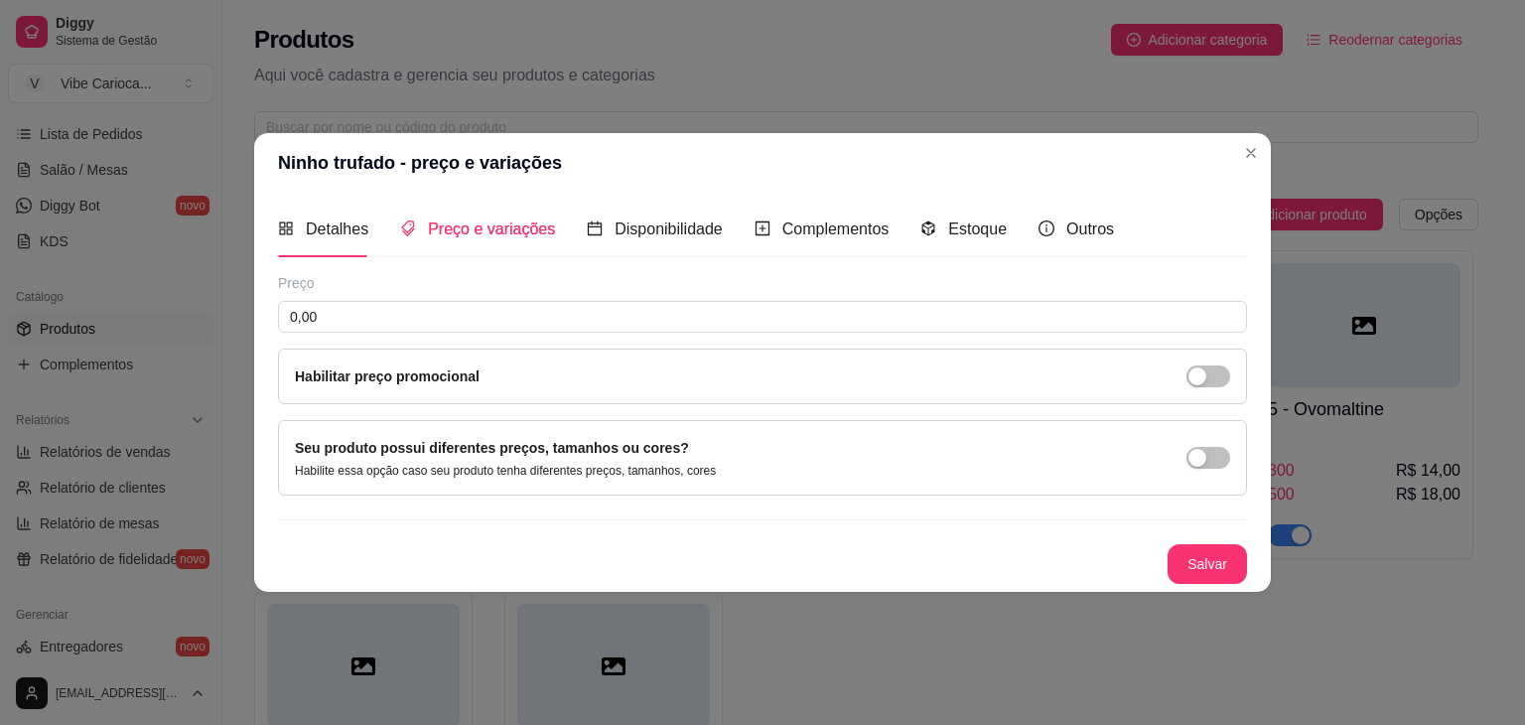
scroll to position [0, 0]
click at [1201, 457] on div "button" at bounding box center [1198, 458] width 18 height 18
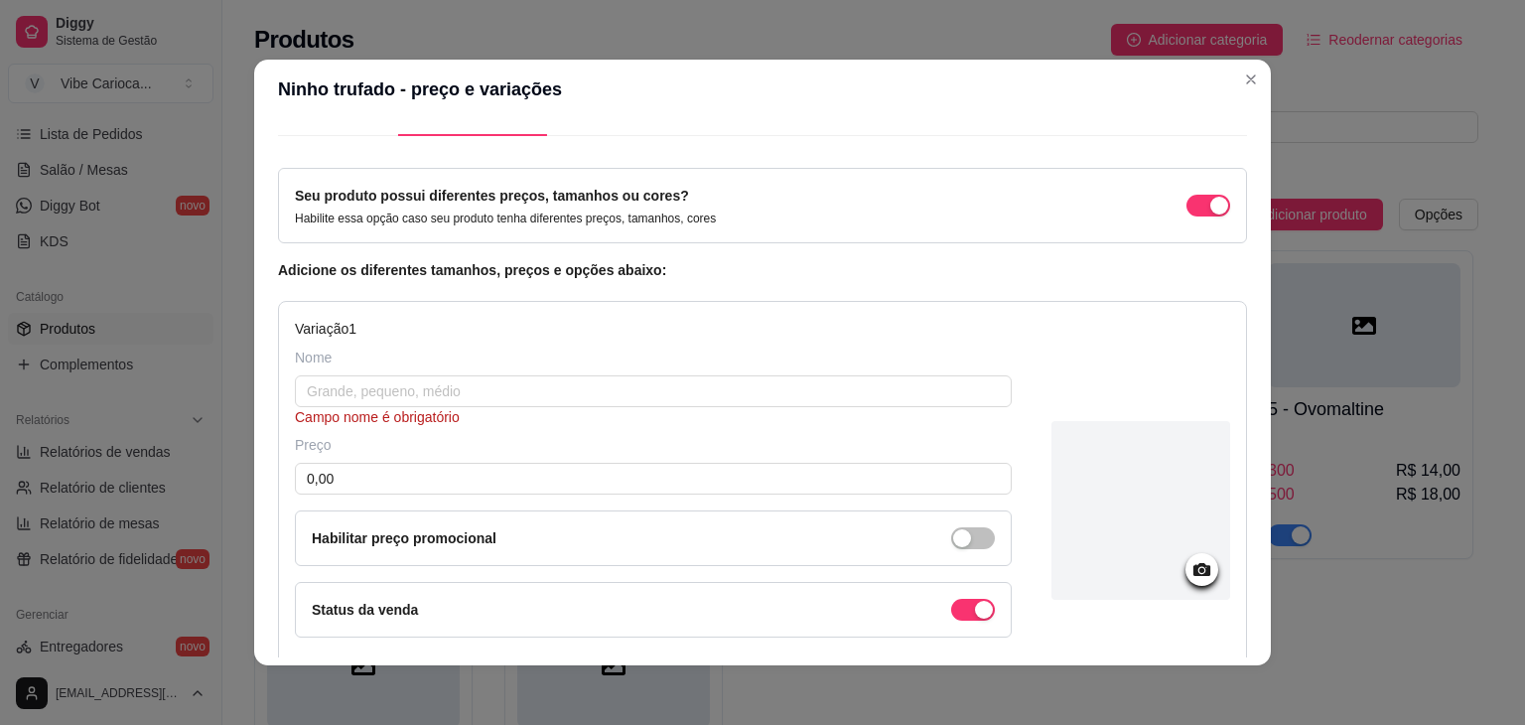
scroll to position [55, 0]
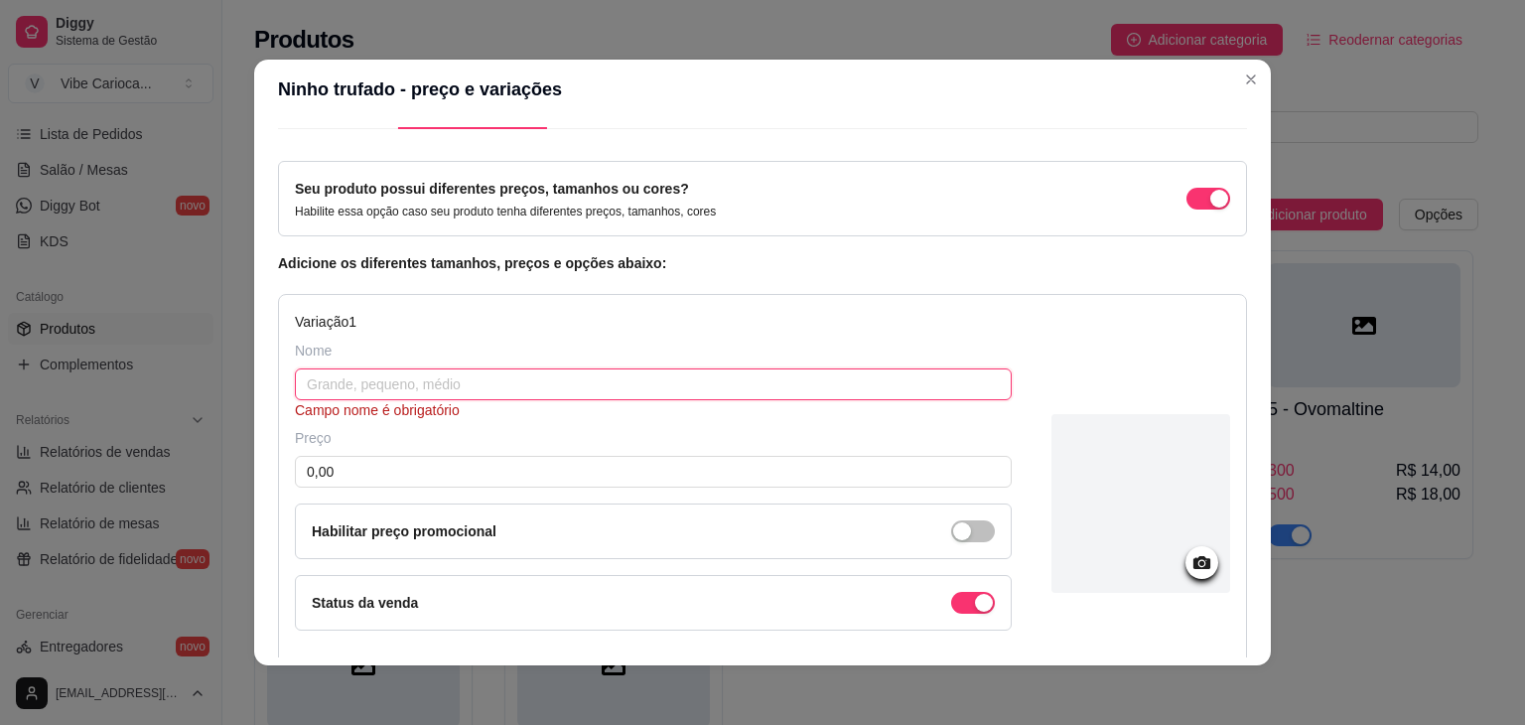
click at [560, 375] on input "text" at bounding box center [653, 384] width 717 height 32
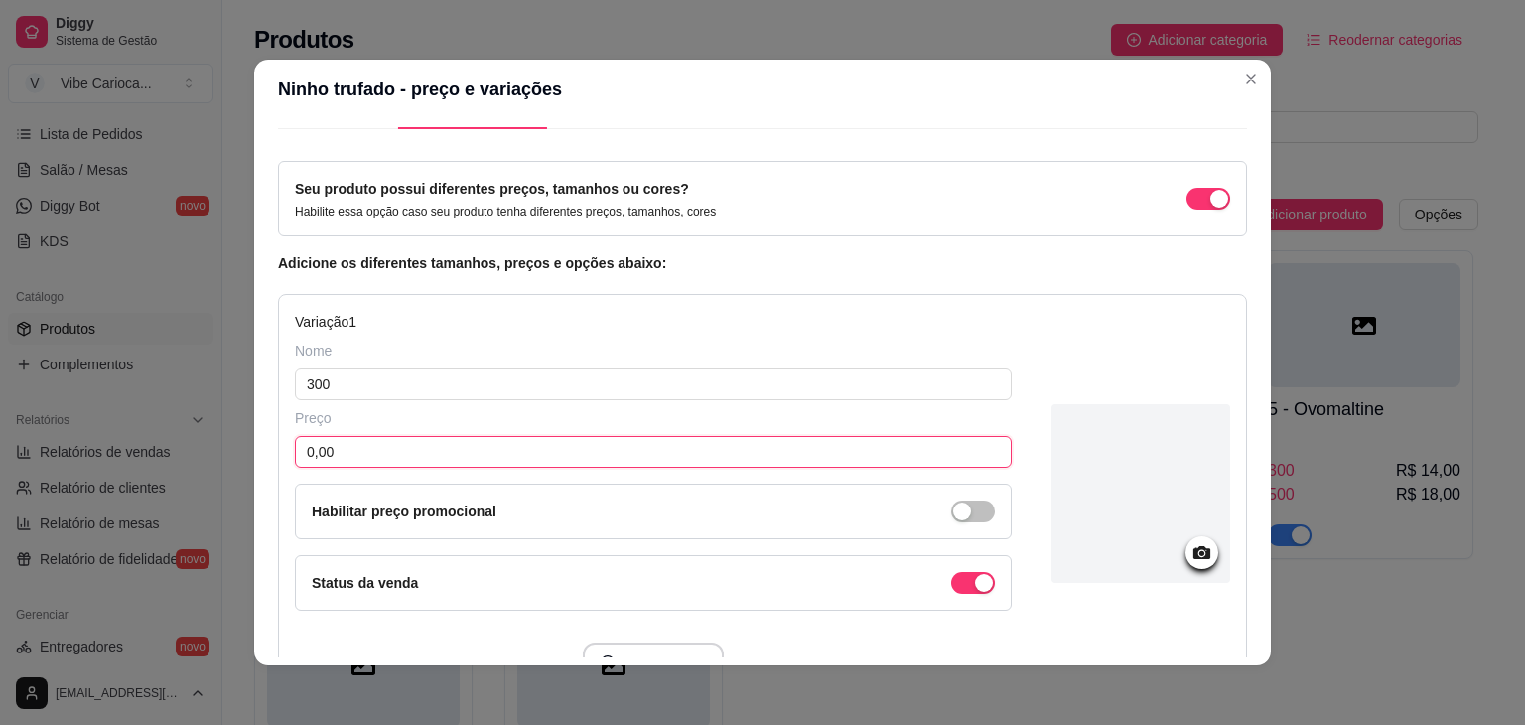
click at [517, 444] on input "0,00" at bounding box center [653, 452] width 717 height 32
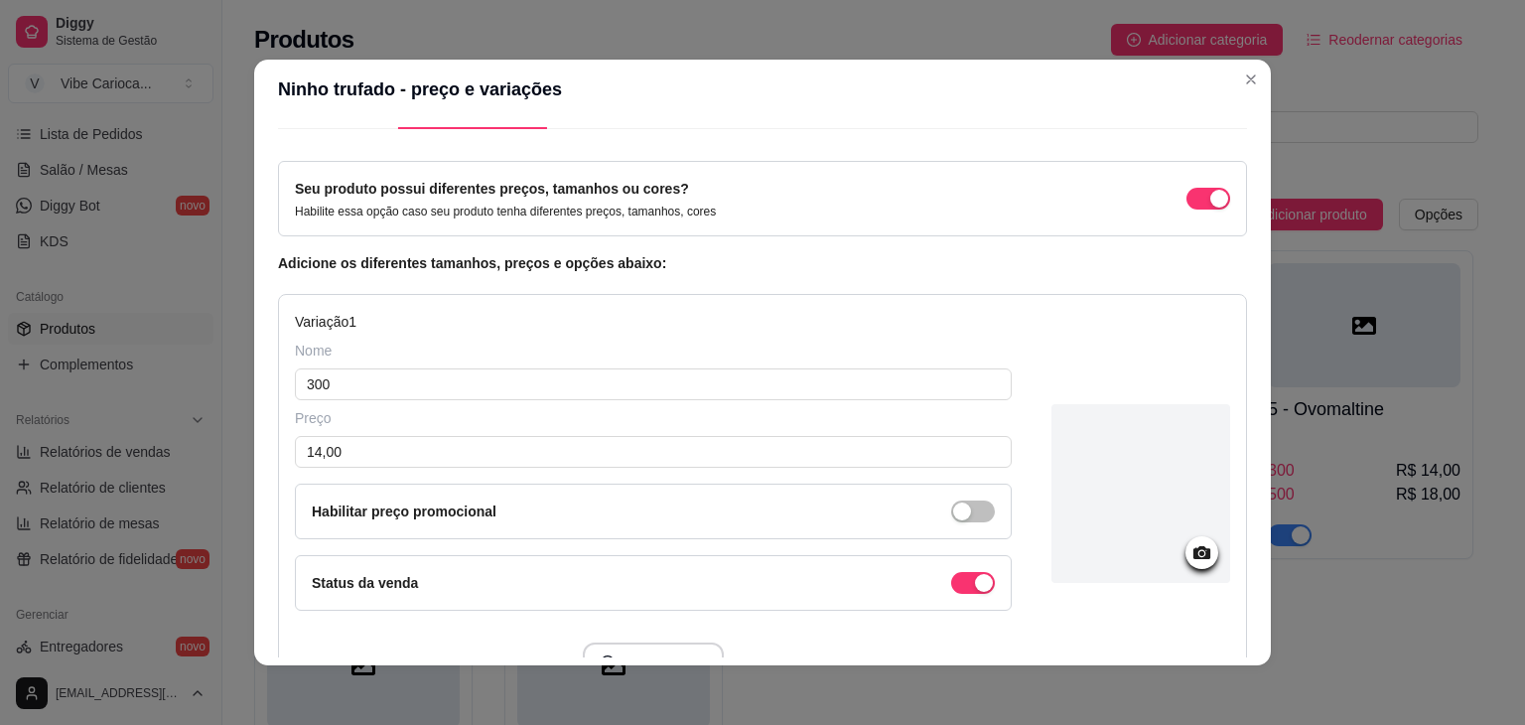
scroll to position [238, 0]
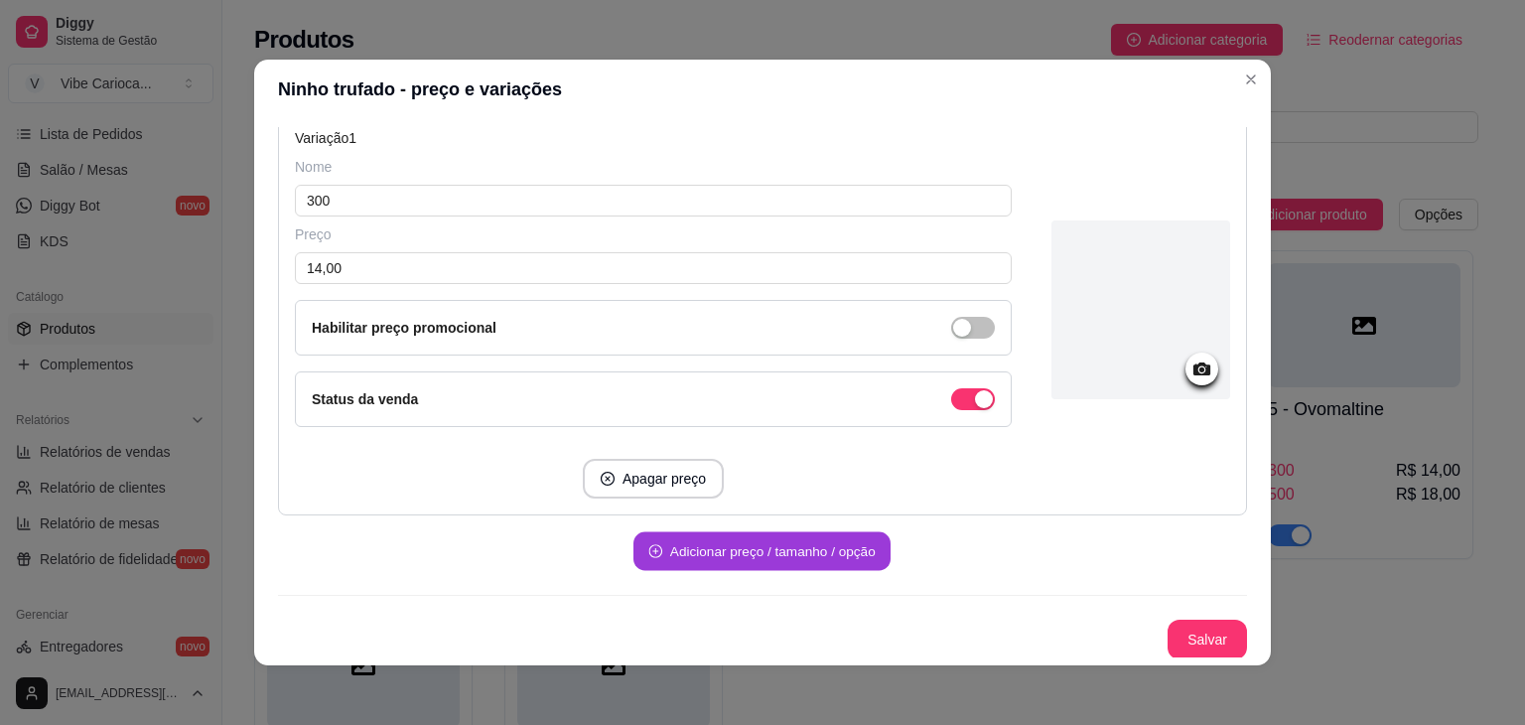
click at [823, 549] on button "Adicionar preço / tamanho / opção" at bounding box center [762, 551] width 257 height 39
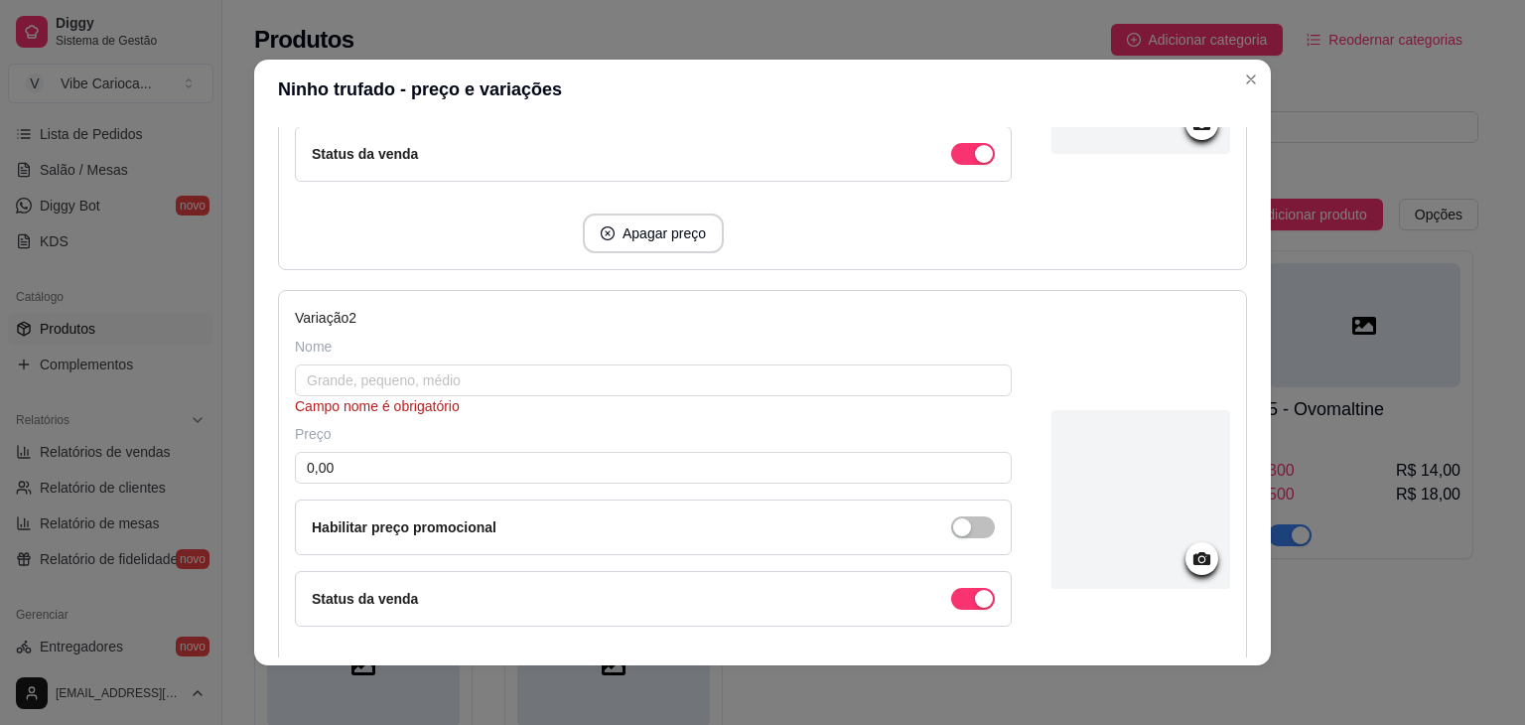
scroll to position [534, 0]
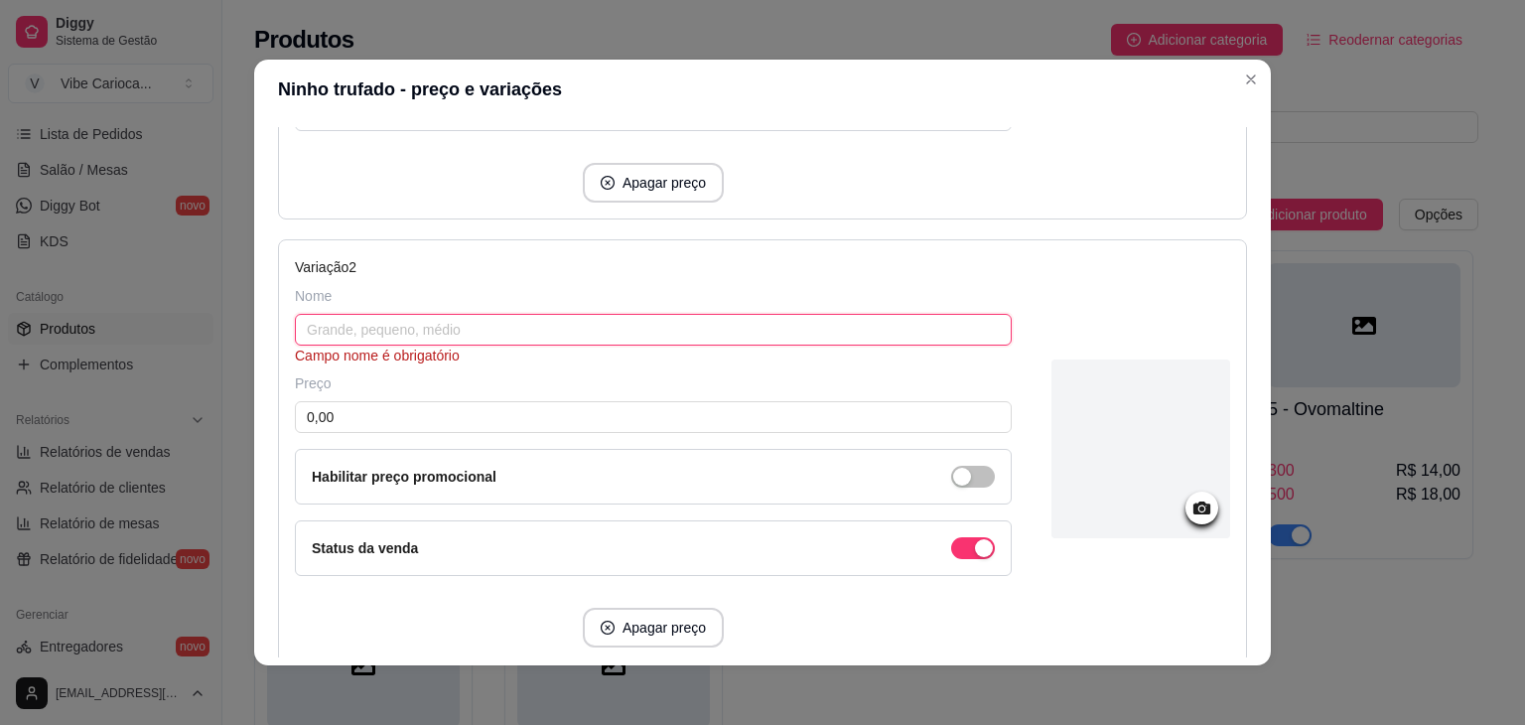
click at [661, 325] on input "text" at bounding box center [653, 330] width 717 height 32
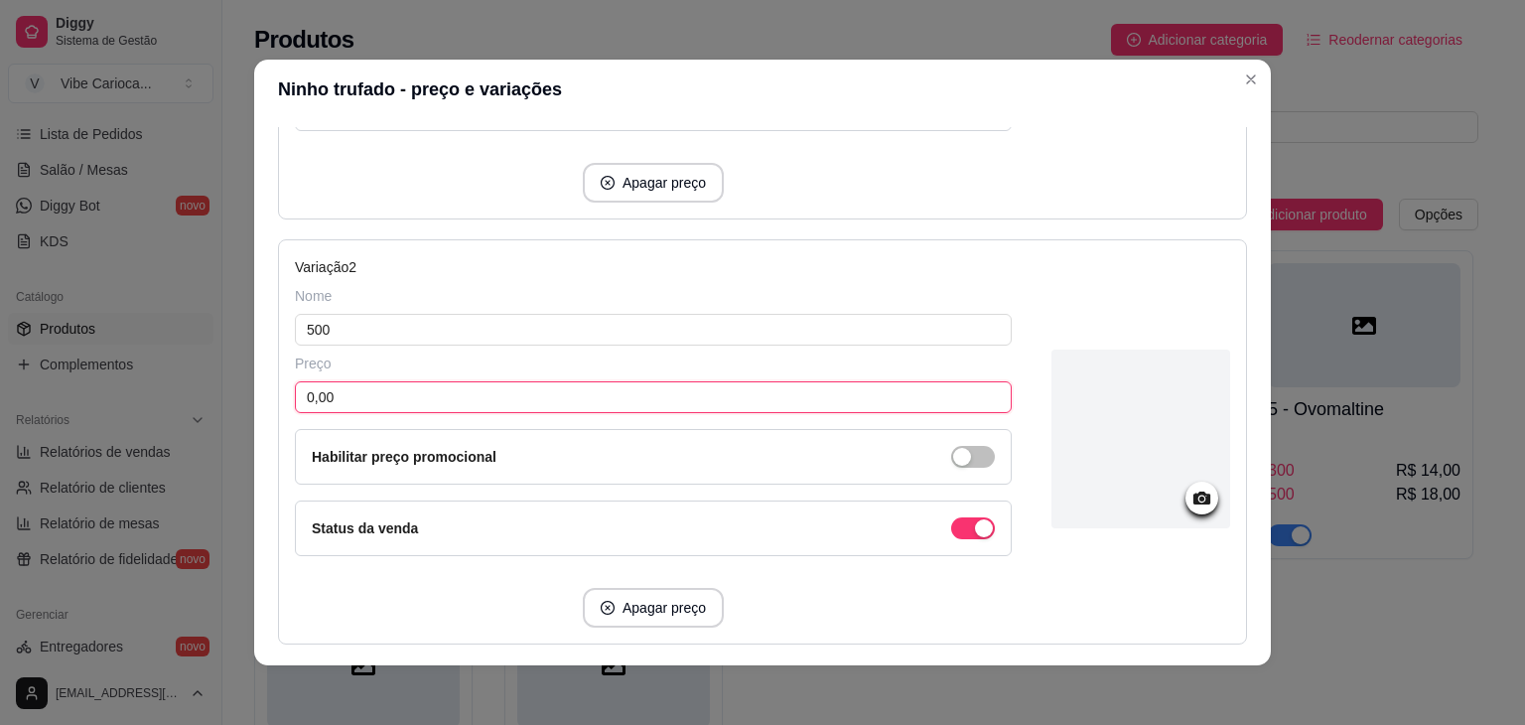
click at [515, 403] on input "0,00" at bounding box center [653, 397] width 717 height 32
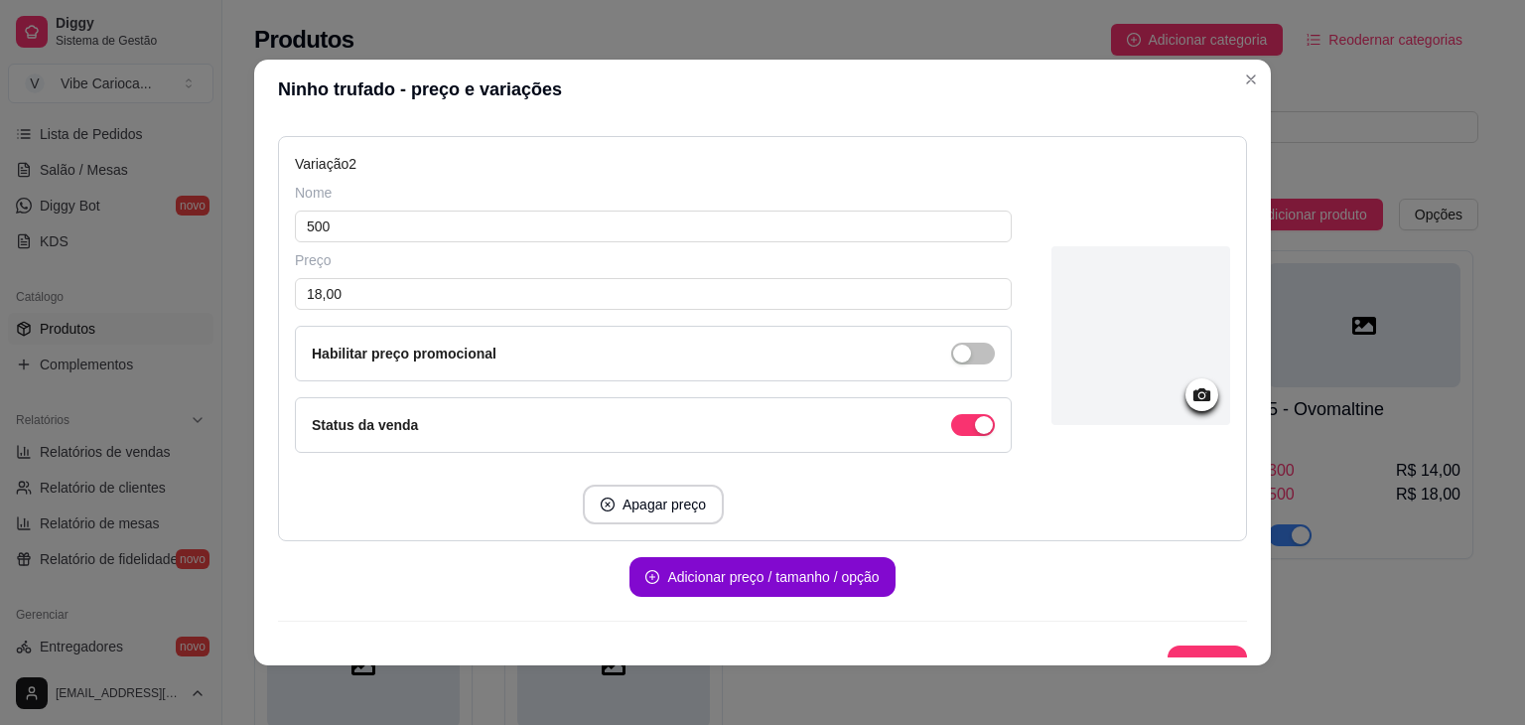
scroll to position [660, 0]
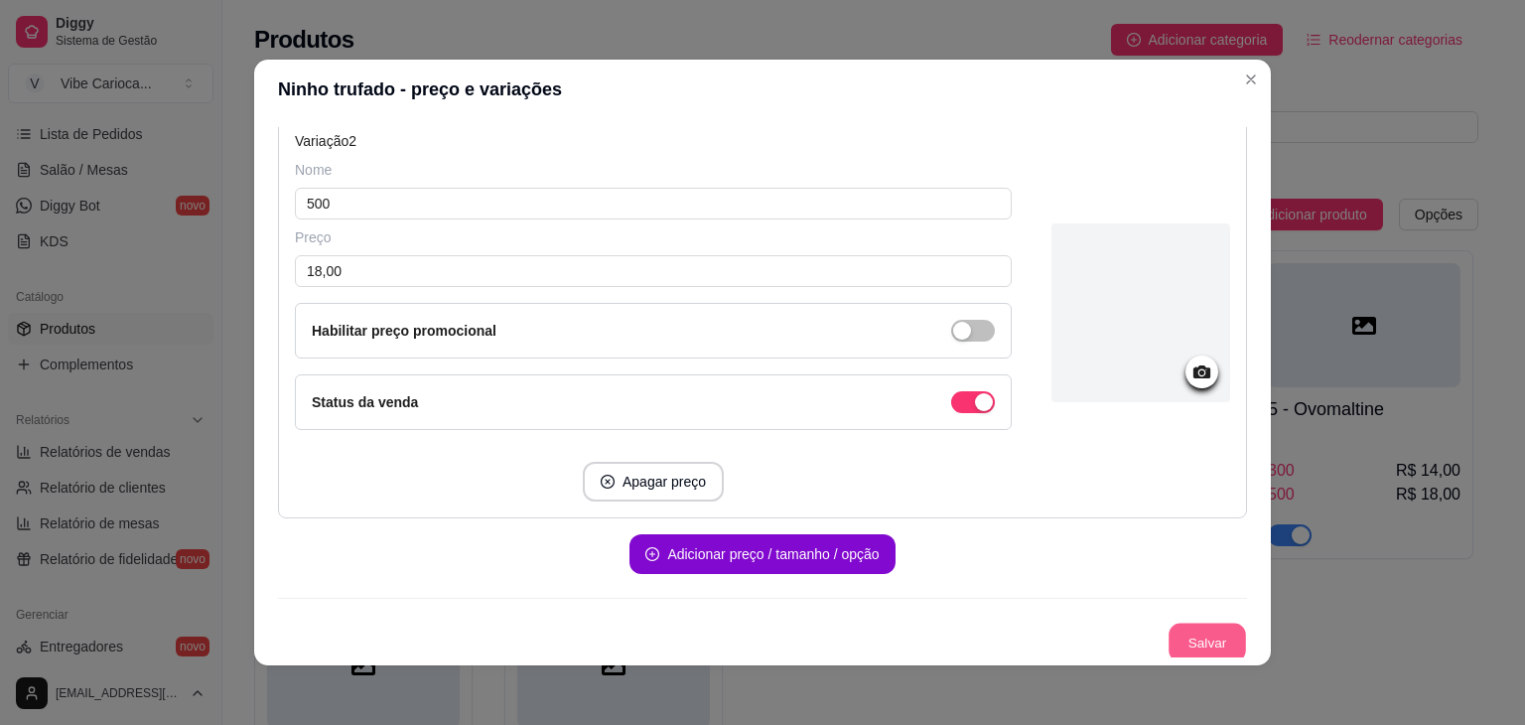
click at [1190, 629] on button "Salvar" at bounding box center [1207, 643] width 77 height 39
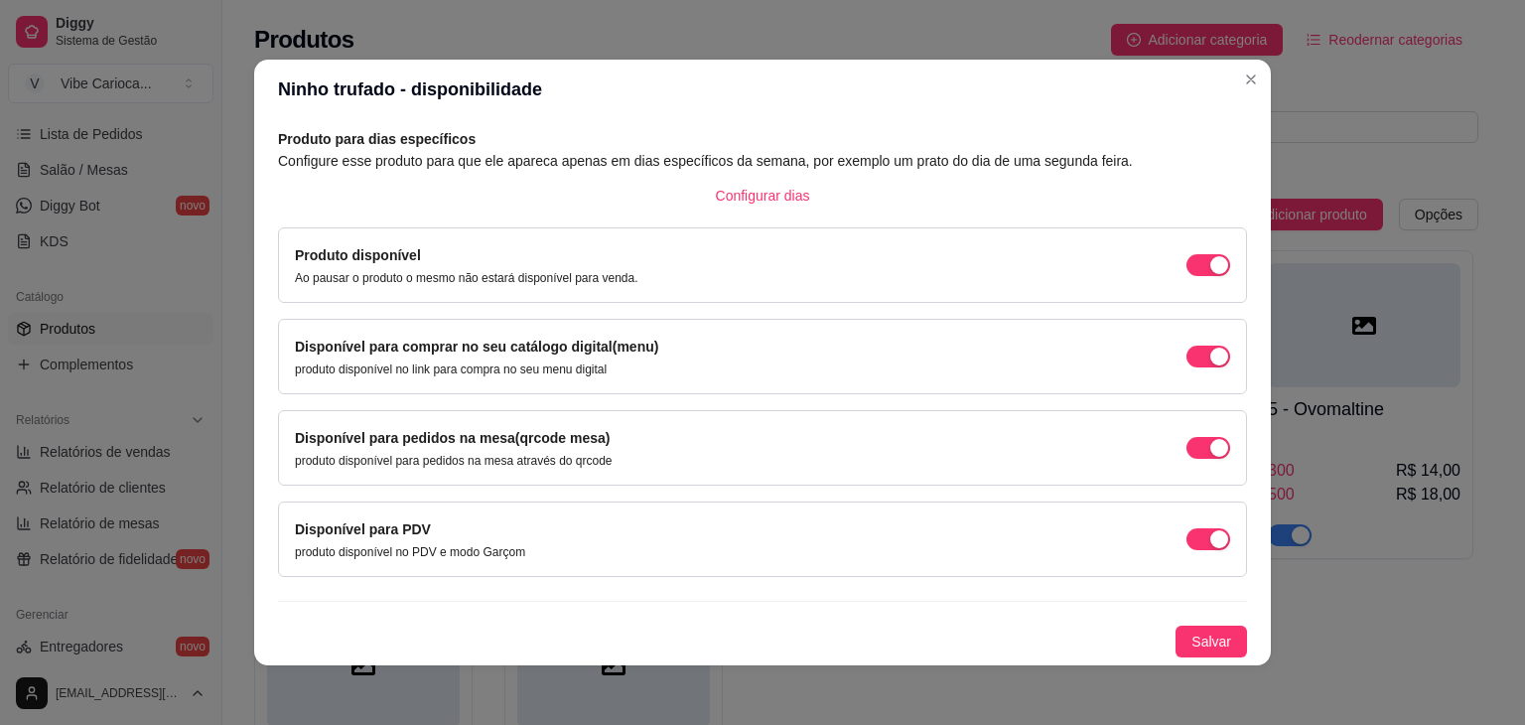
scroll to position [89, 0]
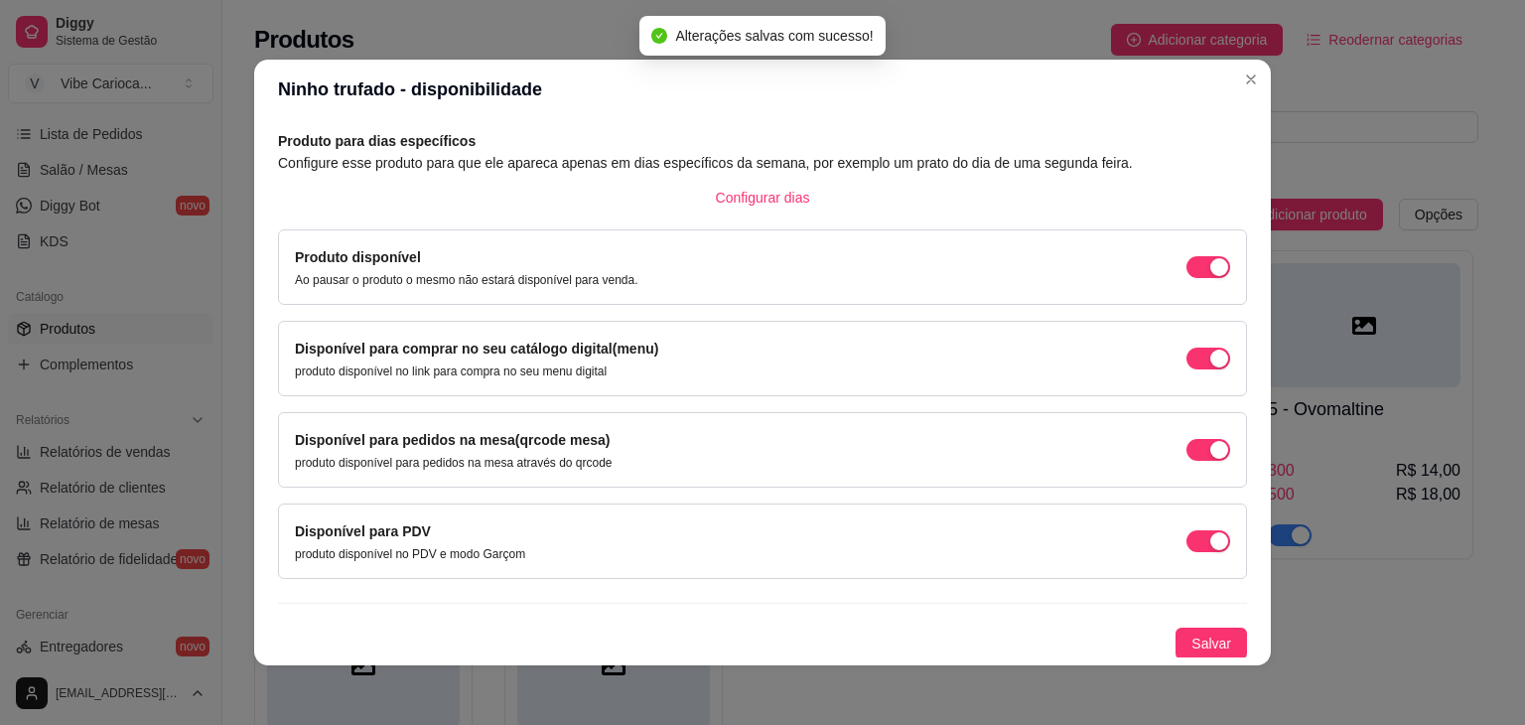
click at [1190, 629] on button "Salvar" at bounding box center [1211, 644] width 71 height 32
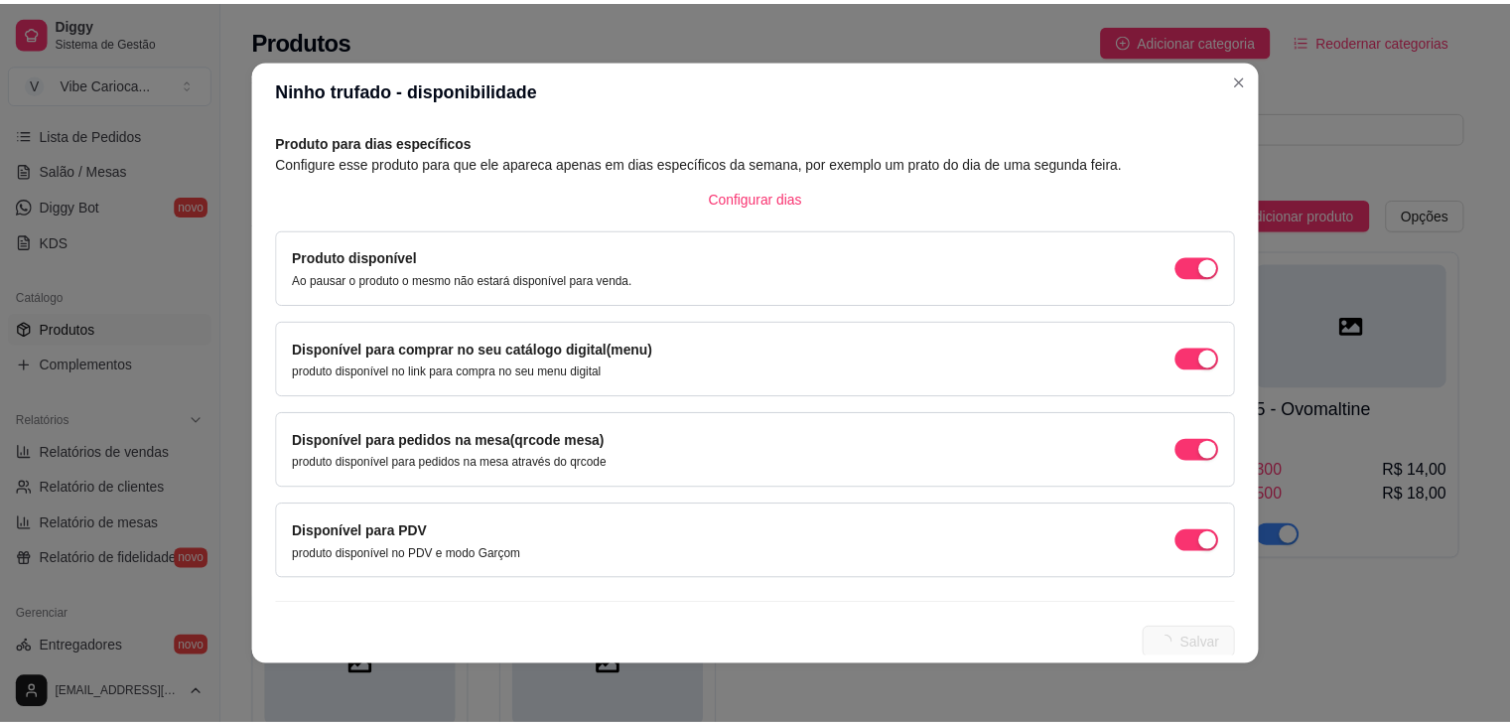
scroll to position [0, 0]
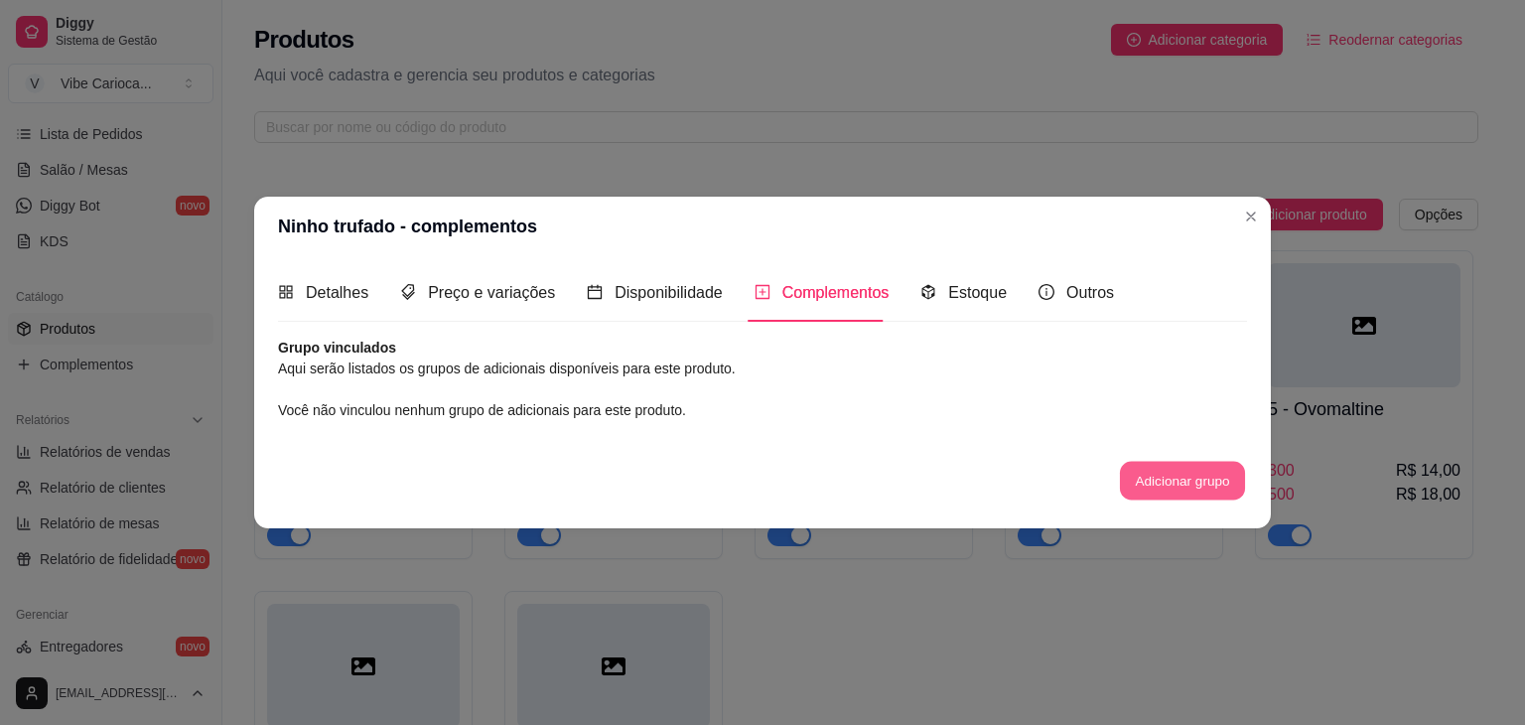
click at [1164, 470] on button "Adicionar grupo" at bounding box center [1182, 480] width 125 height 39
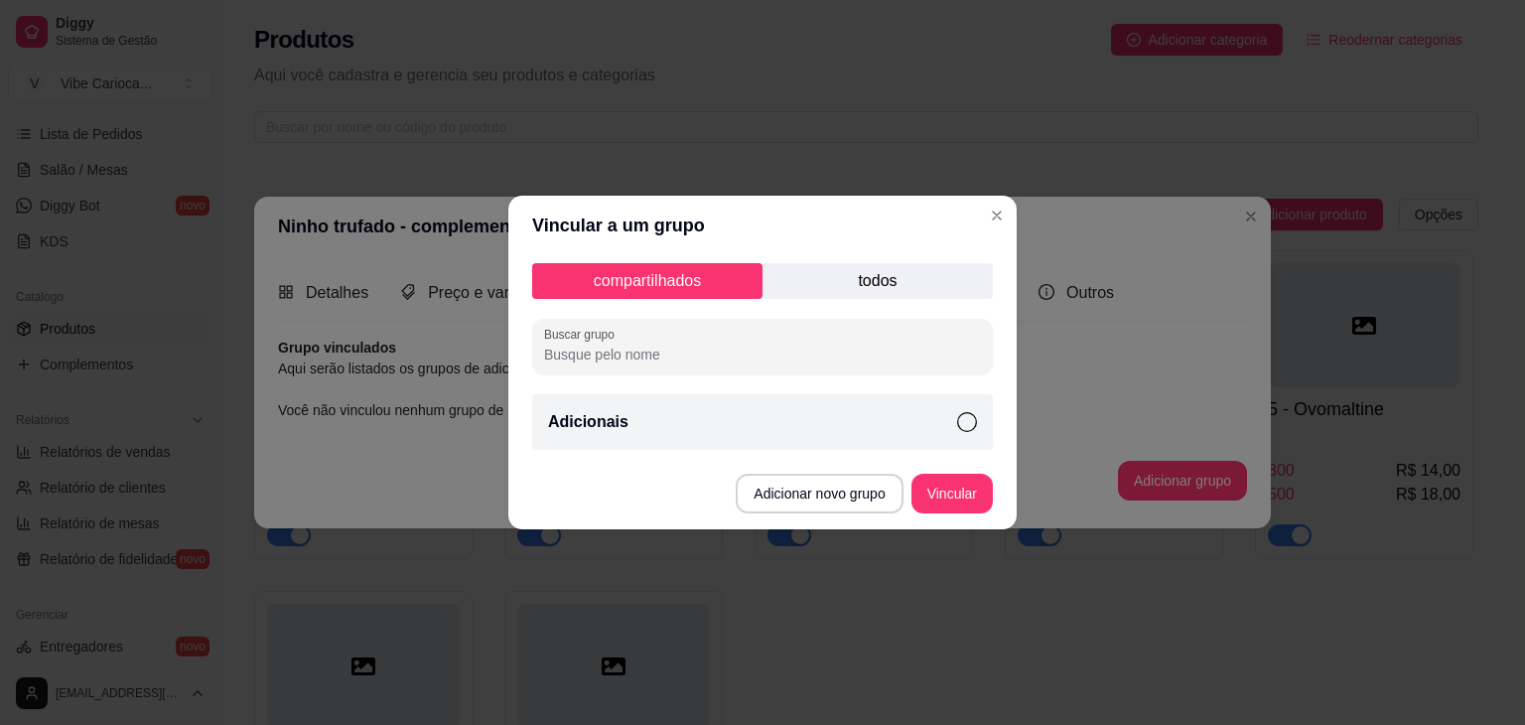
click at [967, 433] on div "Adicionais" at bounding box center [762, 422] width 461 height 56
click at [933, 506] on button "Vincular" at bounding box center [952, 494] width 79 height 39
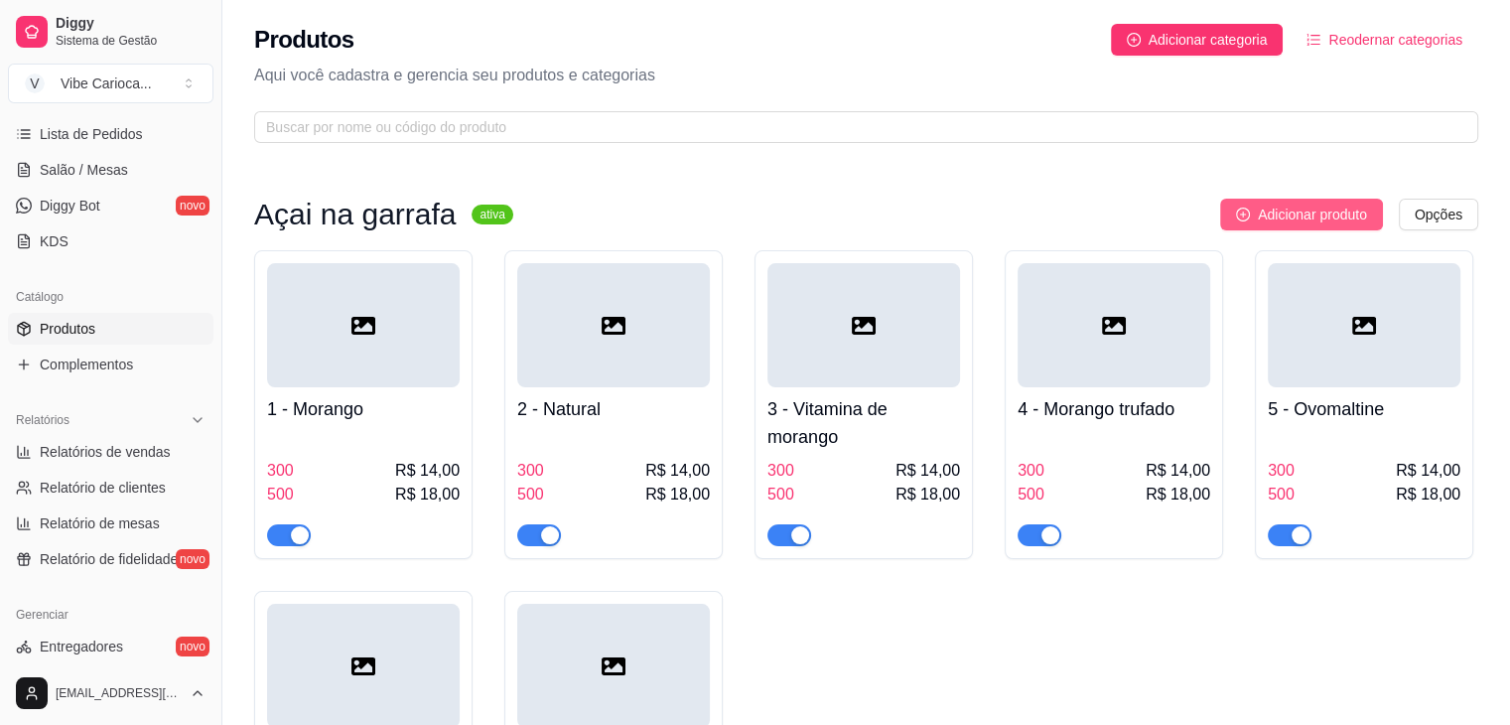
click at [1294, 222] on span "Adicionar produto" at bounding box center [1312, 215] width 109 height 22
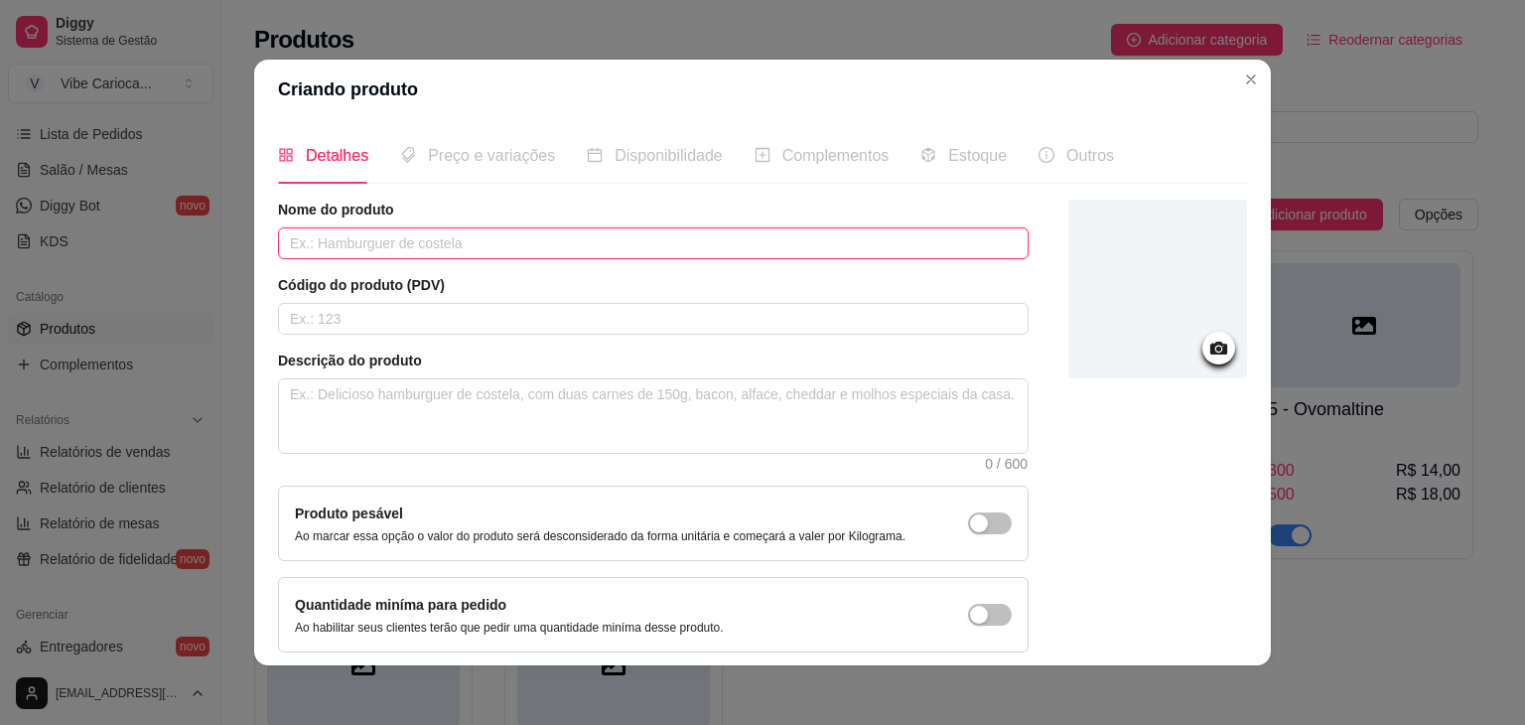
click at [516, 235] on input "text" at bounding box center [653, 243] width 751 height 32
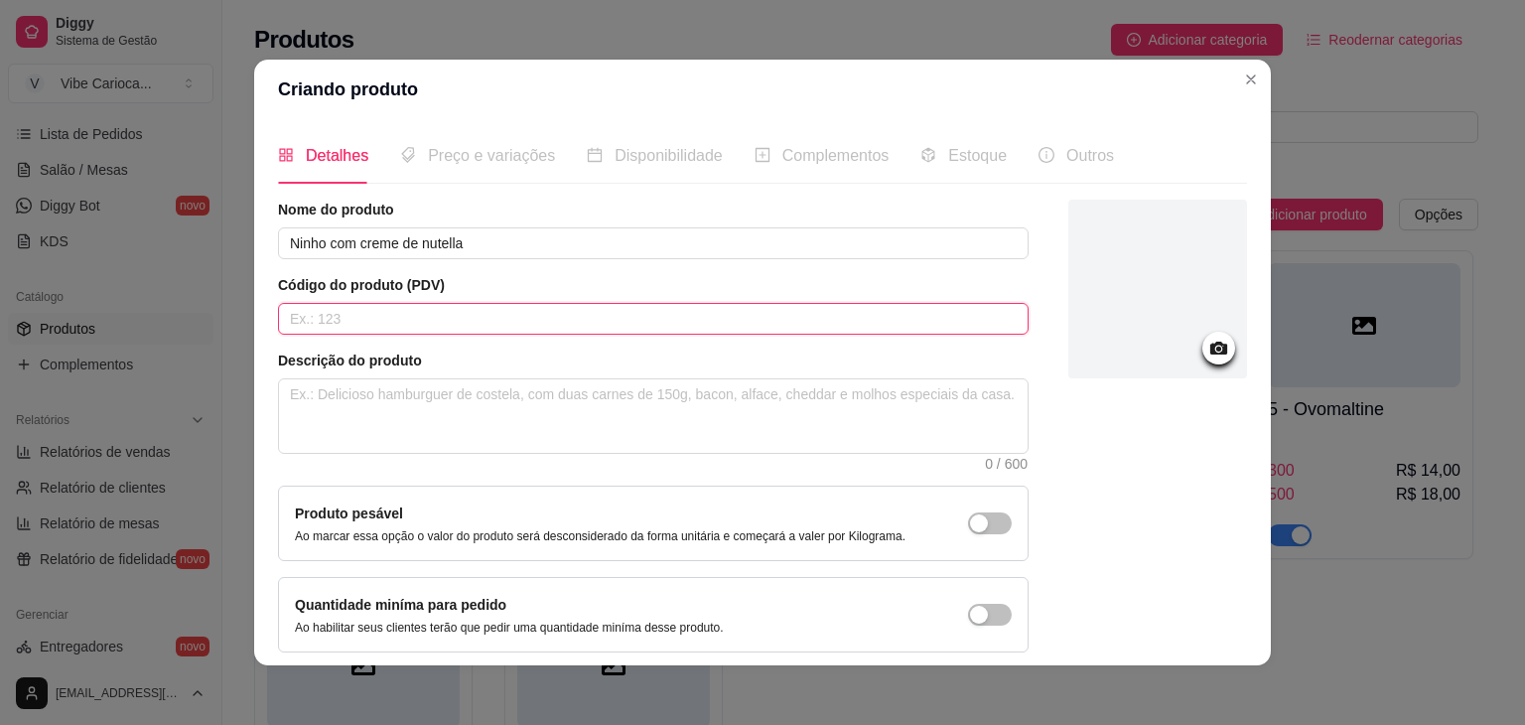
click at [408, 307] on input "text" at bounding box center [653, 319] width 751 height 32
click at [386, 398] on textarea at bounding box center [653, 415] width 749 height 73
paste textarea "Açai batido"
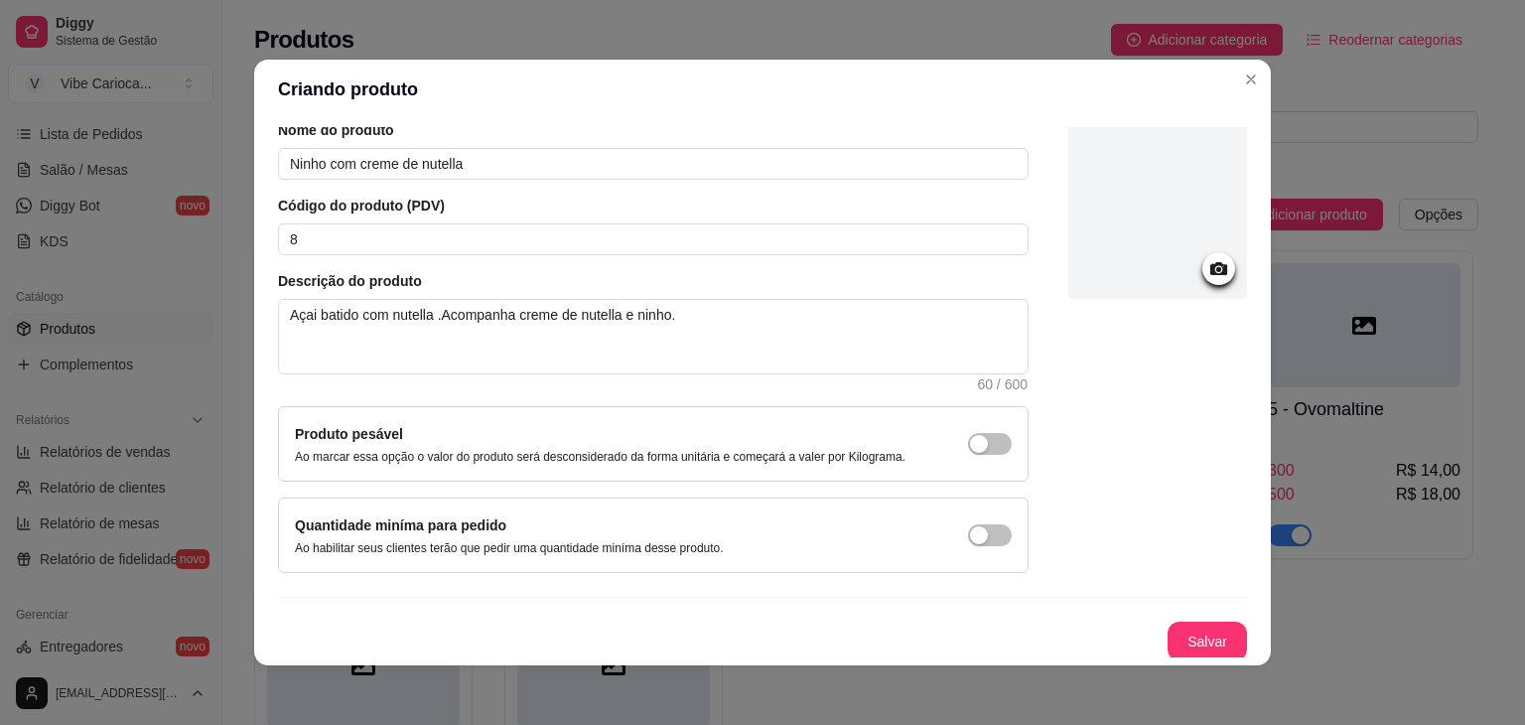
scroll to position [81, 0]
click at [1197, 635] on button "Salvar" at bounding box center [1207, 640] width 77 height 39
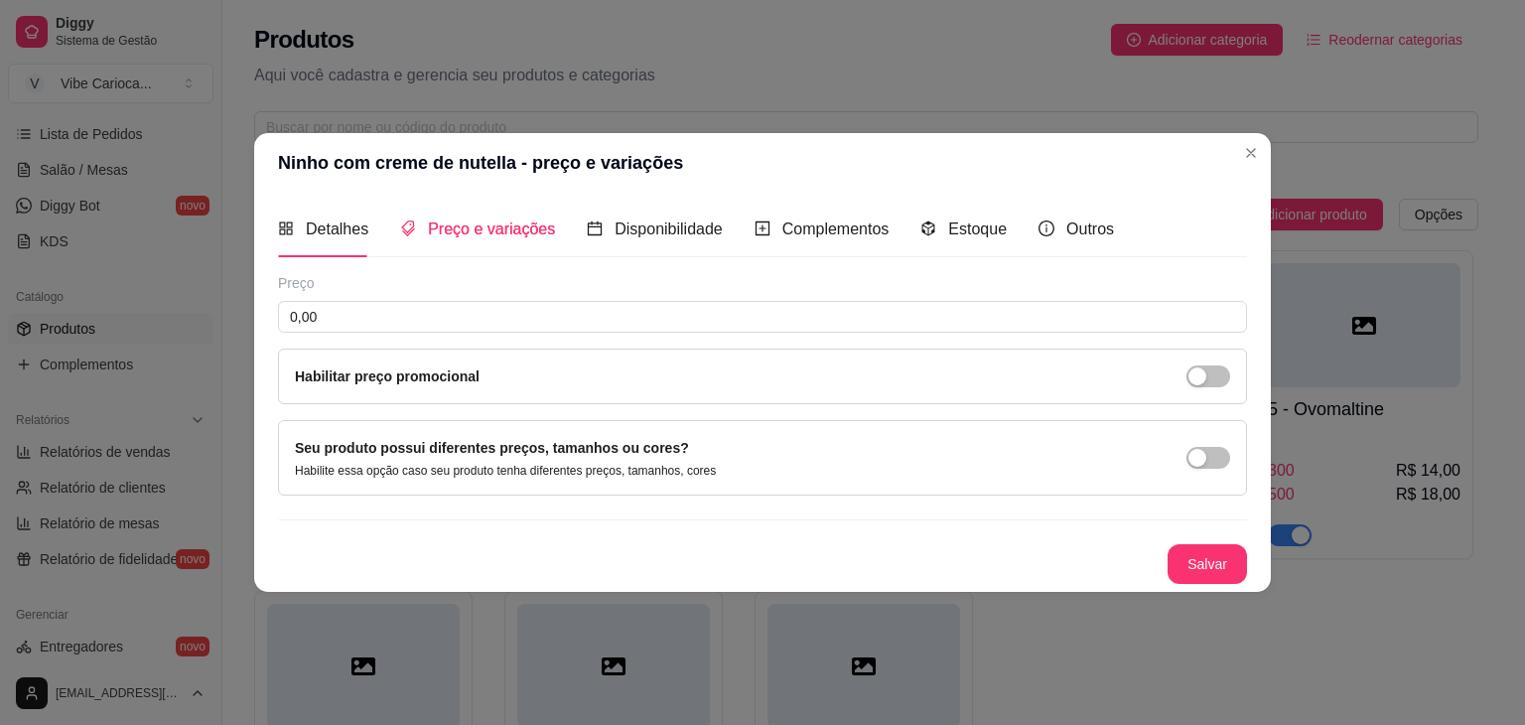
scroll to position [0, 0]
click at [1213, 455] on span "button" at bounding box center [1209, 458] width 44 height 22
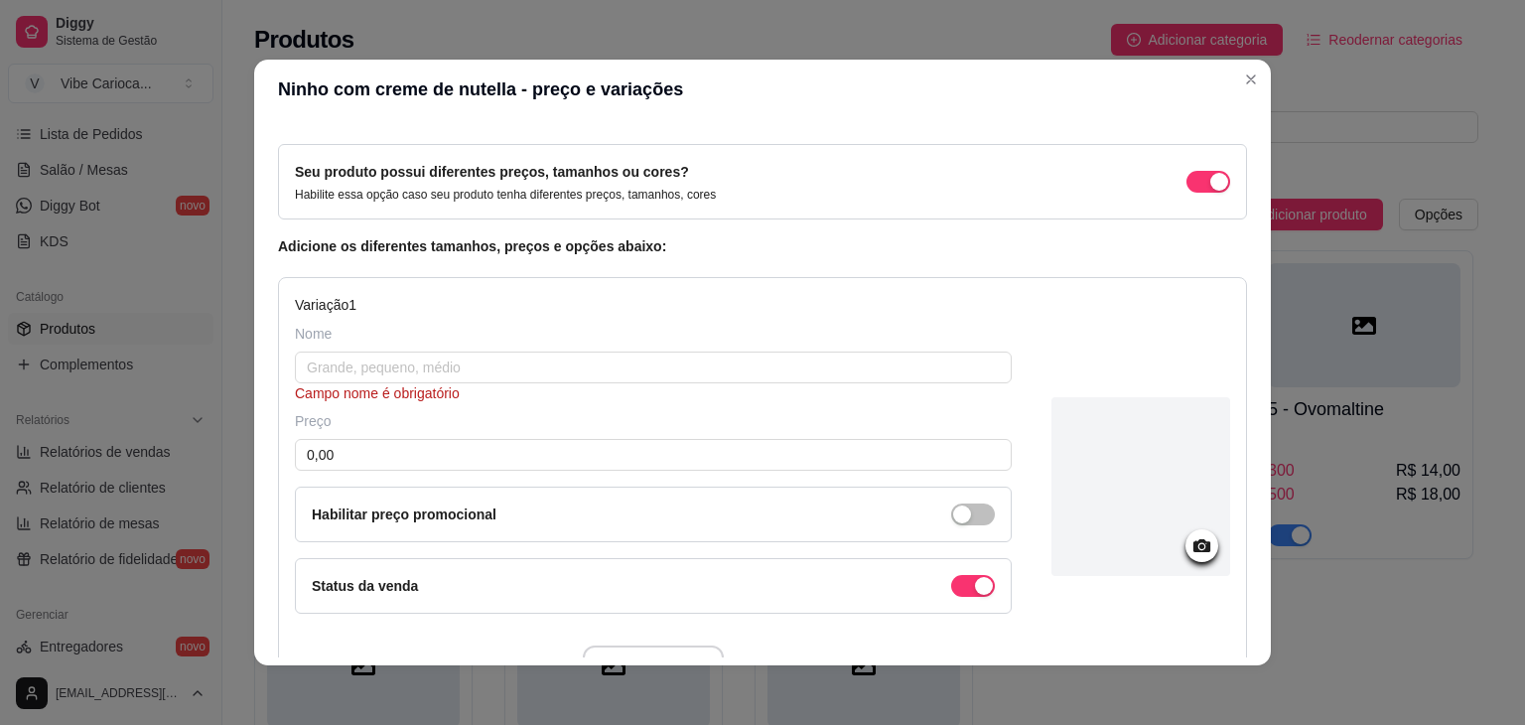
scroll to position [86, 0]
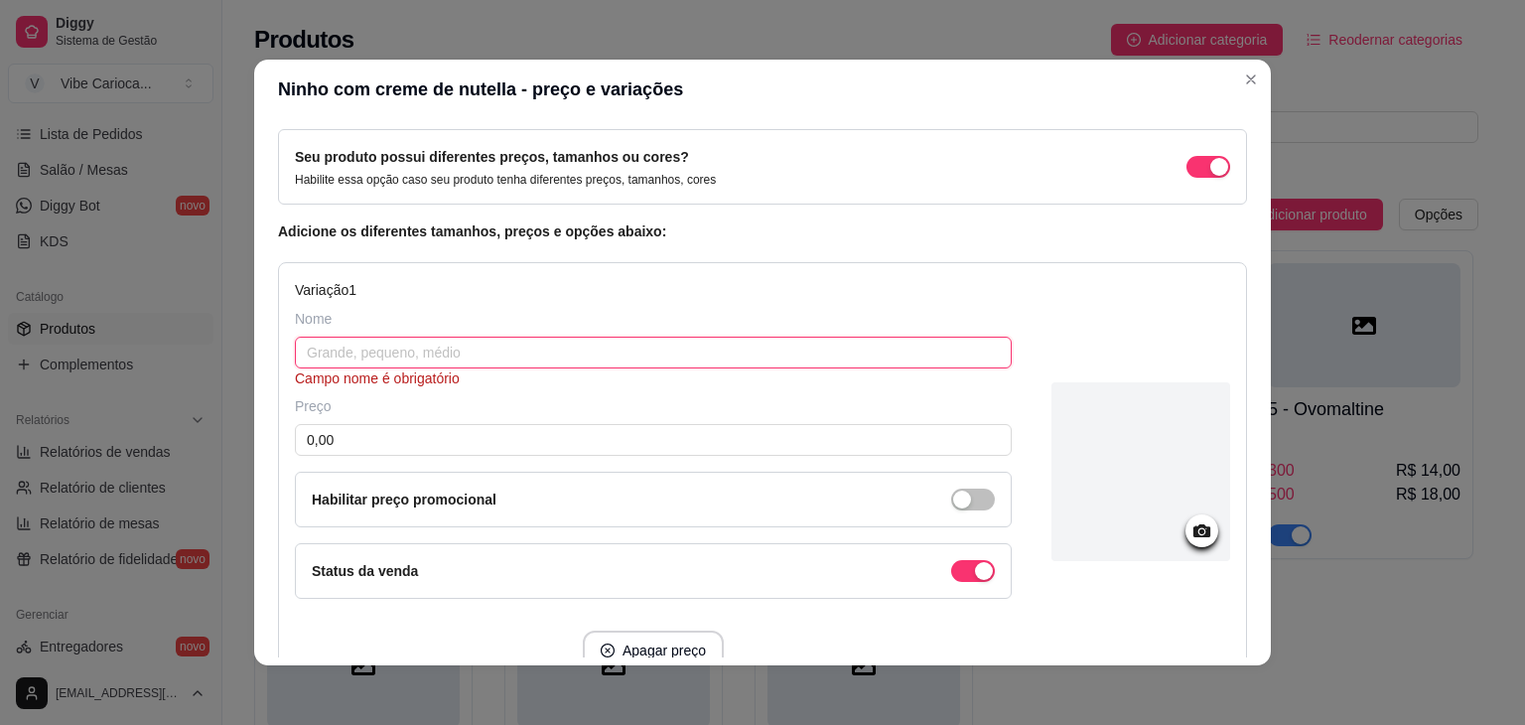
click at [468, 350] on input "text" at bounding box center [653, 353] width 717 height 32
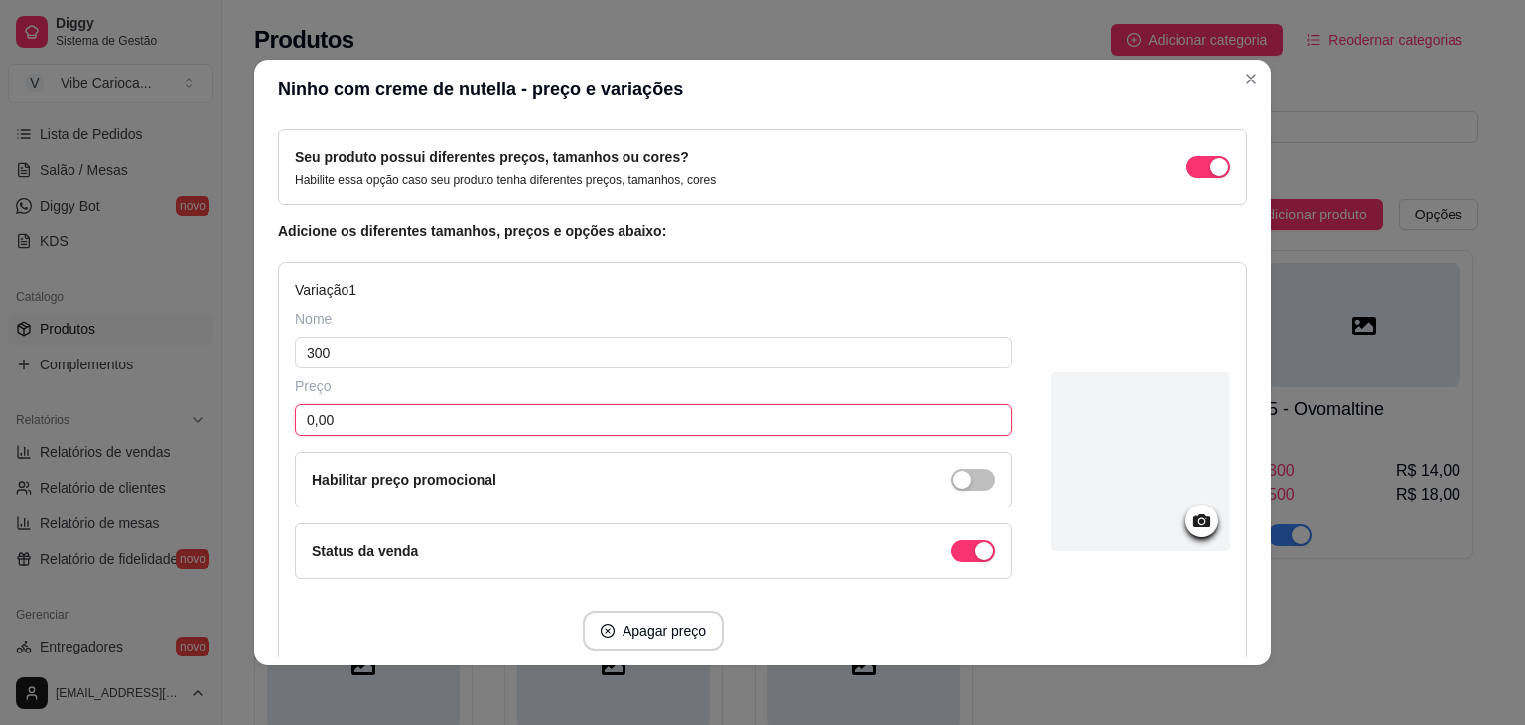
click at [417, 422] on input "0,00" at bounding box center [653, 420] width 717 height 32
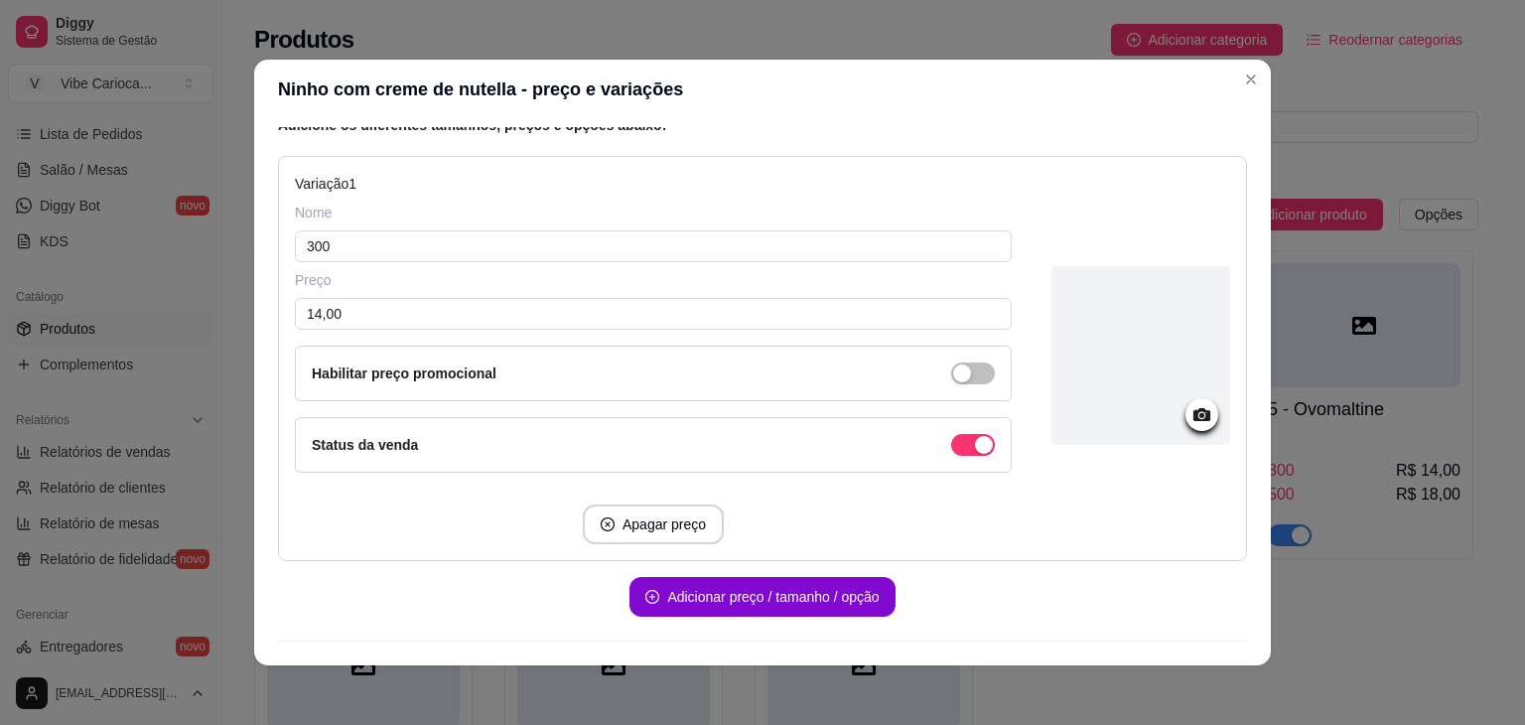
scroll to position [238, 0]
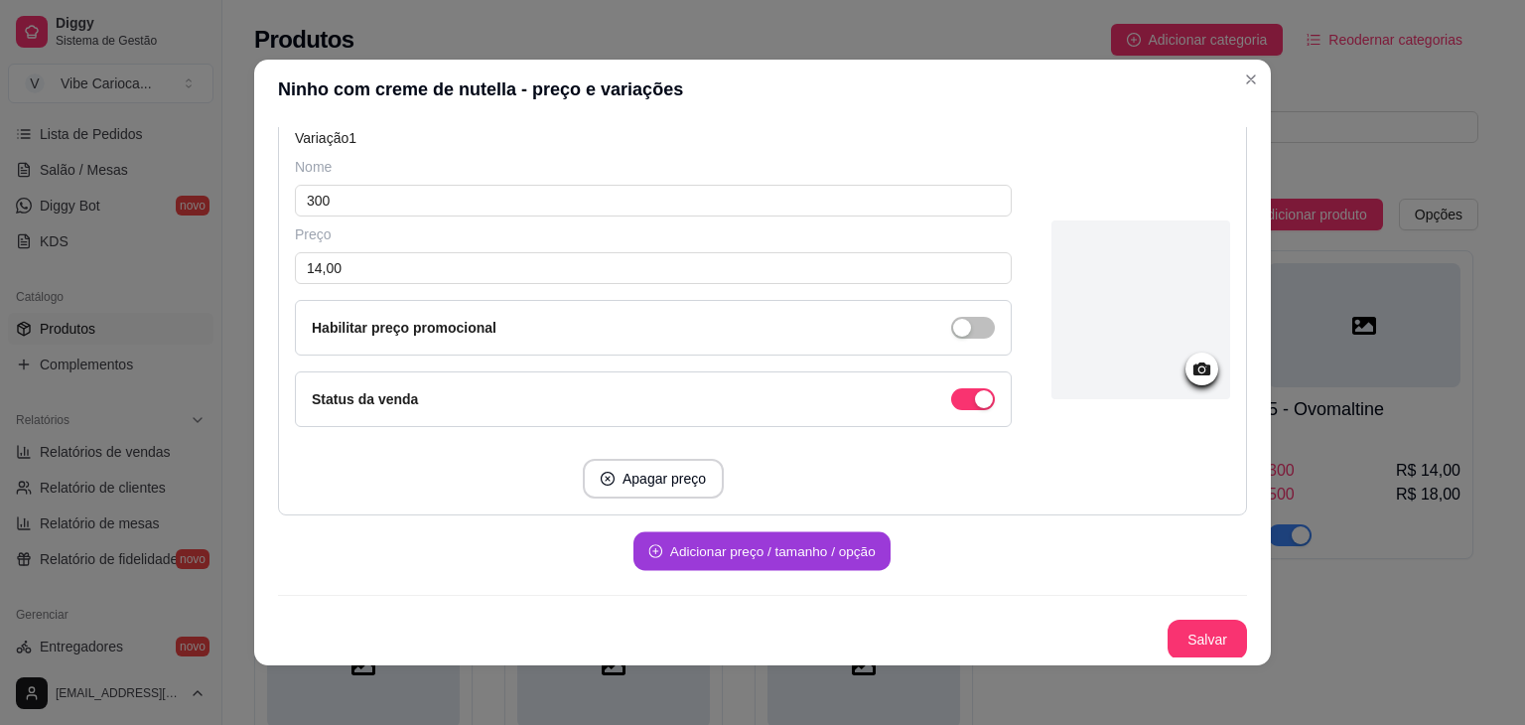
click at [725, 550] on button "Adicionar preço / tamanho / opção" at bounding box center [762, 551] width 257 height 39
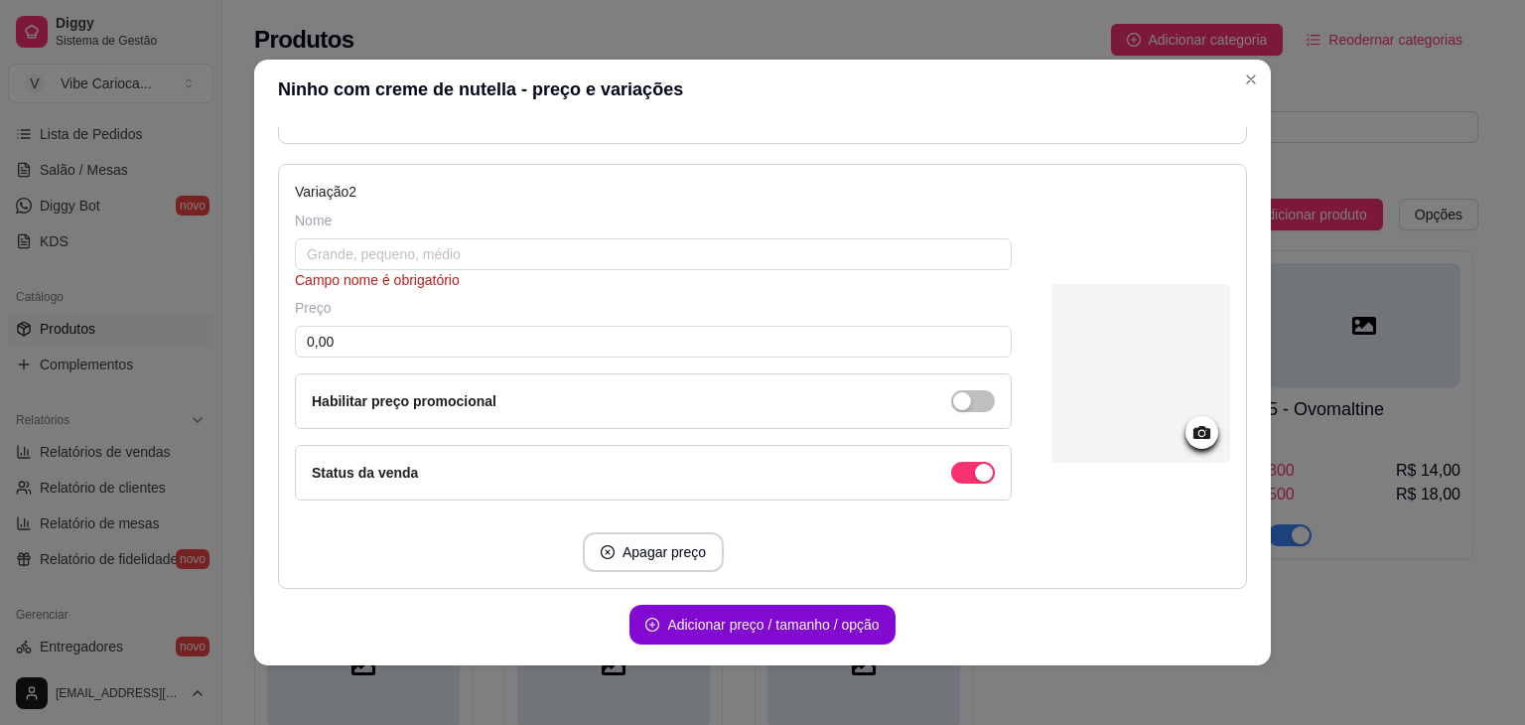
scroll to position [680, 0]
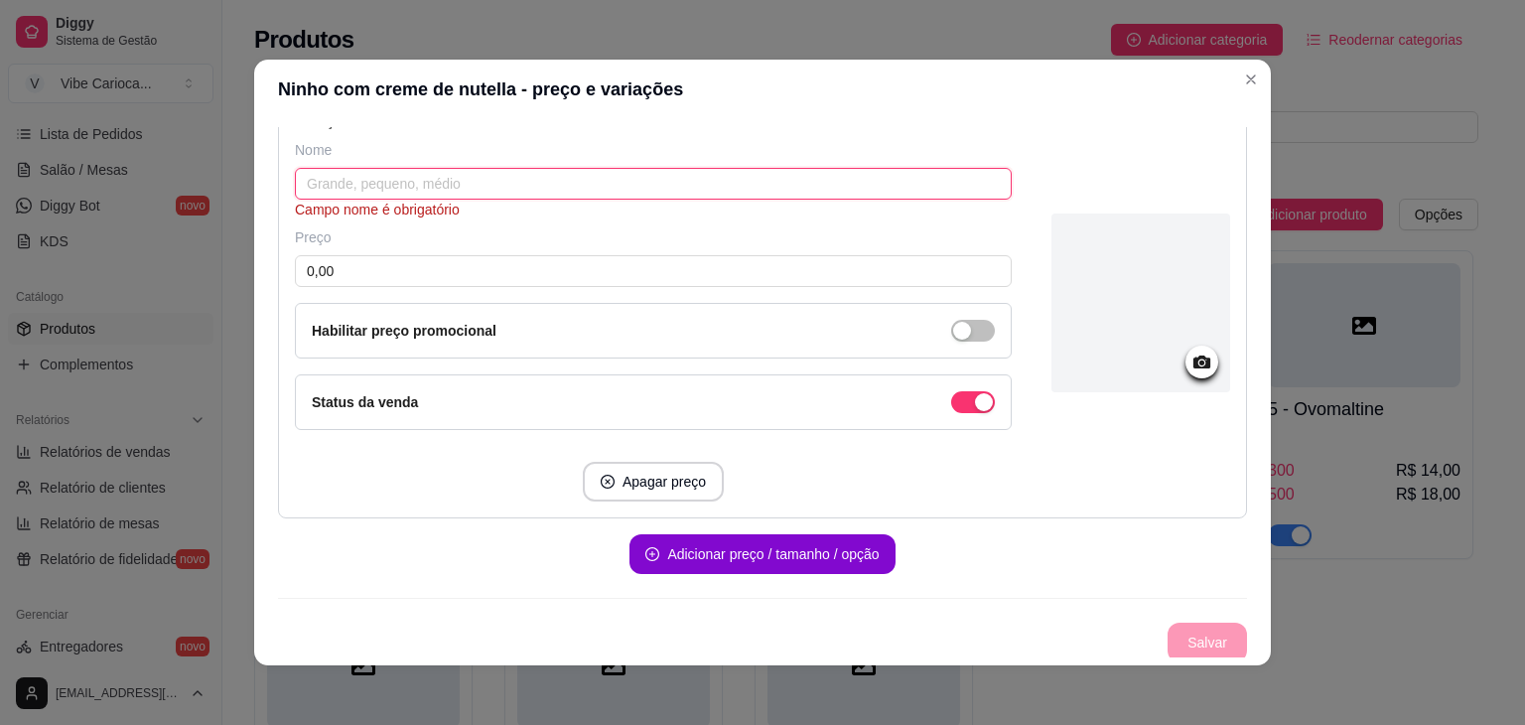
click at [616, 182] on input "text" at bounding box center [653, 184] width 717 height 32
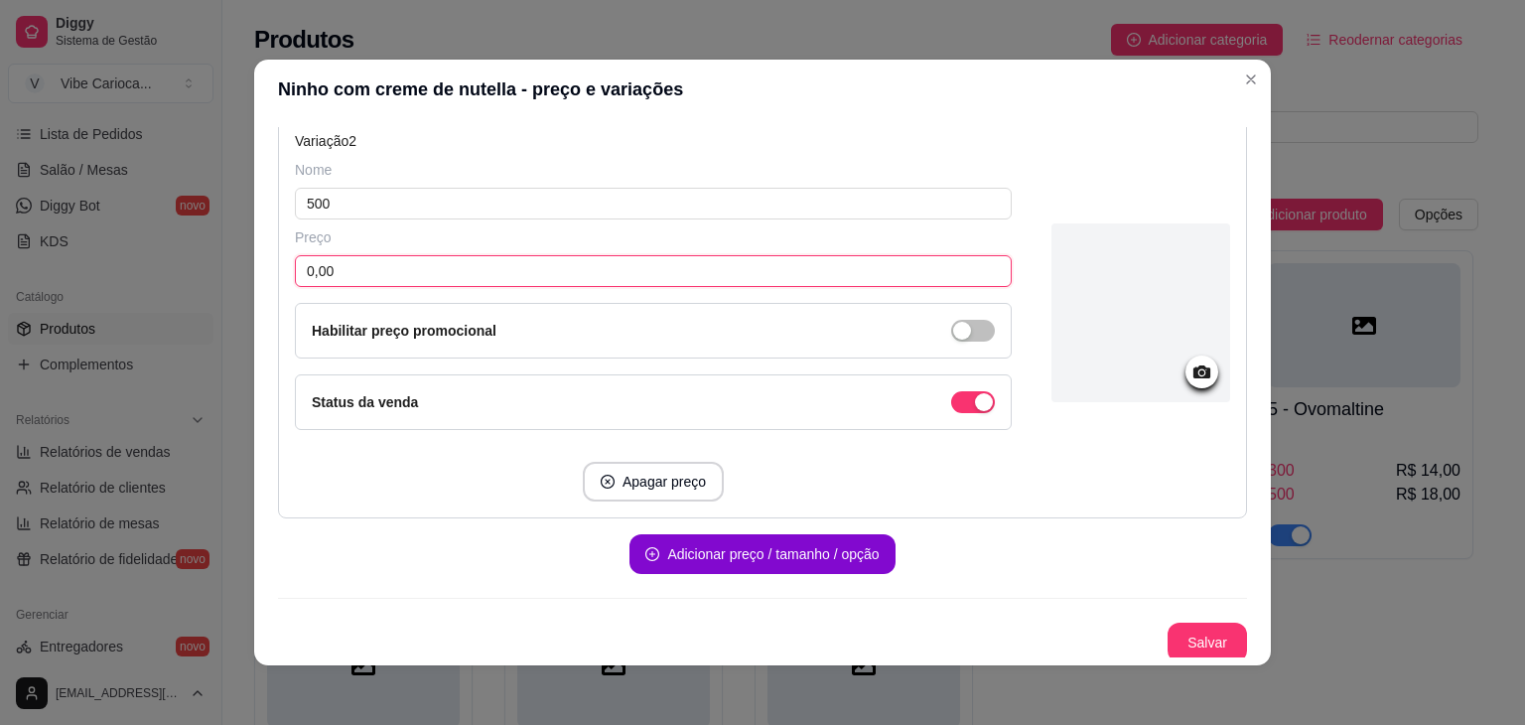
click at [559, 266] on input "0,00" at bounding box center [653, 271] width 717 height 32
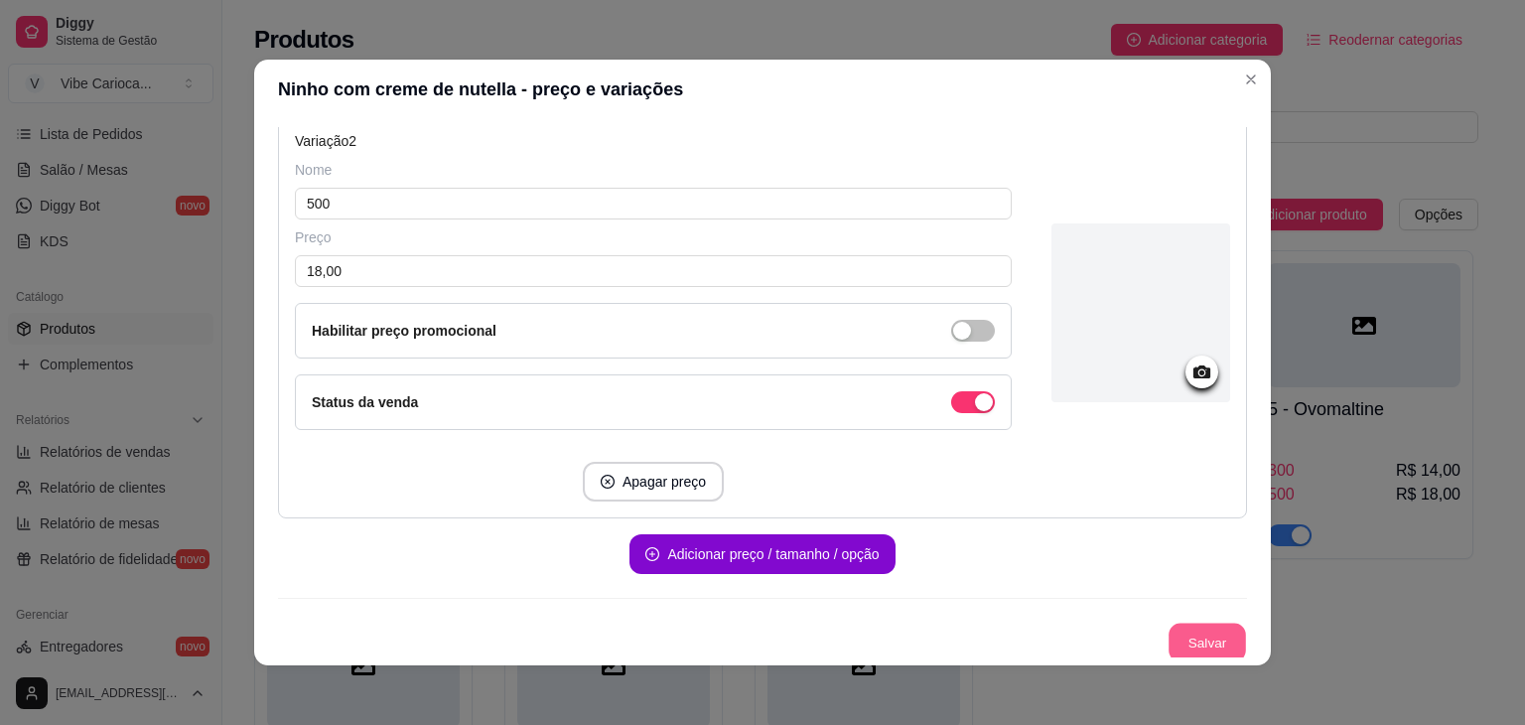
click at [1197, 640] on button "Salvar" at bounding box center [1207, 643] width 77 height 39
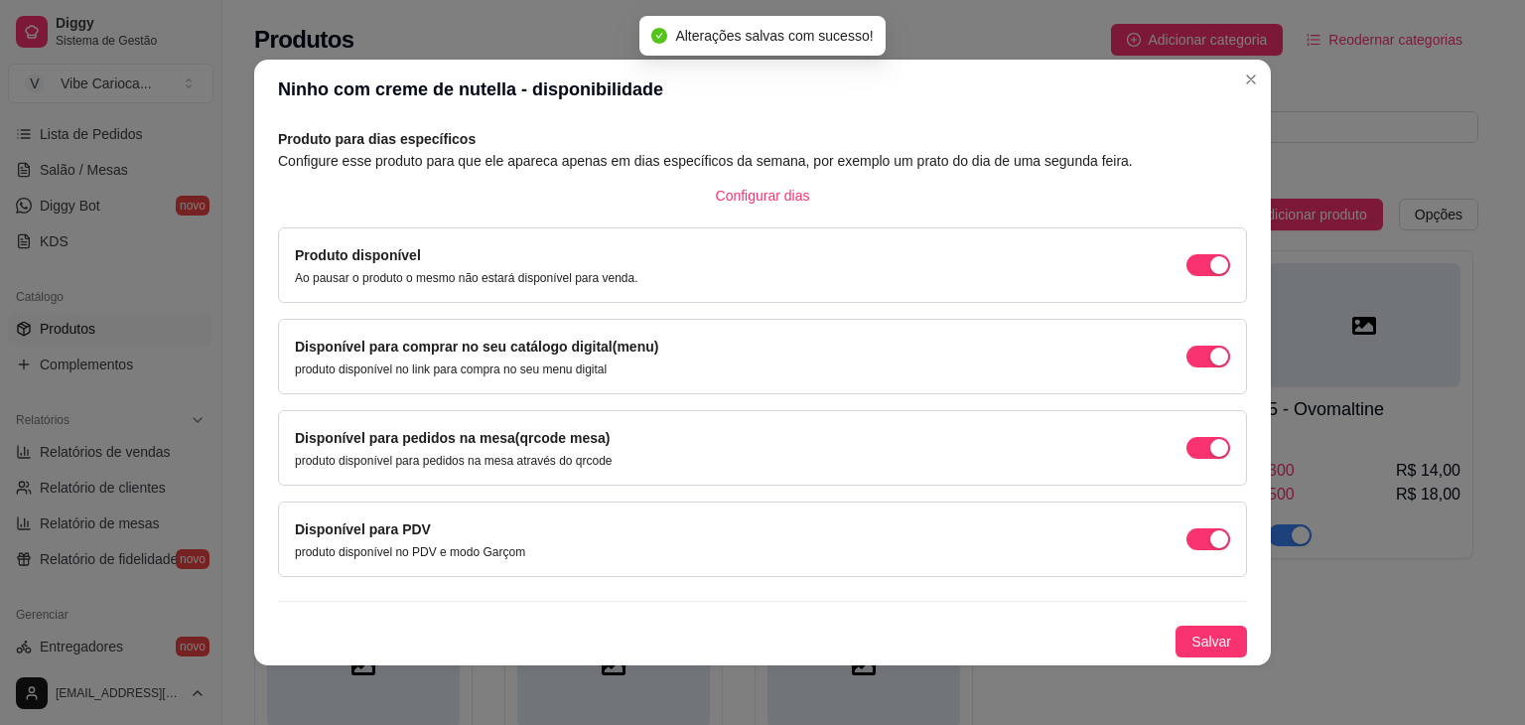
scroll to position [89, 0]
click at [1197, 640] on span "Salvar" at bounding box center [1212, 644] width 40 height 22
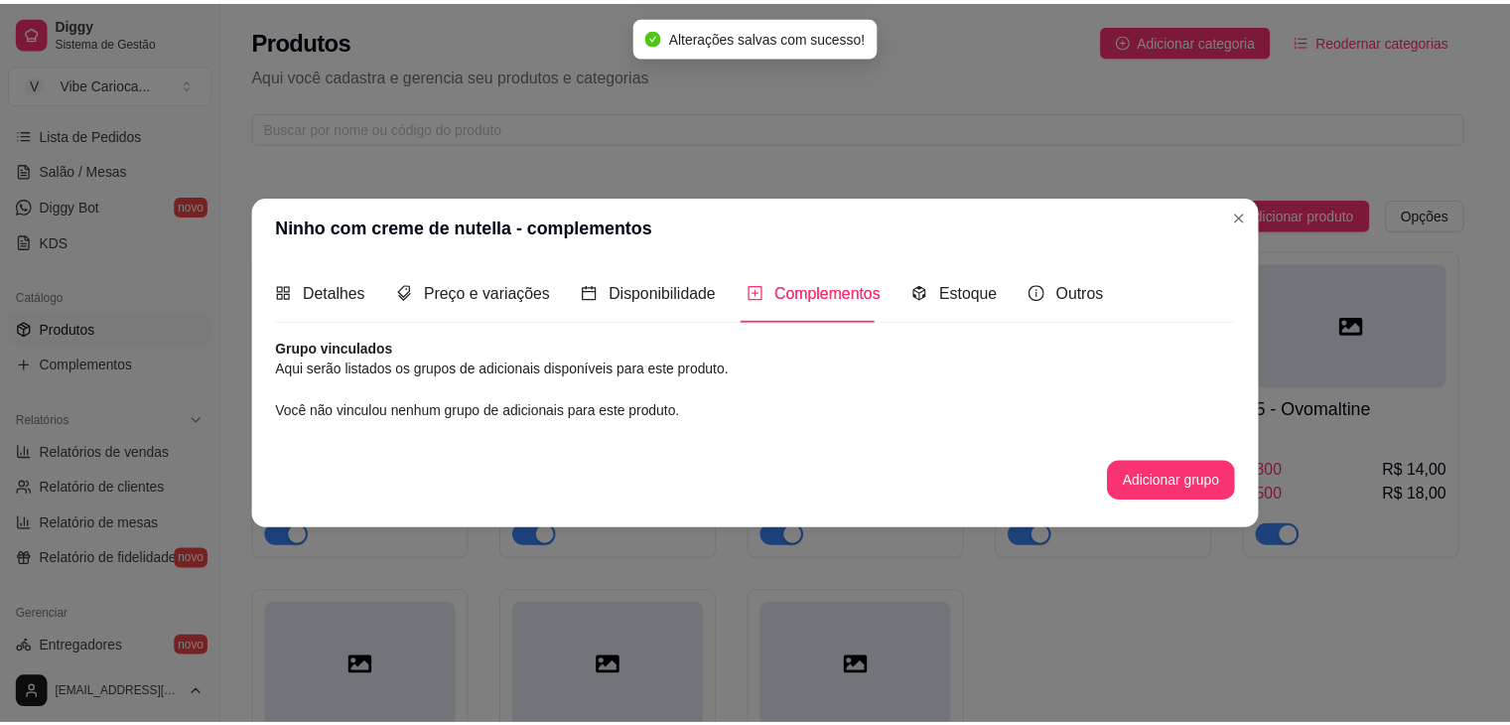
scroll to position [0, 0]
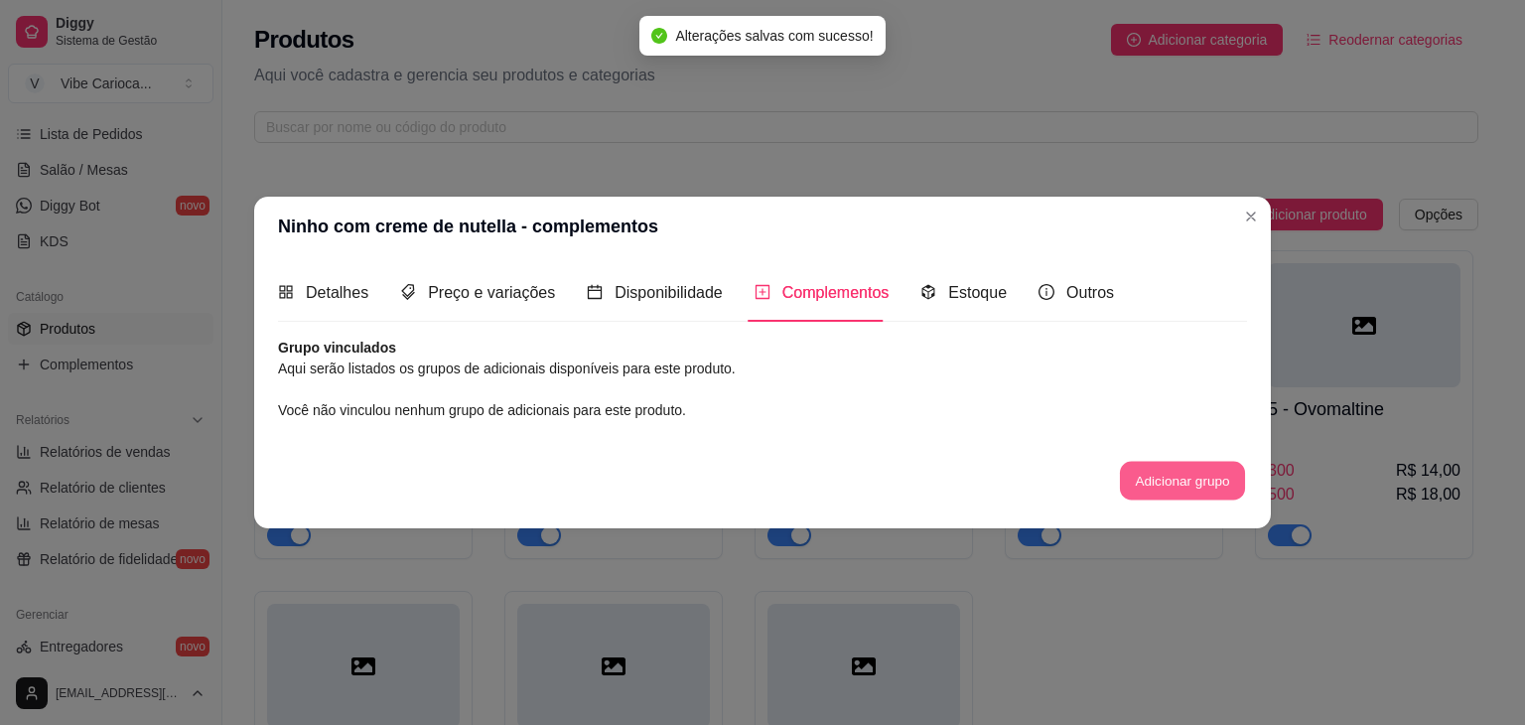
click at [1179, 482] on button "Adicionar grupo" at bounding box center [1182, 480] width 125 height 39
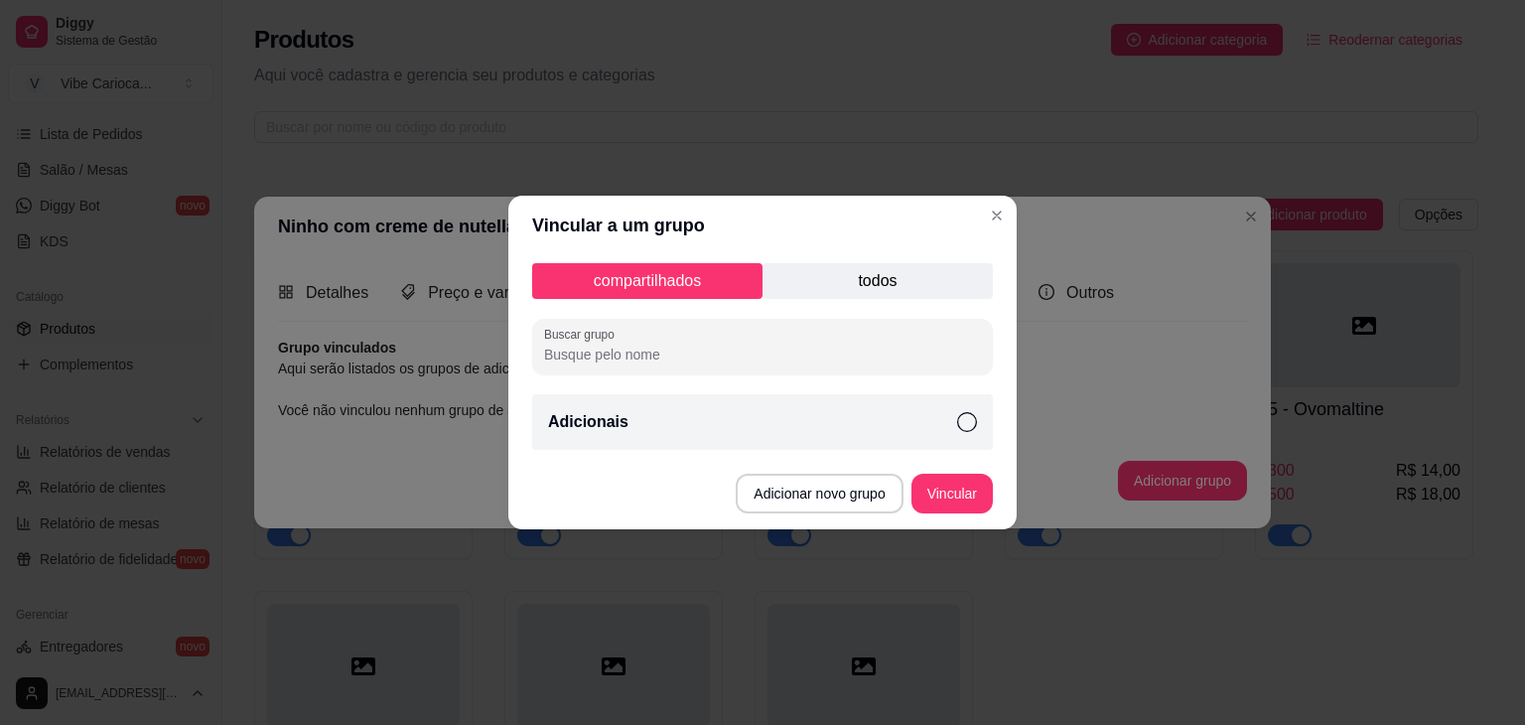
click at [961, 422] on icon at bounding box center [967, 422] width 20 height 20
click at [939, 501] on button "Vincular" at bounding box center [952, 494] width 79 height 39
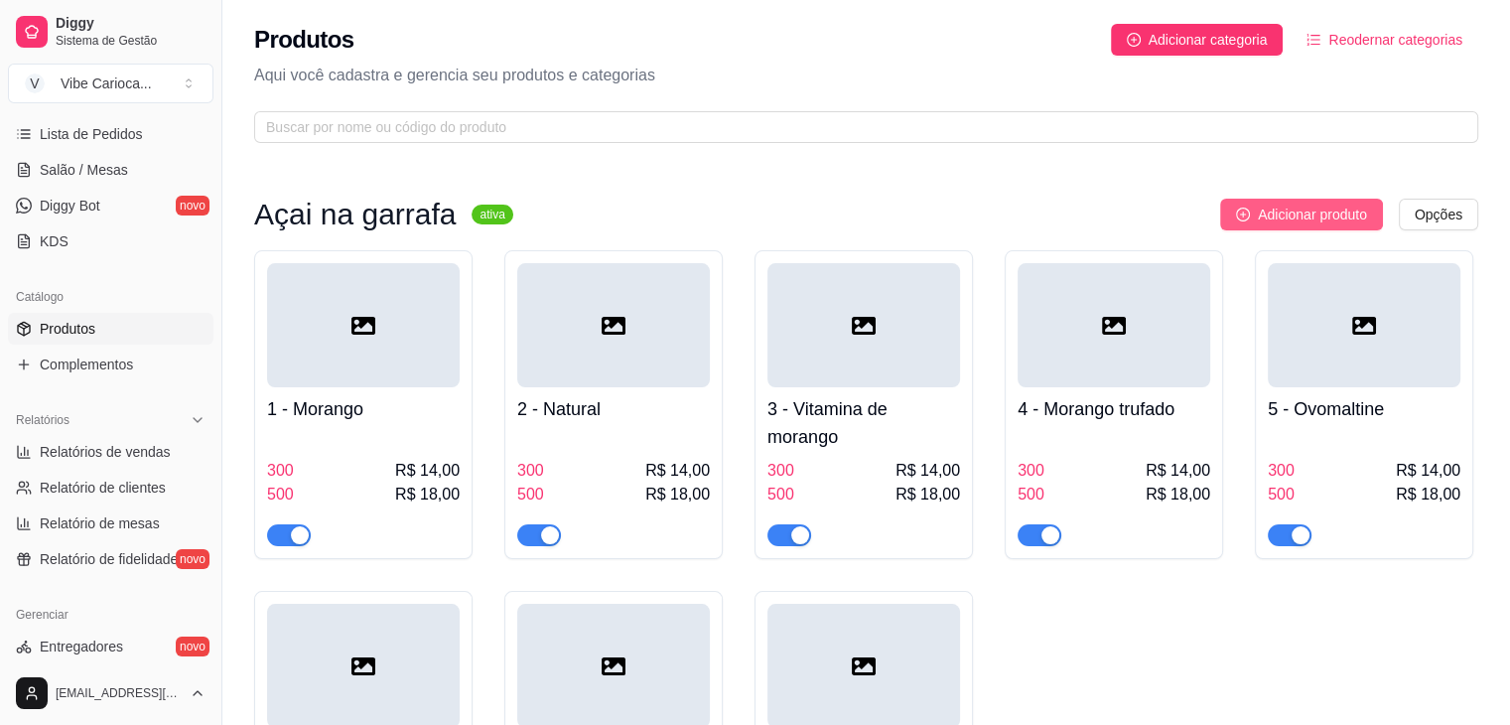
click at [1317, 222] on span "Adicionar produto" at bounding box center [1312, 215] width 109 height 22
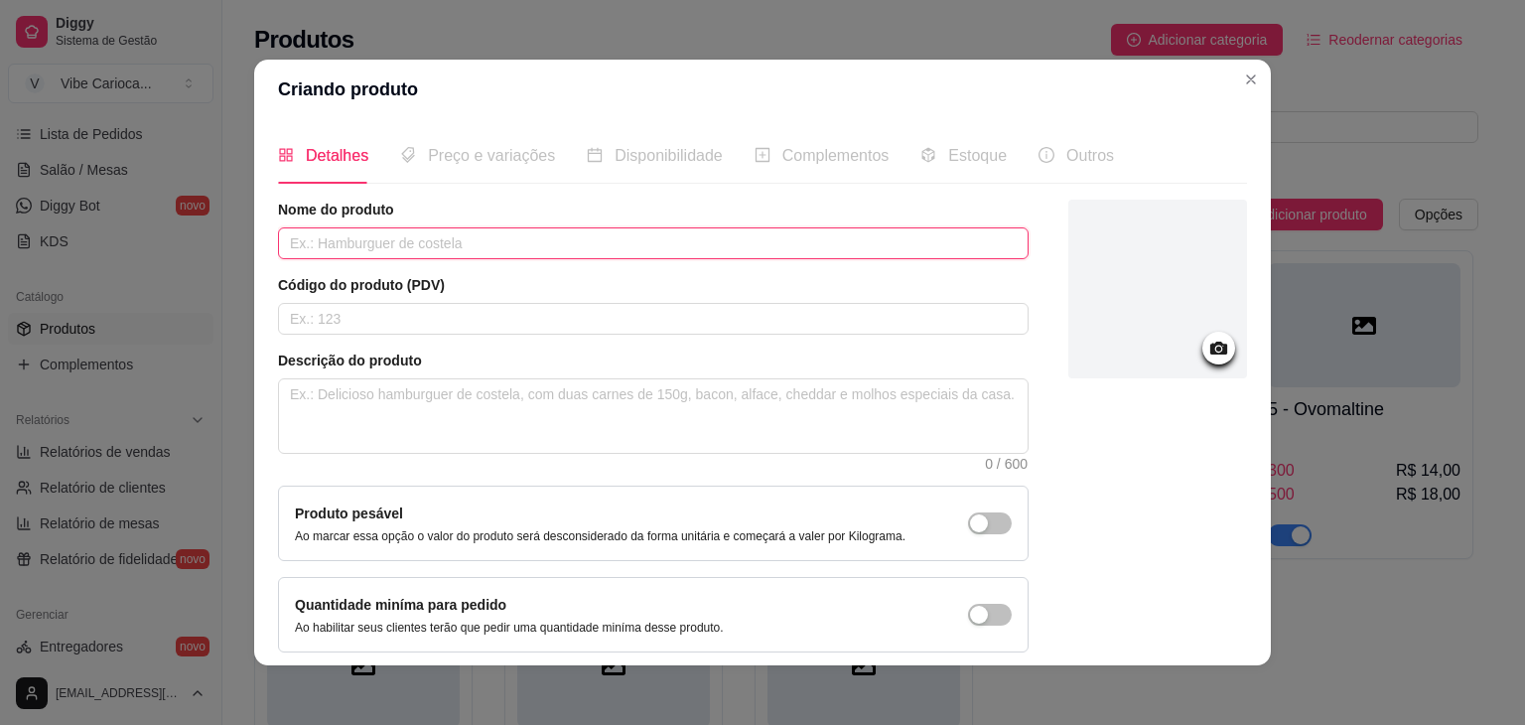
click at [543, 235] on input "text" at bounding box center [653, 243] width 751 height 32
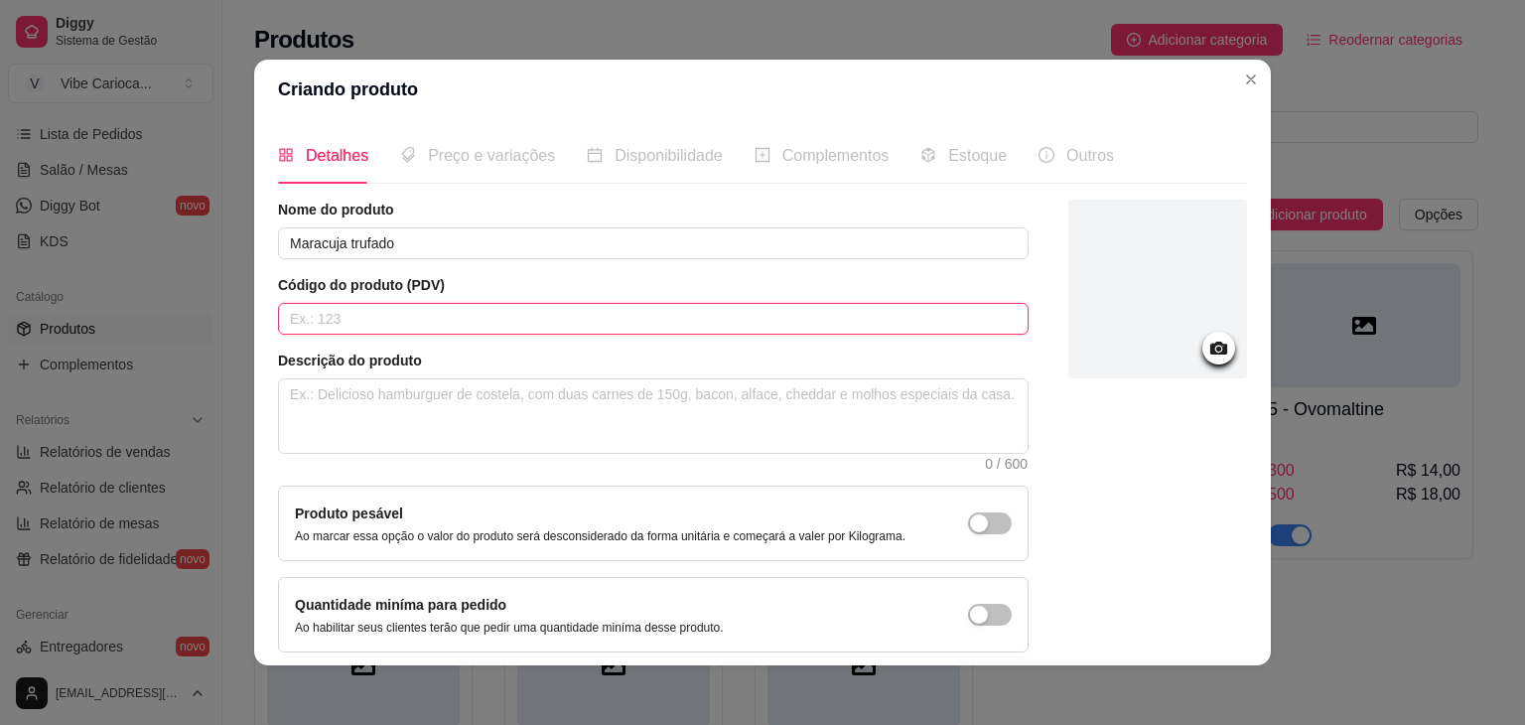
click at [470, 318] on input "text" at bounding box center [653, 319] width 751 height 32
click at [376, 393] on textarea at bounding box center [653, 415] width 749 height 73
paste textarea "Açai batido"
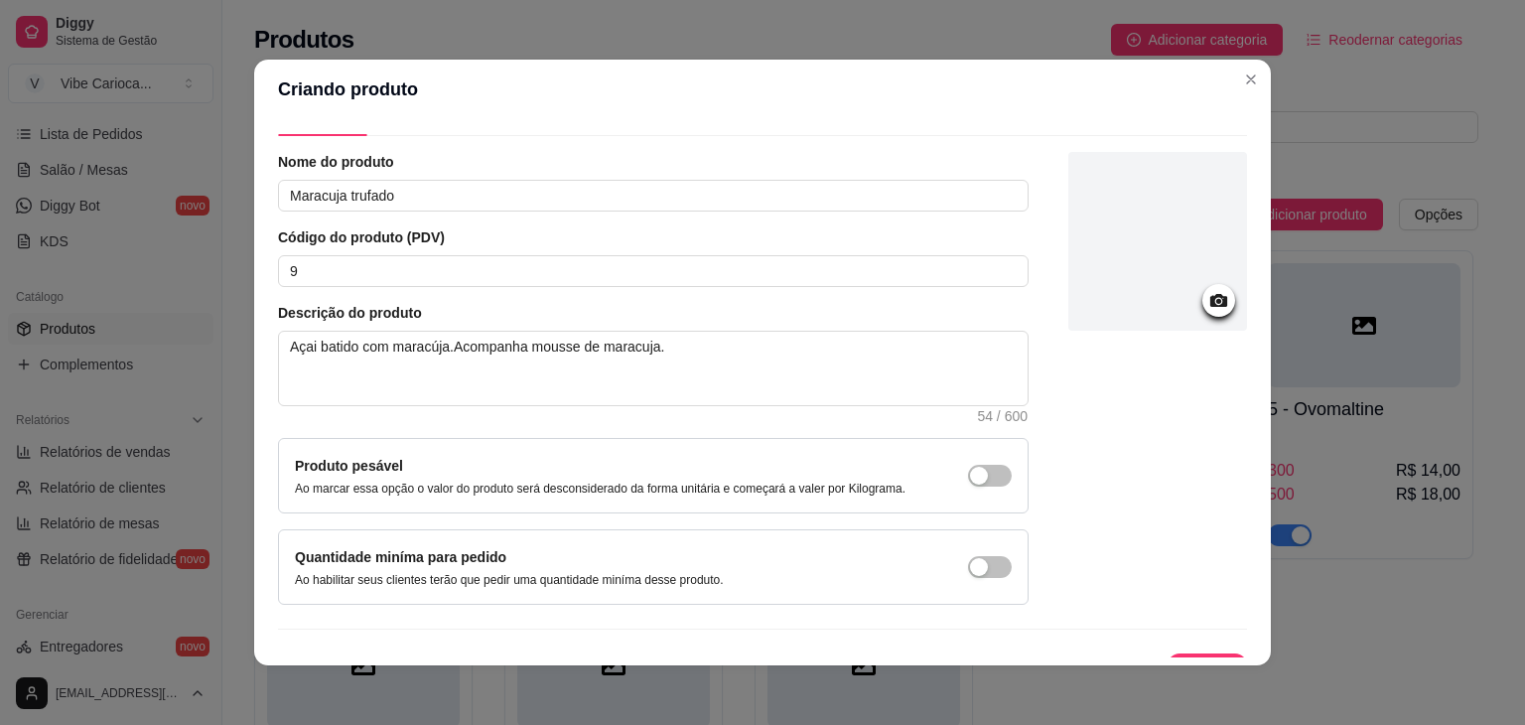
scroll to position [81, 0]
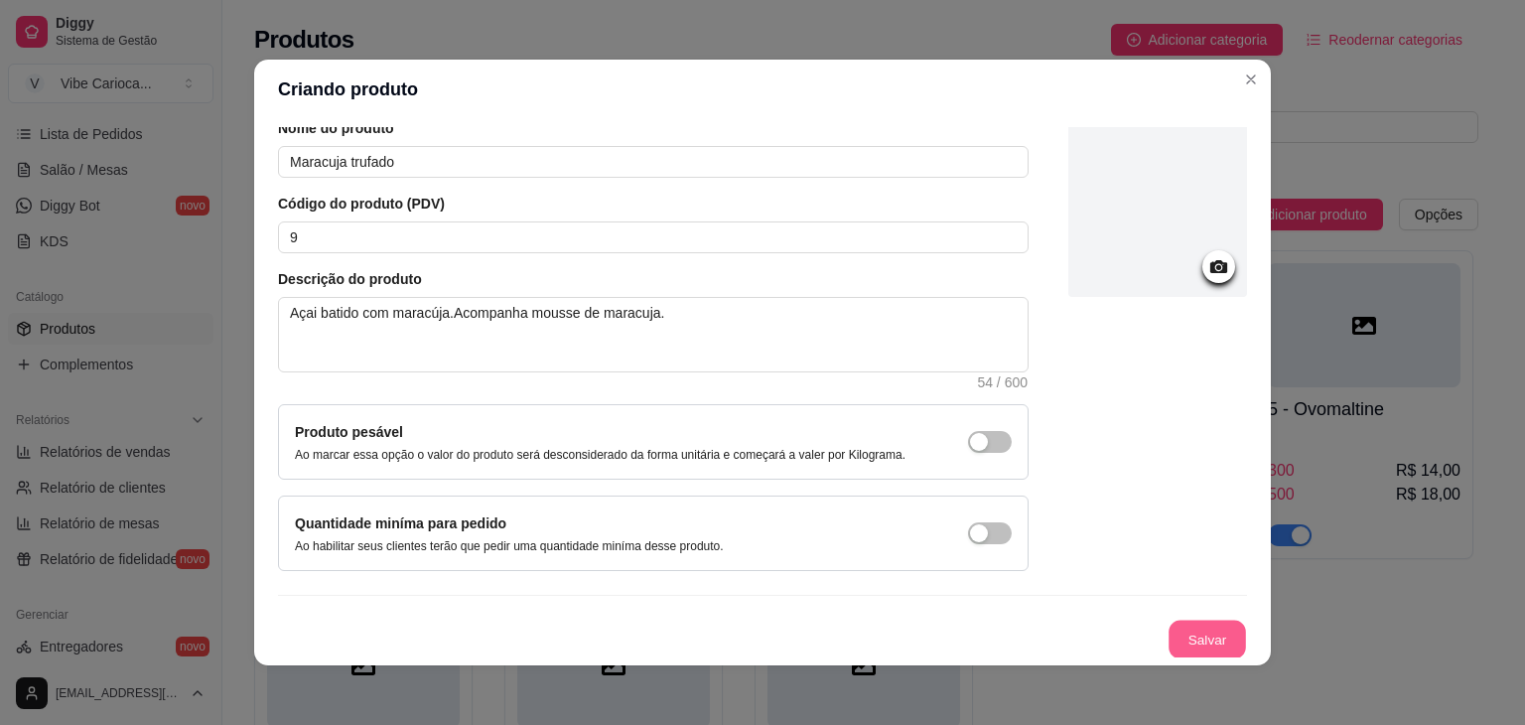
click at [1188, 633] on button "Salvar" at bounding box center [1207, 640] width 77 height 39
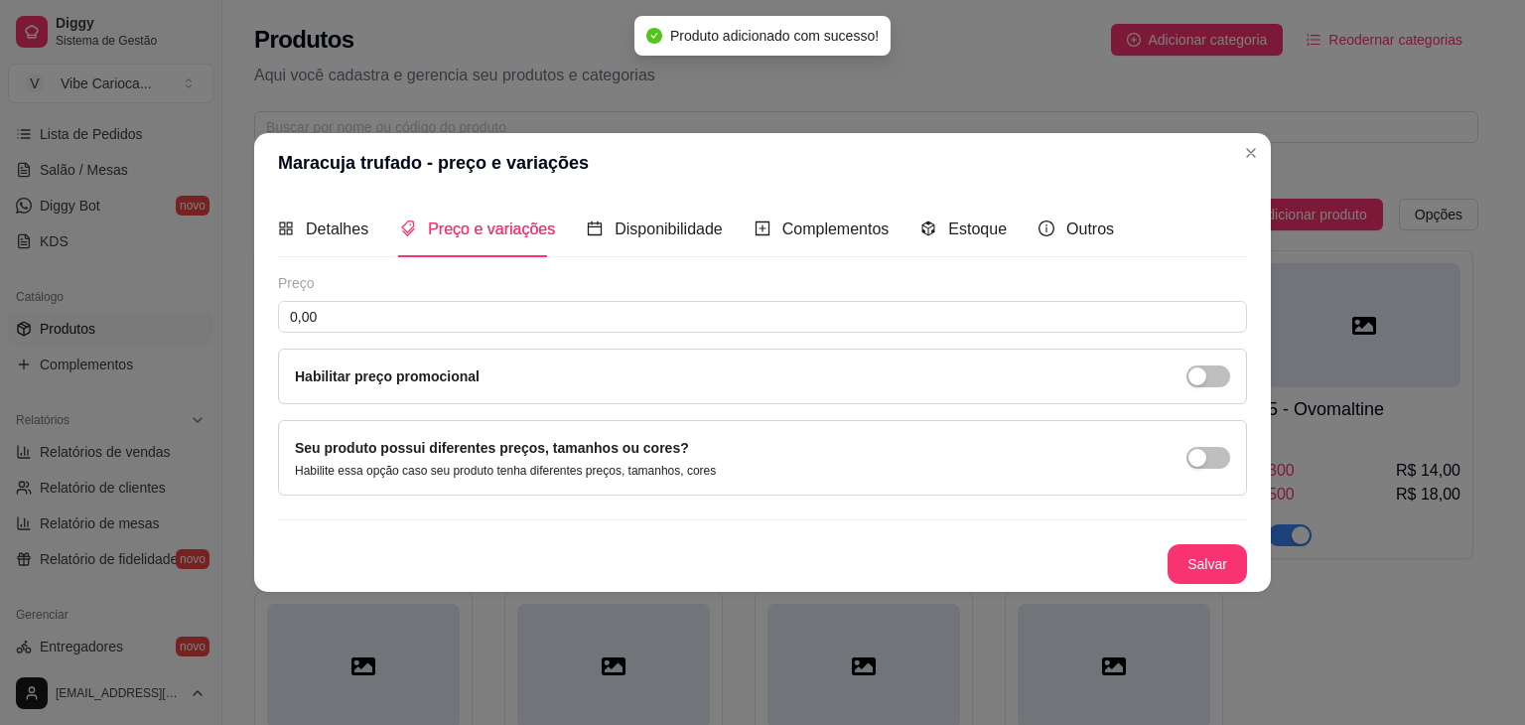
scroll to position [0, 0]
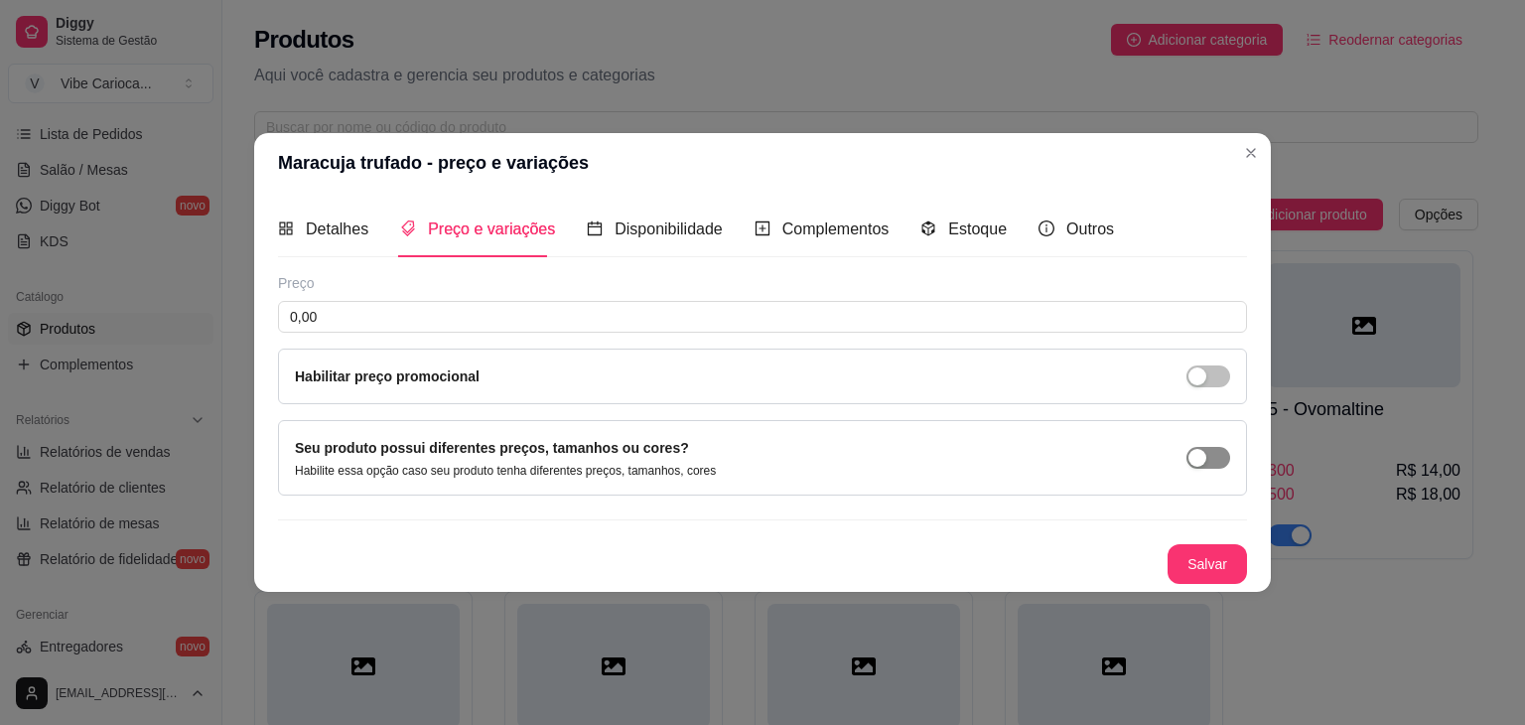
click at [1214, 463] on span "button" at bounding box center [1209, 458] width 44 height 22
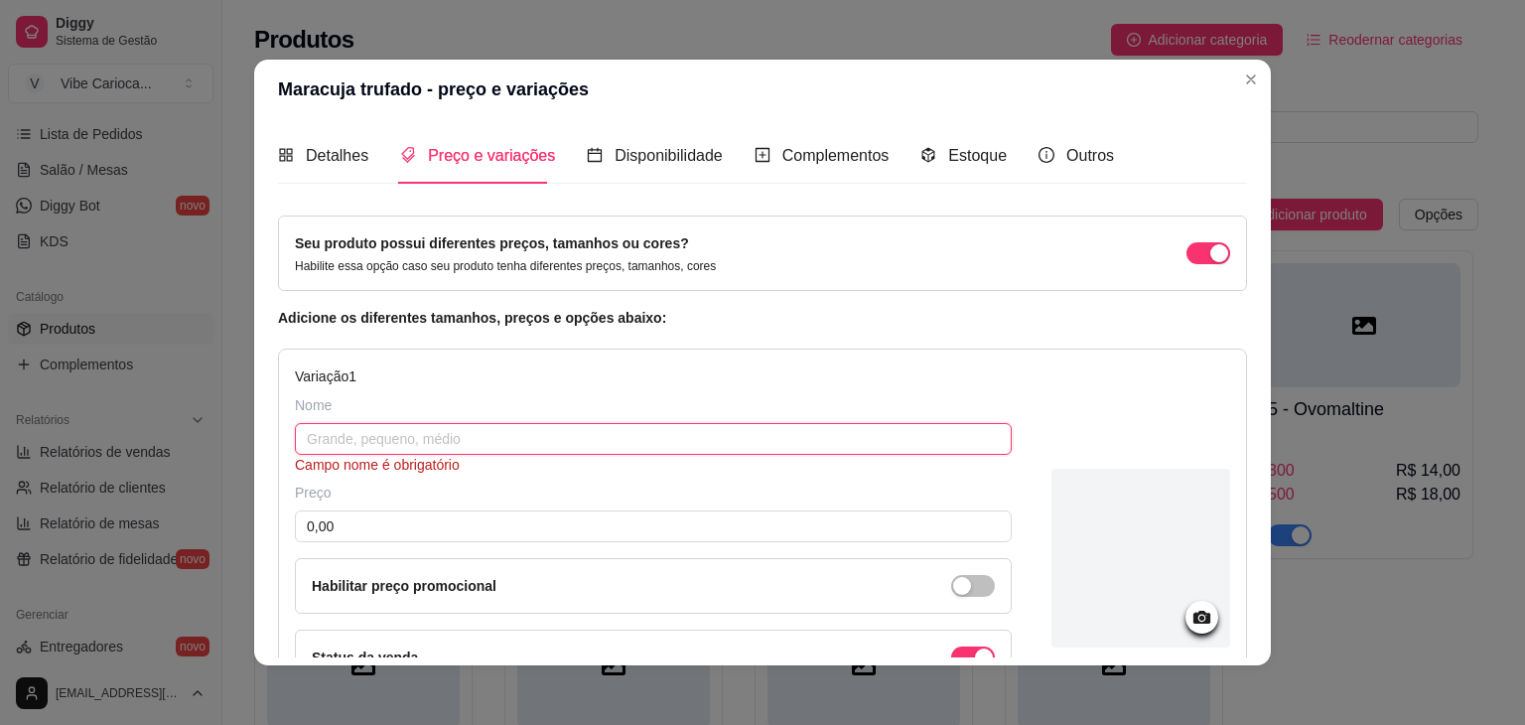
click at [338, 434] on input "text" at bounding box center [653, 439] width 717 height 32
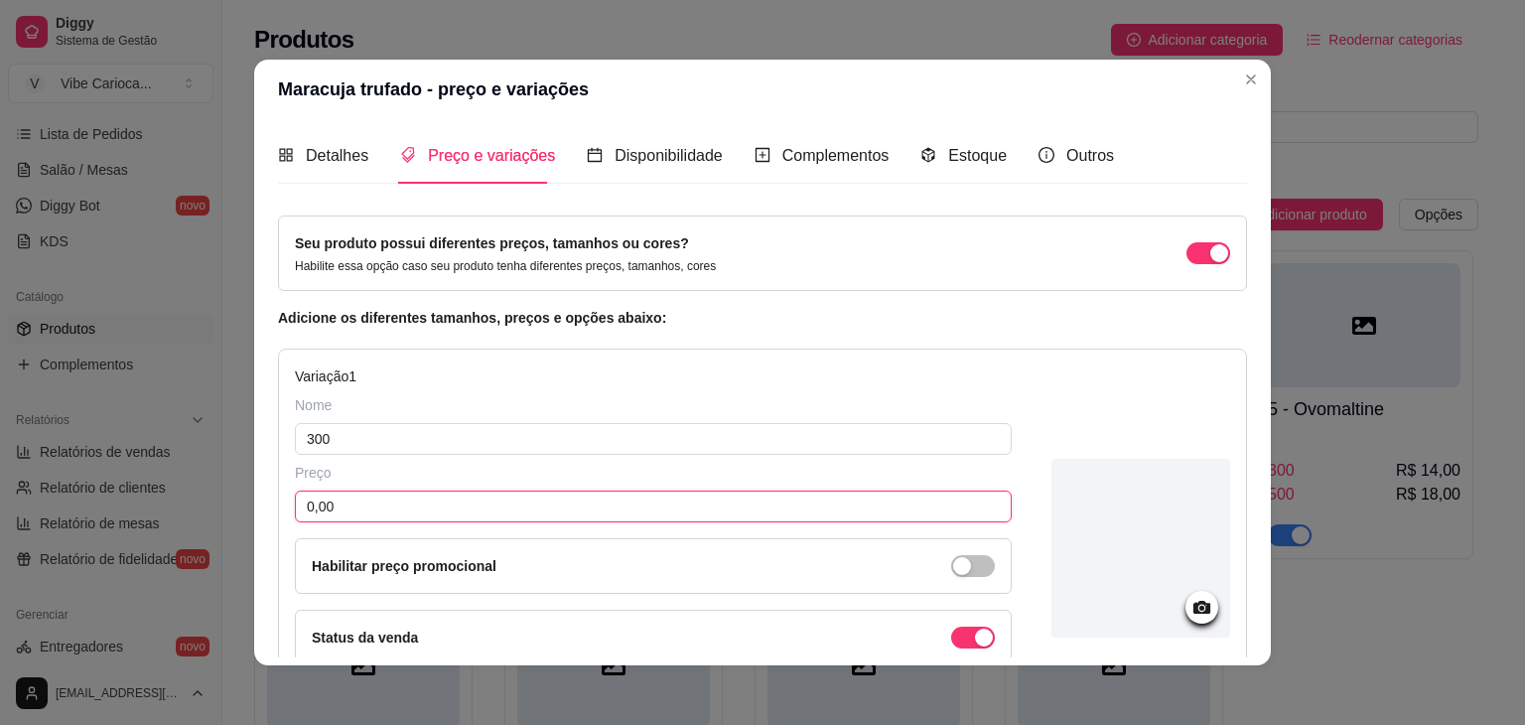
click at [342, 509] on input "0,00" at bounding box center [653, 507] width 717 height 32
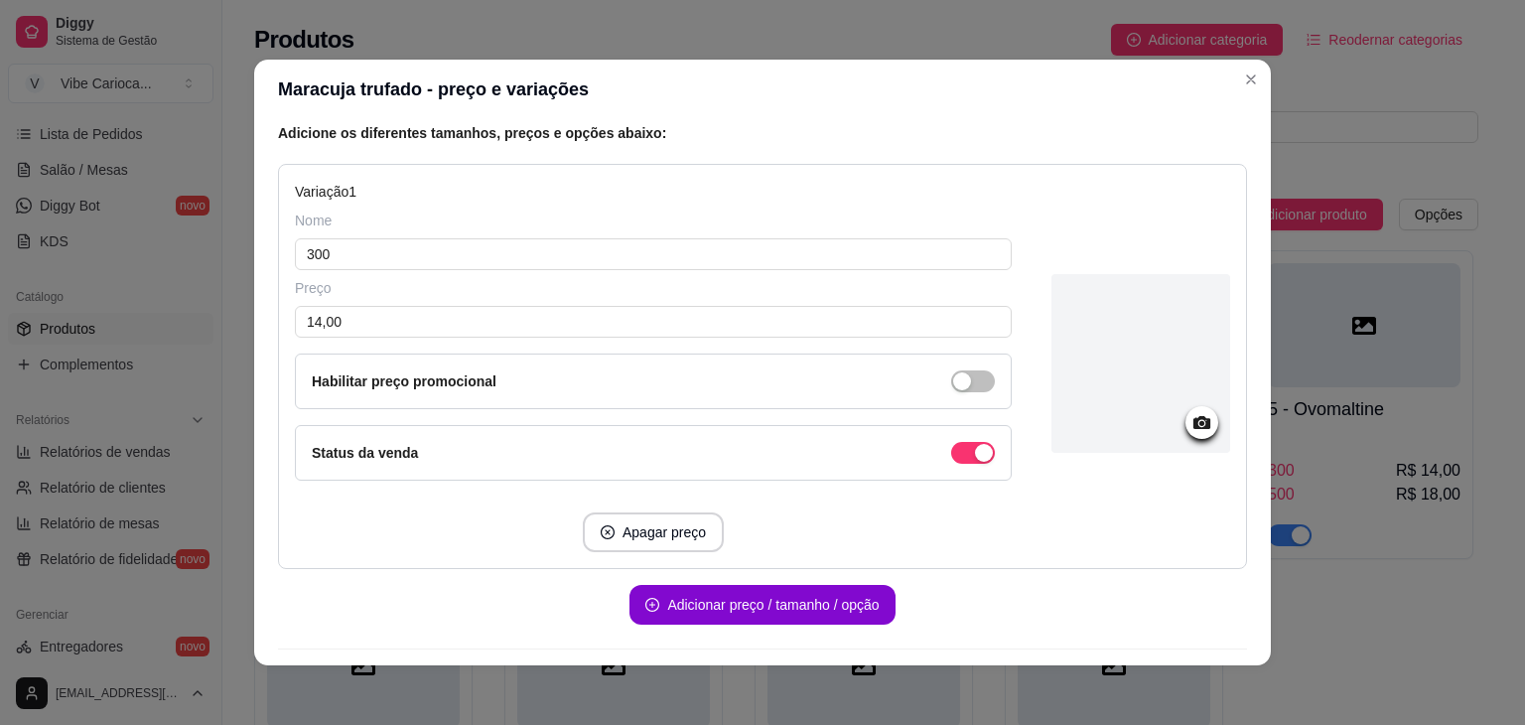
scroll to position [238, 0]
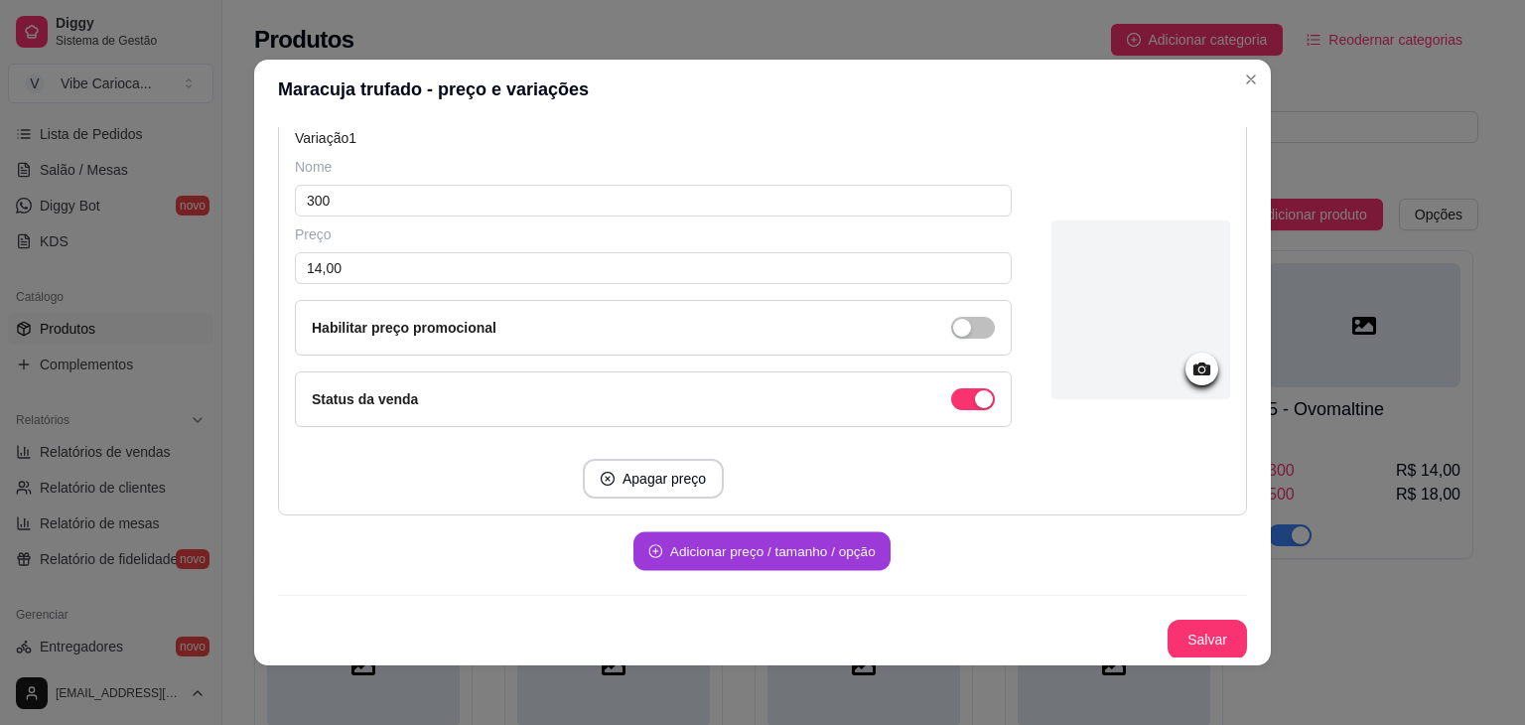
click at [816, 565] on button "Adicionar preço / tamanho / opção" at bounding box center [762, 551] width 257 height 39
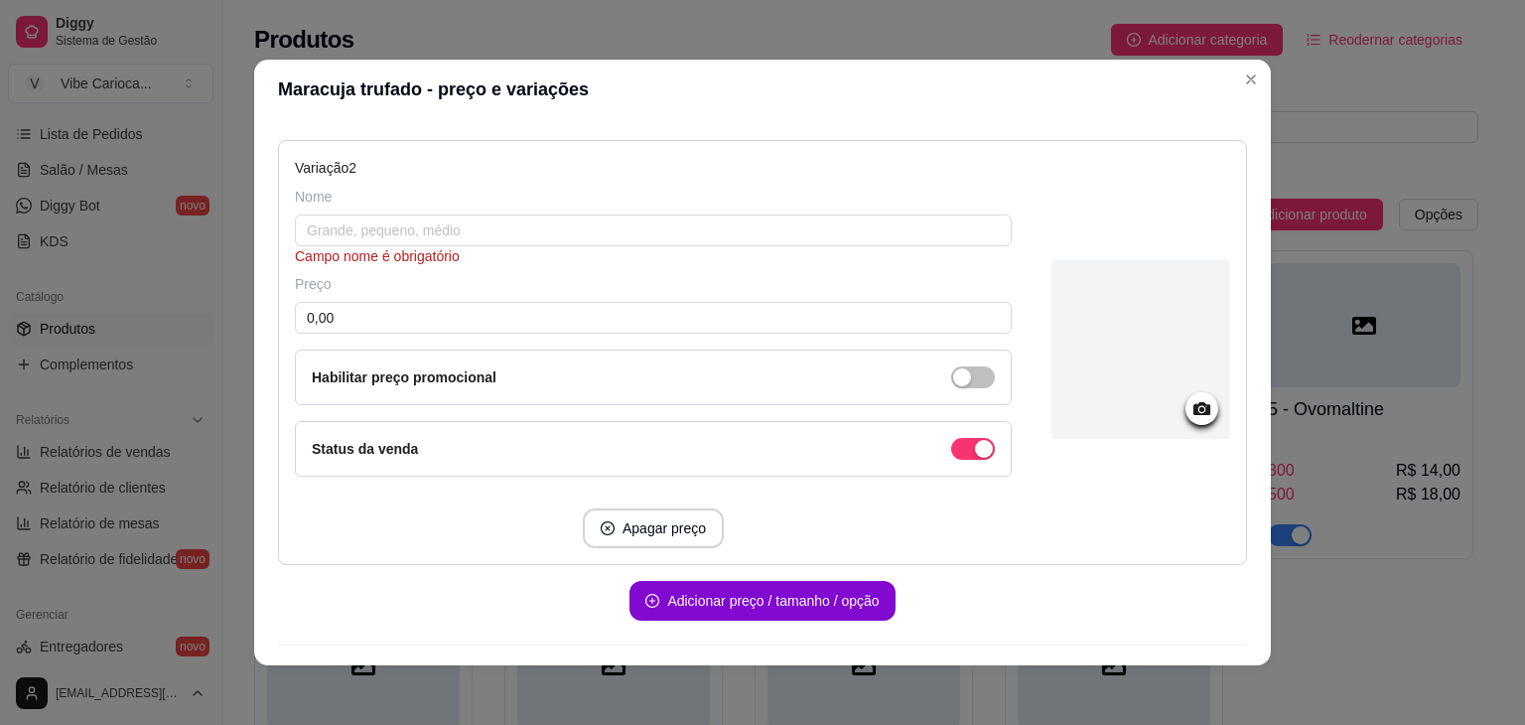
scroll to position [634, 0]
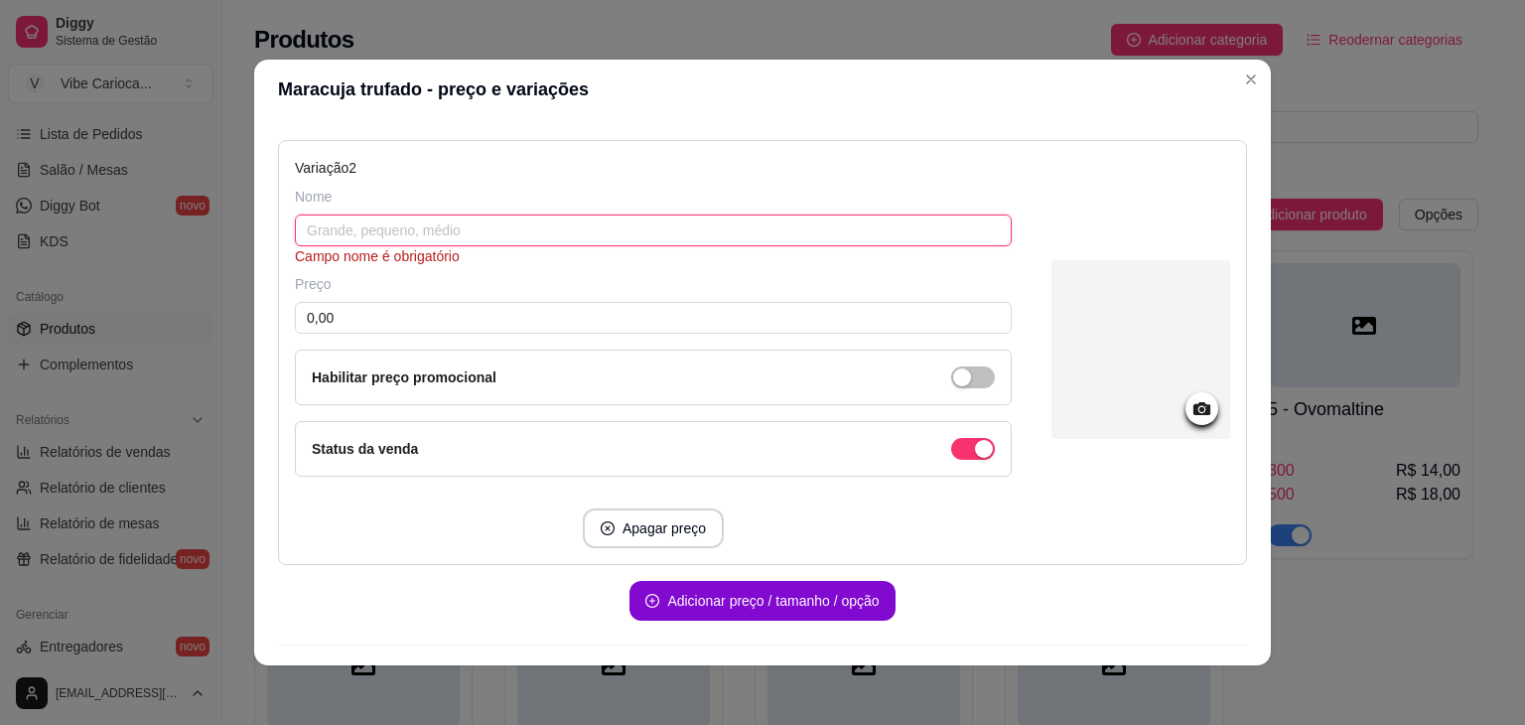
click at [666, 228] on input "text" at bounding box center [653, 230] width 717 height 32
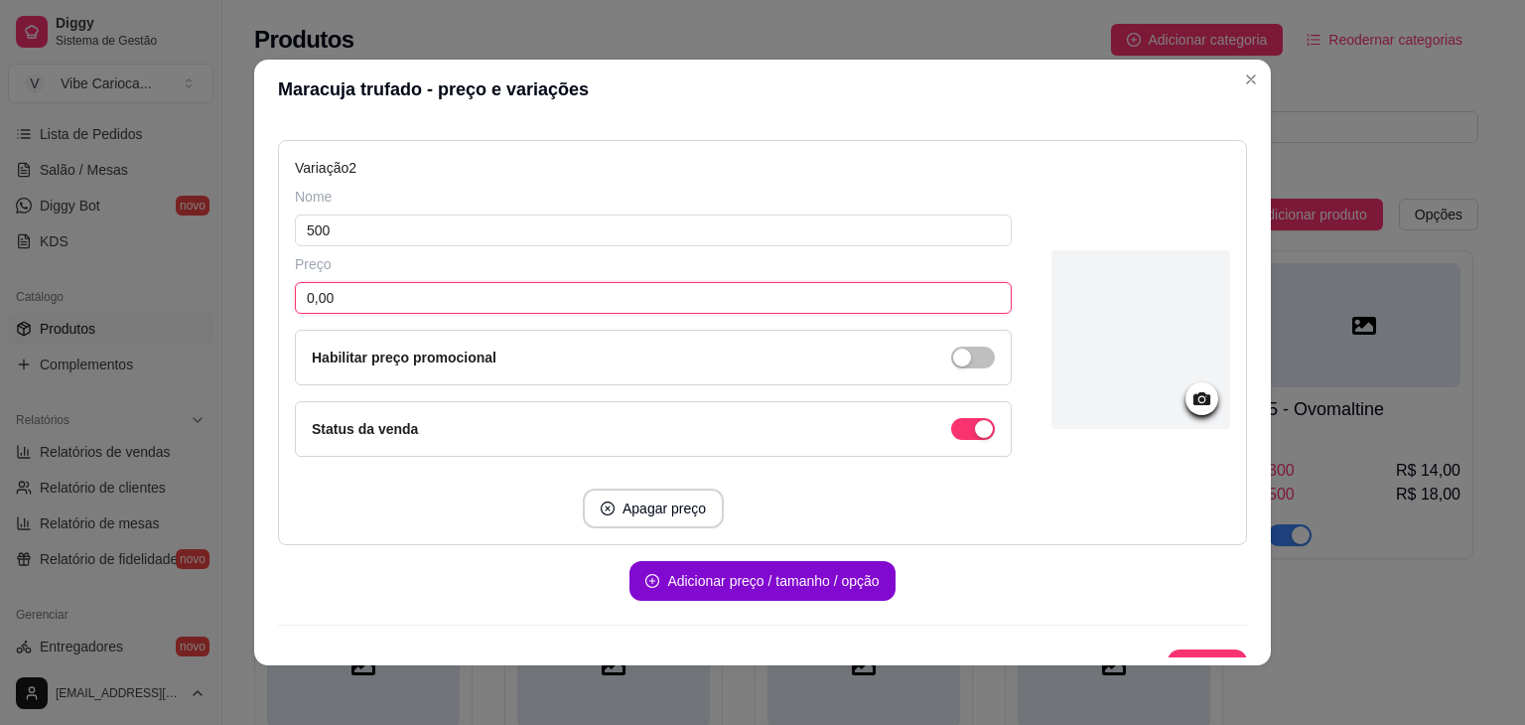
click at [593, 296] on input "0,00" at bounding box center [653, 298] width 717 height 32
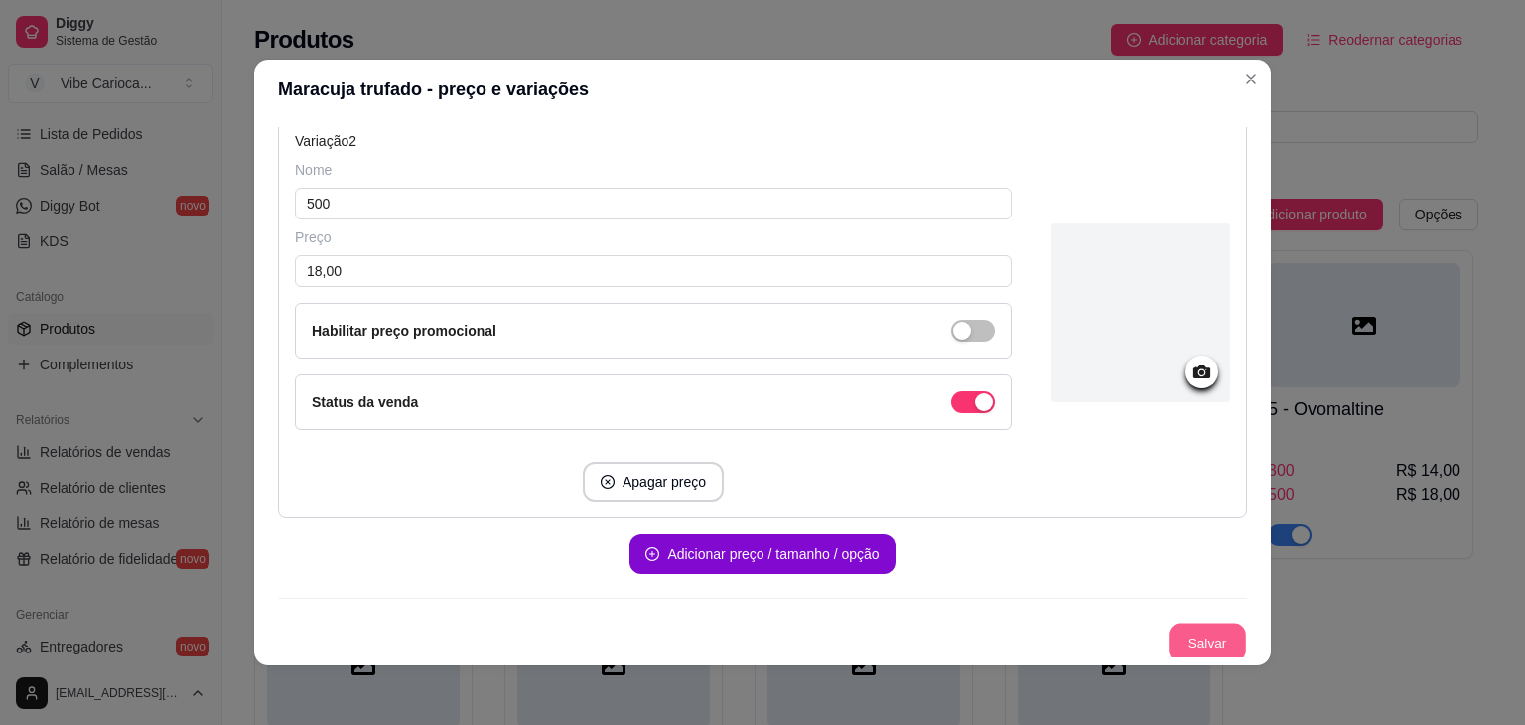
click at [1209, 638] on button "Salvar" at bounding box center [1207, 643] width 77 height 39
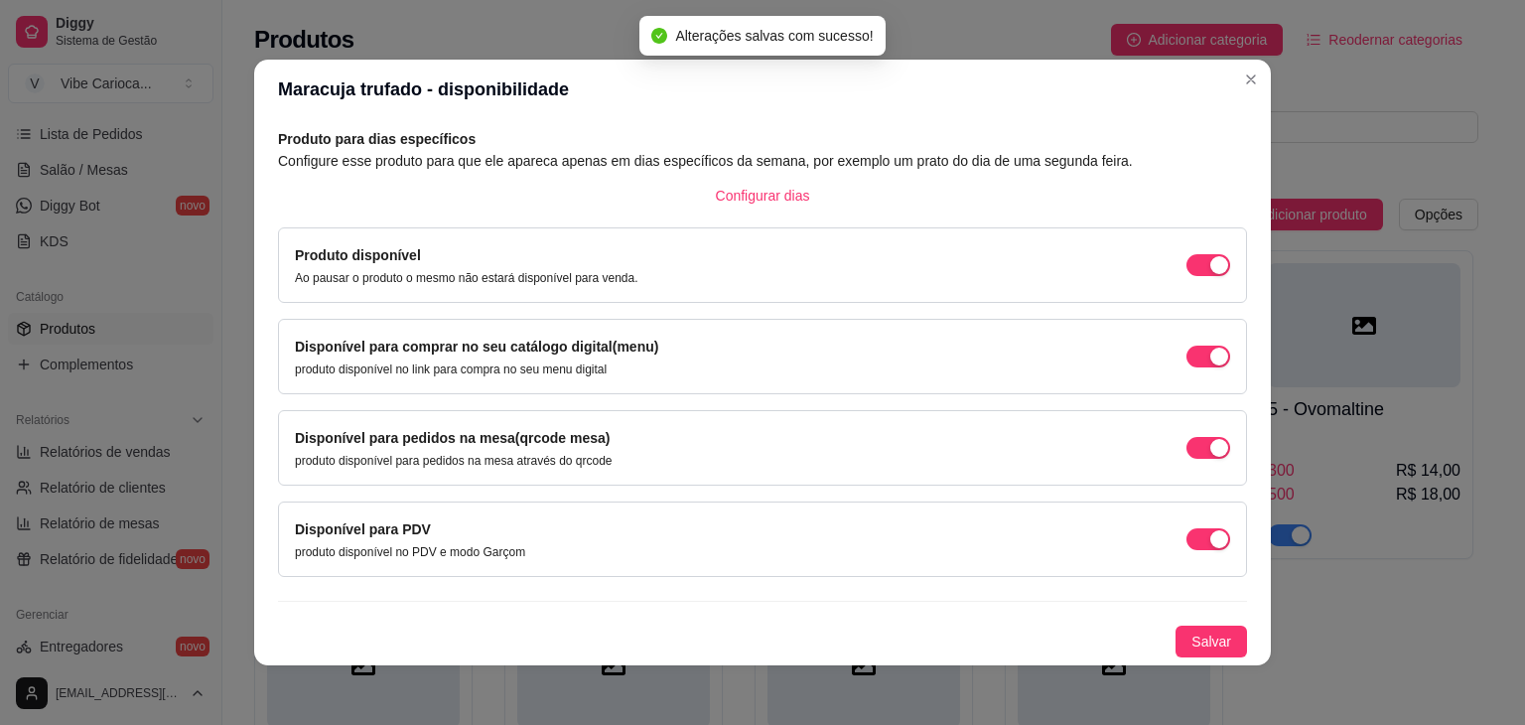
scroll to position [89, 0]
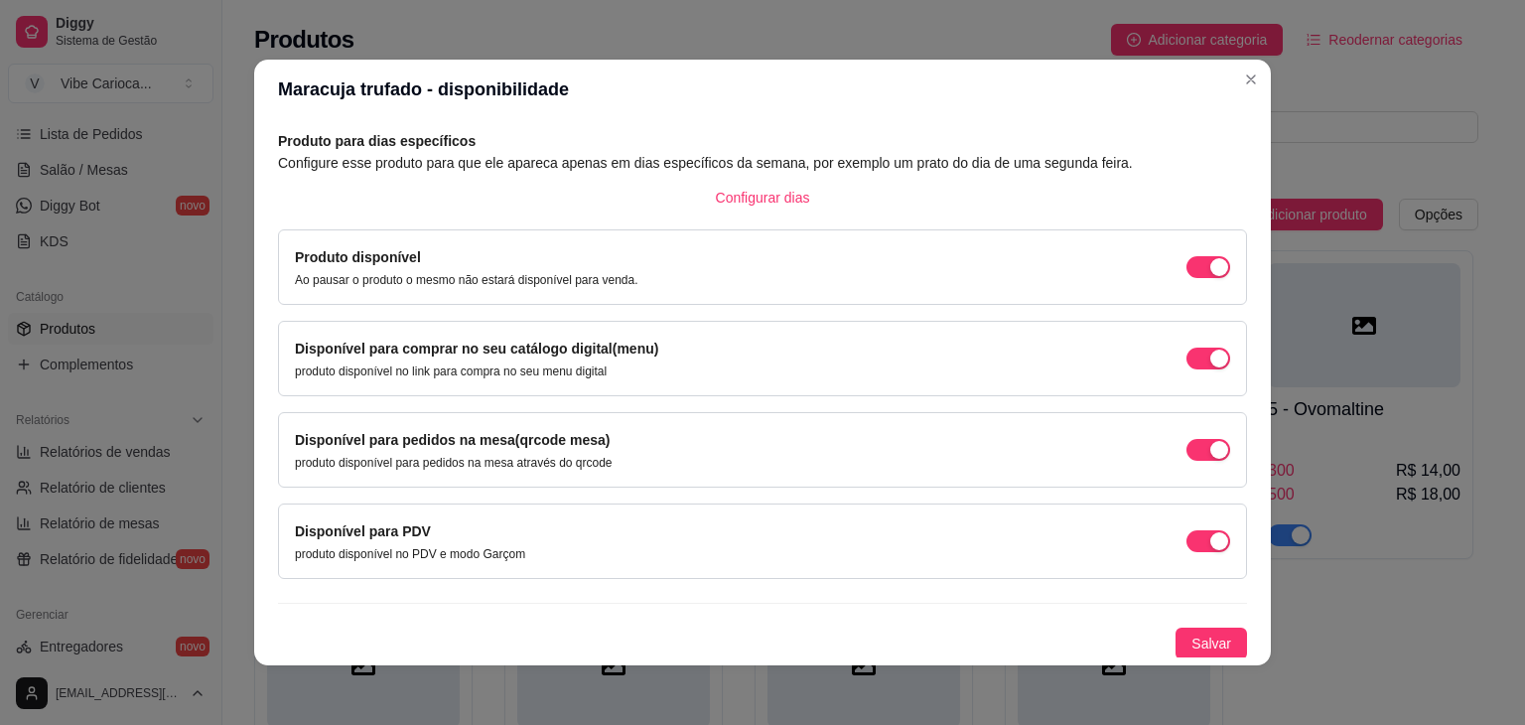
click at [1209, 638] on button "Salvar" at bounding box center [1211, 644] width 71 height 32
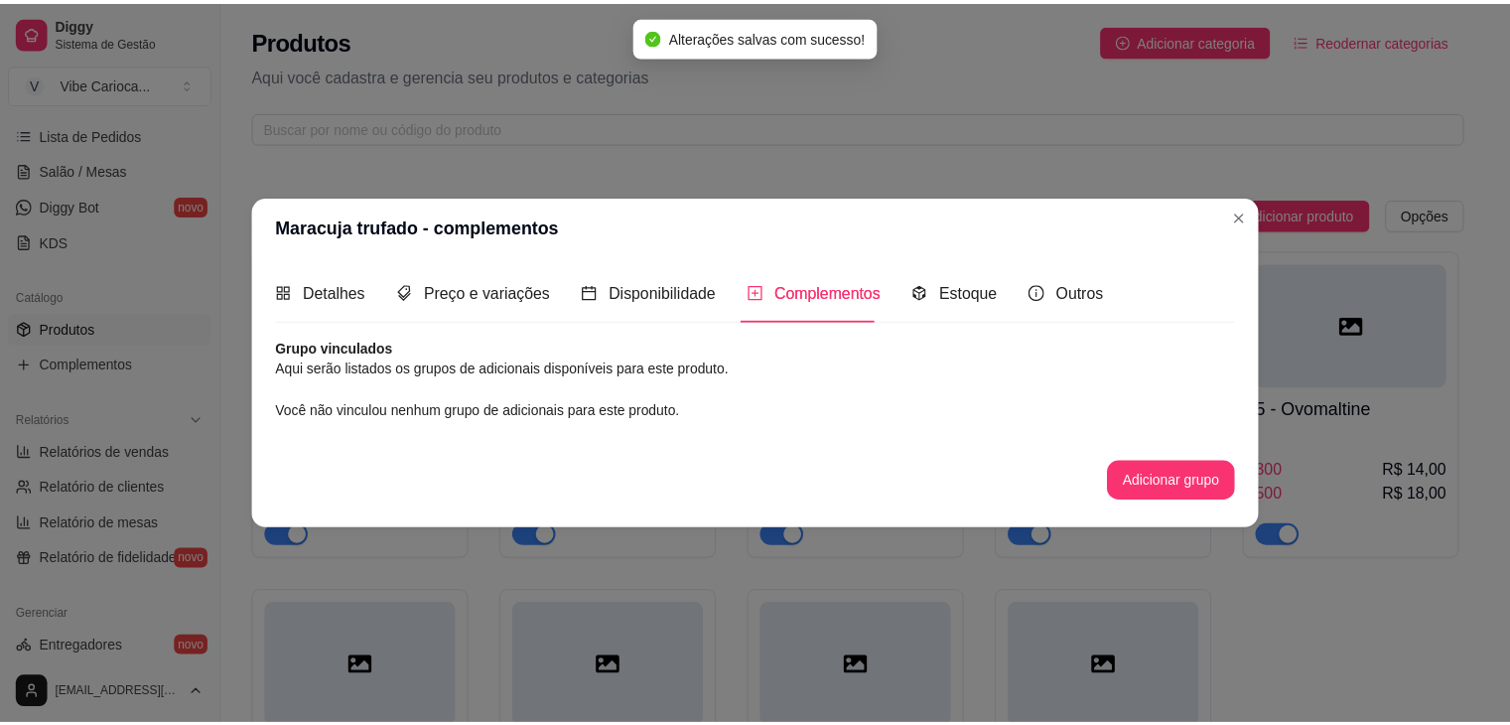
scroll to position [0, 0]
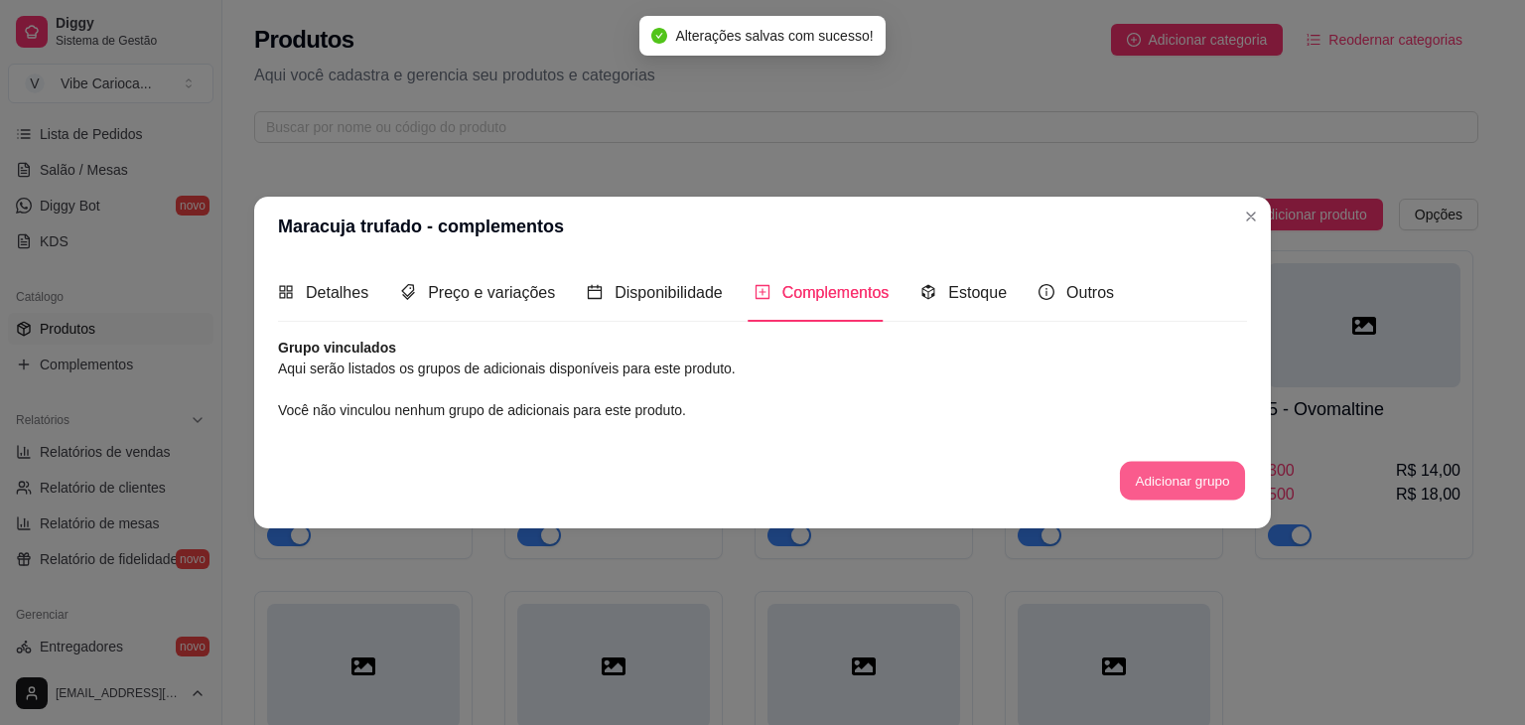
click at [1171, 467] on button "Adicionar grupo" at bounding box center [1182, 480] width 125 height 39
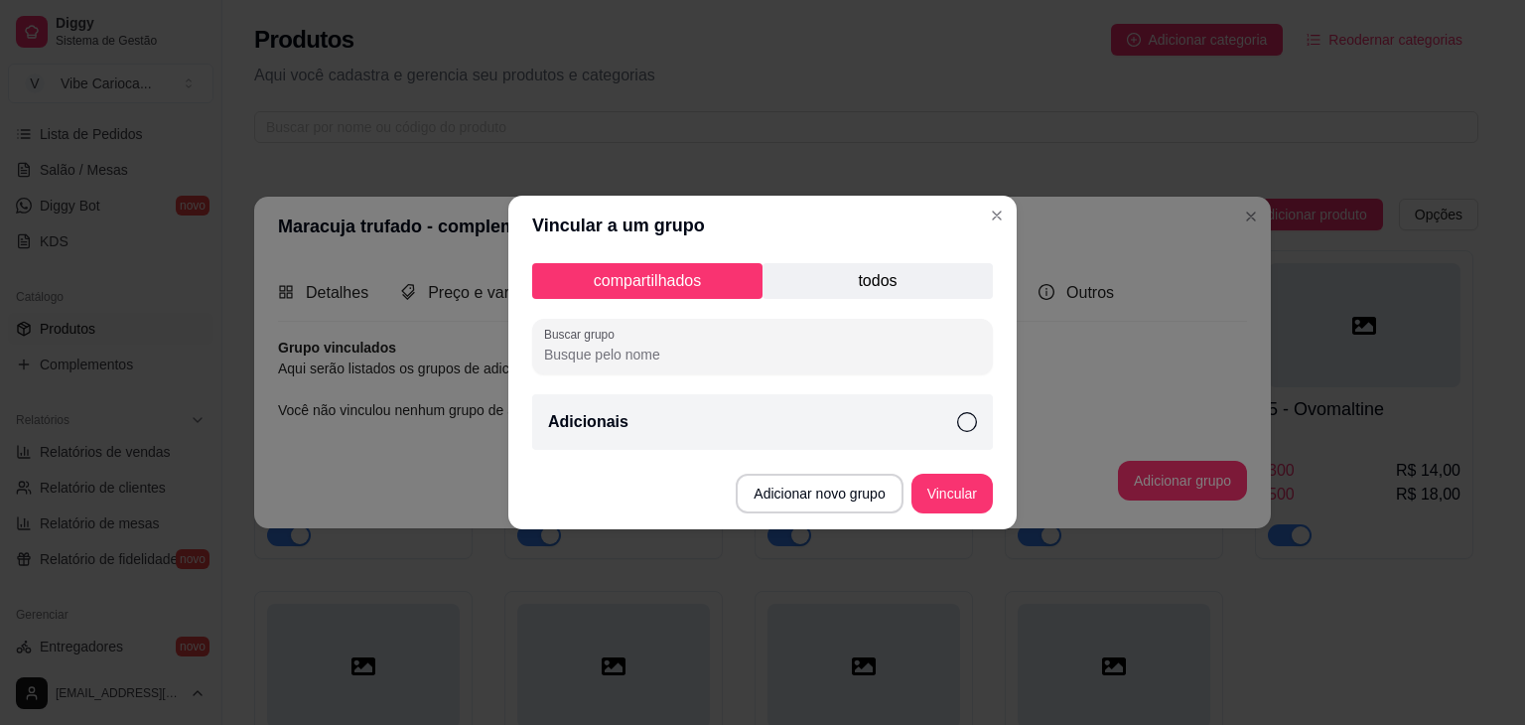
click at [963, 429] on icon at bounding box center [967, 422] width 20 height 20
click at [957, 493] on button "Vincular" at bounding box center [952, 494] width 79 height 39
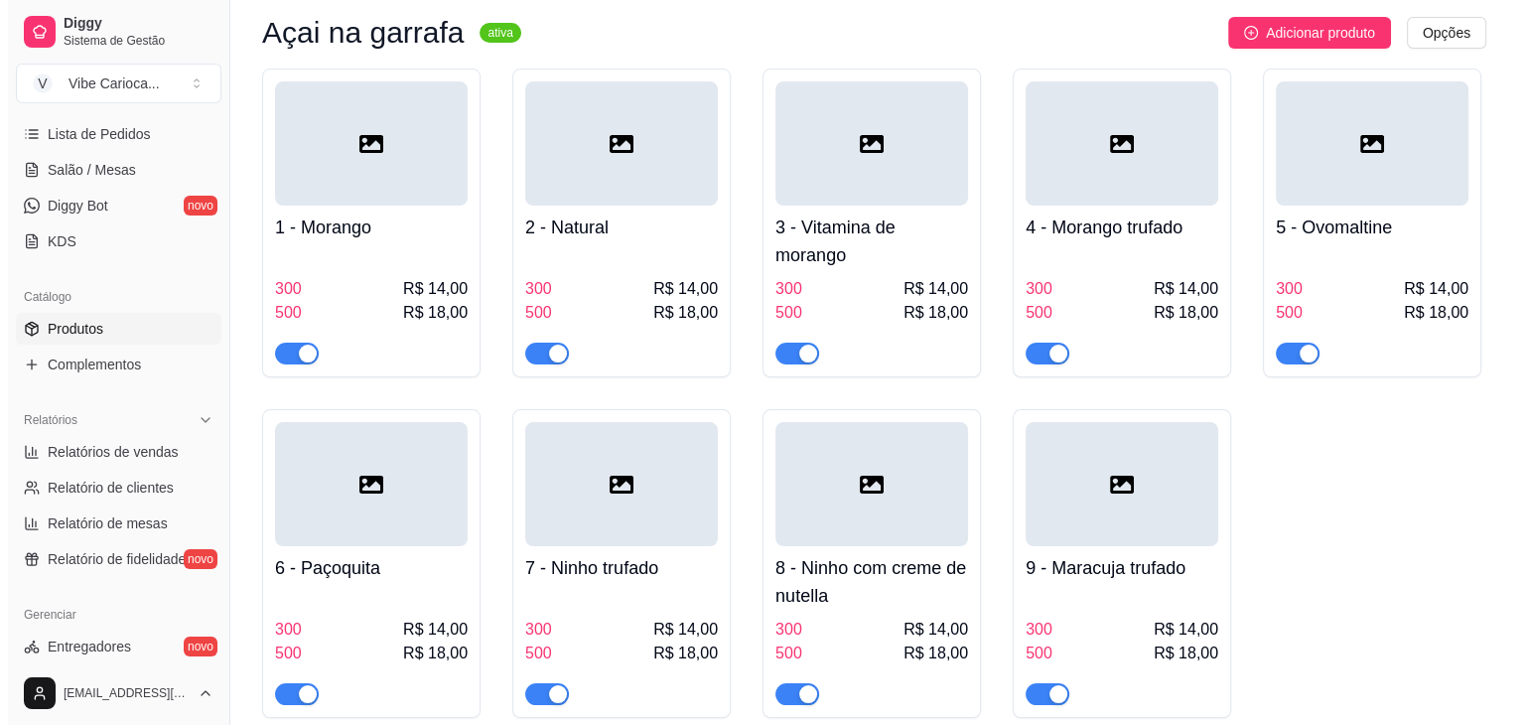
scroll to position [179, 0]
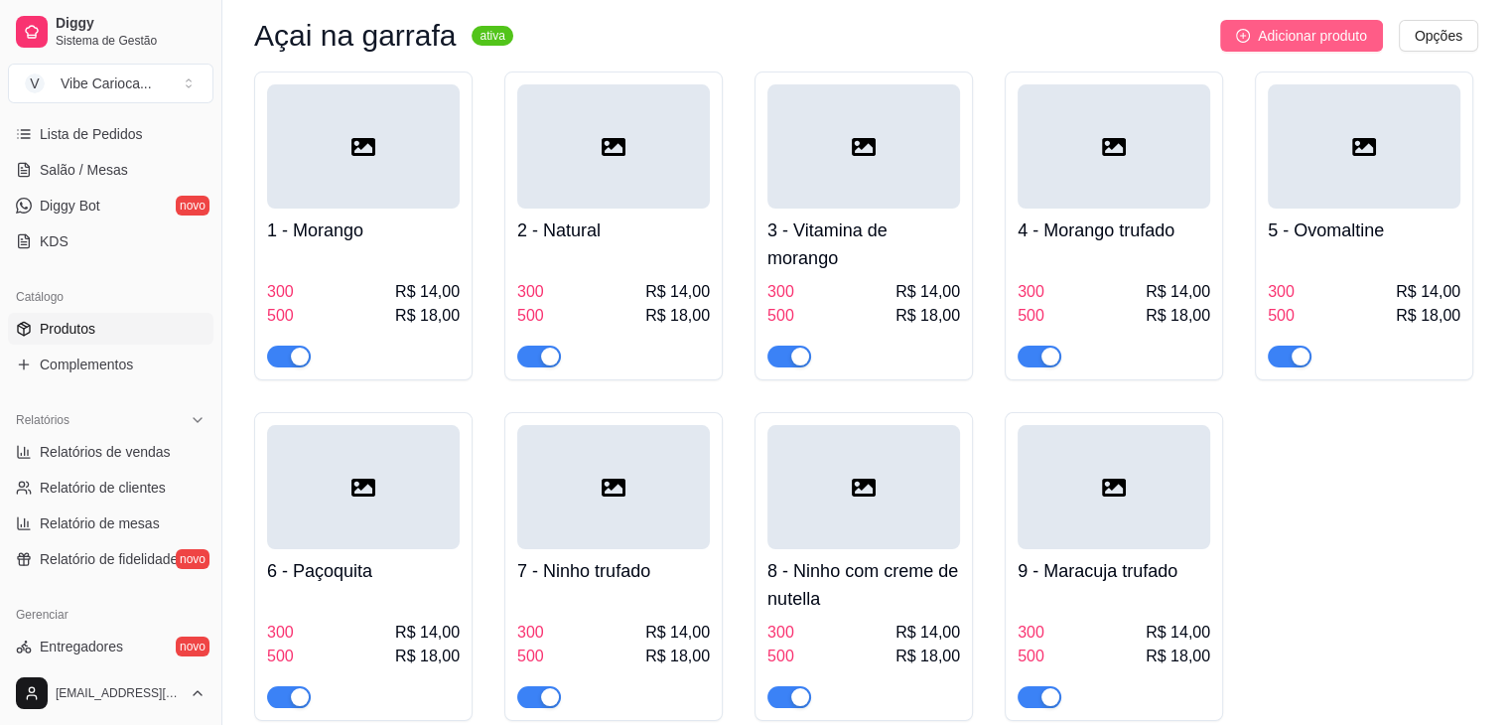
click at [1272, 27] on span "Adicionar produto" at bounding box center [1312, 36] width 109 height 22
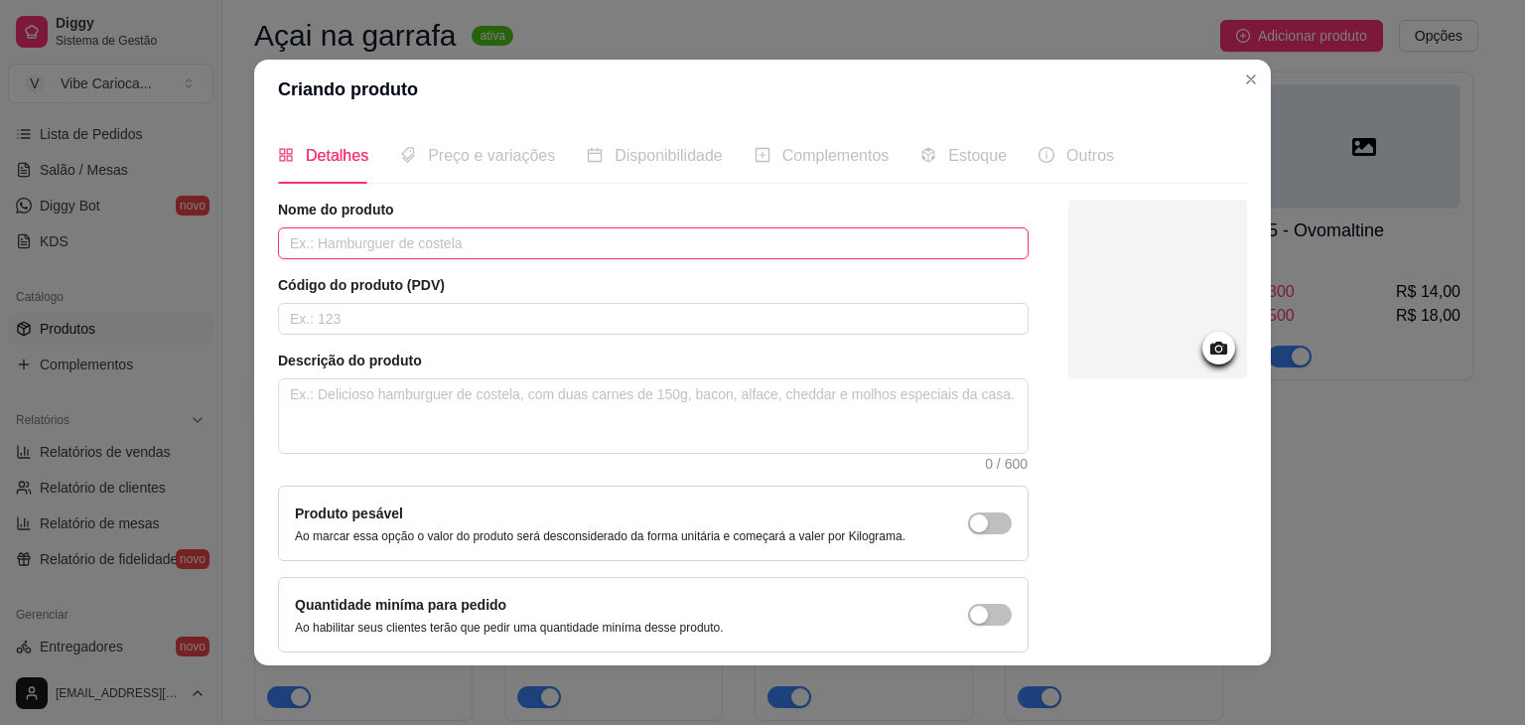
click at [380, 239] on input "text" at bounding box center [653, 243] width 751 height 32
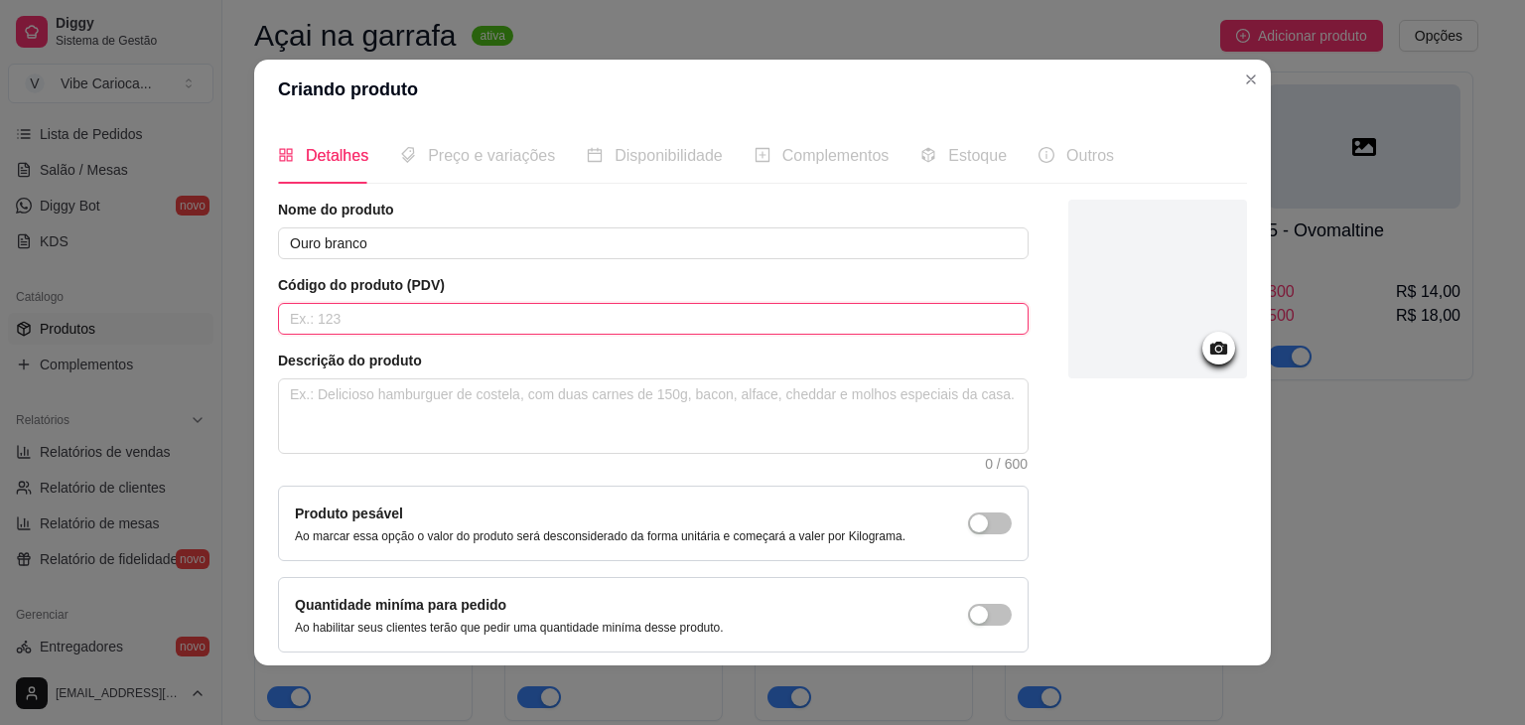
click at [359, 324] on input "text" at bounding box center [653, 319] width 751 height 32
click at [620, 384] on textarea at bounding box center [653, 415] width 749 height 73
paste textarea "Açai batido"
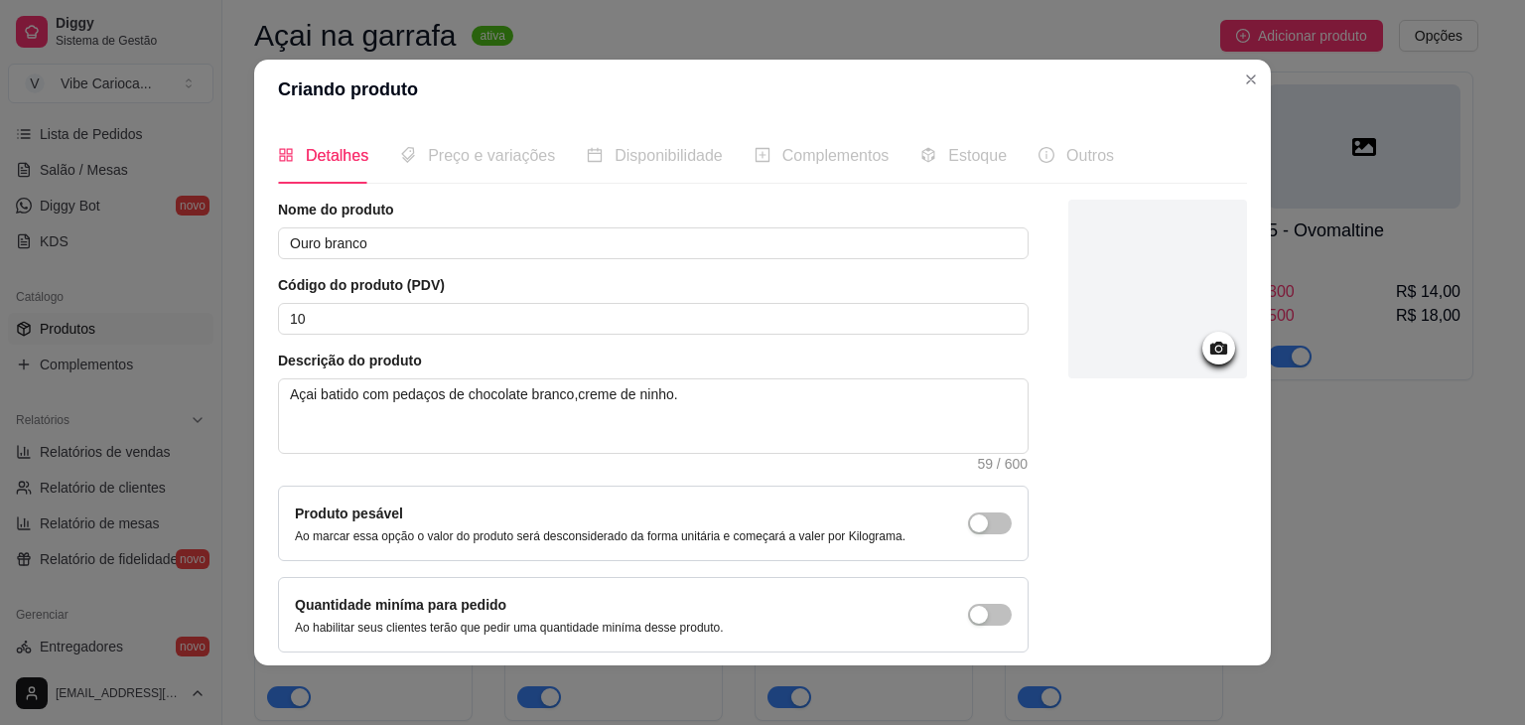
scroll to position [81, 0]
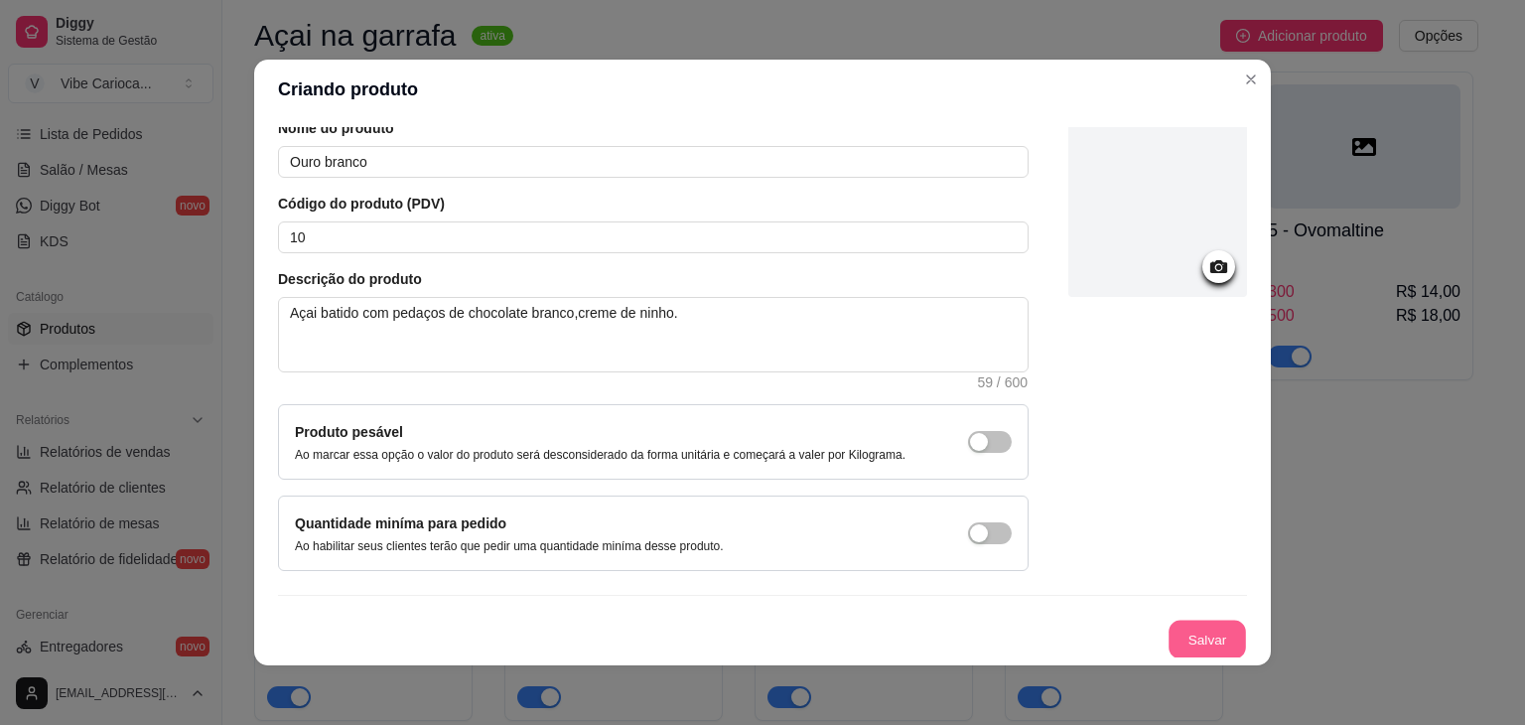
click at [1196, 636] on button "Salvar" at bounding box center [1207, 640] width 77 height 39
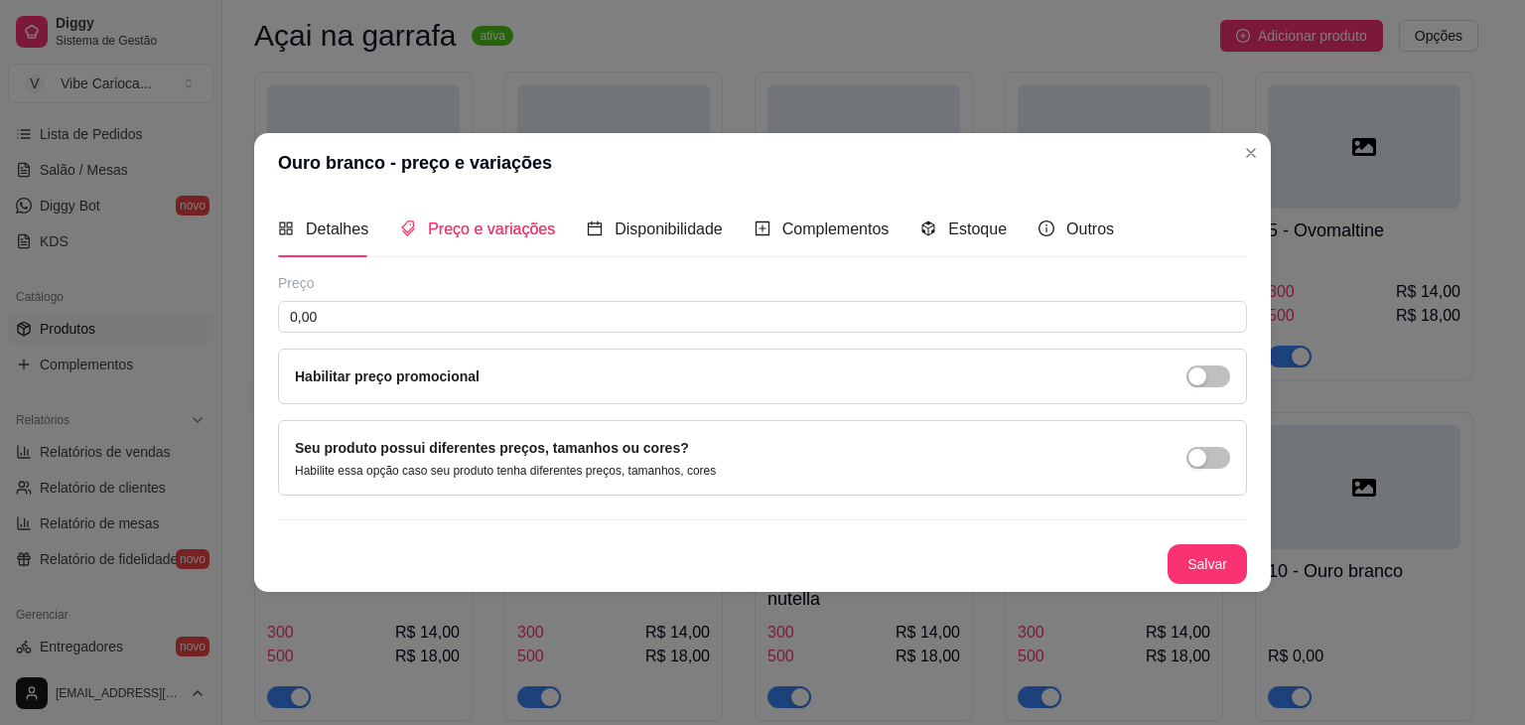
scroll to position [0, 0]
click at [1204, 456] on div "button" at bounding box center [1198, 458] width 18 height 18
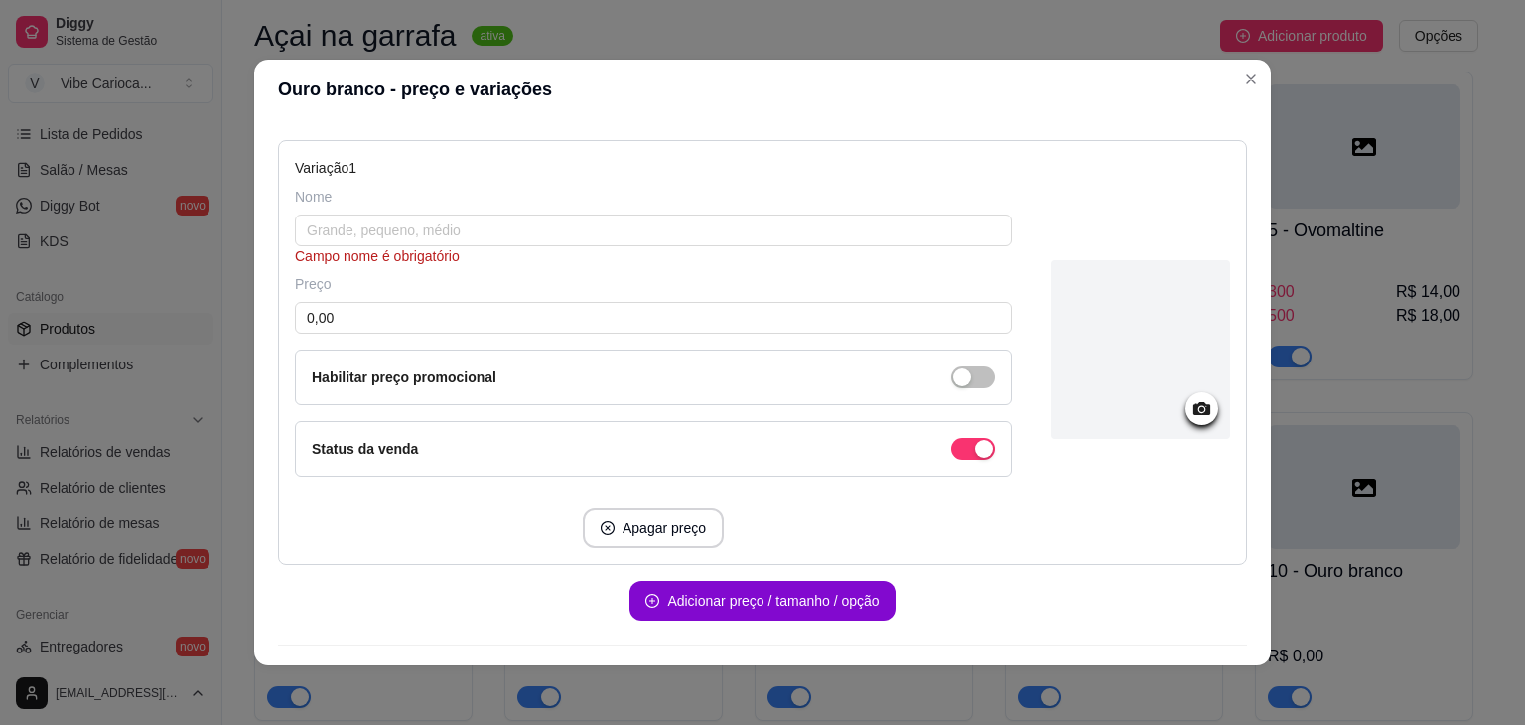
scroll to position [226, 0]
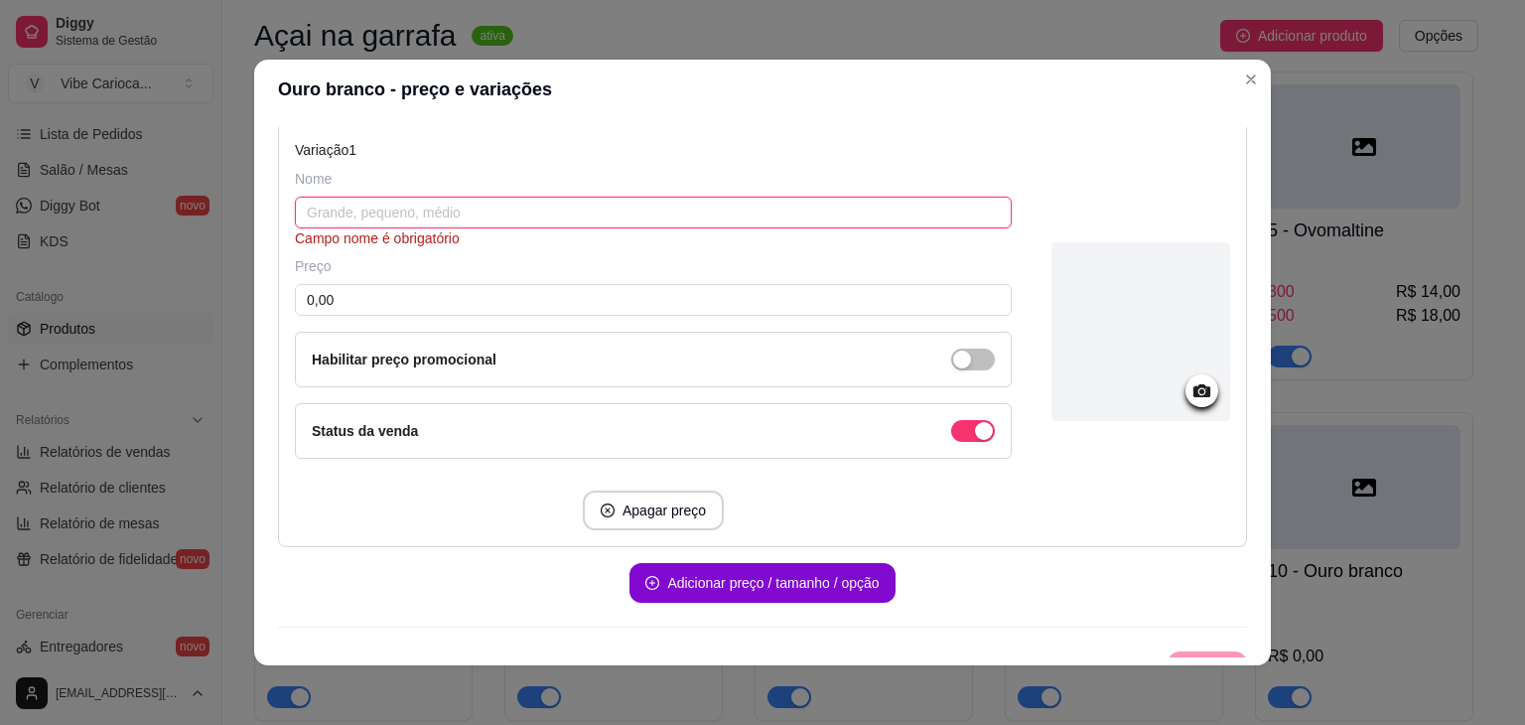
click at [616, 213] on input "text" at bounding box center [653, 213] width 717 height 32
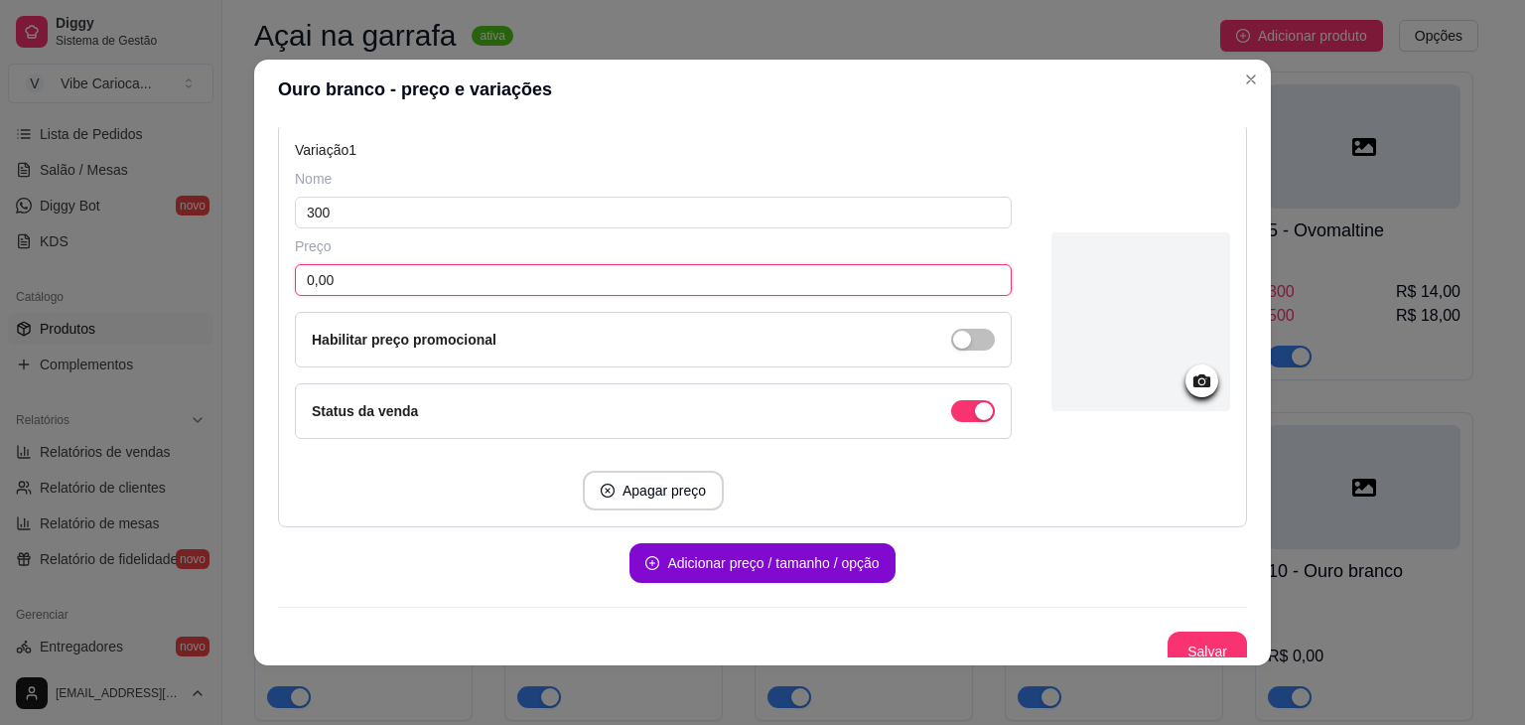
click at [636, 290] on input "0,00" at bounding box center [653, 280] width 717 height 32
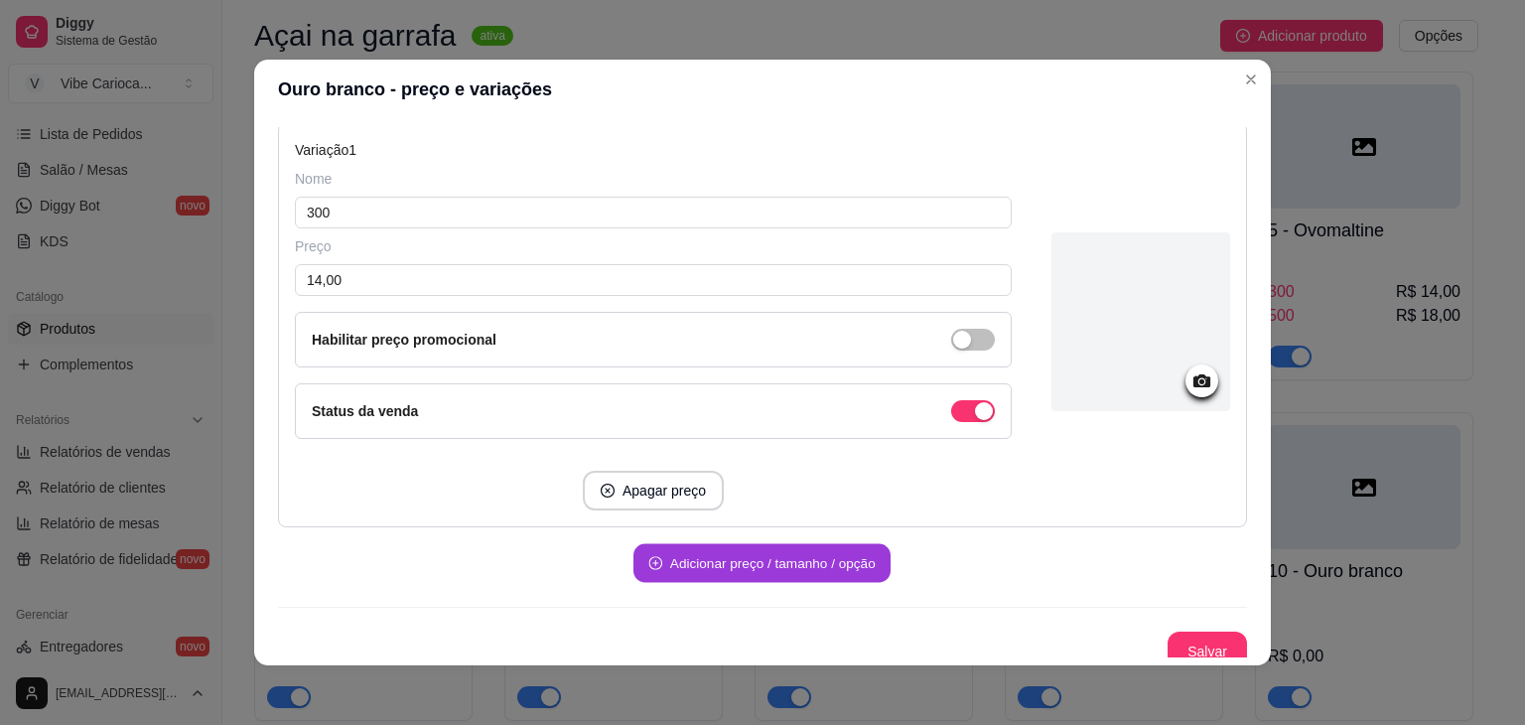
click at [738, 568] on button "Adicionar preço / tamanho / opção" at bounding box center [762, 563] width 257 height 39
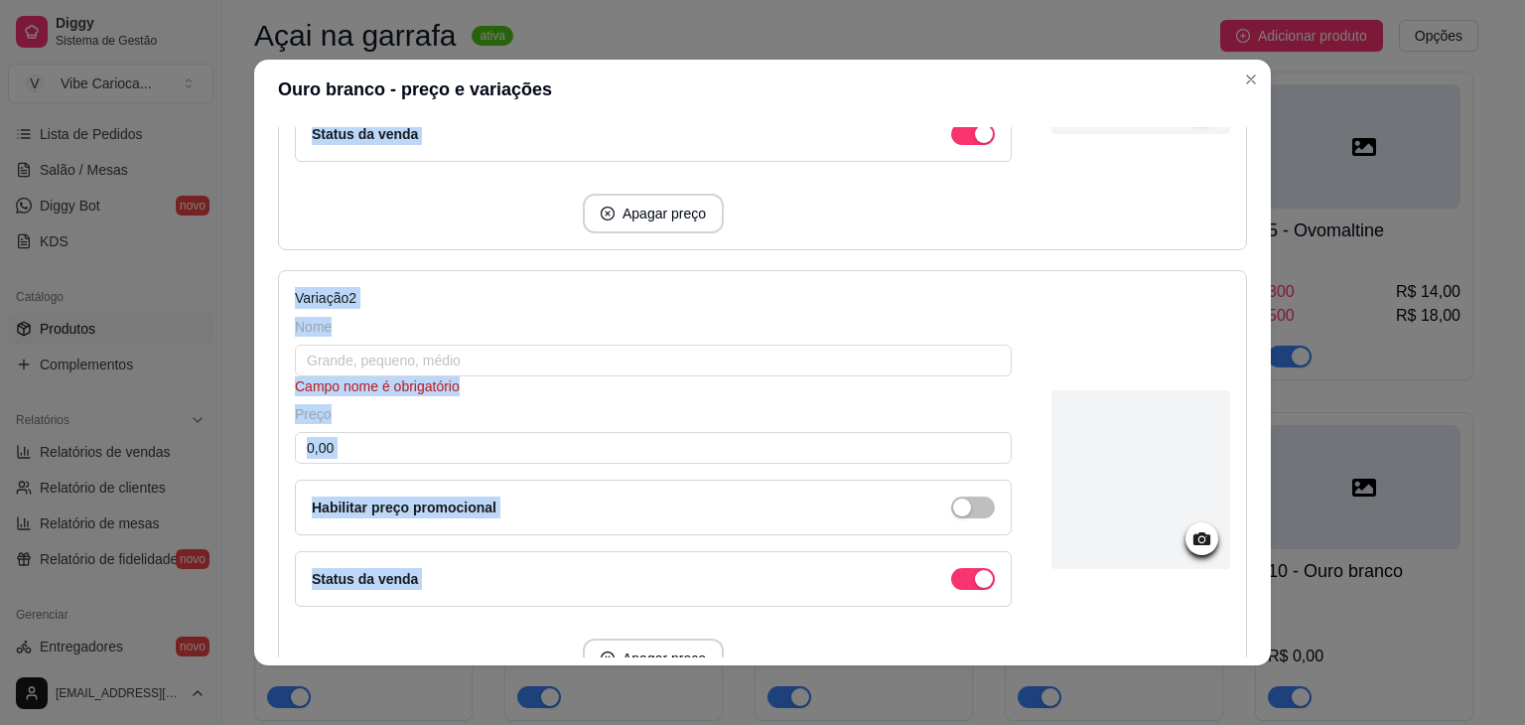
scroll to position [522, 0]
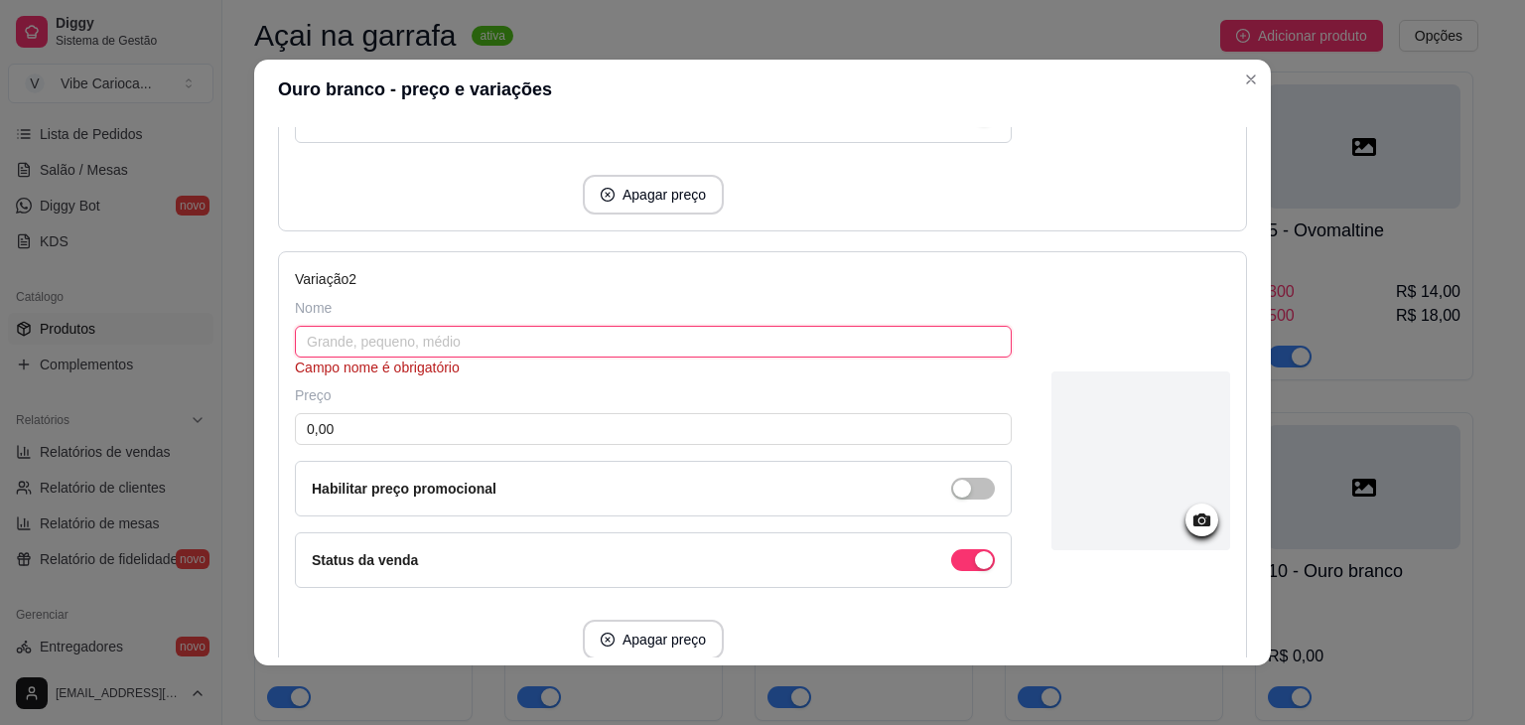
click at [601, 343] on input "text" at bounding box center [653, 342] width 717 height 32
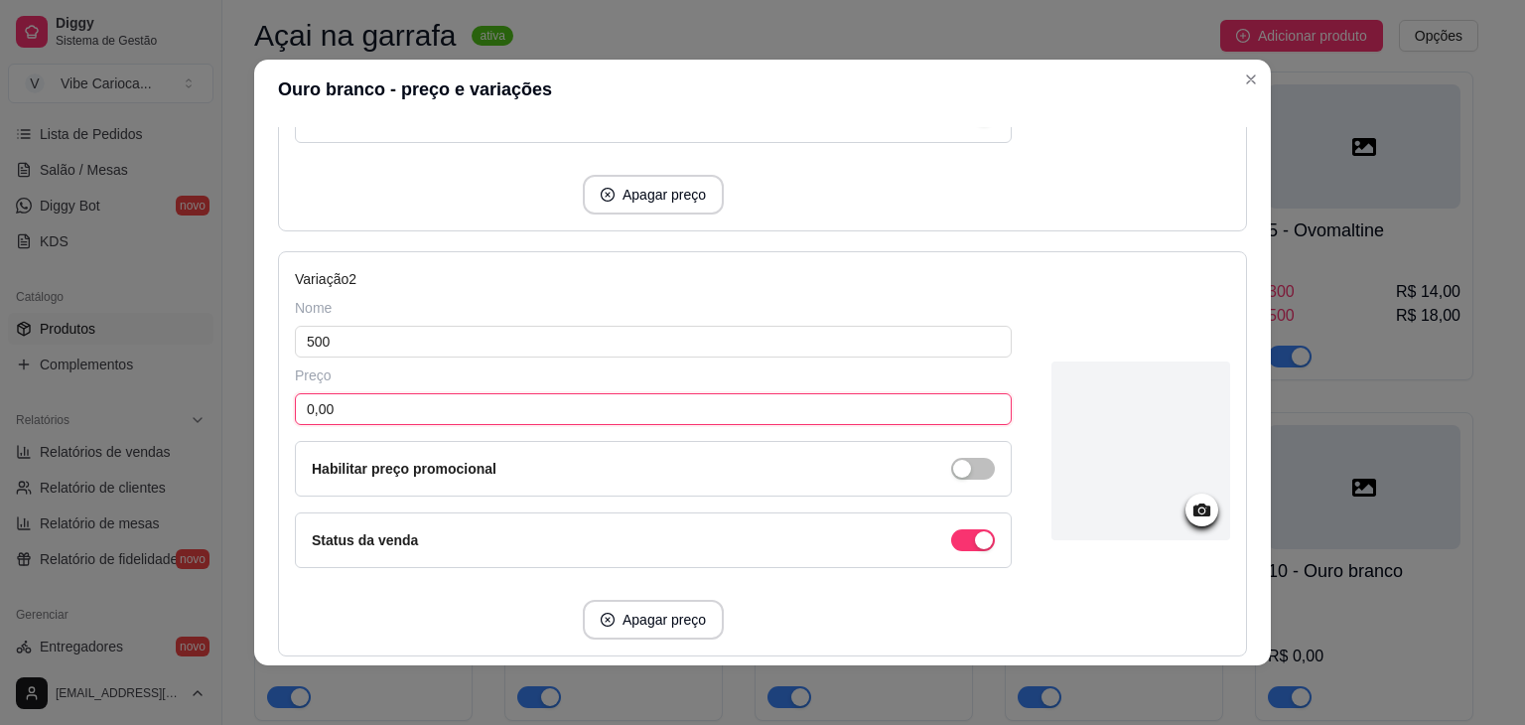
click at [569, 398] on input "0,00" at bounding box center [653, 409] width 717 height 32
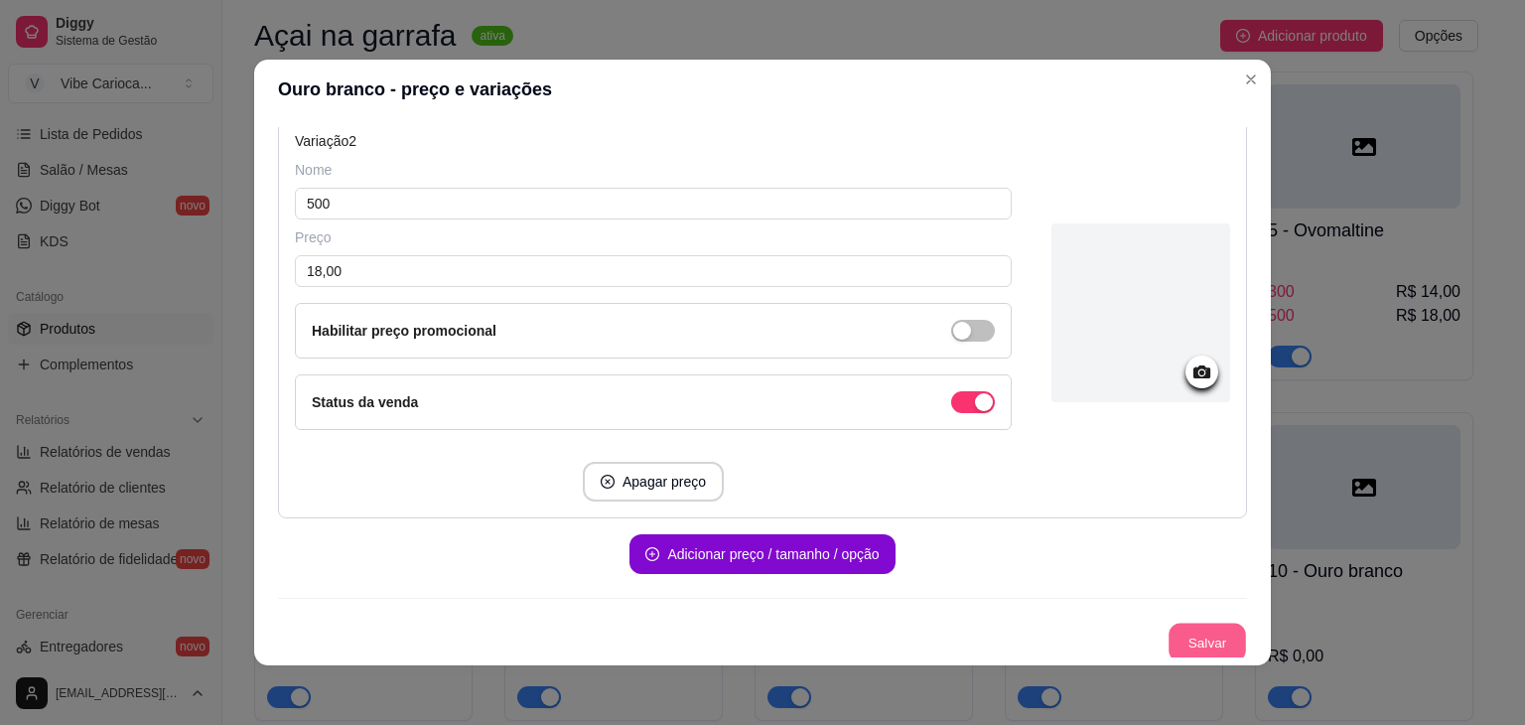
click at [1172, 632] on button "Salvar" at bounding box center [1207, 643] width 77 height 39
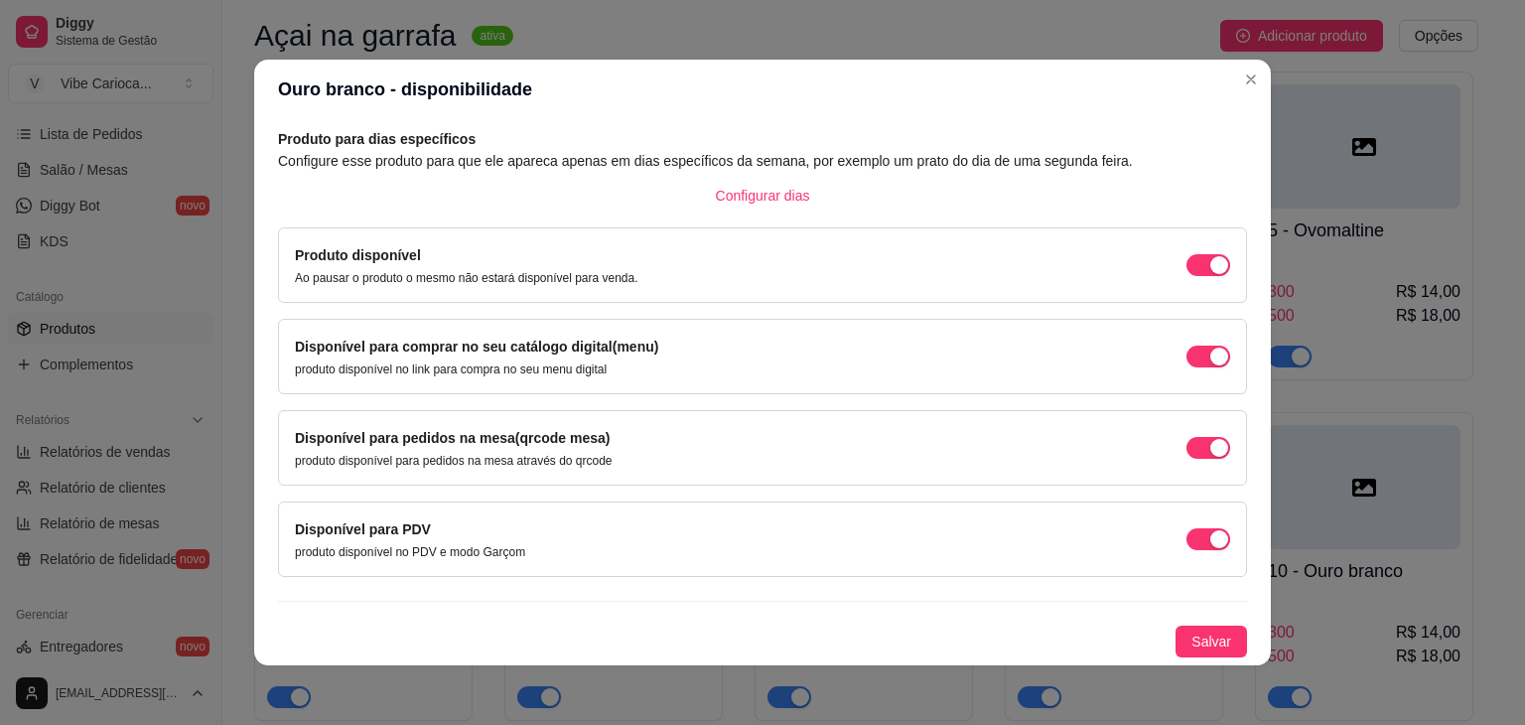
scroll to position [89, 0]
click at [1199, 638] on span "Salvar" at bounding box center [1212, 644] width 40 height 22
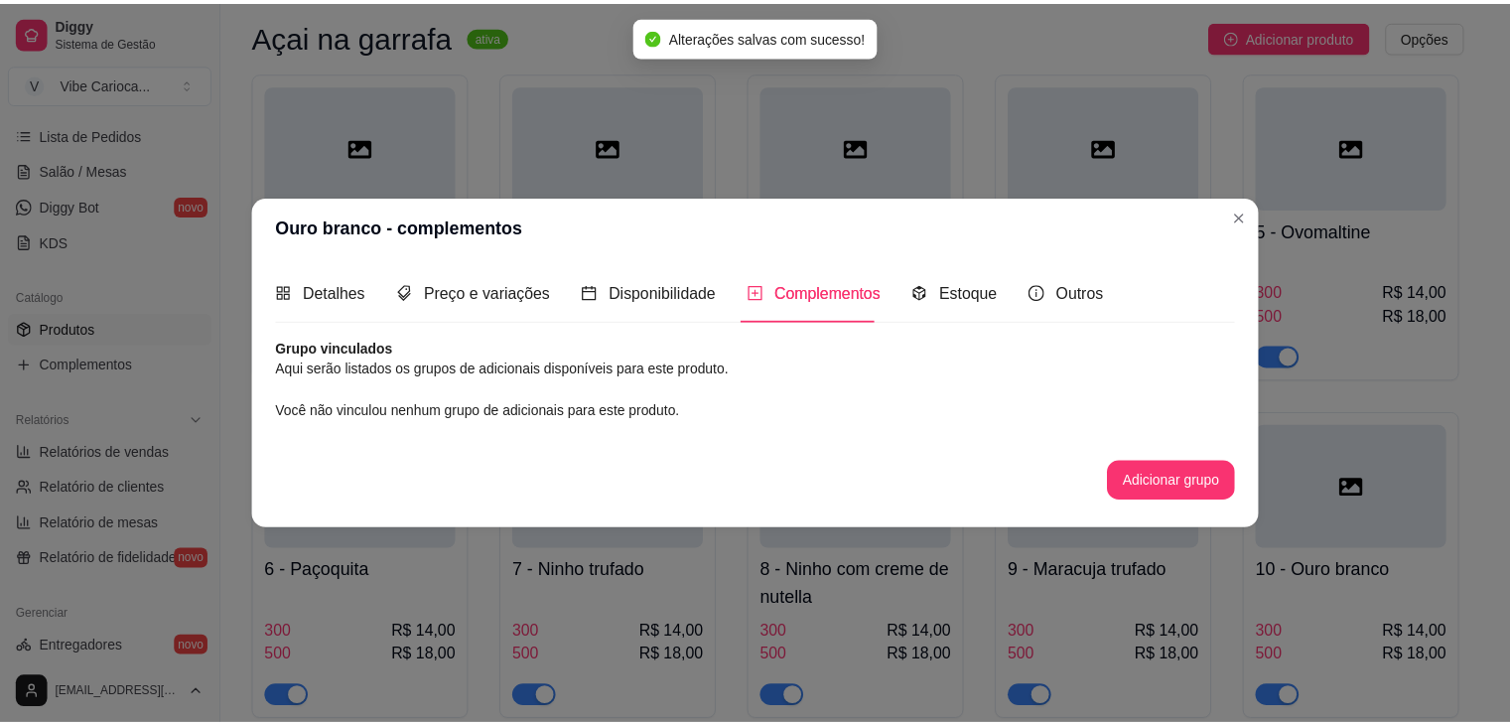
scroll to position [0, 0]
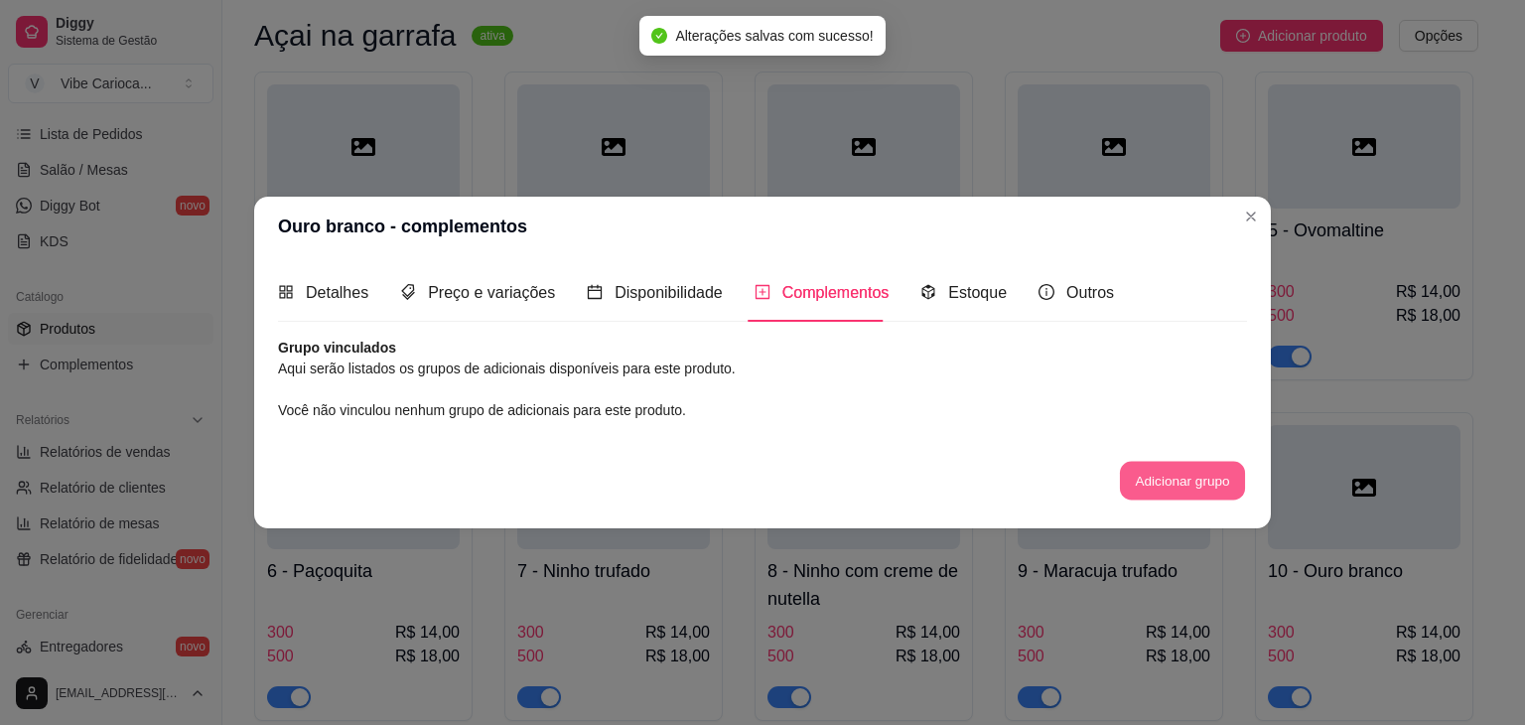
click at [1152, 480] on button "Adicionar grupo" at bounding box center [1182, 480] width 125 height 39
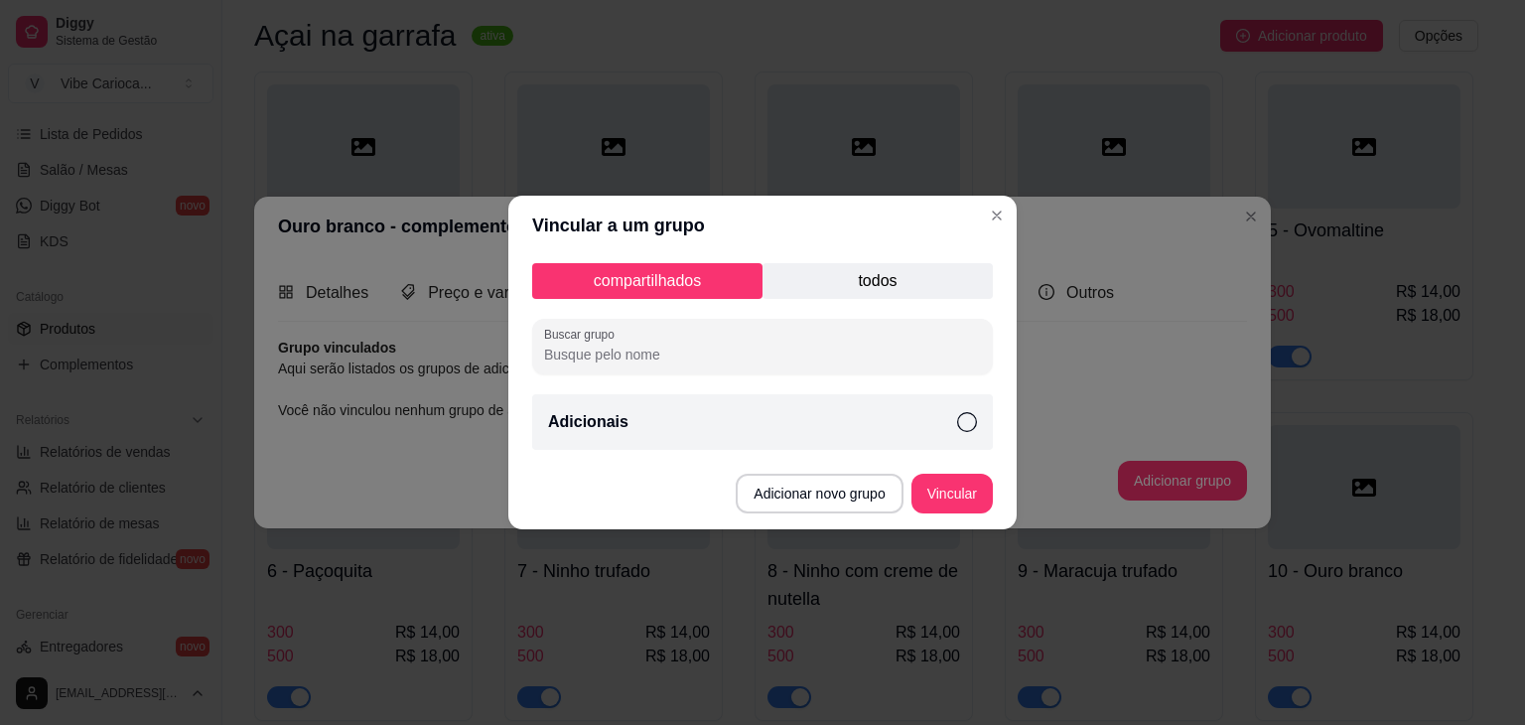
click at [971, 420] on icon at bounding box center [967, 422] width 20 height 20
click at [938, 490] on button "Vincular" at bounding box center [952, 494] width 79 height 39
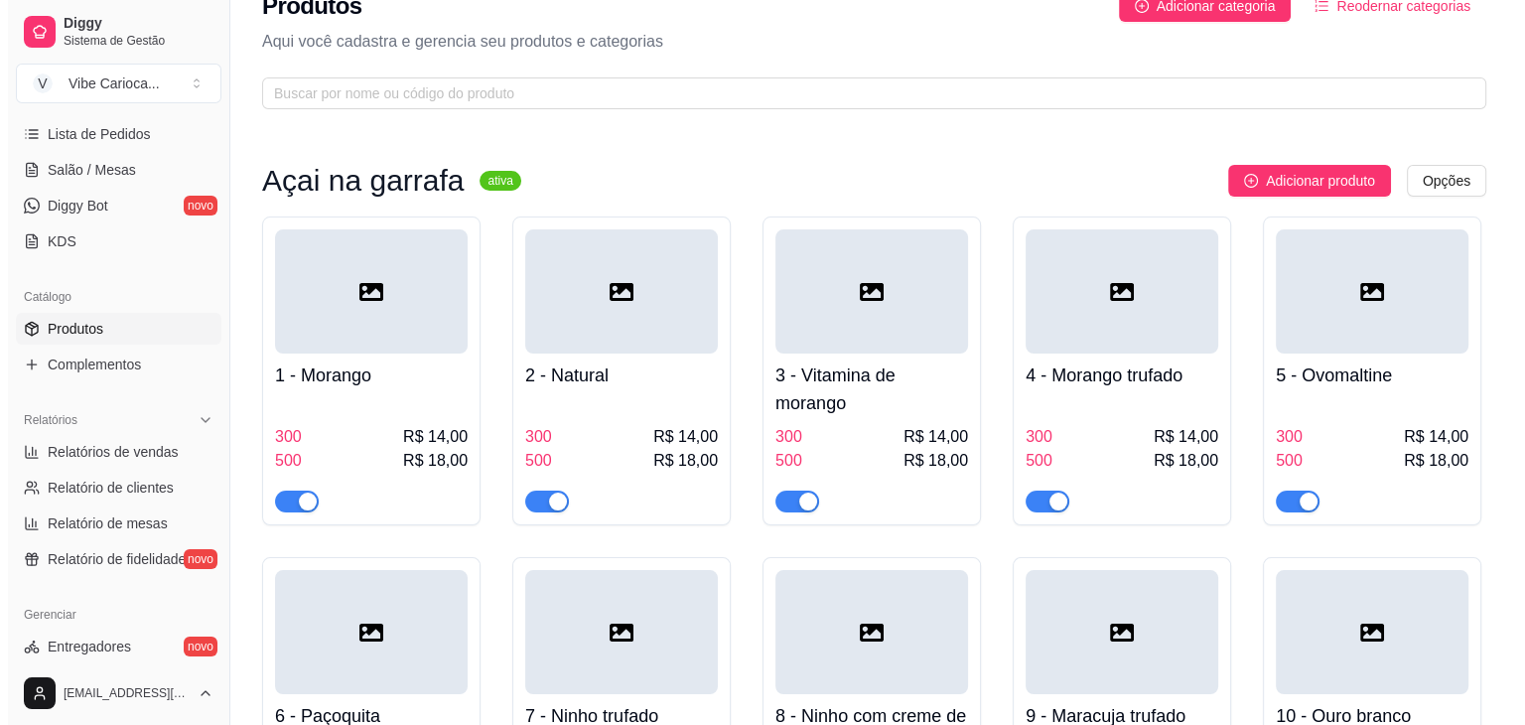
scroll to position [31, 0]
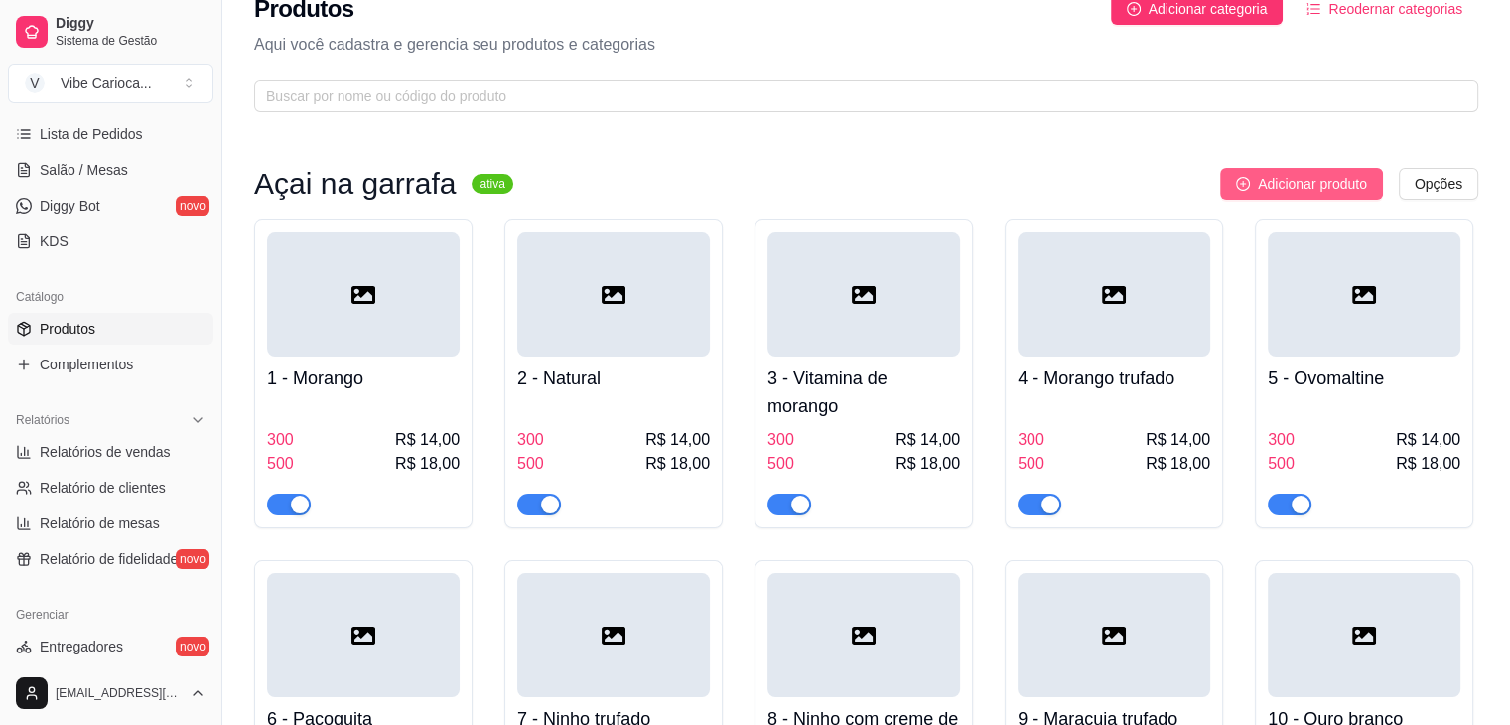
click at [1308, 182] on span "Adicionar produto" at bounding box center [1312, 184] width 109 height 22
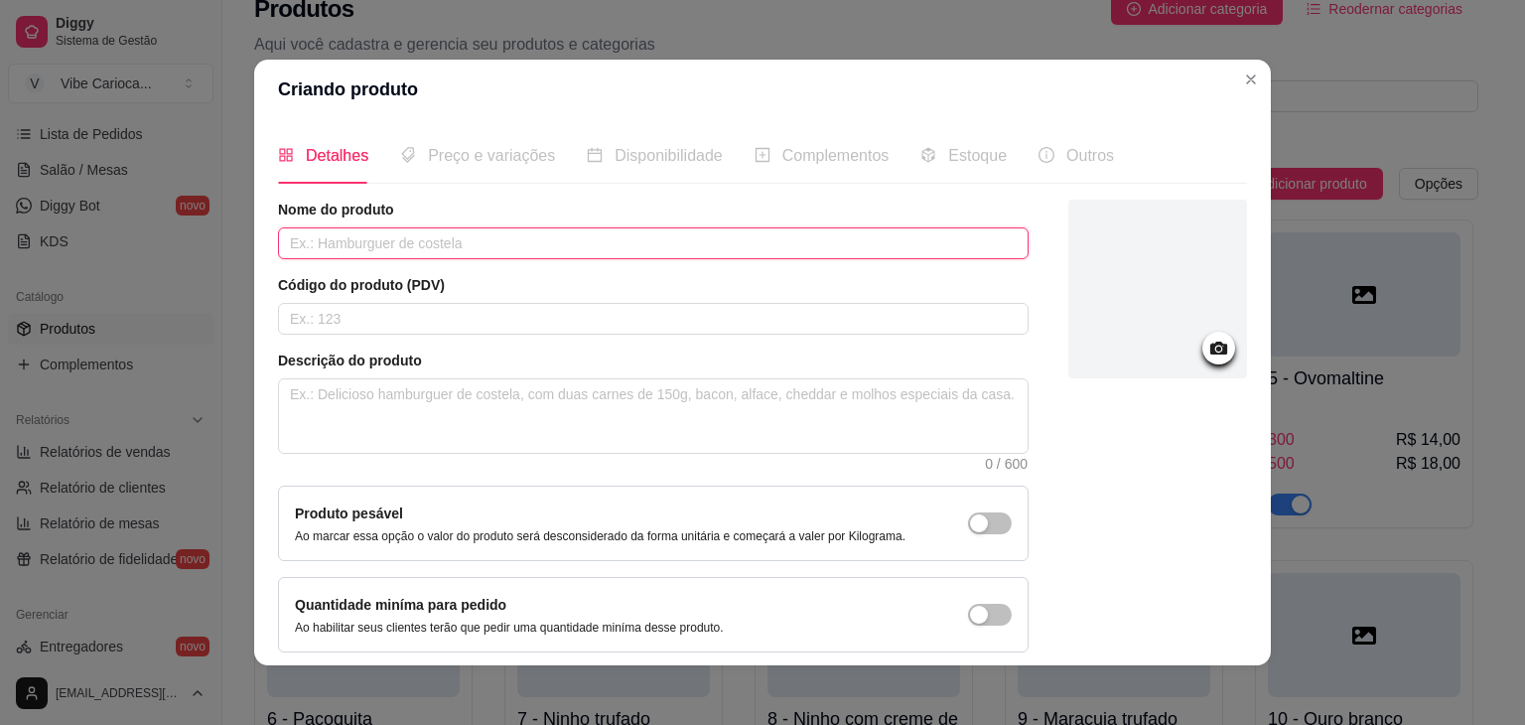
click at [413, 243] on input "text" at bounding box center [653, 243] width 751 height 32
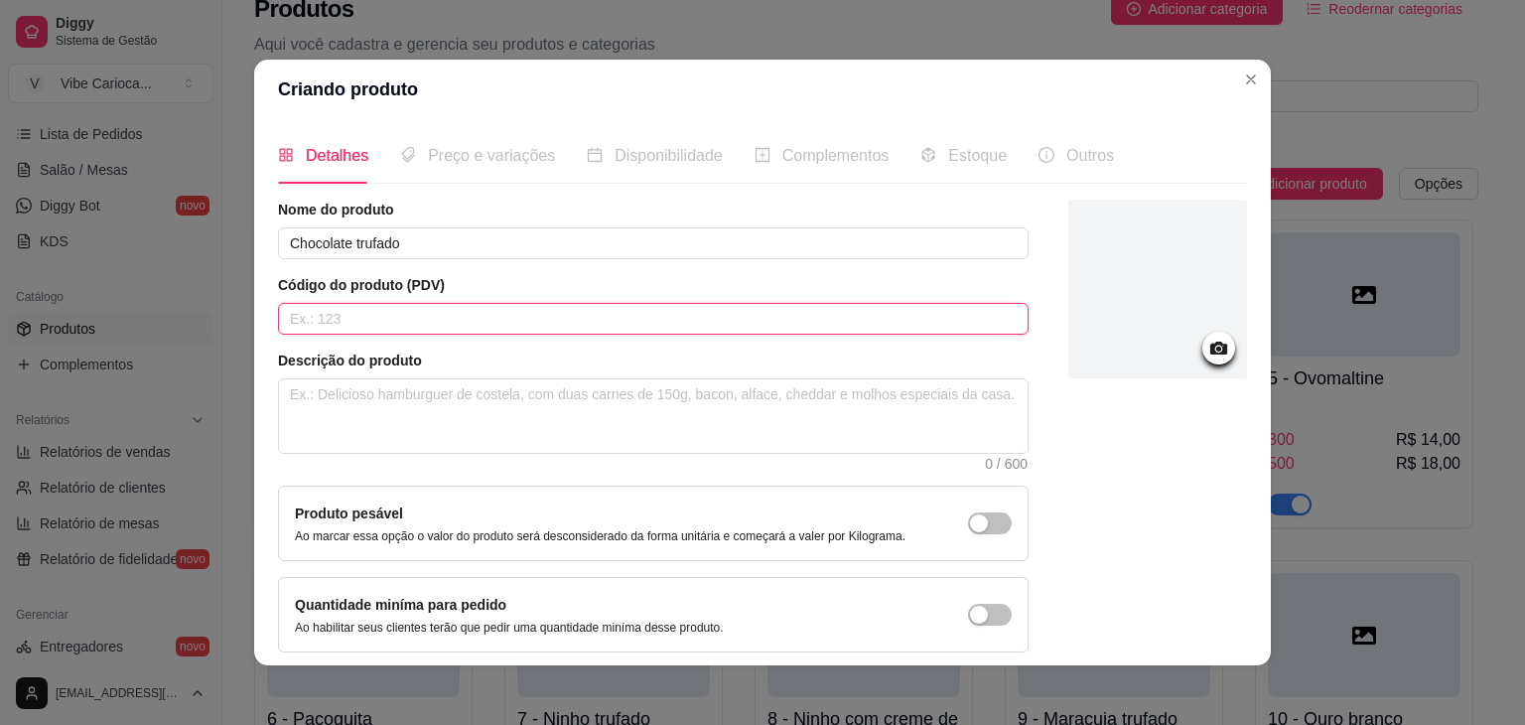
click at [416, 317] on input "text" at bounding box center [653, 319] width 751 height 32
click at [429, 410] on textarea at bounding box center [653, 415] width 749 height 73
paste textarea "Açai batido"
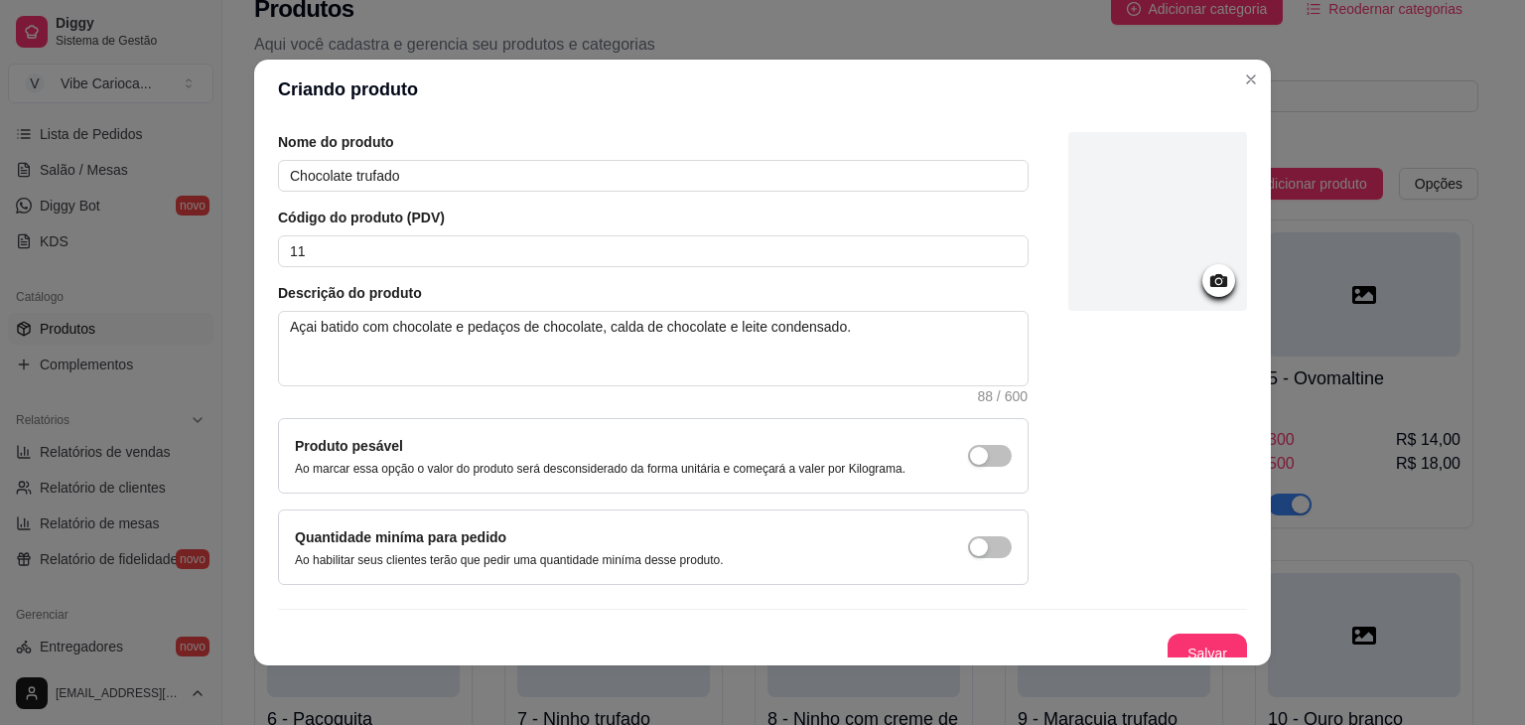
scroll to position [81, 0]
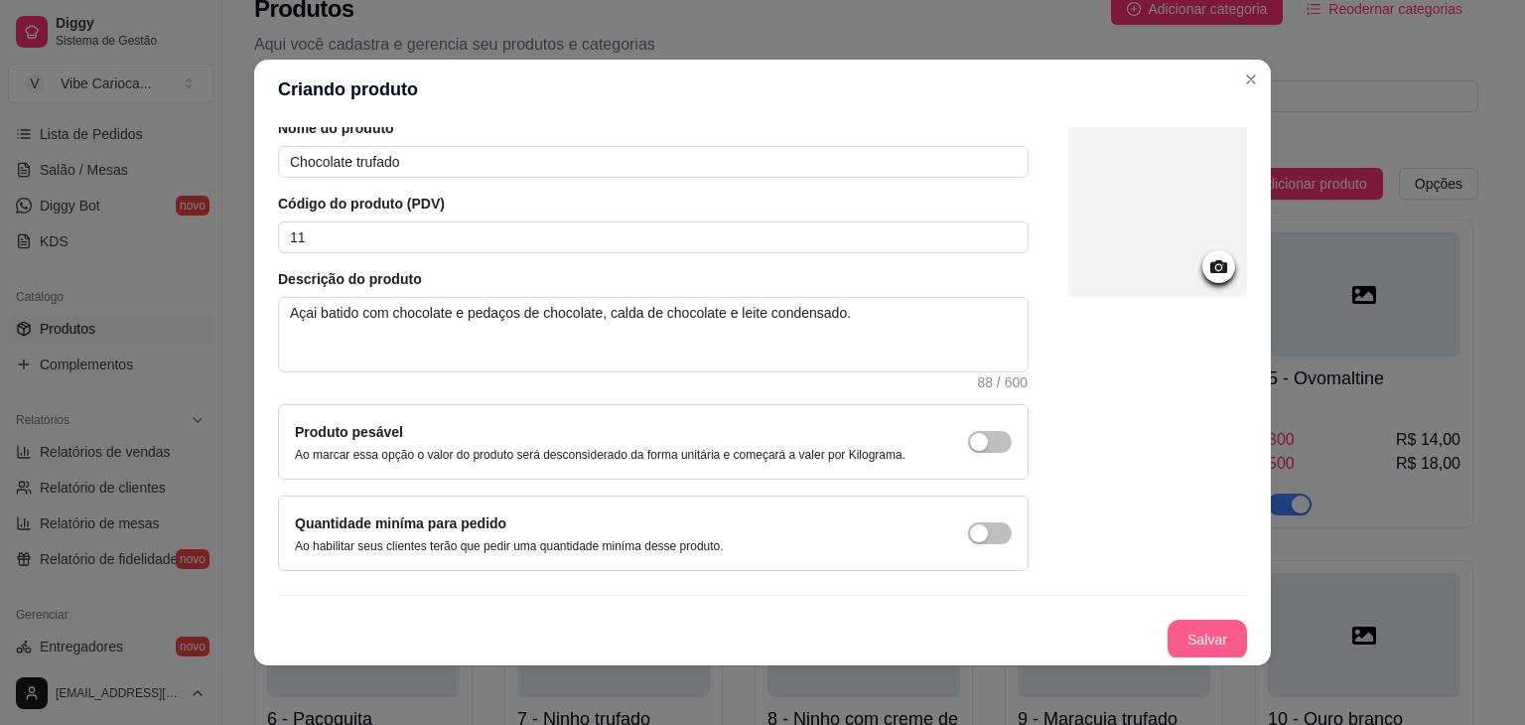
click at [1185, 631] on button "Salvar" at bounding box center [1207, 640] width 79 height 40
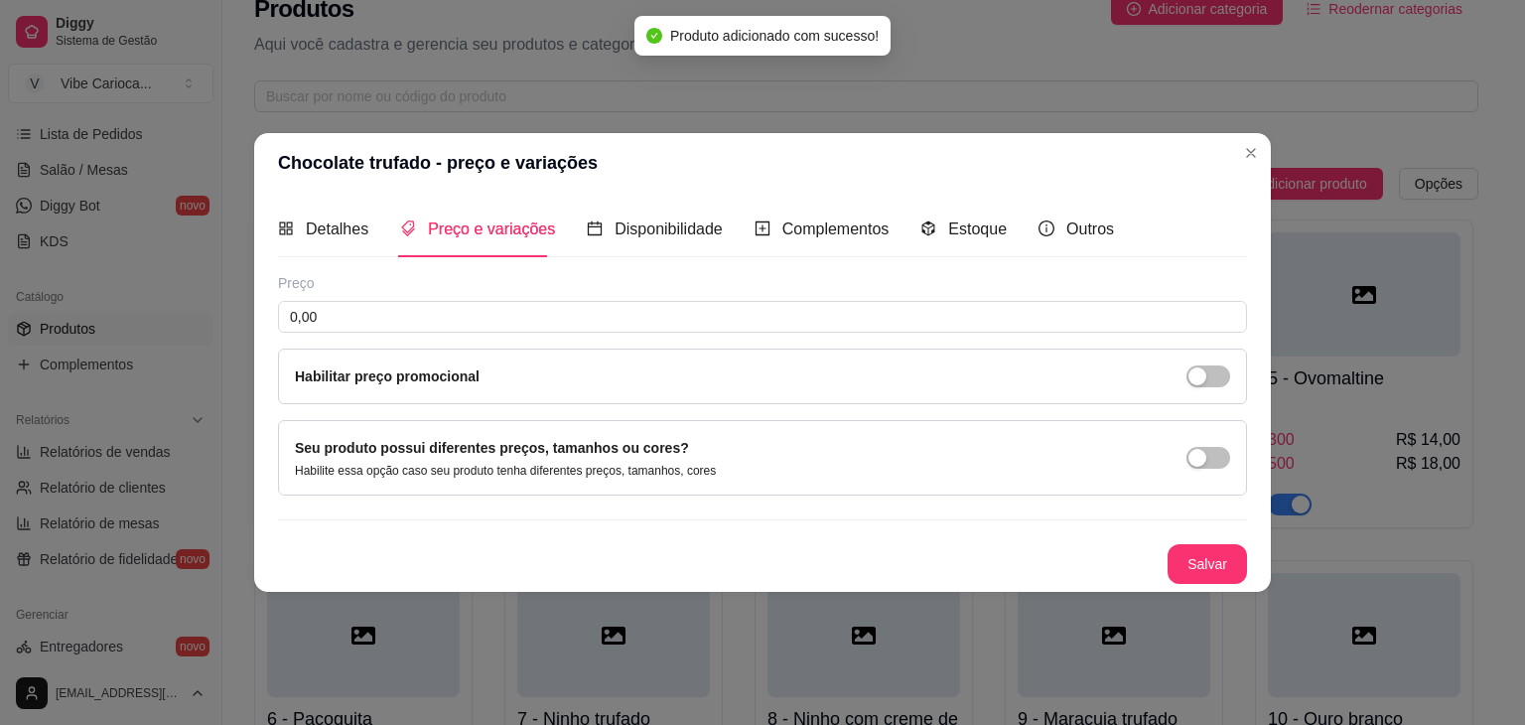
scroll to position [0, 0]
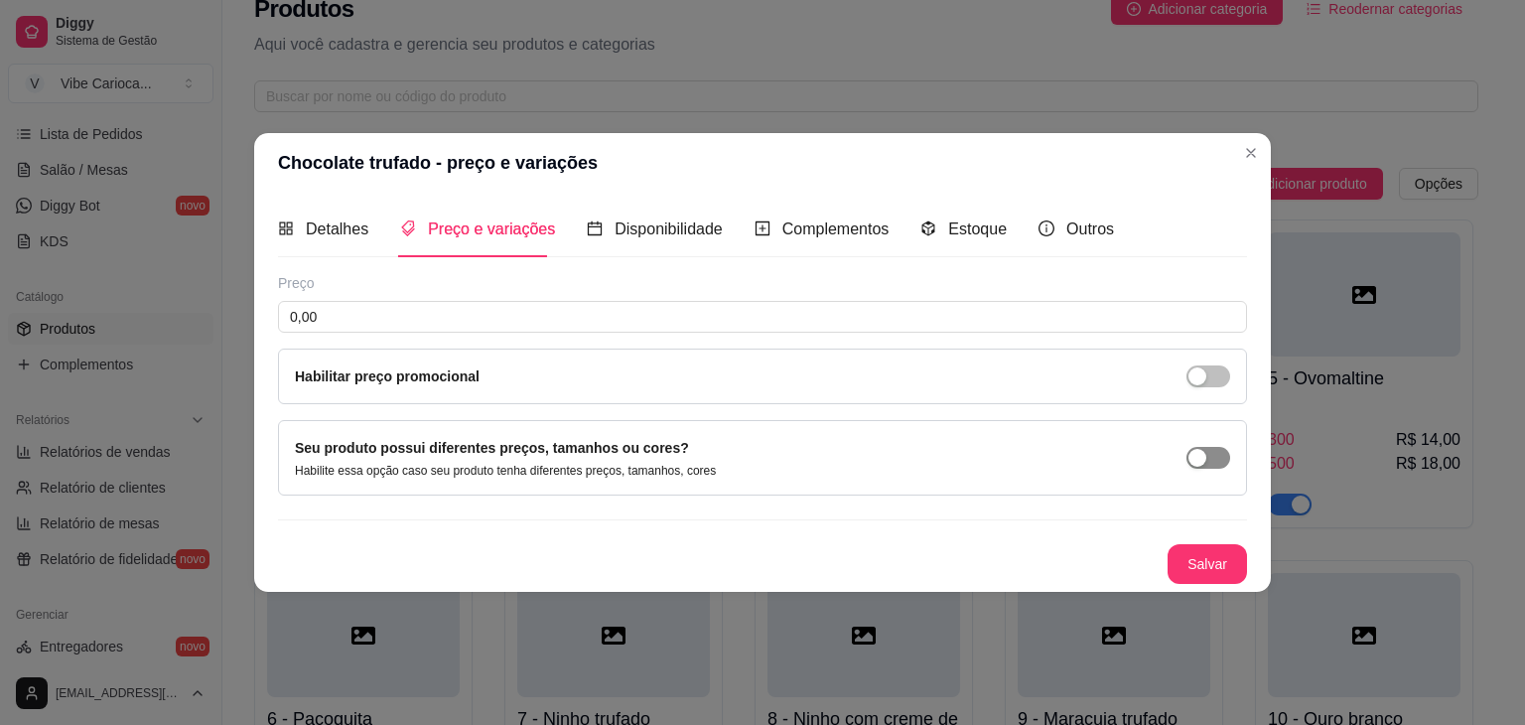
click at [1200, 451] on div "button" at bounding box center [1198, 458] width 18 height 18
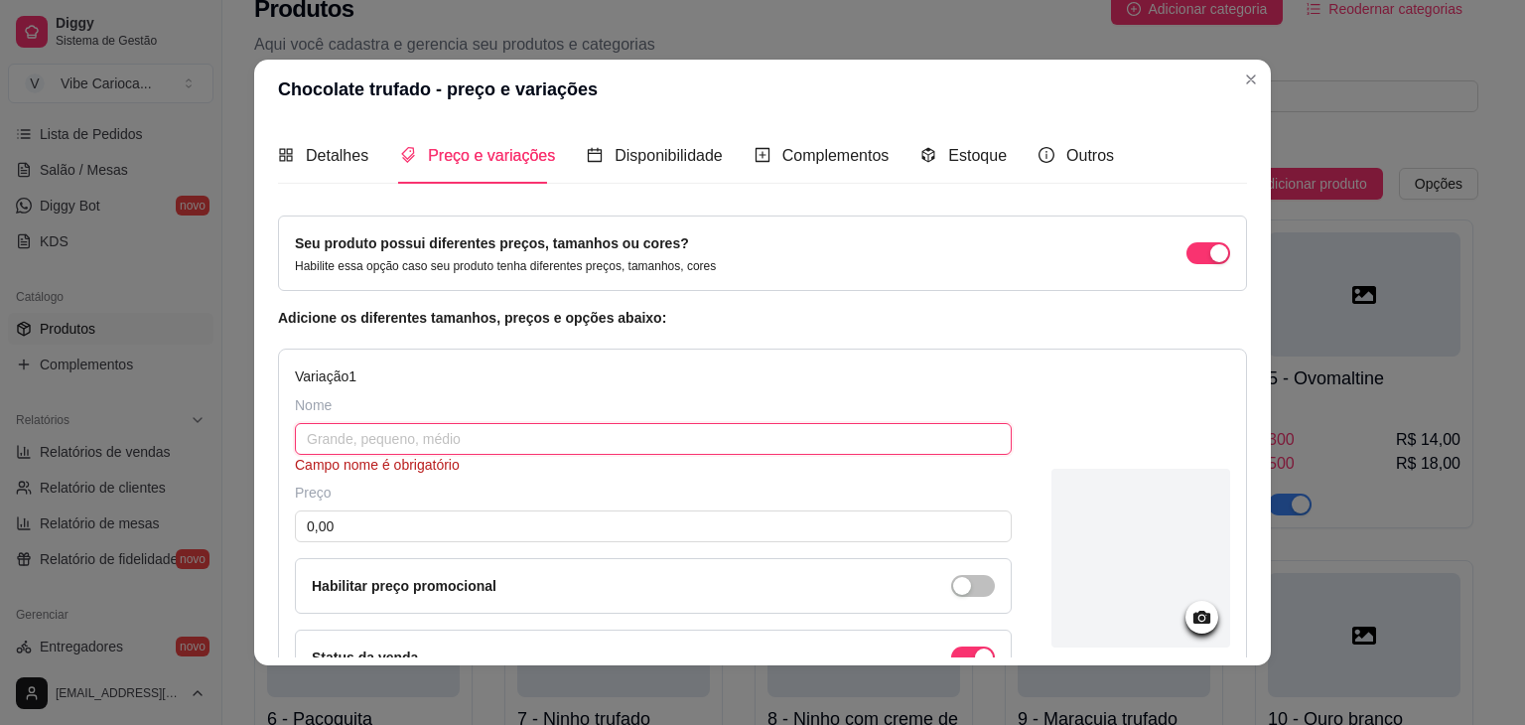
click at [679, 440] on input "text" at bounding box center [653, 439] width 717 height 32
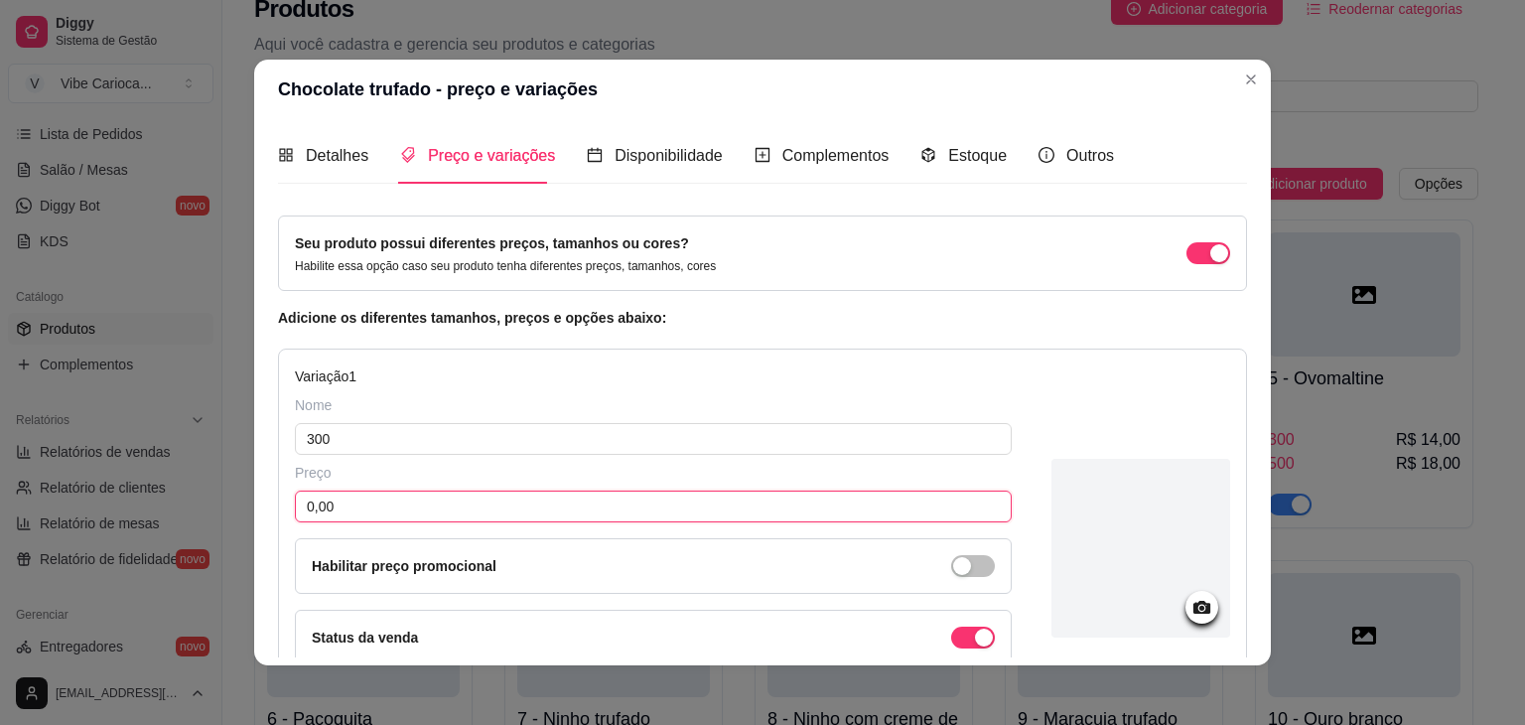
click at [646, 504] on input "0,00" at bounding box center [653, 507] width 717 height 32
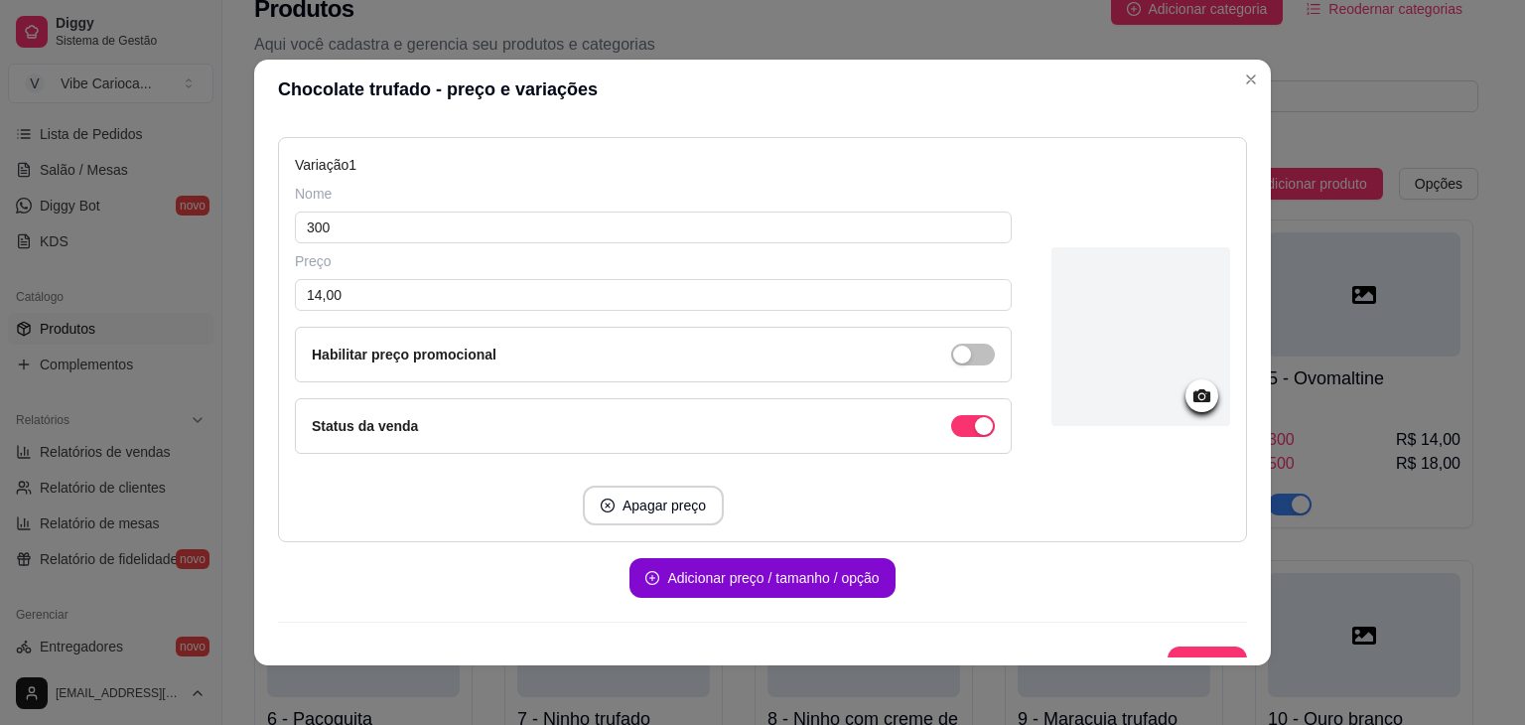
scroll to position [238, 0]
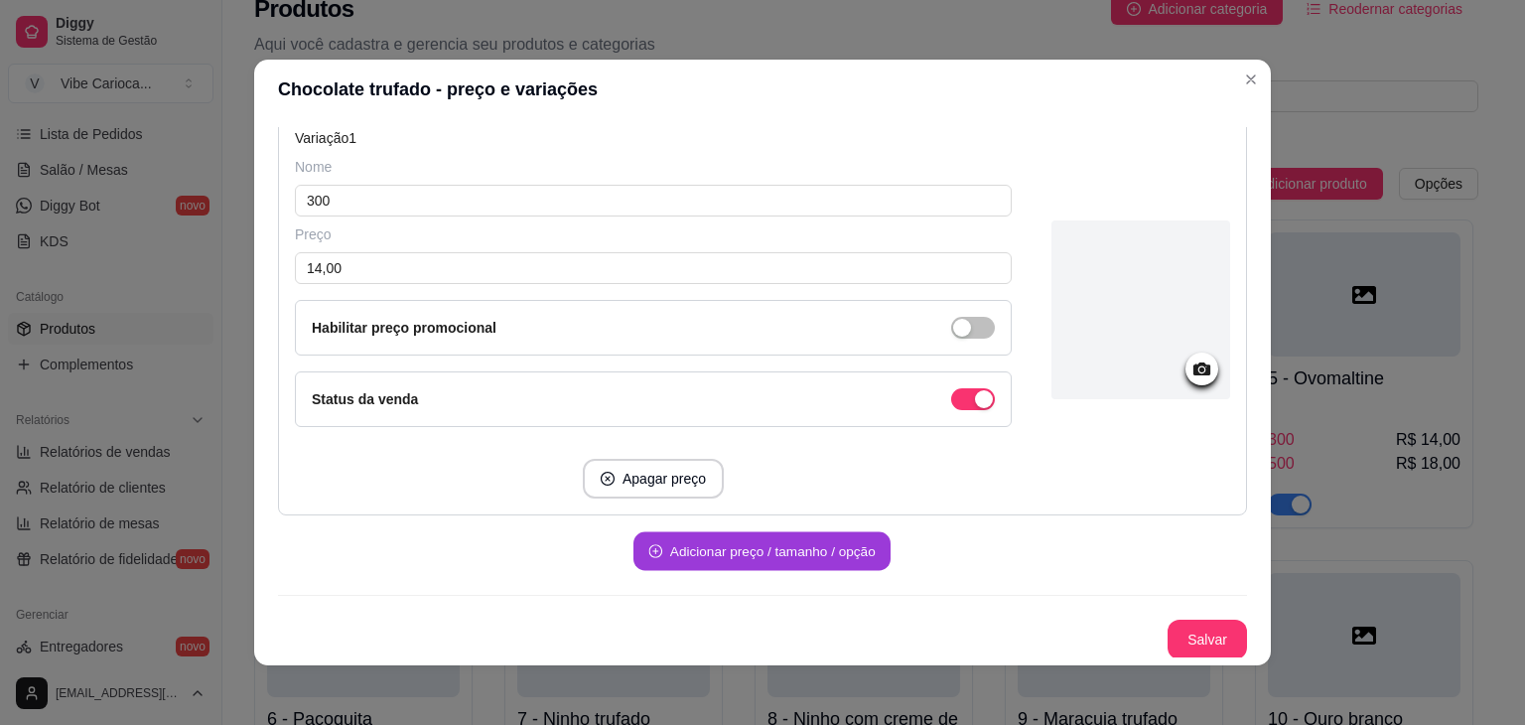
click at [697, 560] on button "Adicionar preço / tamanho / opção" at bounding box center [762, 551] width 257 height 39
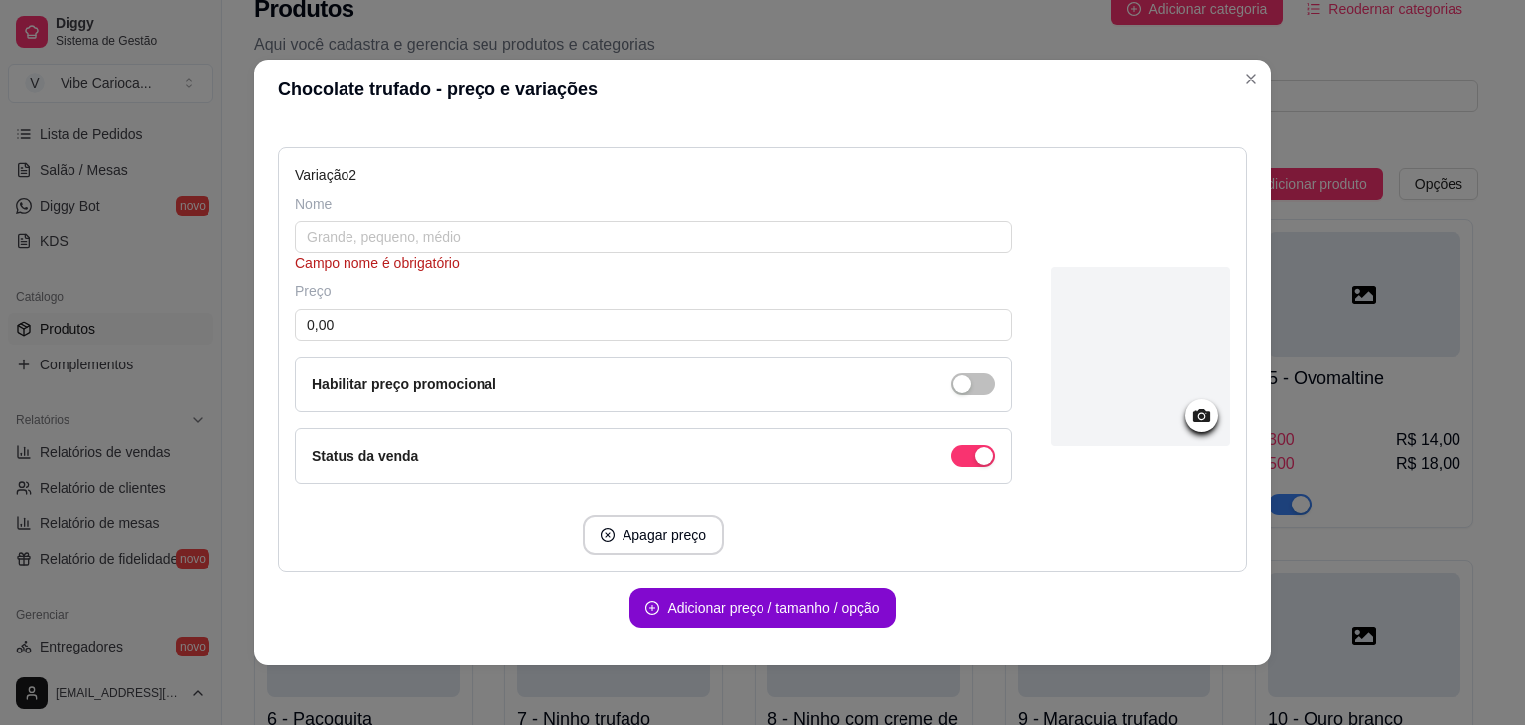
scroll to position [624, 0]
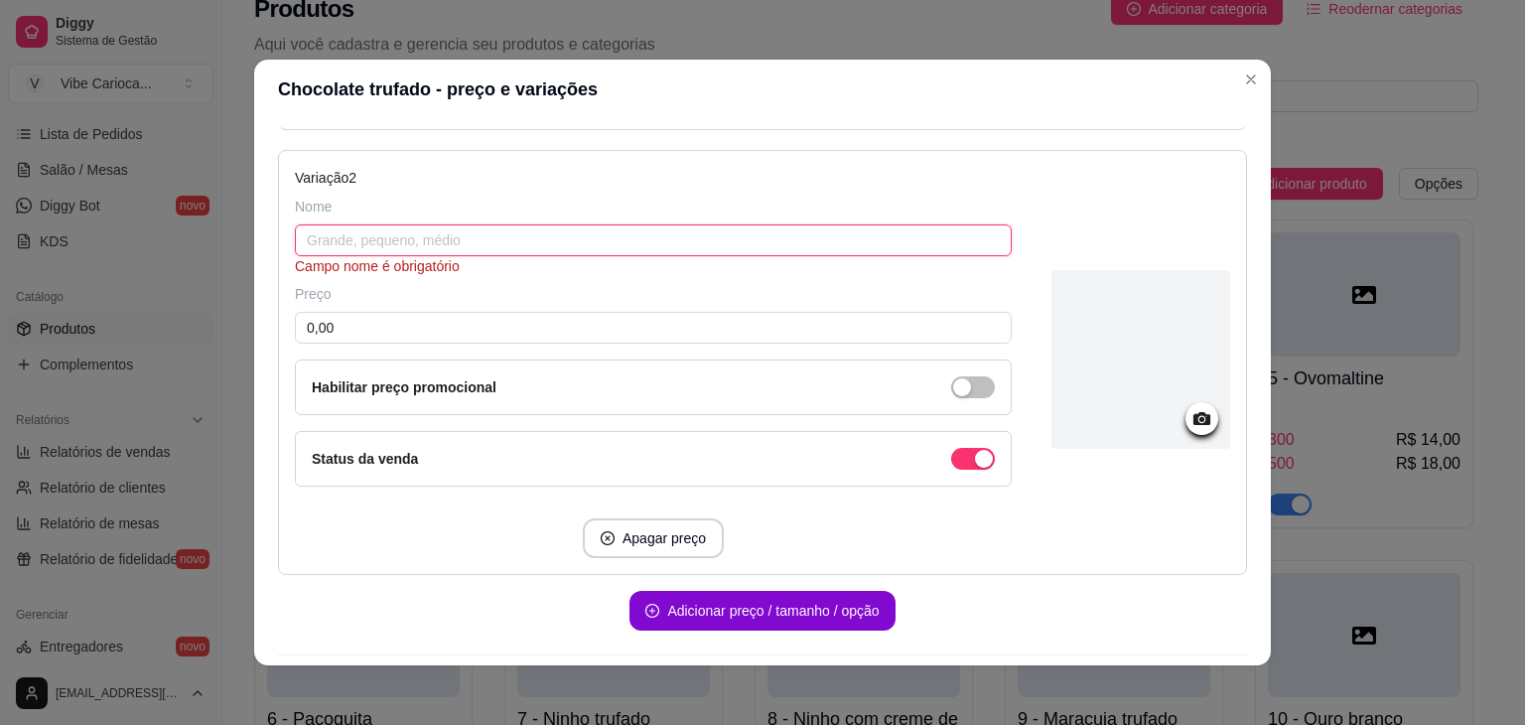
click at [419, 240] on input "text" at bounding box center [653, 240] width 717 height 32
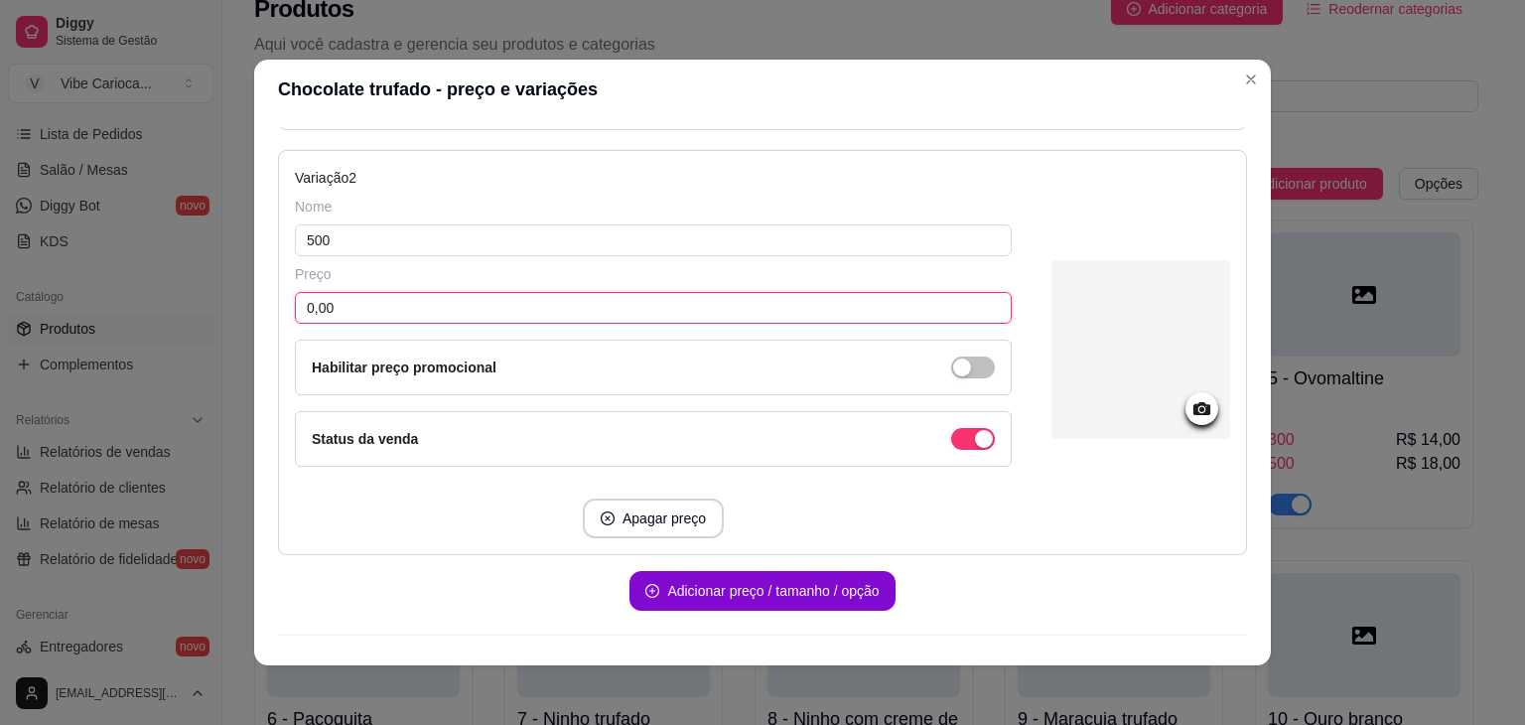
click at [397, 303] on input "0,00" at bounding box center [653, 308] width 717 height 32
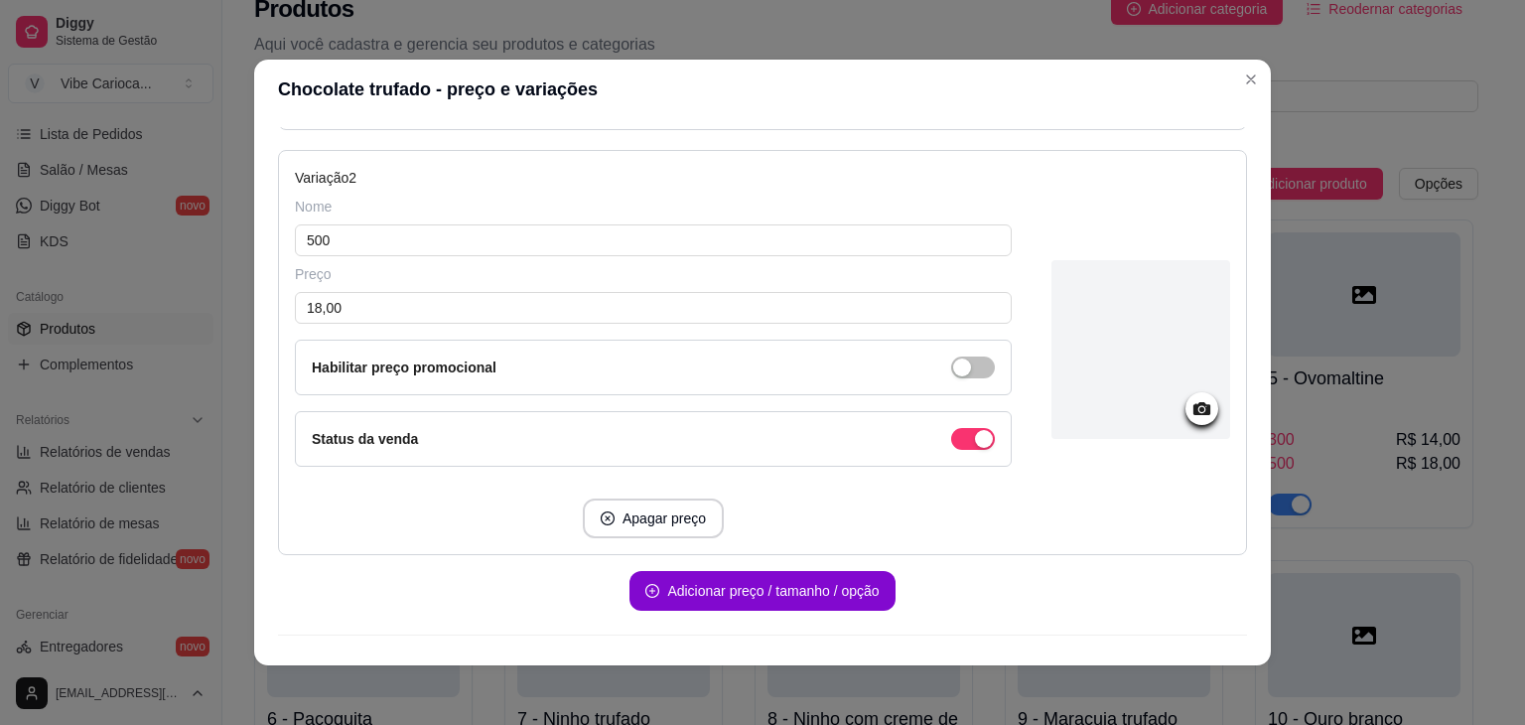
scroll to position [660, 0]
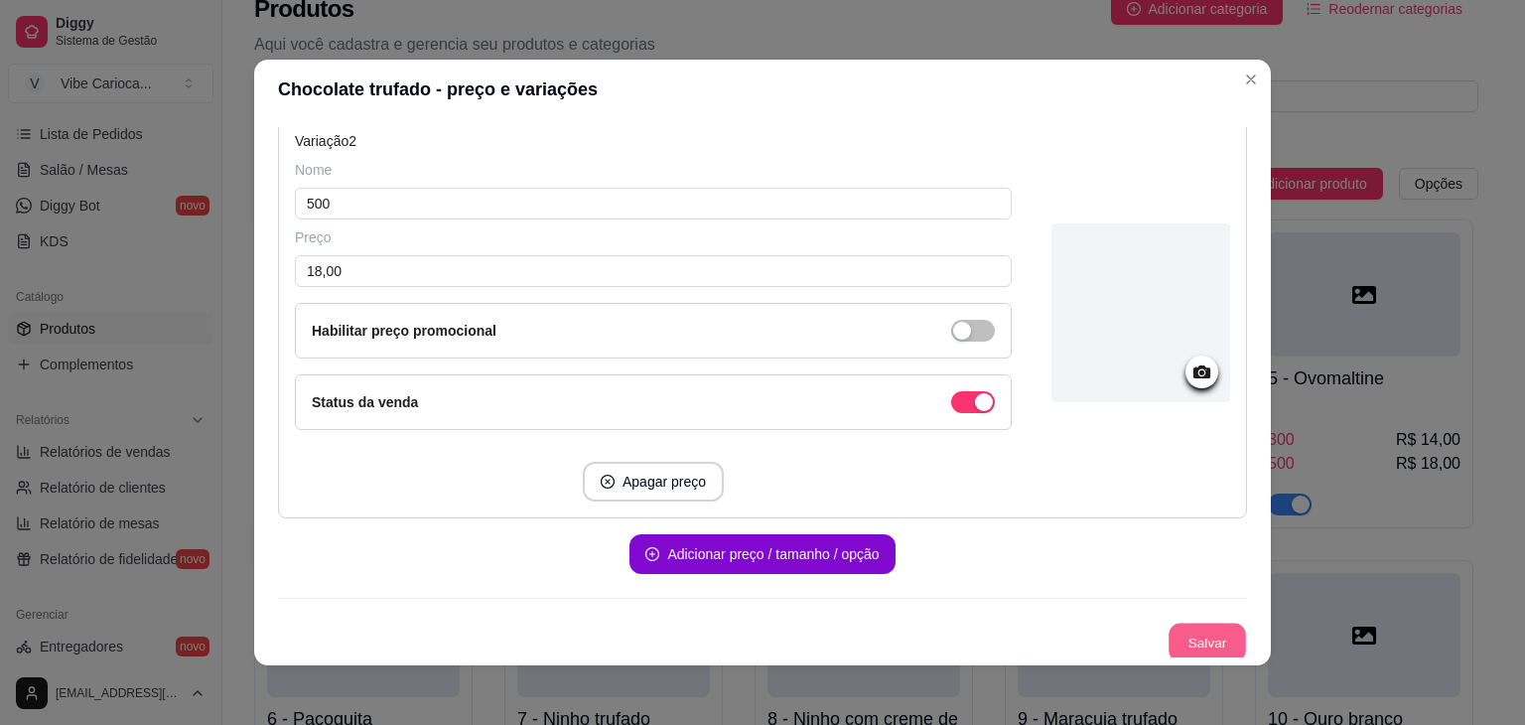
click at [1203, 643] on button "Salvar" at bounding box center [1207, 643] width 77 height 39
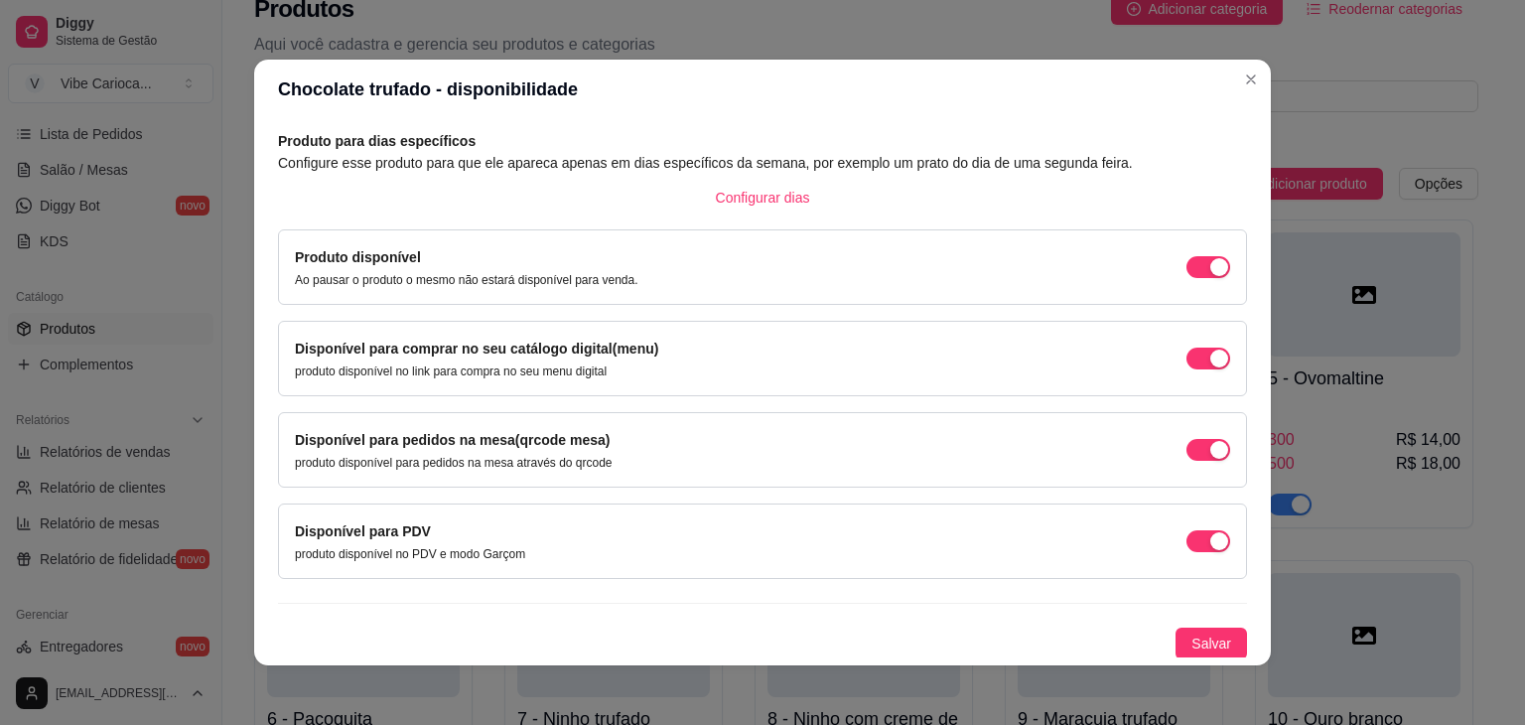
click at [1203, 643] on span "Salvar" at bounding box center [1212, 644] width 40 height 22
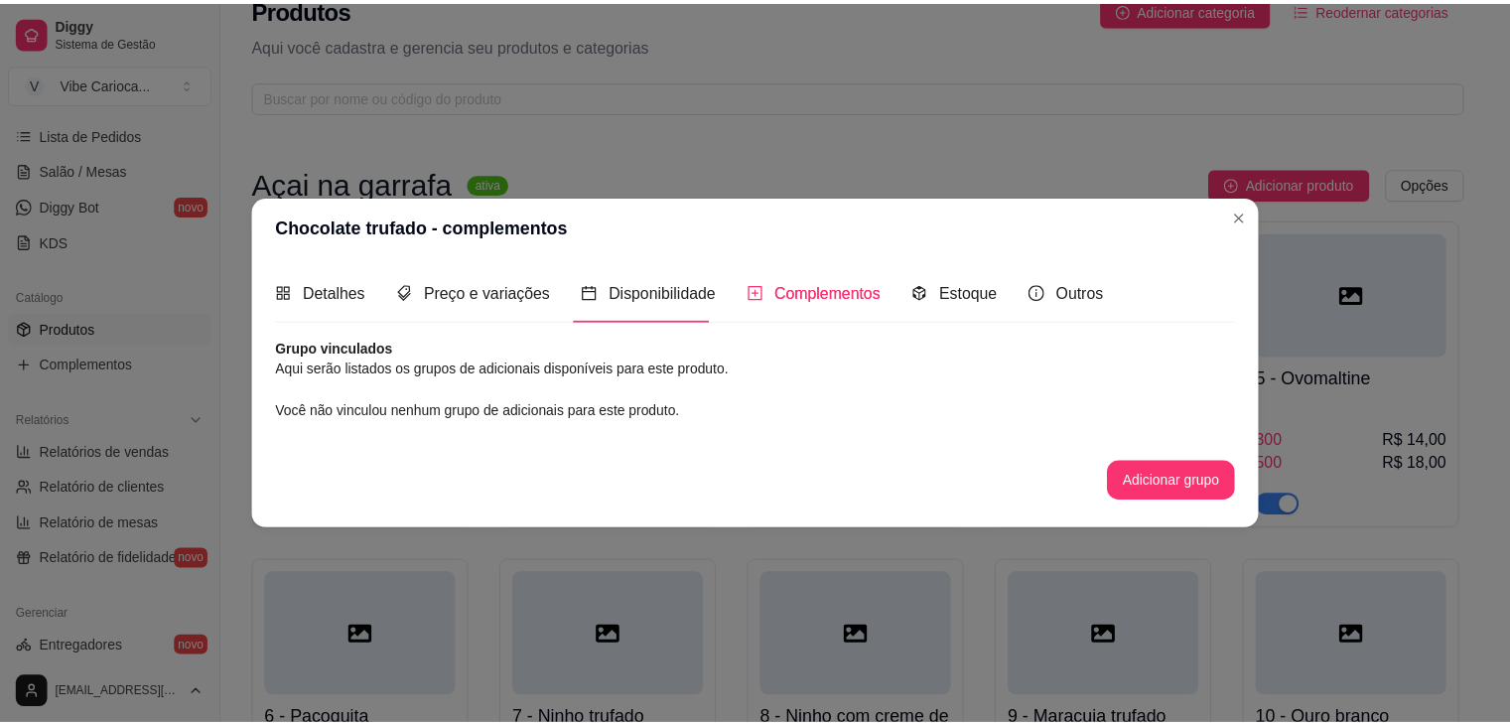
scroll to position [0, 0]
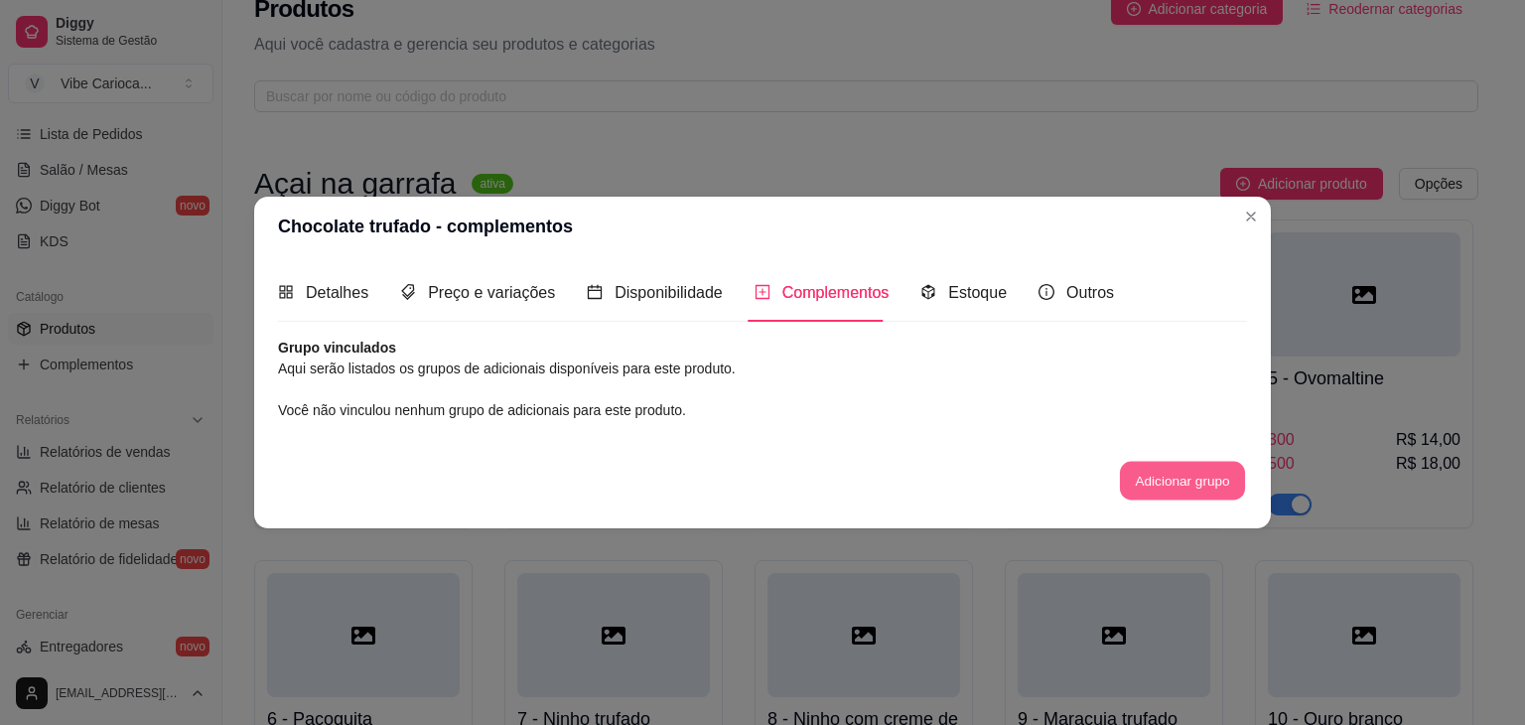
click at [1200, 476] on button "Adicionar grupo" at bounding box center [1182, 480] width 125 height 39
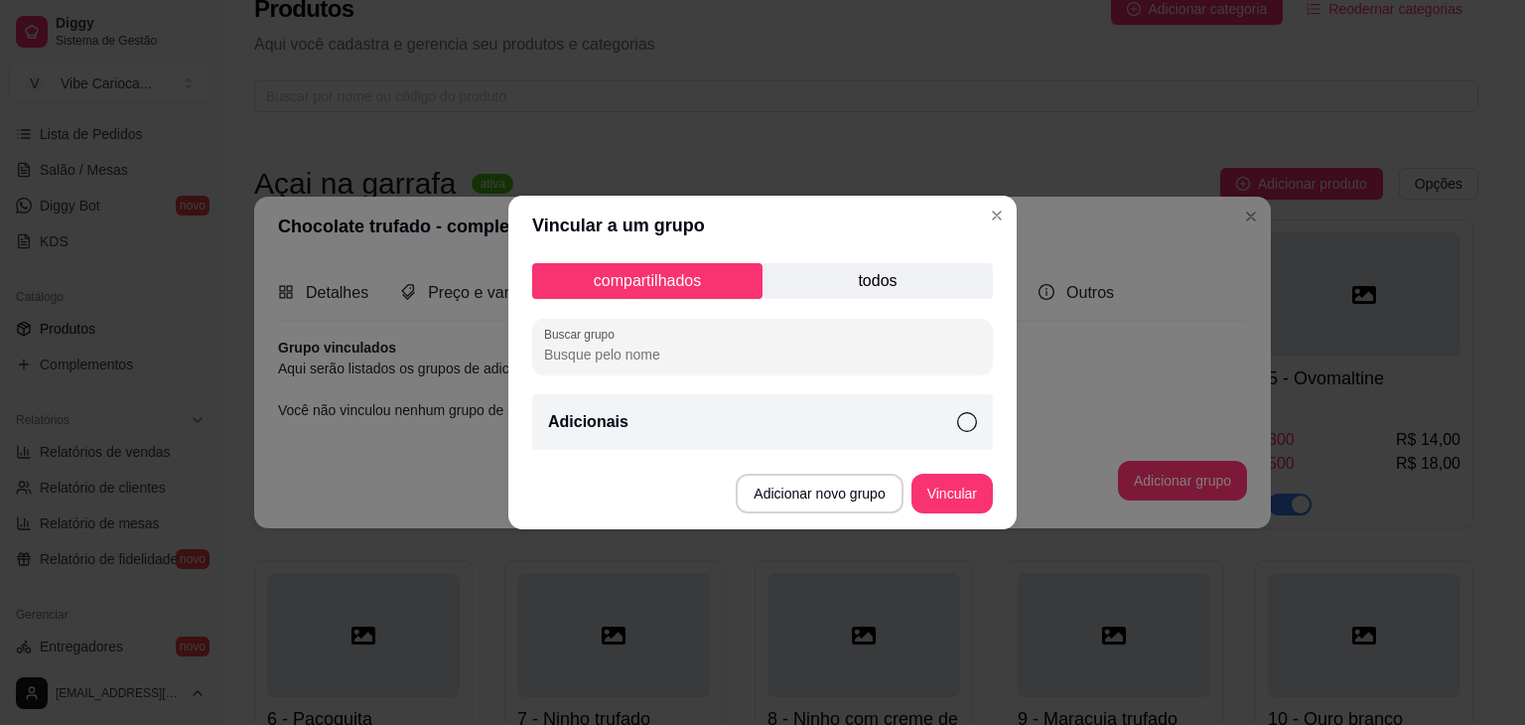
click at [966, 424] on icon at bounding box center [967, 422] width 20 height 20
click at [943, 490] on button "Vincular" at bounding box center [952, 494] width 79 height 39
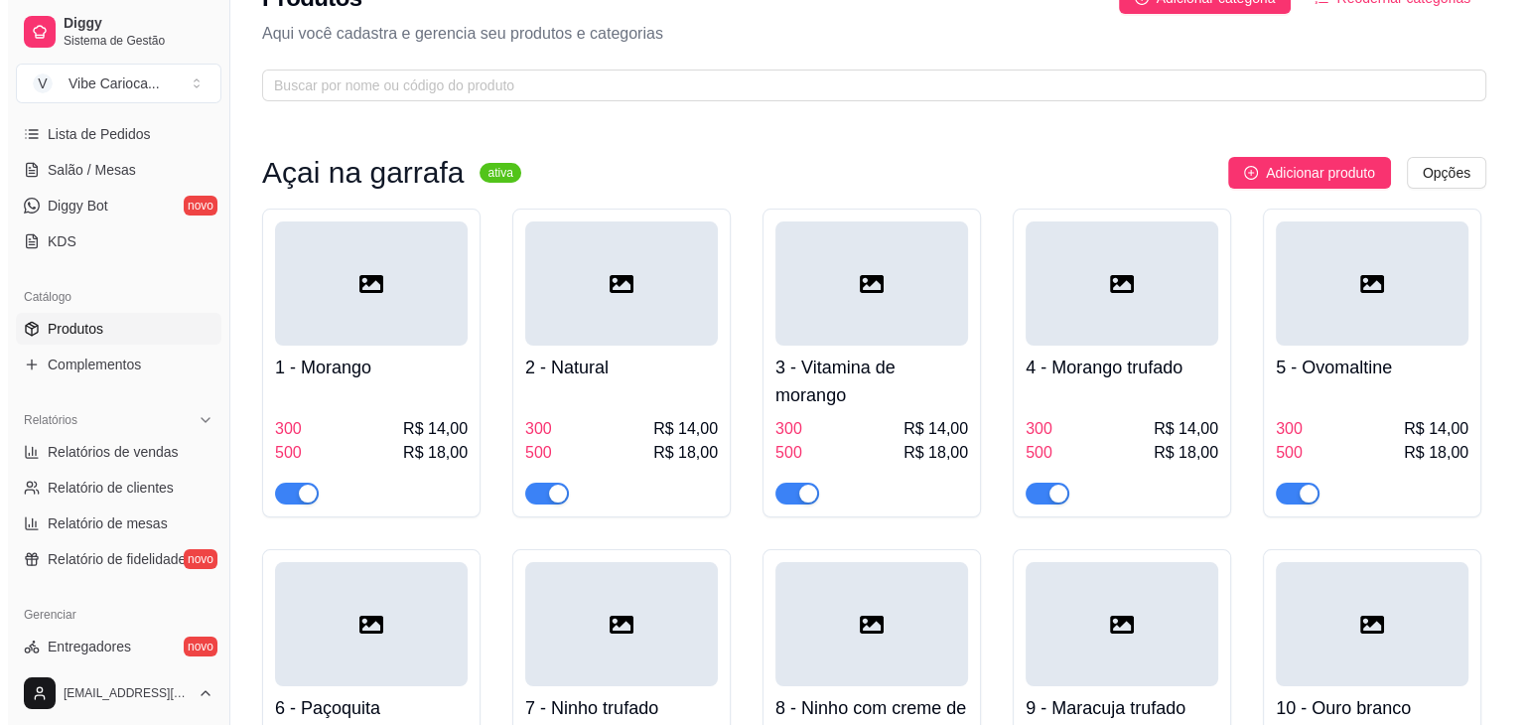
scroll to position [38, 0]
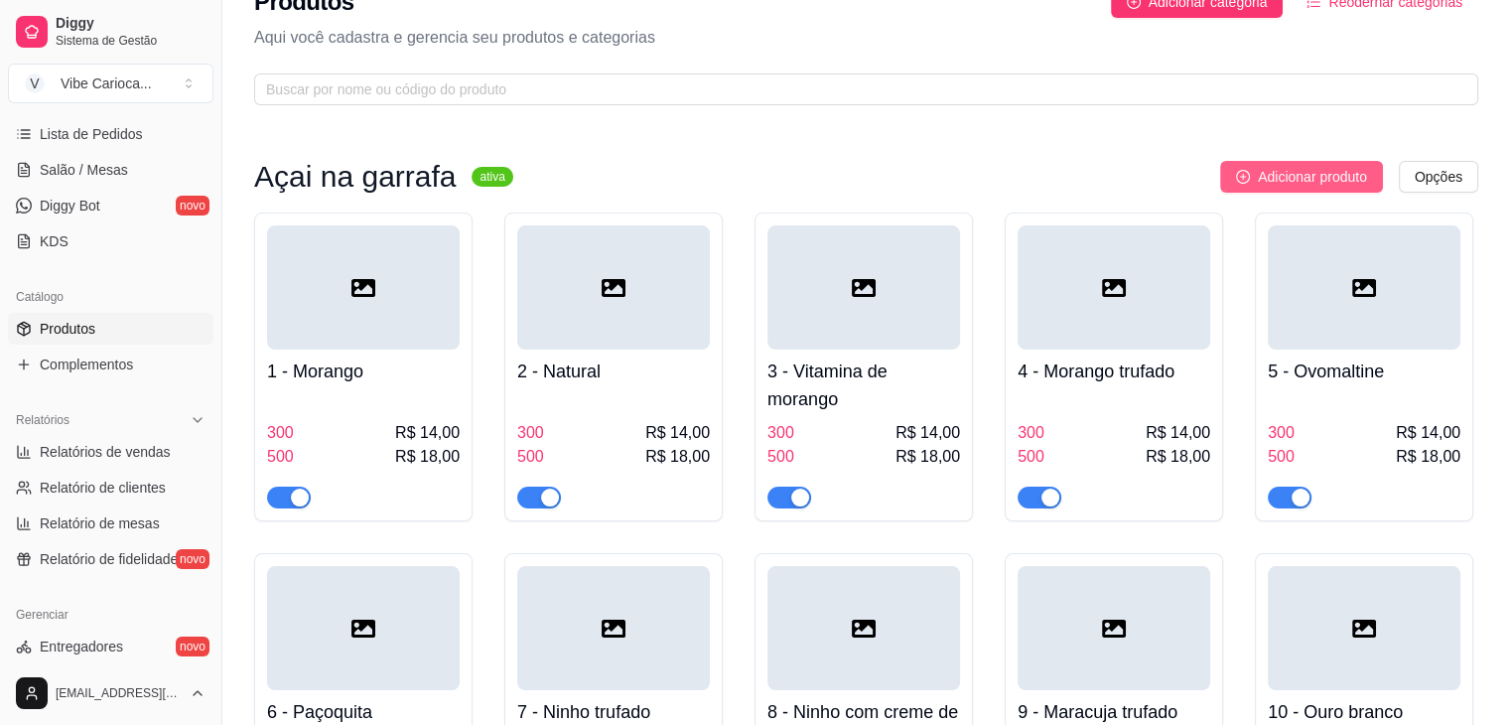
click at [1307, 181] on span "Adicionar produto" at bounding box center [1312, 177] width 109 height 22
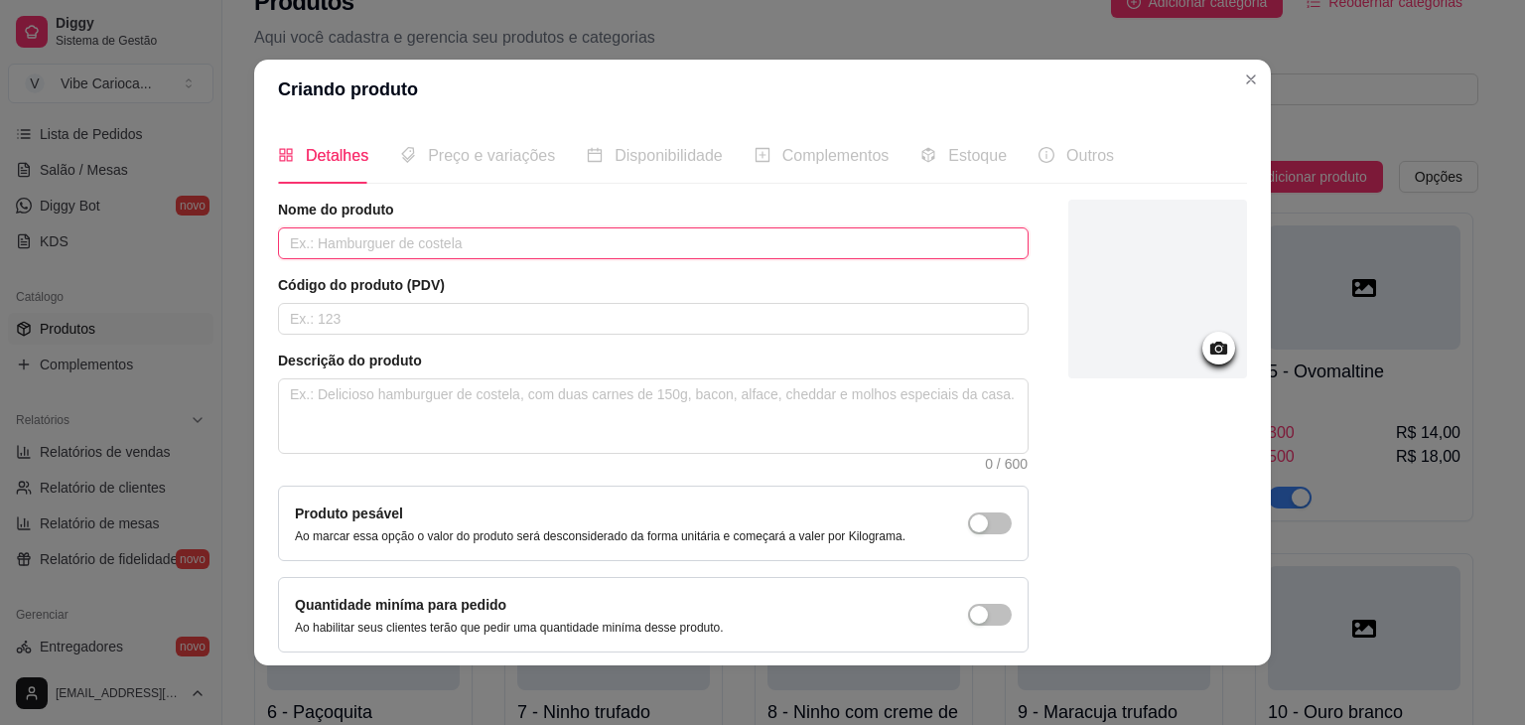
click at [330, 245] on input "text" at bounding box center [653, 243] width 751 height 32
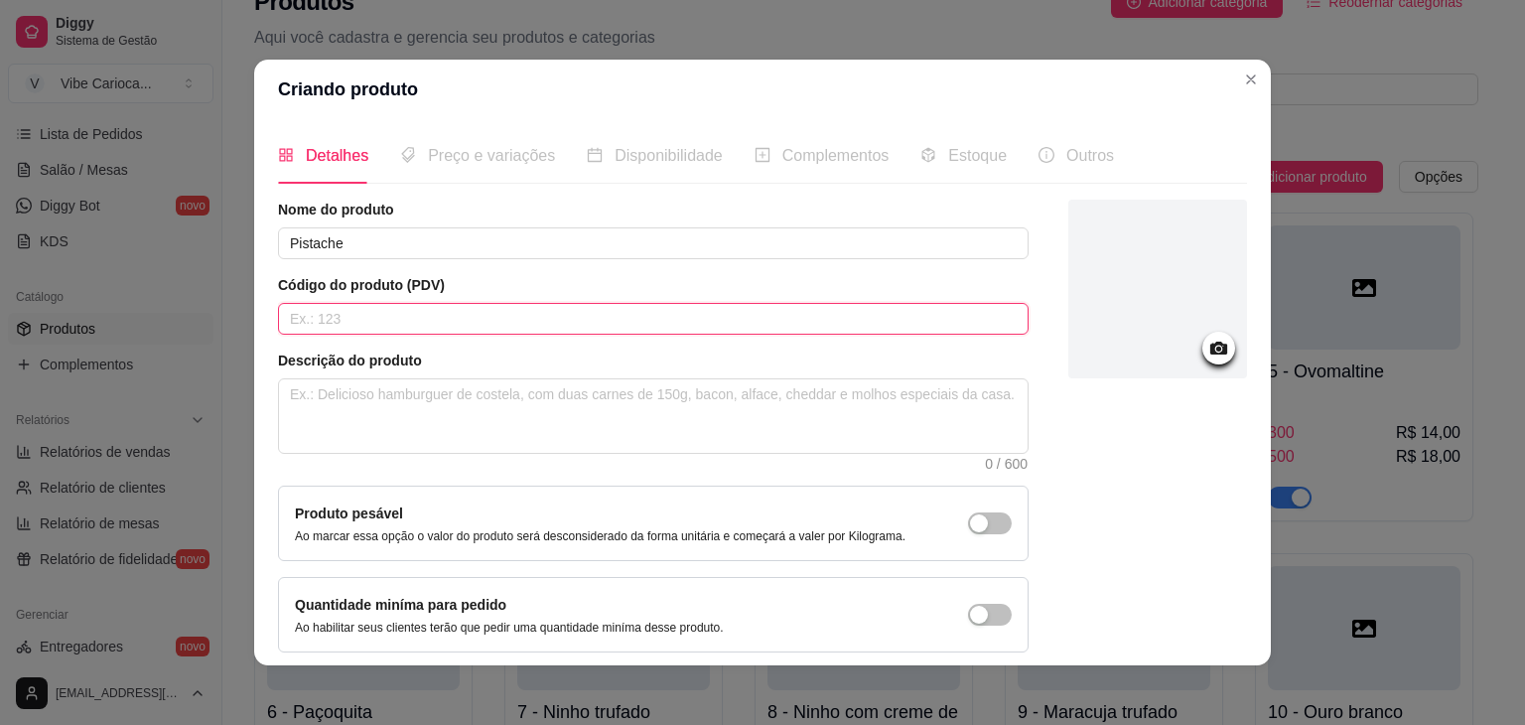
click at [322, 319] on input "text" at bounding box center [653, 319] width 751 height 32
click at [350, 386] on textarea at bounding box center [653, 415] width 749 height 73
paste textarea "Açai batido"
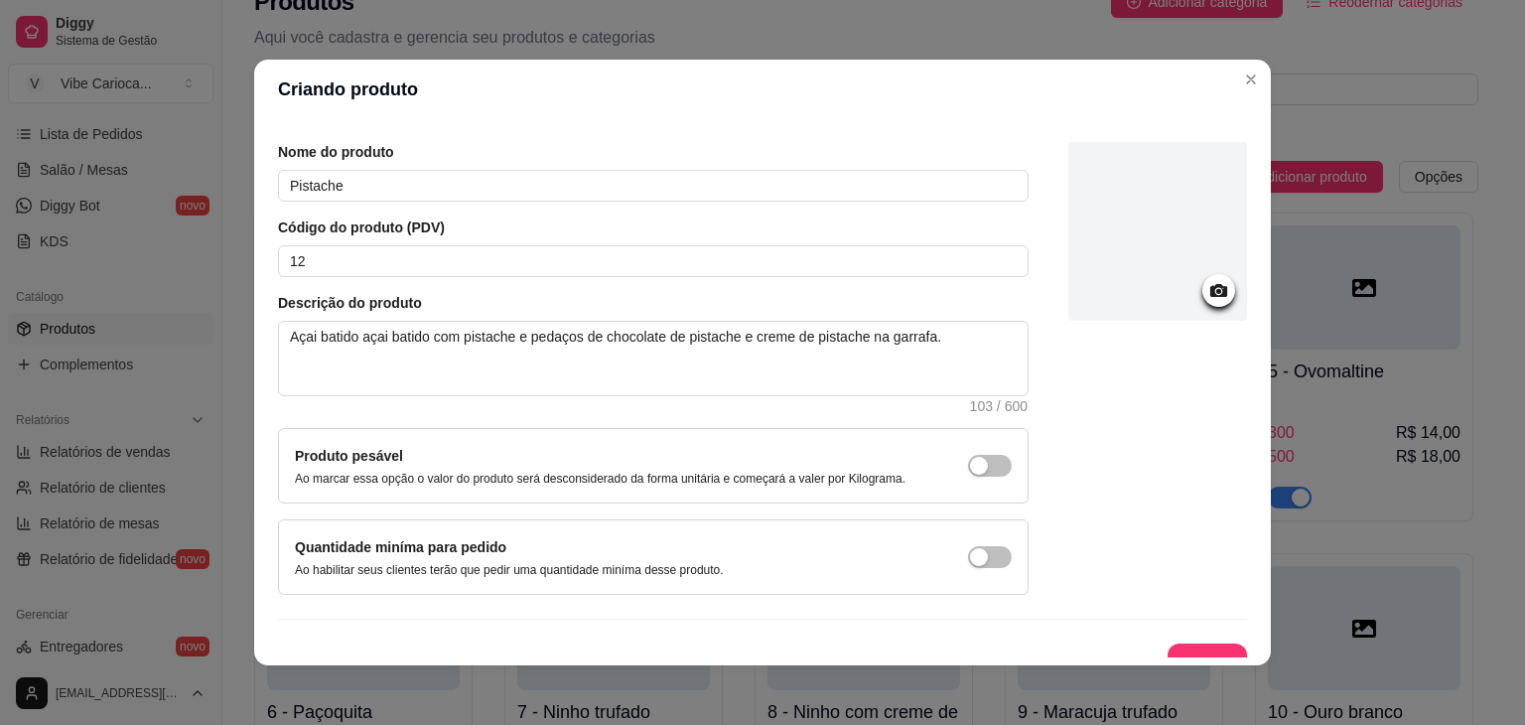
scroll to position [81, 0]
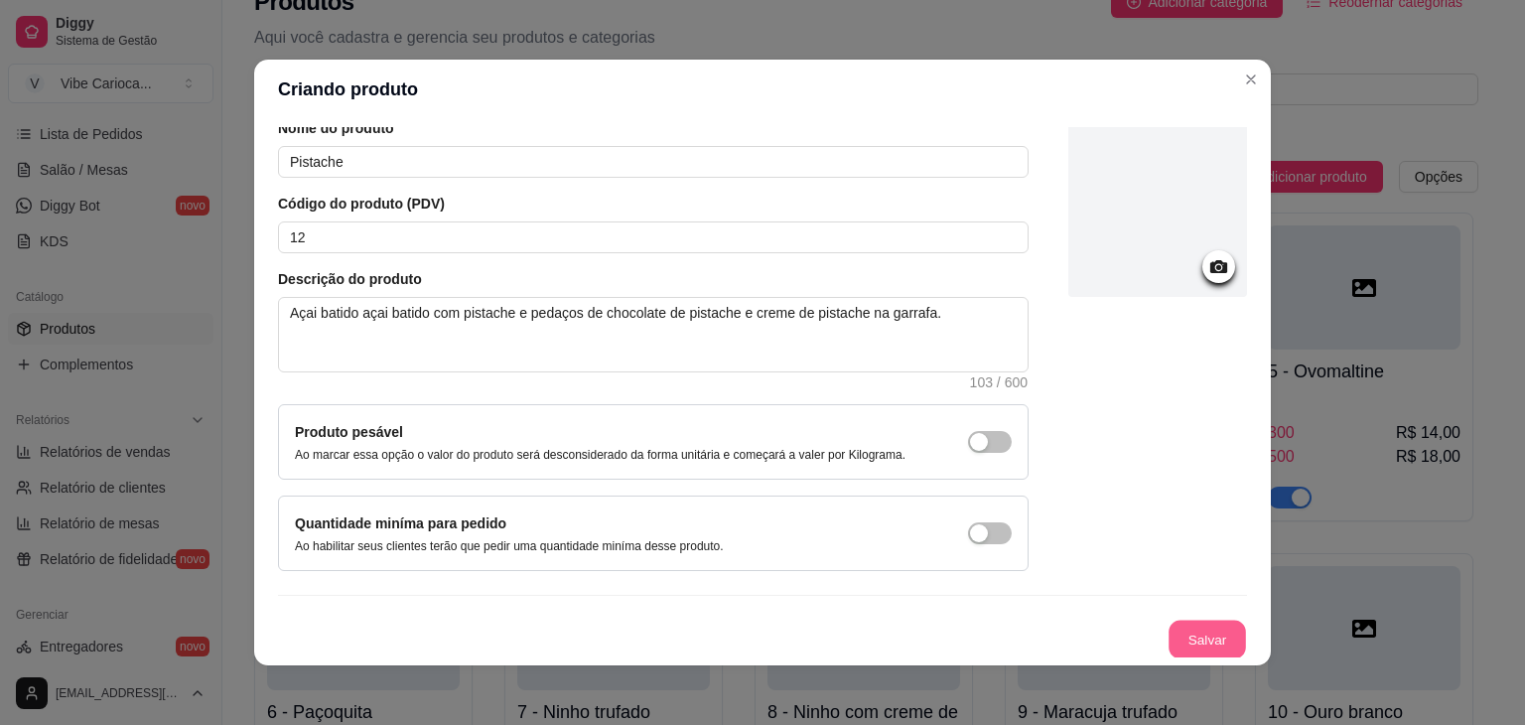
click at [1208, 623] on button "Salvar" at bounding box center [1207, 640] width 77 height 39
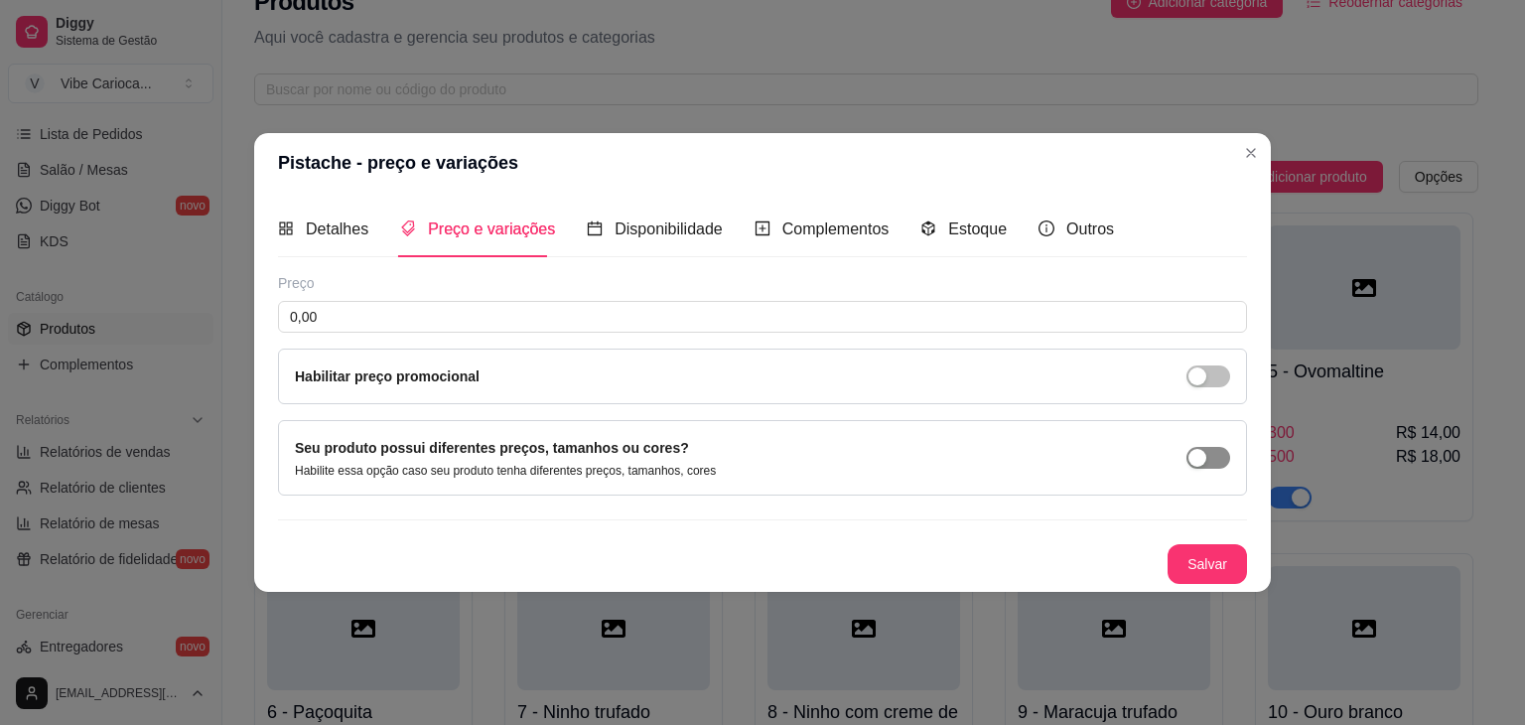
click at [1208, 465] on span "button" at bounding box center [1209, 458] width 44 height 22
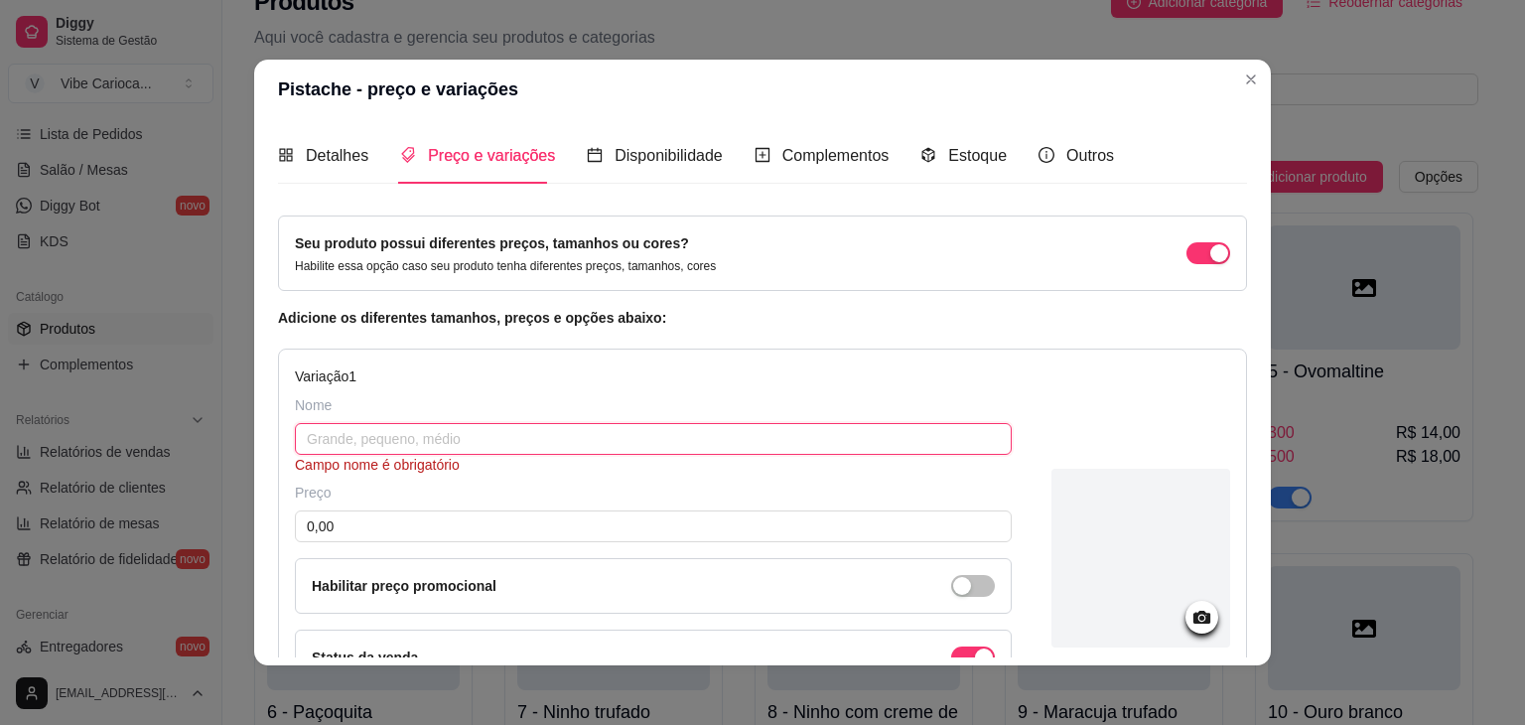
click at [518, 439] on input "text" at bounding box center [653, 439] width 717 height 32
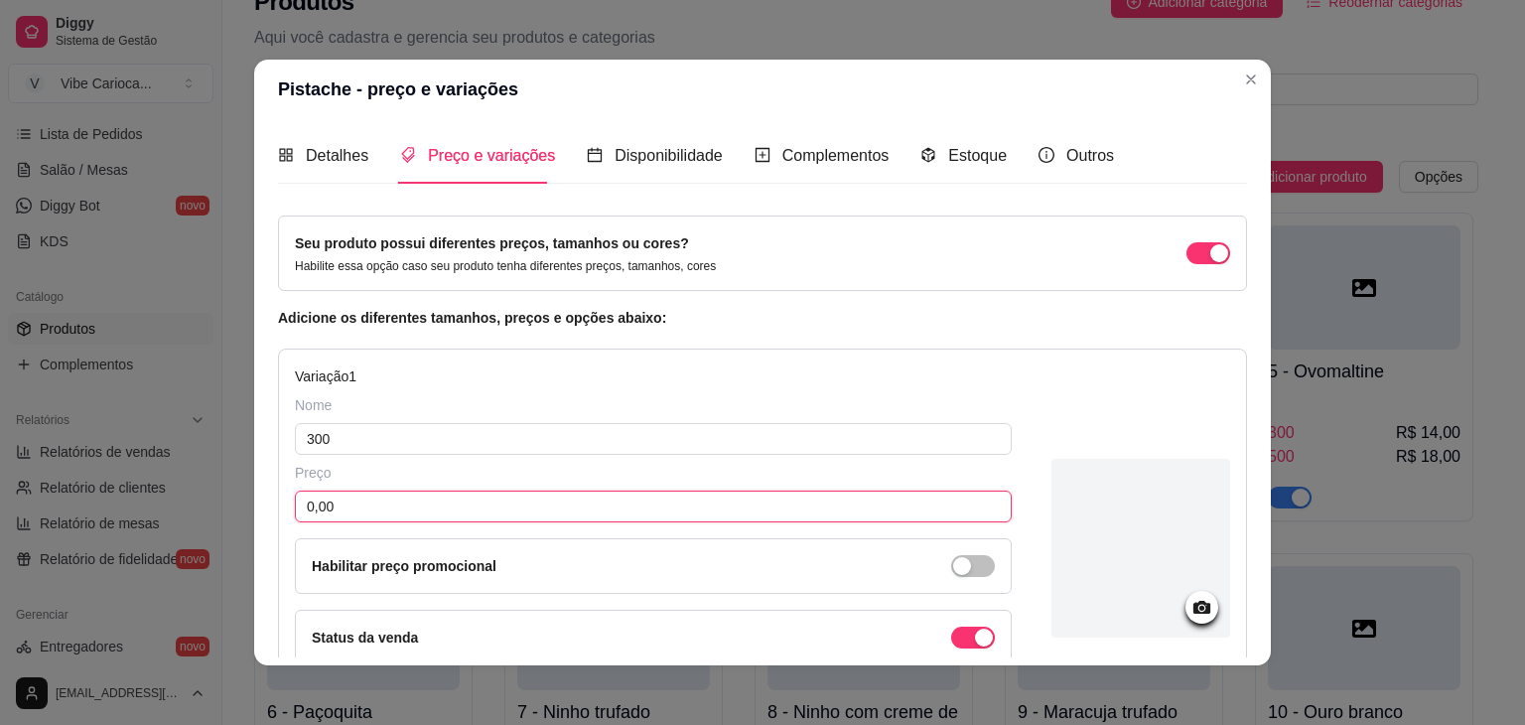
click at [473, 510] on input "0,00" at bounding box center [653, 507] width 717 height 32
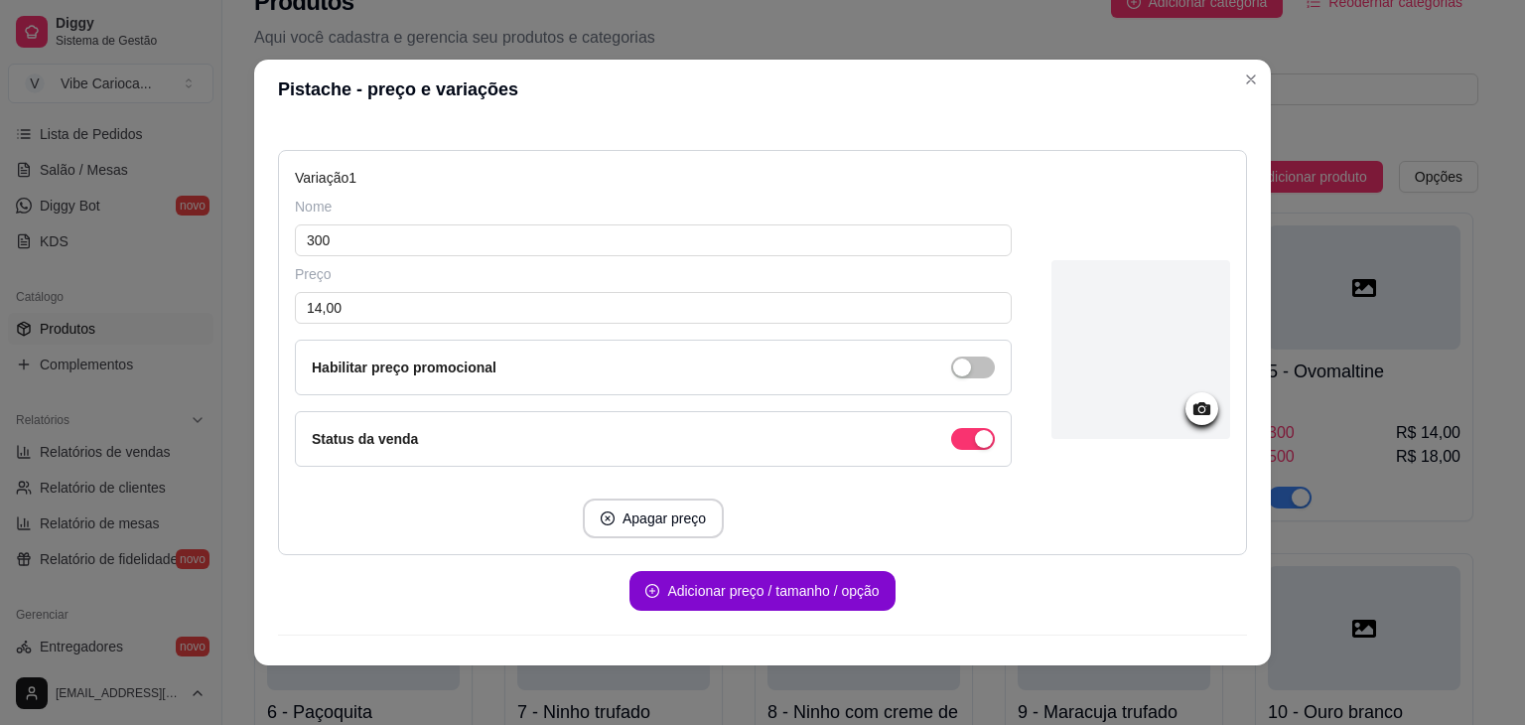
scroll to position [238, 0]
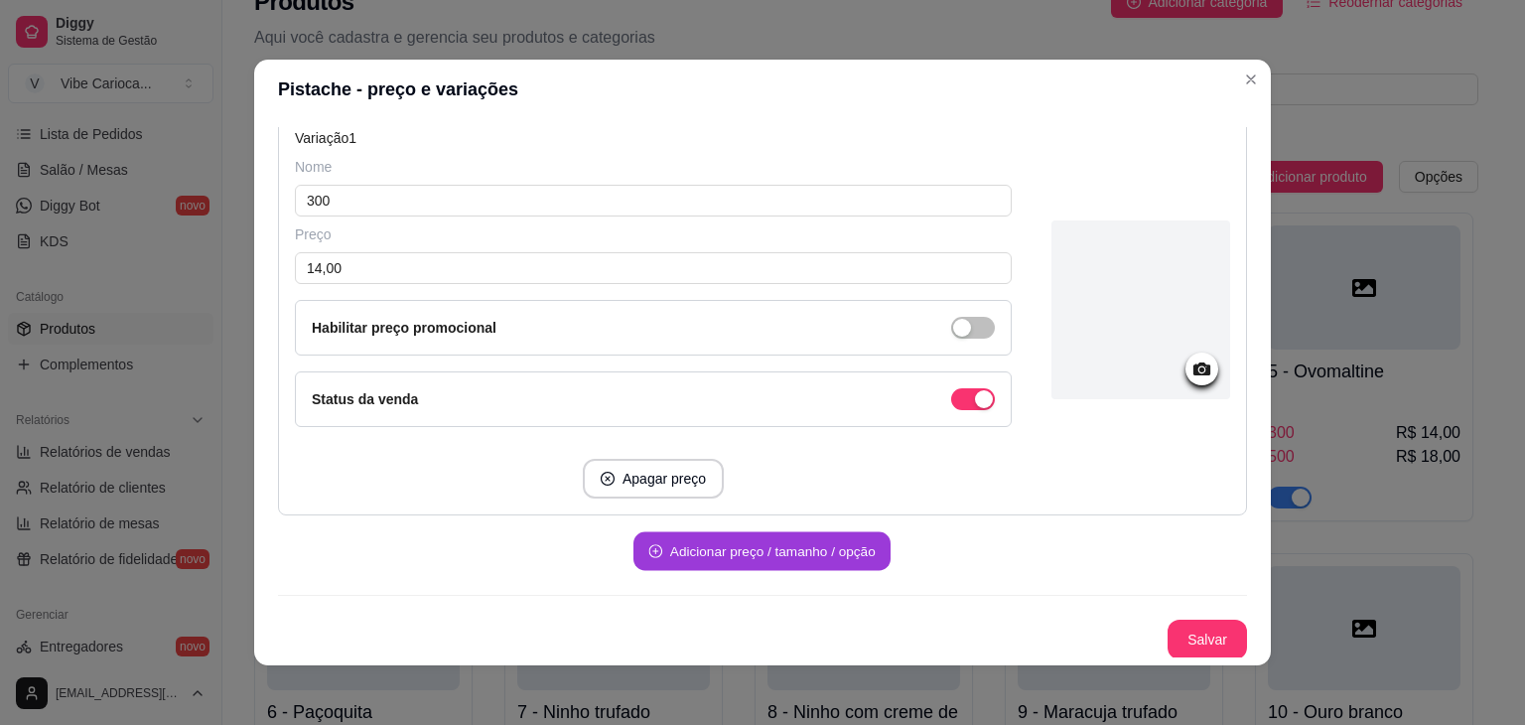
click at [760, 547] on button "Adicionar preço / tamanho / opção" at bounding box center [762, 551] width 257 height 39
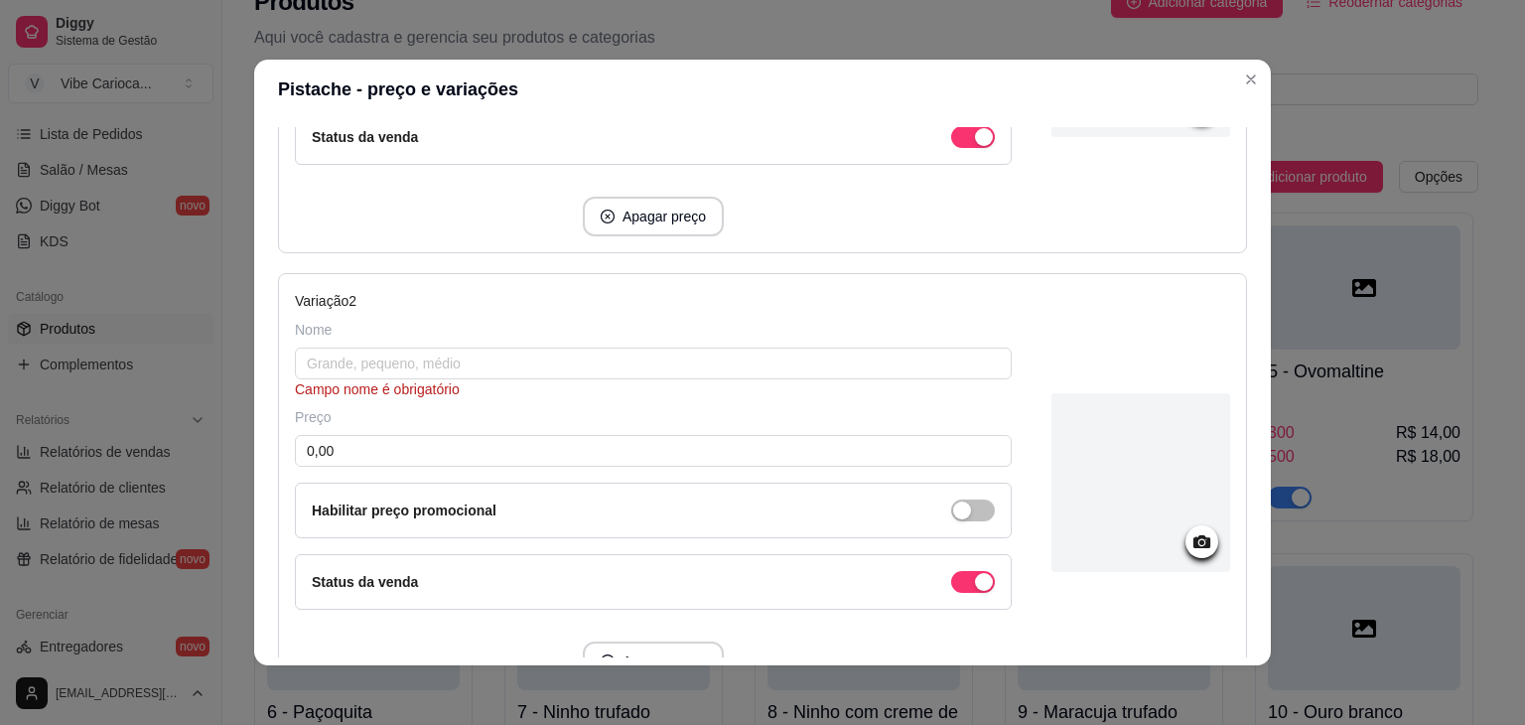
scroll to position [503, 0]
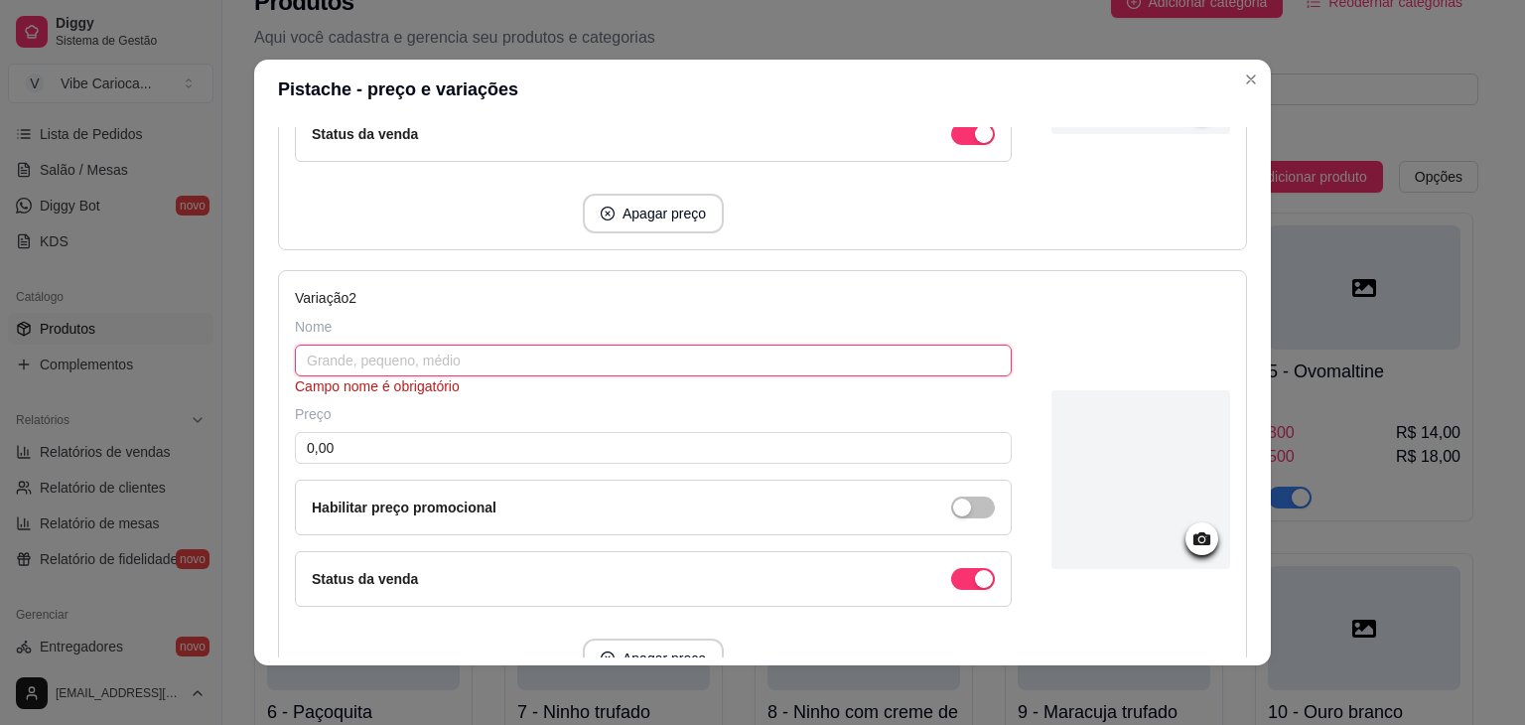
click at [568, 364] on input "text" at bounding box center [653, 361] width 717 height 32
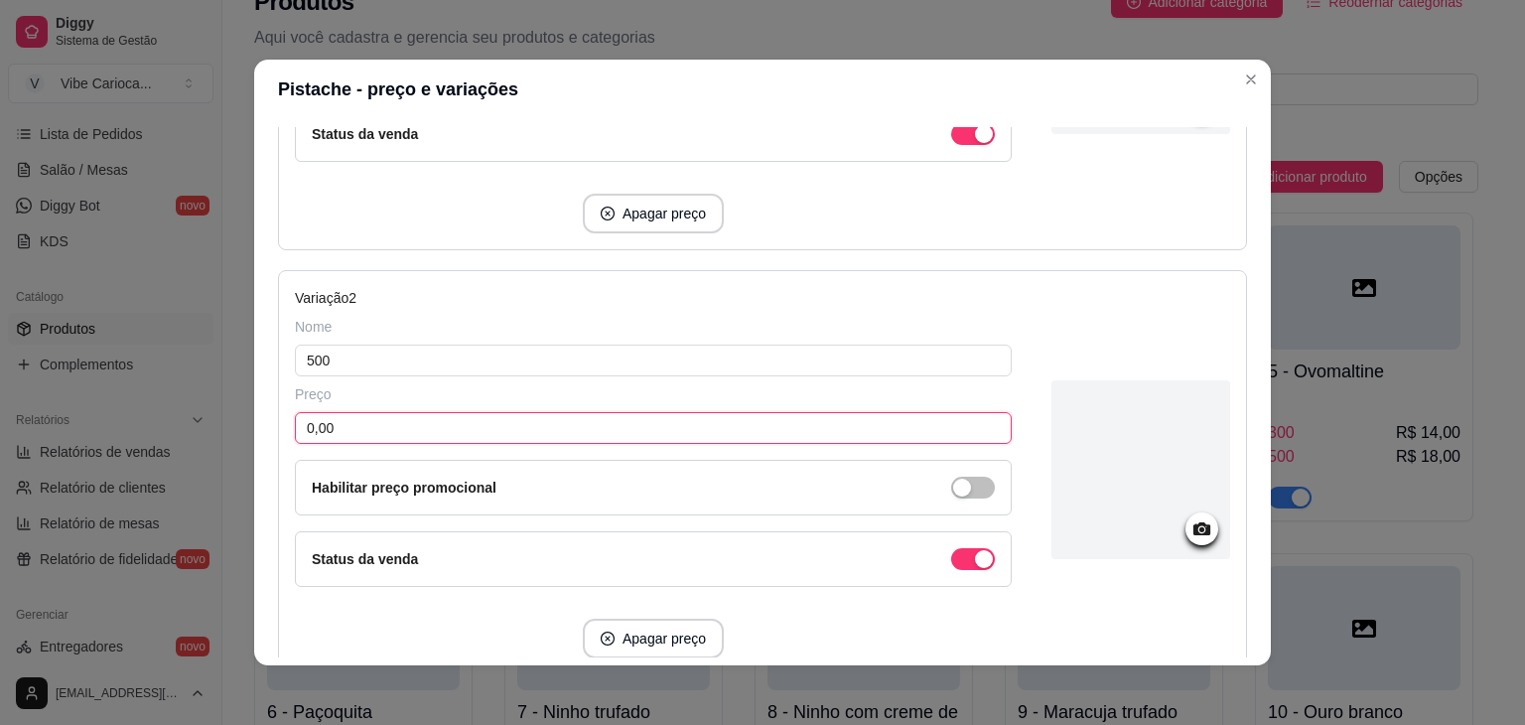
click at [481, 429] on input "0,00" at bounding box center [653, 428] width 717 height 32
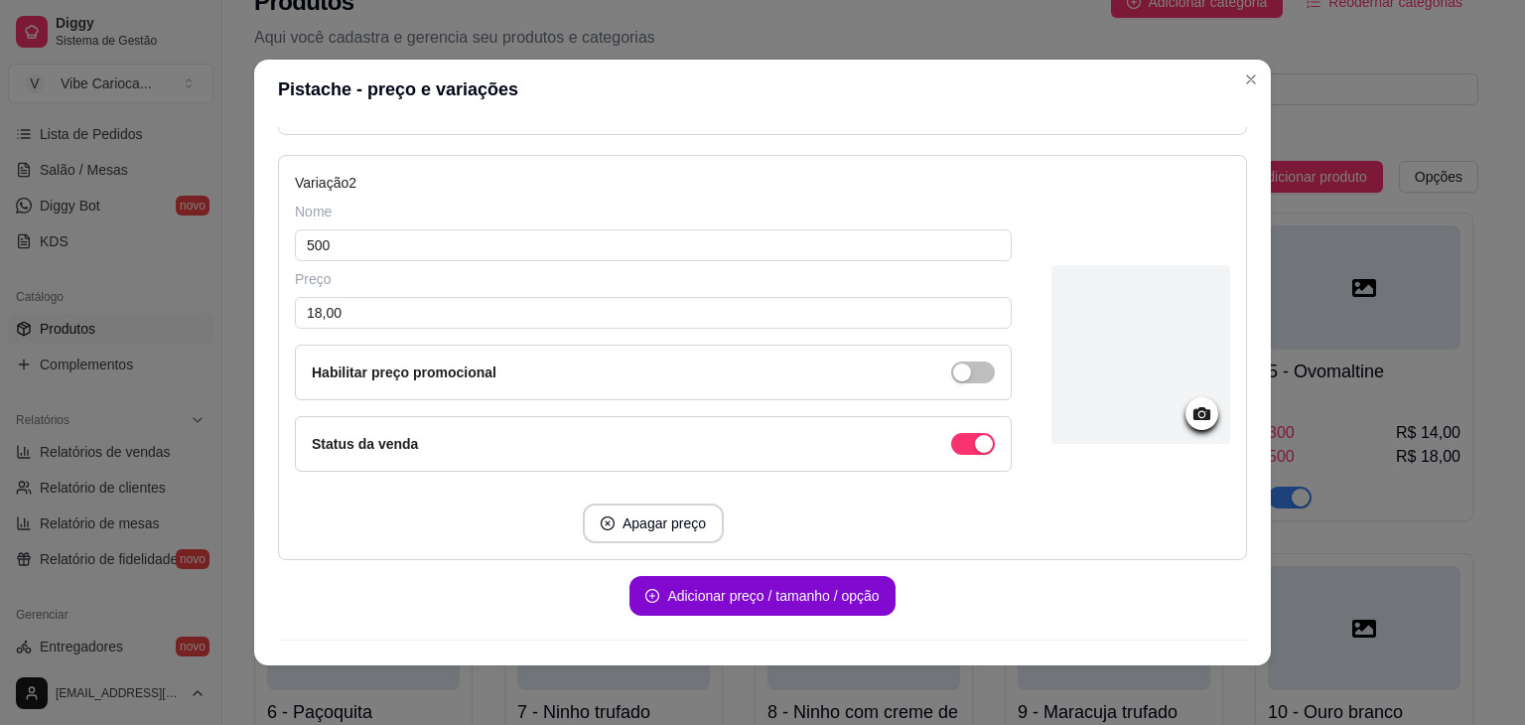
scroll to position [660, 0]
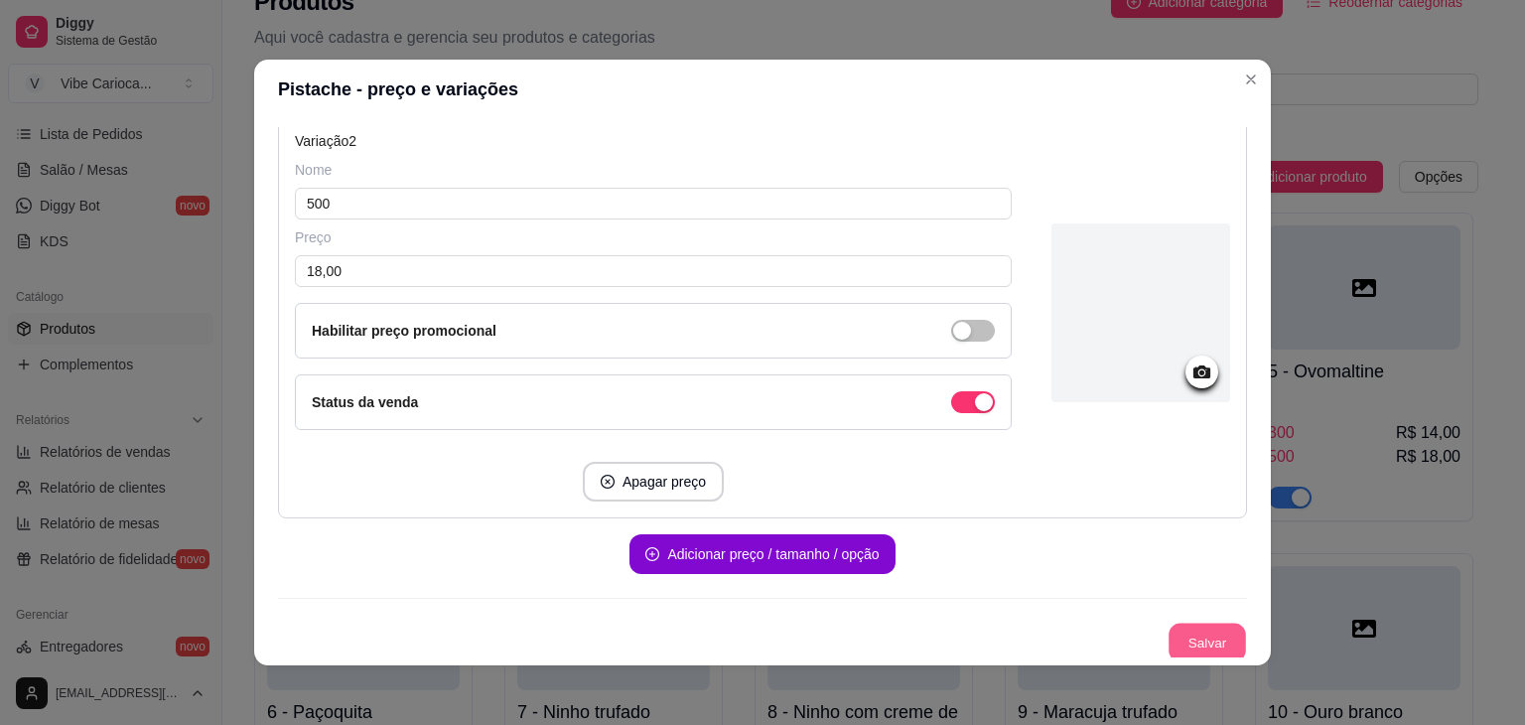
click at [1197, 627] on button "Salvar" at bounding box center [1207, 643] width 77 height 39
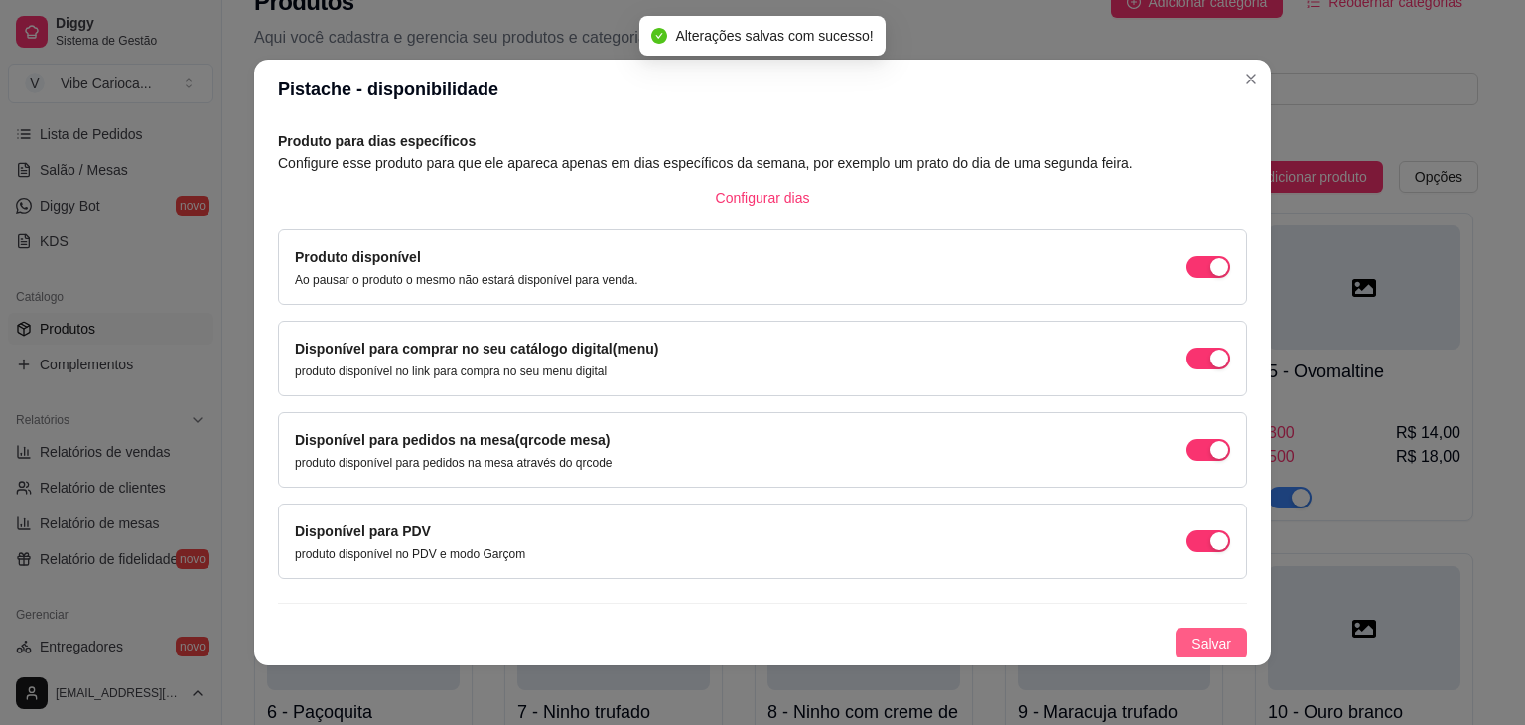
click at [1192, 637] on span "Salvar" at bounding box center [1212, 644] width 40 height 22
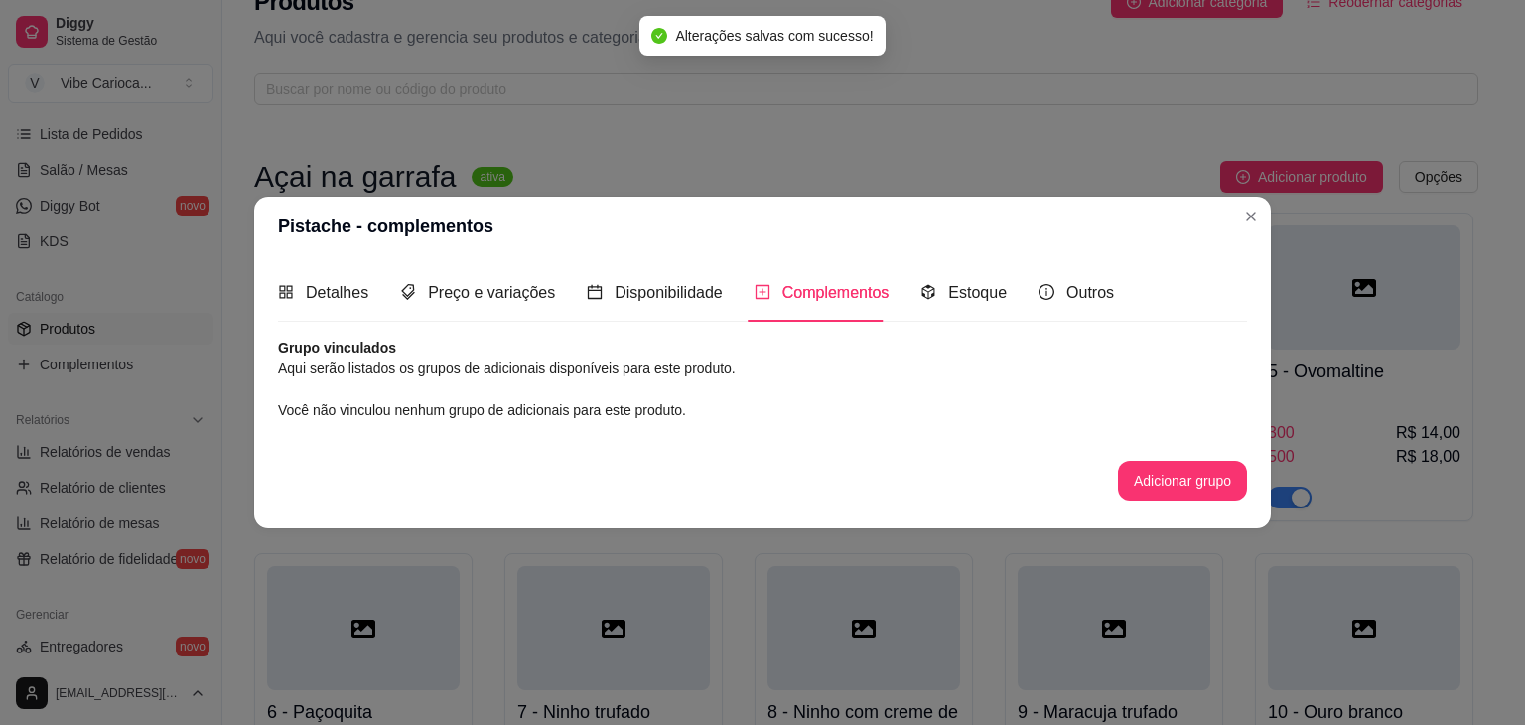
scroll to position [0, 0]
click at [1165, 489] on button "Adicionar grupo" at bounding box center [1182, 480] width 125 height 39
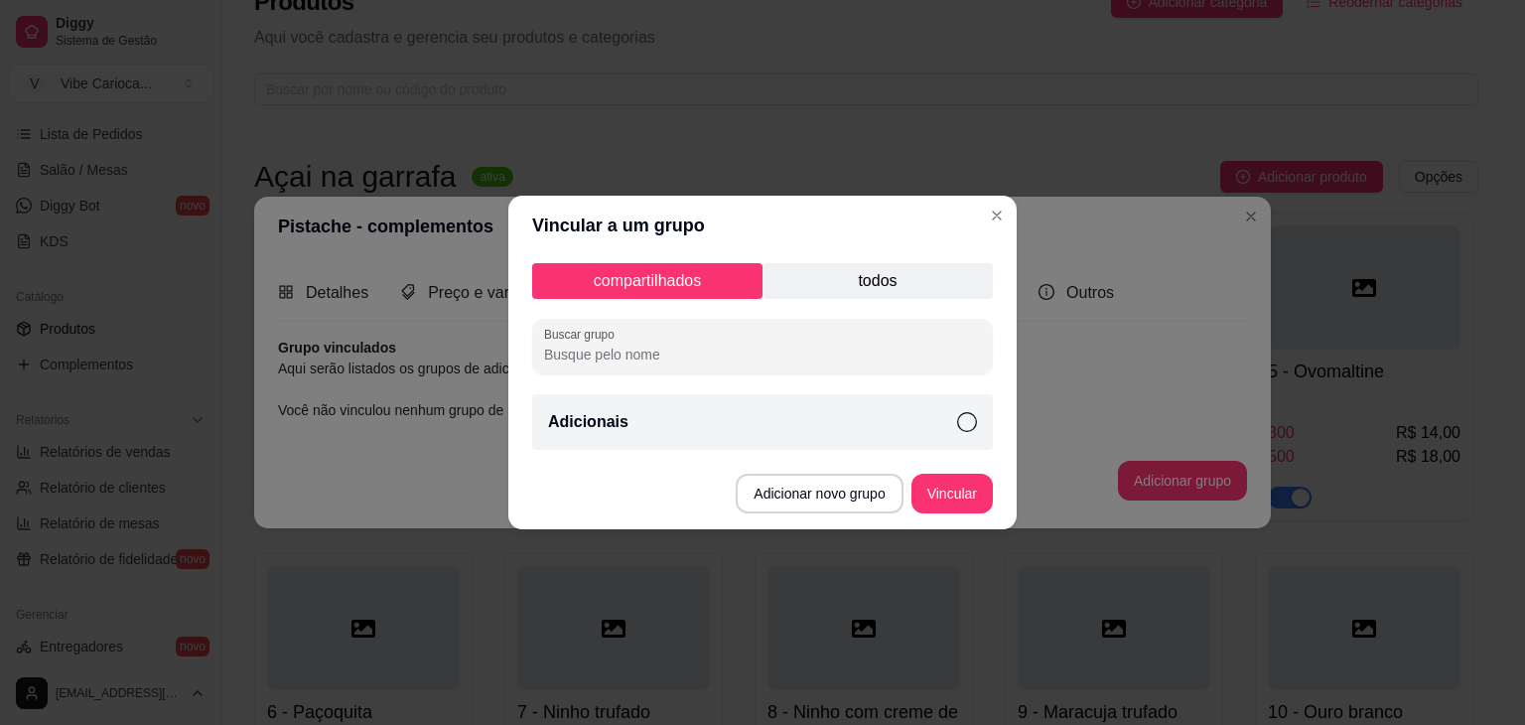
click at [956, 418] on div "Adicionais" at bounding box center [762, 422] width 461 height 56
click at [932, 487] on button "Vincular" at bounding box center [952, 494] width 79 height 39
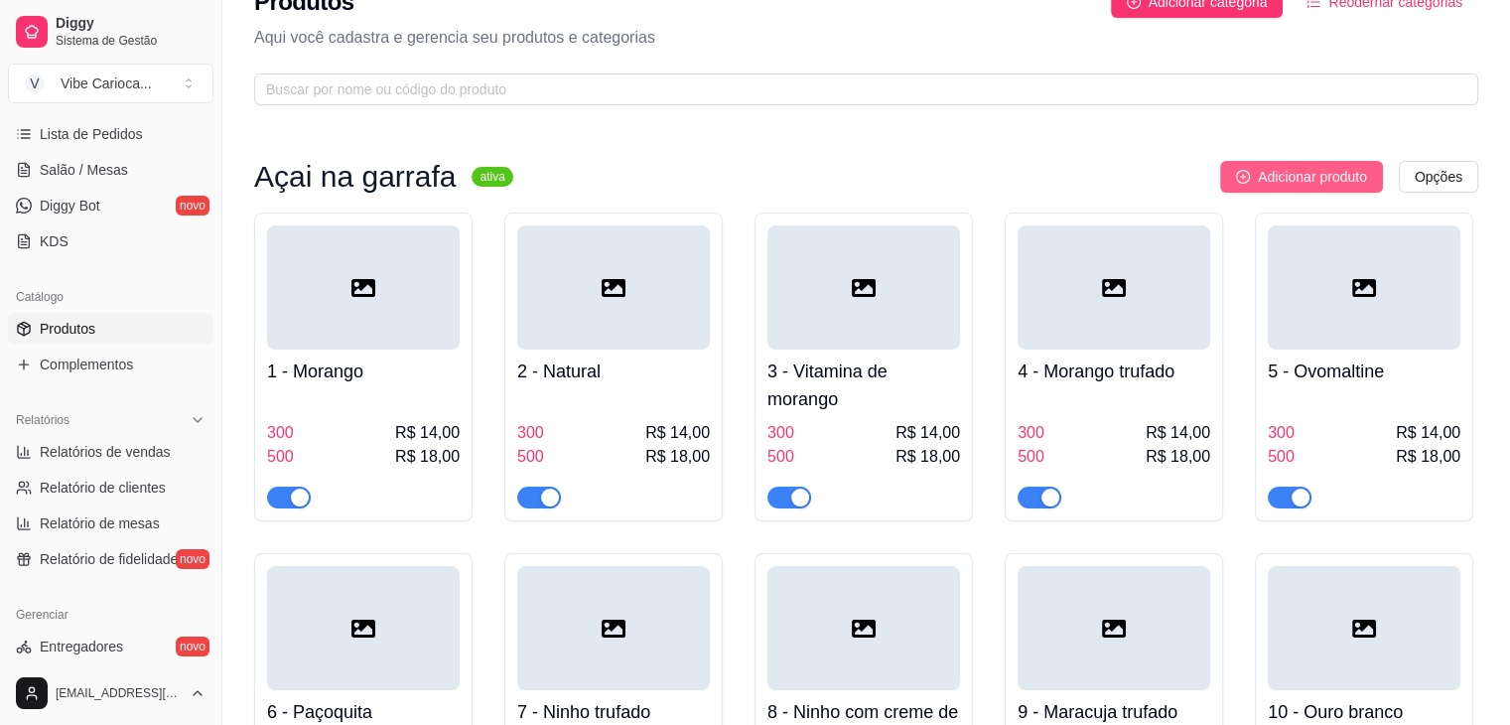
click at [1303, 180] on span "Adicionar produto" at bounding box center [1312, 177] width 109 height 22
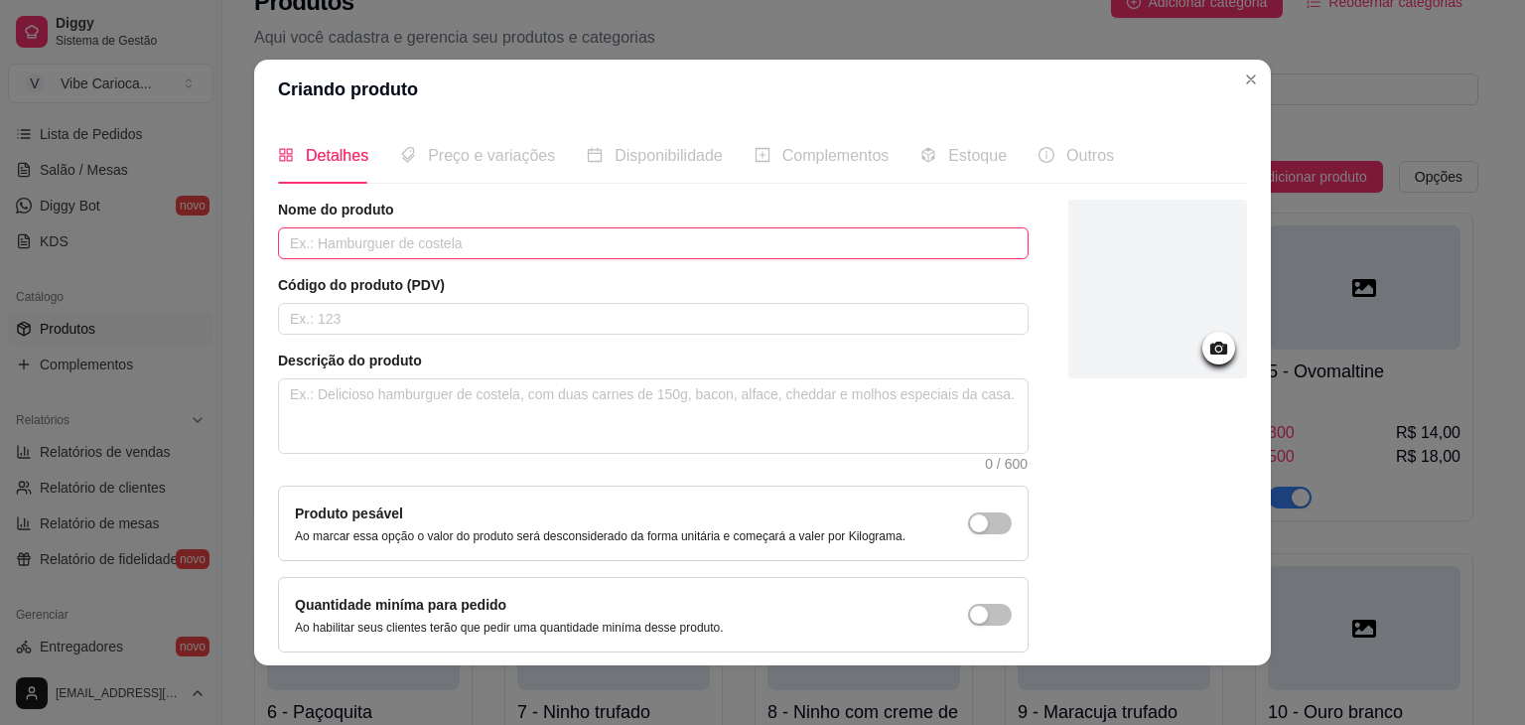
click at [577, 251] on input "text" at bounding box center [653, 243] width 751 height 32
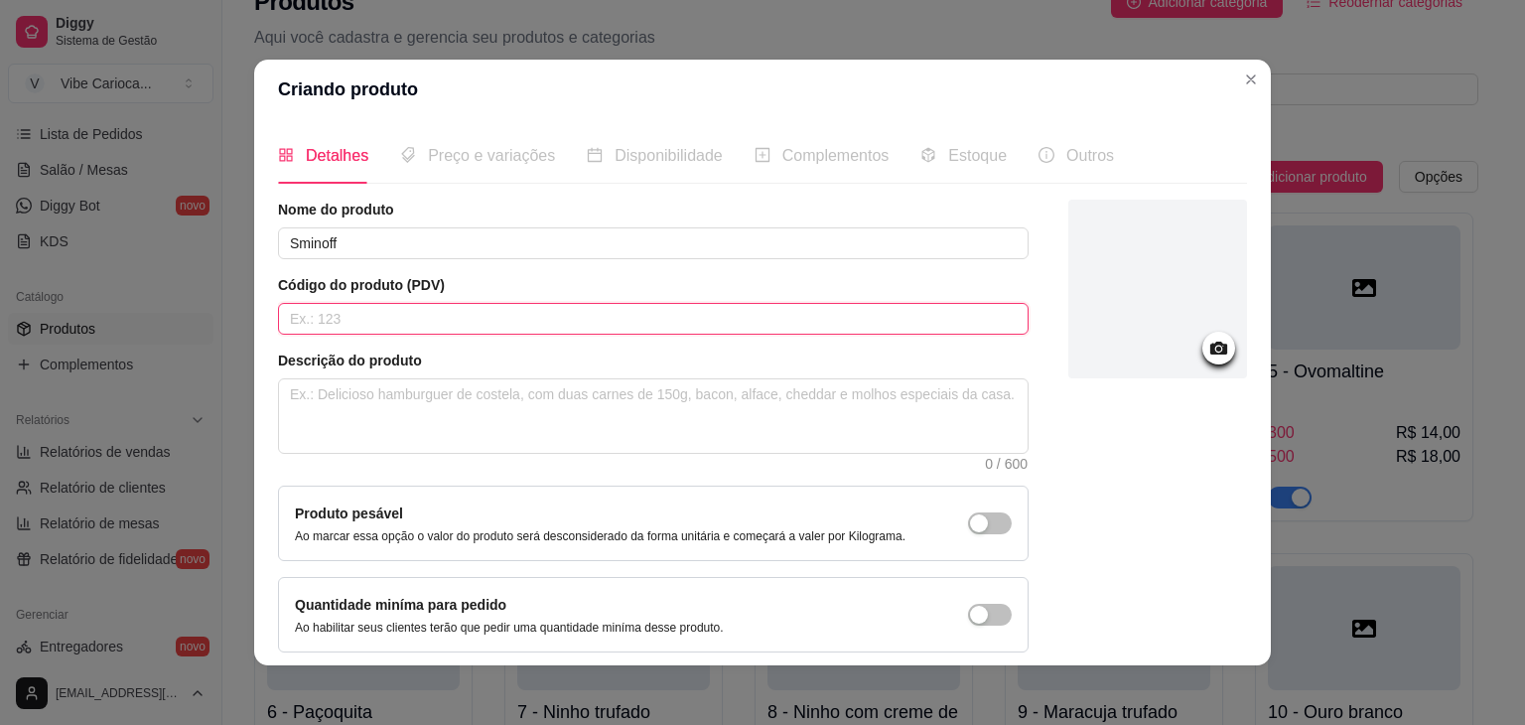
click at [473, 311] on input "text" at bounding box center [653, 319] width 751 height 32
click at [443, 390] on textarea at bounding box center [653, 415] width 749 height 73
paste textarea "Açai batido"
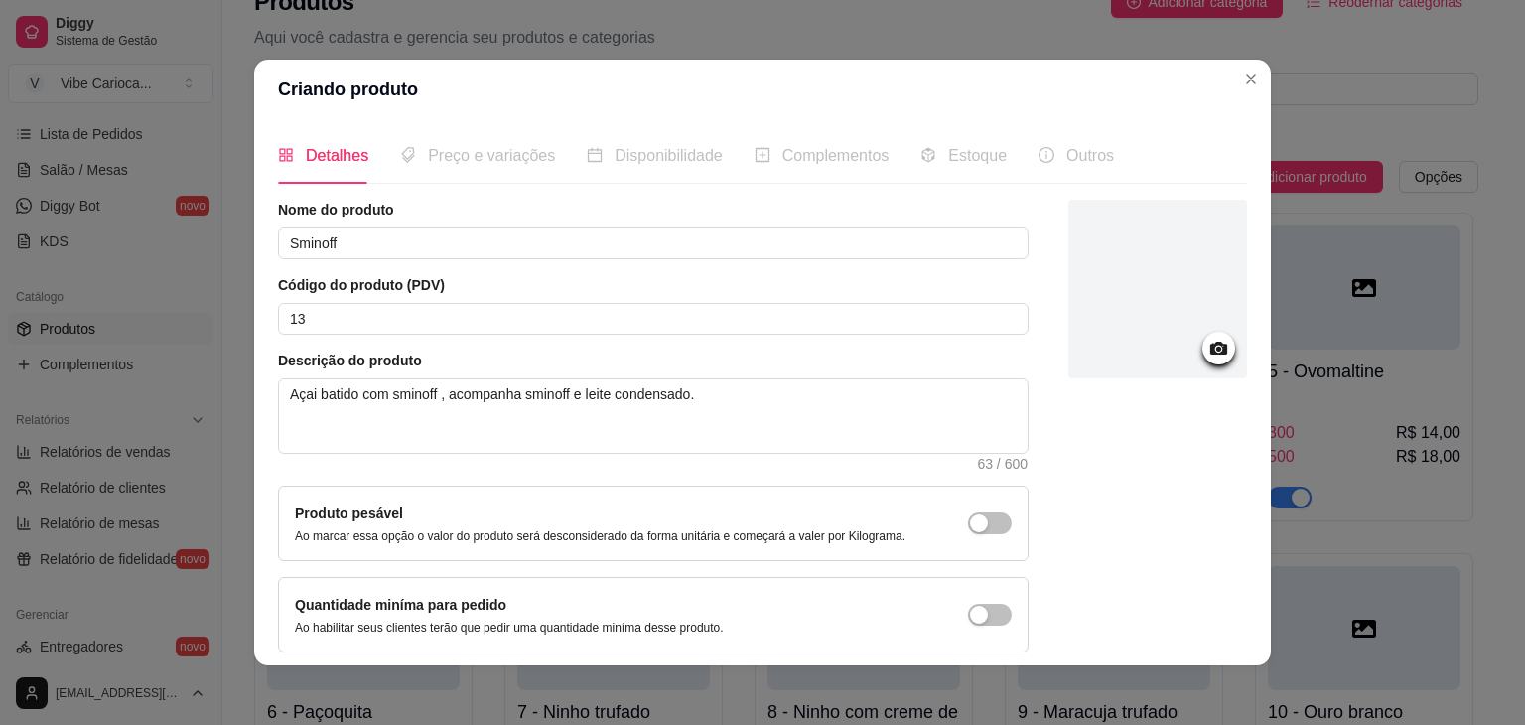
scroll to position [81, 0]
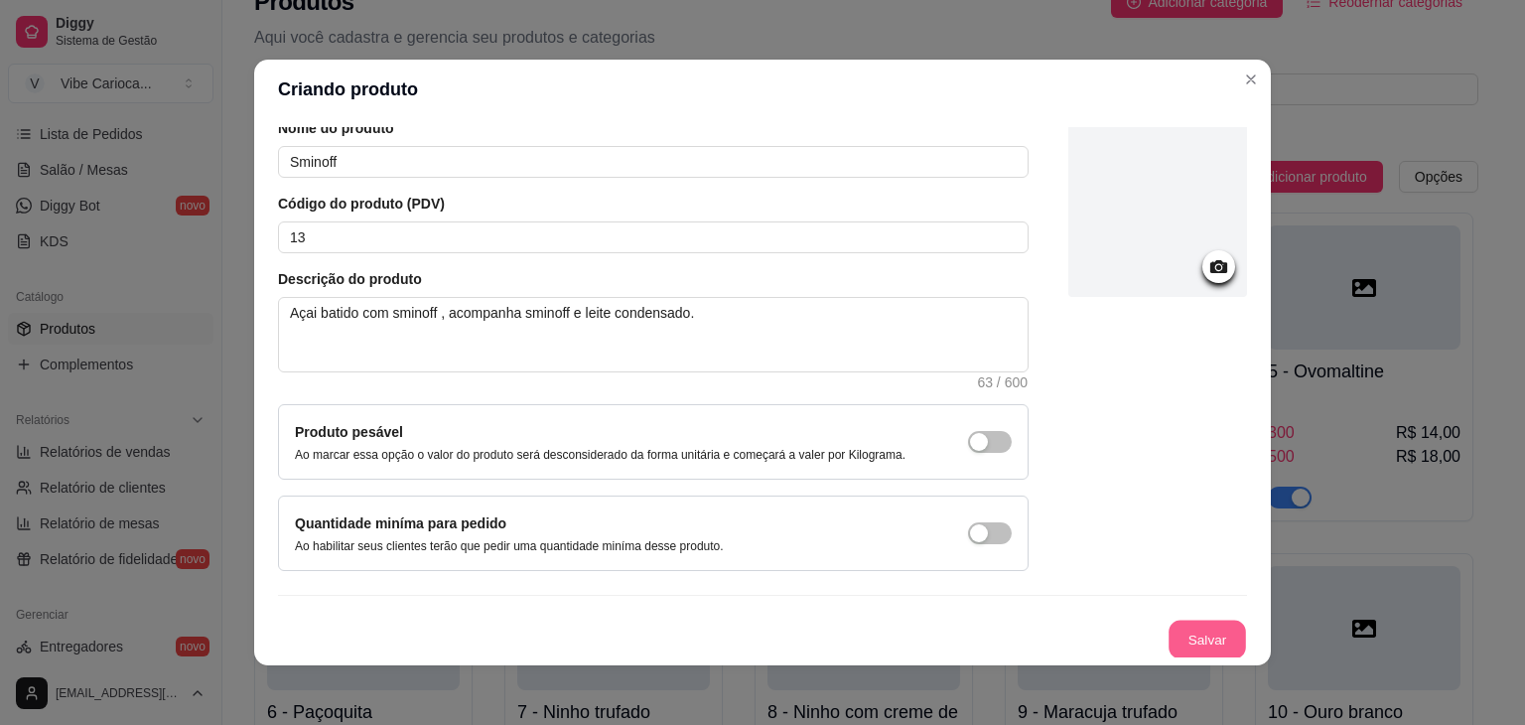
click at [1197, 637] on button "Salvar" at bounding box center [1207, 640] width 77 height 39
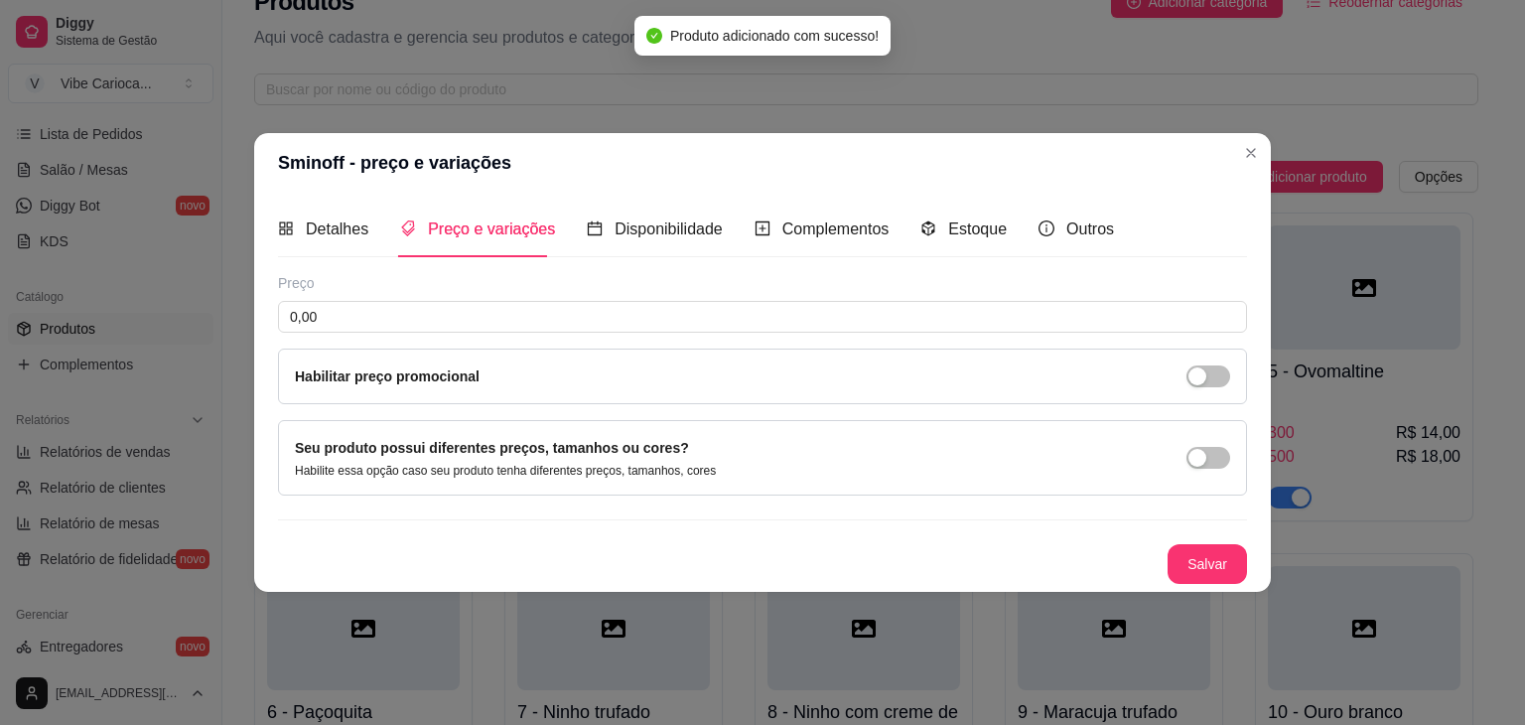
scroll to position [0, 0]
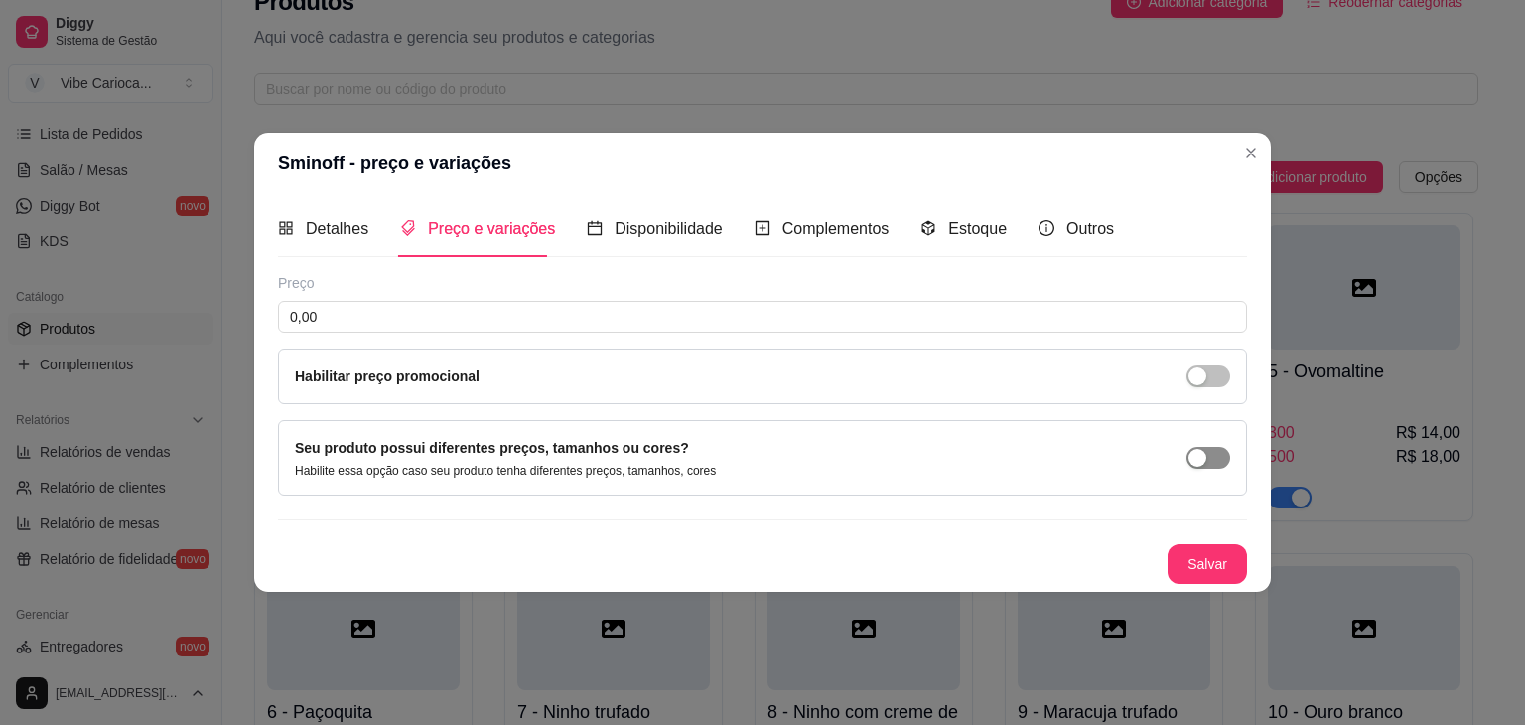
click at [1213, 447] on span "button" at bounding box center [1209, 458] width 44 height 22
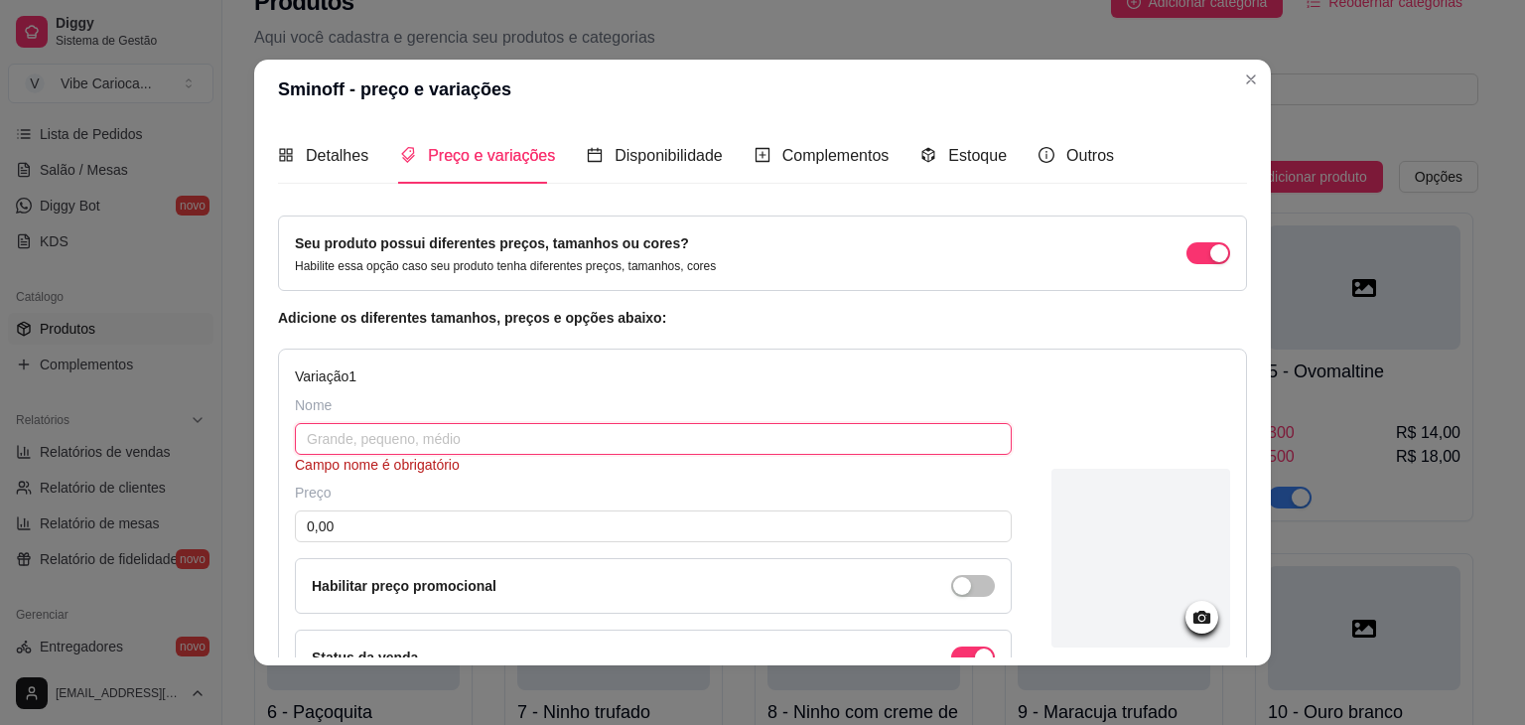
click at [594, 436] on input "text" at bounding box center [653, 439] width 717 height 32
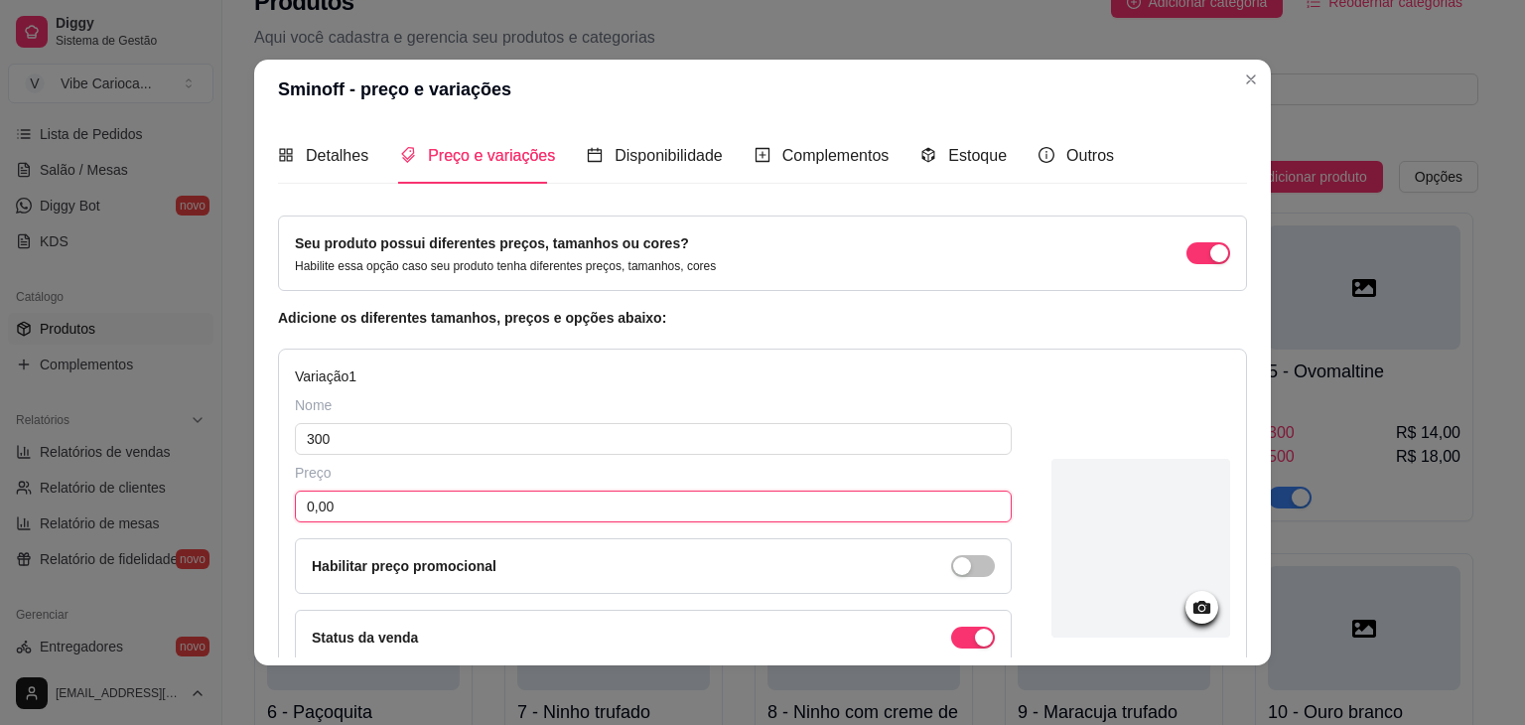
click at [551, 516] on input "0,00" at bounding box center [653, 507] width 717 height 32
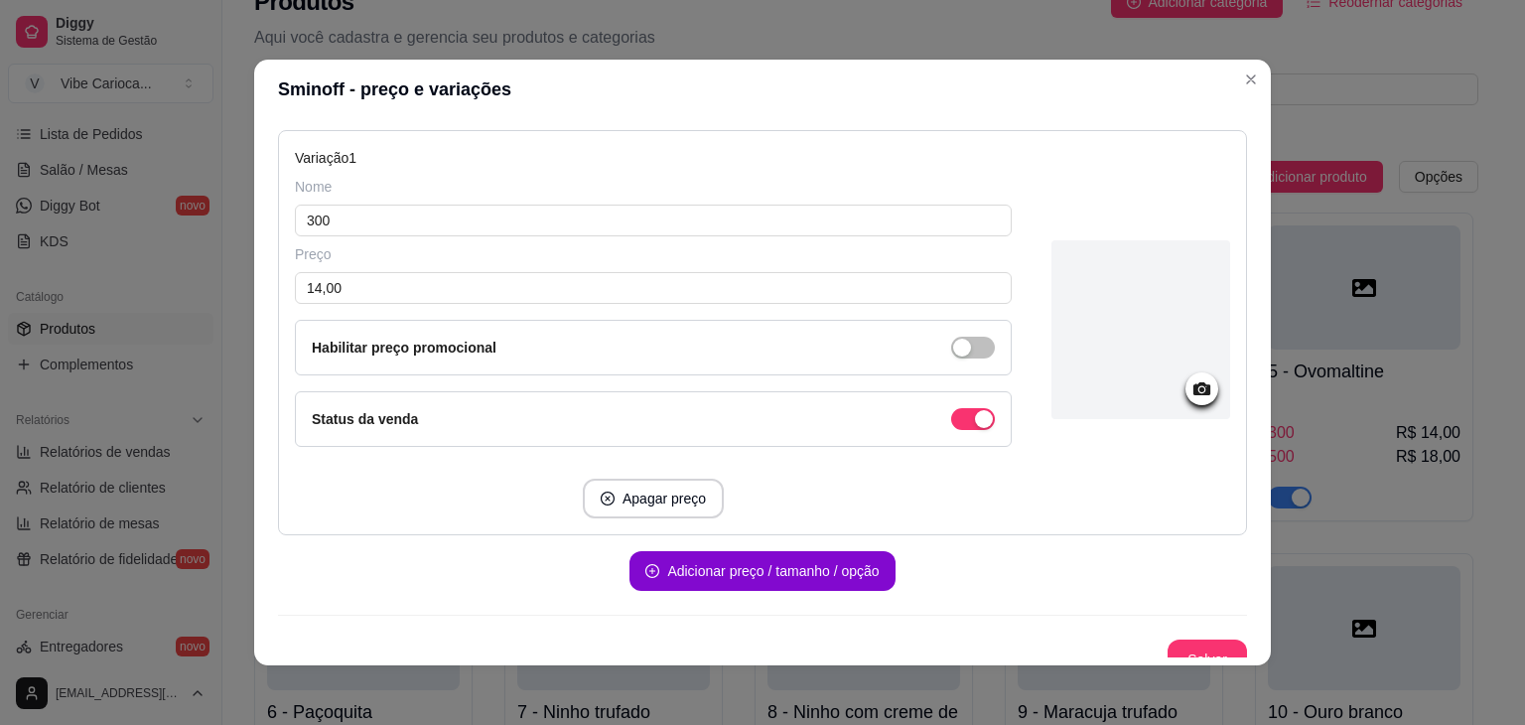
scroll to position [238, 0]
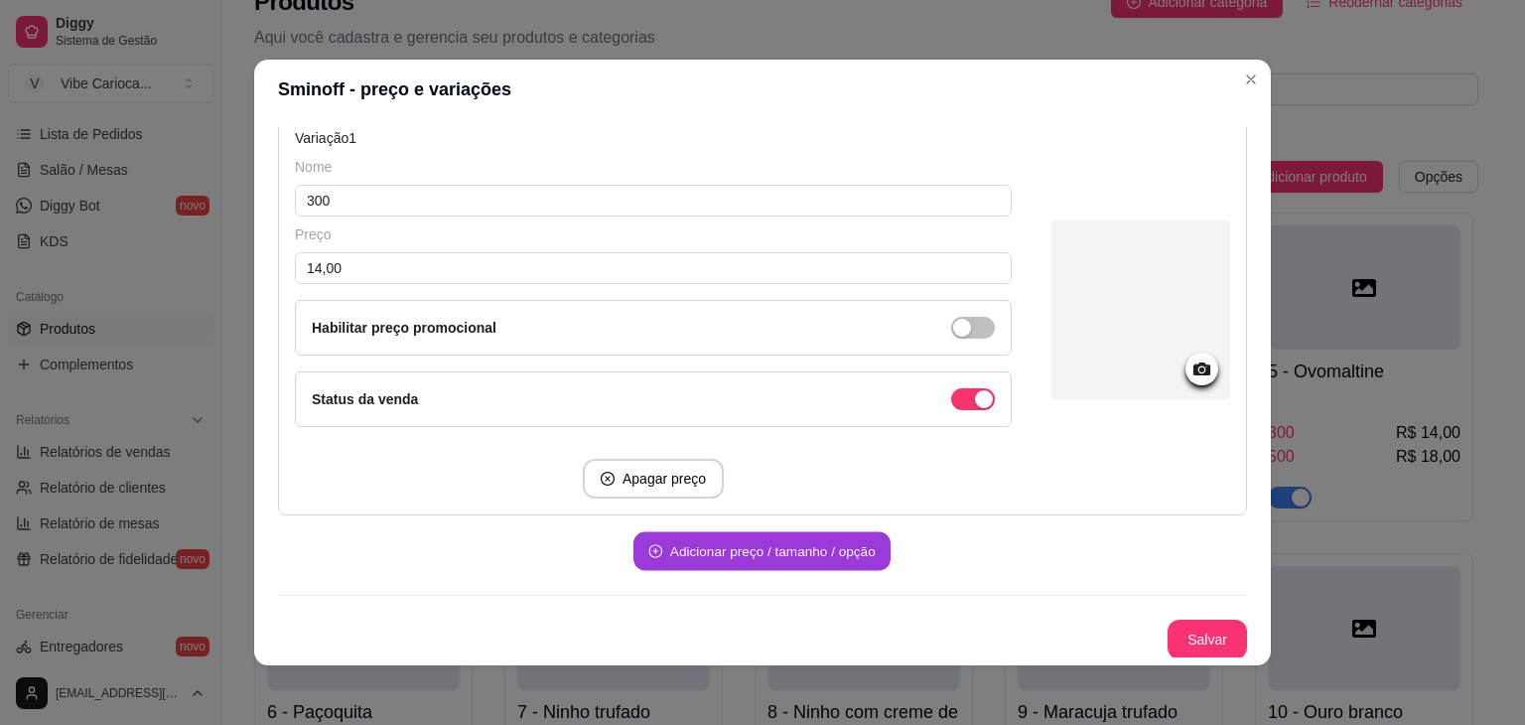
click at [761, 563] on button "Adicionar preço / tamanho / opção" at bounding box center [762, 551] width 257 height 39
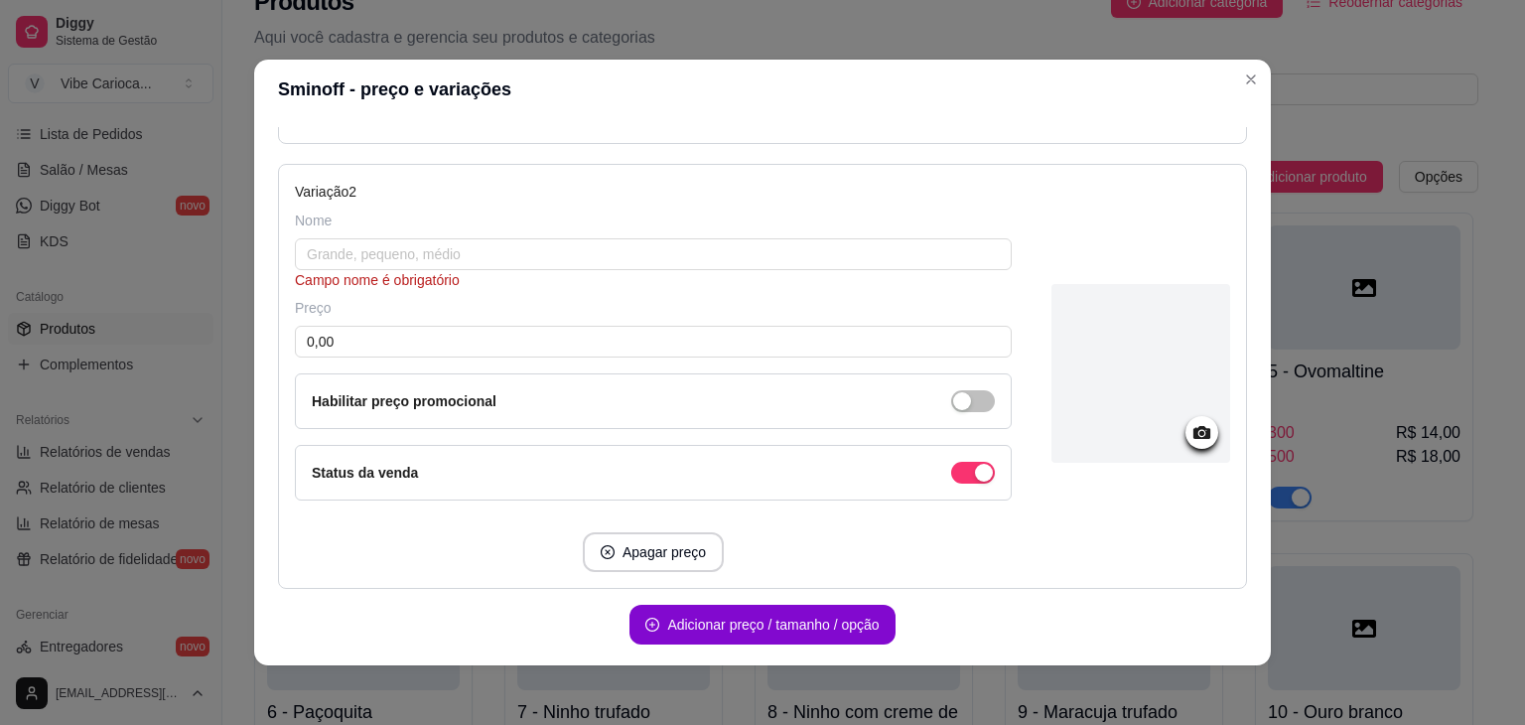
scroll to position [652, 0]
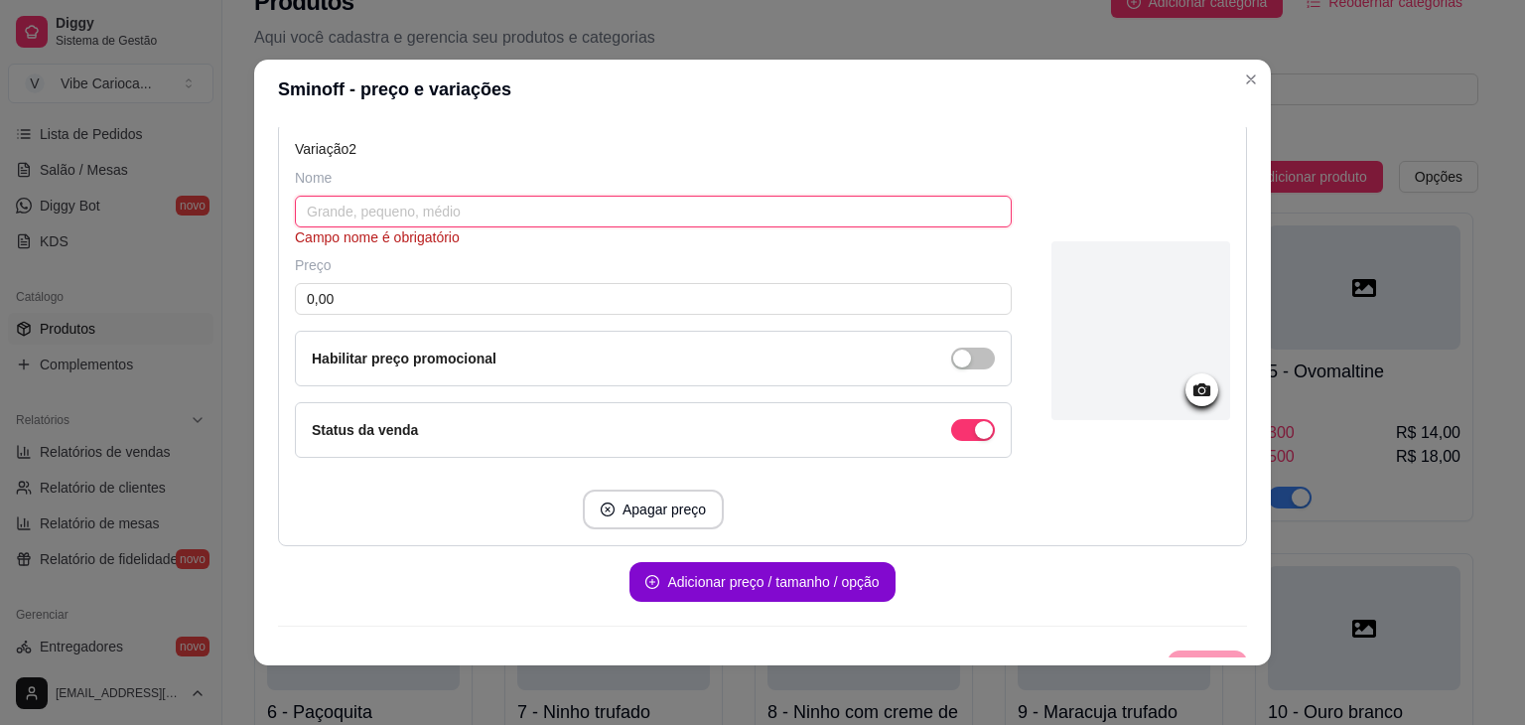
click at [705, 212] on input "text" at bounding box center [653, 212] width 717 height 32
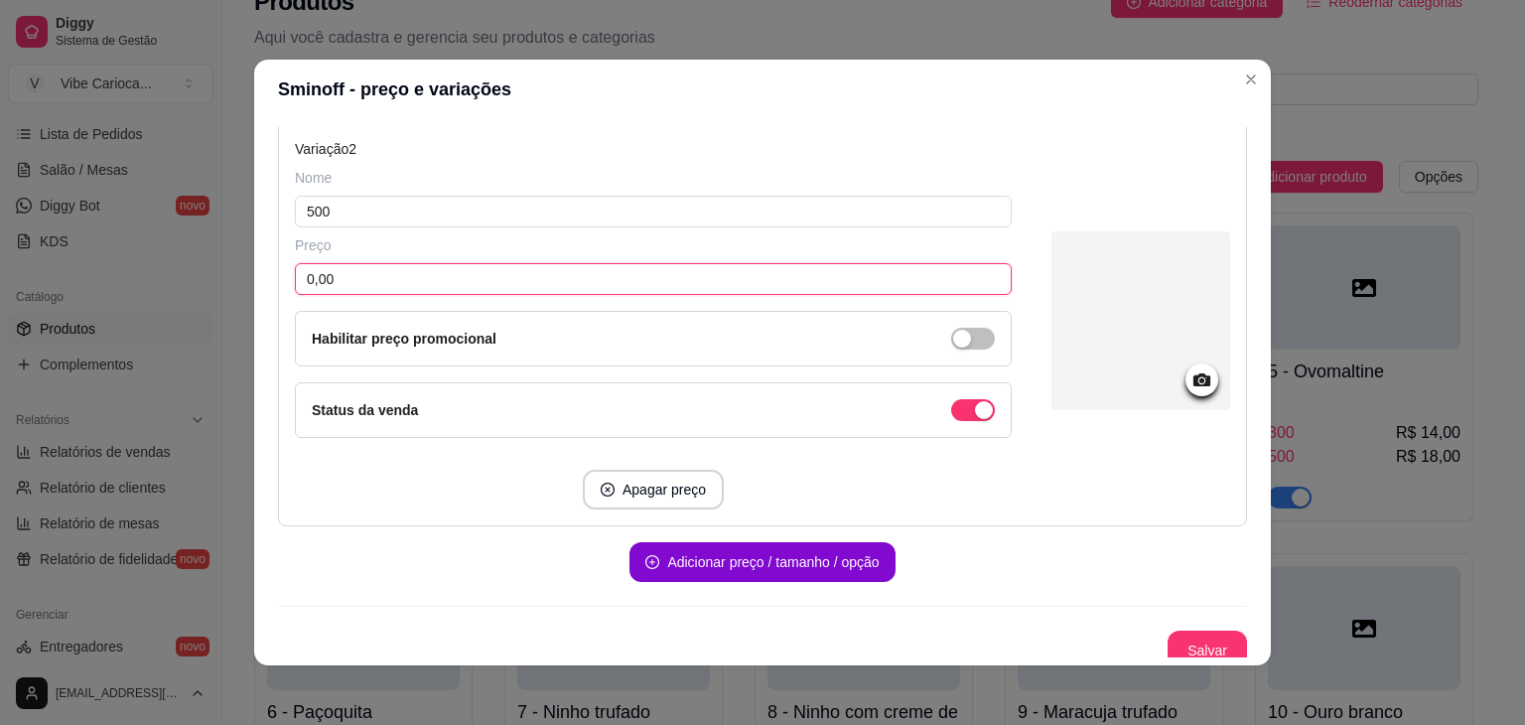
click at [685, 275] on input "0,00" at bounding box center [653, 279] width 717 height 32
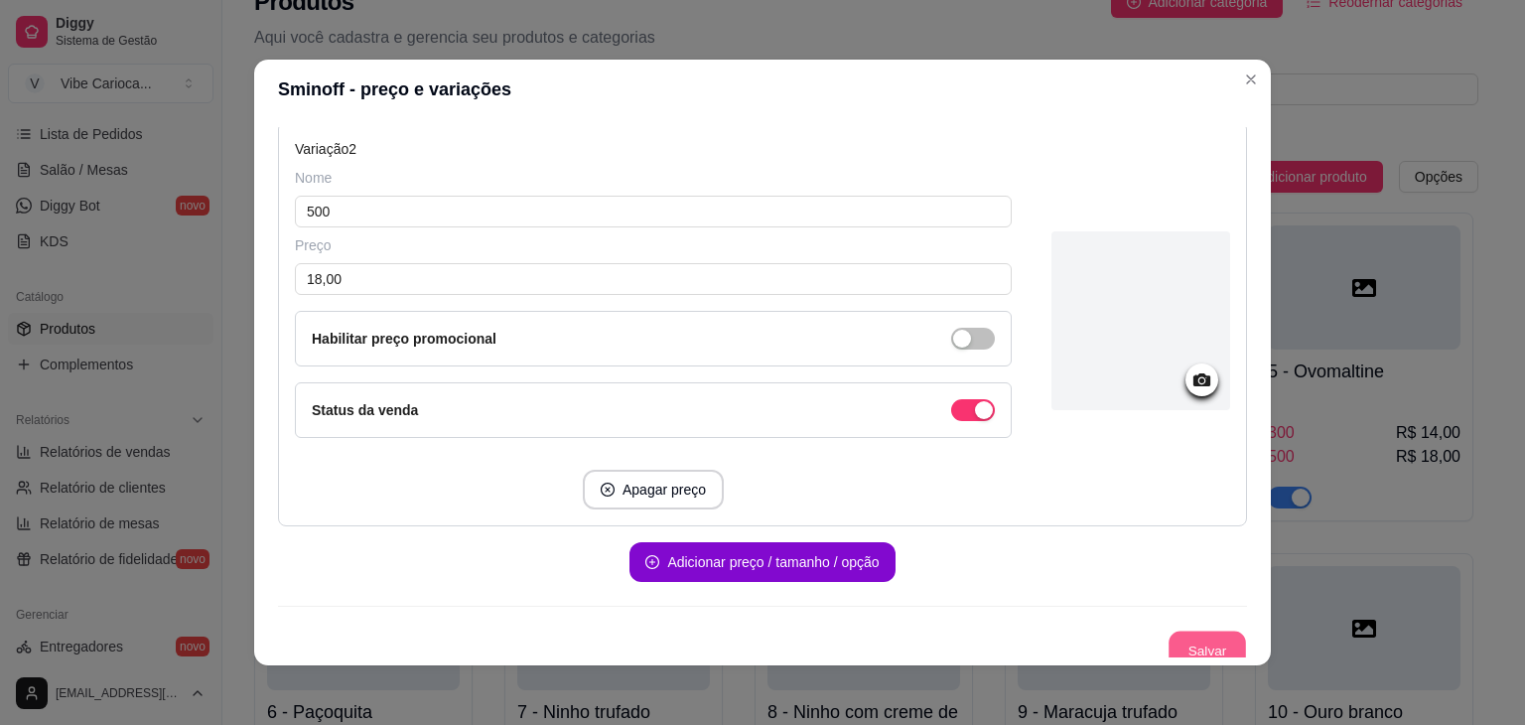
click at [1196, 636] on button "Salvar" at bounding box center [1207, 651] width 77 height 39
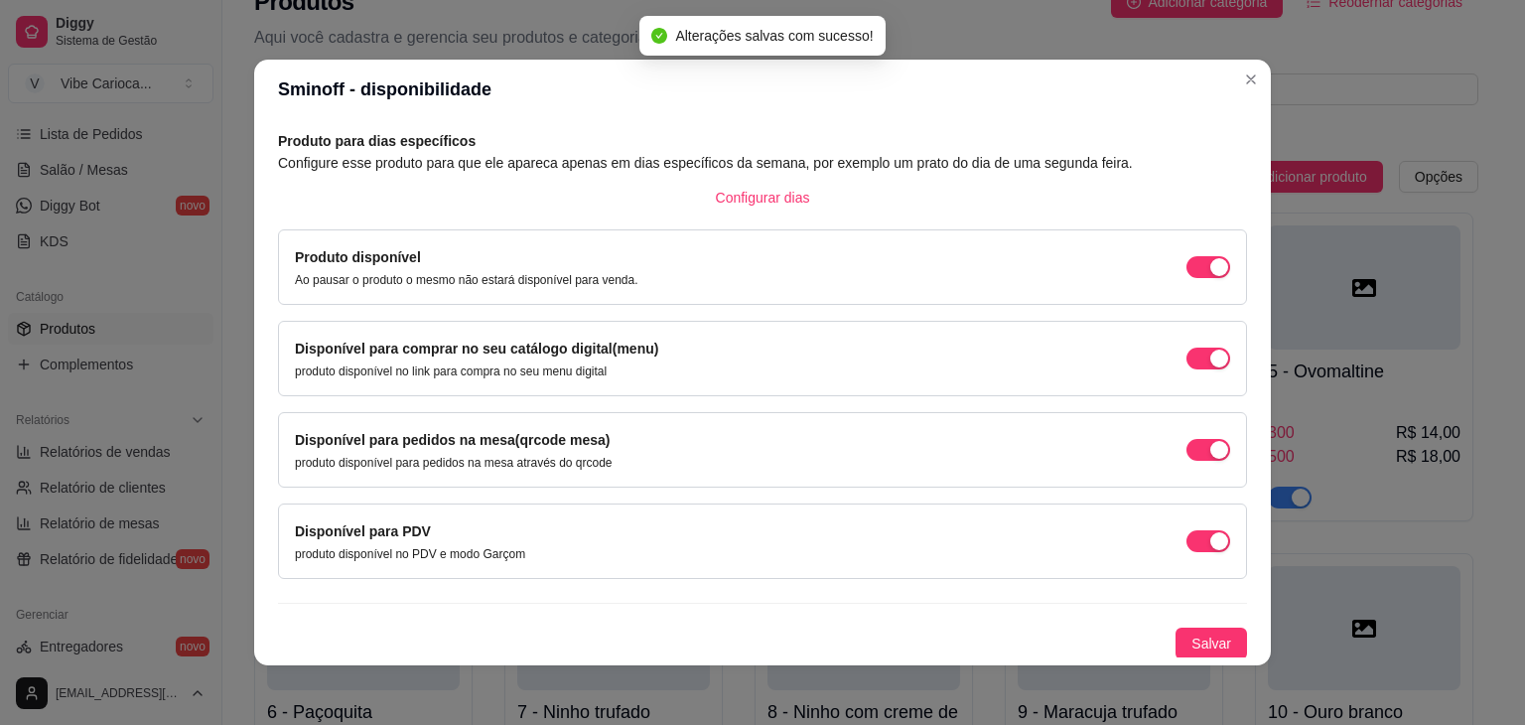
click at [1196, 636] on span "Salvar" at bounding box center [1212, 644] width 40 height 22
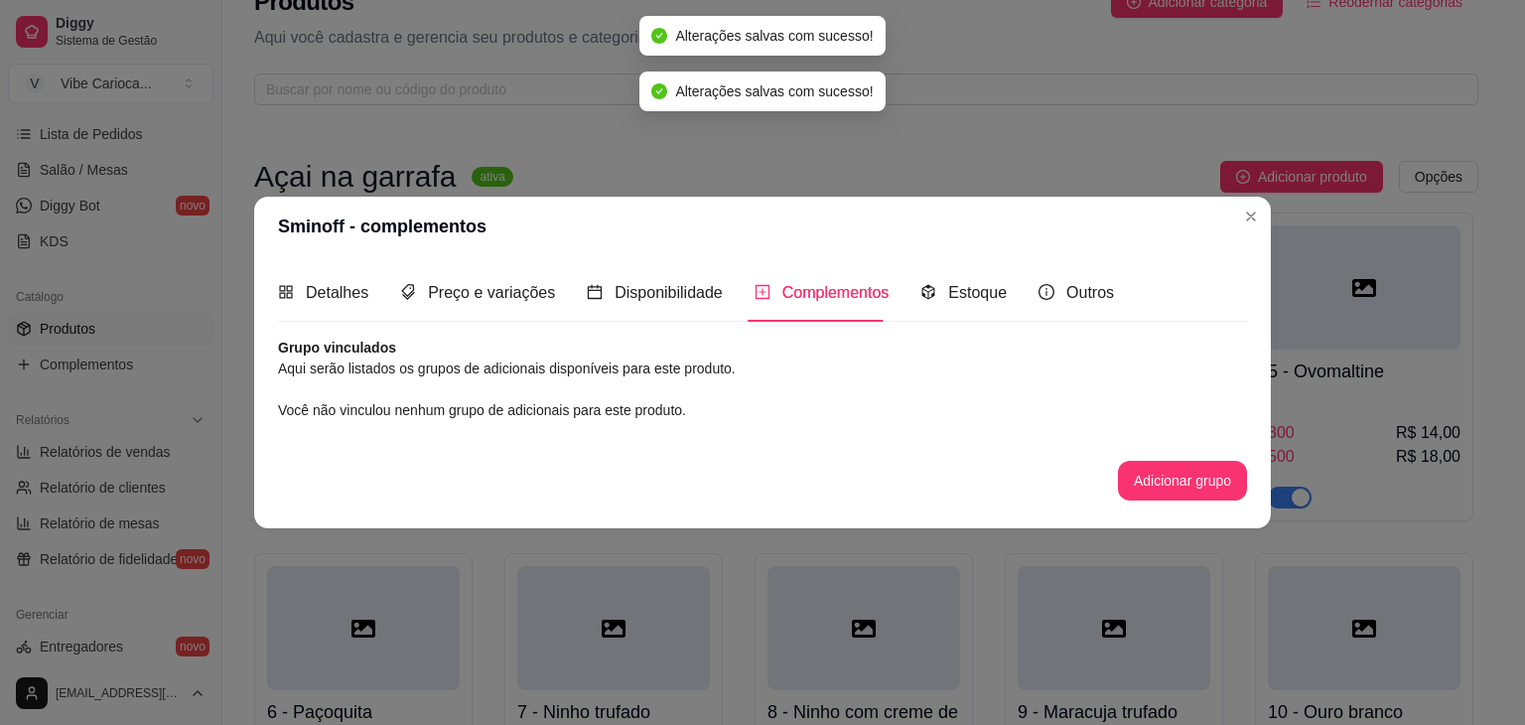
scroll to position [0, 0]
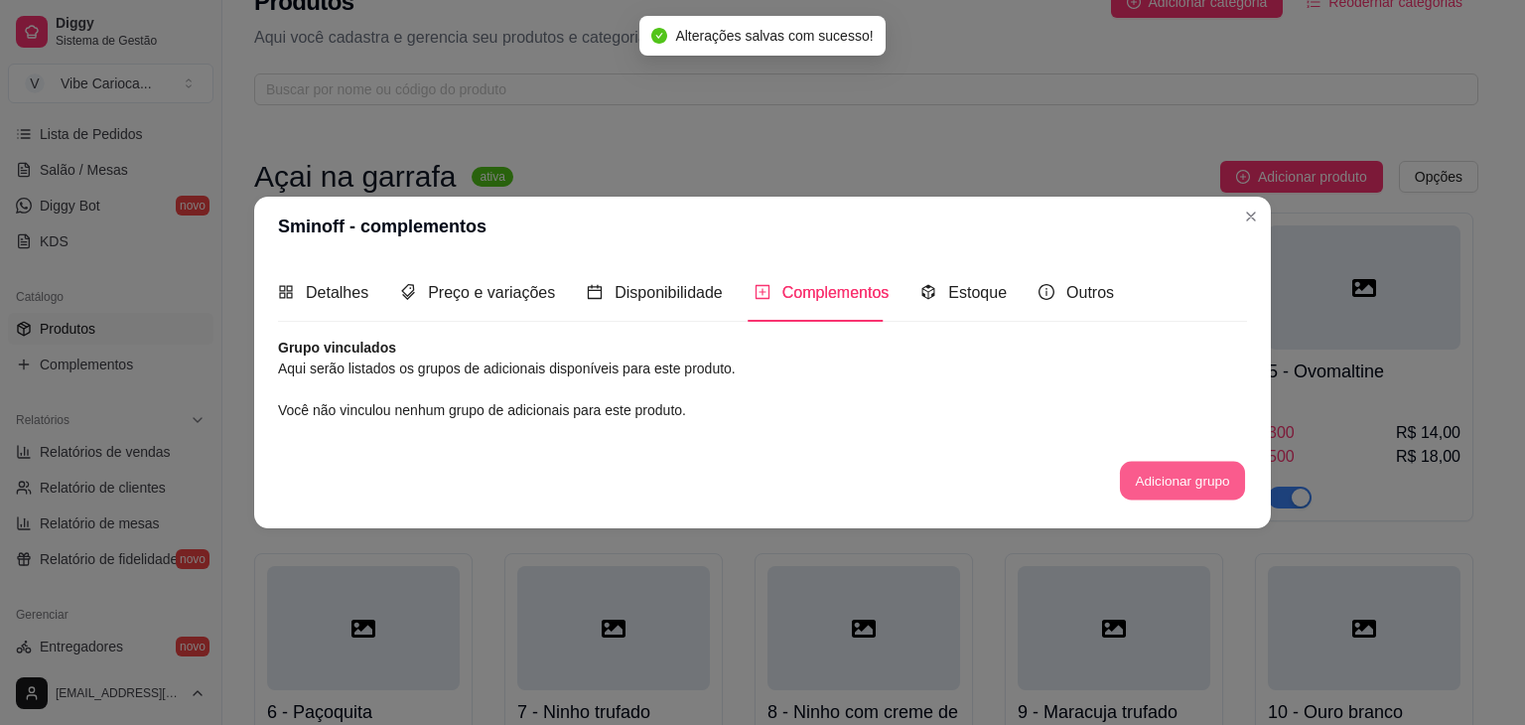
click at [1178, 480] on button "Adicionar grupo" at bounding box center [1182, 480] width 125 height 39
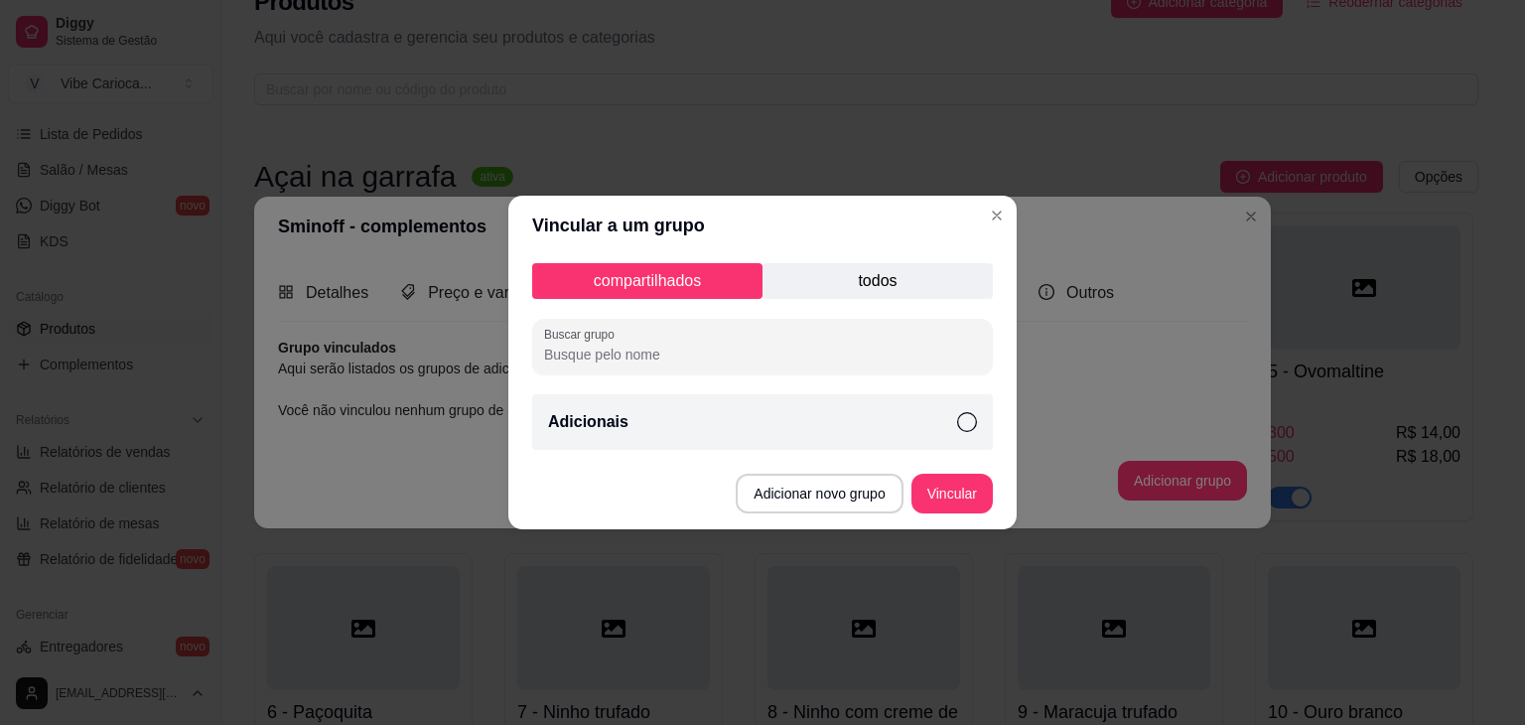
click at [966, 426] on icon at bounding box center [967, 422] width 20 height 20
click at [946, 494] on button "Vincular" at bounding box center [952, 494] width 79 height 39
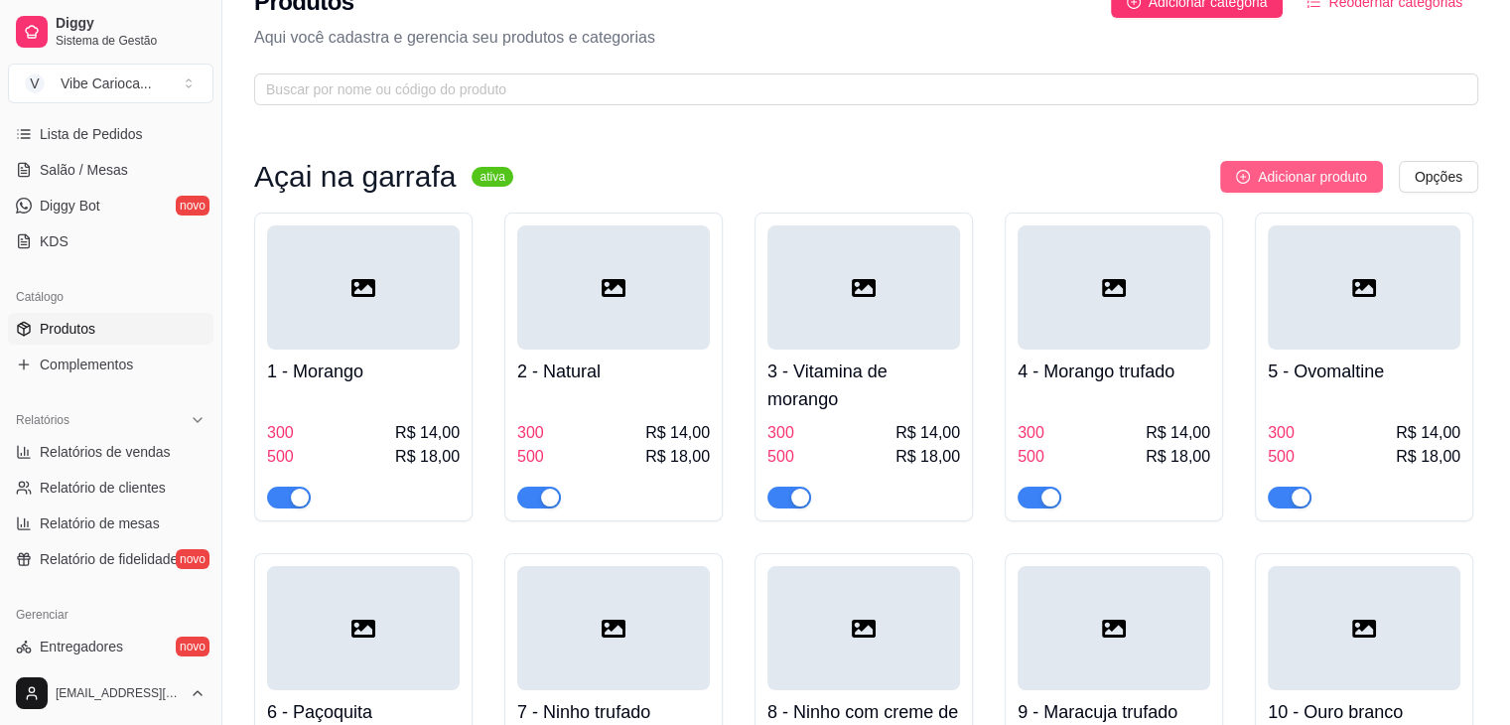
click at [1352, 182] on span "Adicionar produto" at bounding box center [1312, 177] width 109 height 22
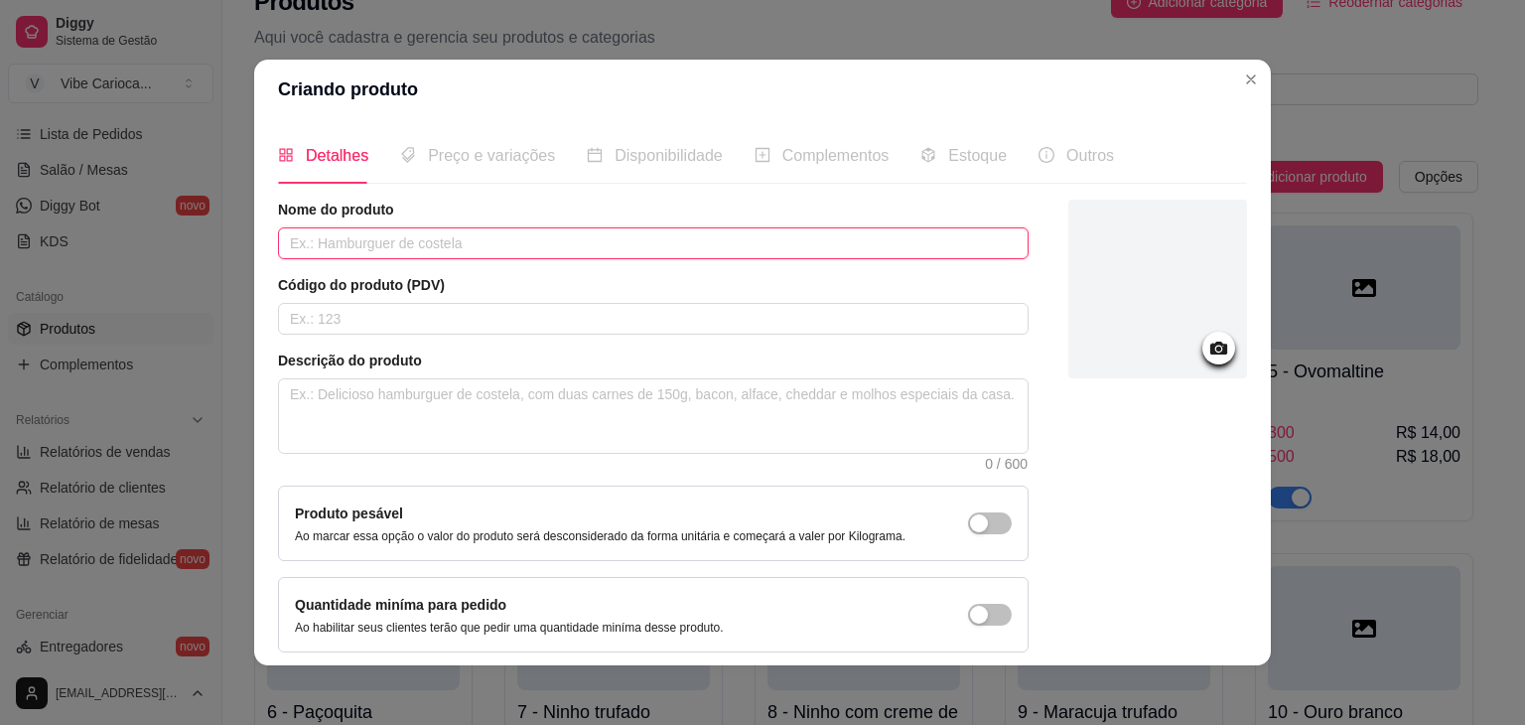
click at [801, 243] on input "text" at bounding box center [653, 243] width 751 height 32
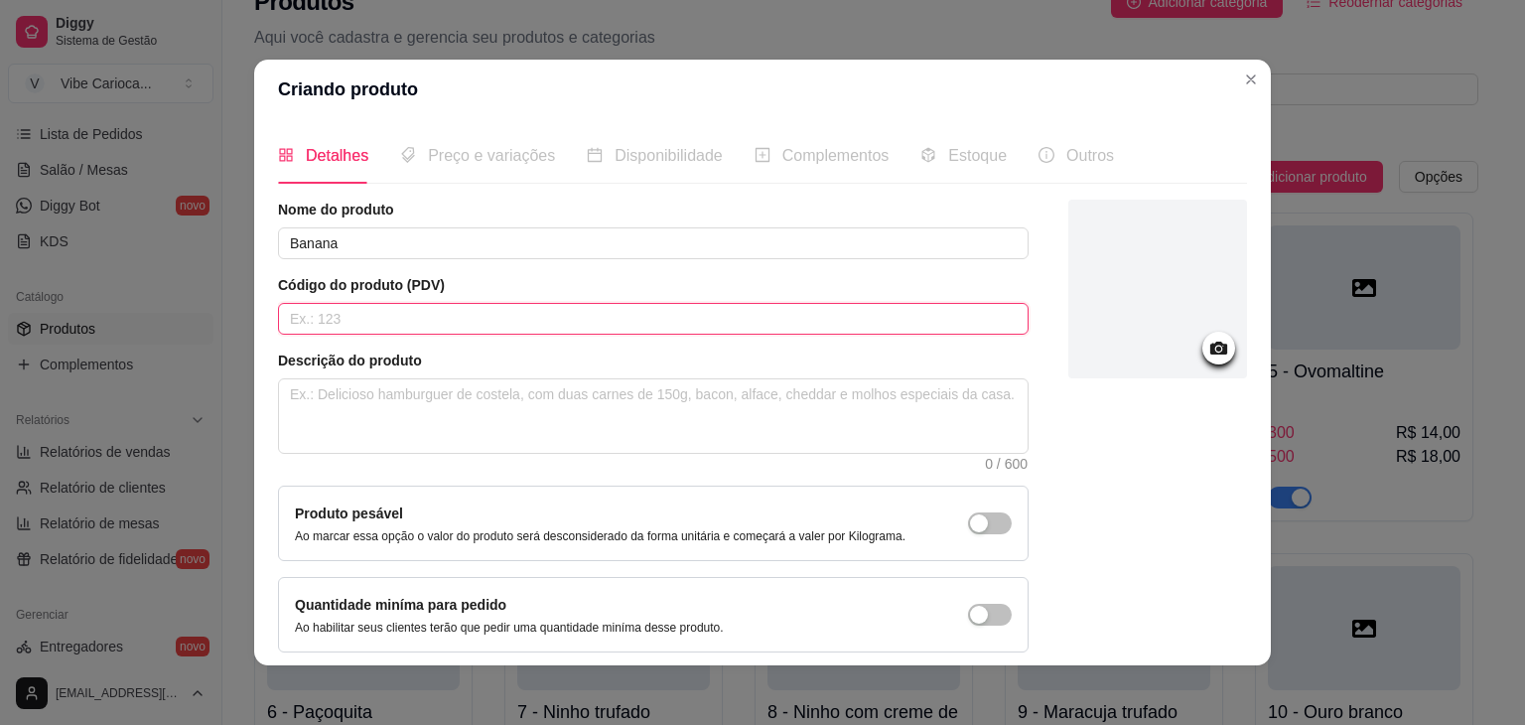
click at [640, 323] on input "text" at bounding box center [653, 319] width 751 height 32
click at [574, 399] on textarea at bounding box center [653, 415] width 749 height 73
paste textarea "Açai batido"
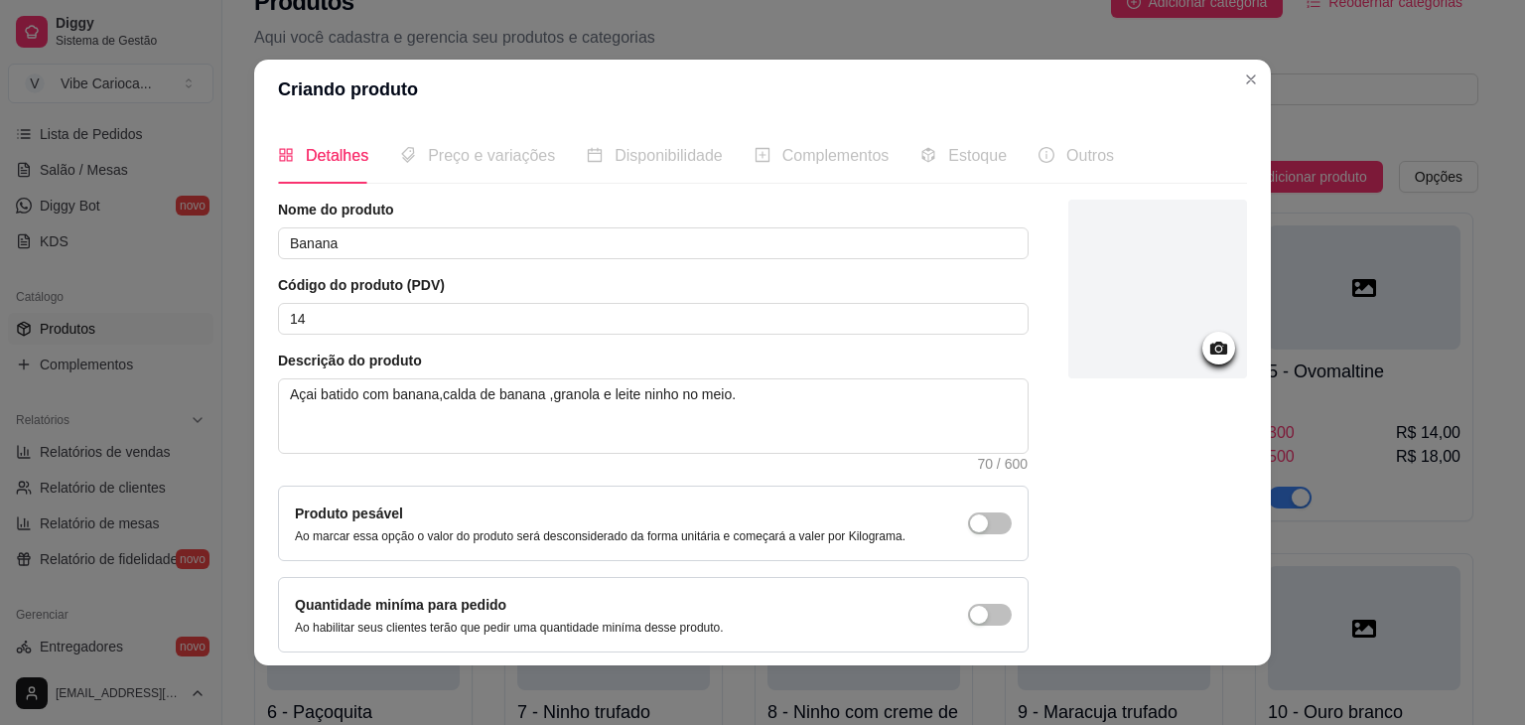
scroll to position [81, 0]
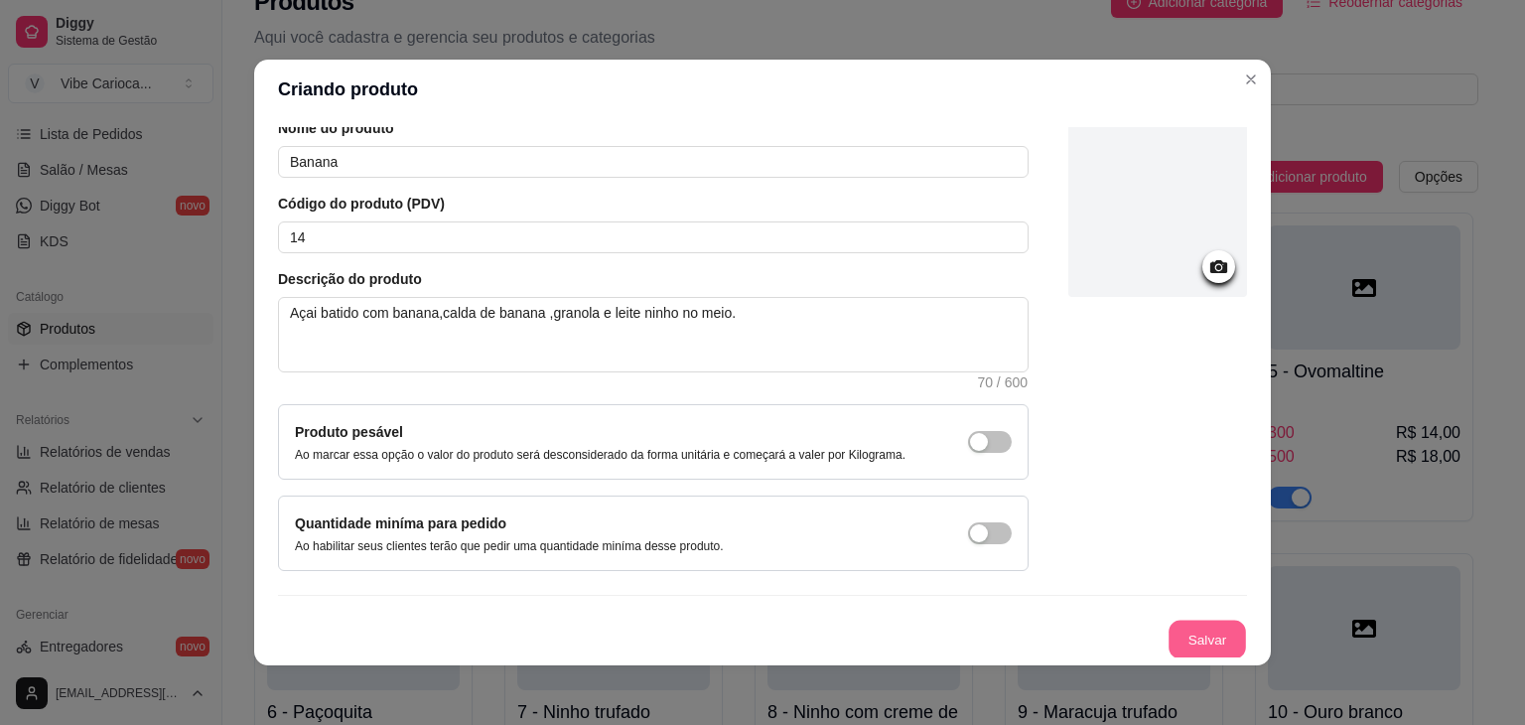
click at [1183, 635] on button "Salvar" at bounding box center [1207, 640] width 77 height 39
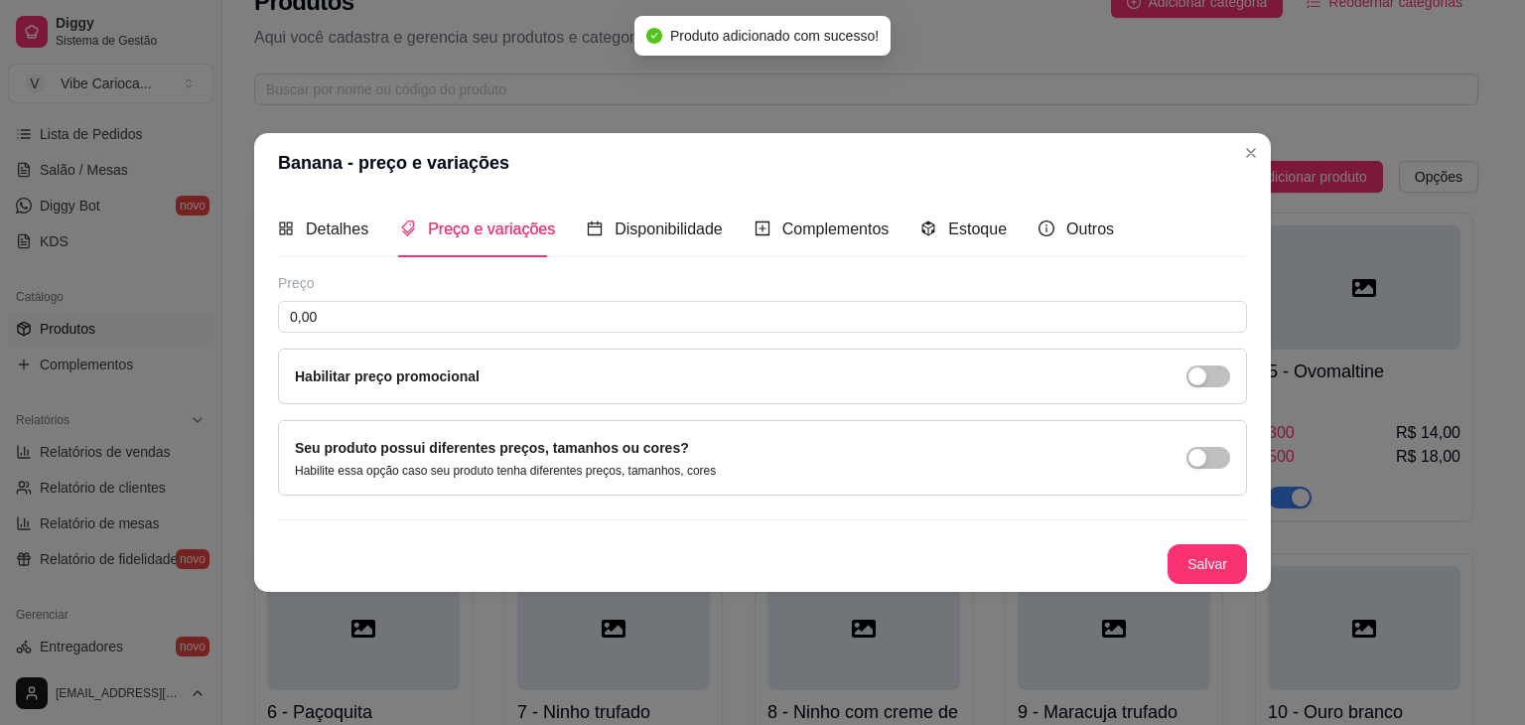
scroll to position [0, 0]
click at [1211, 458] on button "button" at bounding box center [1209, 458] width 44 height 22
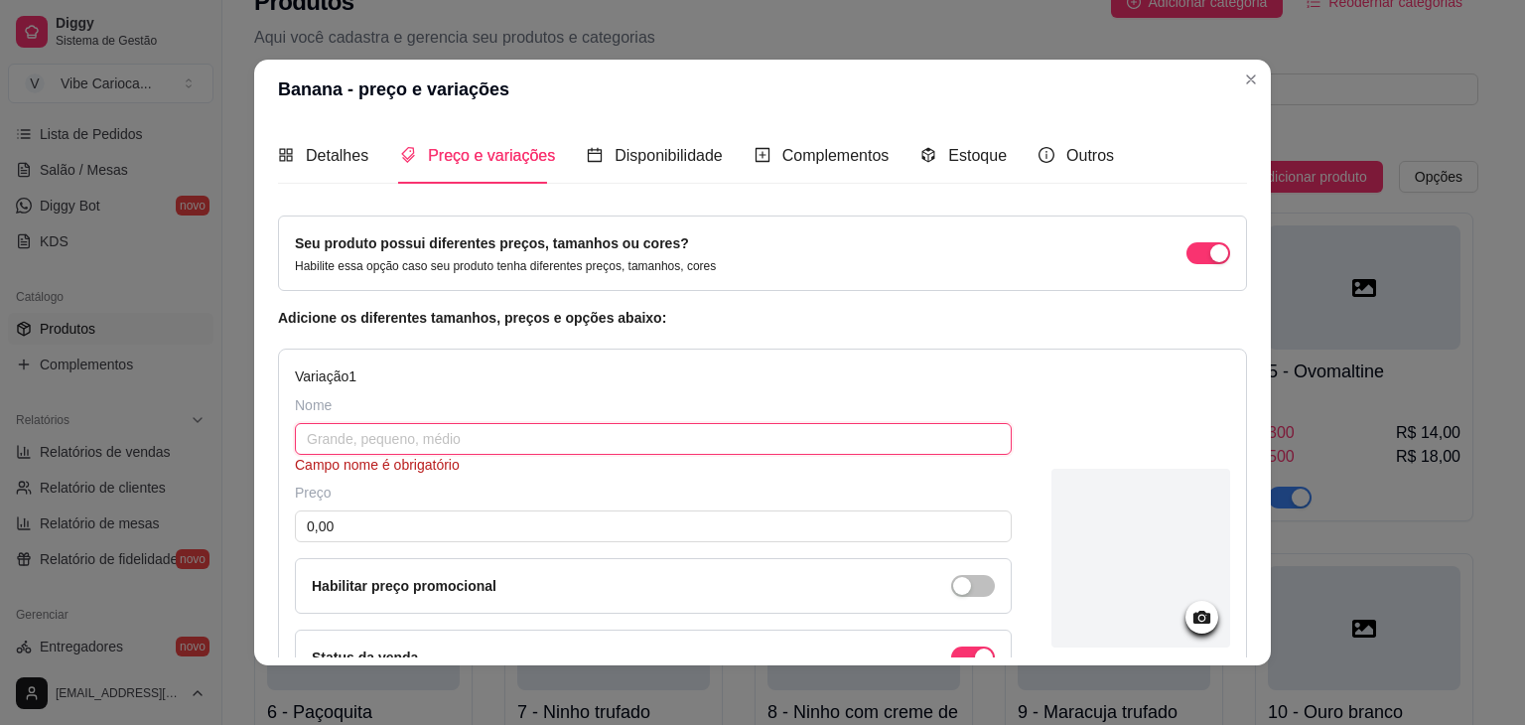
click at [778, 438] on input "text" at bounding box center [653, 439] width 717 height 32
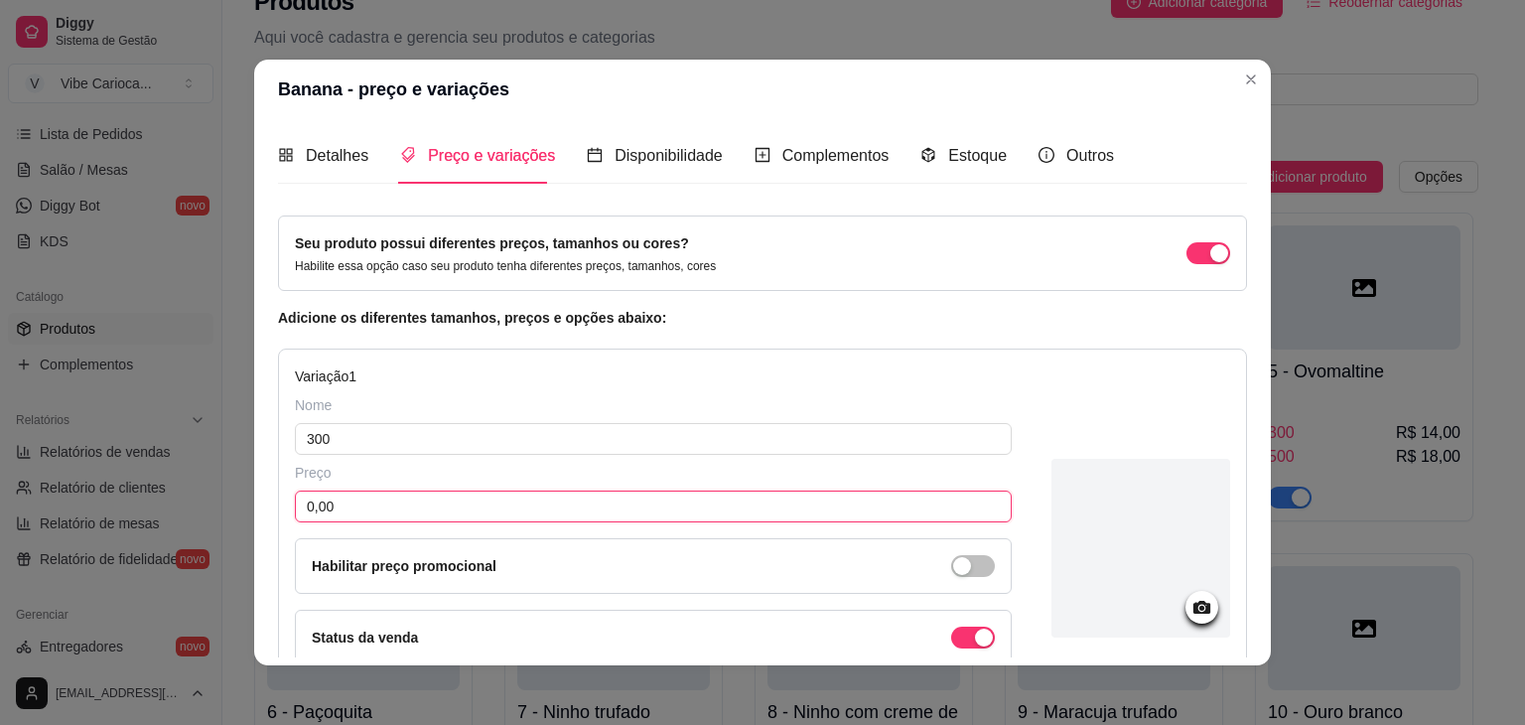
click at [493, 504] on input "0,00" at bounding box center [653, 507] width 717 height 32
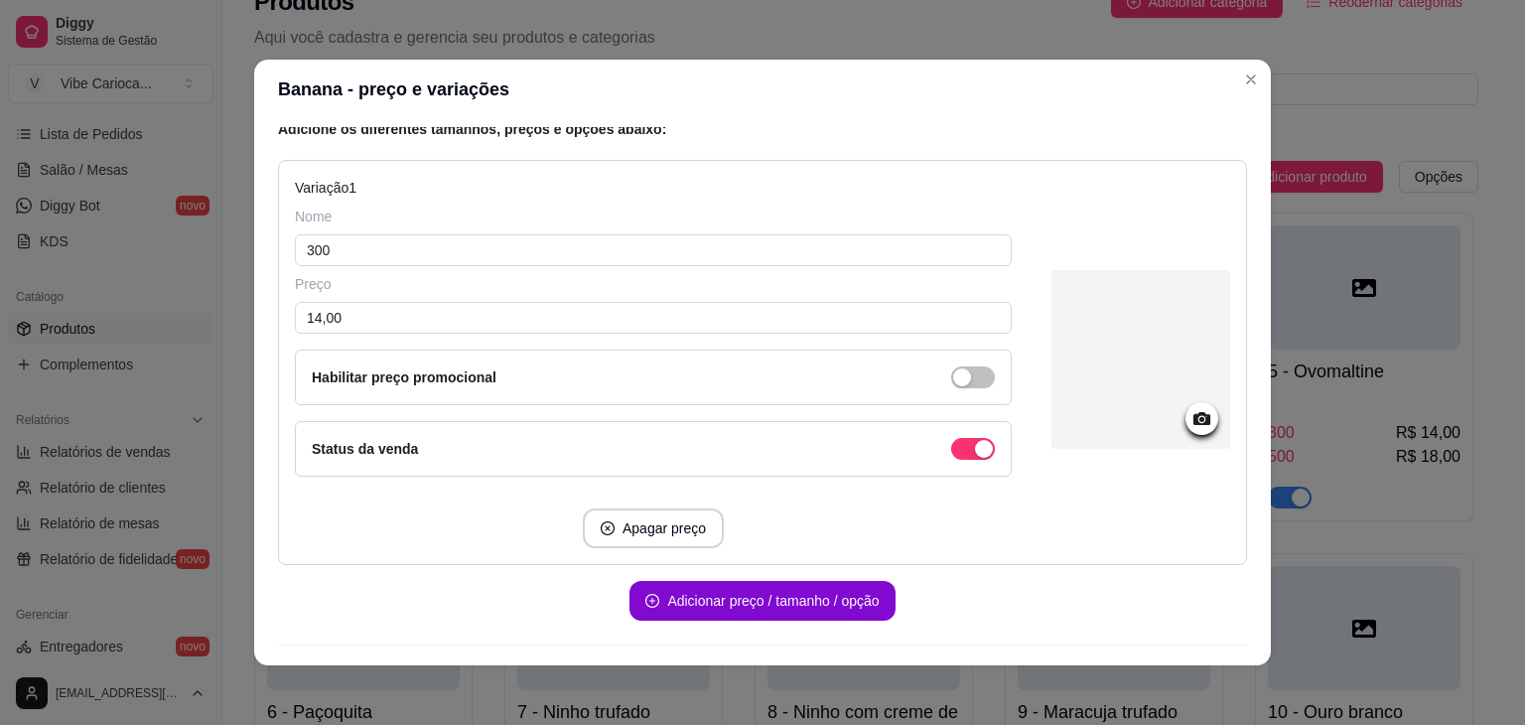
scroll to position [238, 0]
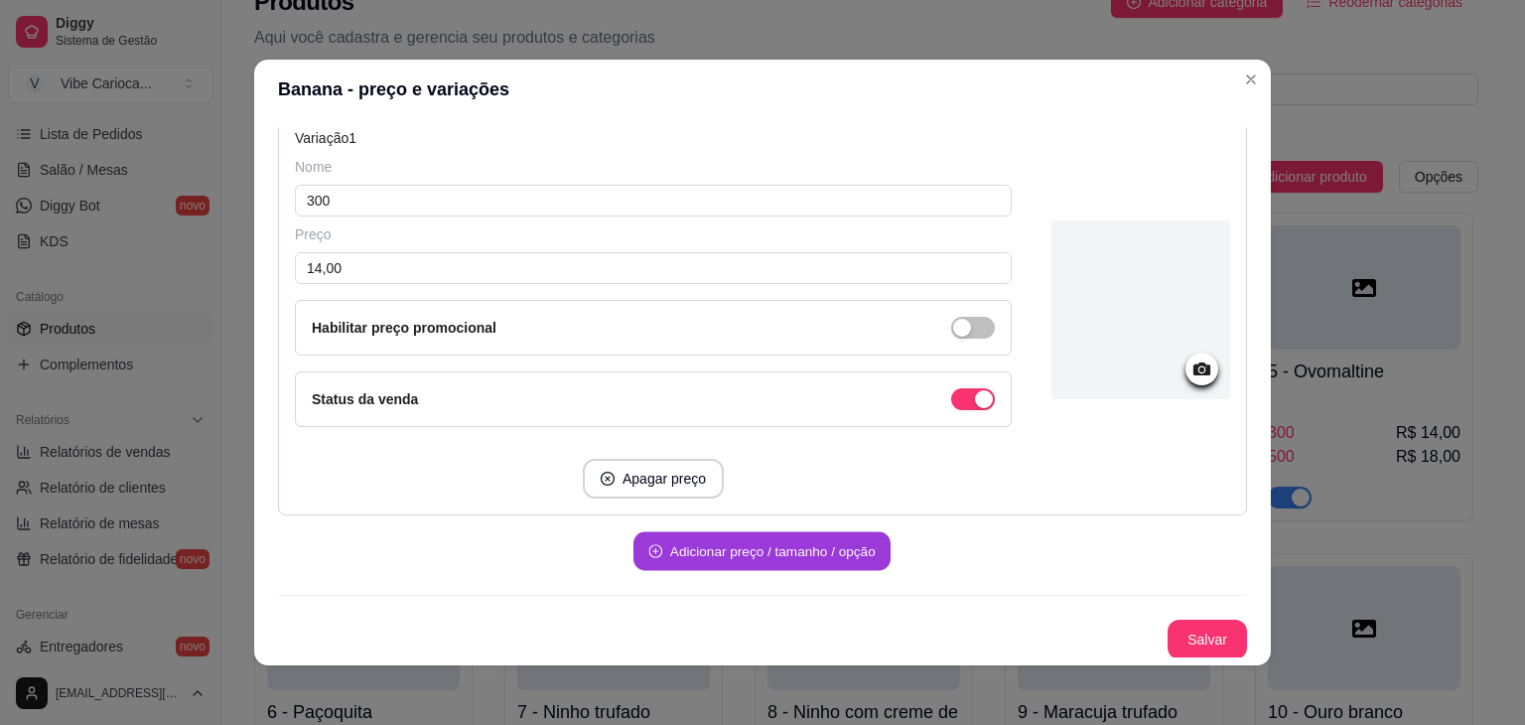
click at [772, 551] on button "Adicionar preço / tamanho / opção" at bounding box center [762, 551] width 257 height 39
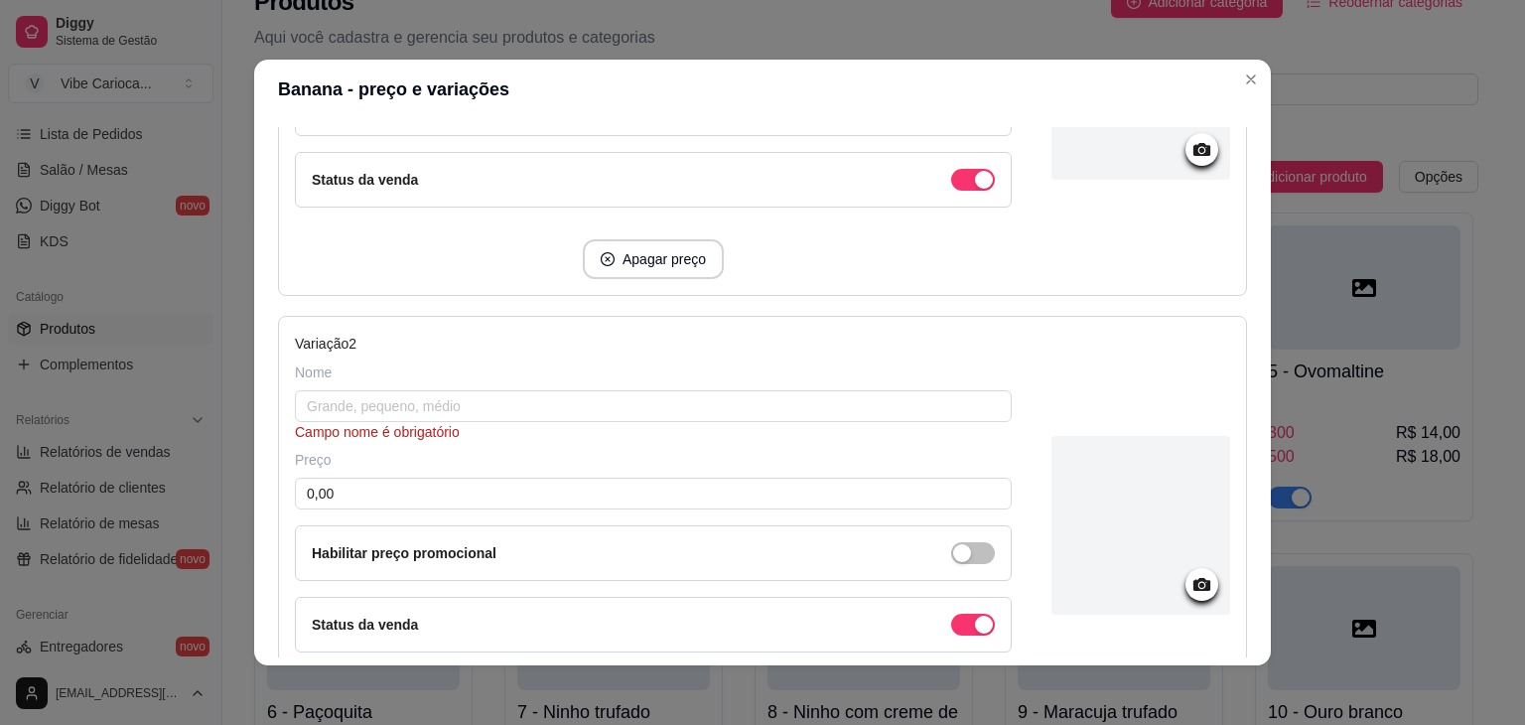
scroll to position [638, 0]
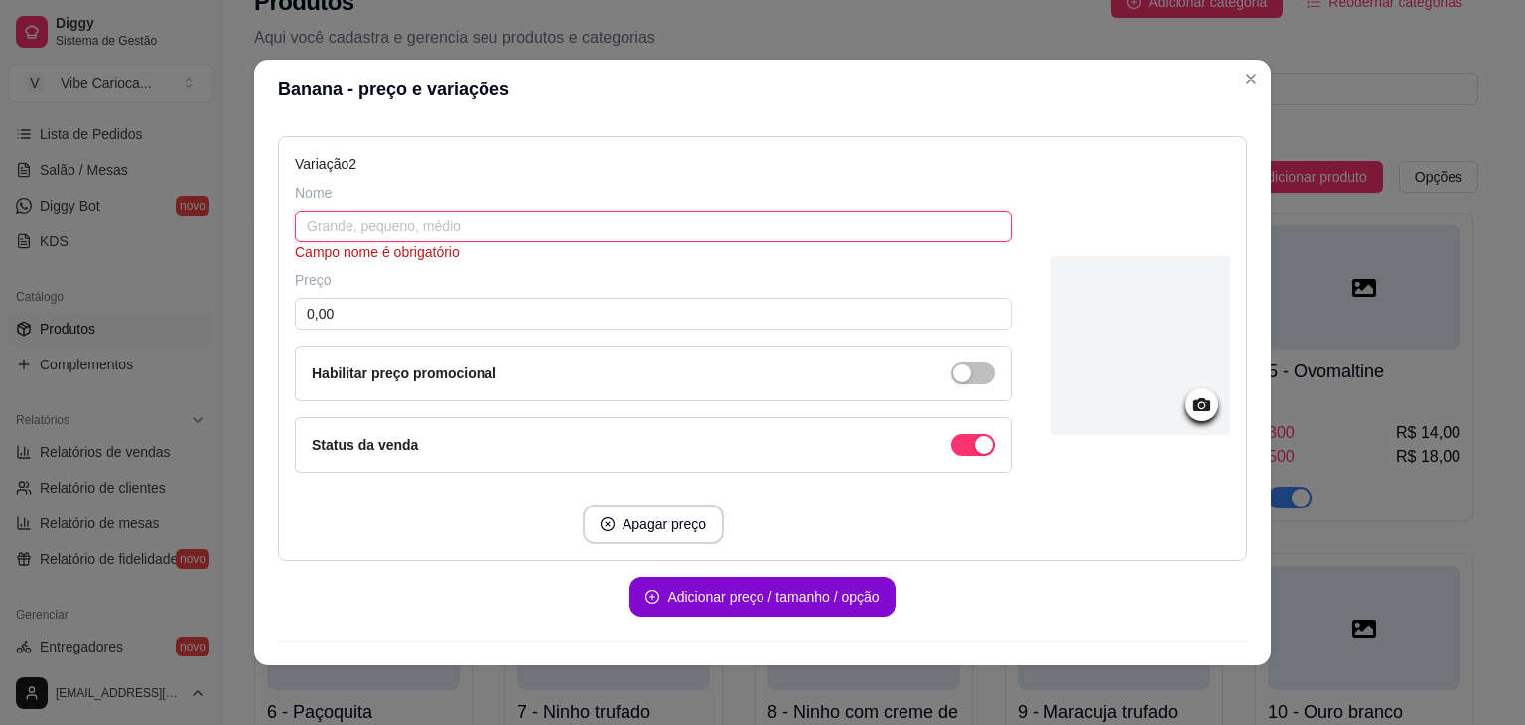
click at [551, 230] on input "text" at bounding box center [653, 227] width 717 height 32
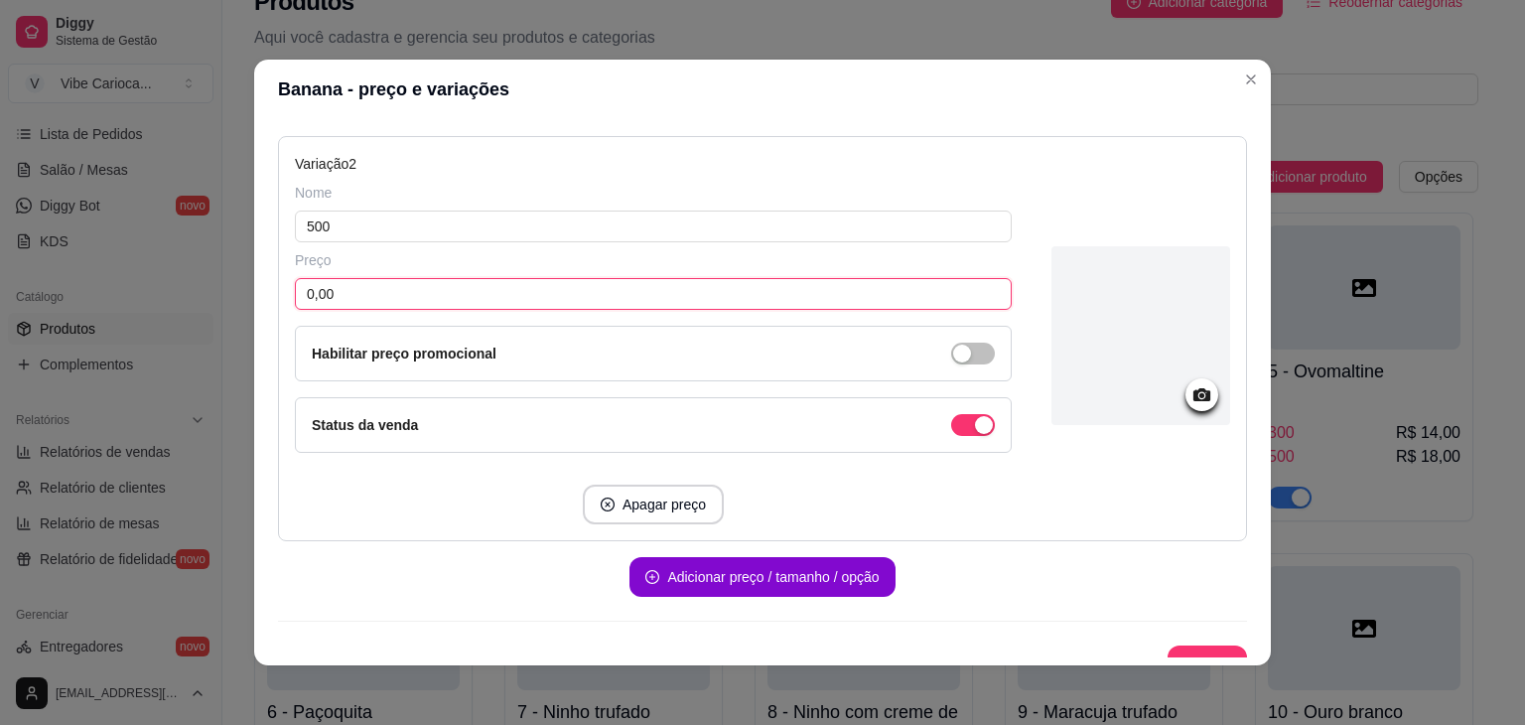
click at [491, 288] on input "0,00" at bounding box center [653, 294] width 717 height 32
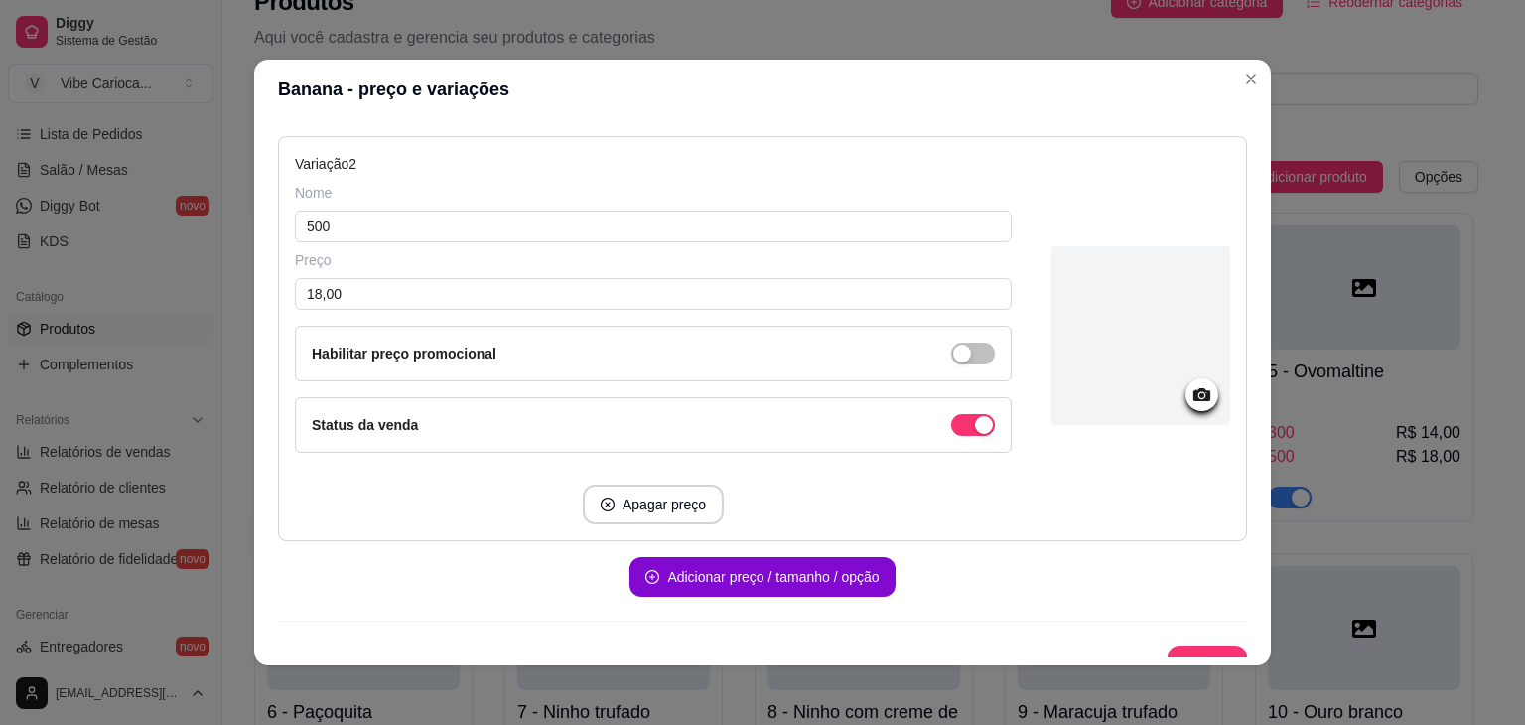
scroll to position [660, 0]
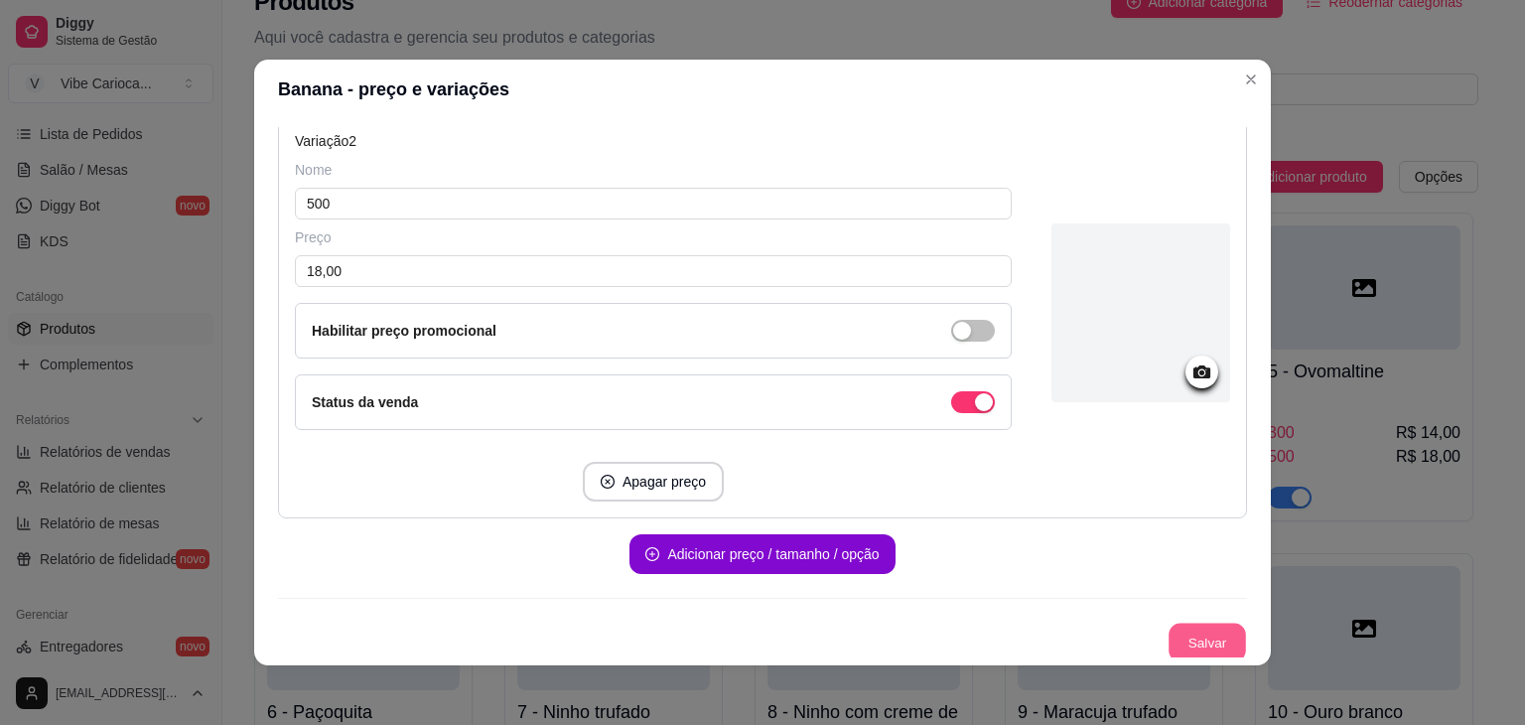
click at [1184, 629] on button "Salvar" at bounding box center [1207, 643] width 77 height 39
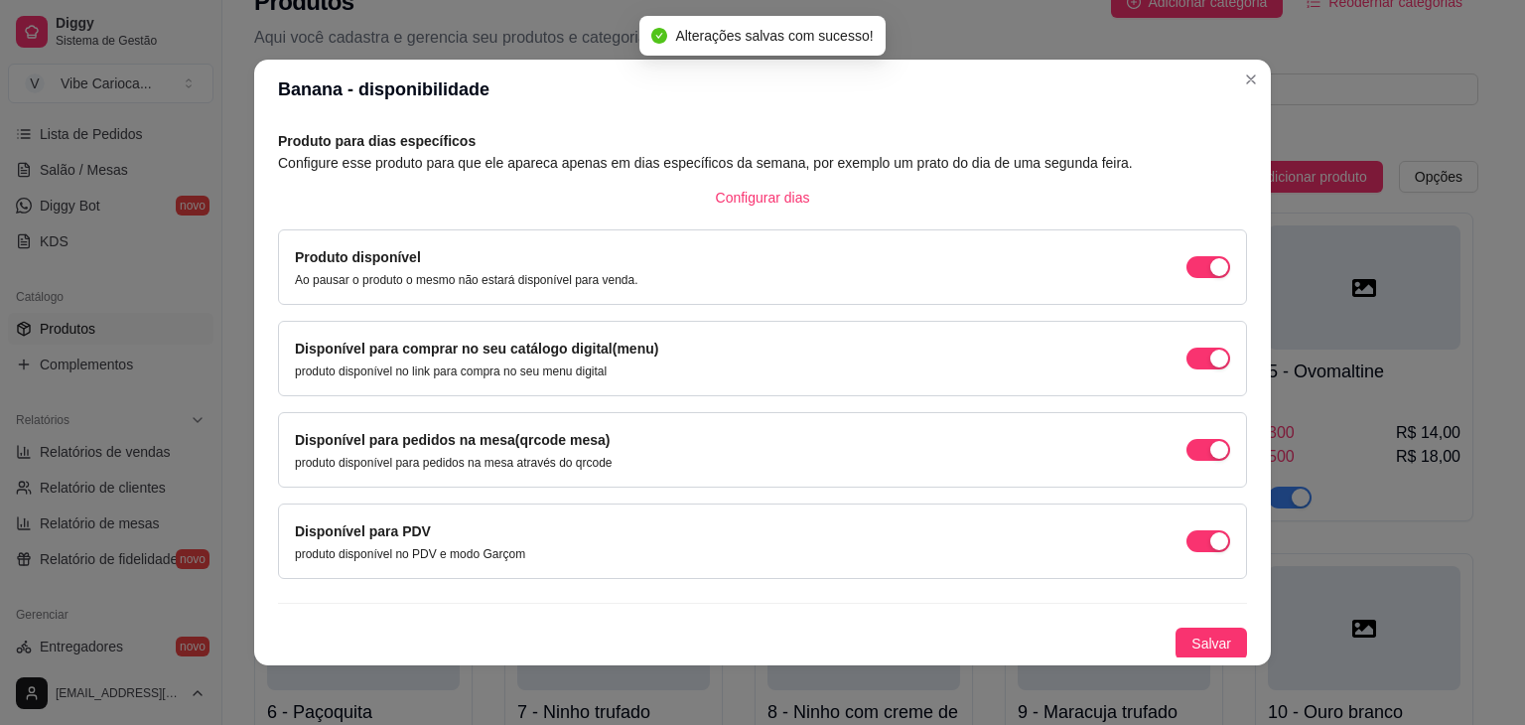
click at [1184, 629] on button "Salvar" at bounding box center [1211, 644] width 71 height 32
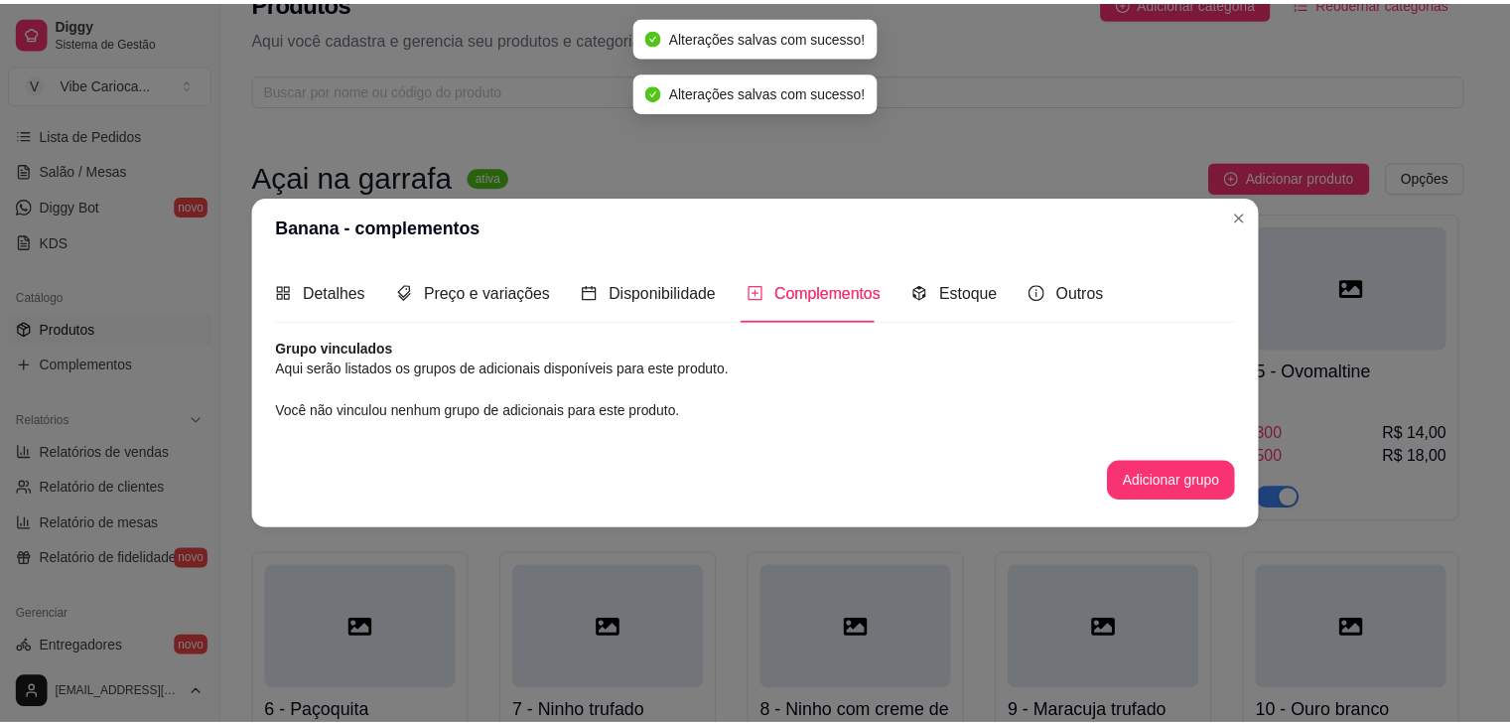
scroll to position [0, 0]
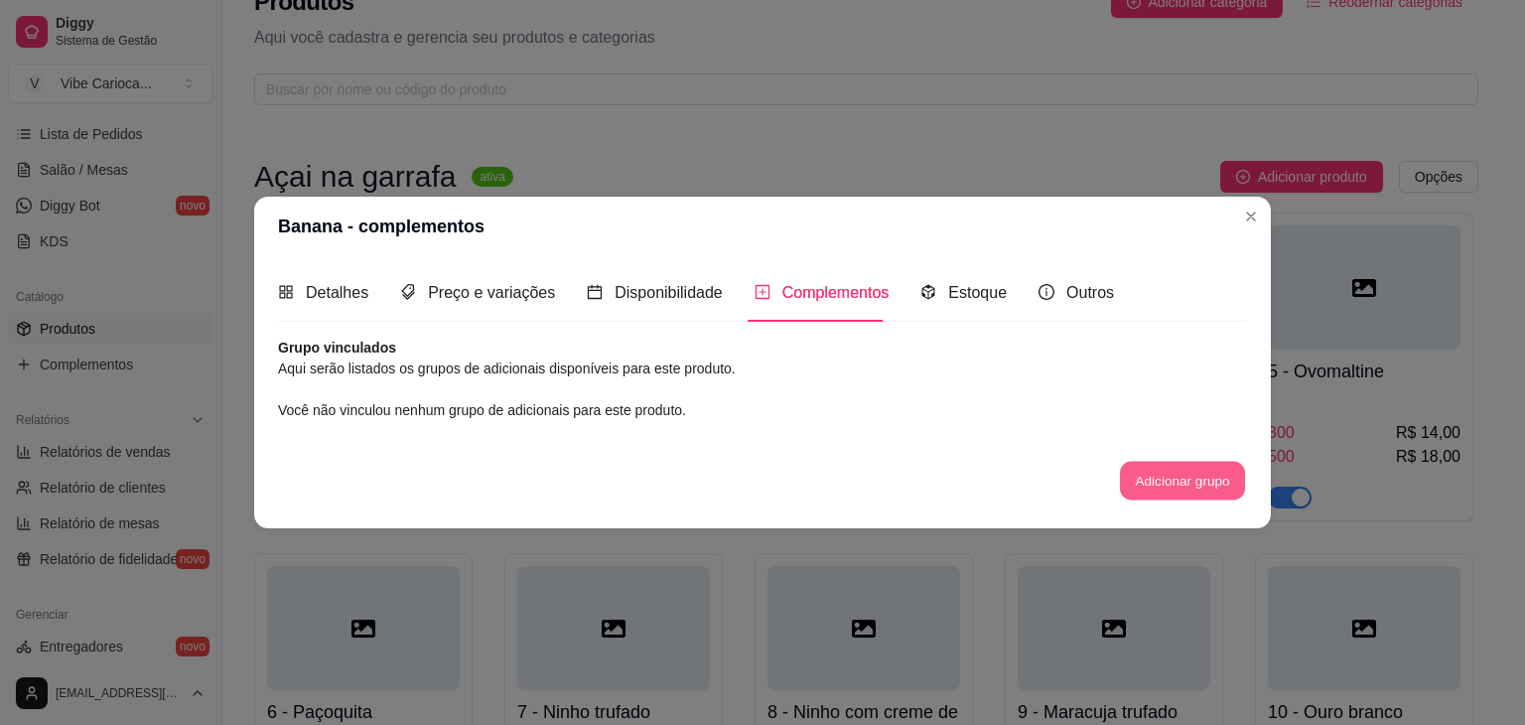
click at [1208, 469] on button "Adicionar grupo" at bounding box center [1182, 480] width 125 height 39
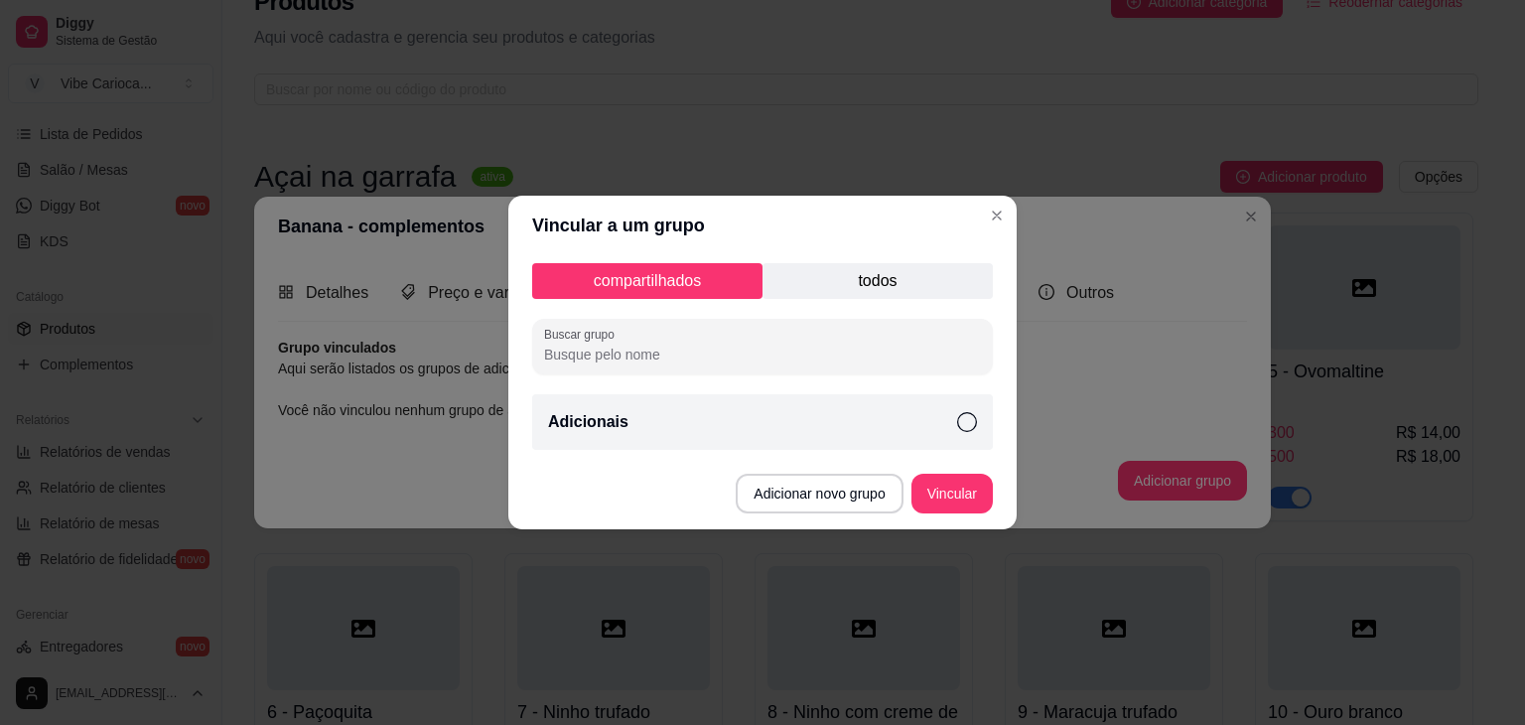
click at [955, 415] on div "Adicionais" at bounding box center [762, 422] width 461 height 56
click at [938, 503] on button "Vincular" at bounding box center [952, 494] width 79 height 39
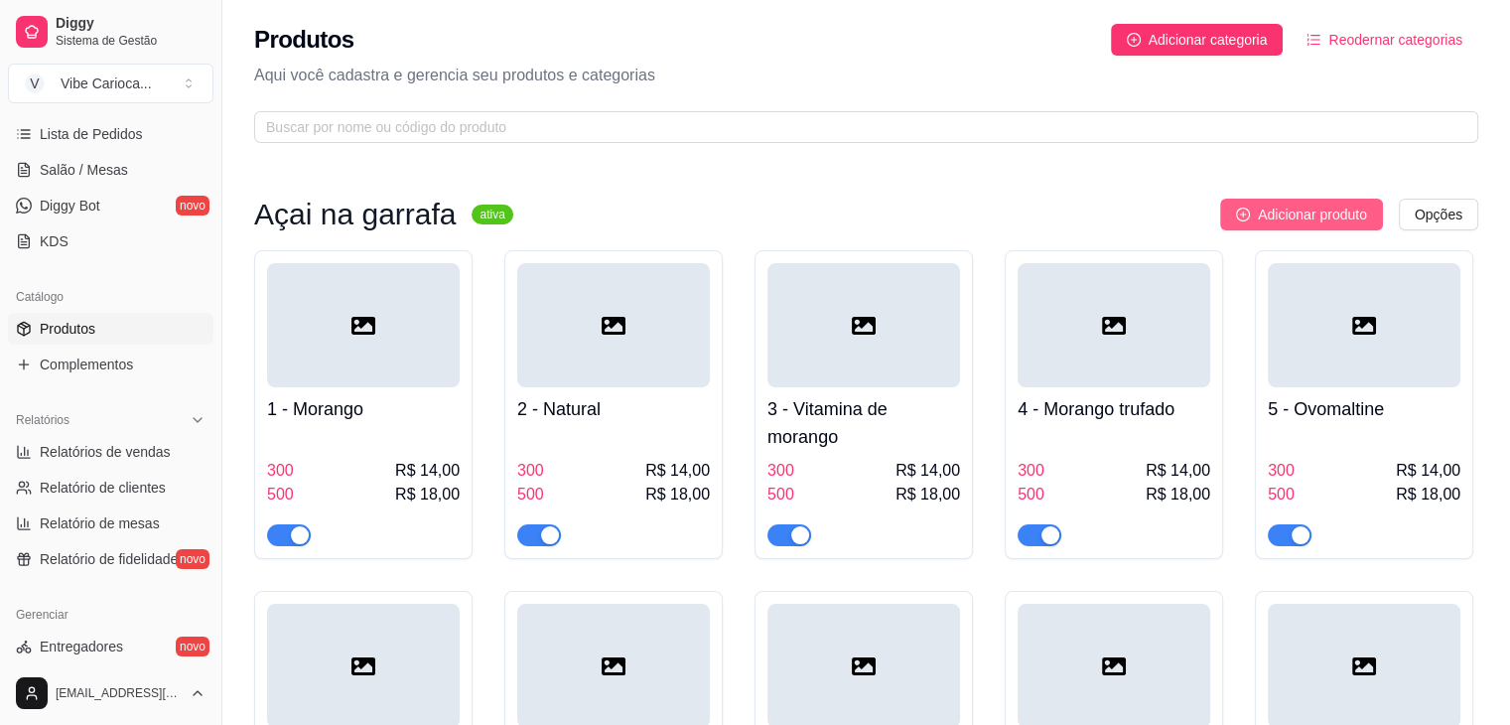
click at [1339, 204] on span "Adicionar produto" at bounding box center [1312, 215] width 109 height 22
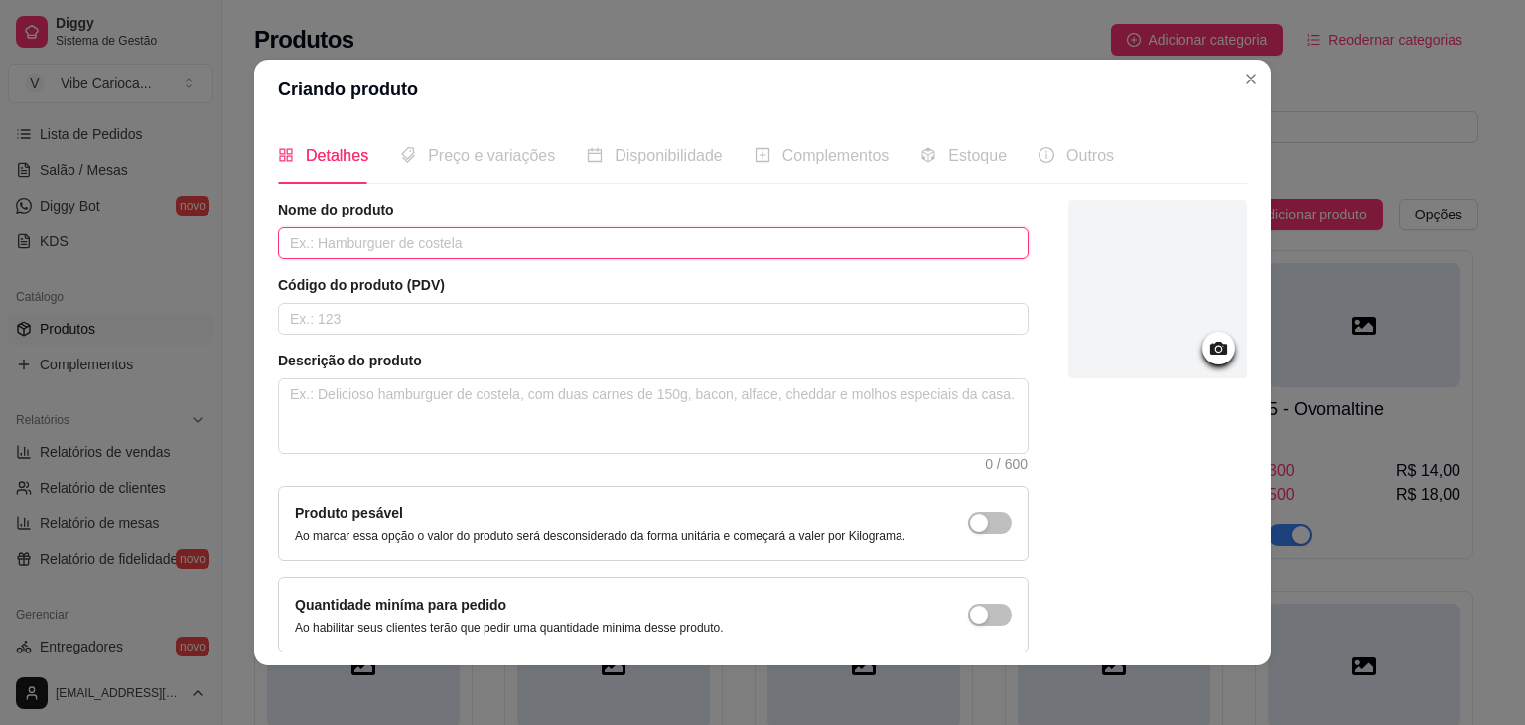
click at [604, 245] on input "text" at bounding box center [653, 243] width 751 height 32
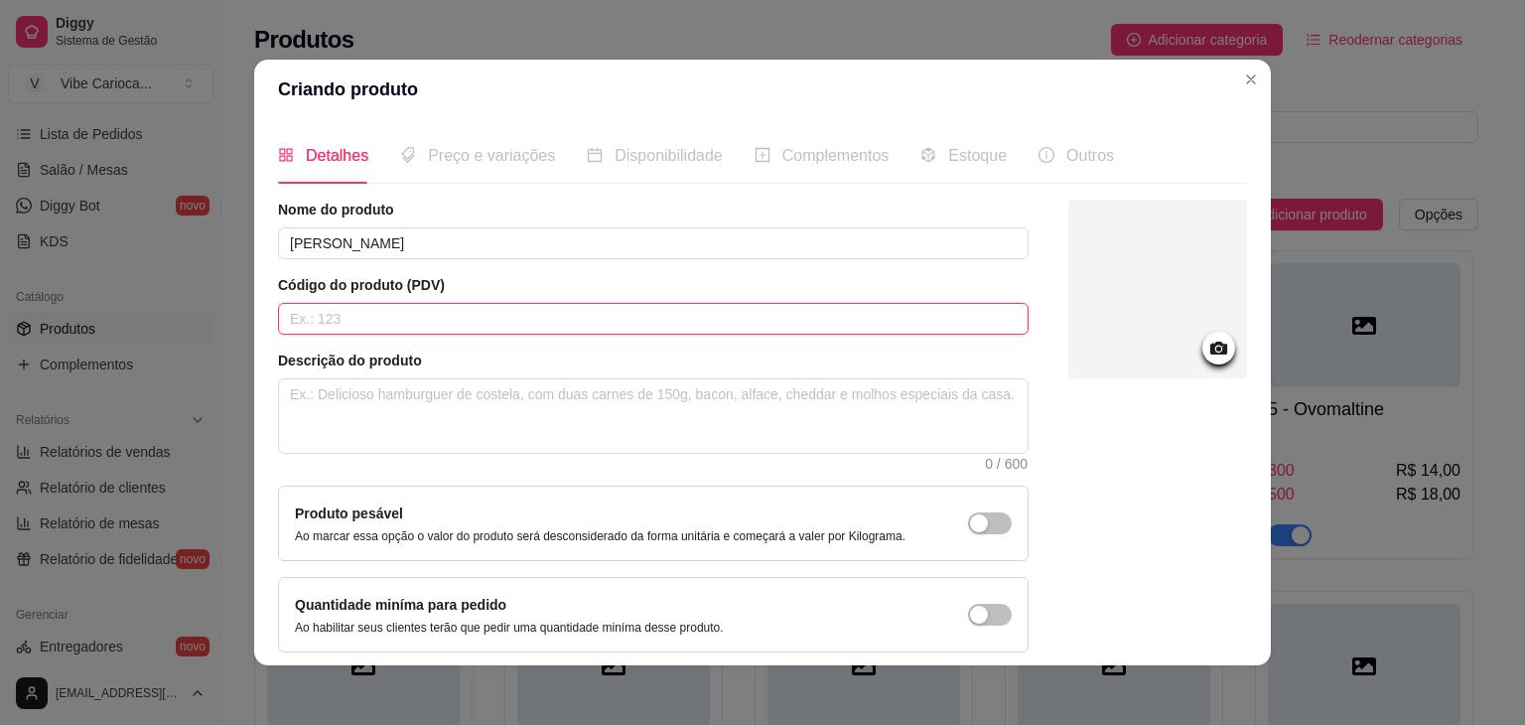
click at [398, 322] on input "text" at bounding box center [653, 319] width 751 height 32
click at [346, 393] on textarea at bounding box center [653, 415] width 749 height 73
paste textarea "Açai batido"
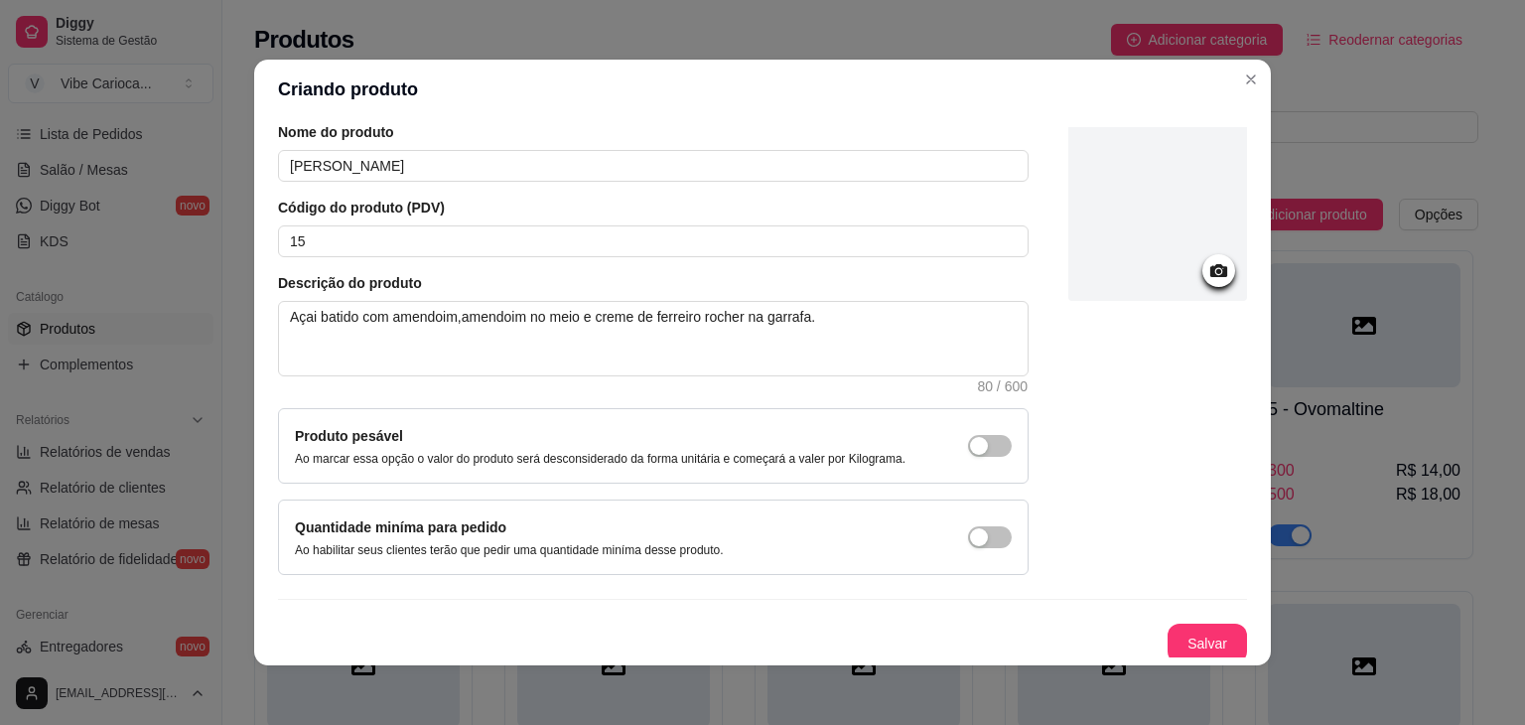
scroll to position [81, 0]
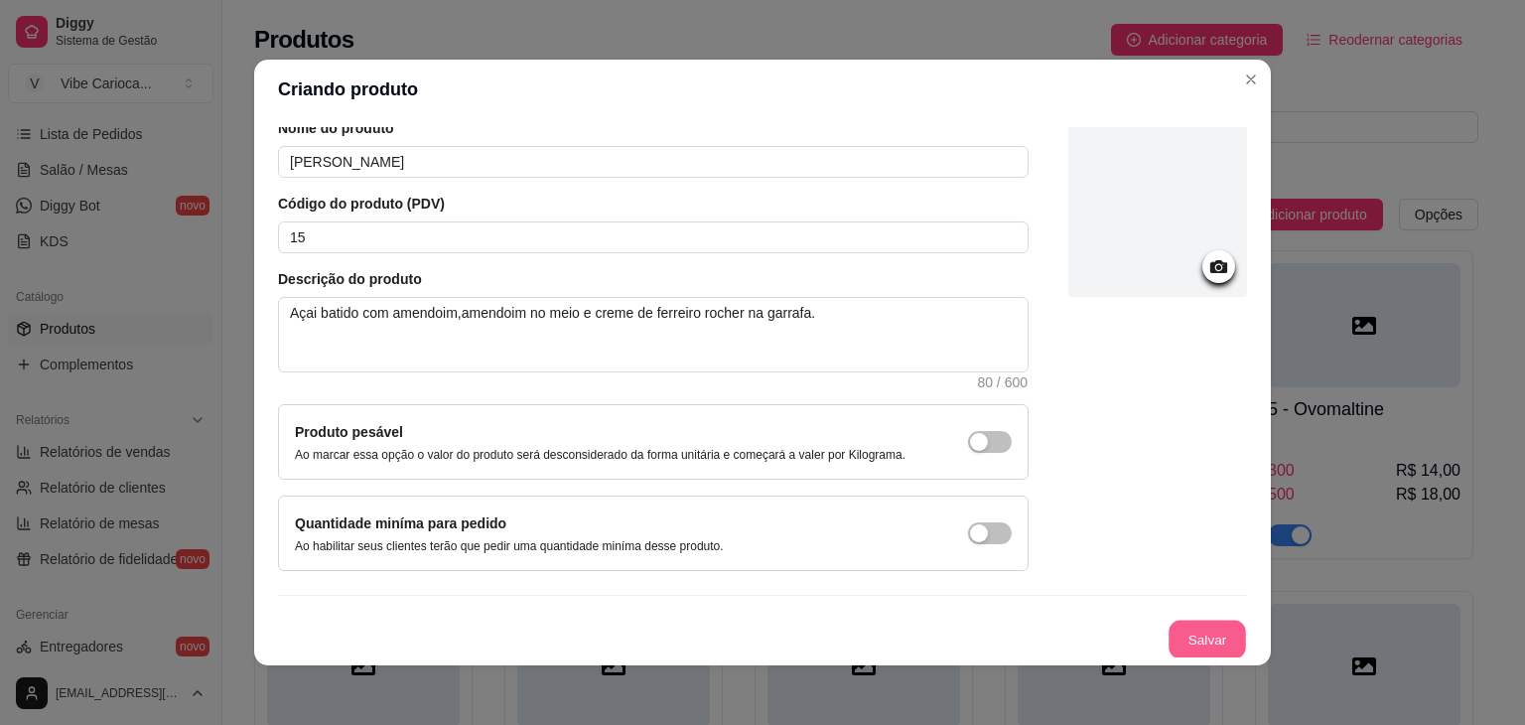
click at [1194, 638] on button "Salvar" at bounding box center [1207, 640] width 77 height 39
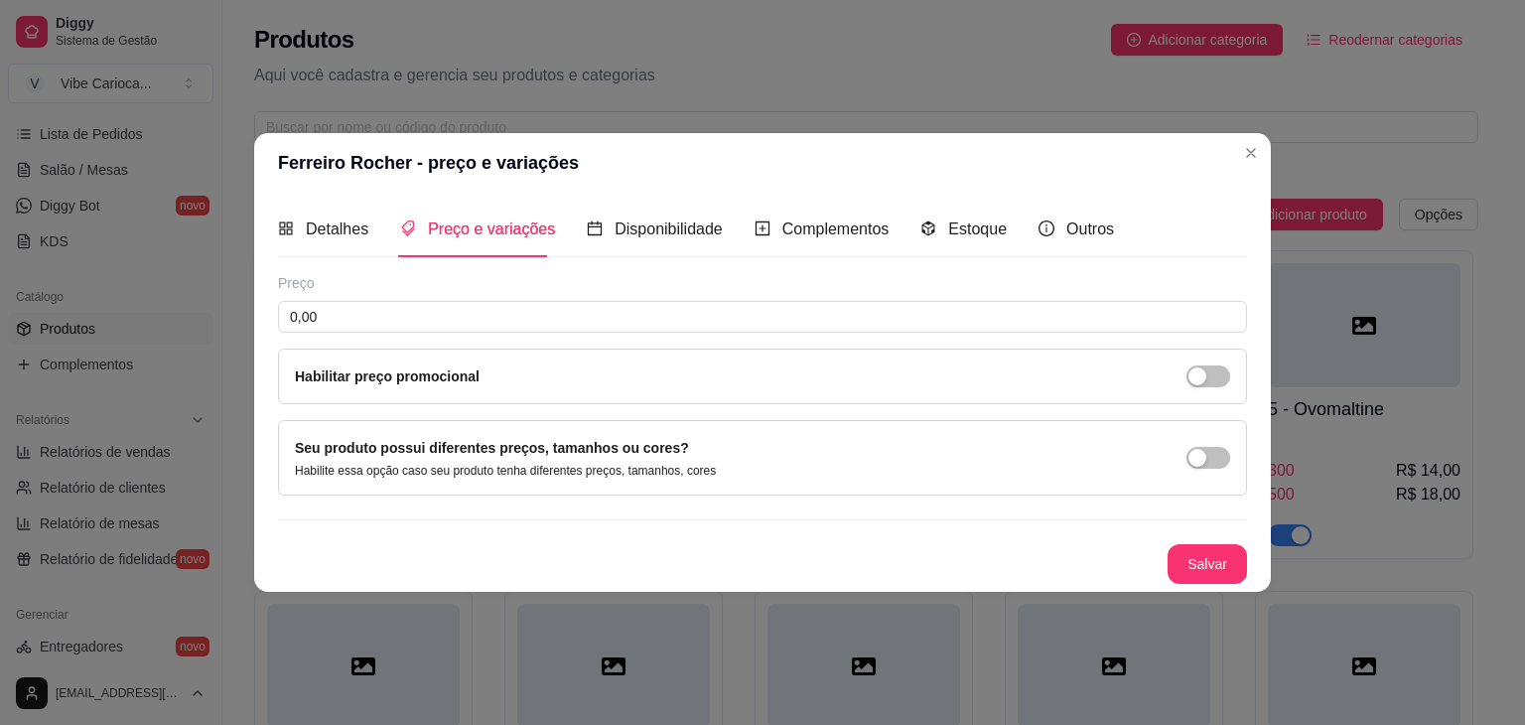
scroll to position [0, 0]
click at [1204, 452] on div "button" at bounding box center [1198, 458] width 18 height 18
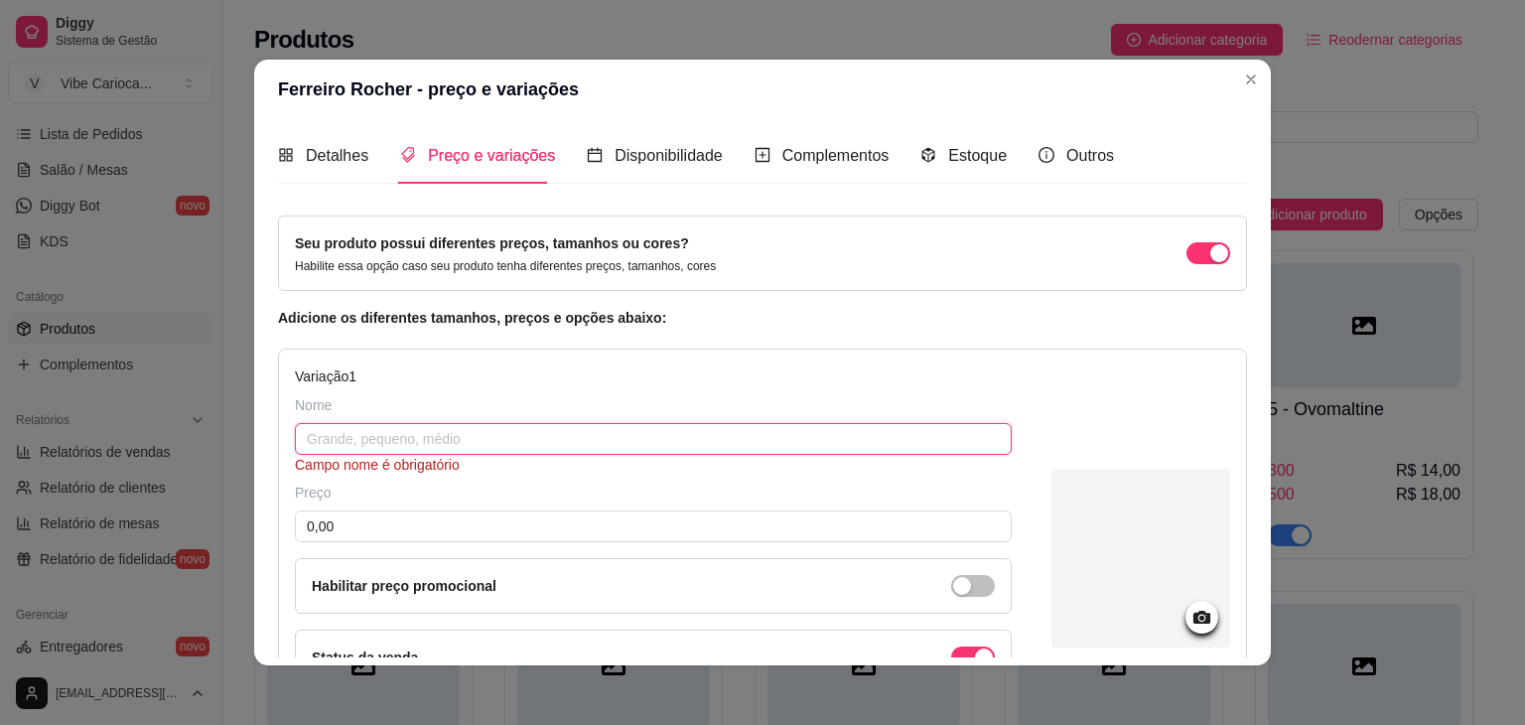
click at [348, 436] on input "text" at bounding box center [653, 439] width 717 height 32
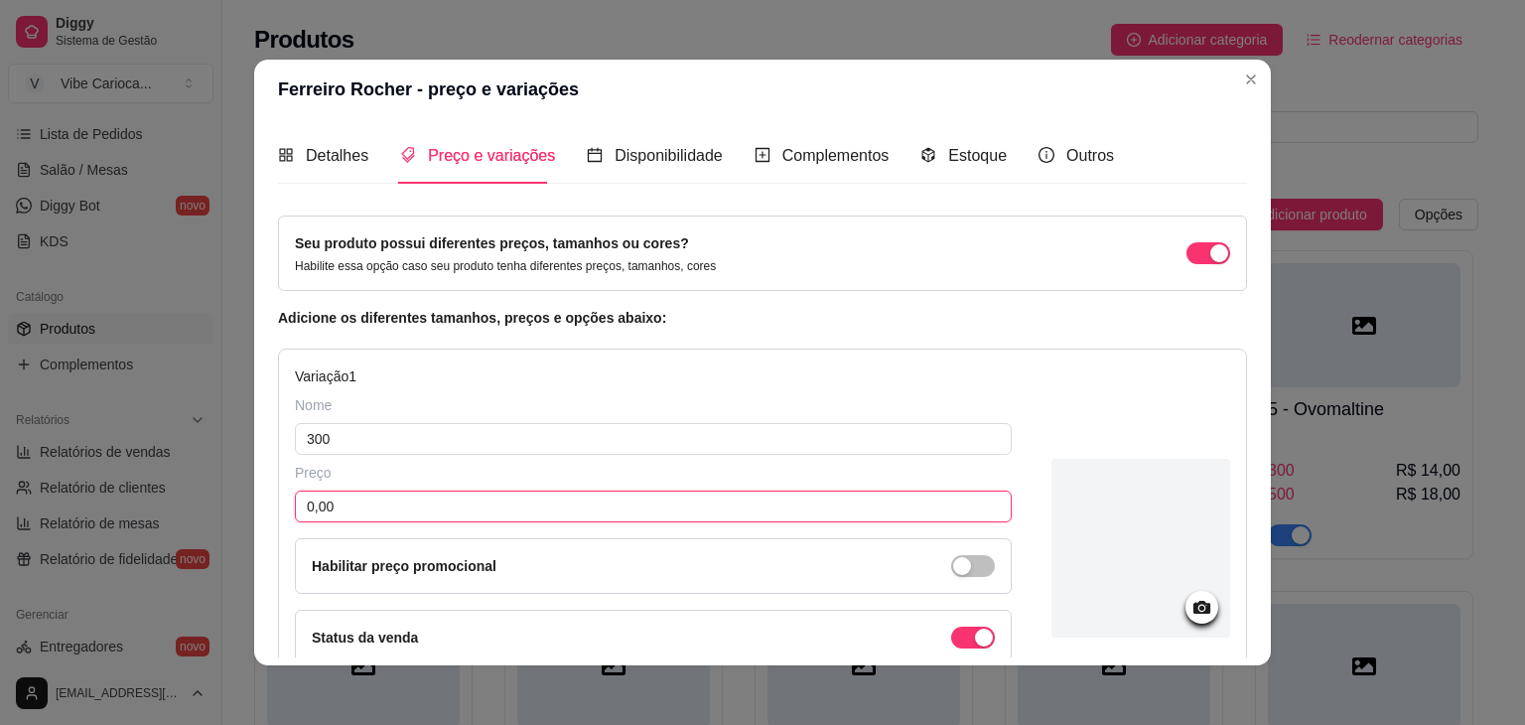
click at [347, 508] on input "0,00" at bounding box center [653, 507] width 717 height 32
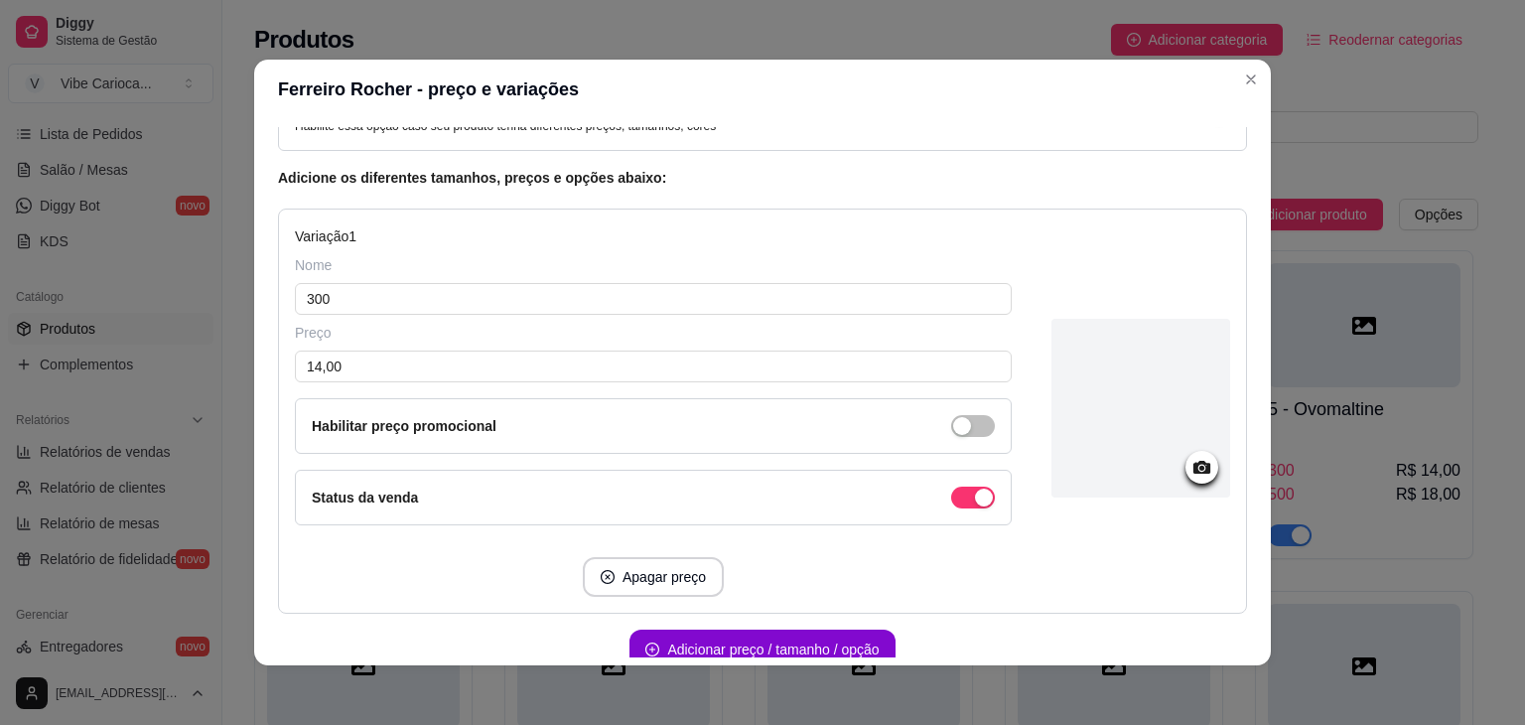
scroll to position [238, 0]
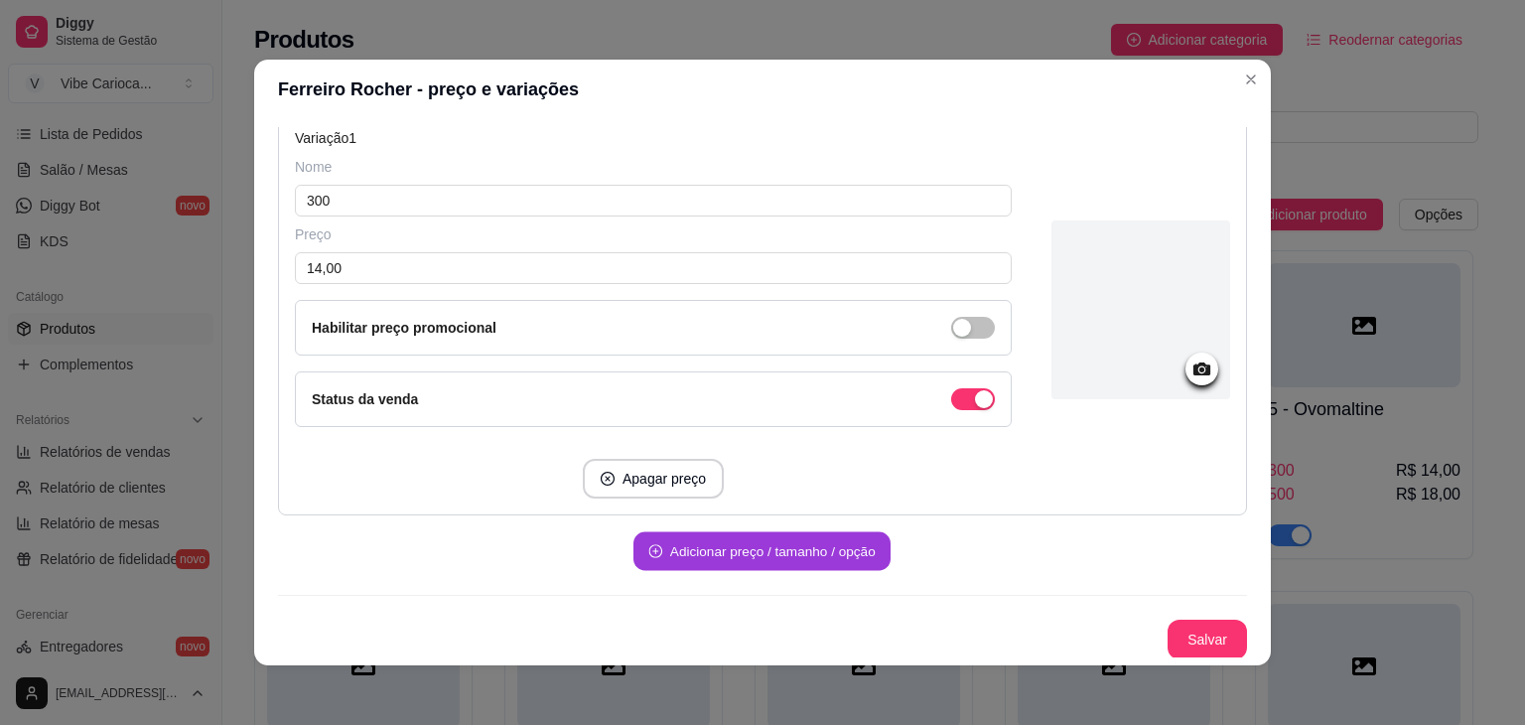
click at [751, 532] on button "Adicionar preço / tamanho / opção" at bounding box center [762, 551] width 257 height 39
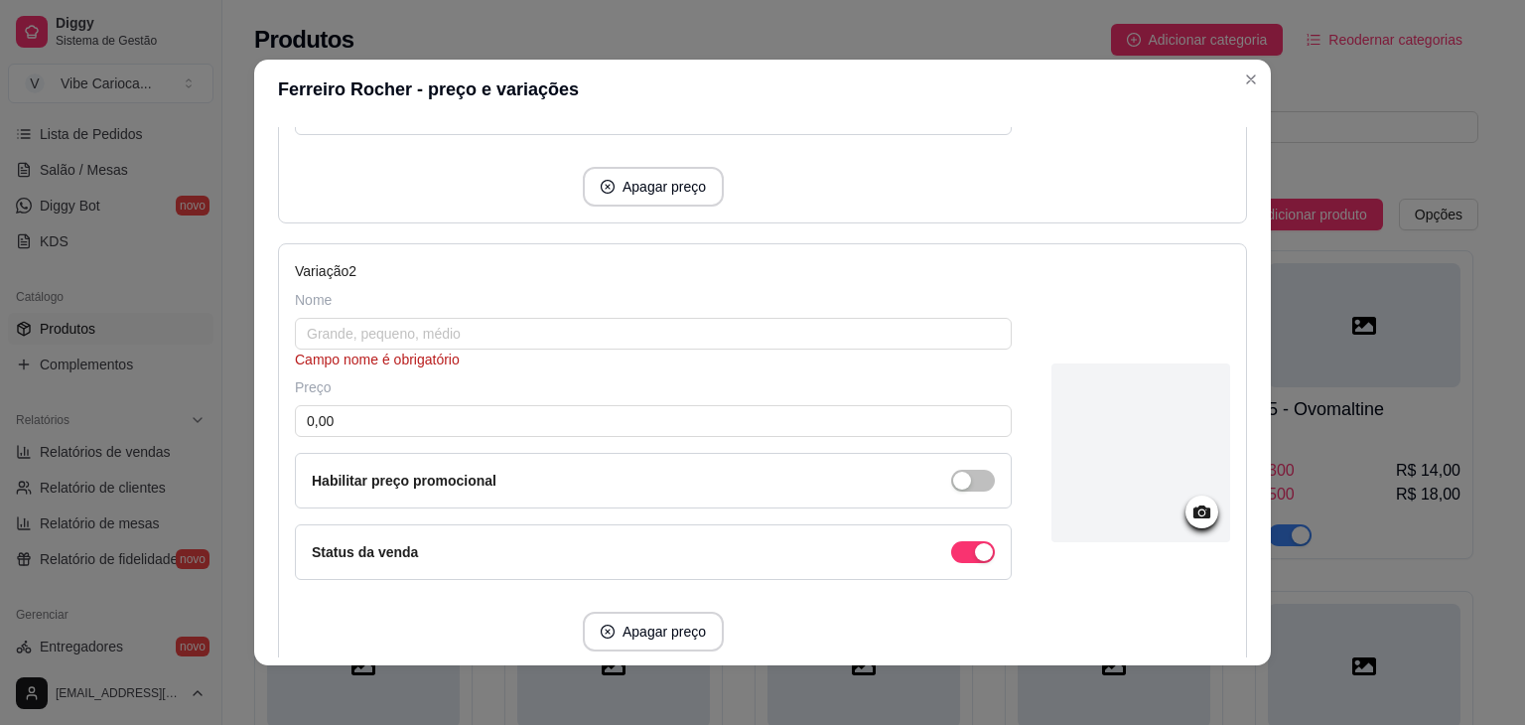
scroll to position [544, 0]
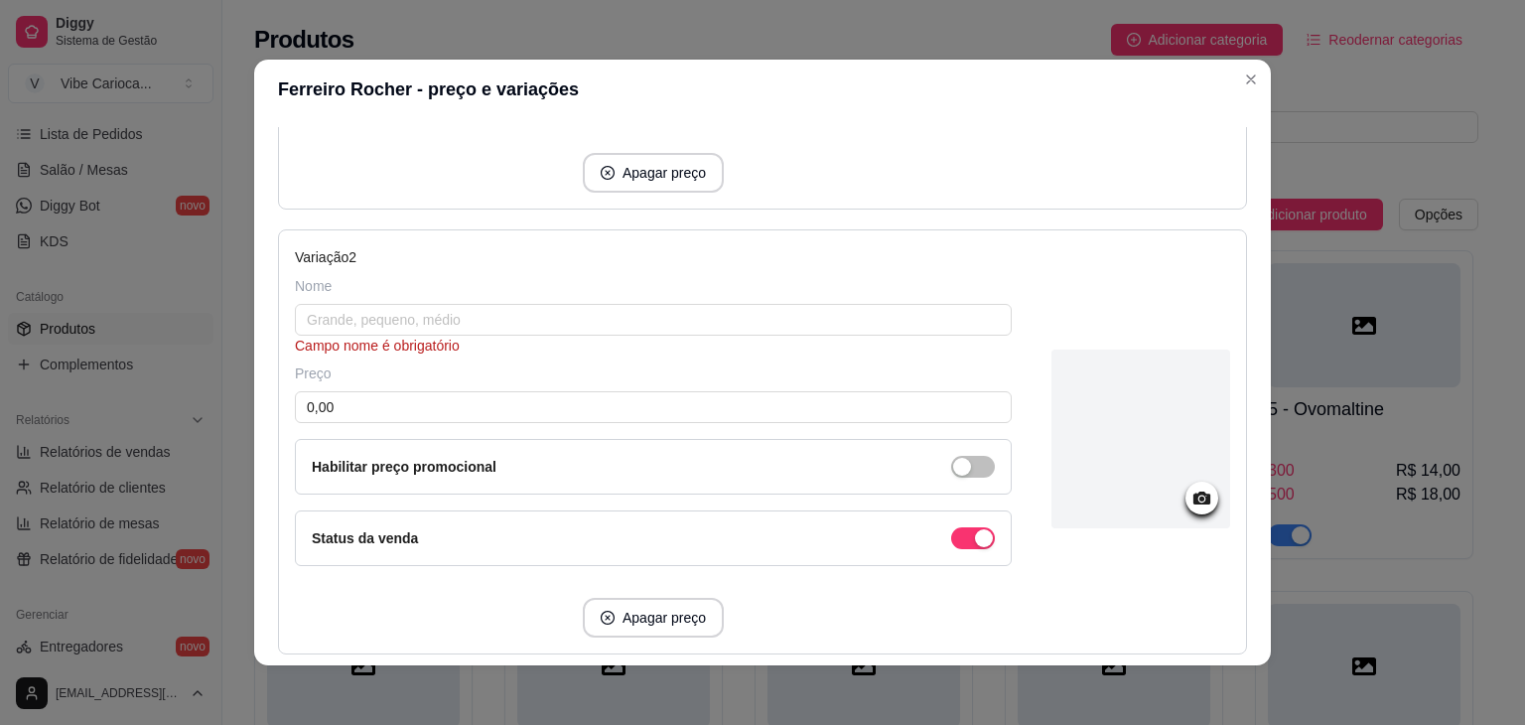
click at [694, 336] on div "Campo nome é obrigatório" at bounding box center [653, 346] width 717 height 20
click at [695, 309] on input "text" at bounding box center [653, 320] width 717 height 32
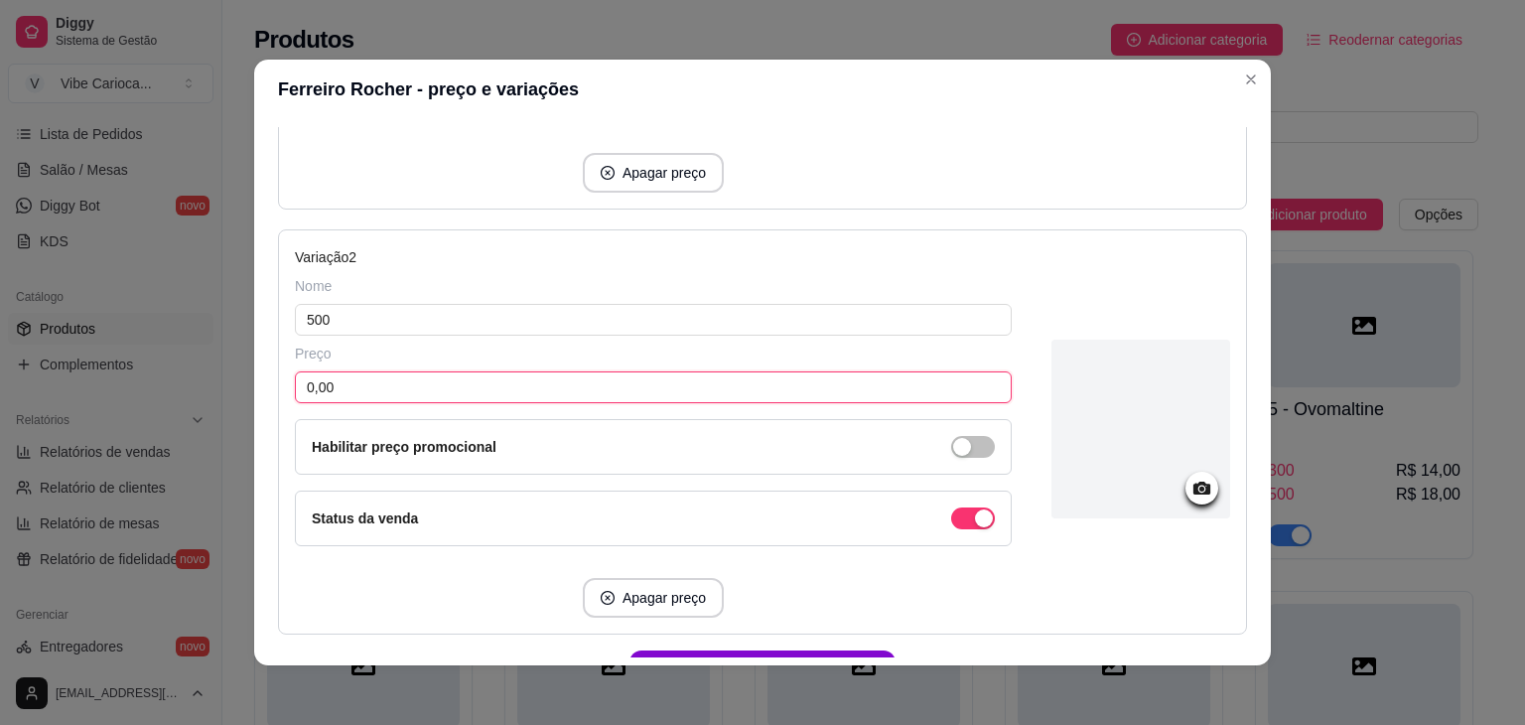
click at [669, 387] on input "0,00" at bounding box center [653, 387] width 717 height 32
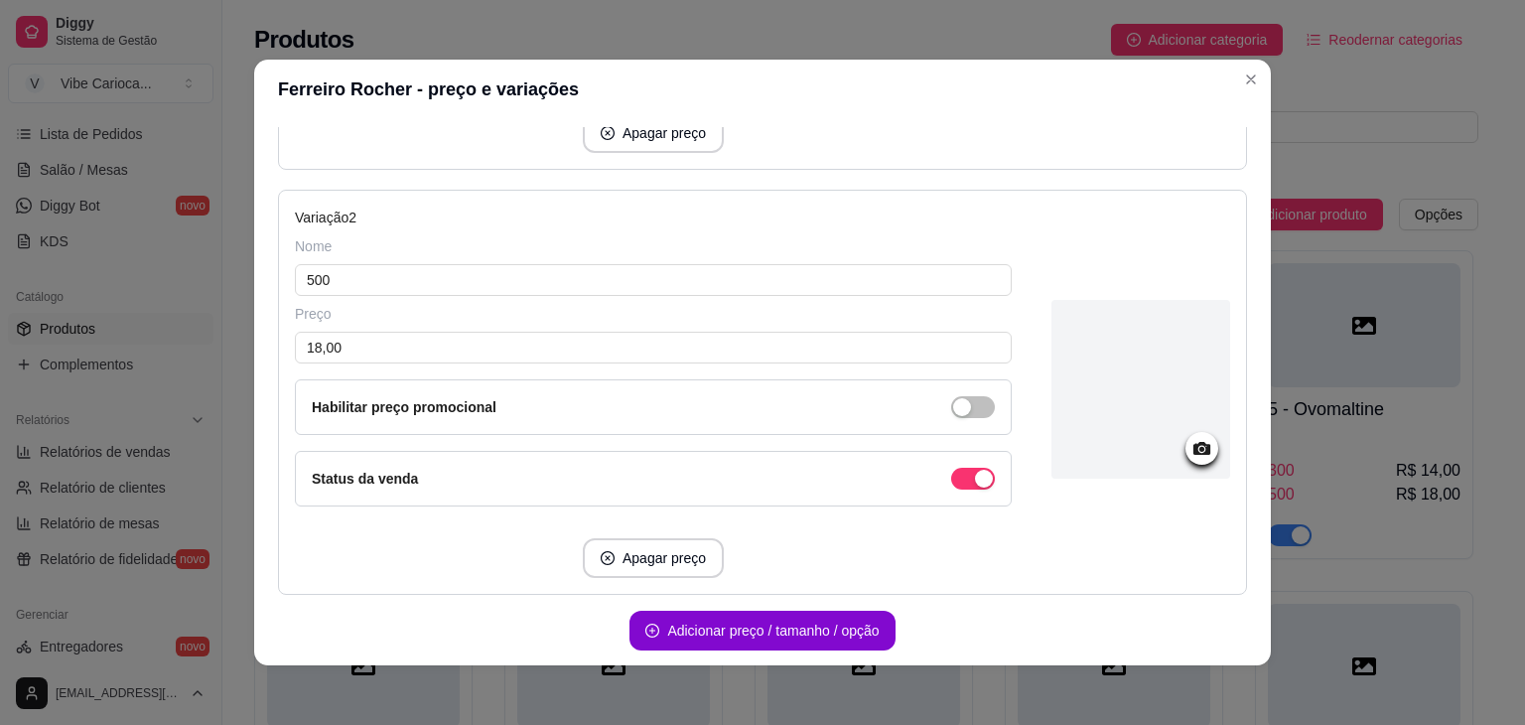
scroll to position [660, 0]
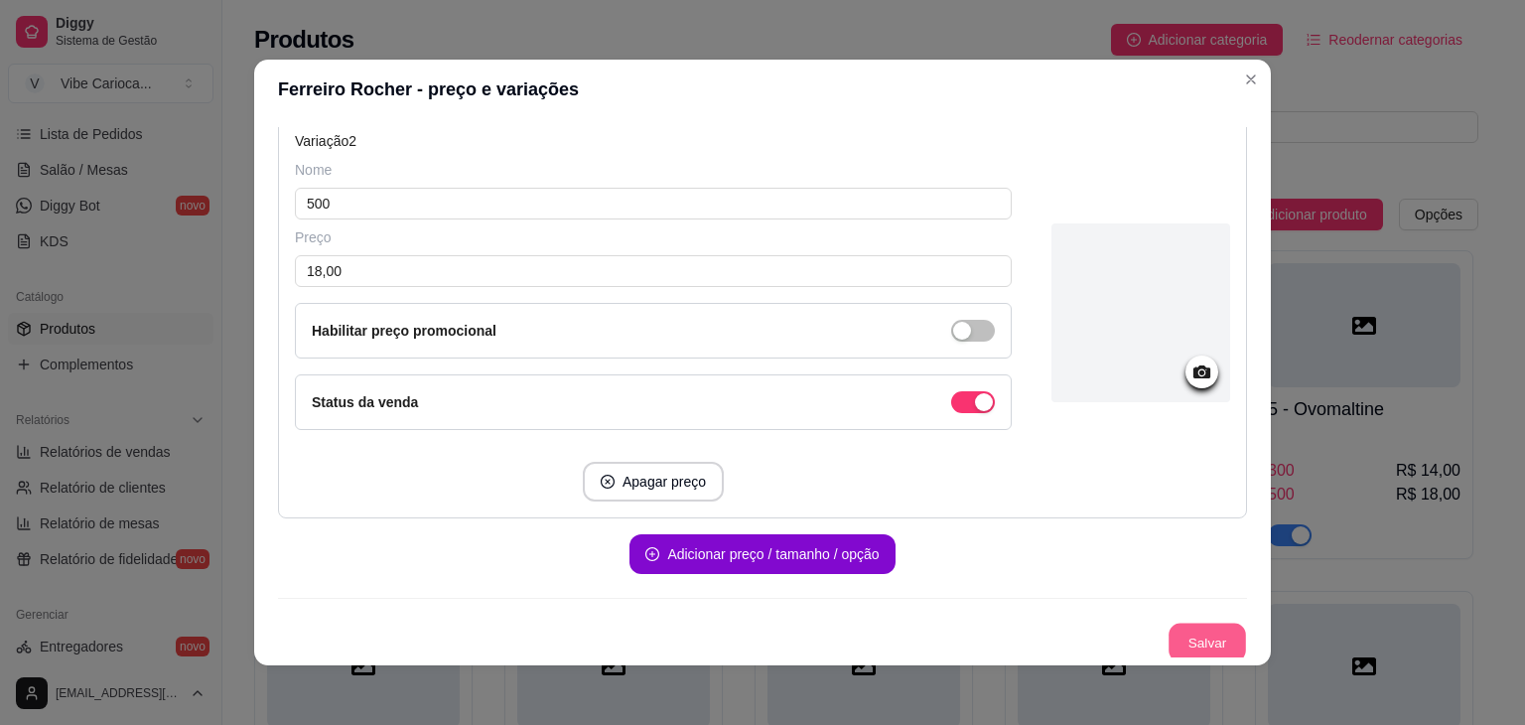
click at [1186, 624] on button "Salvar" at bounding box center [1207, 643] width 77 height 39
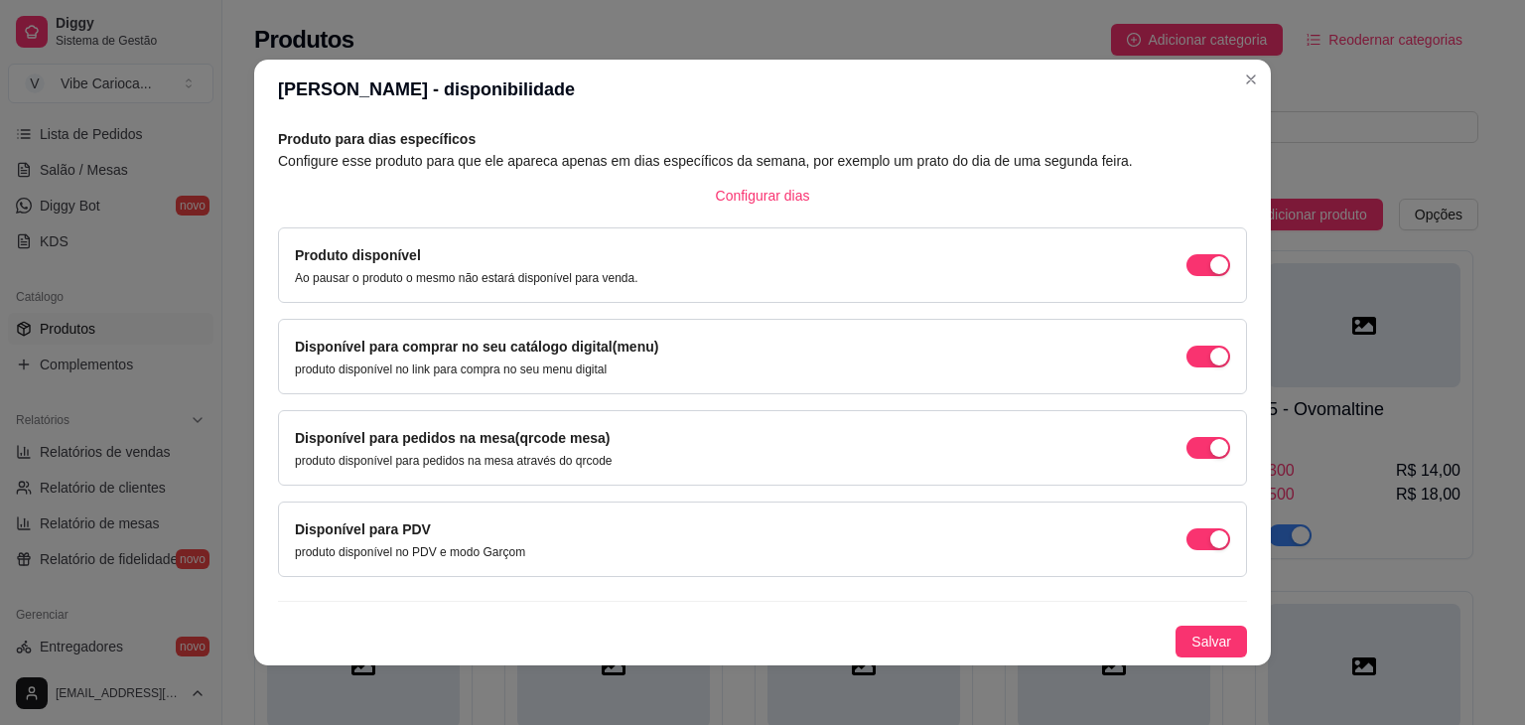
scroll to position [89, 0]
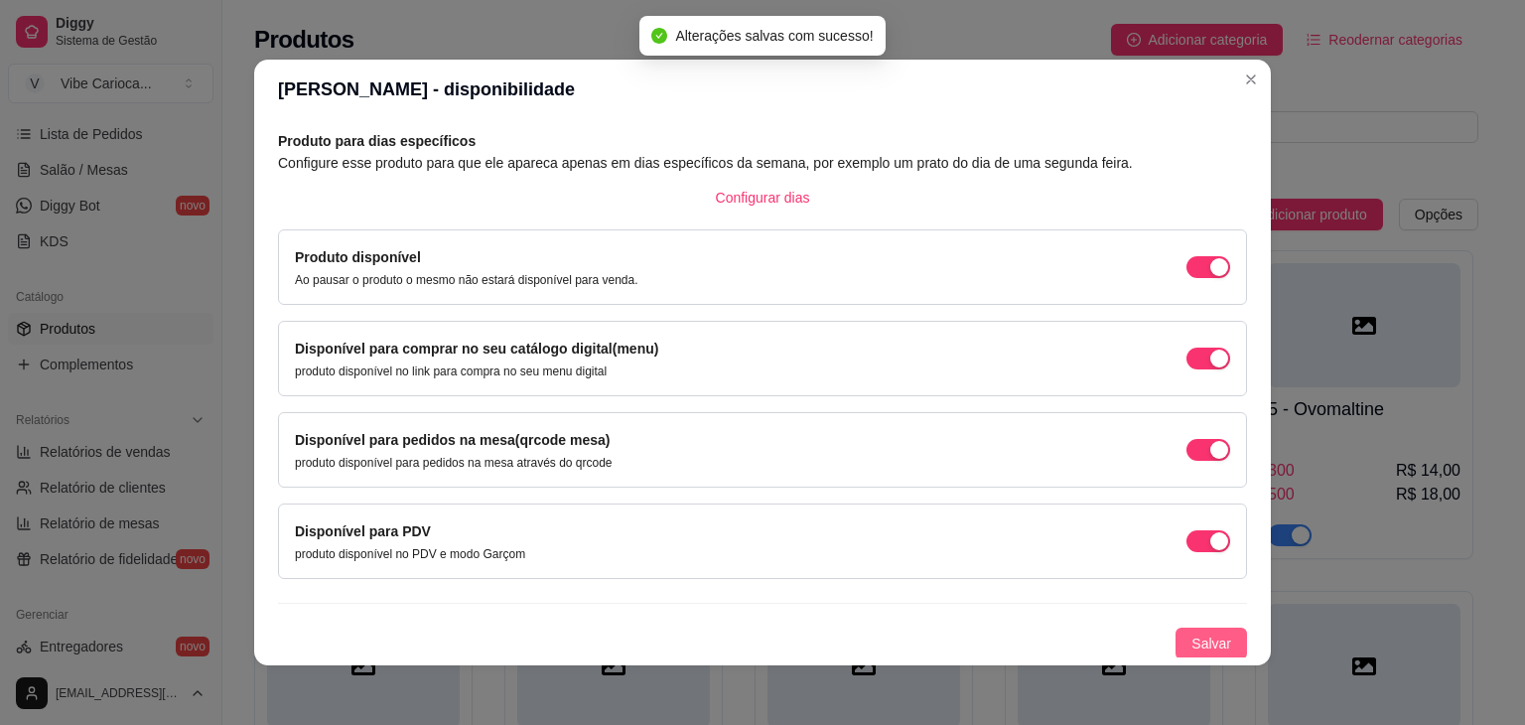
click at [1192, 640] on span "Salvar" at bounding box center [1212, 644] width 40 height 22
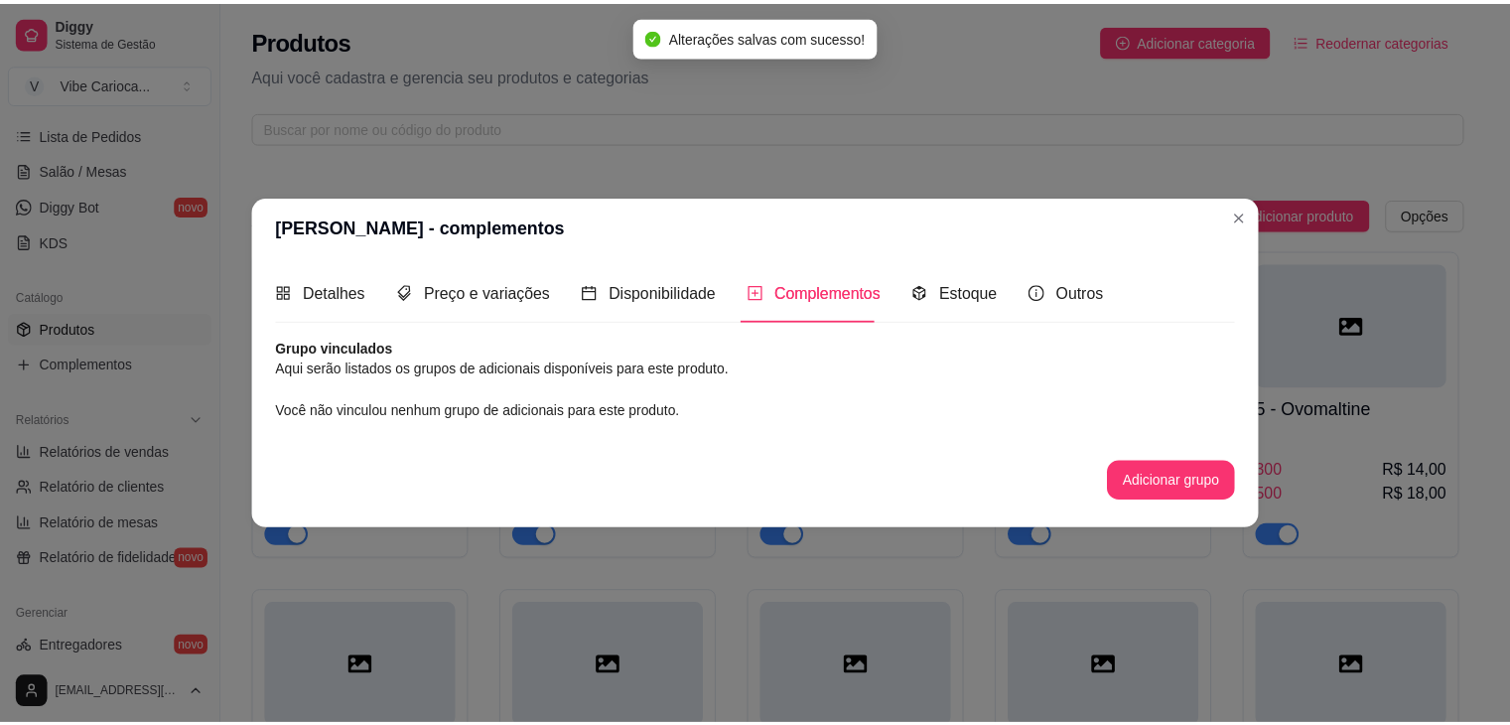
scroll to position [0, 0]
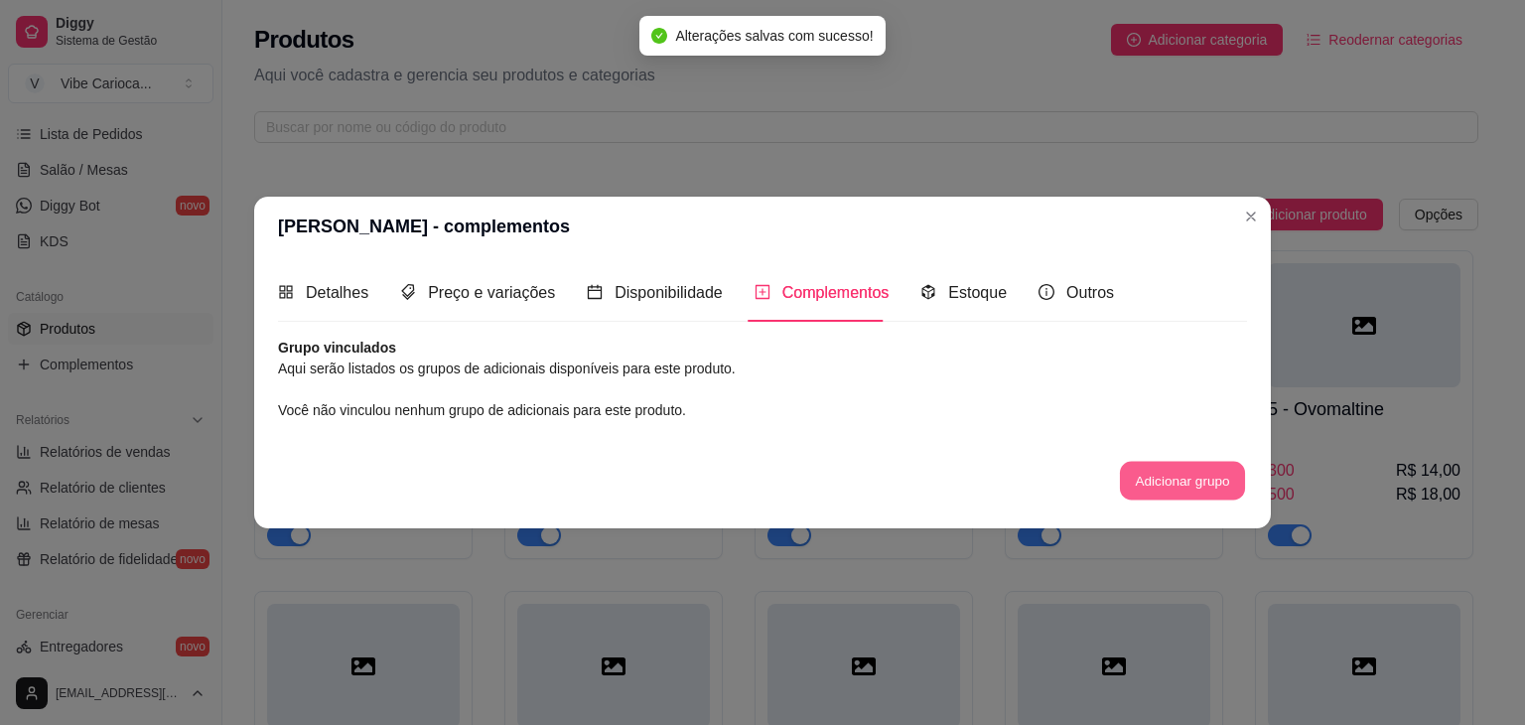
click at [1164, 486] on button "Adicionar grupo" at bounding box center [1182, 480] width 125 height 39
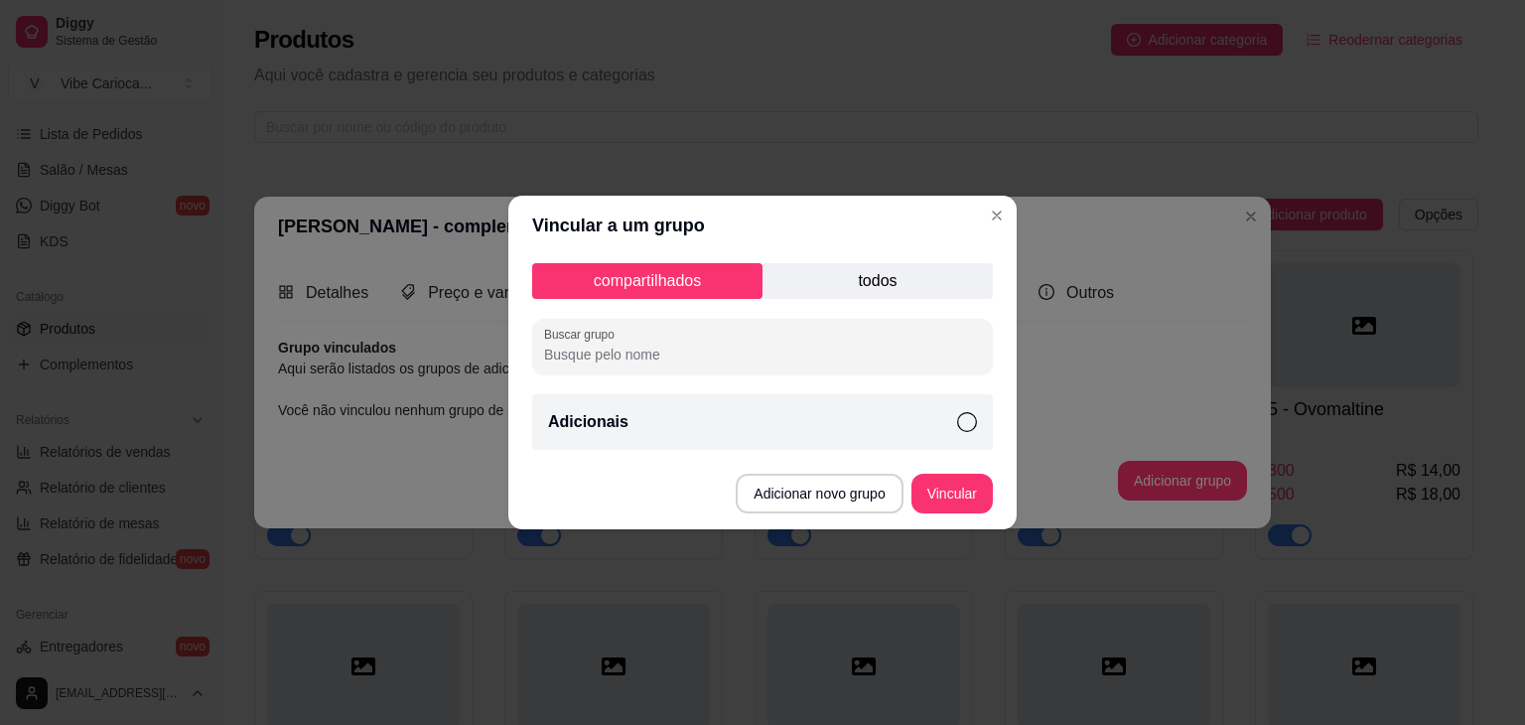
click at [967, 426] on icon at bounding box center [967, 422] width 20 height 20
click at [958, 494] on button "Vincular" at bounding box center [952, 494] width 79 height 39
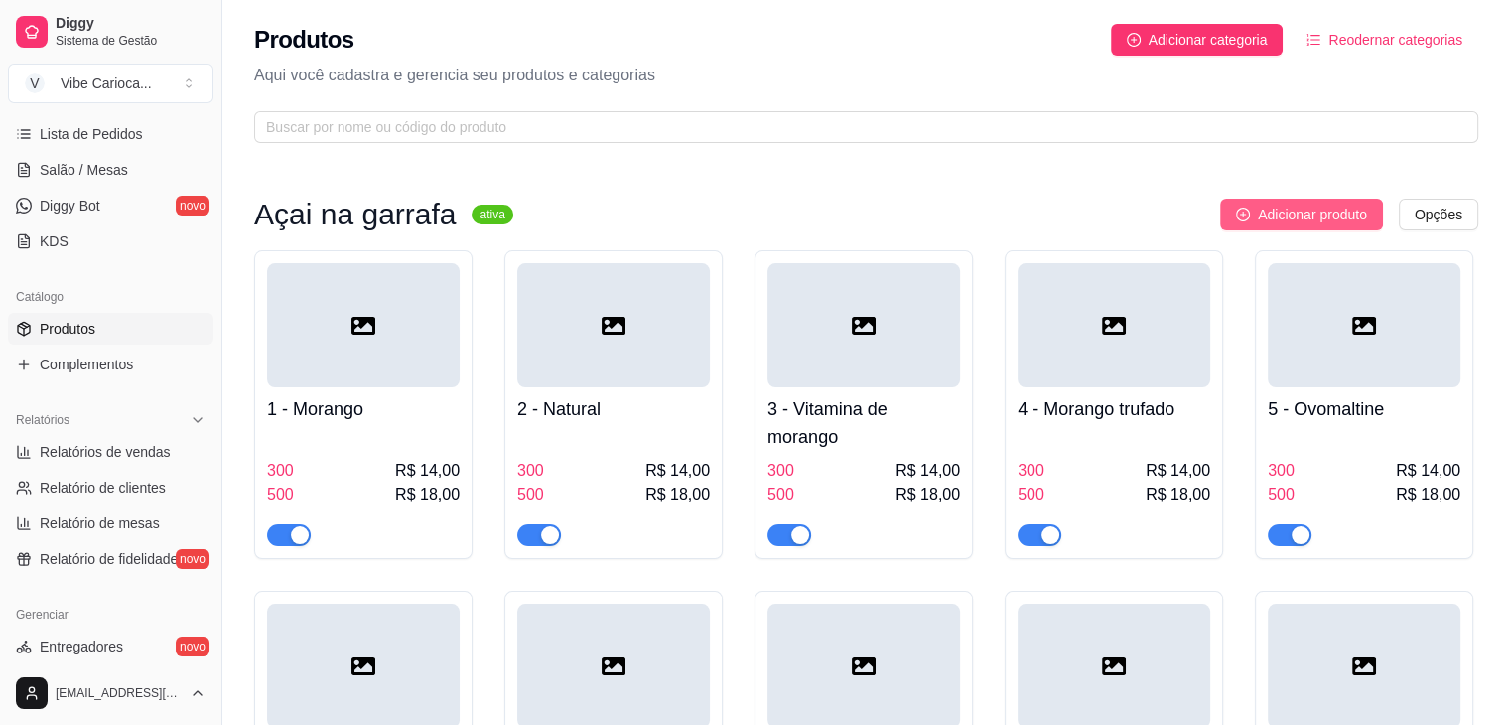
click at [1314, 208] on span "Adicionar produto" at bounding box center [1312, 215] width 109 height 22
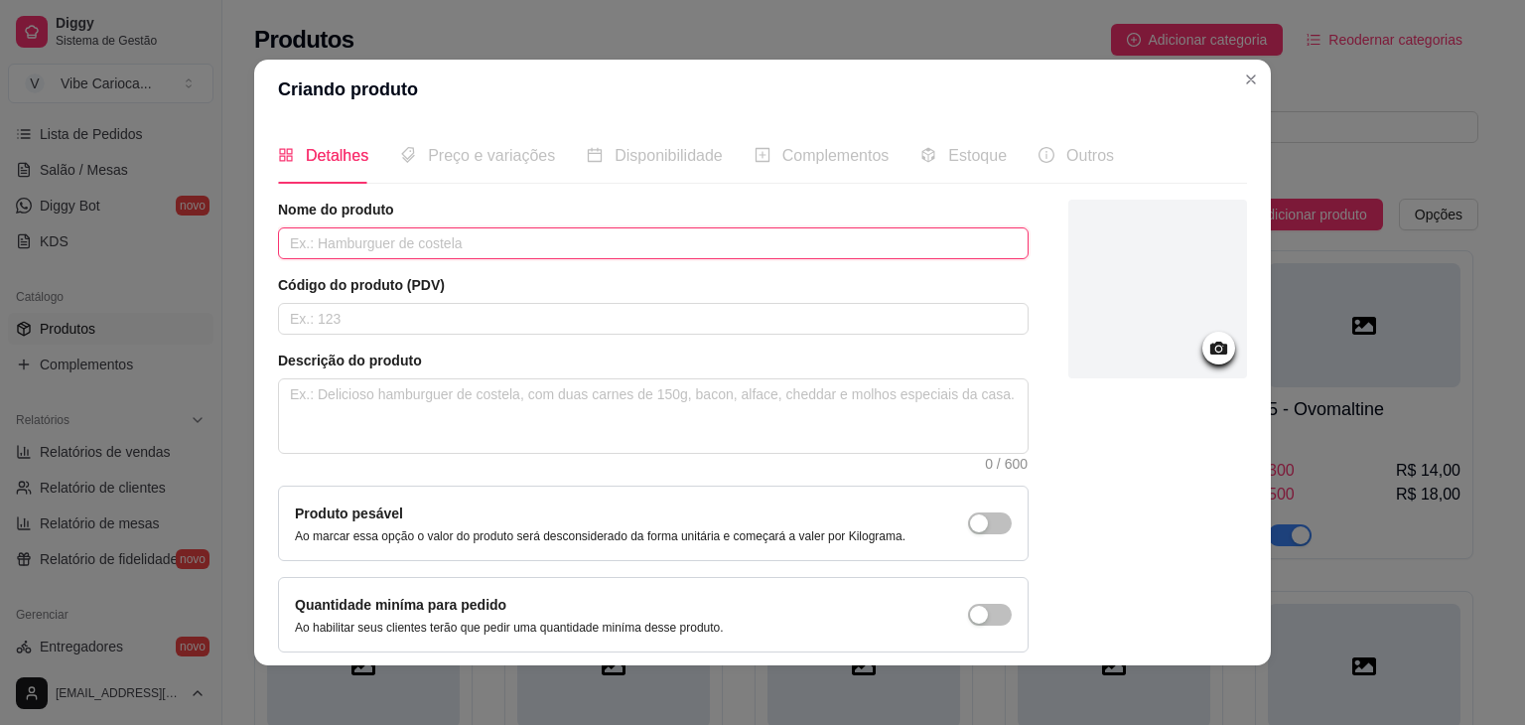
click at [541, 241] on input "text" at bounding box center [653, 243] width 751 height 32
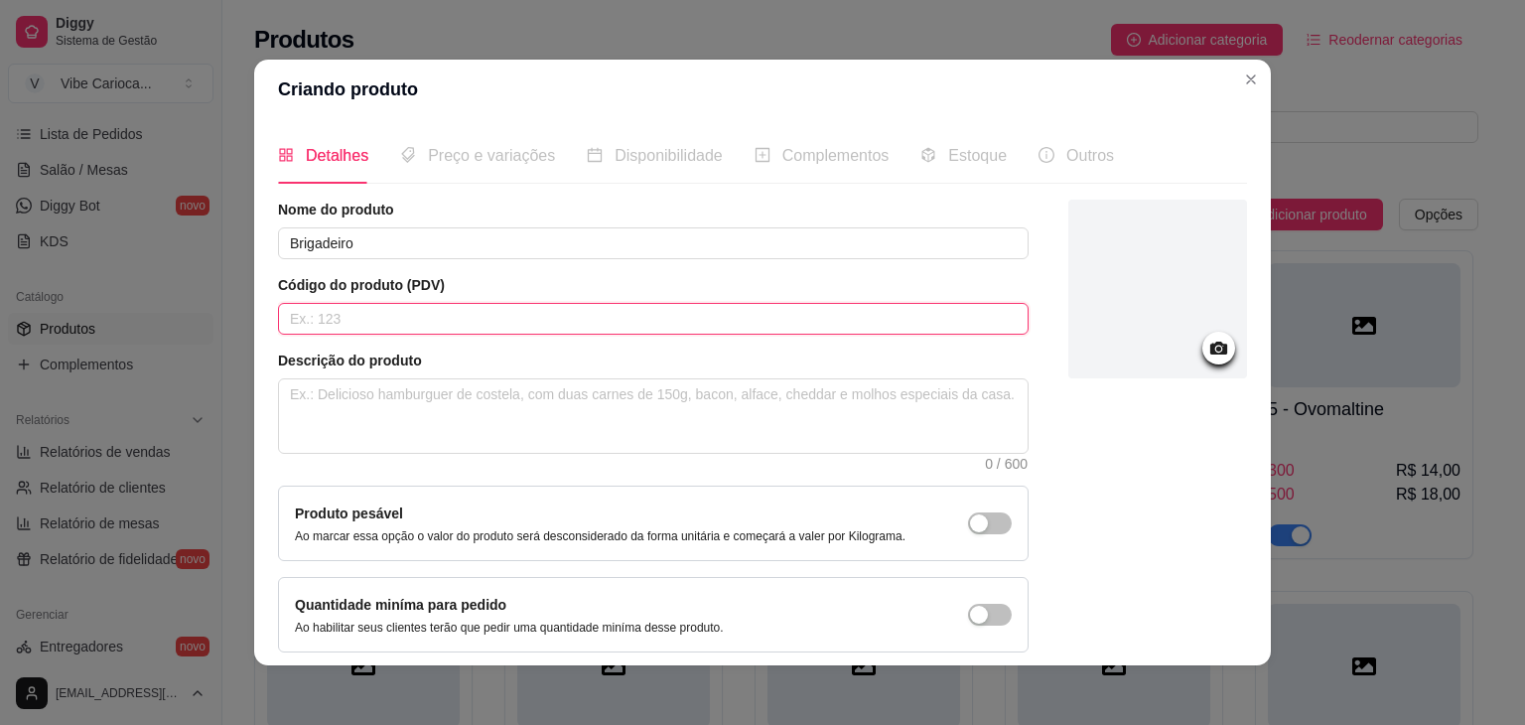
click at [819, 315] on input "text" at bounding box center [653, 319] width 751 height 32
click at [760, 418] on textarea at bounding box center [653, 415] width 749 height 73
paste textarea "Açai batido"
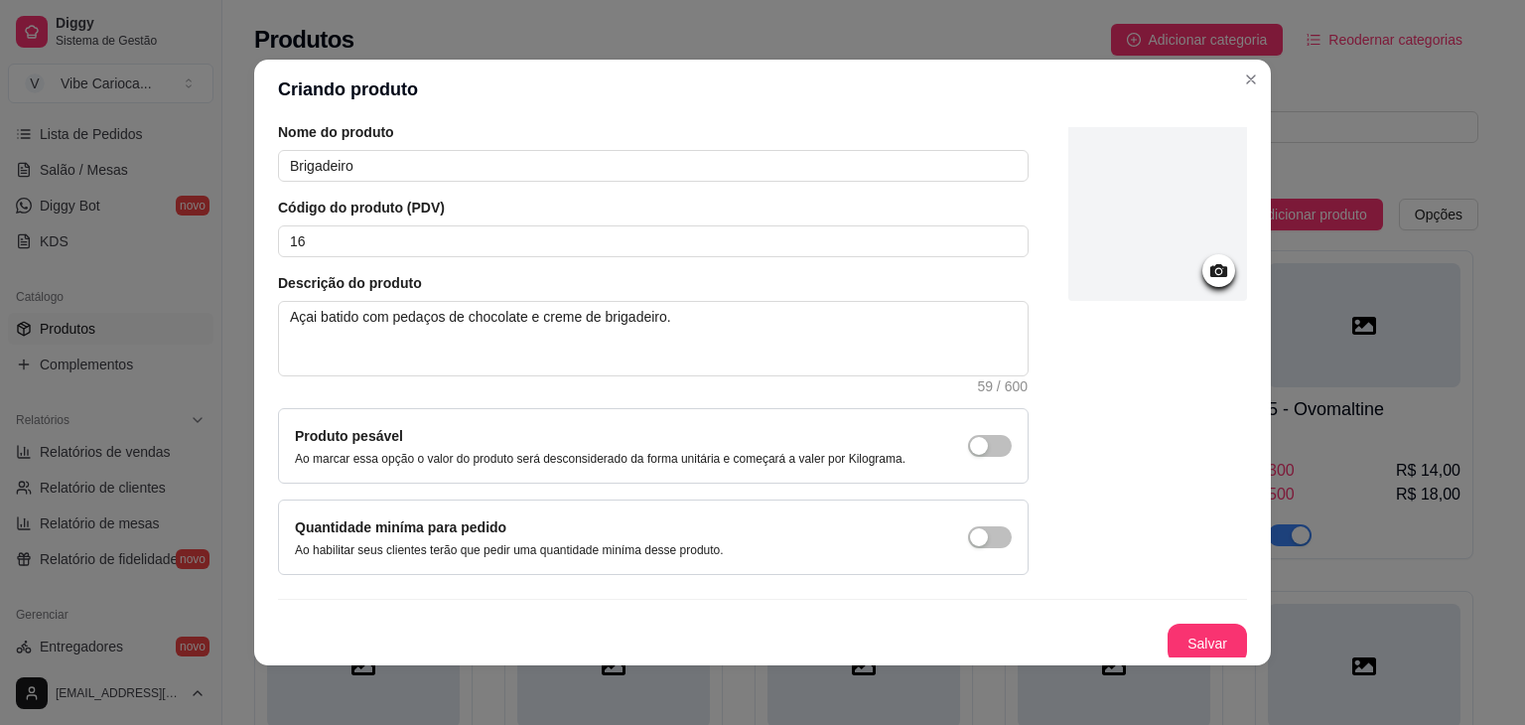
scroll to position [81, 0]
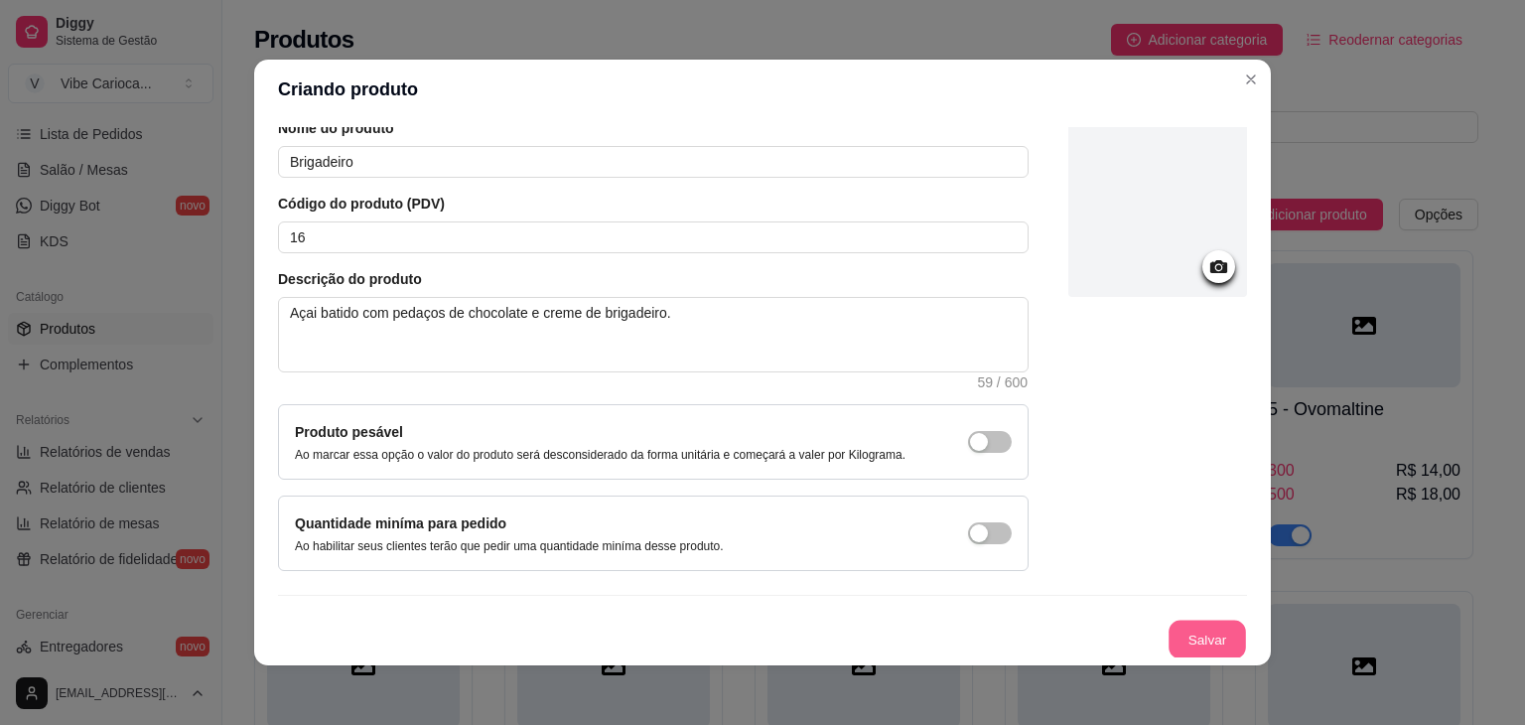
click at [1172, 637] on button "Salvar" at bounding box center [1207, 640] width 77 height 39
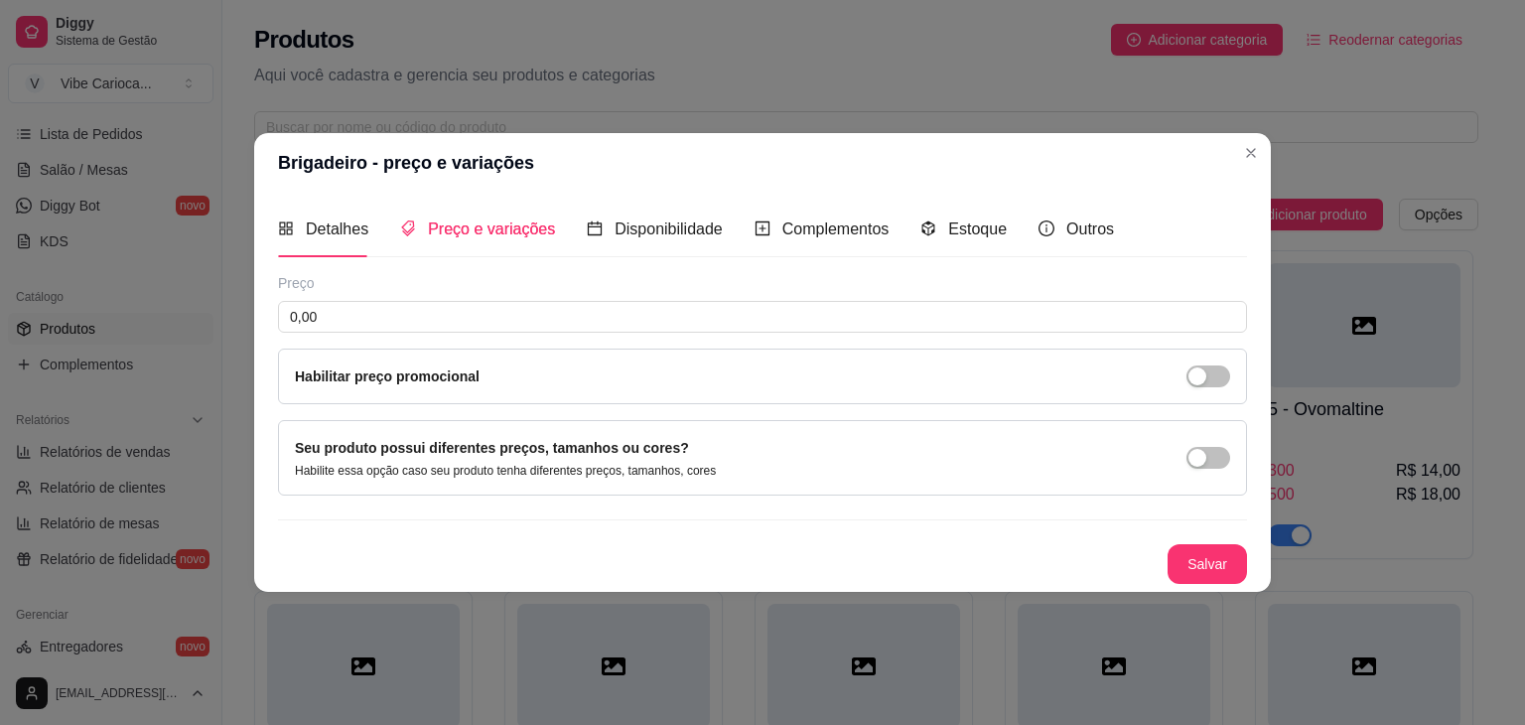
scroll to position [0, 0]
click at [1196, 453] on div "button" at bounding box center [1198, 458] width 18 height 18
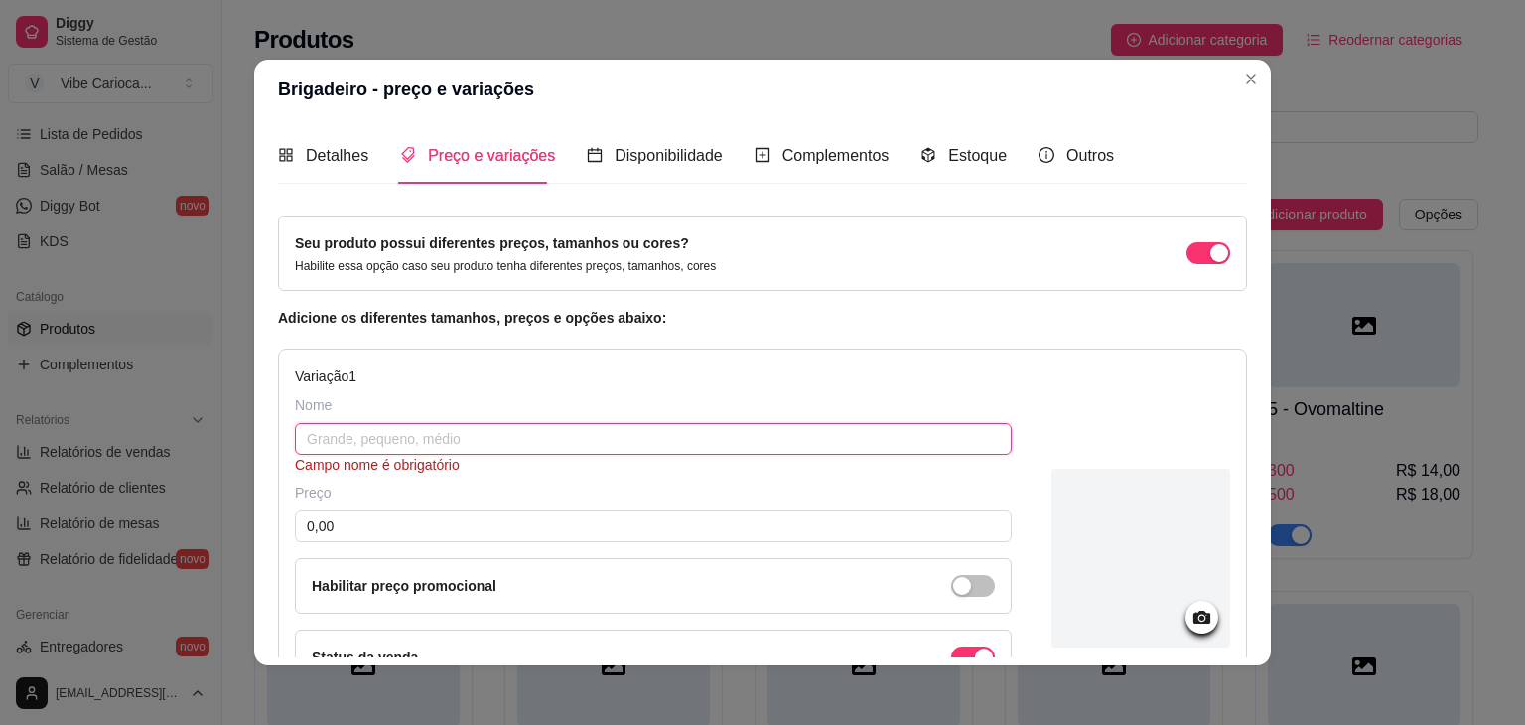
click at [467, 441] on input "text" at bounding box center [653, 439] width 717 height 32
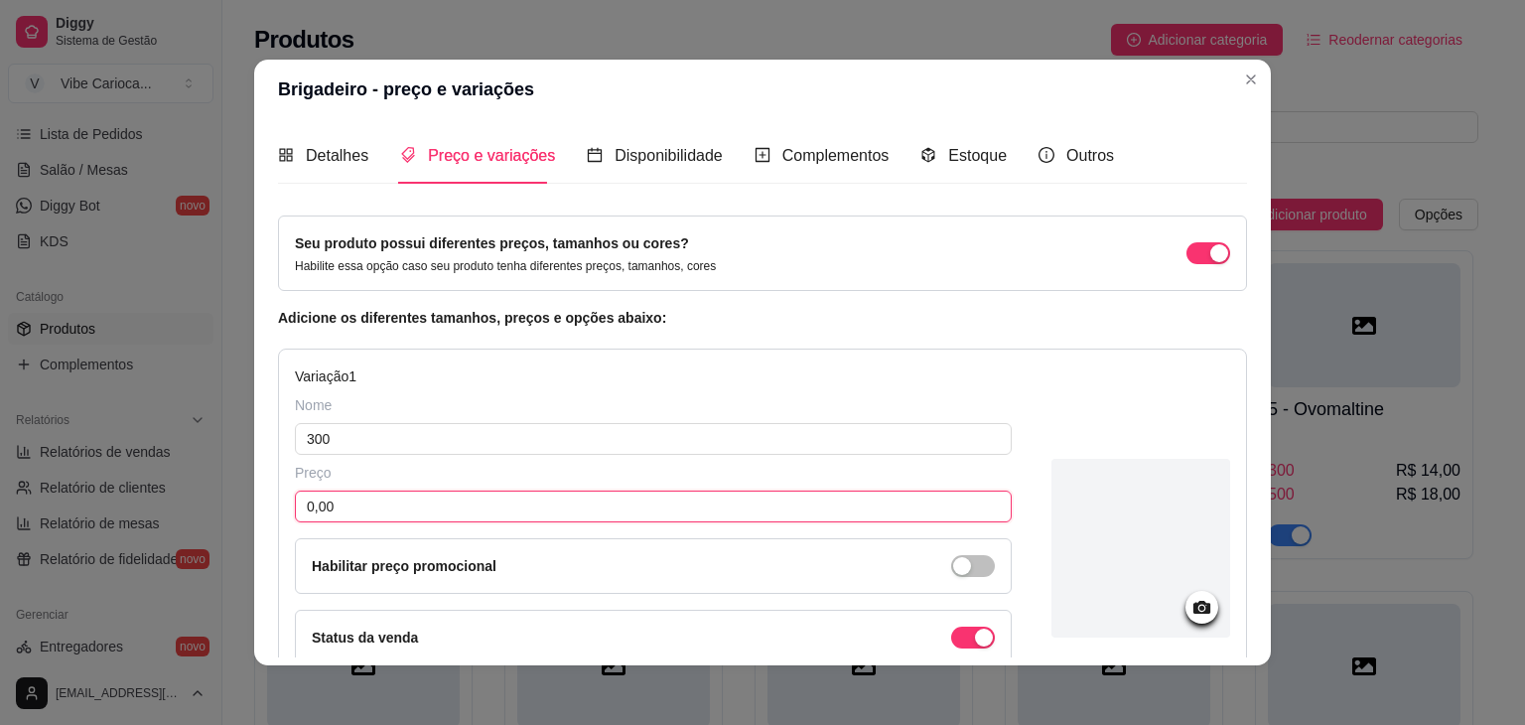
click at [416, 502] on input "0,00" at bounding box center [653, 507] width 717 height 32
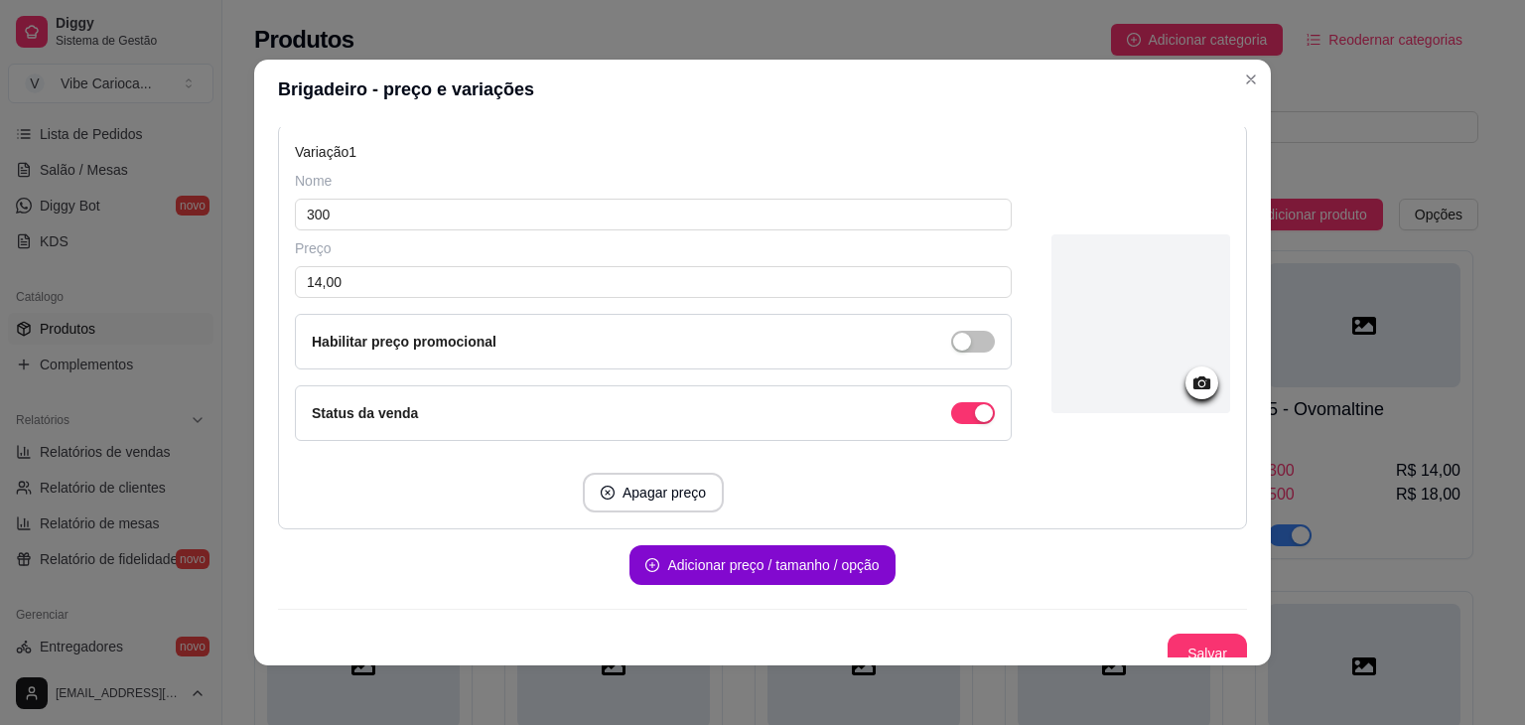
scroll to position [238, 0]
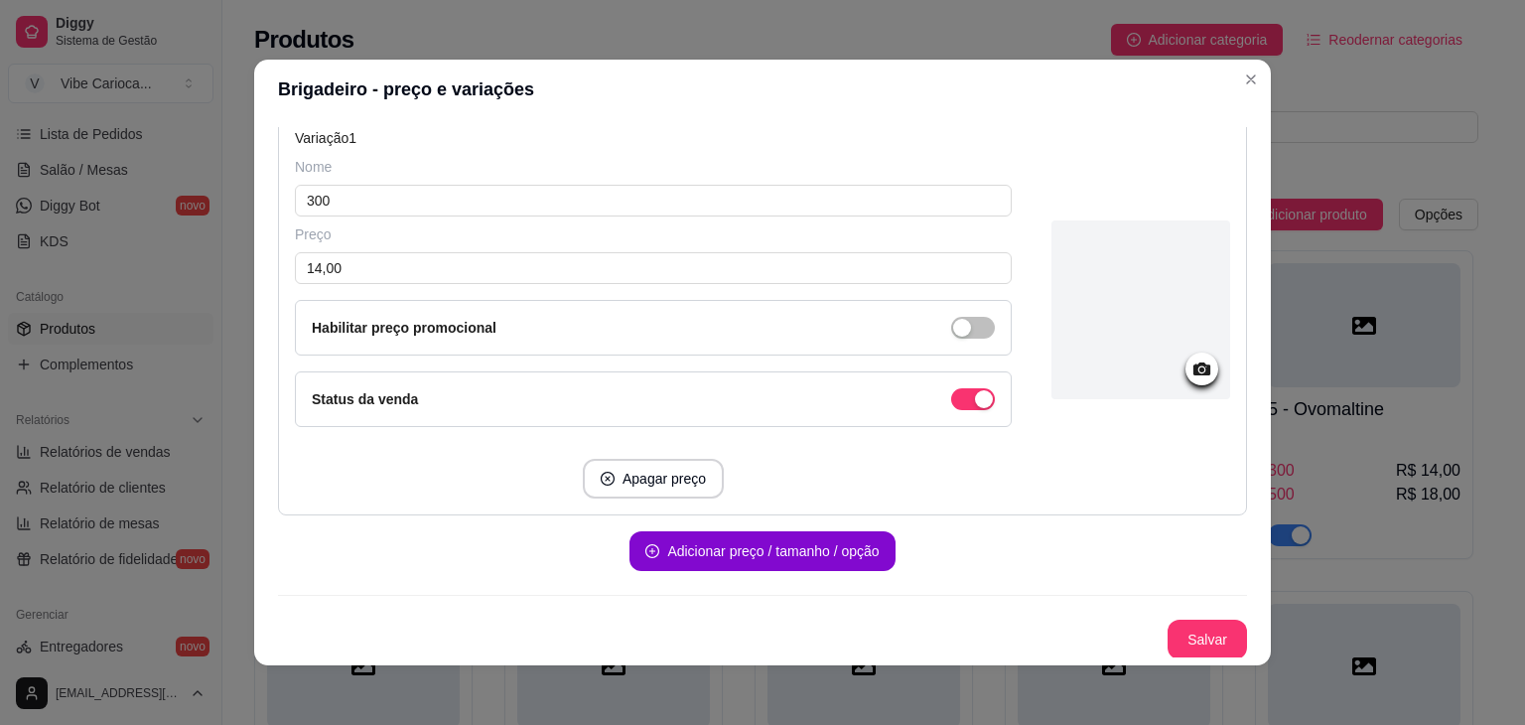
click at [720, 569] on div "Seu produto possui diferentes preços, tamanhos ou cores? Habilite essa opção ca…" at bounding box center [762, 318] width 969 height 682
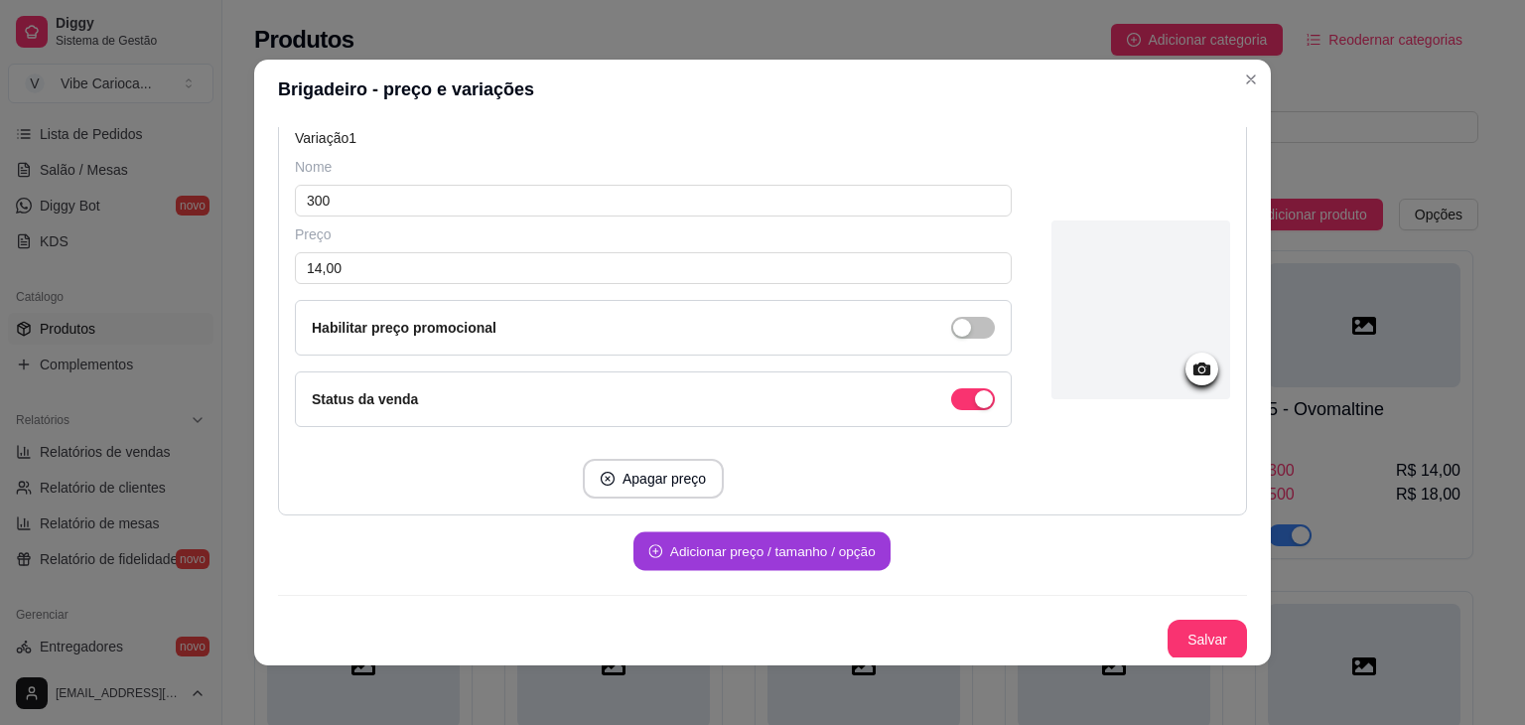
click at [722, 560] on button "Adicionar preço / tamanho / opção" at bounding box center [762, 551] width 257 height 39
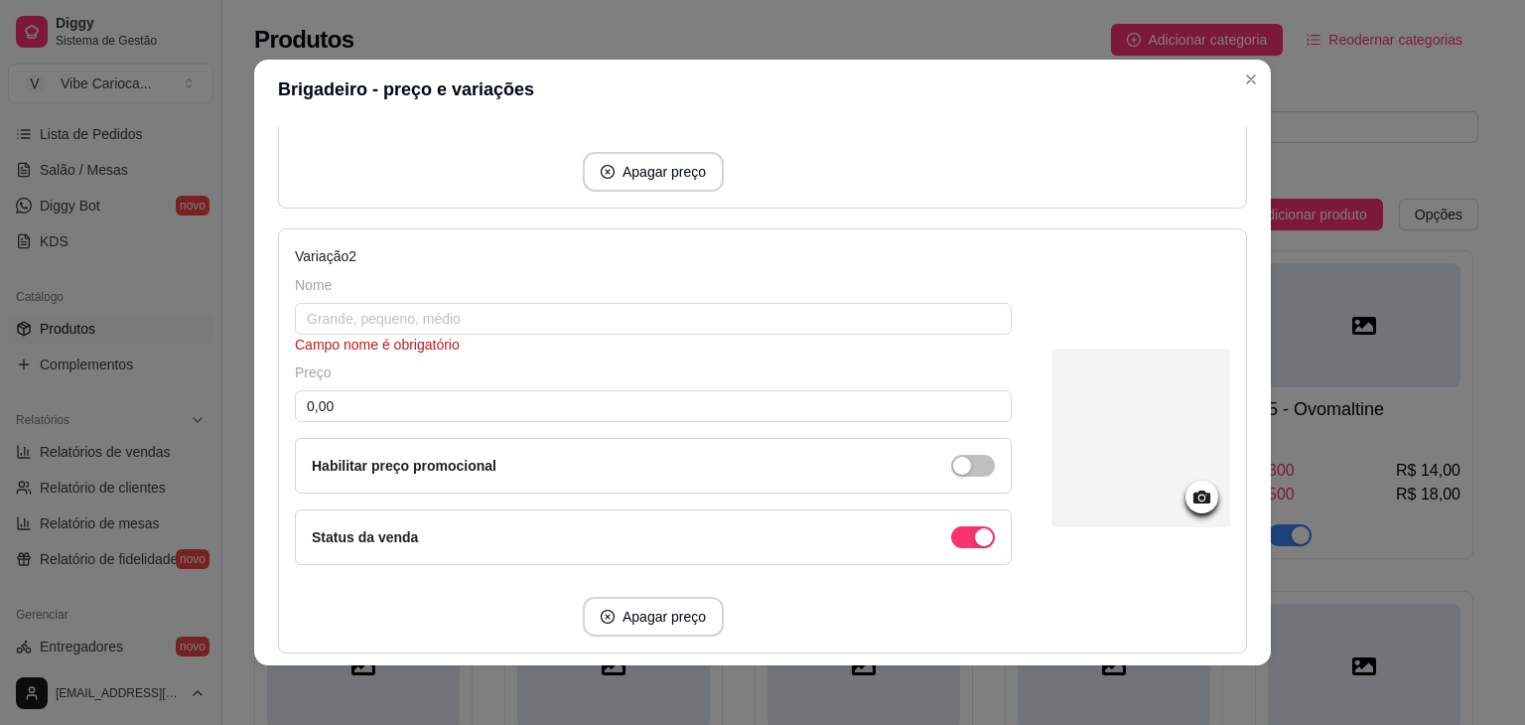
scroll to position [552, 0]
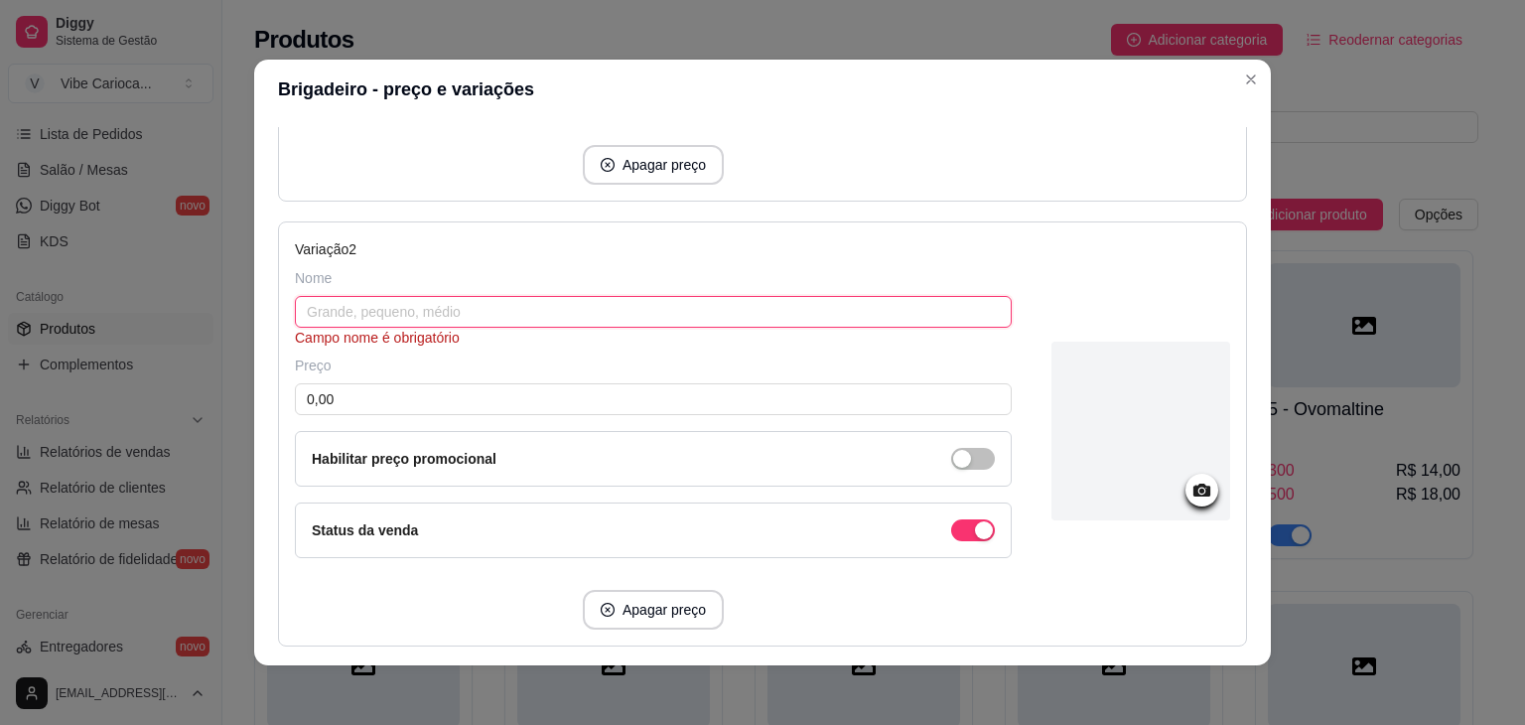
click at [640, 303] on input "text" at bounding box center [653, 312] width 717 height 32
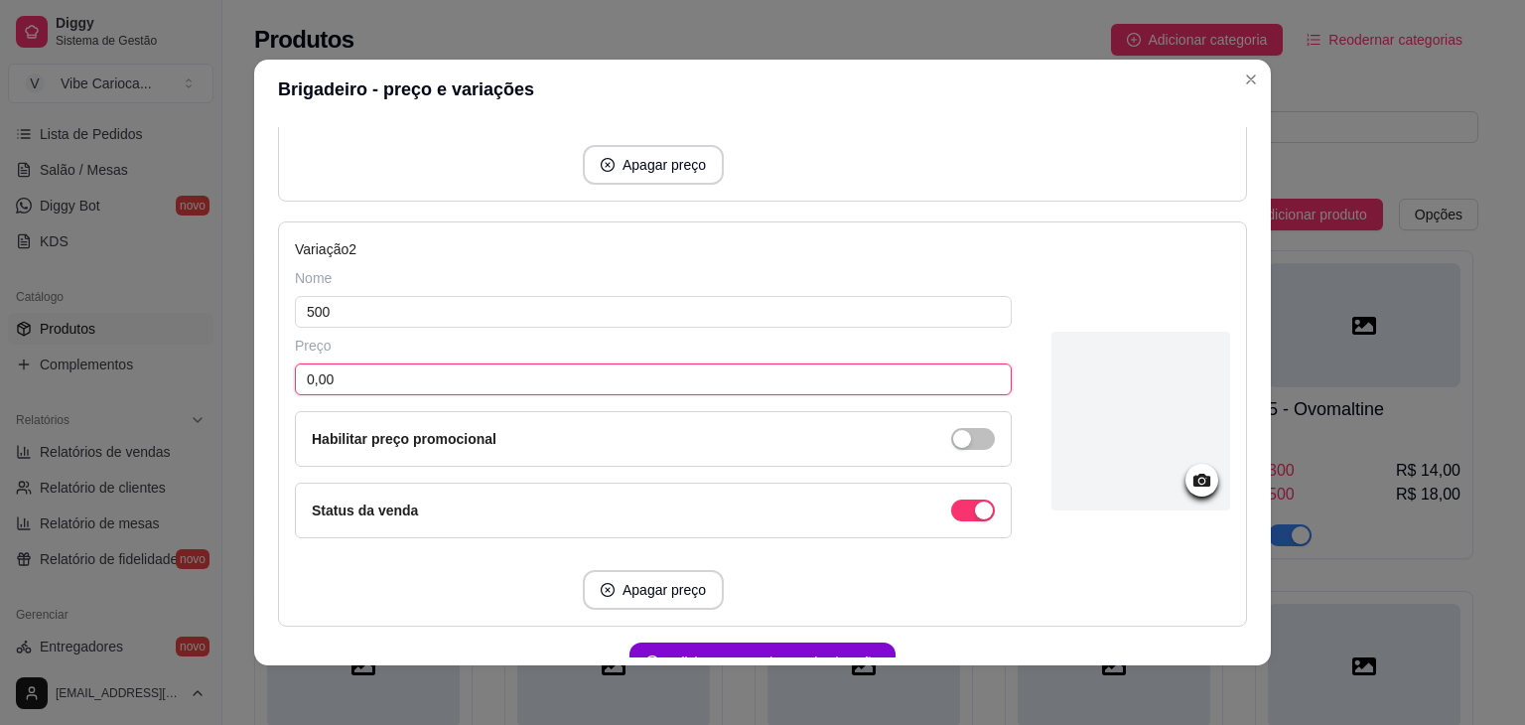
click at [472, 384] on input "0,00" at bounding box center [653, 379] width 717 height 32
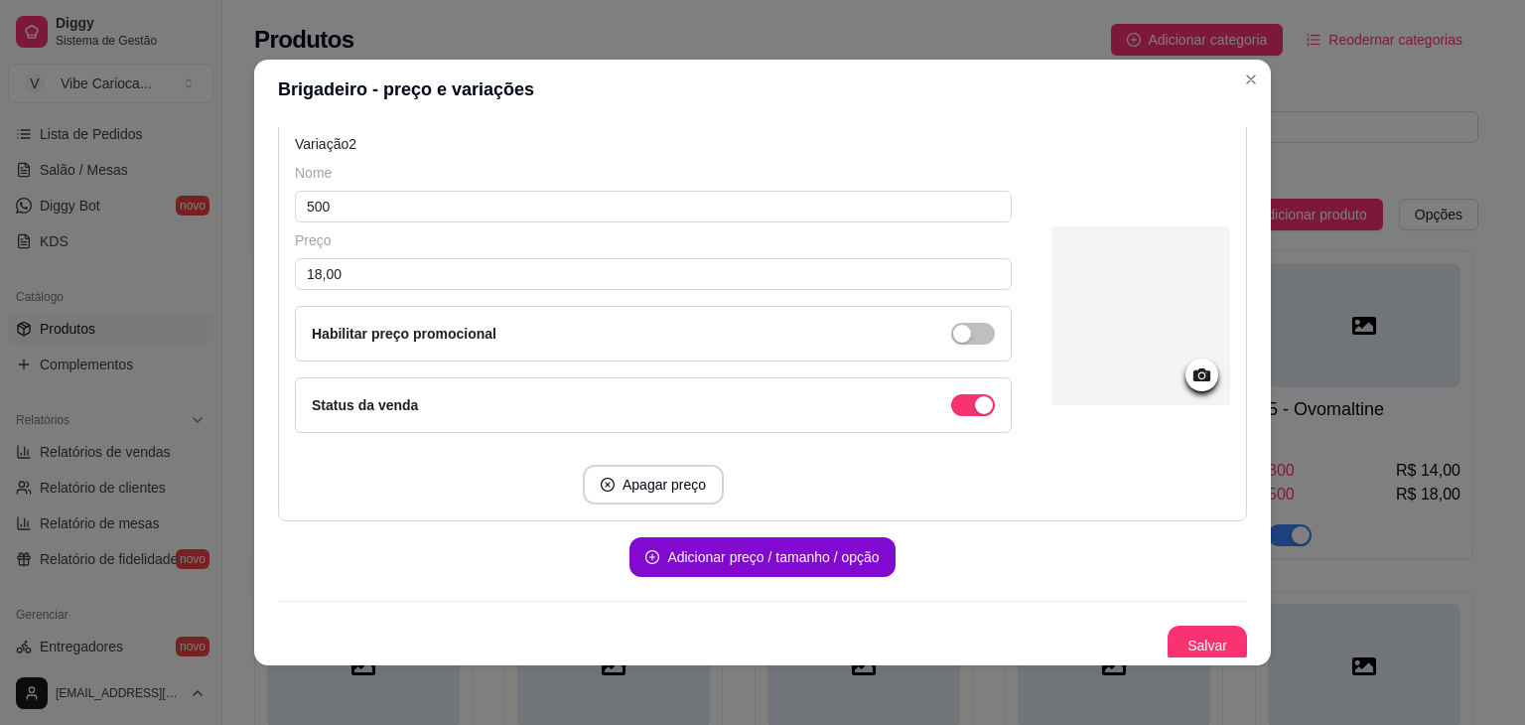
scroll to position [660, 0]
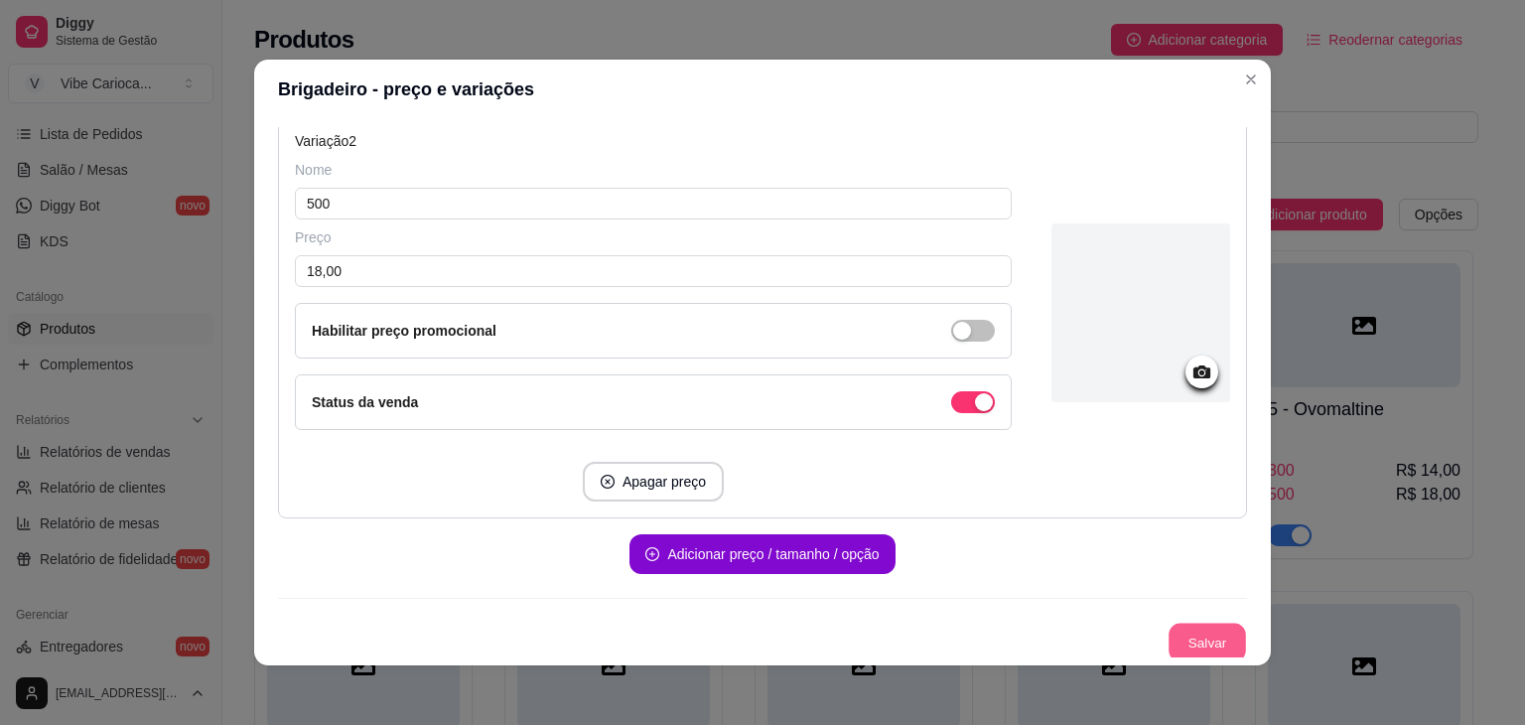
click at [1204, 631] on button "Salvar" at bounding box center [1207, 643] width 77 height 39
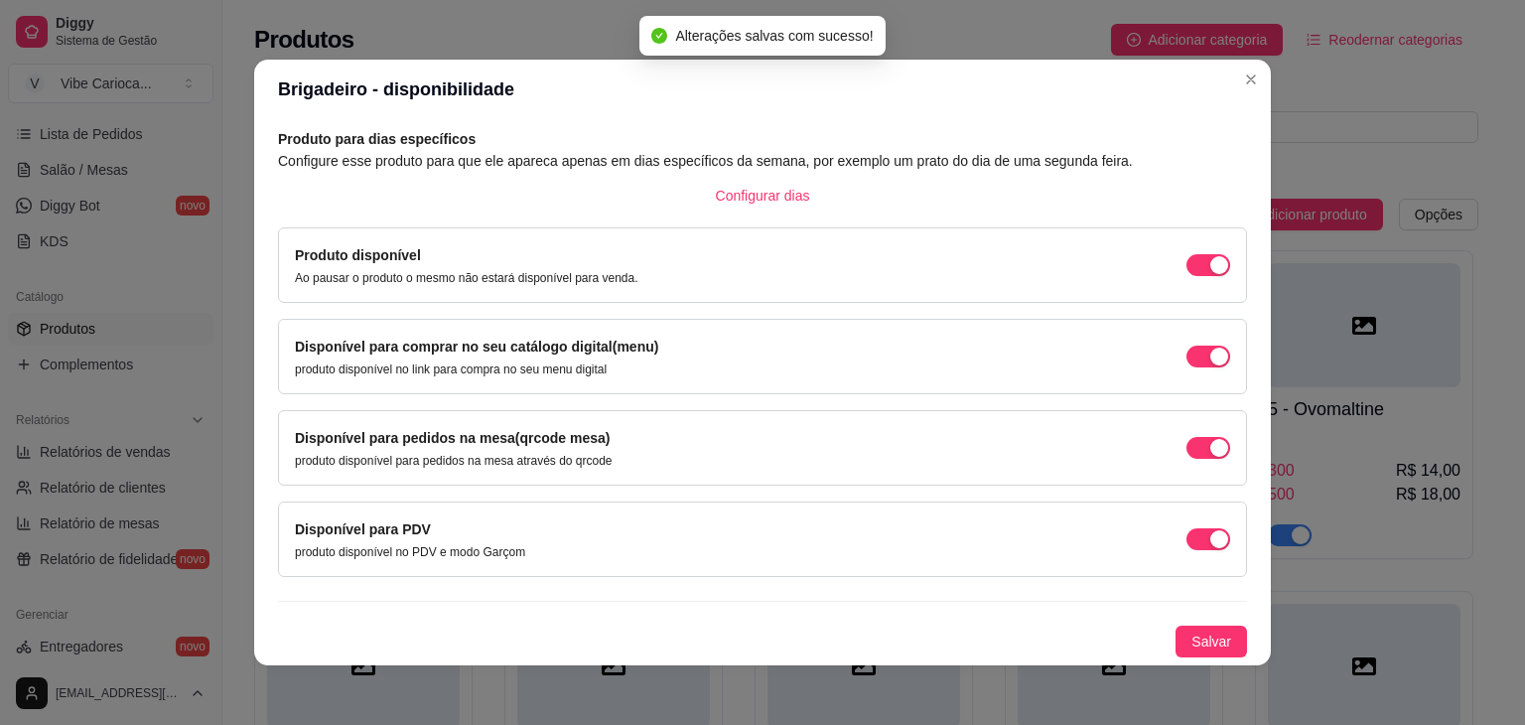
scroll to position [89, 0]
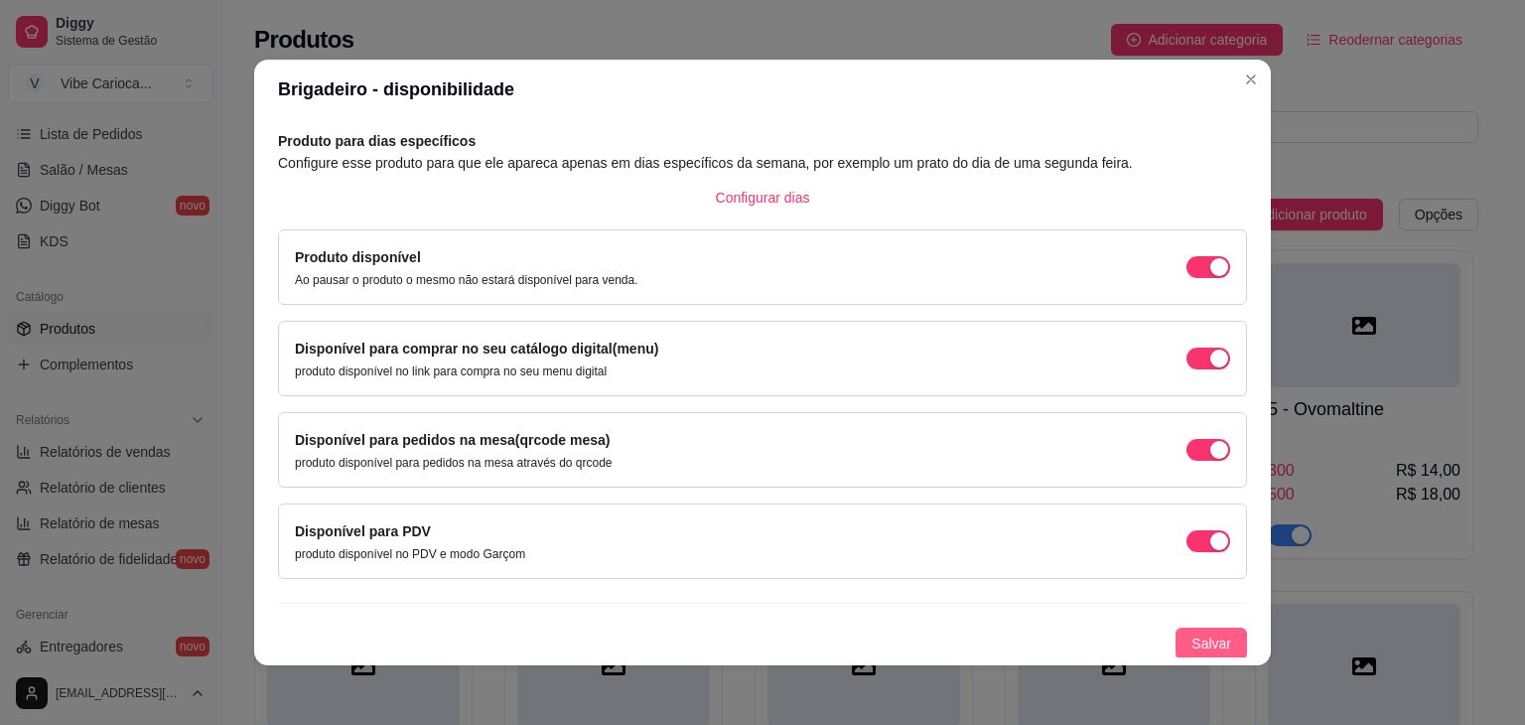
click at [1192, 641] on span "Salvar" at bounding box center [1212, 644] width 40 height 22
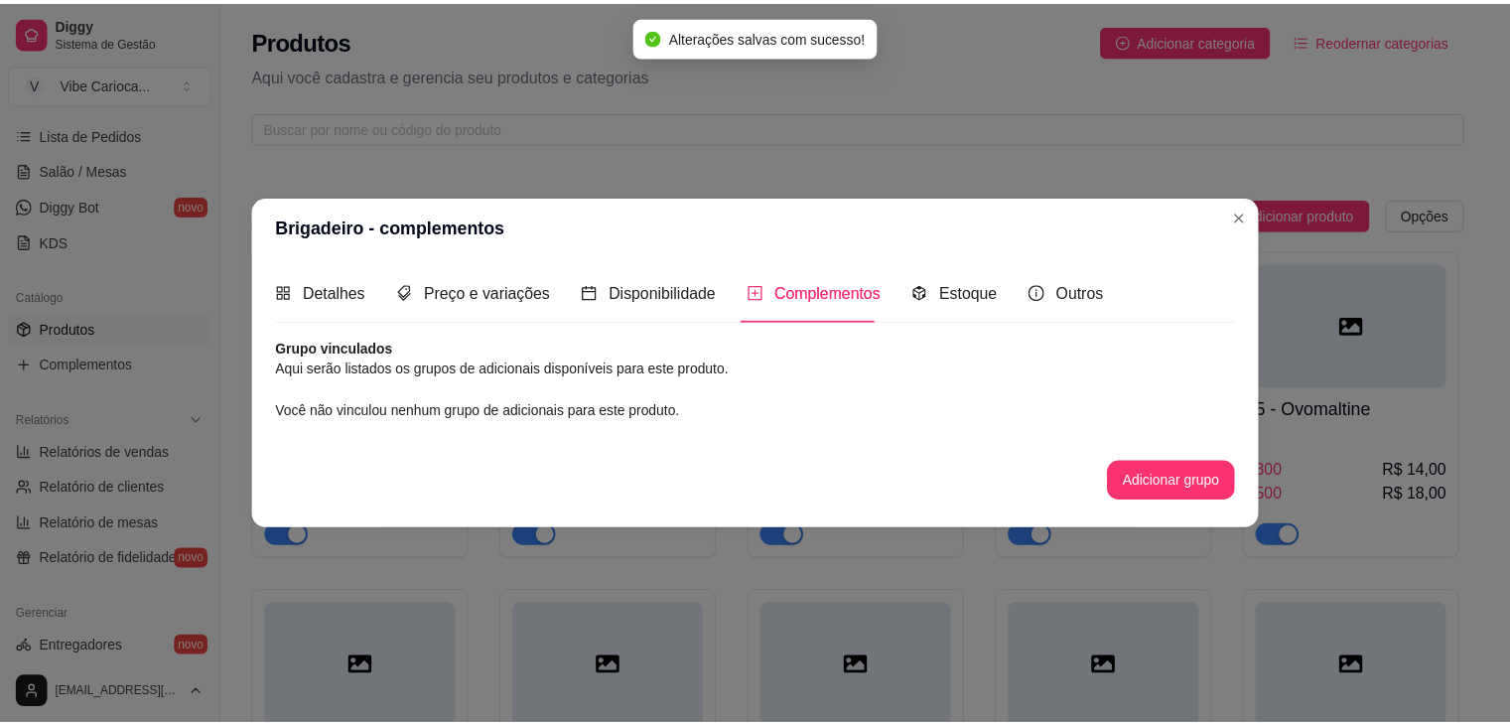
scroll to position [0, 0]
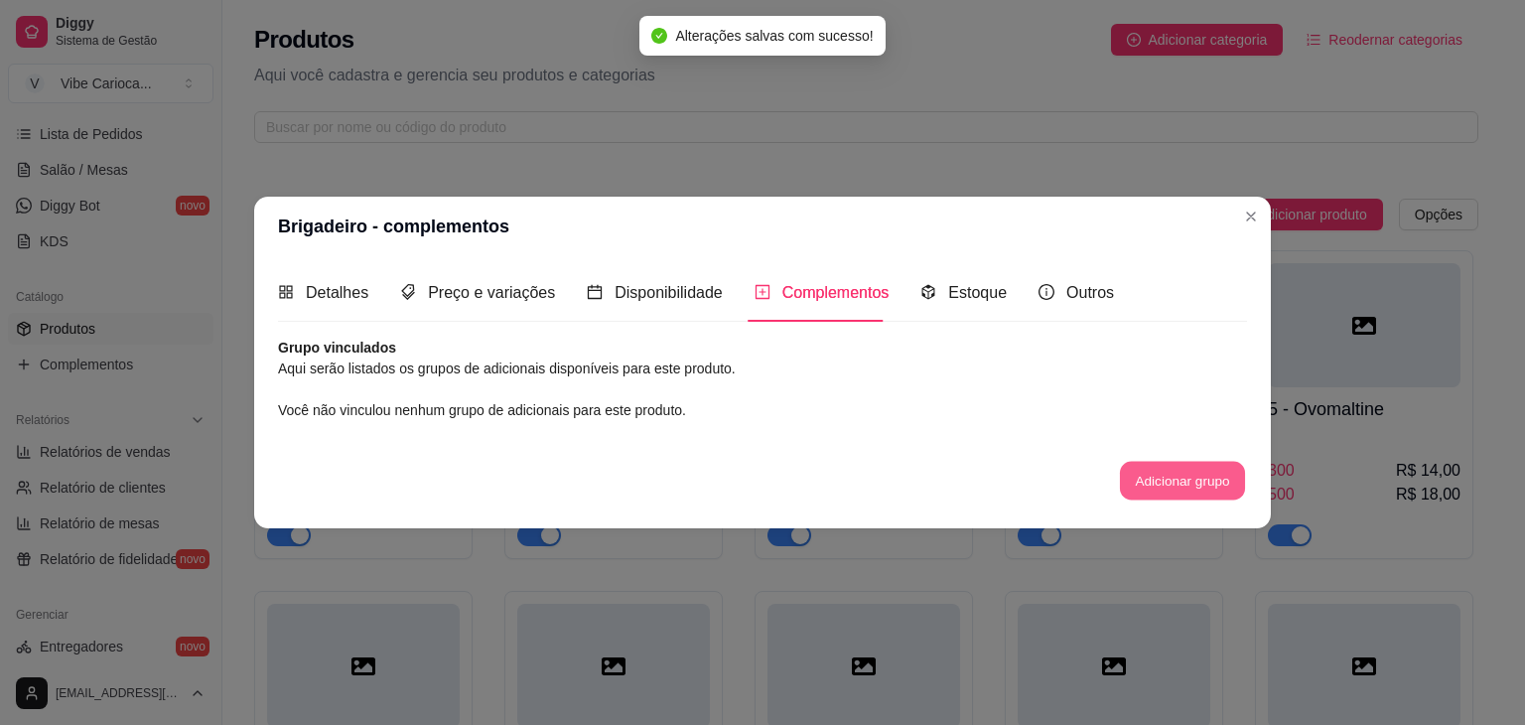
click at [1168, 474] on button "Adicionar grupo" at bounding box center [1182, 480] width 125 height 39
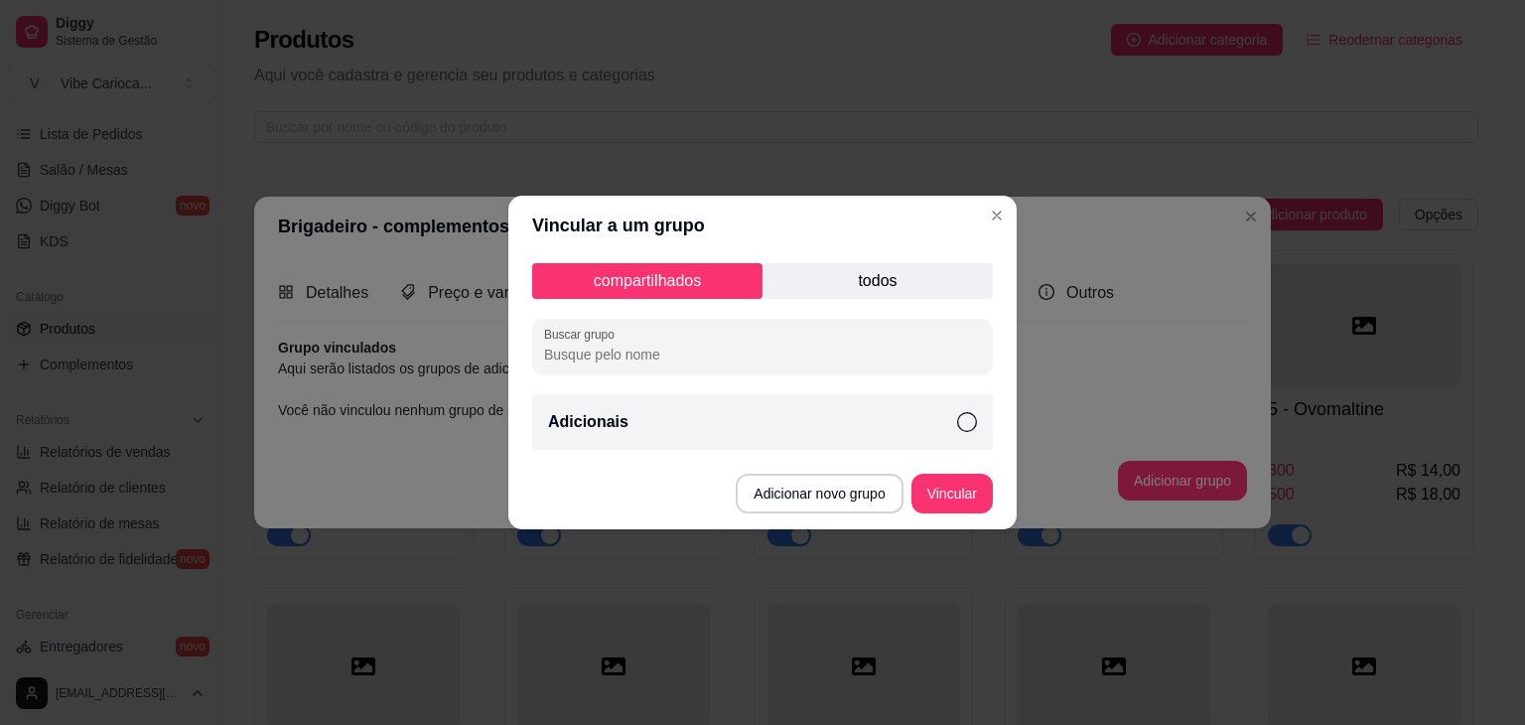
click at [956, 420] on div "Adicionais" at bounding box center [762, 422] width 461 height 56
click at [938, 486] on button "Vincular" at bounding box center [952, 494] width 79 height 39
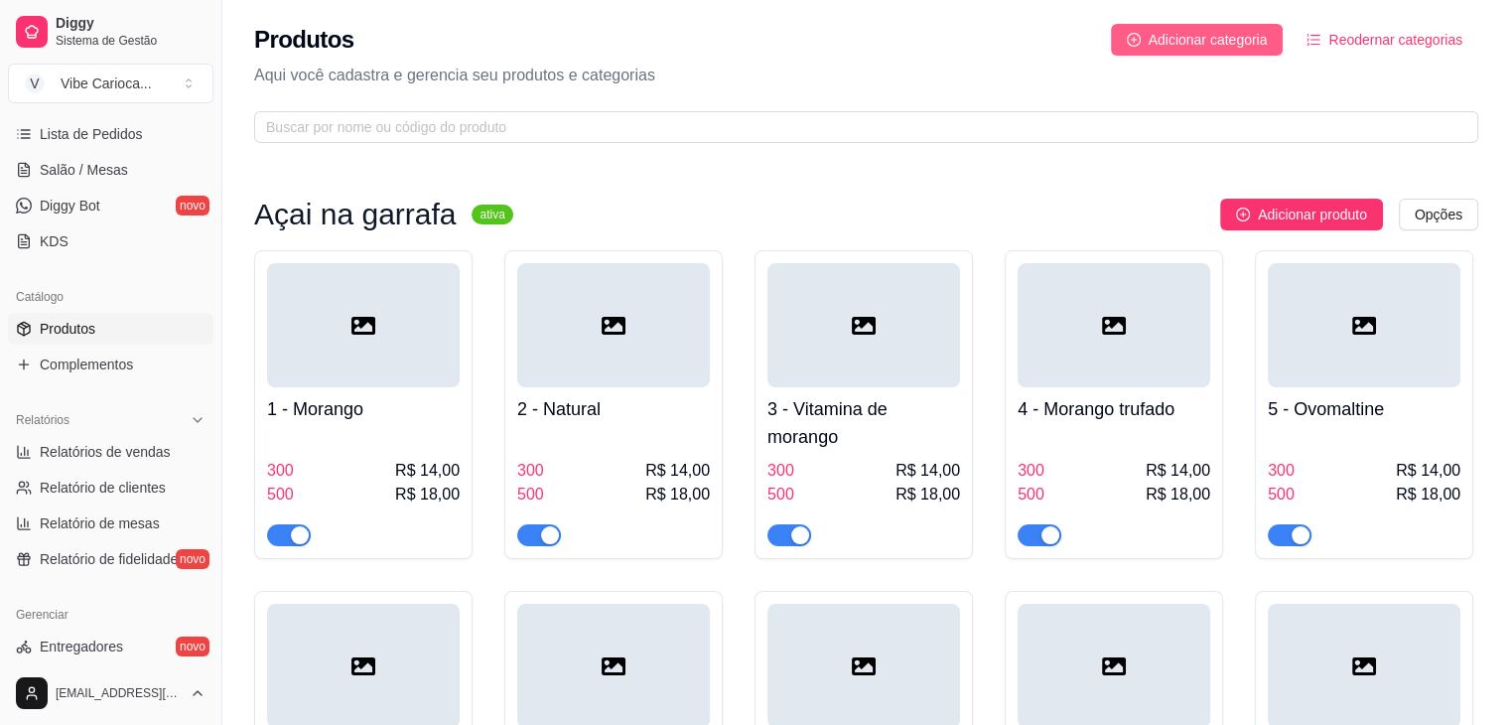
click at [1152, 34] on span "Adicionar categoria" at bounding box center [1208, 40] width 119 height 22
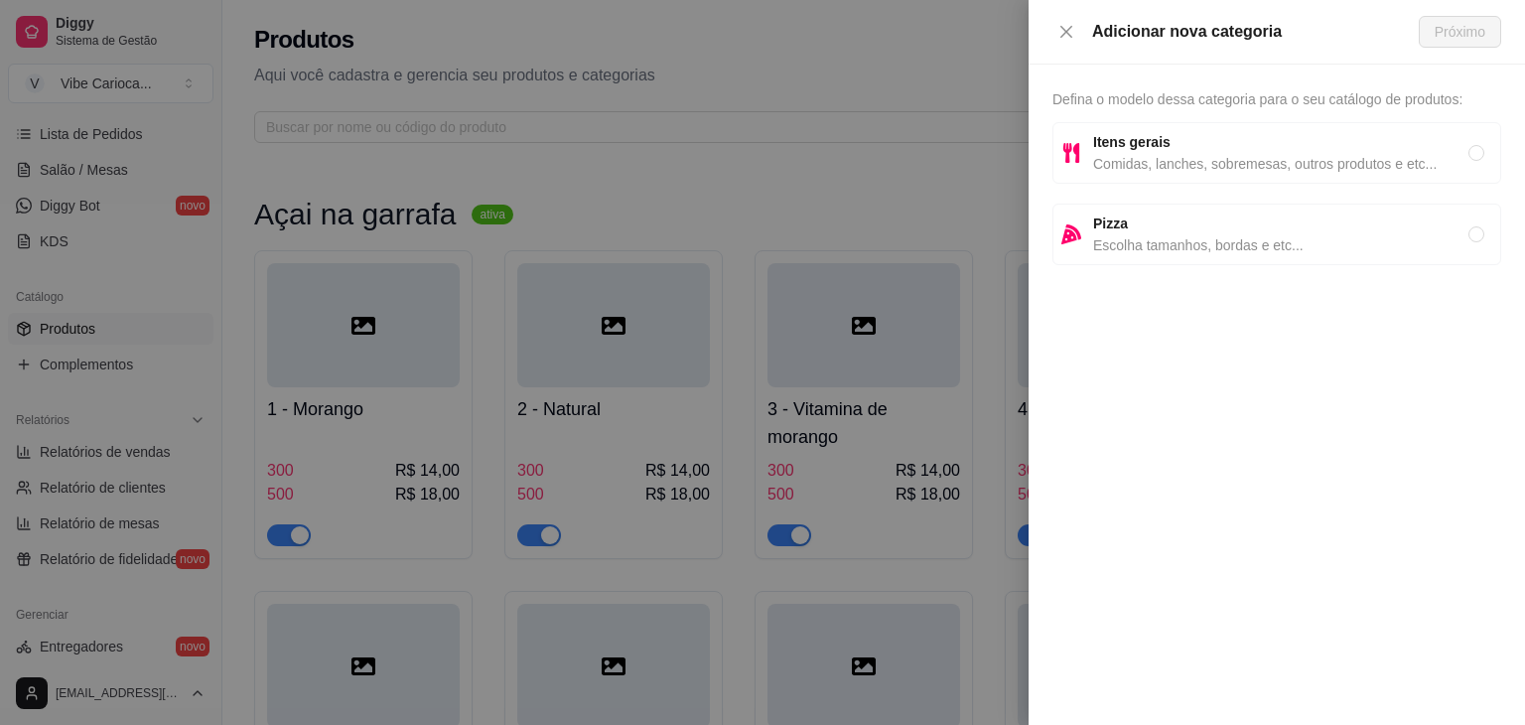
click at [1456, 150] on span "Itens gerais" at bounding box center [1280, 142] width 375 height 22
click at [1466, 33] on span "Próximo" at bounding box center [1460, 32] width 51 height 22
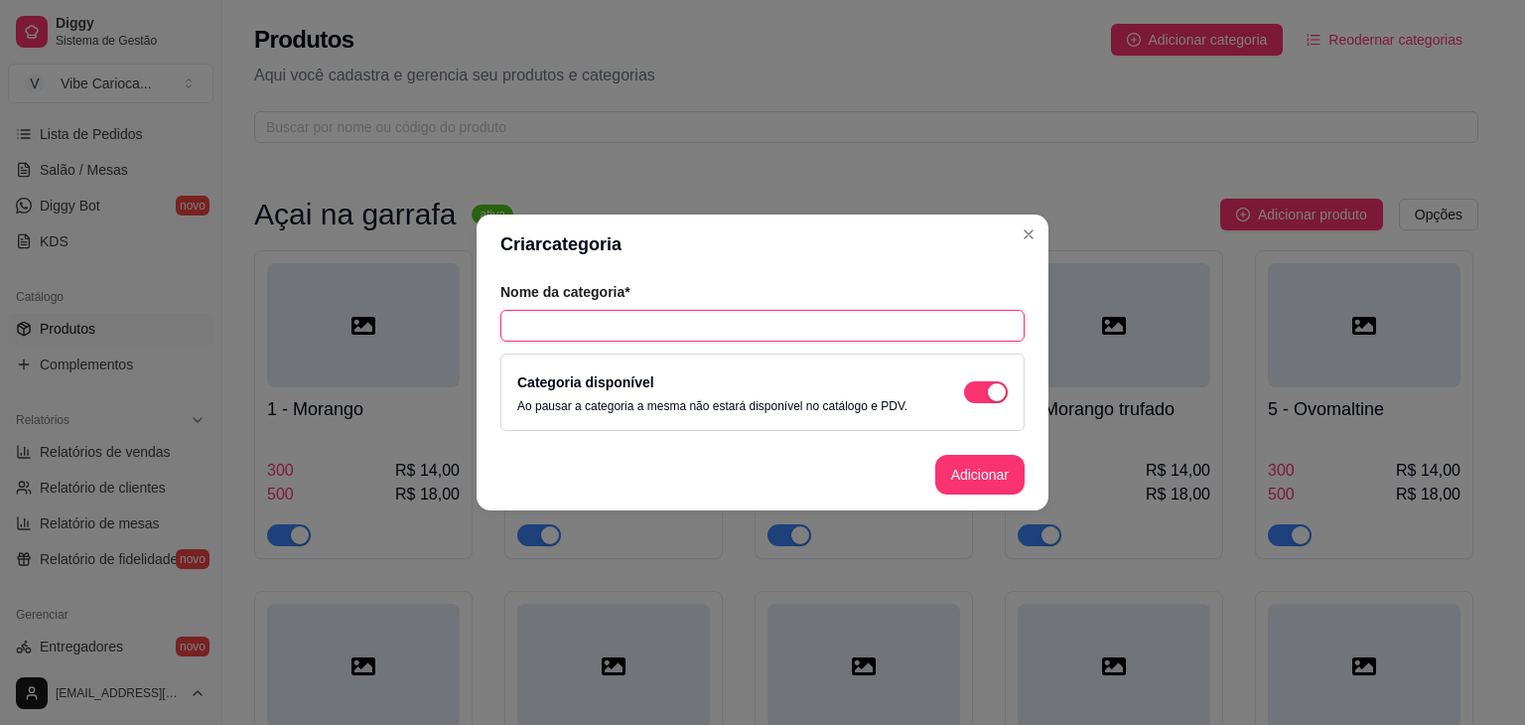
click at [646, 322] on input "text" at bounding box center [762, 326] width 524 height 32
click at [982, 470] on button "Adicionar" at bounding box center [979, 475] width 87 height 39
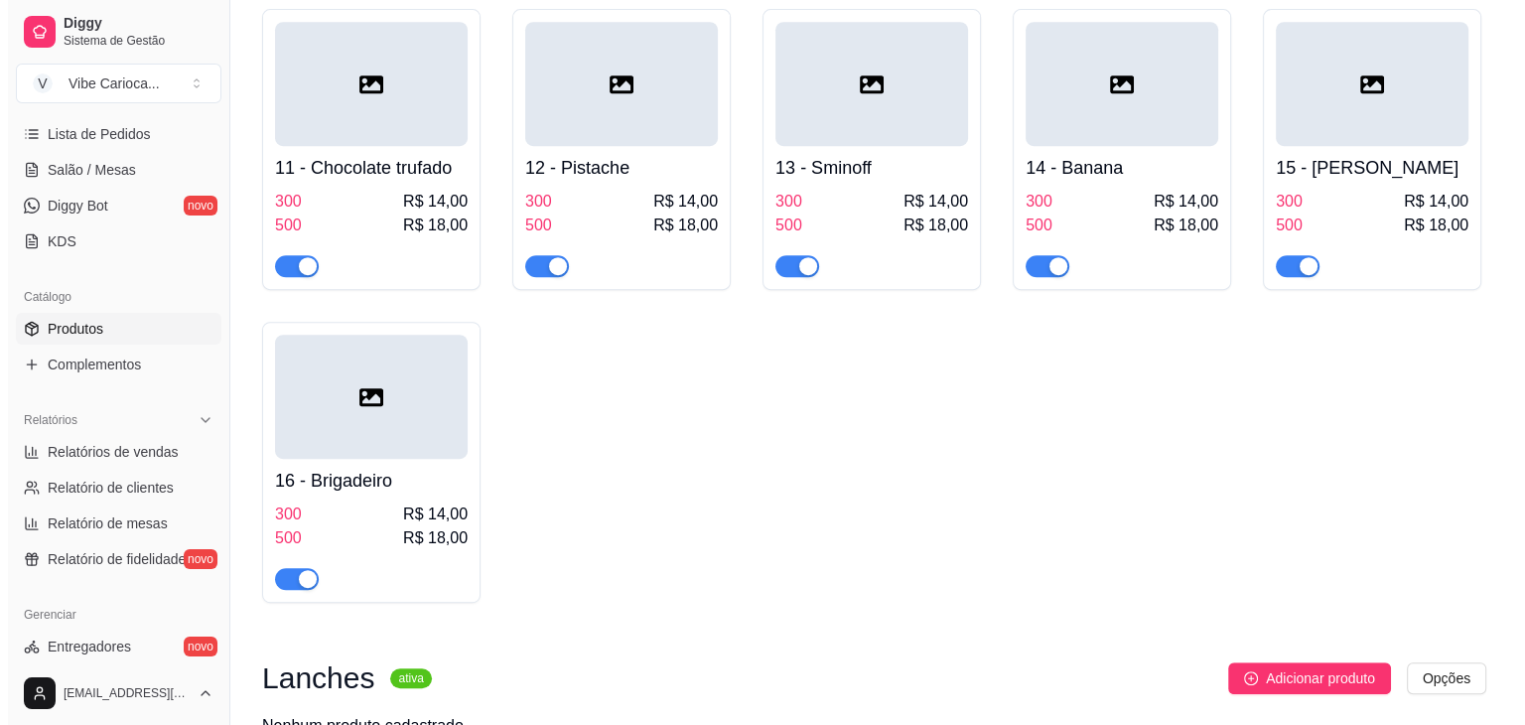
scroll to position [1040, 0]
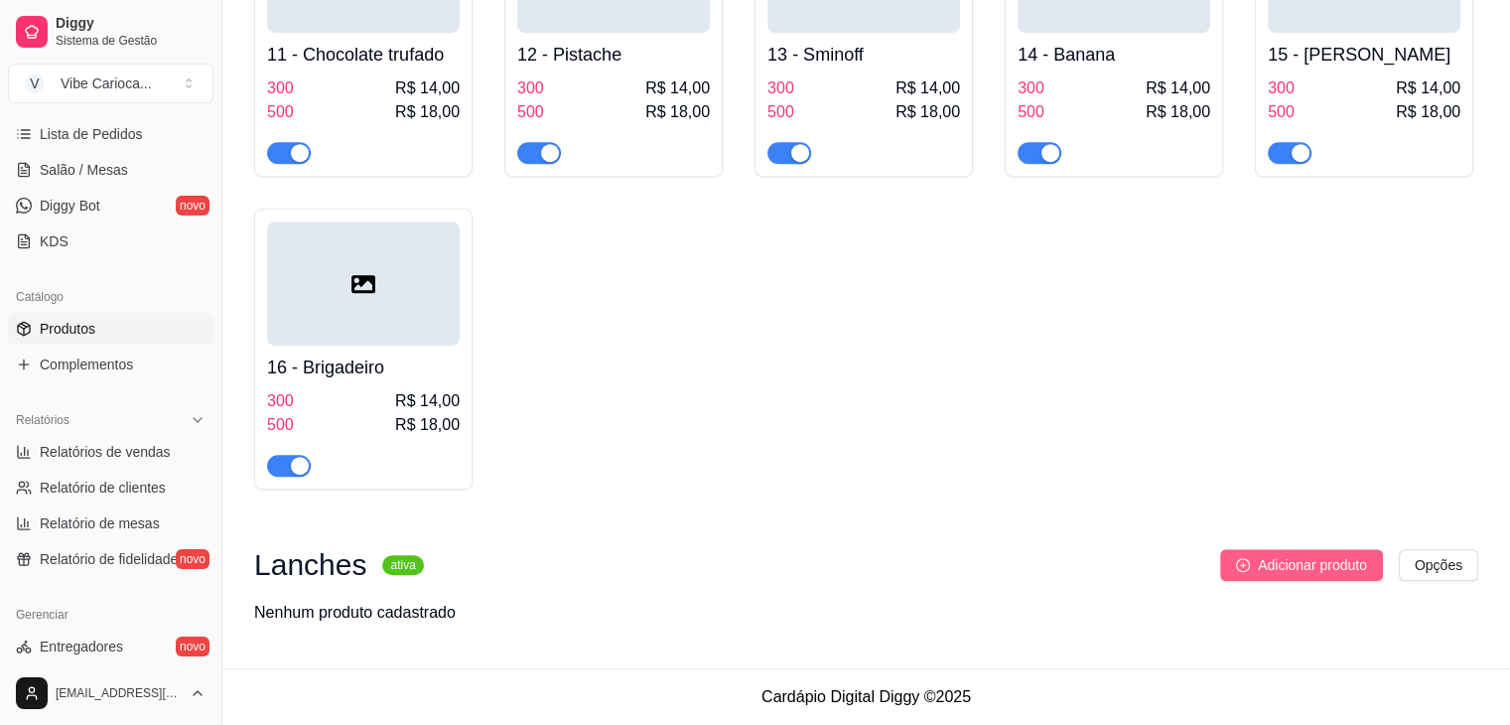
click at [1299, 566] on span "Adicionar produto" at bounding box center [1312, 565] width 109 height 22
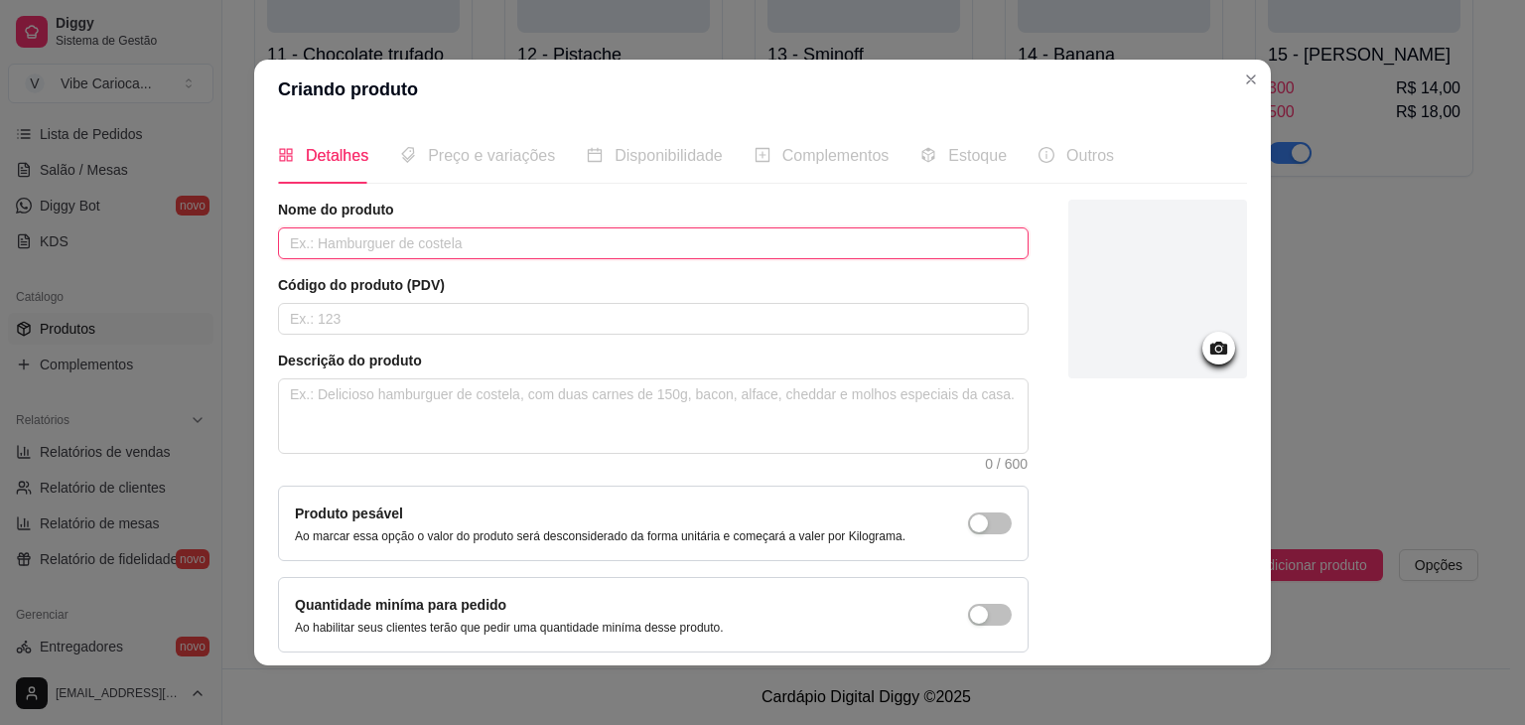
click at [573, 237] on input "text" at bounding box center [653, 243] width 751 height 32
